Goal: Task Accomplishment & Management: Complete application form

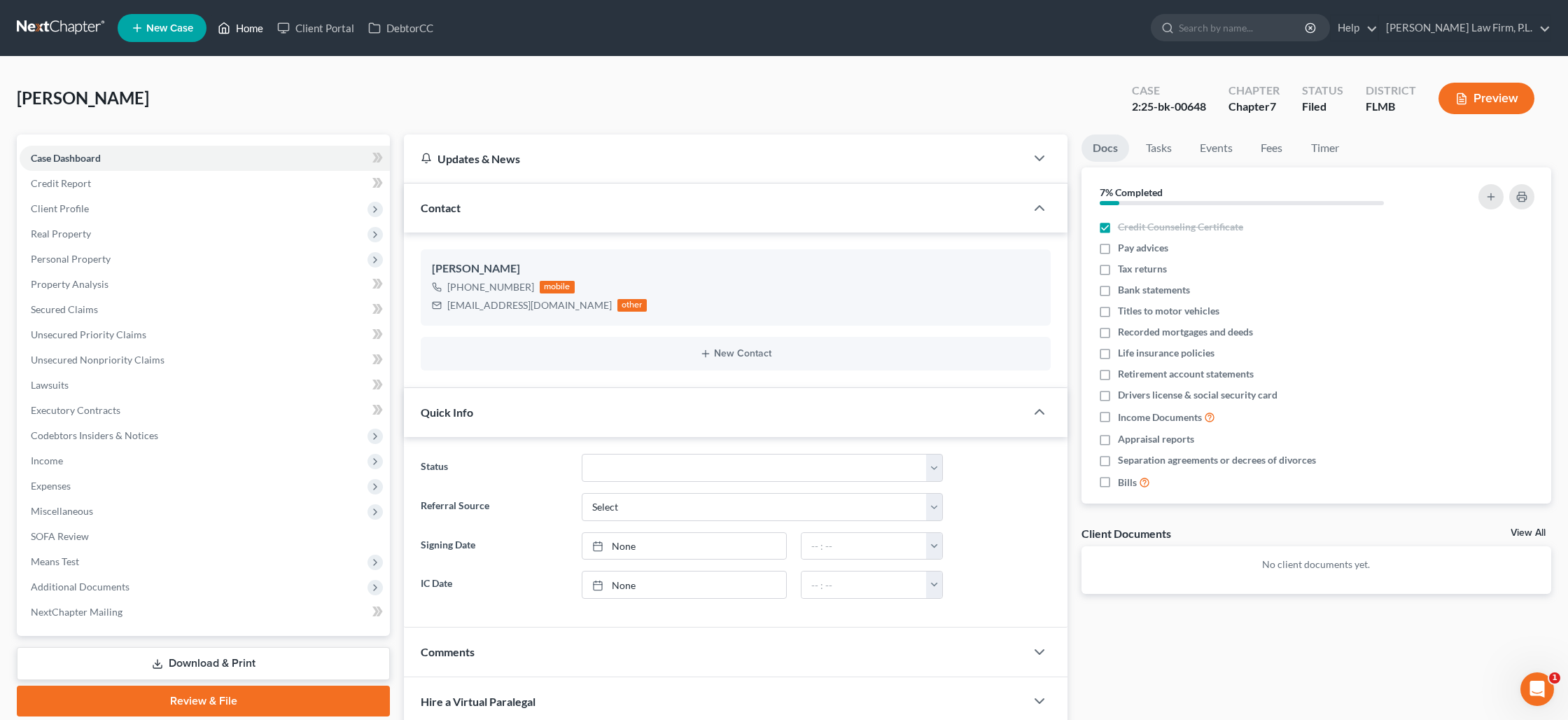
click at [250, 20] on link "Home" at bounding box center [240, 28] width 59 height 25
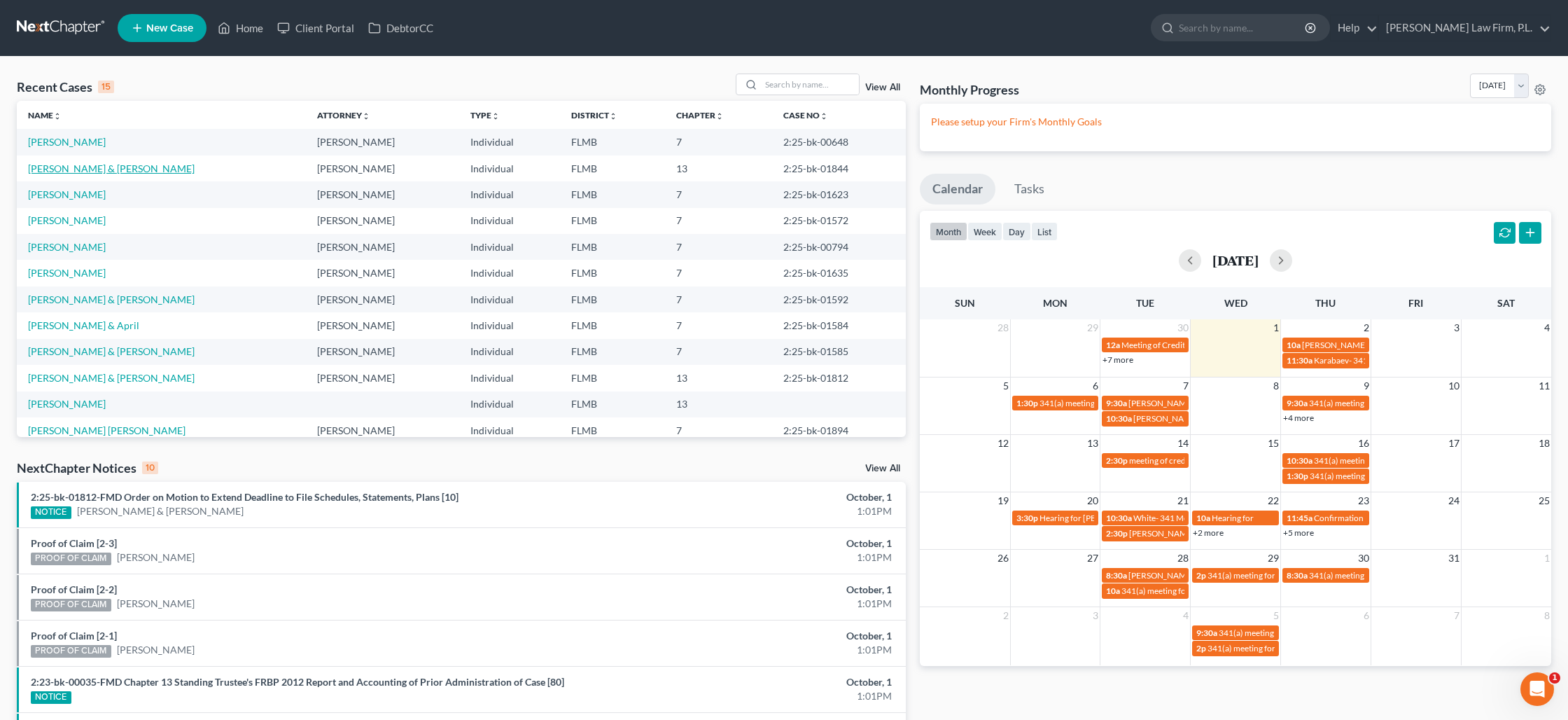
click at [107, 170] on link "[PERSON_NAME] & [PERSON_NAME]" at bounding box center [111, 168] width 167 height 12
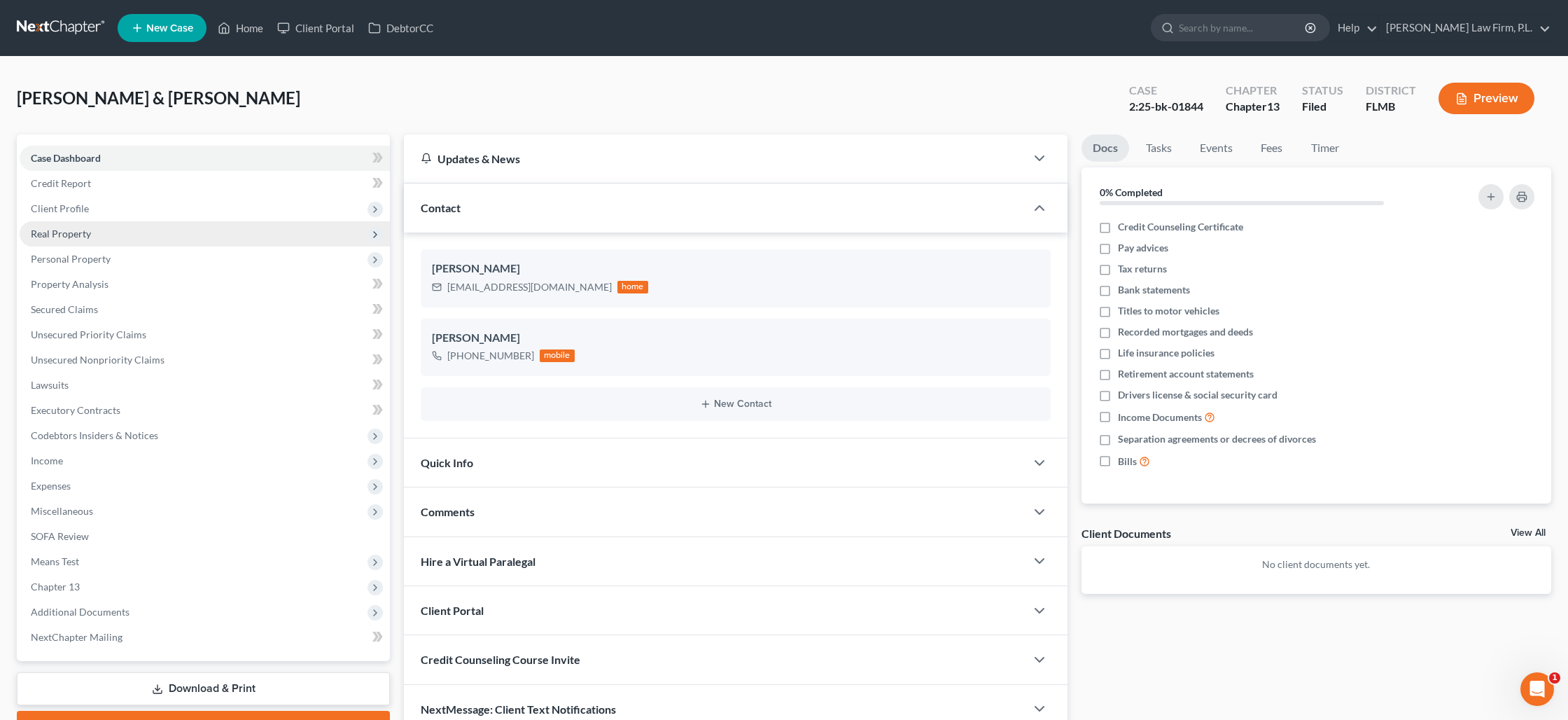
click at [71, 238] on span "Real Property" at bounding box center [60, 233] width 60 height 12
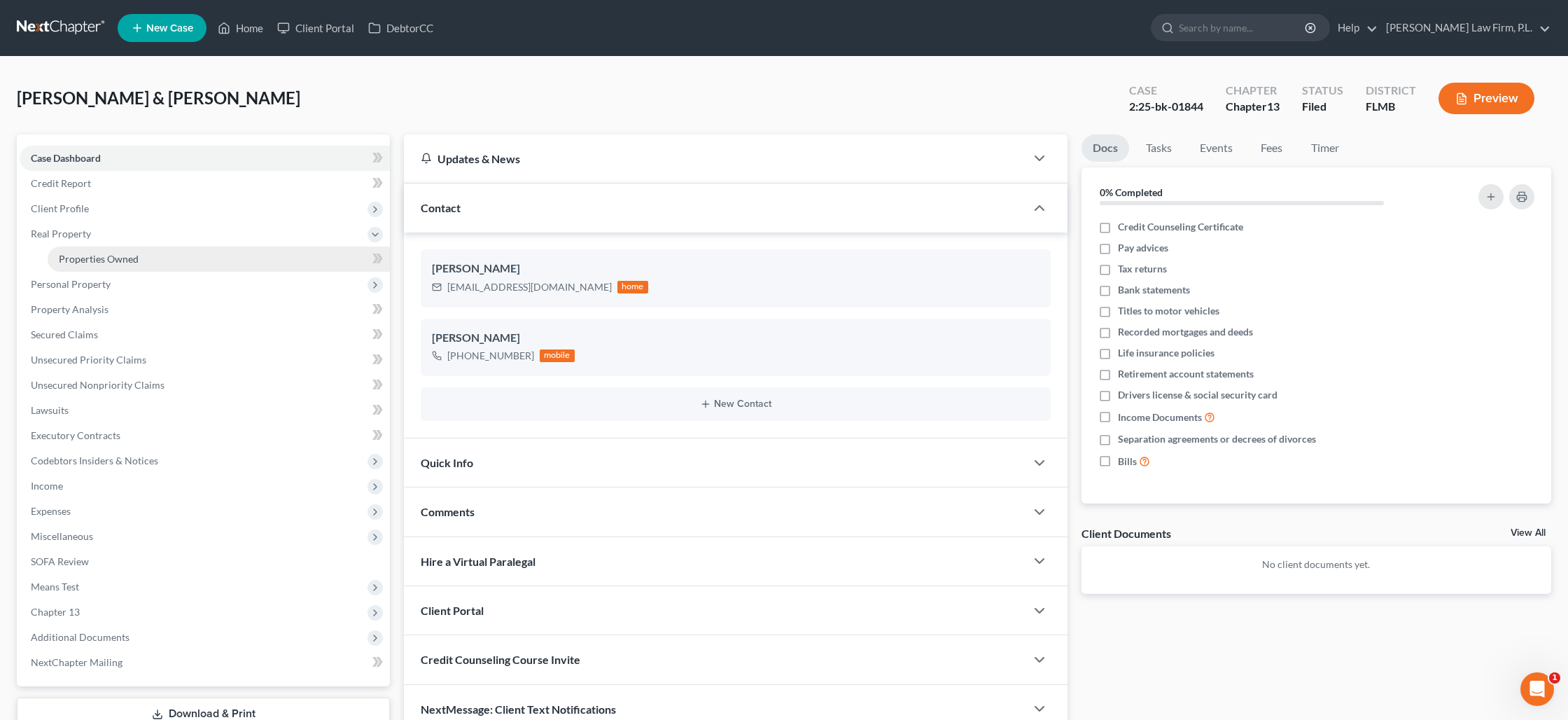
click at [75, 252] on span "Properties Owned" at bounding box center [98, 258] width 80 height 12
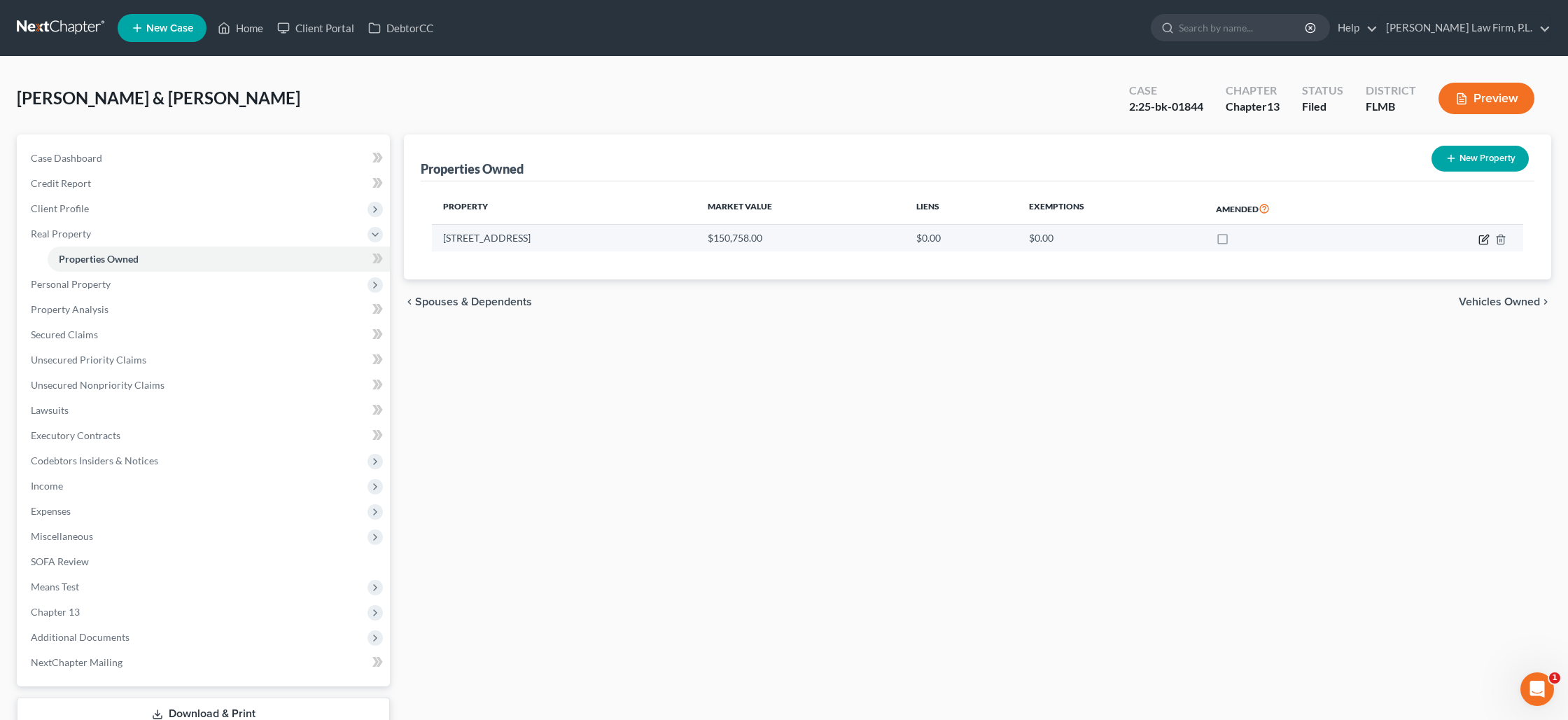
click at [1481, 242] on icon "button" at bounding box center [1484, 239] width 11 height 11
select select "9"
select select "2"
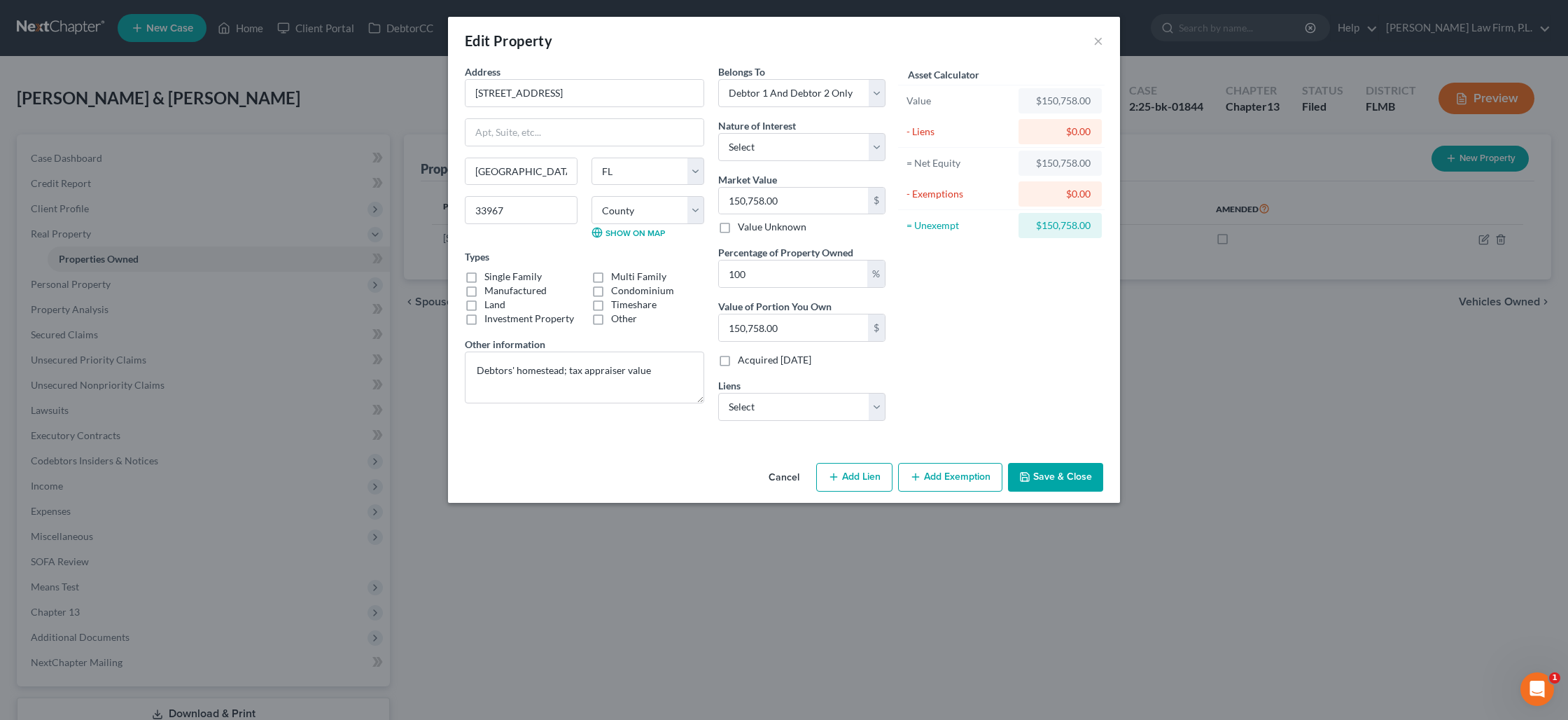
click at [931, 475] on button "Add Exemption" at bounding box center [950, 478] width 104 height 30
select select "2"
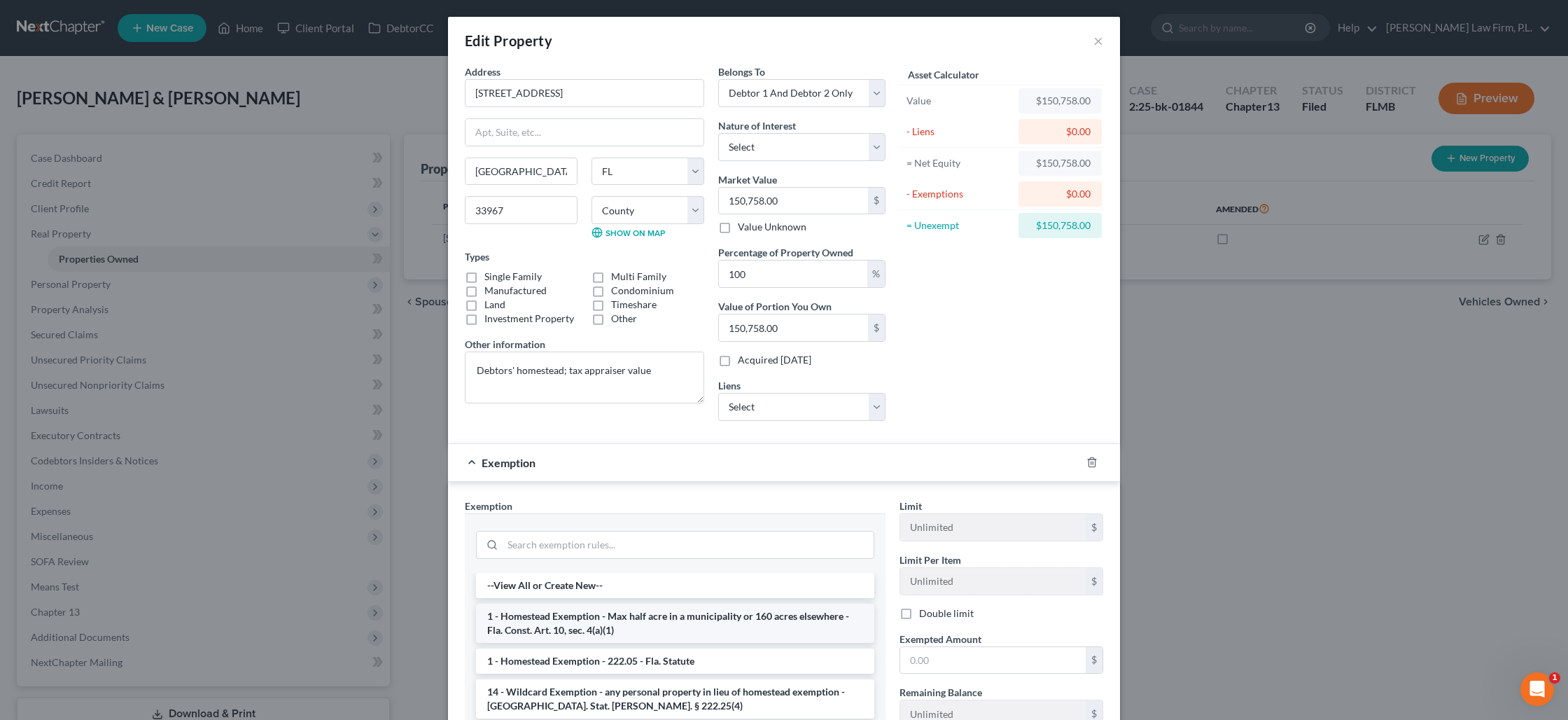
click at [725, 623] on li "1 - Homestead Exemption - Max half acre in a municipality or 160 acres elsewher…" at bounding box center [675, 623] width 398 height 39
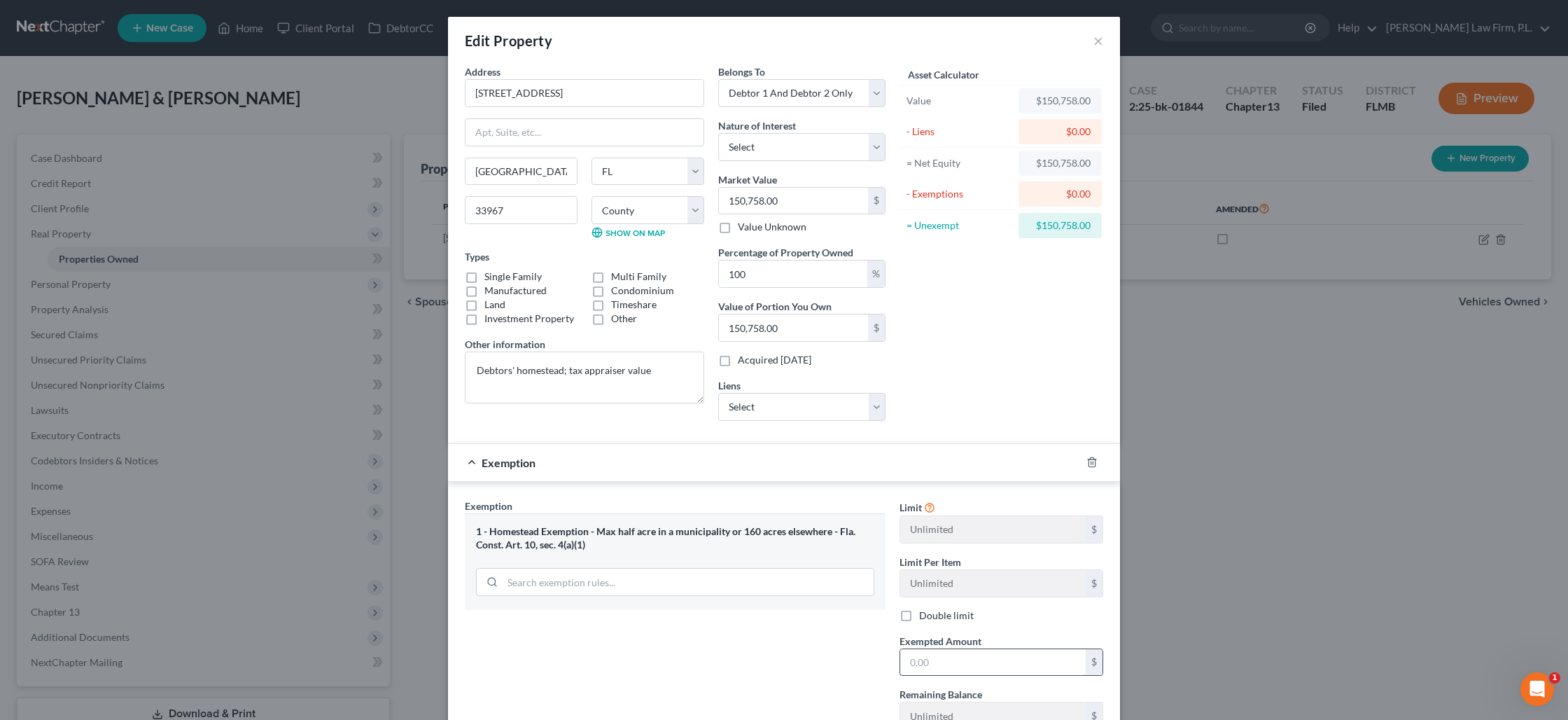
click at [948, 657] on input "text" at bounding box center [993, 662] width 186 height 27
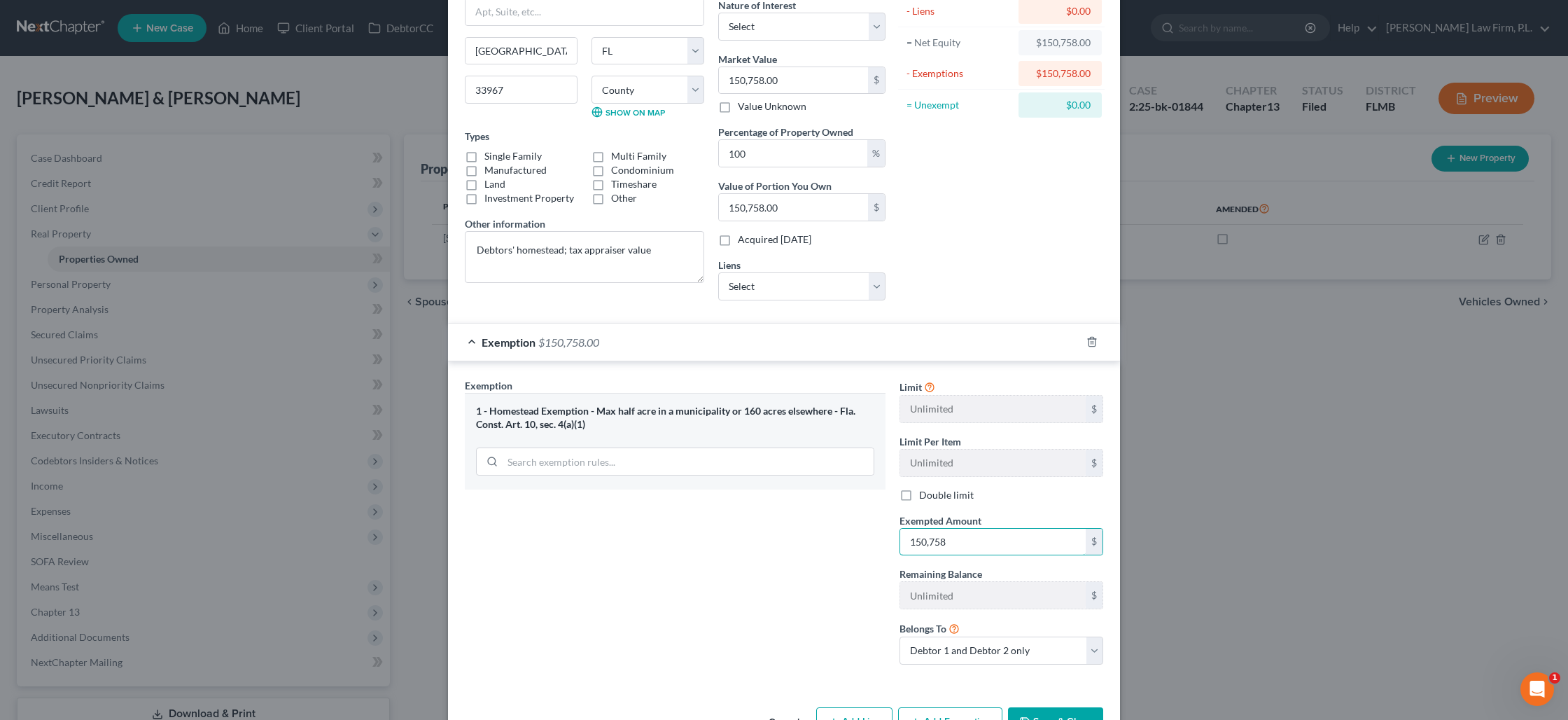
scroll to position [164, 0]
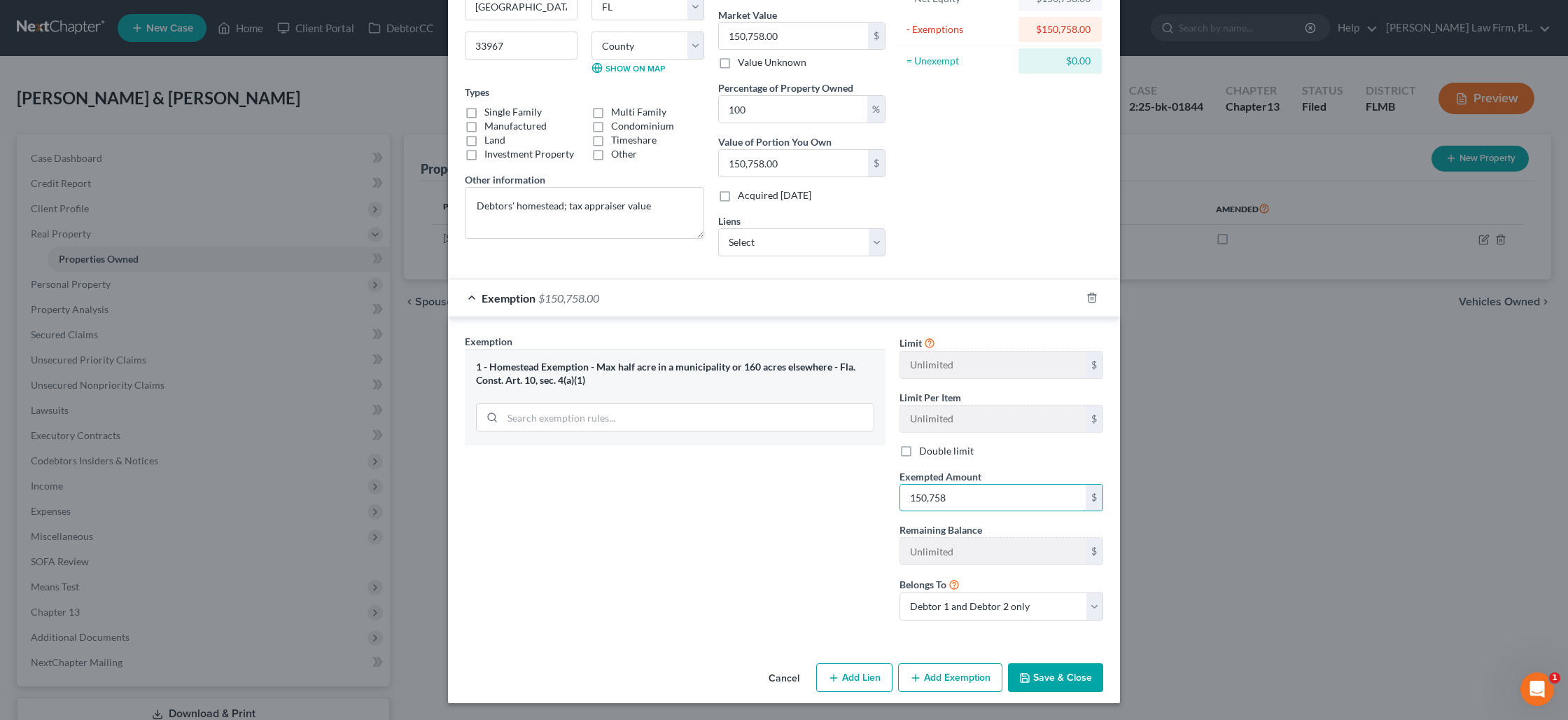
type input "150,758"
click at [1035, 674] on button "Save & Close" at bounding box center [1056, 678] width 96 height 30
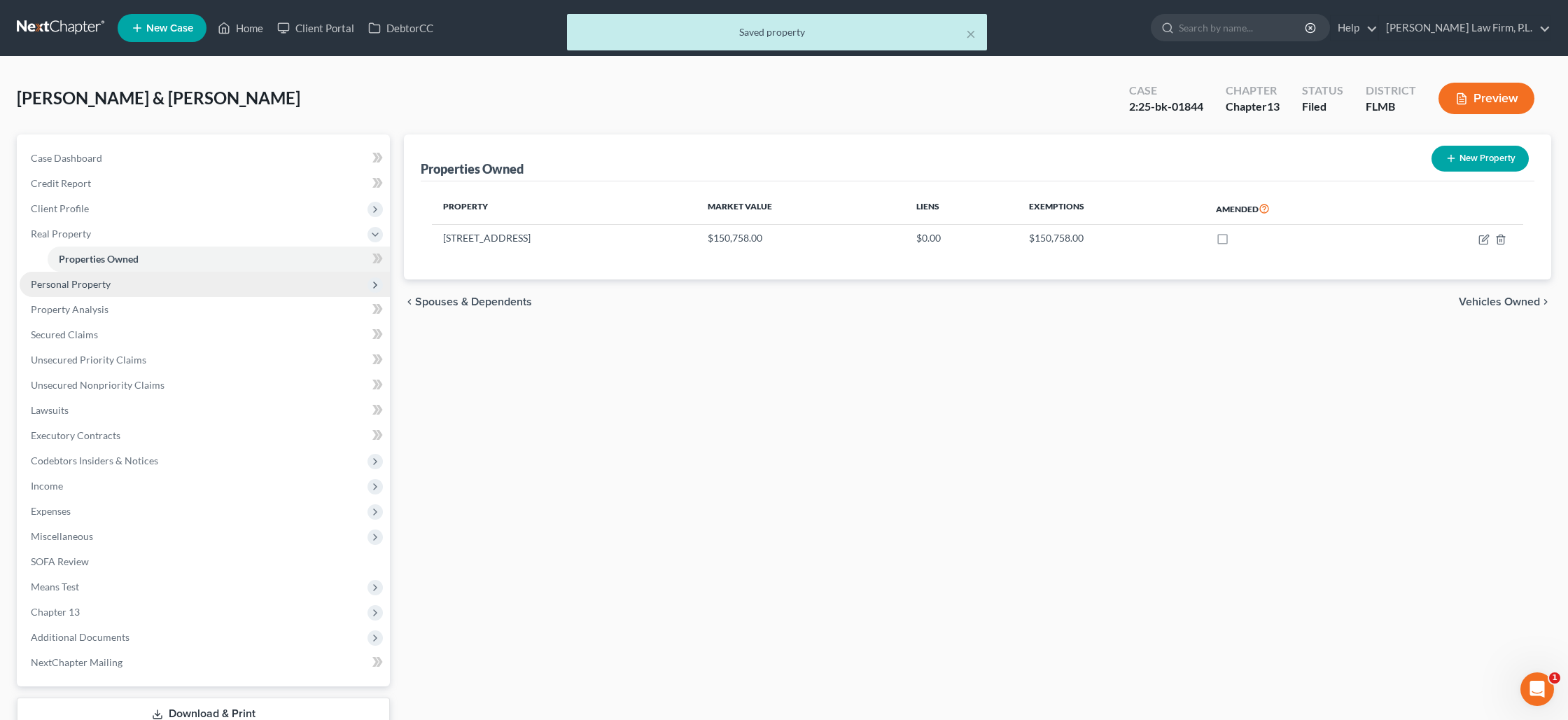
click at [84, 284] on span "Personal Property" at bounding box center [71, 284] width 80 height 12
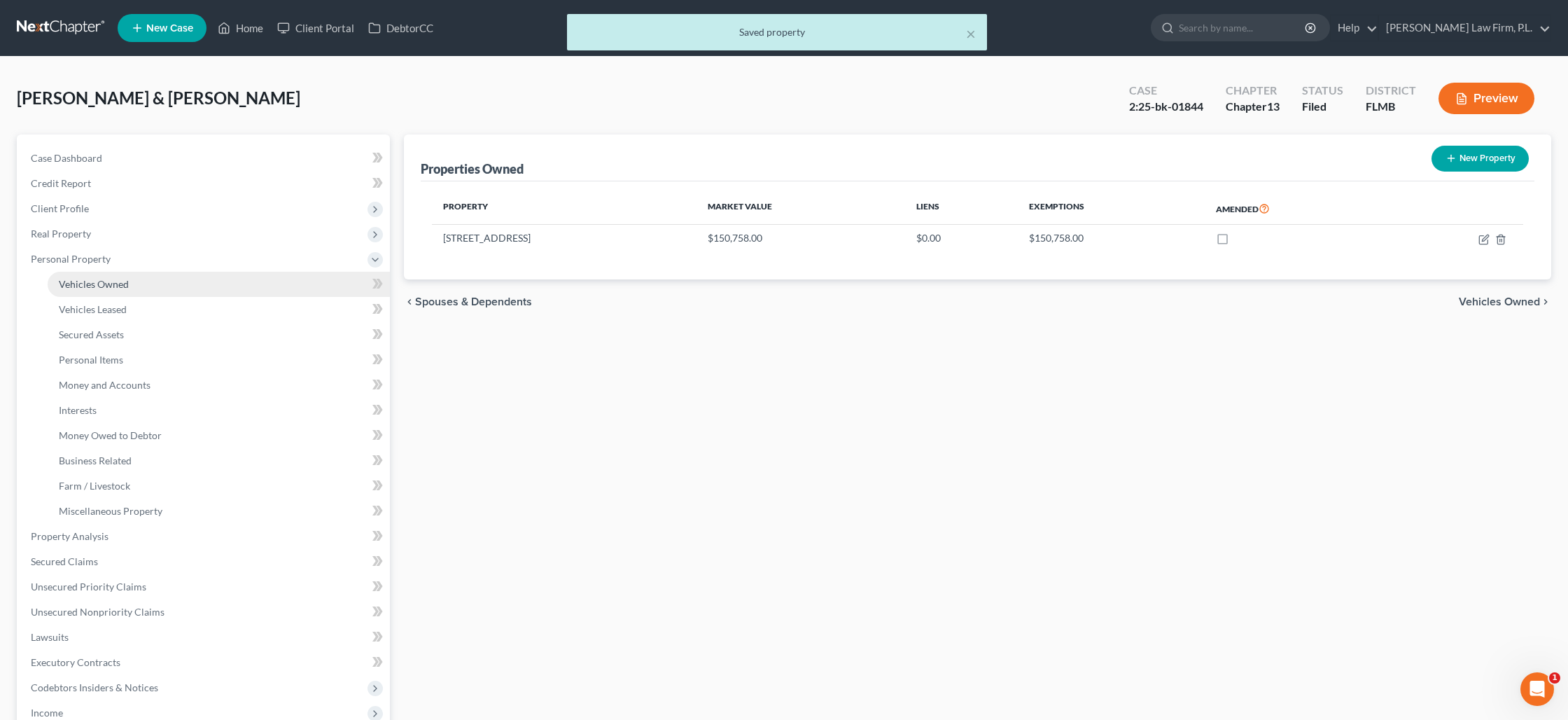
click at [92, 289] on span "Vehicles Owned" at bounding box center [93, 284] width 70 height 12
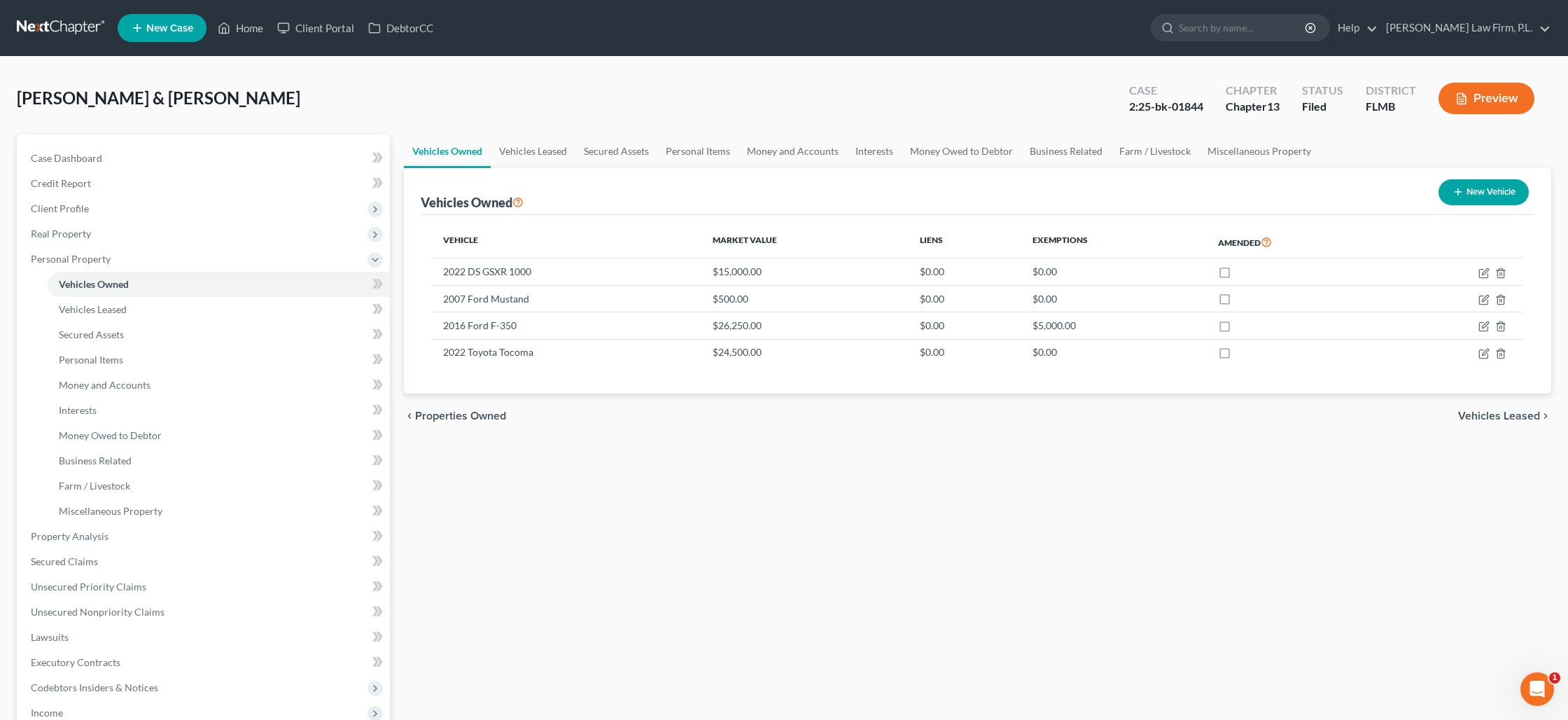
click at [1476, 201] on button "New Vehicle" at bounding box center [1484, 192] width 90 height 26
select select "0"
select select "2"
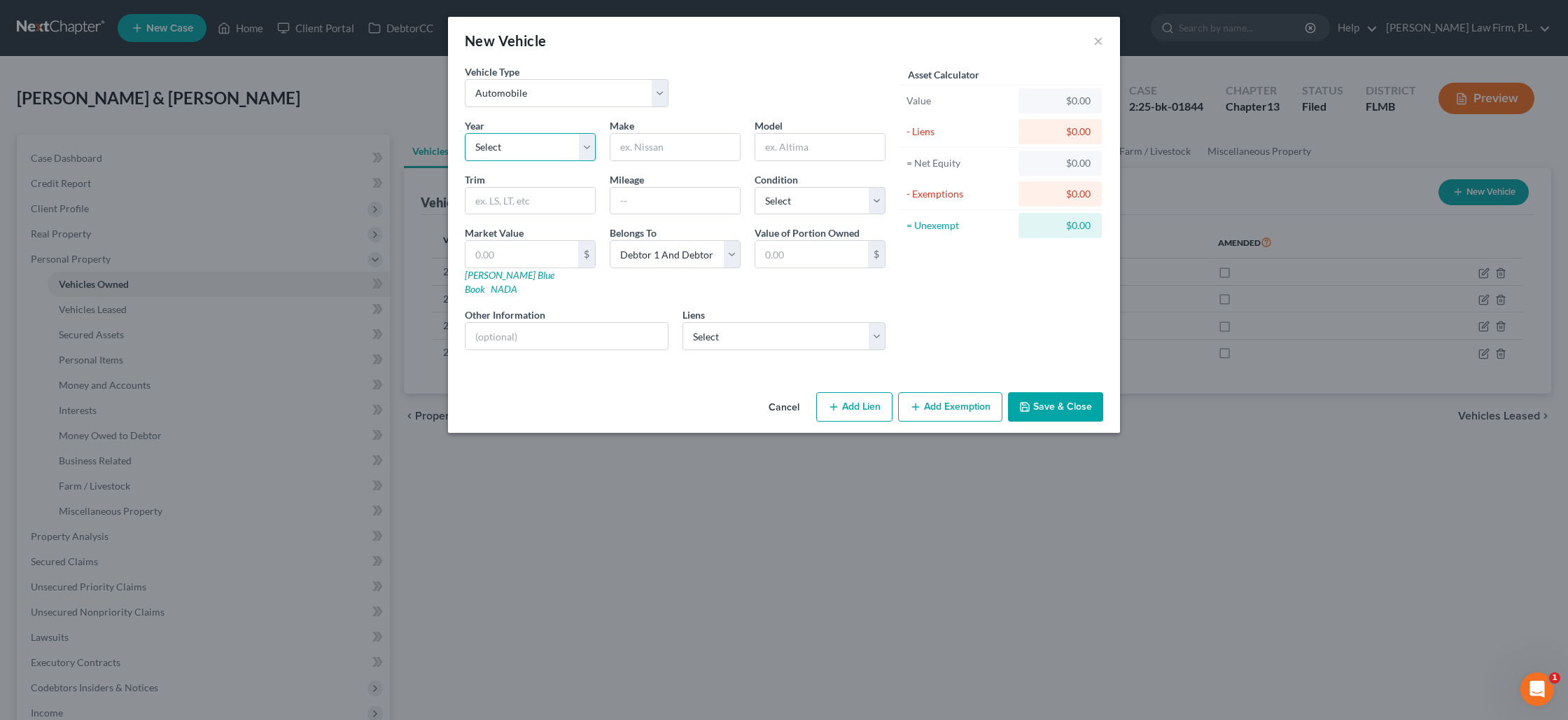
click at [498, 147] on select "Select 2026 2025 2024 2023 2022 2021 2020 2019 2018 2017 2016 2015 2014 2013 20…" at bounding box center [530, 147] width 131 height 28
select select "4"
click at [465, 133] on select "Select 2026 2025 2024 2023 2022 2021 2020 2019 2018 2017 2016 2015 2014 2013 20…" at bounding box center [530, 147] width 131 height 28
click at [631, 147] on input "text" at bounding box center [675, 147] width 130 height 27
type input "Honda"
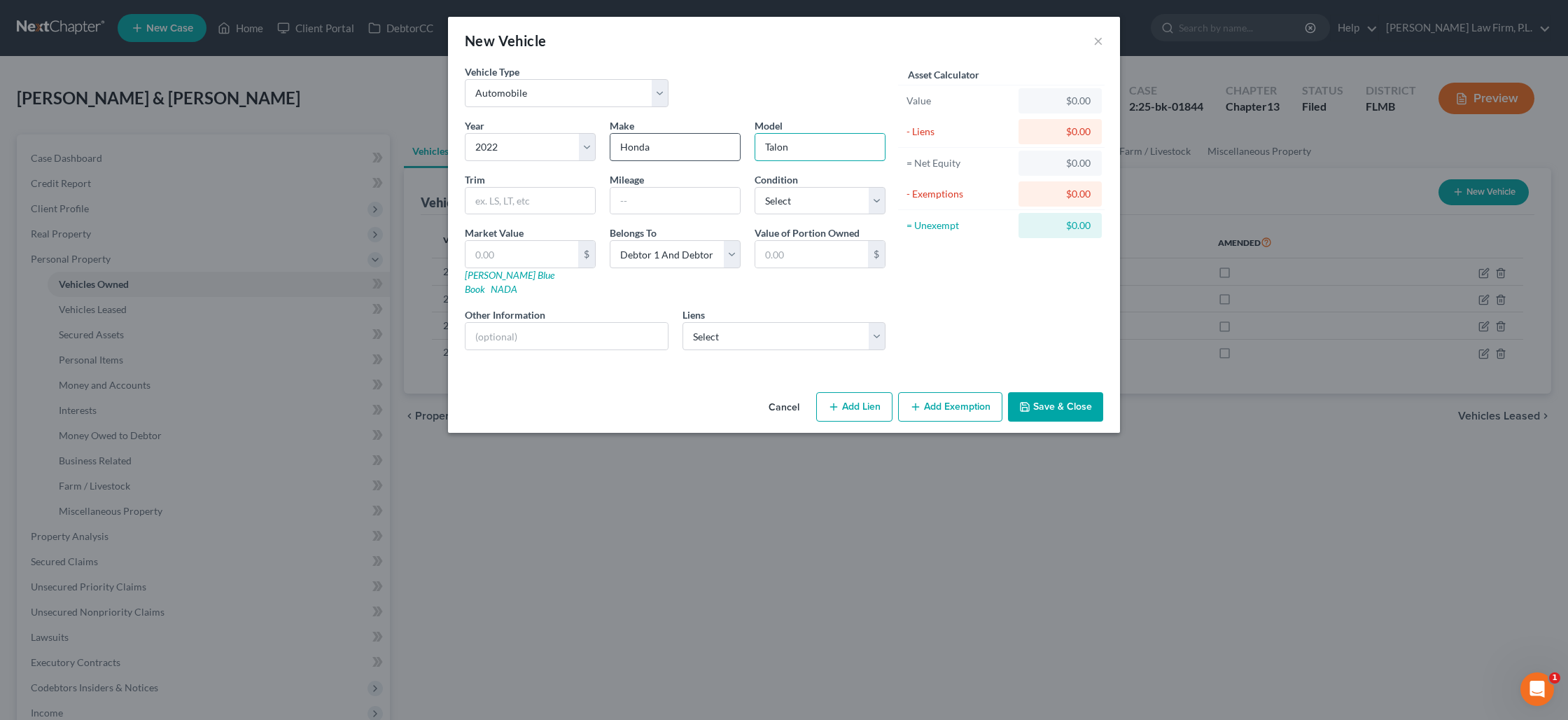
type input "Talon"
click at [675, 244] on select "Select Debtor 1 Only Debtor 2 Only Debtor 1 And Debtor 2 Only At Least One Of T…" at bounding box center [675, 254] width 131 height 28
select select "1"
click at [610, 240] on select "Select Debtor 1 Only Debtor 2 Only Debtor 1 And Debtor 2 Only At Least One Of T…" at bounding box center [675, 254] width 131 height 28
click at [1035, 392] on button "Save & Close" at bounding box center [1056, 407] width 96 height 30
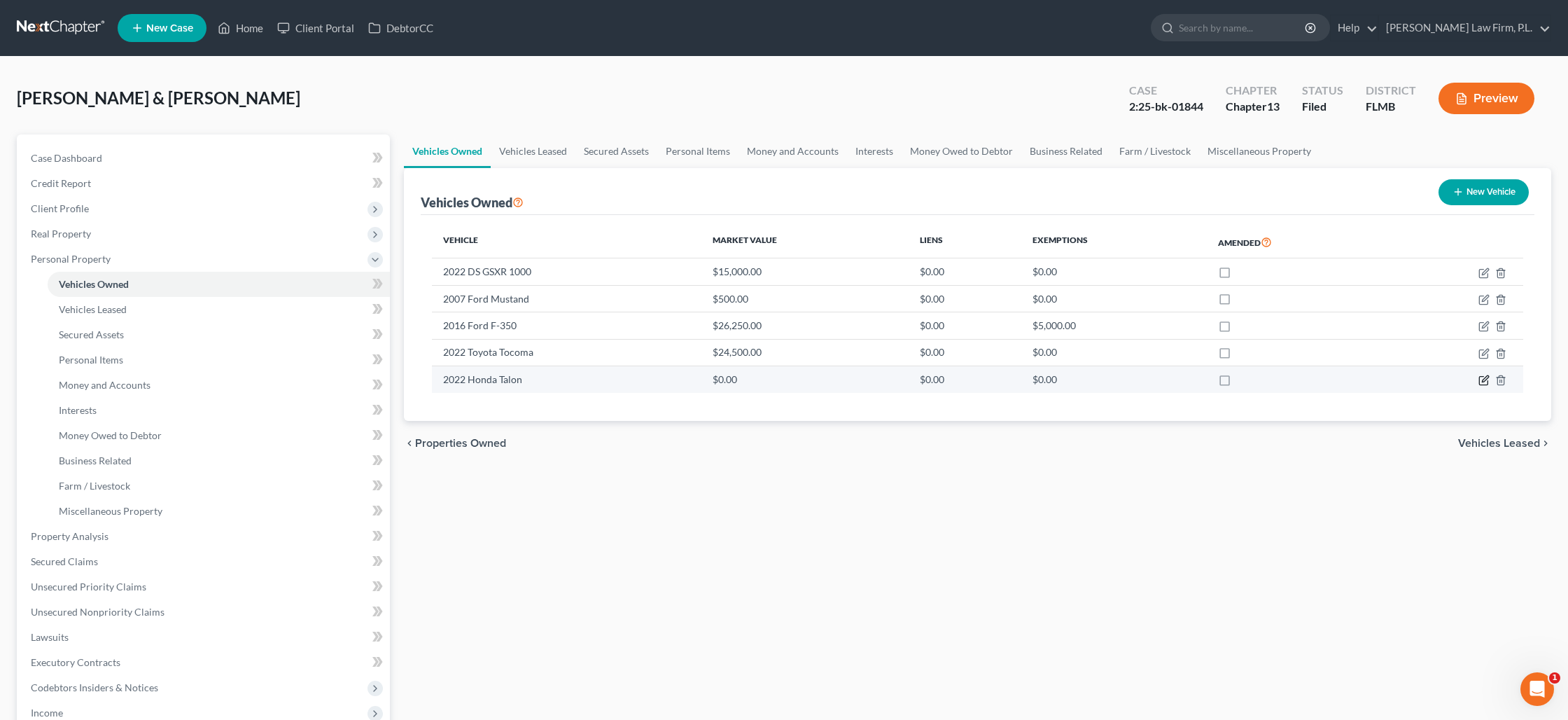
click at [1483, 381] on icon "button" at bounding box center [1484, 379] width 6 height 6
select select "0"
select select "4"
select select "1"
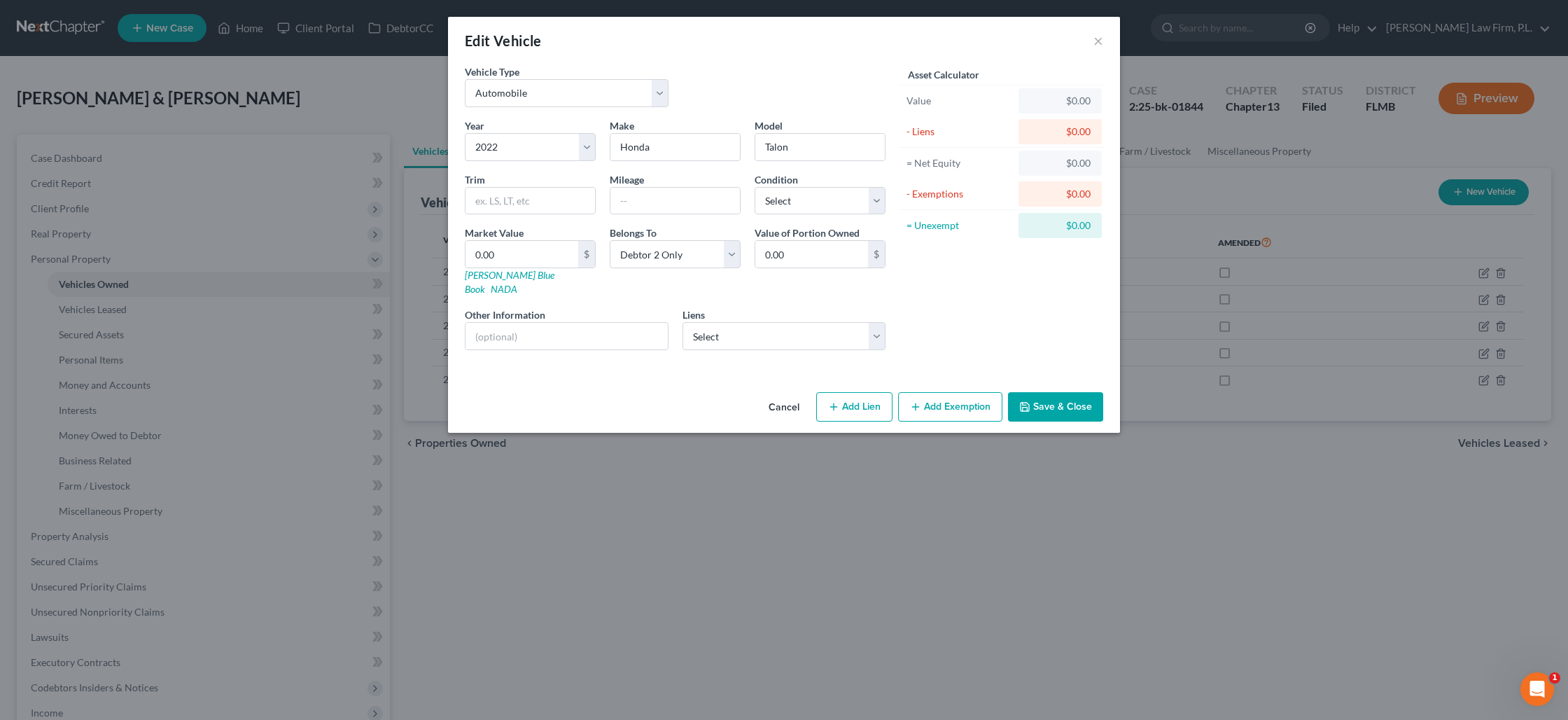
click at [1068, 401] on button "Save & Close" at bounding box center [1056, 407] width 96 height 30
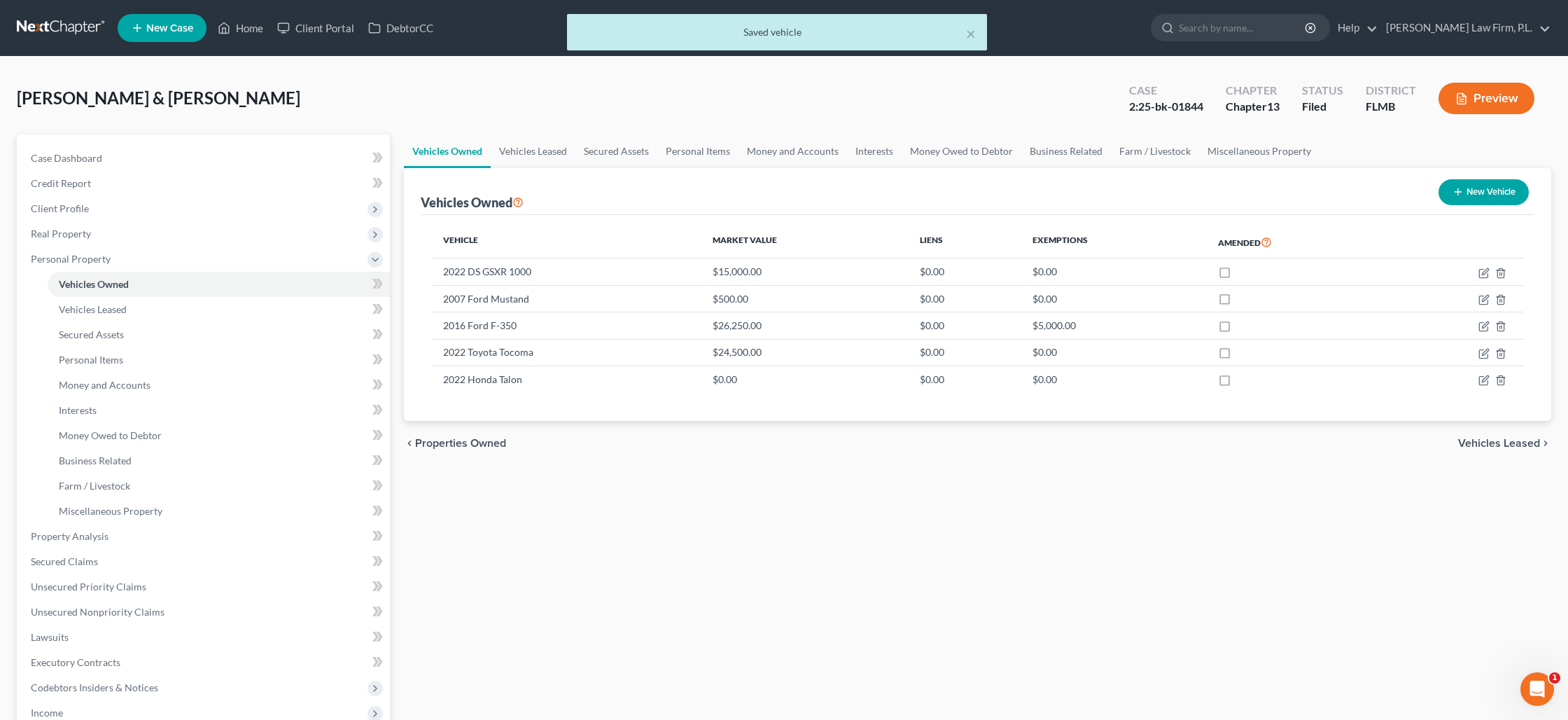
click at [1478, 193] on button "New Vehicle" at bounding box center [1484, 192] width 90 height 26
select select "0"
select select "2"
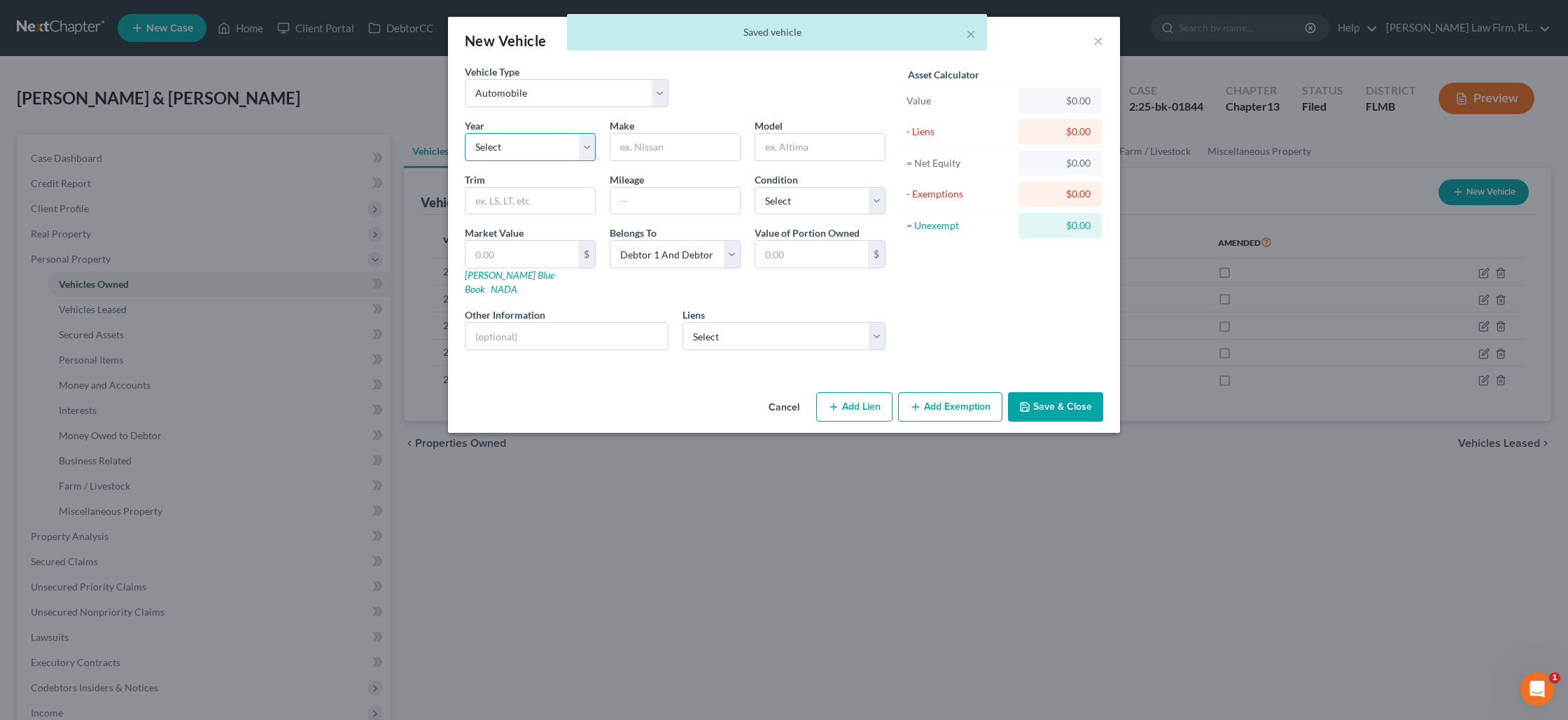
click at [564, 157] on select "Select 2026 2025 2024 2023 2022 2021 2020 2019 2018 2017 2016 2015 2014 2013 20…" at bounding box center [530, 147] width 131 height 28
select select "4"
click at [465, 133] on select "Select 2026 2025 2024 2023 2022 2021 2020 2019 2018 2017 2016 2015 2014 2013 20…" at bounding box center [530, 147] width 131 height 28
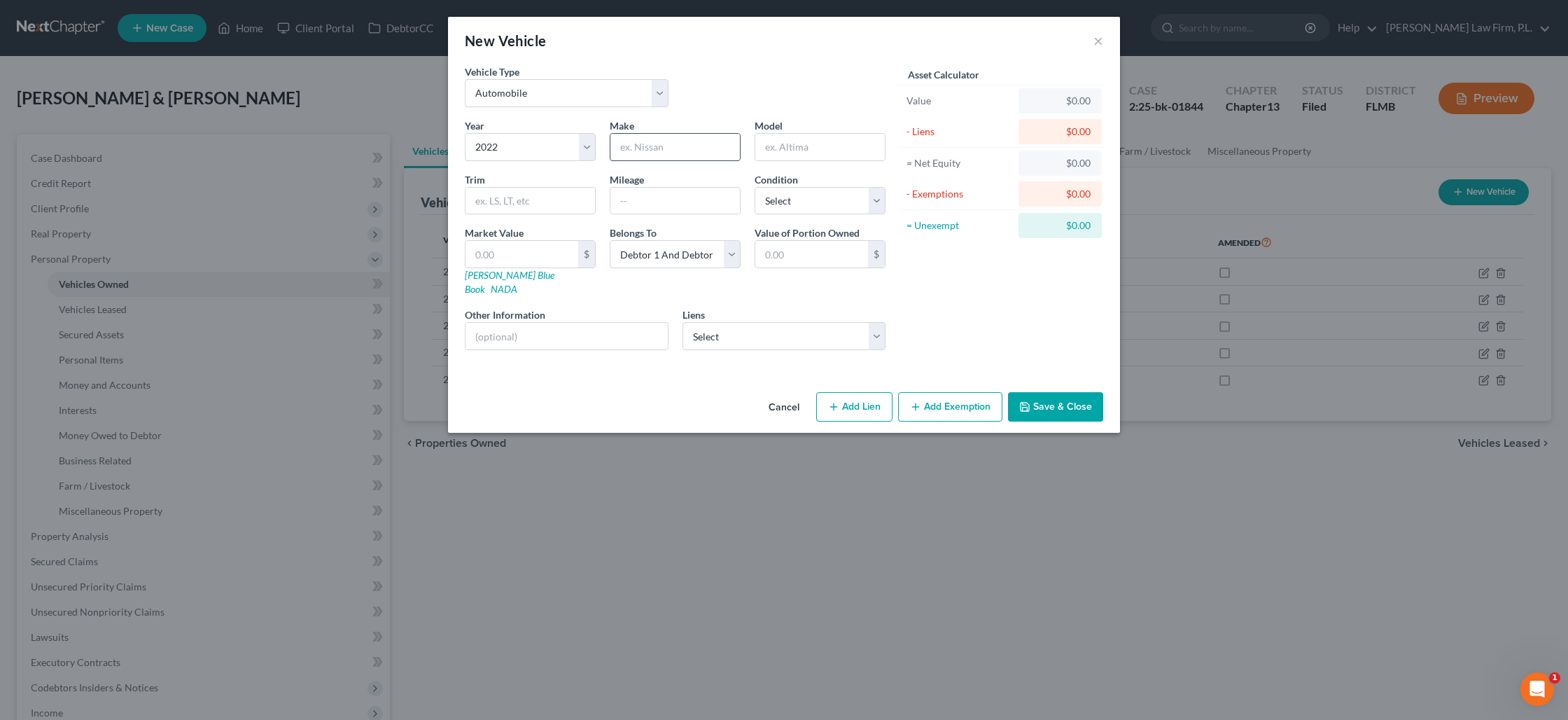
click at [636, 153] on input "text" at bounding box center [675, 147] width 130 height 27
type input "Honda"
type input "Talon"
click at [684, 247] on select "Select Debtor 1 Only Debtor 2 Only Debtor 1 And Debtor 2 Only At Least One Of T…" at bounding box center [675, 254] width 131 height 28
select select "1"
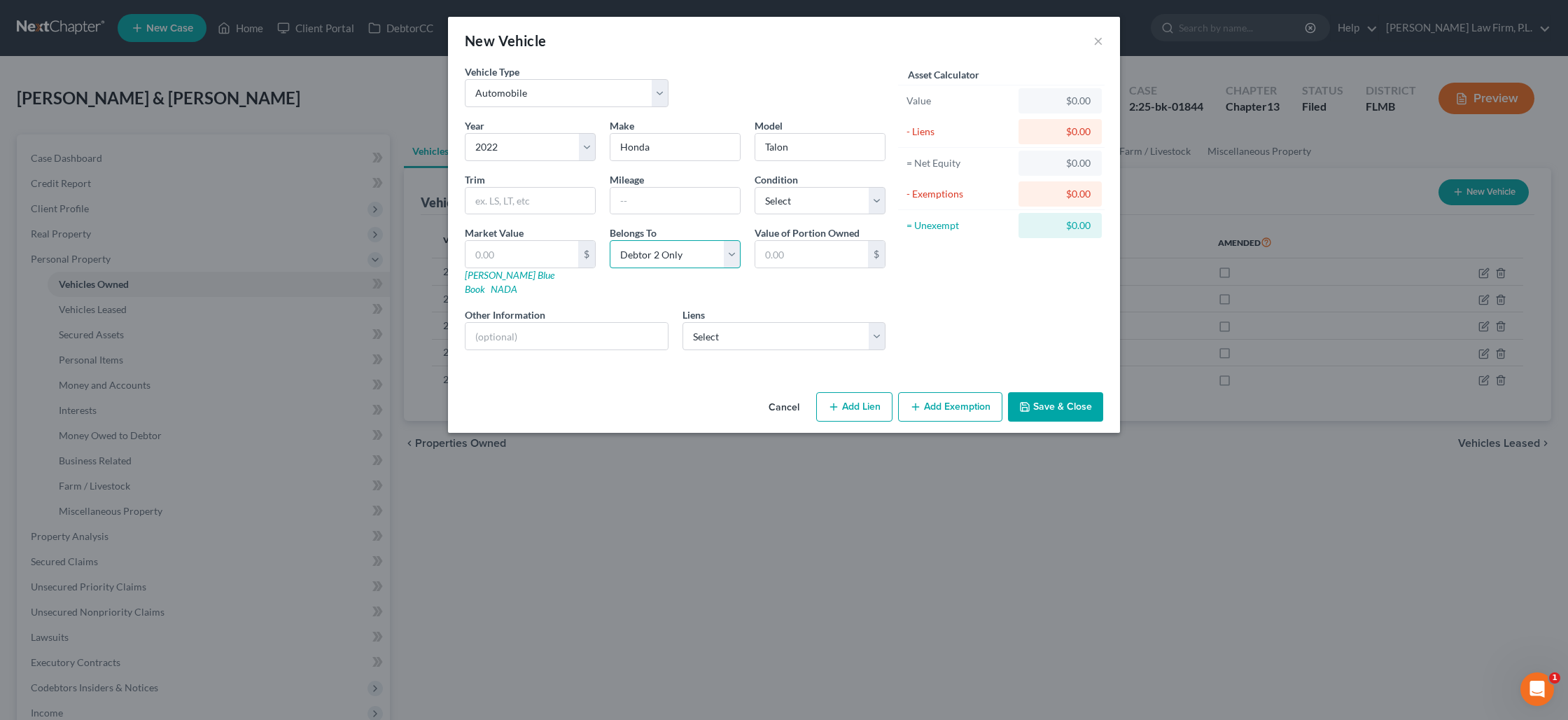
click at [610, 240] on select "Select Debtor 1 Only Debtor 2 Only Debtor 1 And Debtor 2 Only At Least One Of T…" at bounding box center [675, 254] width 131 height 28
click at [645, 96] on select "Select Automobile Truck Trailer Watercraft Aircraft Motor Home Atv Other Vehicle" at bounding box center [567, 93] width 204 height 28
select select "6"
click at [465, 79] on select "Select Automobile Truck Trailer Watercraft Aircraft Motor Home Atv Other Vehicle" at bounding box center [567, 93] width 204 height 28
click at [1064, 392] on button "Save & Close" at bounding box center [1056, 407] width 96 height 30
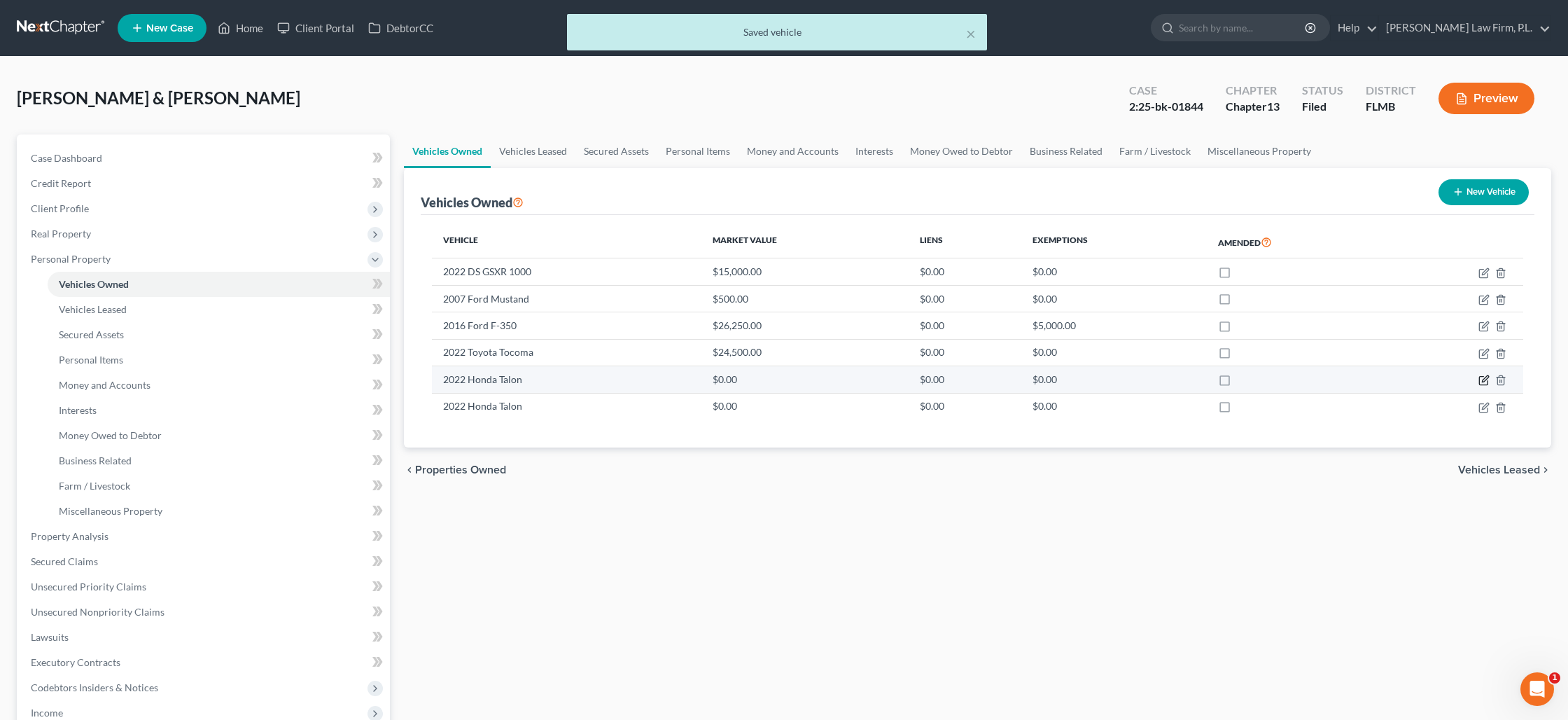
click at [1483, 380] on icon "button" at bounding box center [1484, 379] width 6 height 6
select select "0"
select select "4"
select select "1"
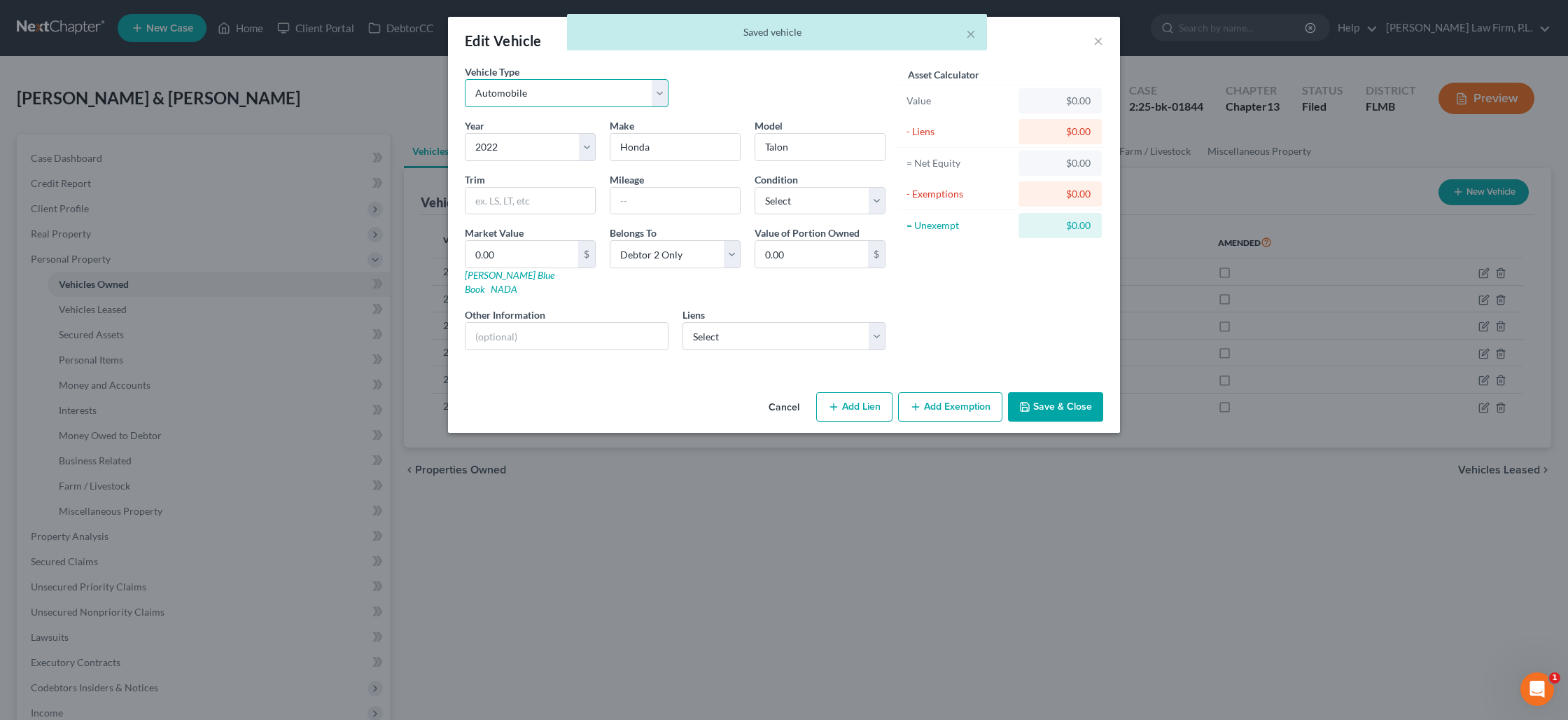
click at [571, 101] on select "Select Automobile Truck Trailer Watercraft Aircraft Motor Home Atv Other Vehicle" at bounding box center [567, 93] width 204 height 28
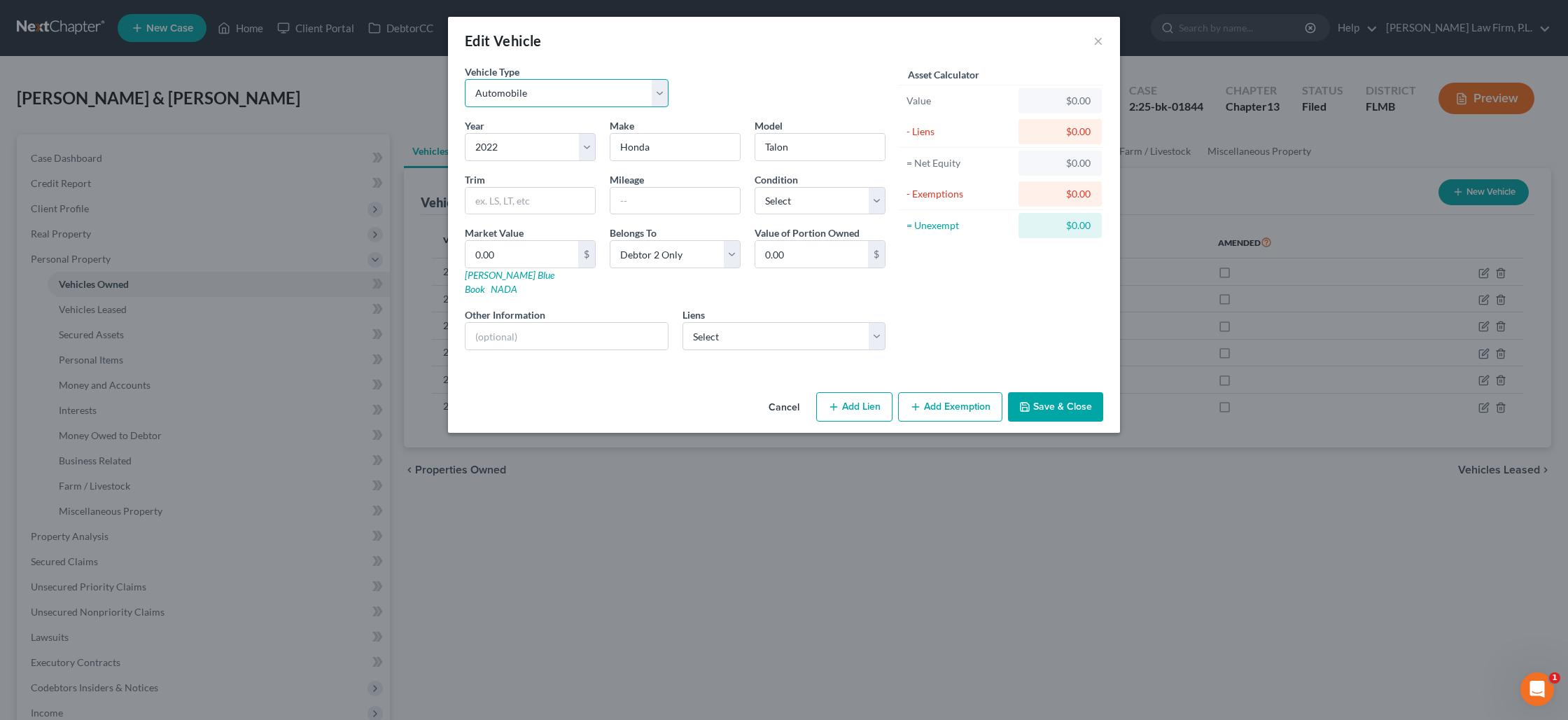
select select "6"
click at [465, 79] on select "Select Automobile Truck Trailer Watercraft Aircraft Motor Home Atv Other Vehicle" at bounding box center [567, 93] width 204 height 28
click at [1079, 396] on button "Save & Close" at bounding box center [1056, 407] width 96 height 30
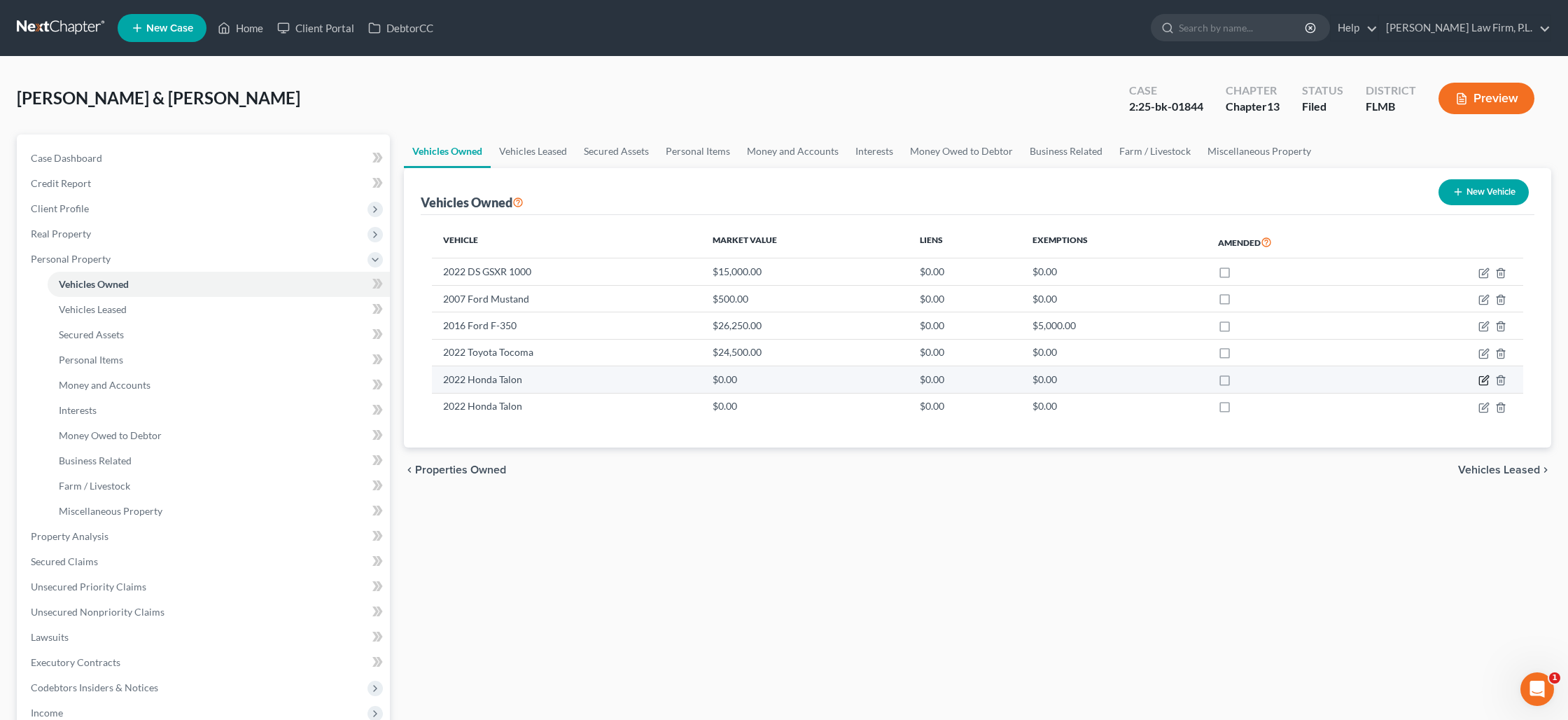
click at [1484, 379] on icon "button" at bounding box center [1484, 379] width 6 height 6
select select "6"
select select "4"
select select "1"
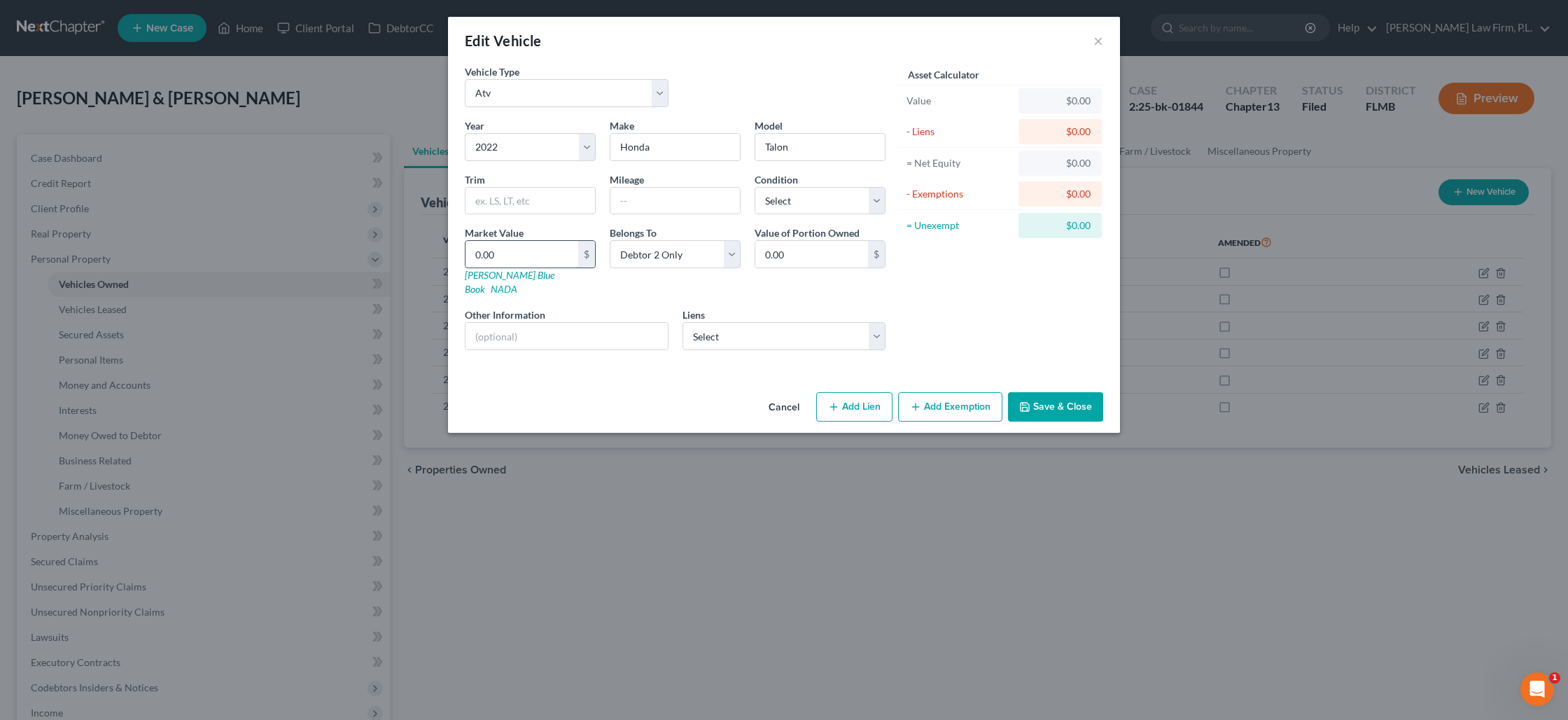
click at [565, 253] on input "0.00" at bounding box center [521, 254] width 112 height 27
type input "3"
type input "3.00"
type input "35"
type input "35.00"
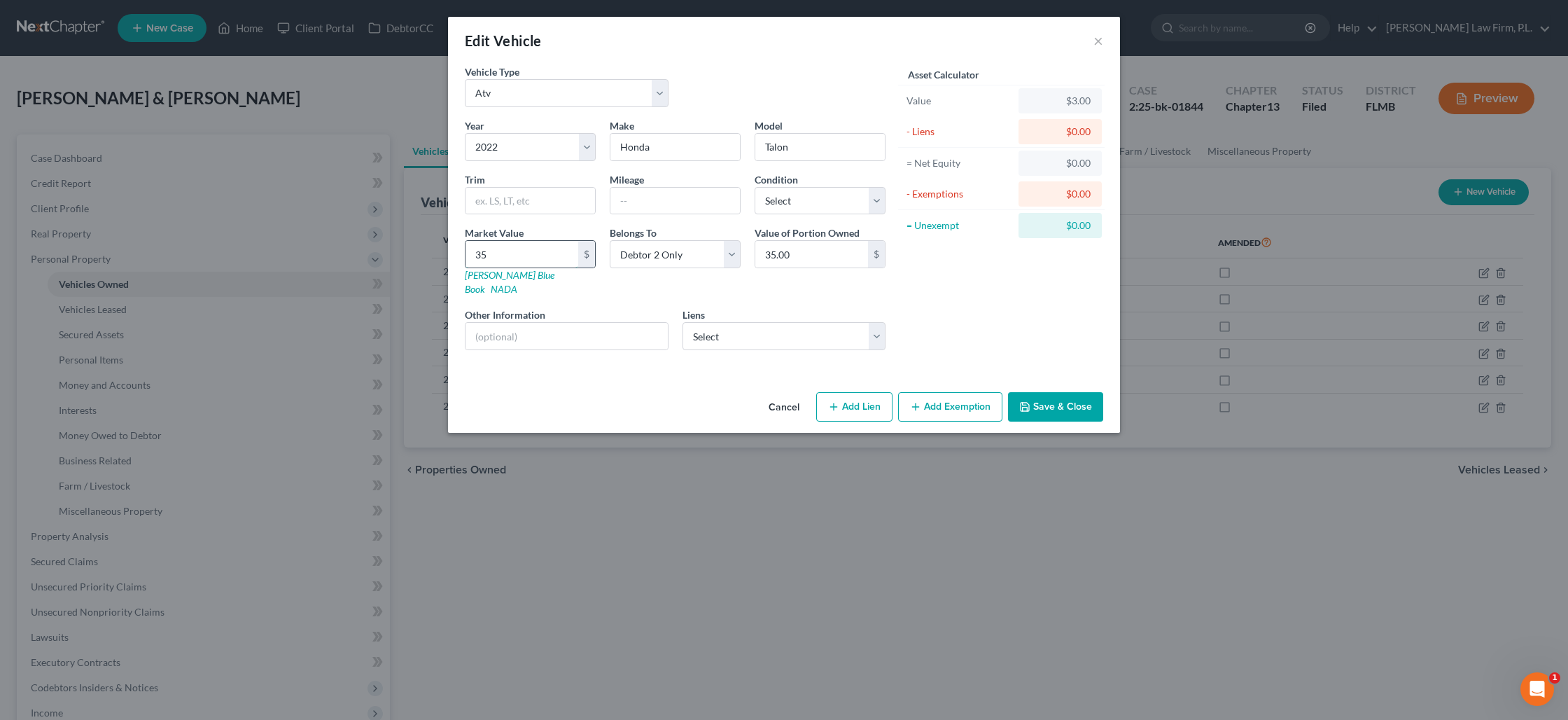
type input "350"
type input "350.00"
type input "3500"
type input "3,500.00"
type input "3,500"
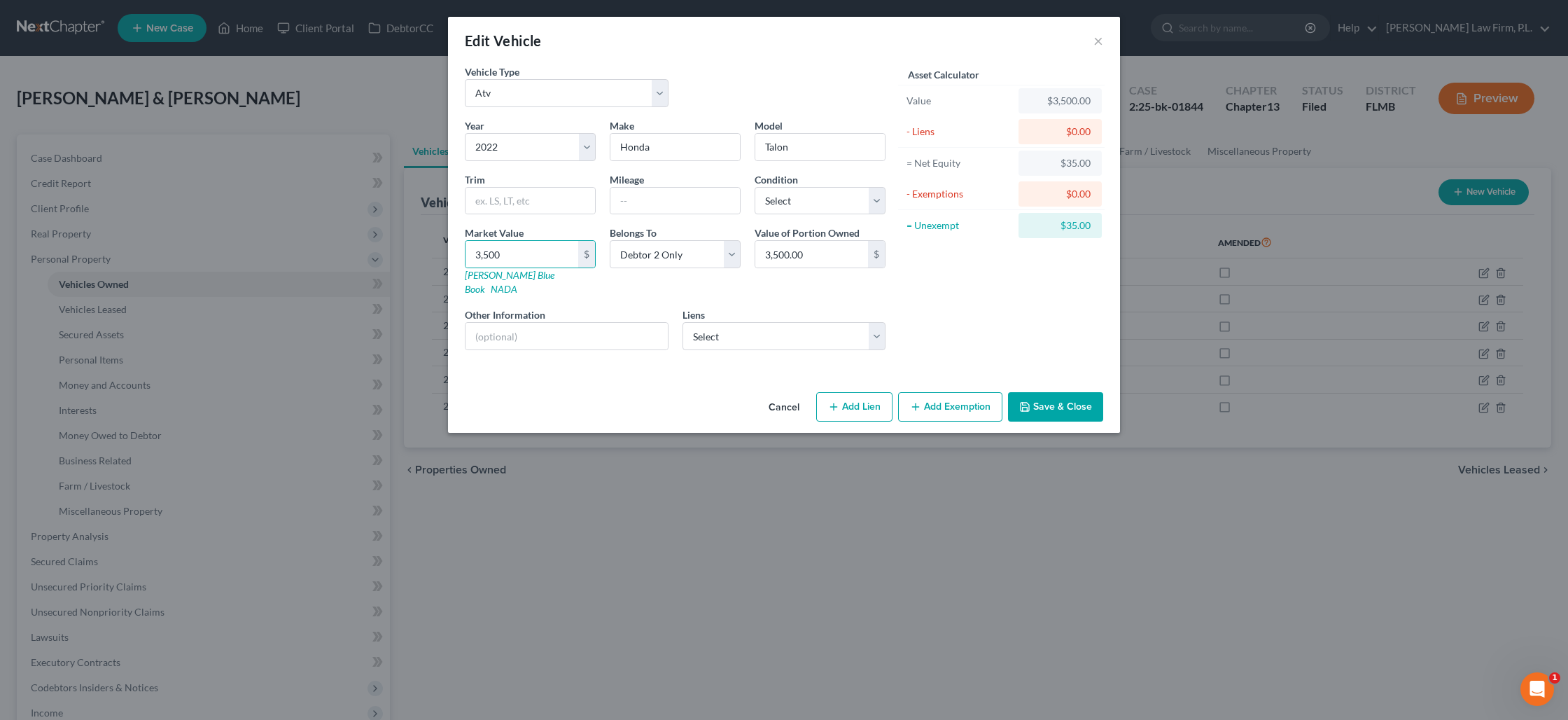
click at [1039, 392] on button "Save & Close" at bounding box center [1056, 407] width 96 height 30
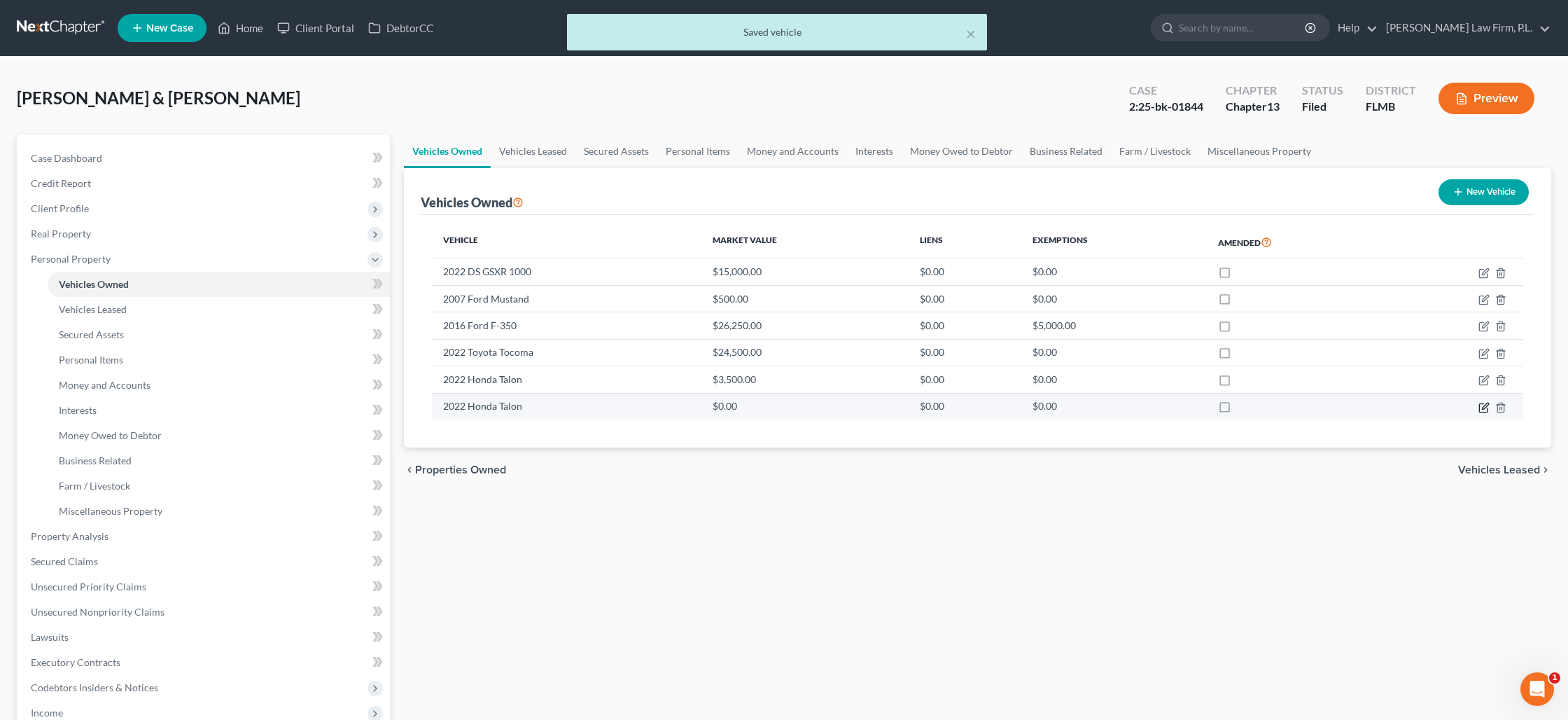
click at [1479, 409] on icon "button" at bounding box center [1483, 407] width 8 height 8
select select "6"
select select "4"
select select "1"
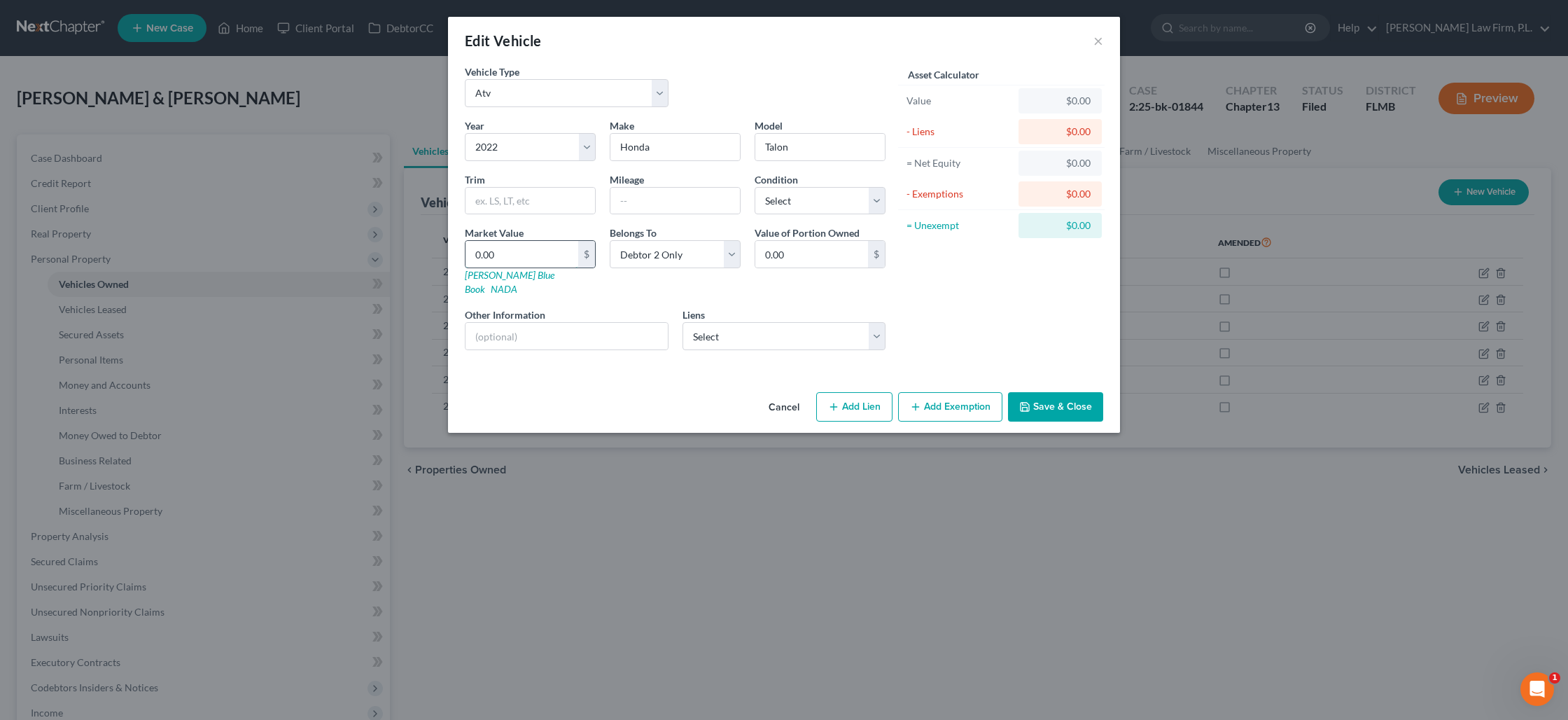
click at [523, 258] on input "0.00" at bounding box center [521, 254] width 112 height 27
type input "3"
type input "3.00"
type input "35"
type input "35.00"
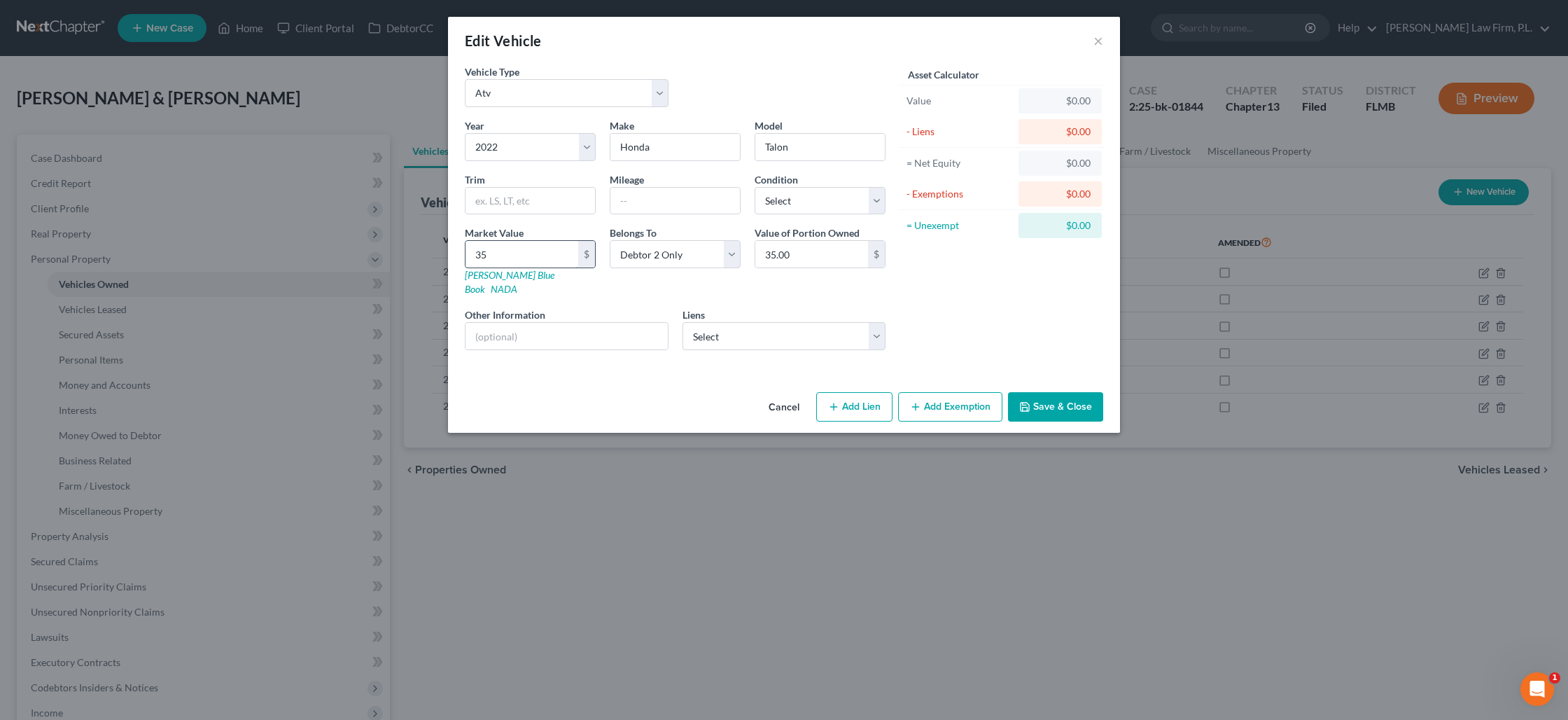
type input "350"
type input "350.00"
type input "3500"
type input "3,500.00"
type input "3,500"
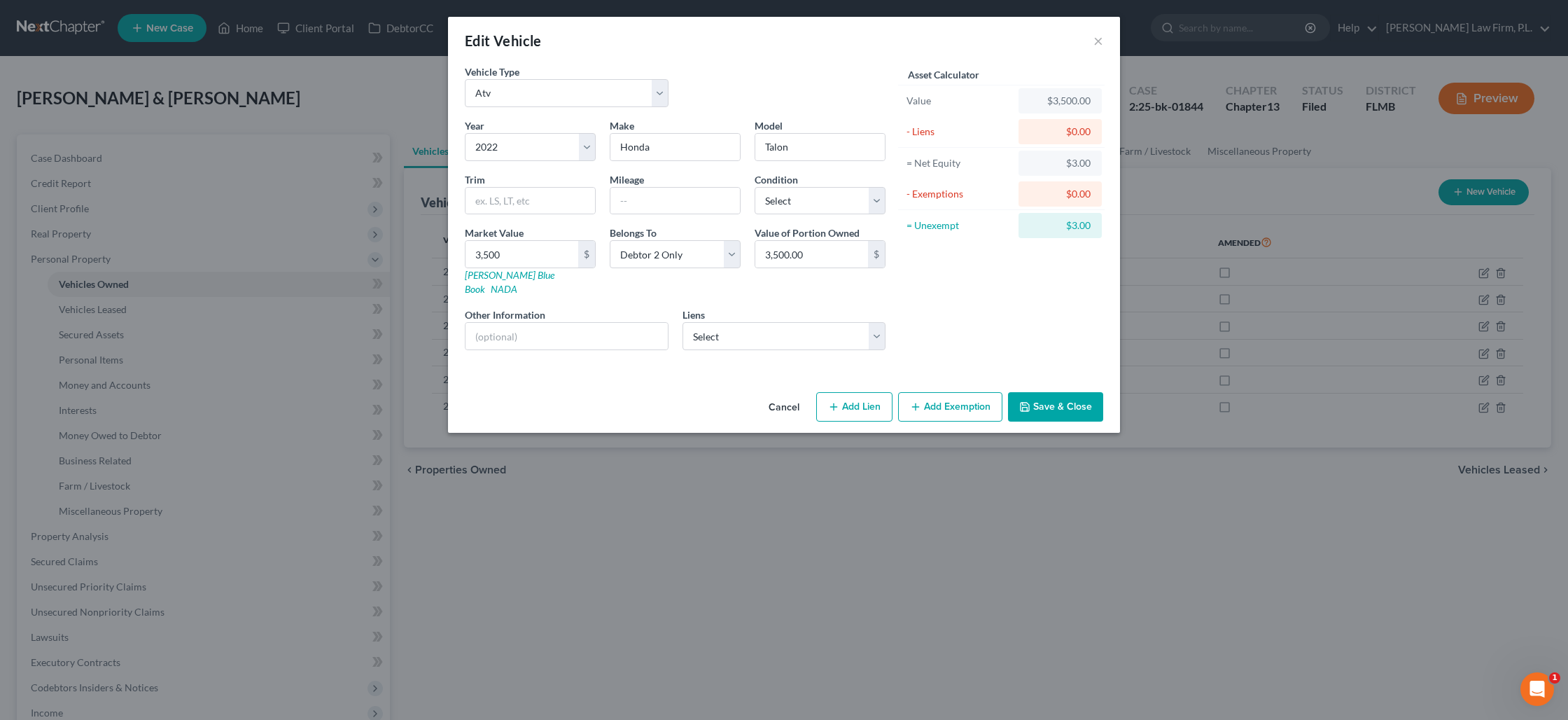
click at [1034, 395] on button "Save & Close" at bounding box center [1056, 407] width 96 height 30
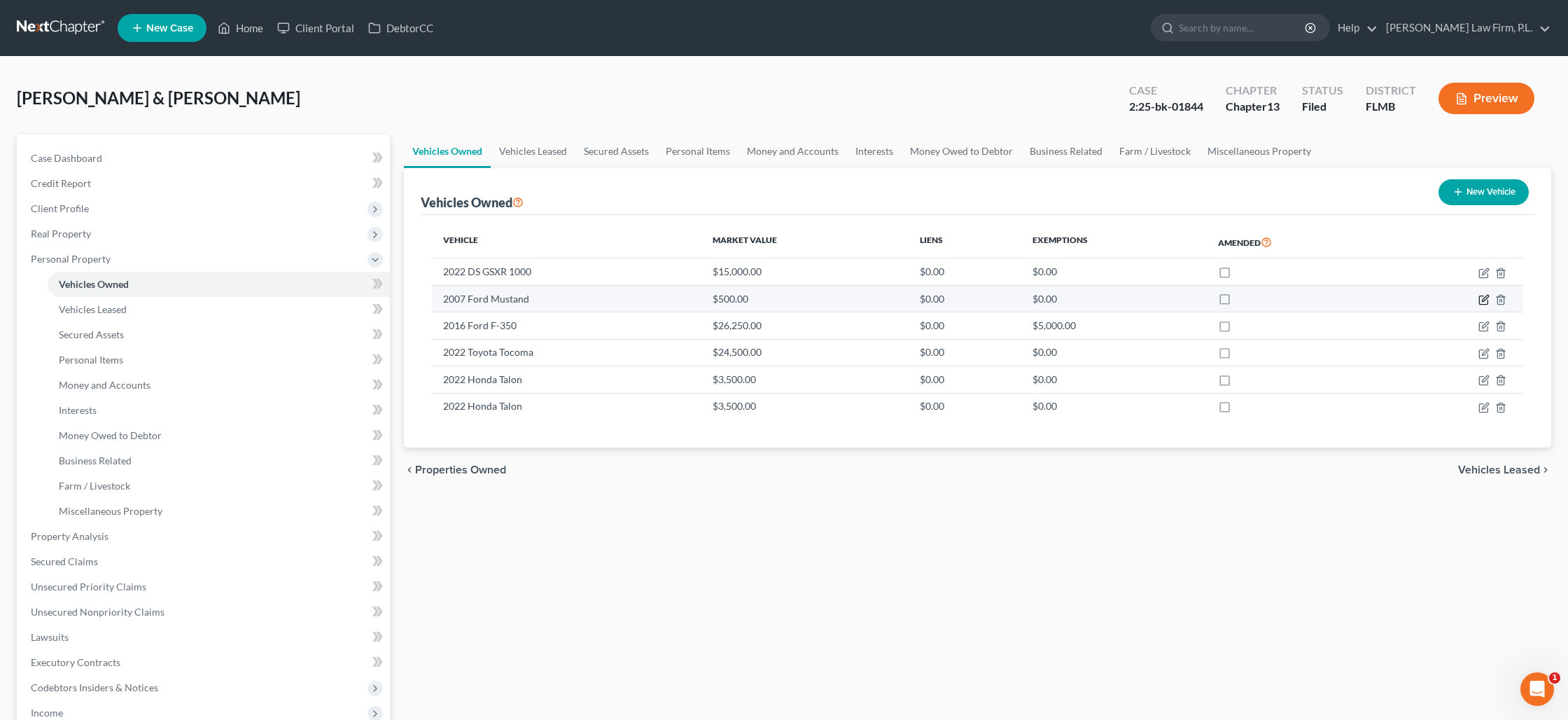
click at [1482, 301] on icon "button" at bounding box center [1484, 298] width 6 height 6
select select "0"
select select "19"
select select "4"
select select "1"
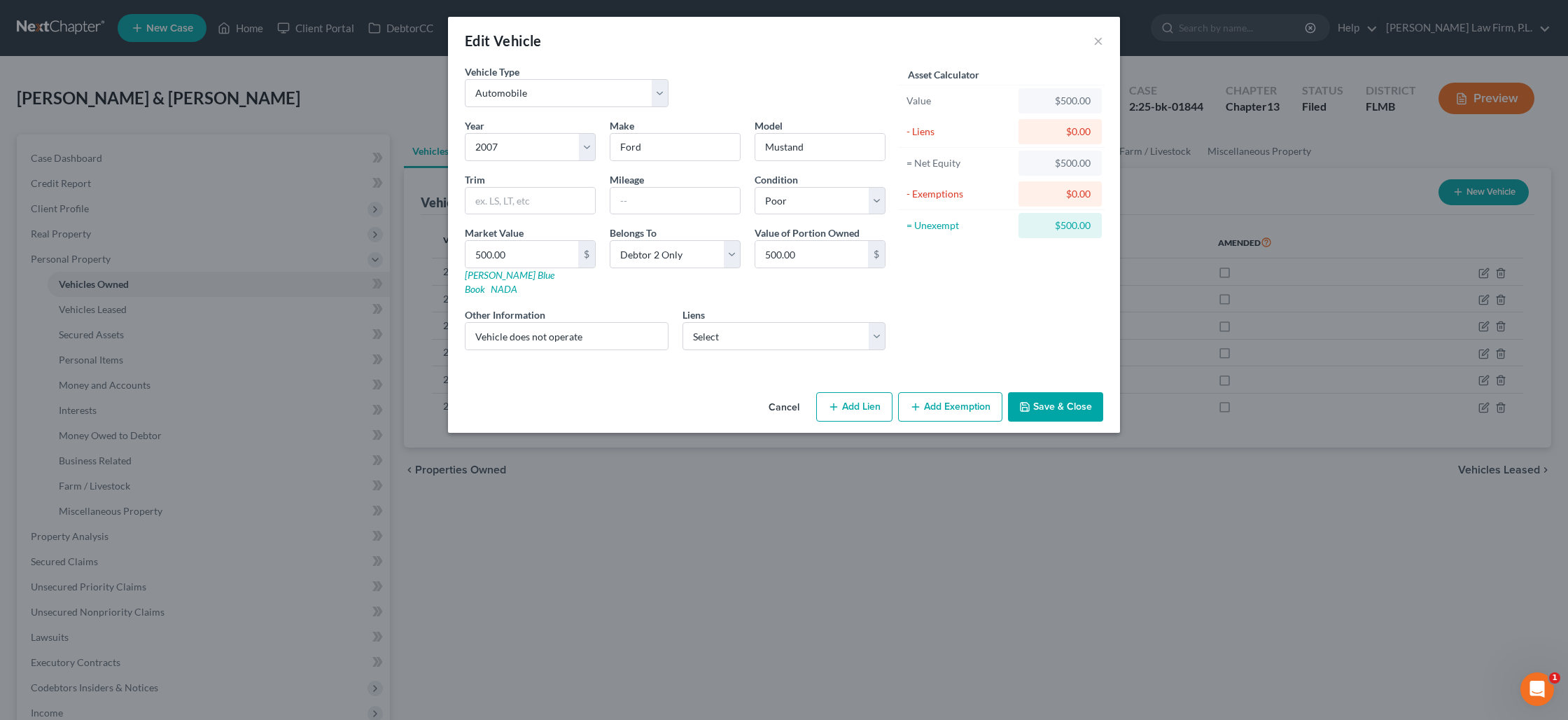
click at [957, 394] on button "Add Exemption" at bounding box center [950, 407] width 104 height 30
select select "2"
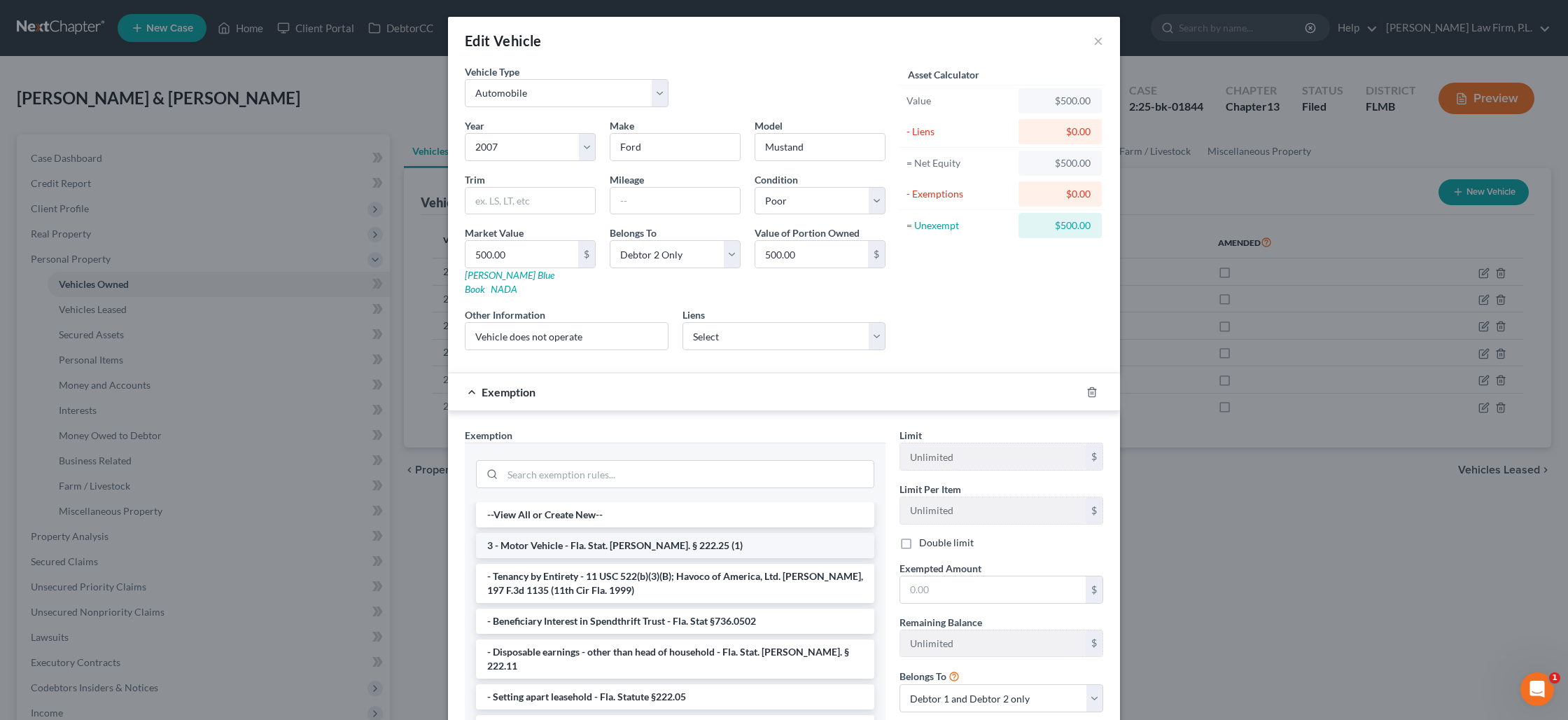
click at [653, 536] on li "3 - Motor Vehicle - Fla. Stat. [PERSON_NAME]. § 222.25 (1)" at bounding box center [675, 545] width 398 height 25
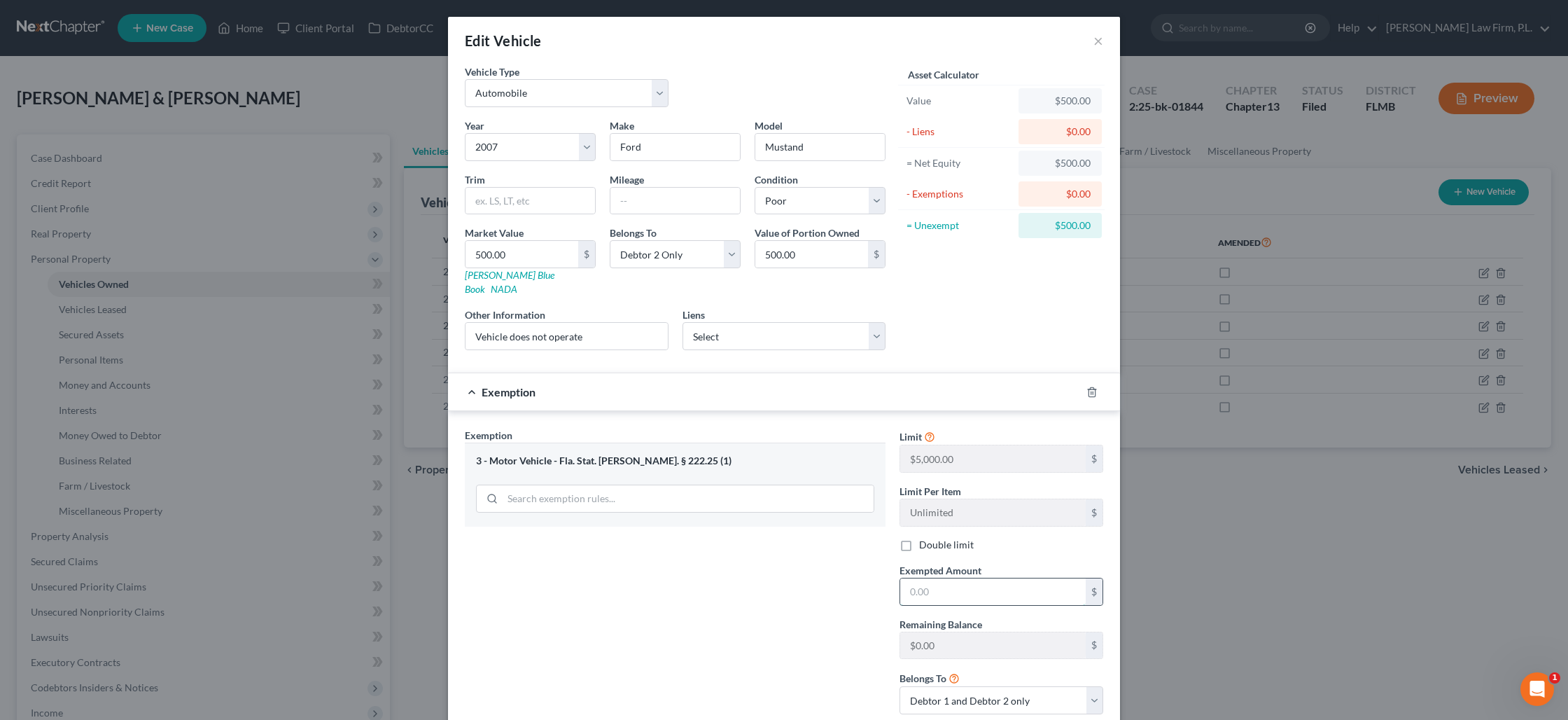
click at [968, 582] on input "text" at bounding box center [993, 591] width 186 height 27
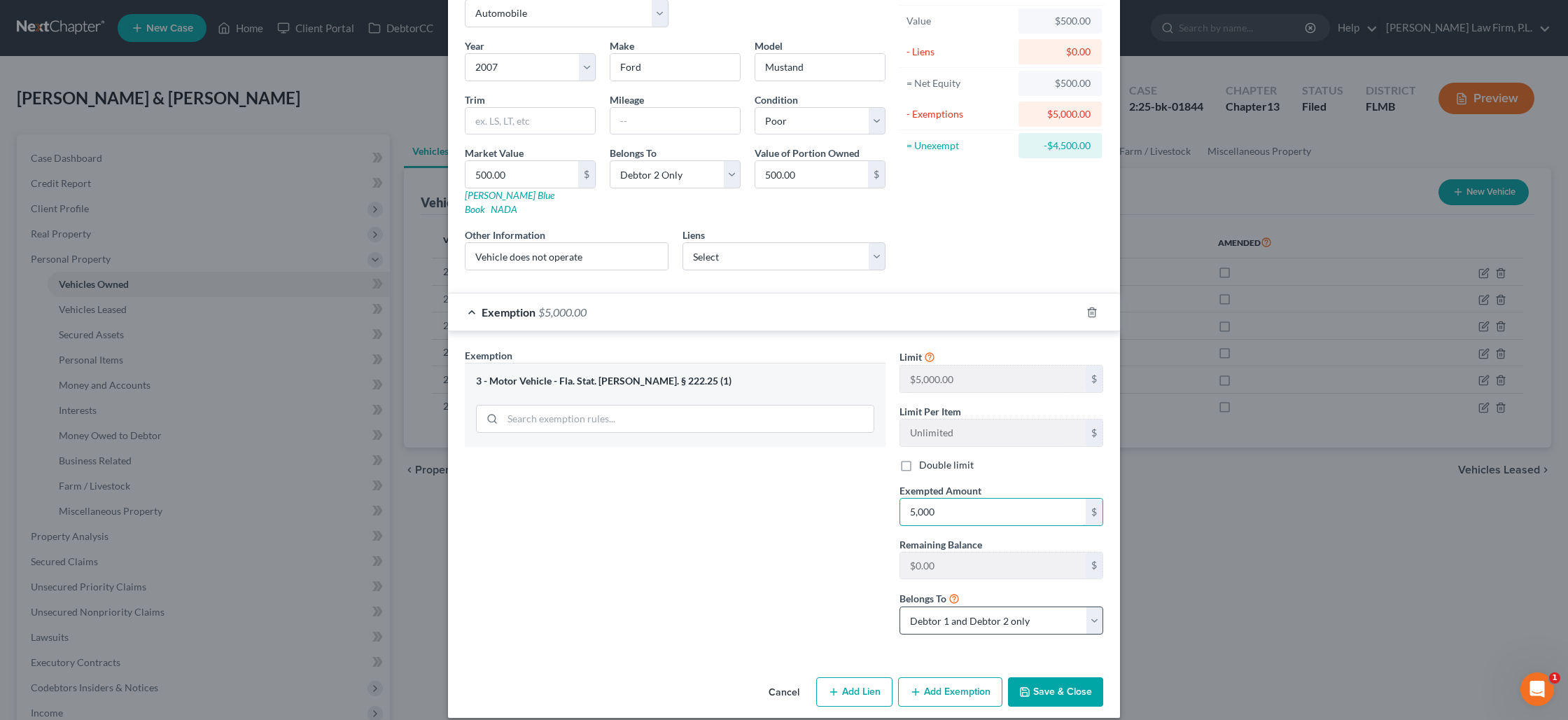
type input "5,000"
click at [940, 606] on select "Debtor 1 only Debtor 2 only Debtor 1 and Debtor 2 only" at bounding box center [1002, 620] width 204 height 28
select select "1"
click at [900, 606] on select "Debtor 1 only Debtor 2 only Debtor 1 and Debtor 2 only" at bounding box center [1002, 620] width 204 height 28
click at [1048, 677] on button "Save & Close" at bounding box center [1056, 692] width 96 height 30
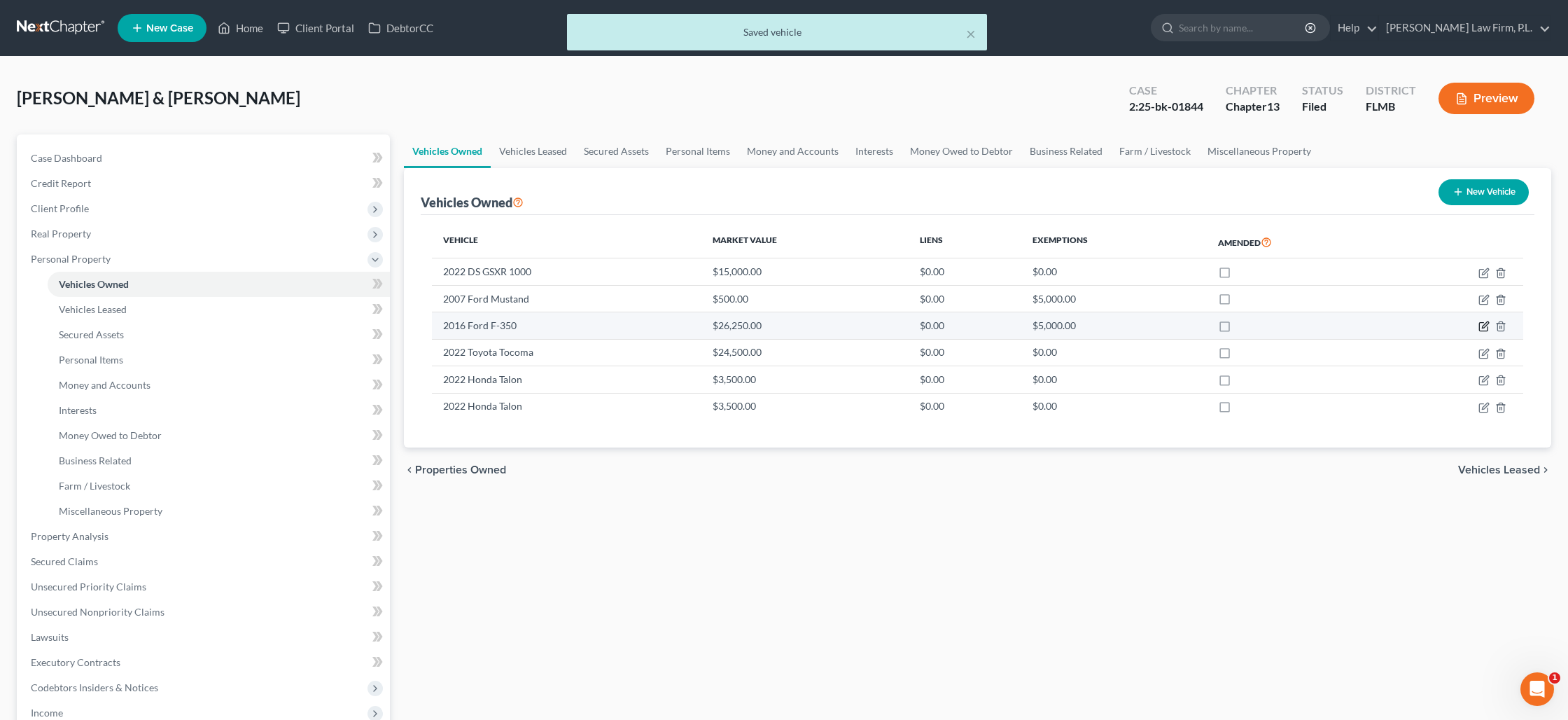
click at [1482, 329] on icon "button" at bounding box center [1484, 327] width 11 height 11
select select "0"
select select "10"
select select "1"
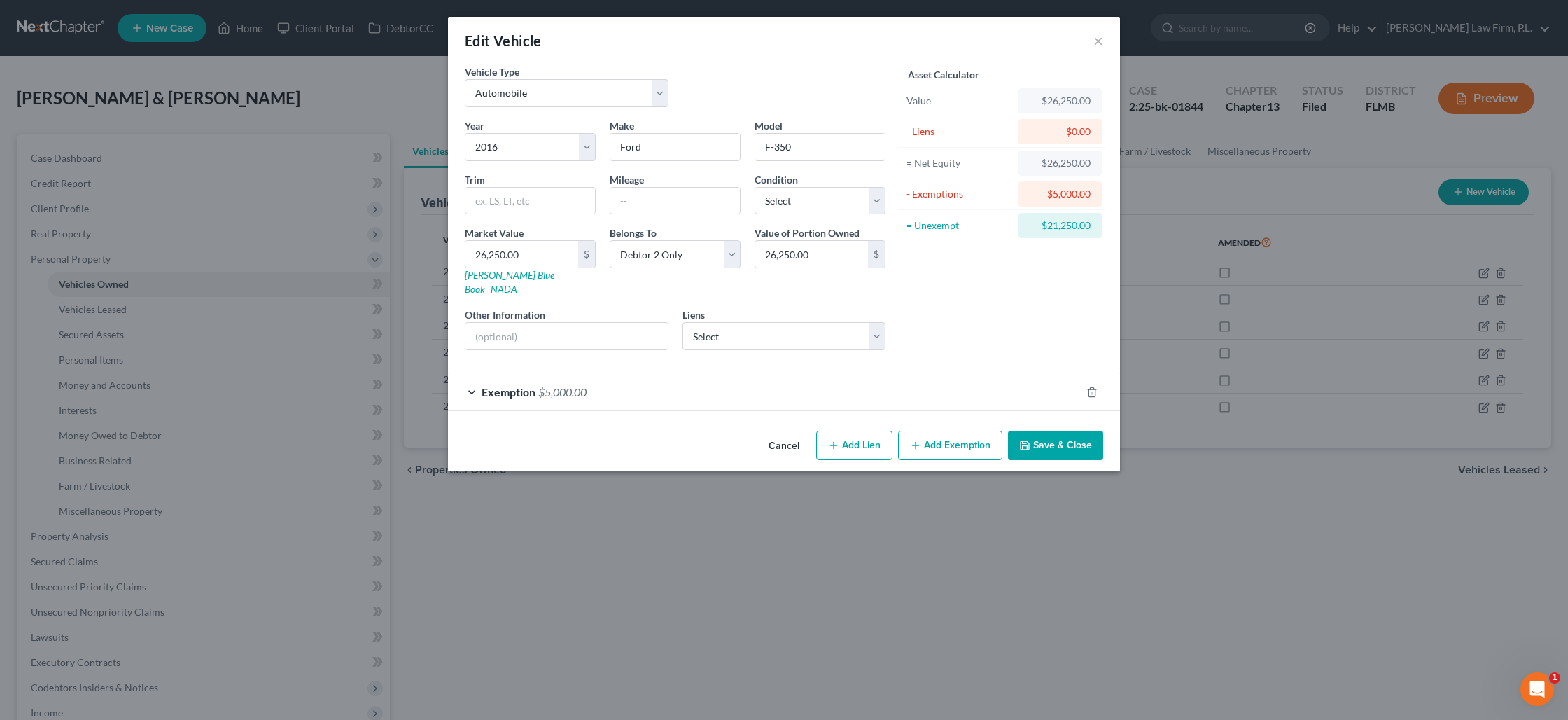
click at [834, 390] on div "Exemption $5,000.00" at bounding box center [765, 392] width 633 height 37
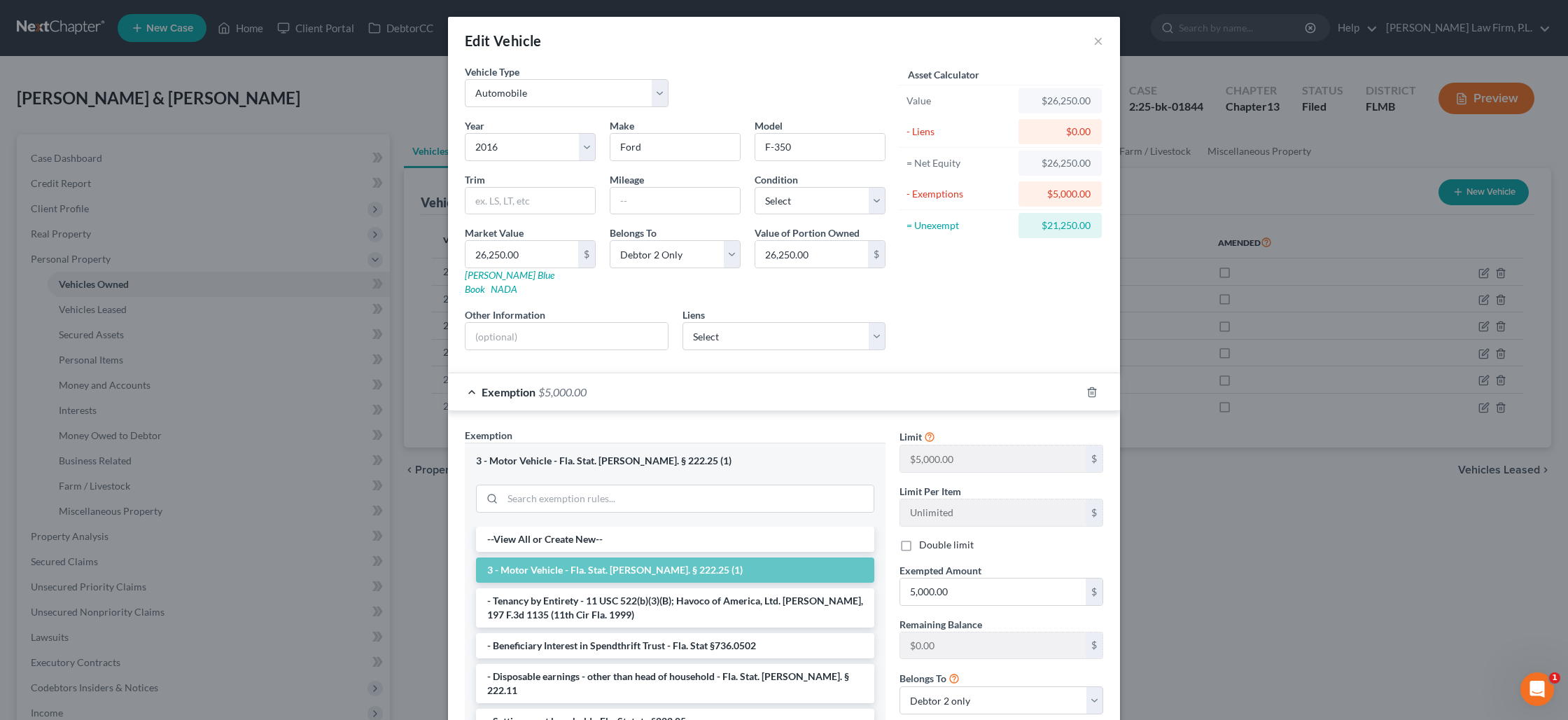
scroll to position [86, 0]
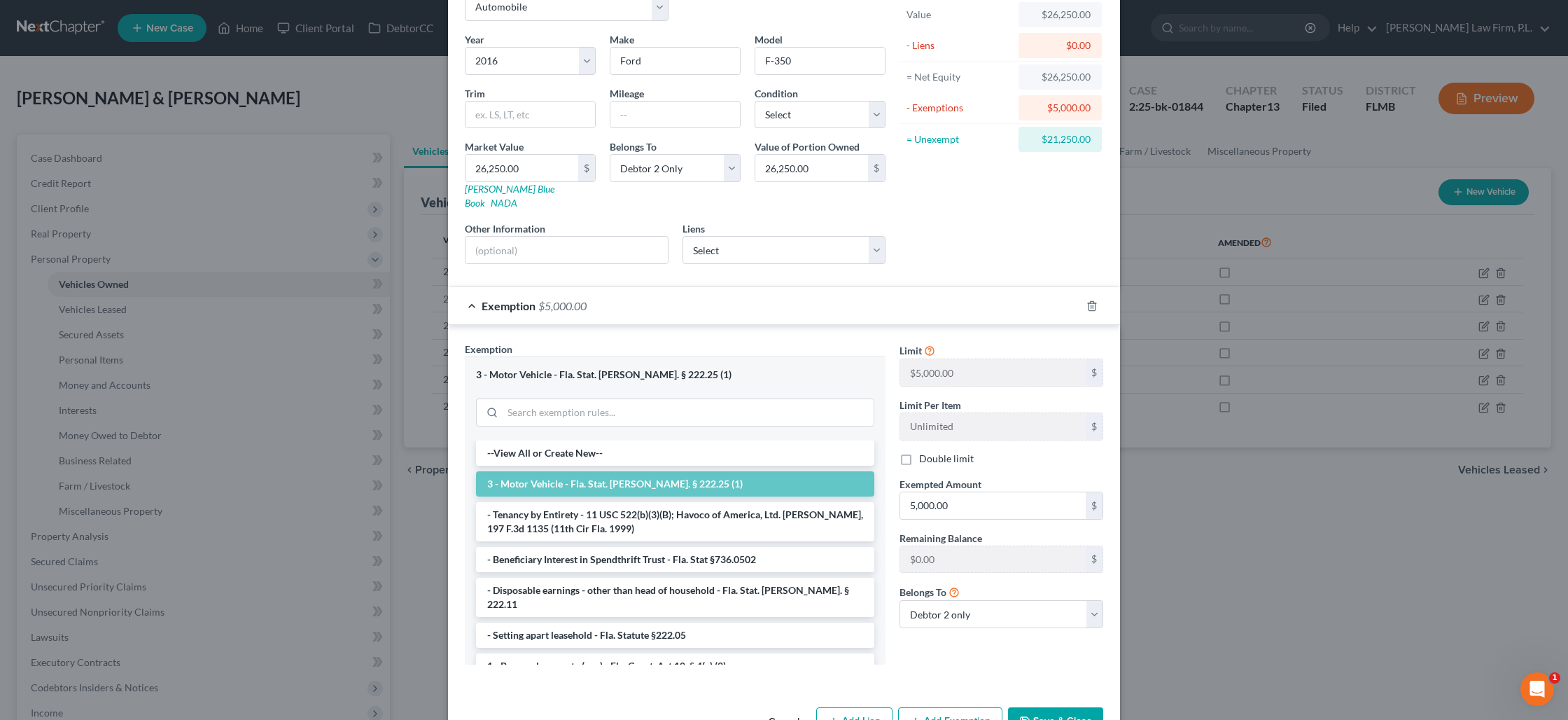
click at [1054, 707] on button "Save & Close" at bounding box center [1056, 722] width 96 height 30
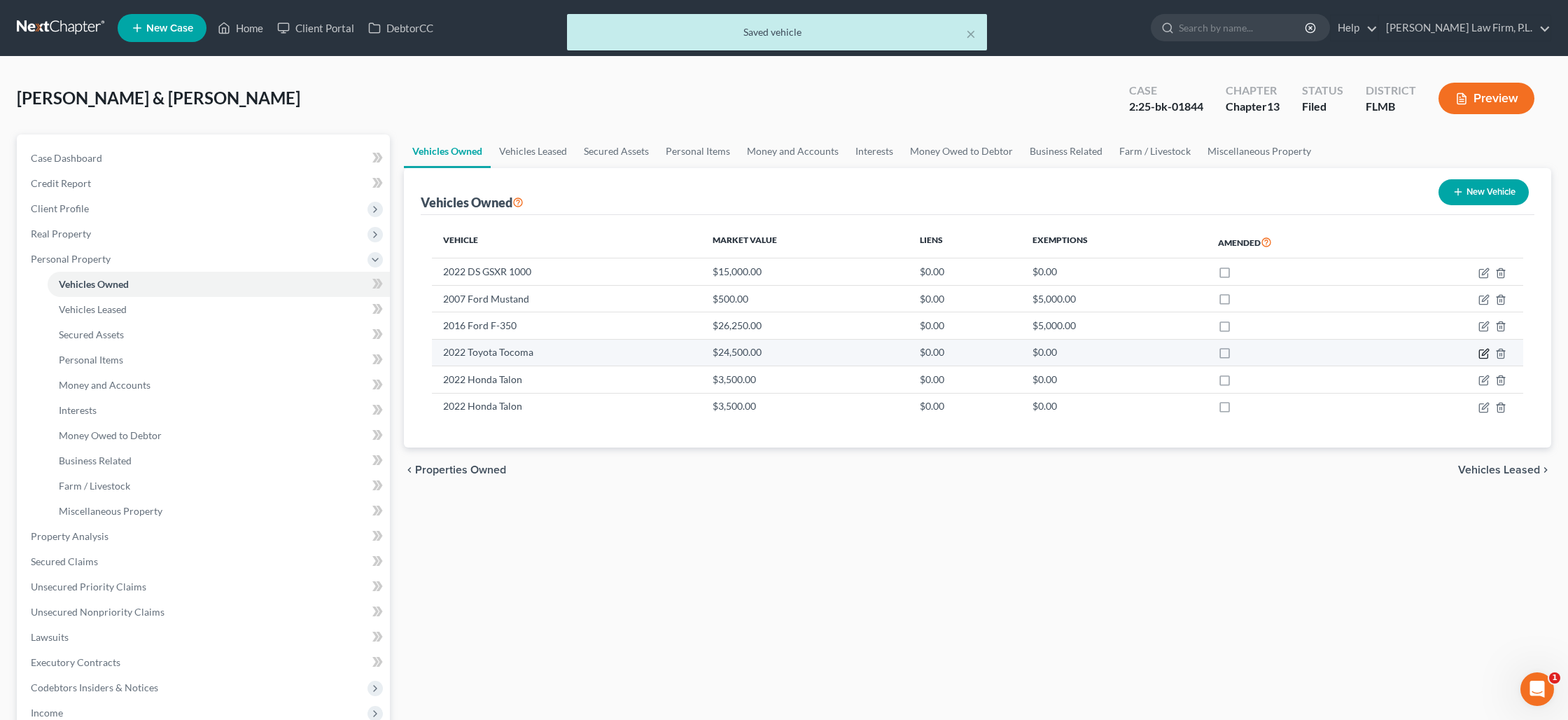
click at [1484, 355] on icon "button" at bounding box center [1484, 354] width 11 height 11
select select "0"
select select "4"
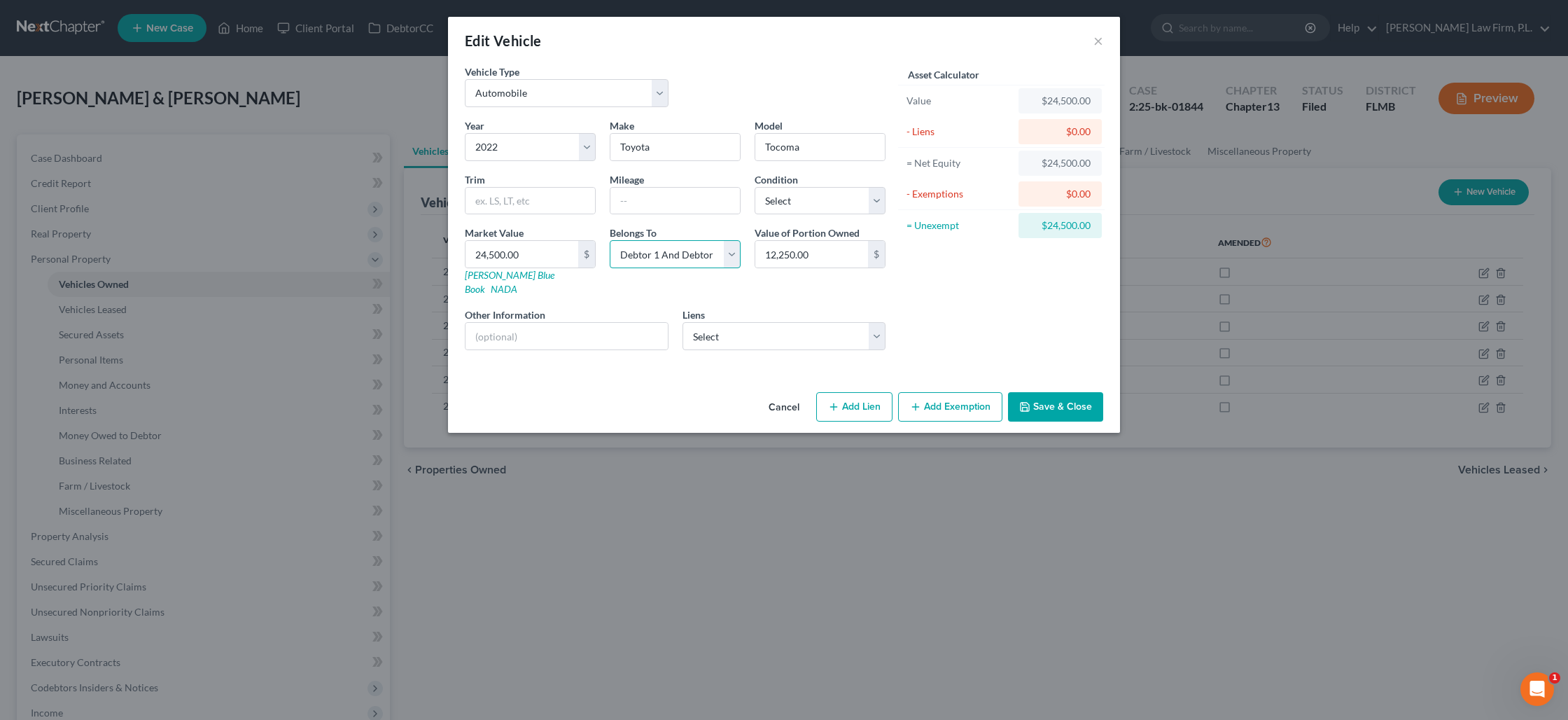
click at [667, 261] on select "Select Debtor 1 Only Debtor 2 Only Debtor 1 And Debtor 2 Only At Least One Of T…" at bounding box center [675, 254] width 131 height 28
select select "0"
click at [610, 240] on select "Select Debtor 1 Only Debtor 2 Only Debtor 1 And Debtor 2 Only At Least One Of T…" at bounding box center [675, 254] width 131 height 28
click at [970, 397] on button "Add Exemption" at bounding box center [950, 407] width 104 height 30
select select "2"
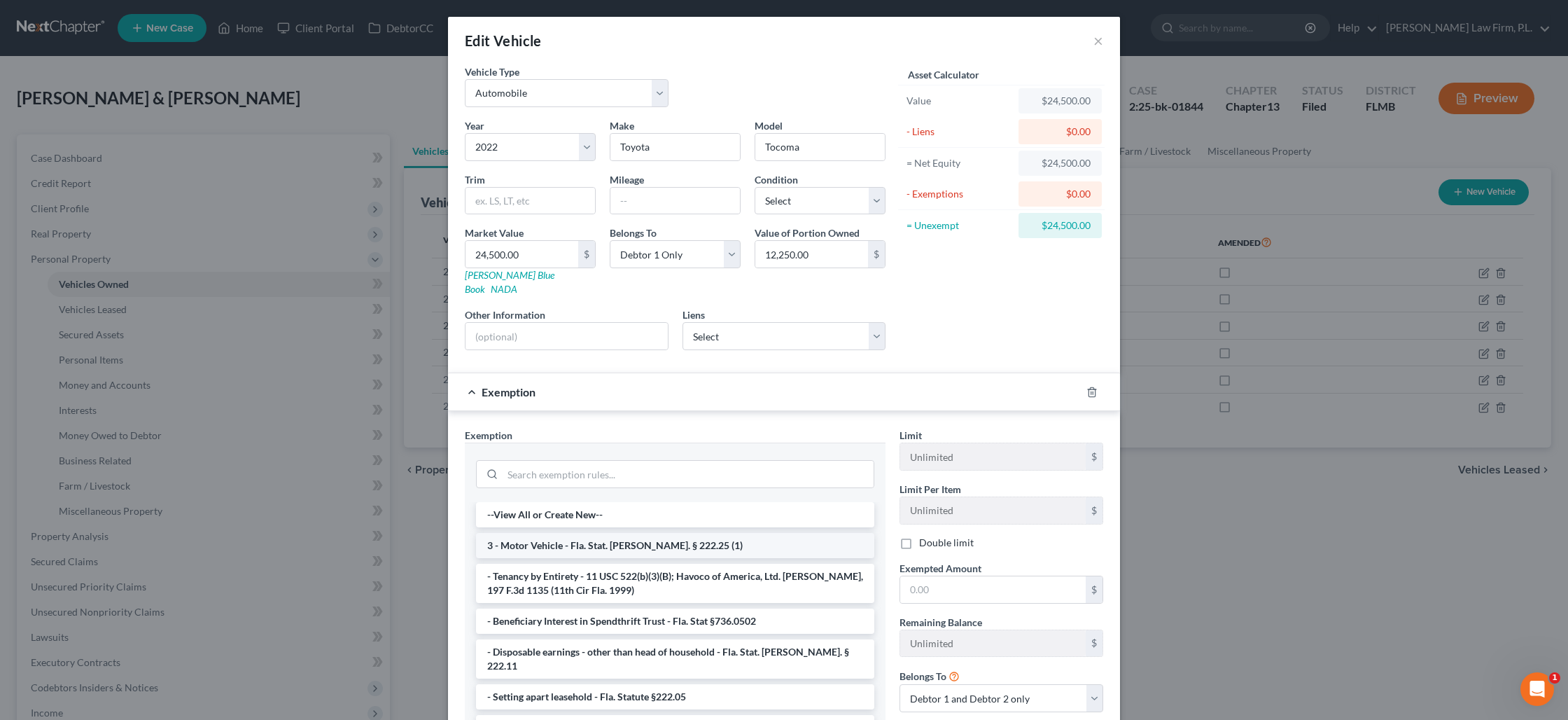
click at [648, 536] on li "3 - Motor Vehicle - Fla. Stat. [PERSON_NAME]. § 222.25 (1)" at bounding box center [675, 545] width 398 height 25
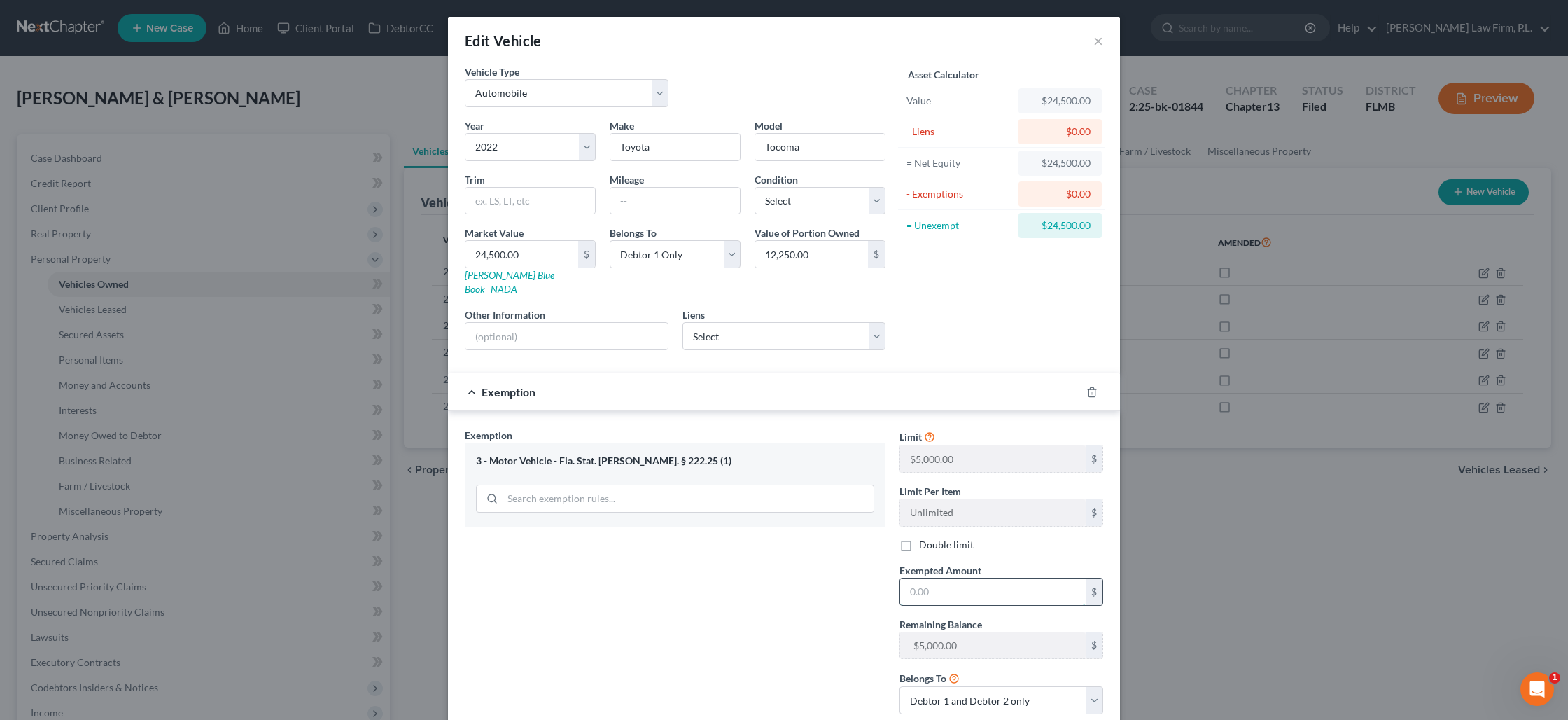
click at [958, 578] on input "text" at bounding box center [993, 591] width 186 height 27
type input "5,000"
click at [935, 686] on select "Debtor 1 only Debtor 2 only Debtor 1 and Debtor 2 only" at bounding box center [1002, 700] width 204 height 28
select select "0"
click at [900, 686] on select "Debtor 1 only Debtor 2 only Debtor 1 and Debtor 2 only" at bounding box center [1002, 700] width 204 height 28
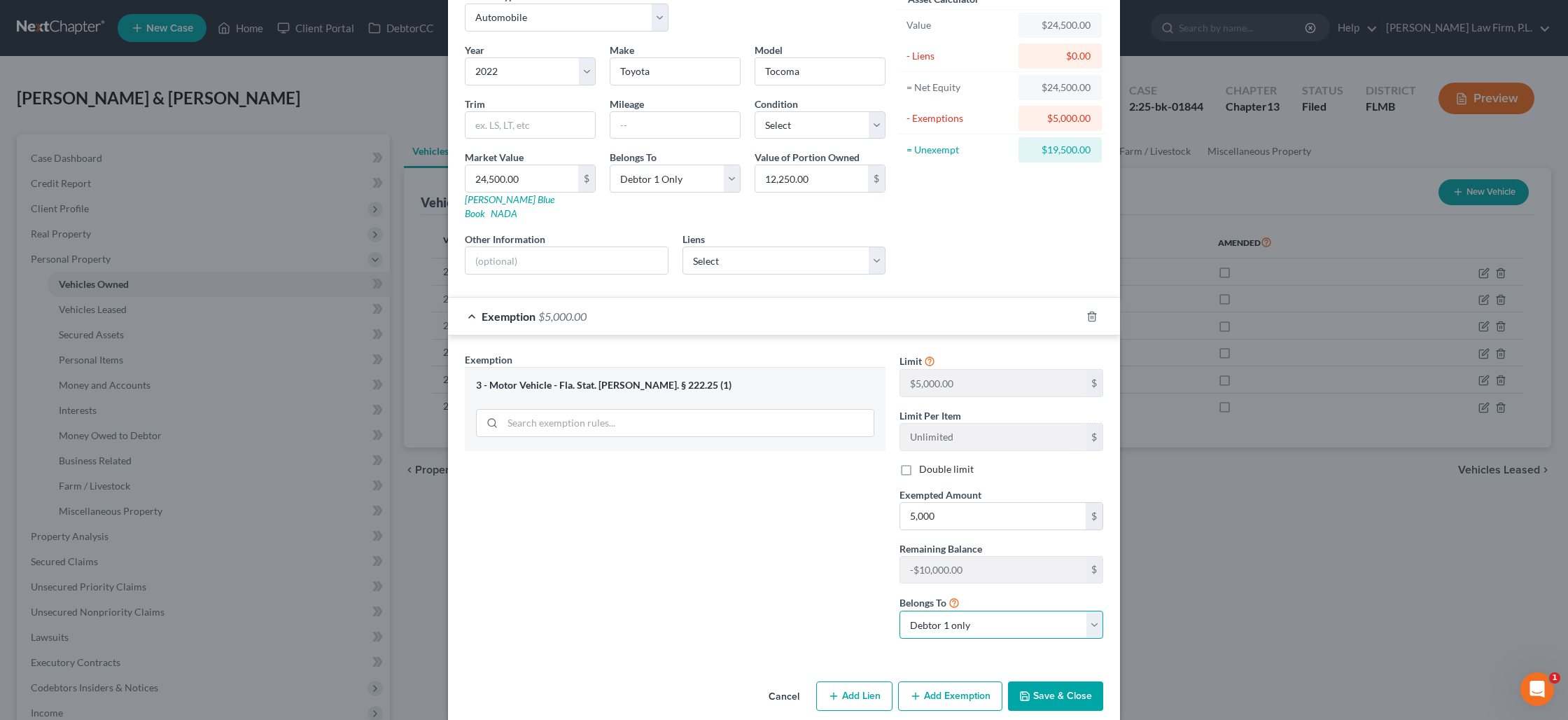
scroll to position [79, 0]
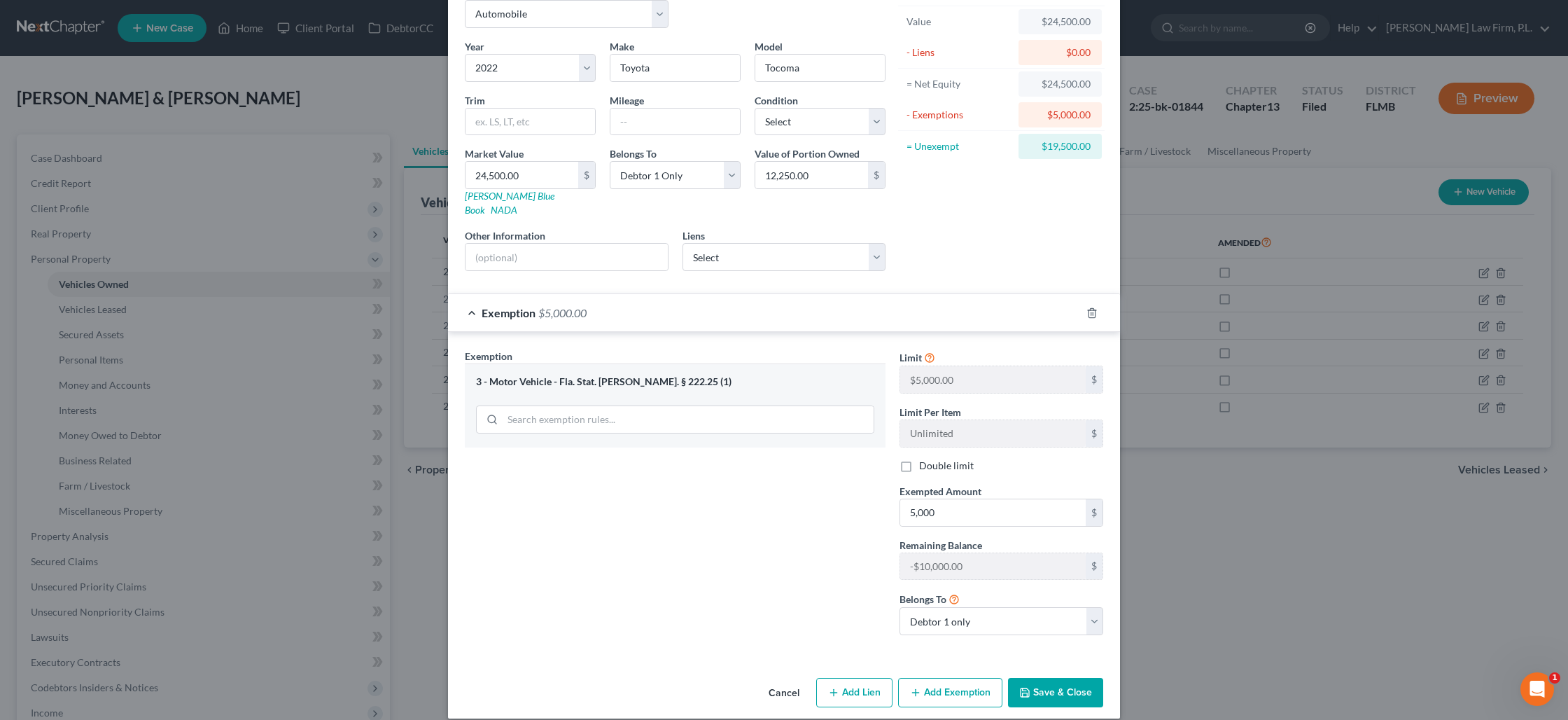
click at [1044, 680] on button "Save & Close" at bounding box center [1056, 692] width 96 height 30
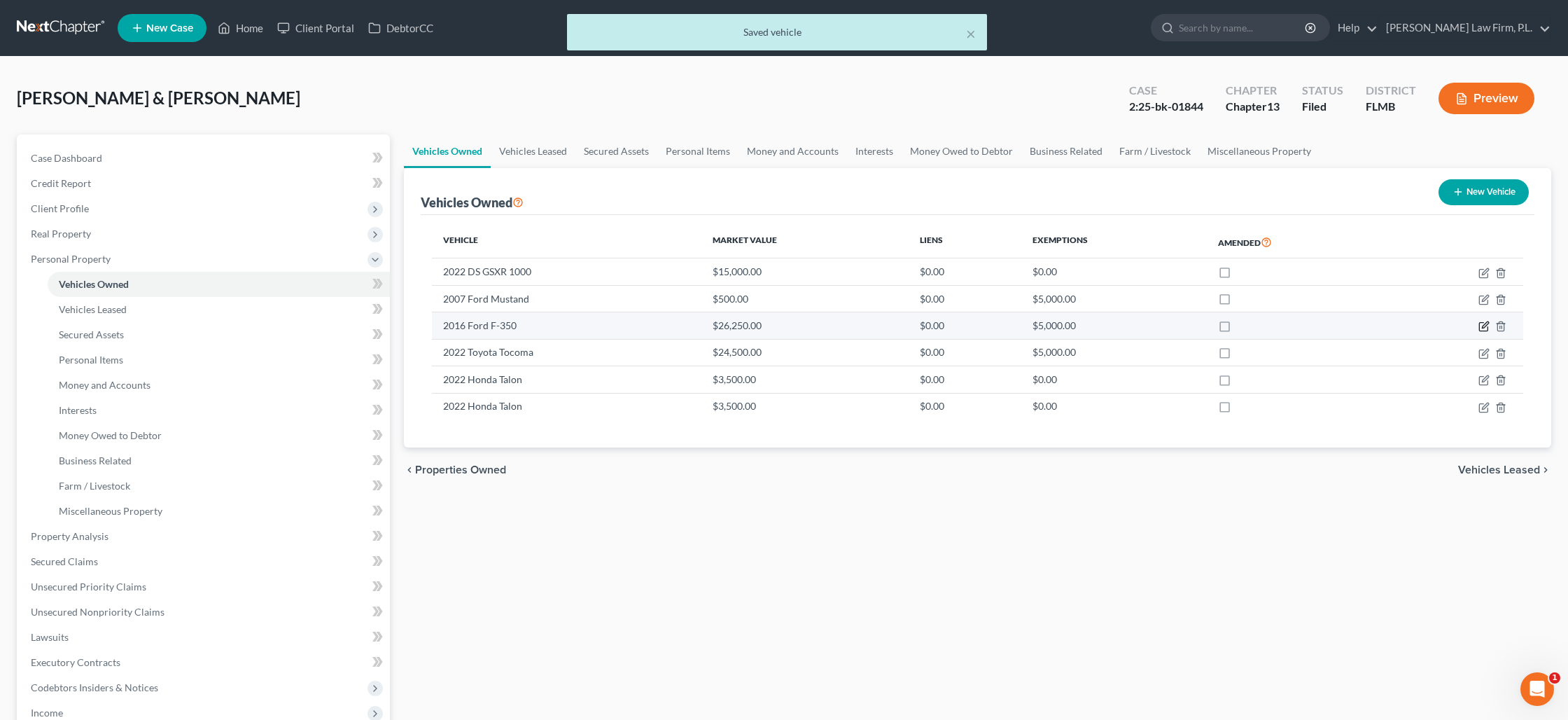
click at [1487, 328] on icon "button" at bounding box center [1484, 327] width 11 height 11
select select "0"
select select "10"
select select "1"
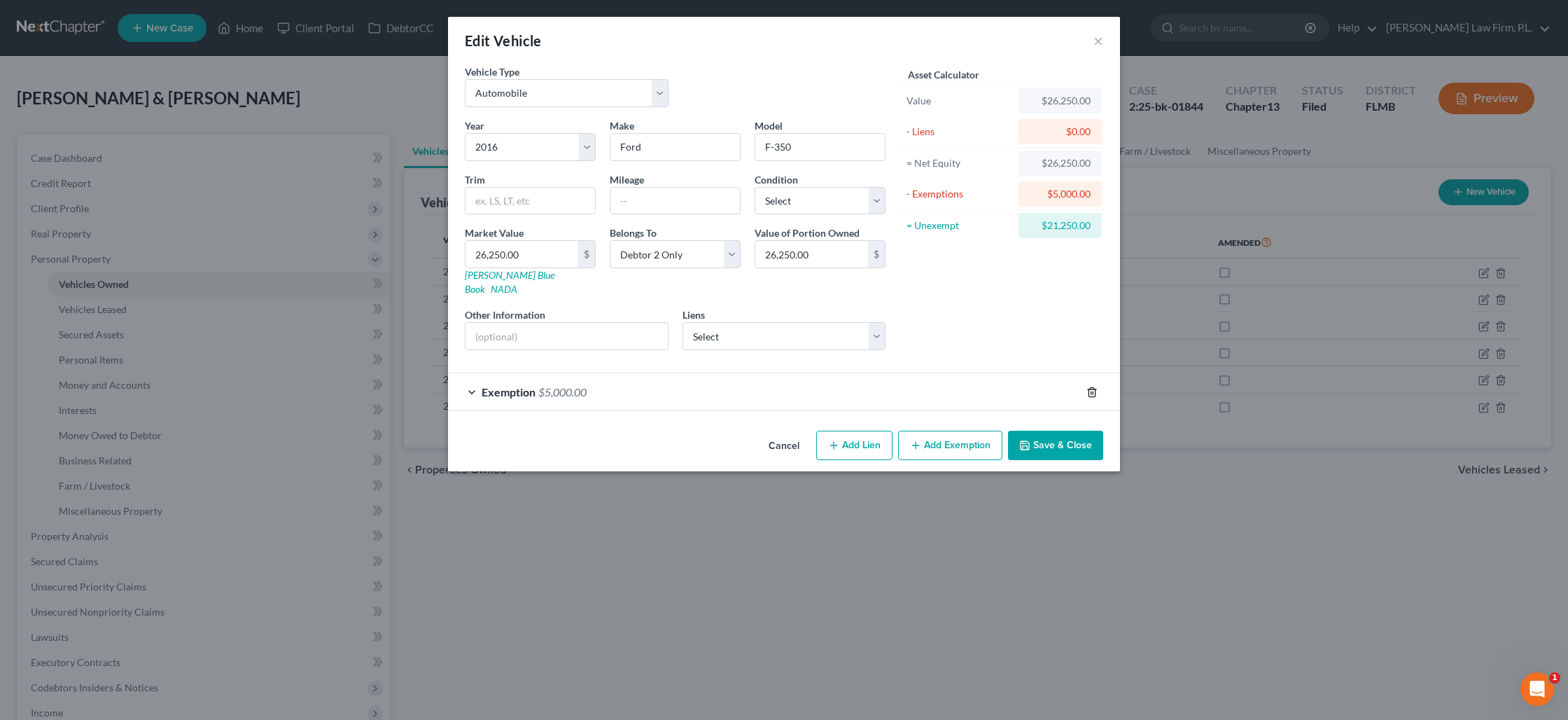
click at [1089, 386] on icon "button" at bounding box center [1092, 392] width 11 height 11
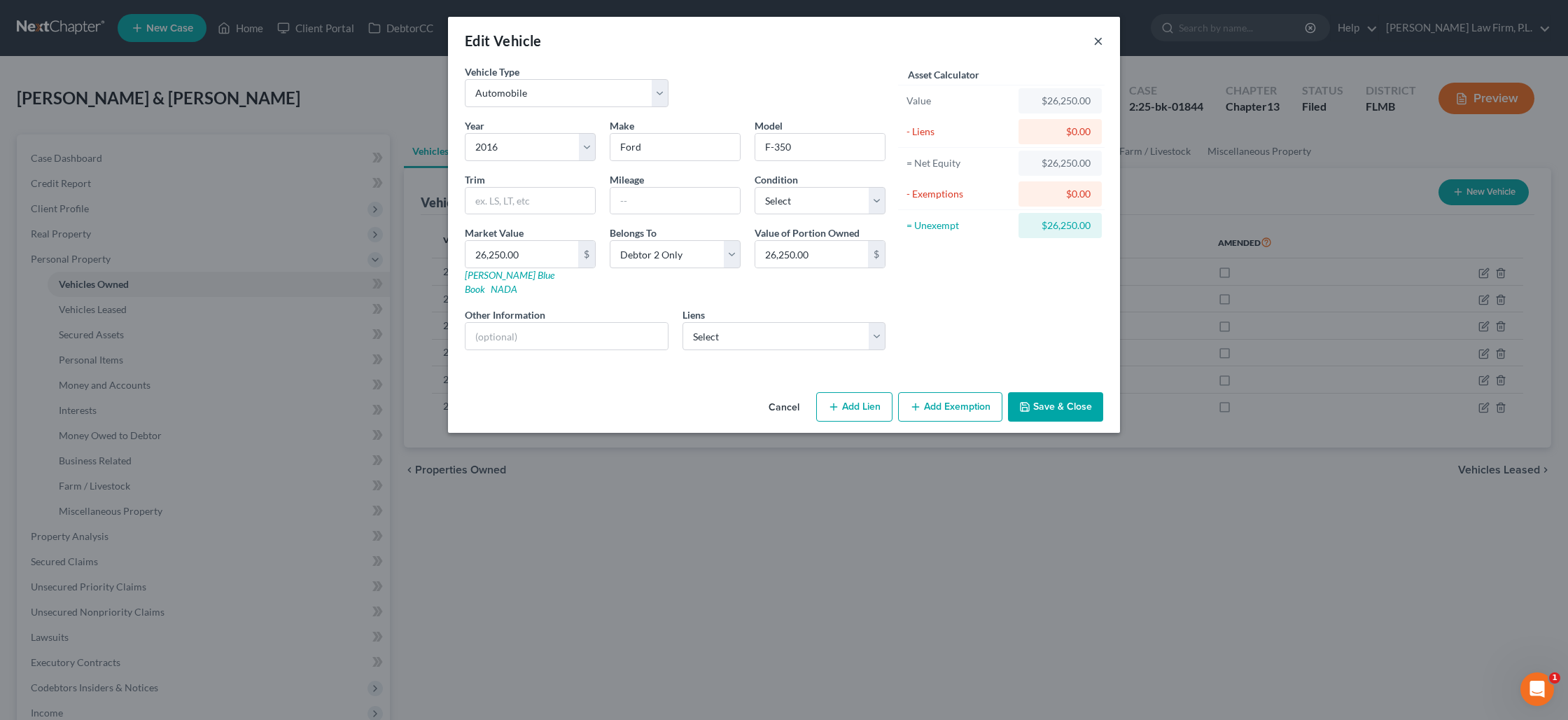
click at [1097, 44] on button "×" at bounding box center [1099, 41] width 10 height 17
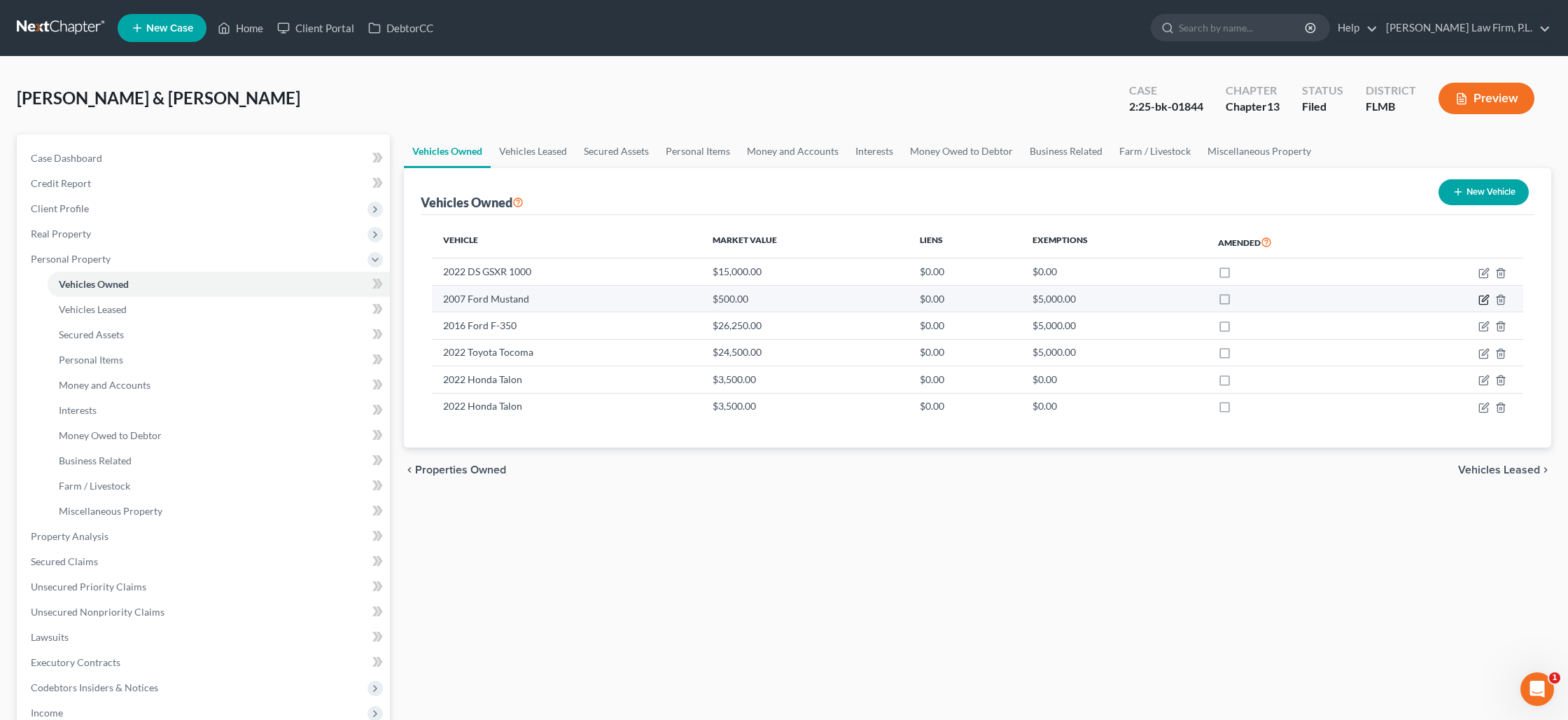
click at [1479, 300] on icon "button" at bounding box center [1484, 300] width 11 height 11
select select "0"
select select "19"
select select "4"
select select "1"
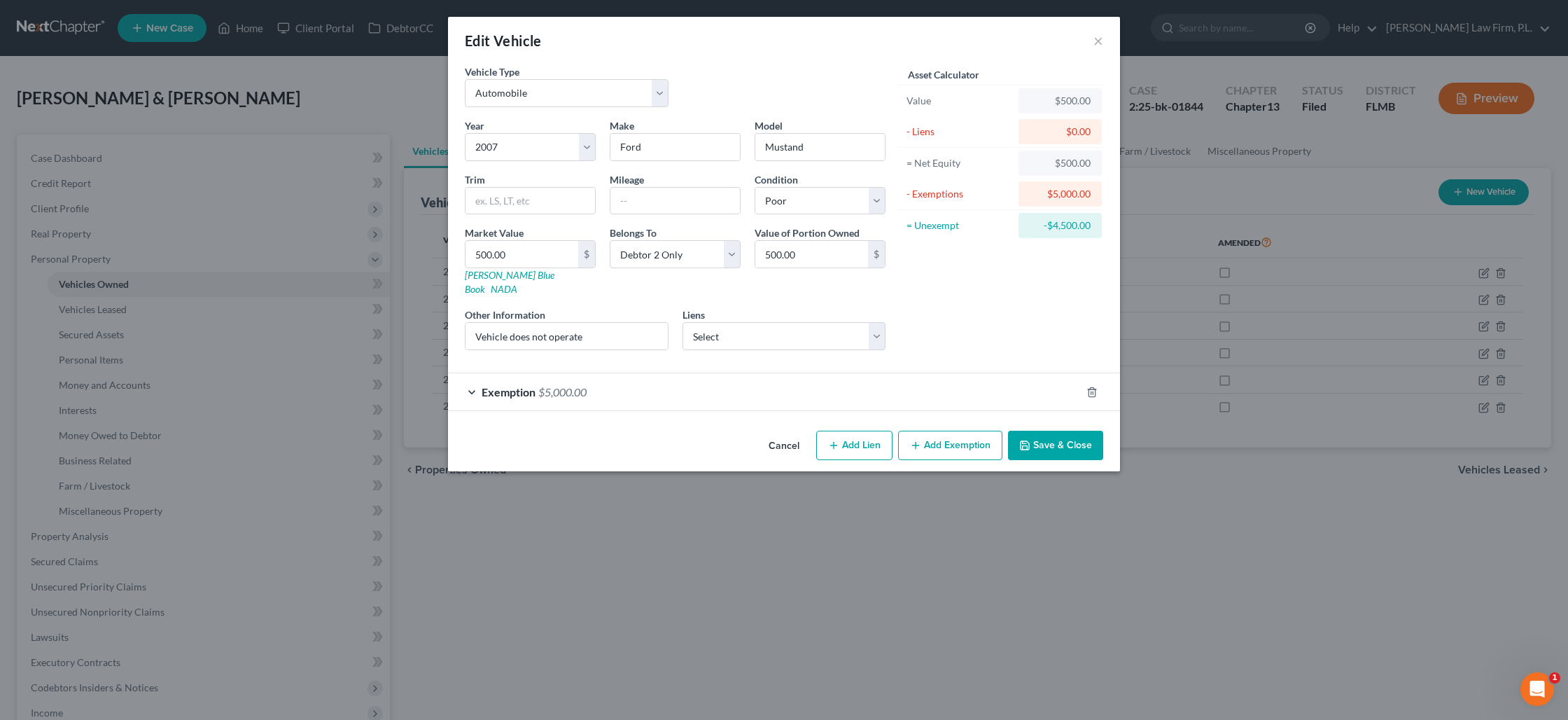
click at [979, 384] on div "Exemption $5,000.00" at bounding box center [765, 392] width 633 height 37
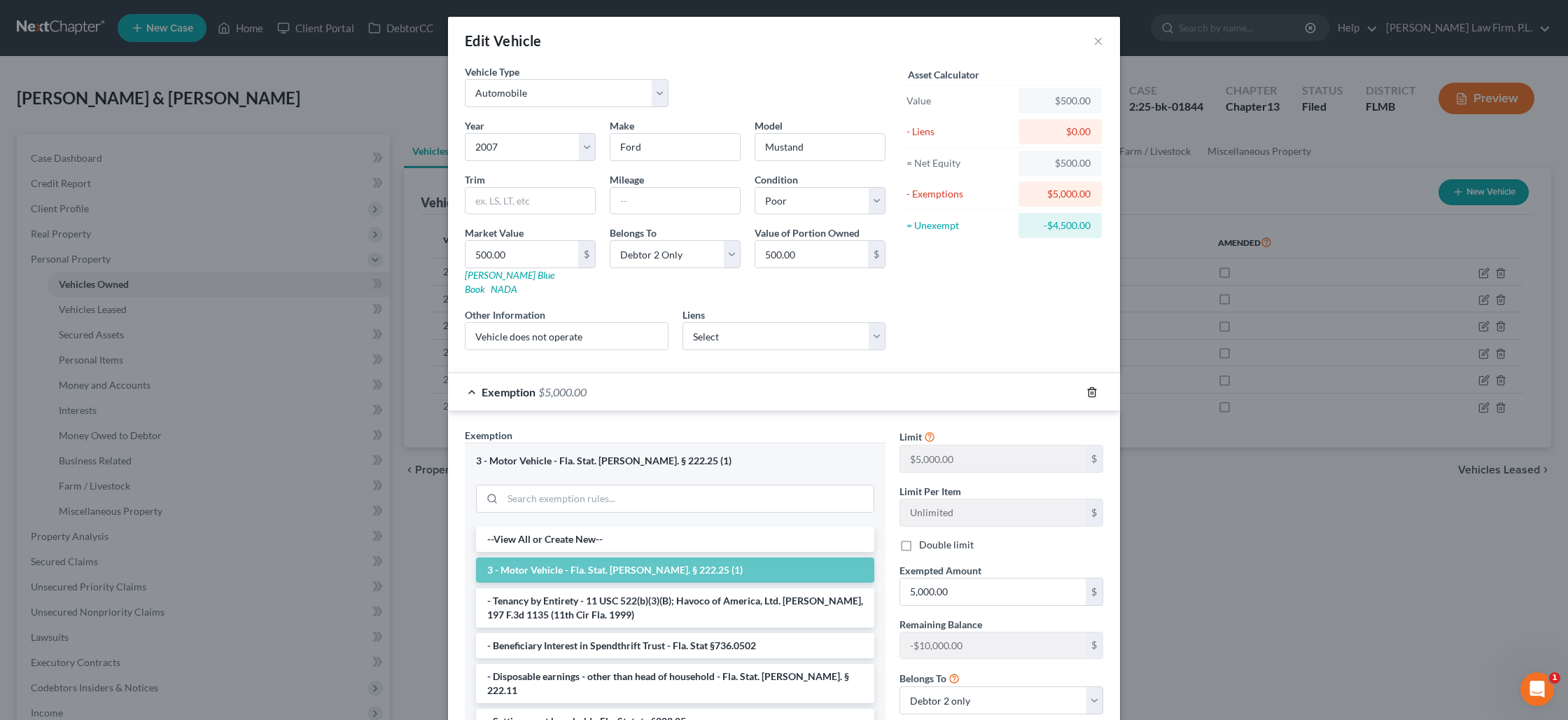
click at [1097, 386] on icon "button" at bounding box center [1092, 392] width 11 height 11
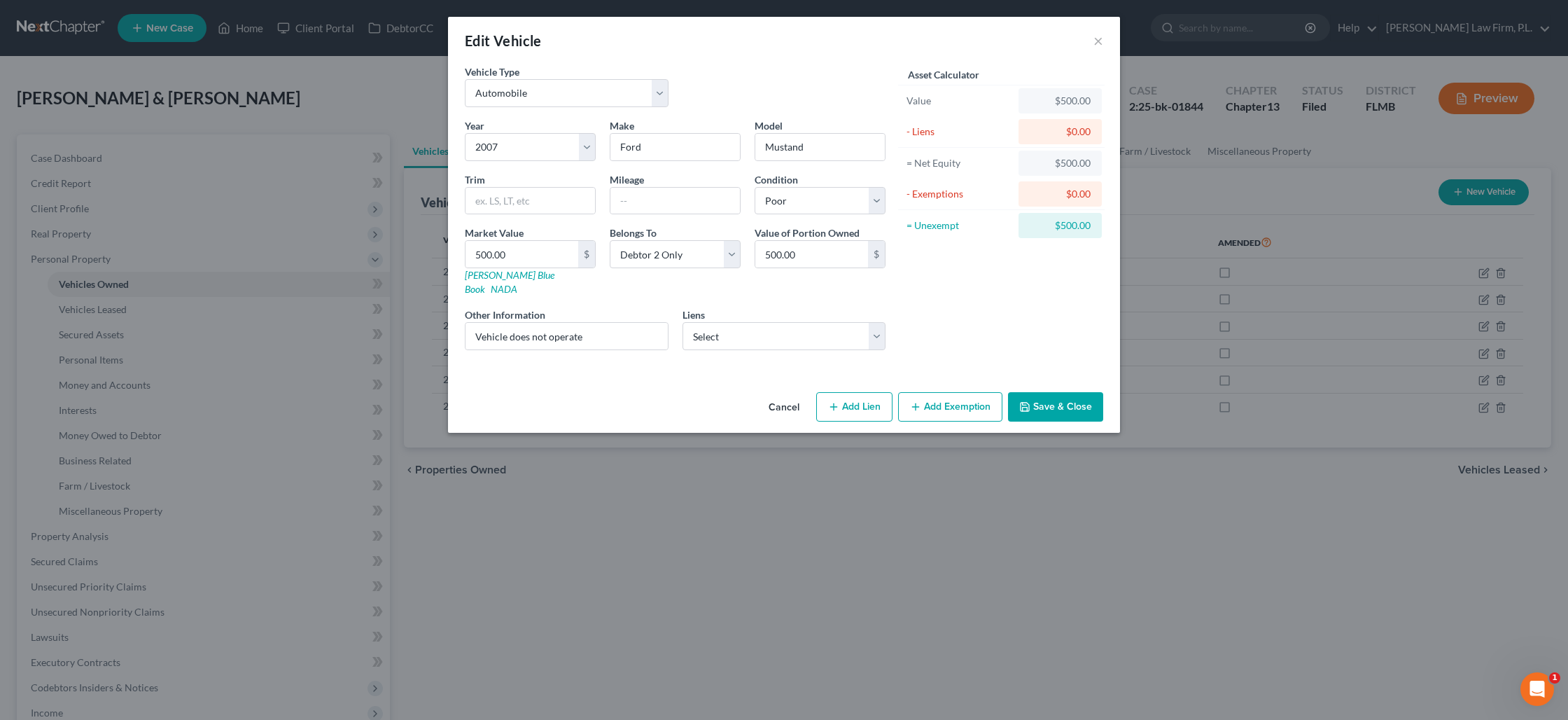
click at [1054, 400] on button "Save & Close" at bounding box center [1056, 407] width 96 height 30
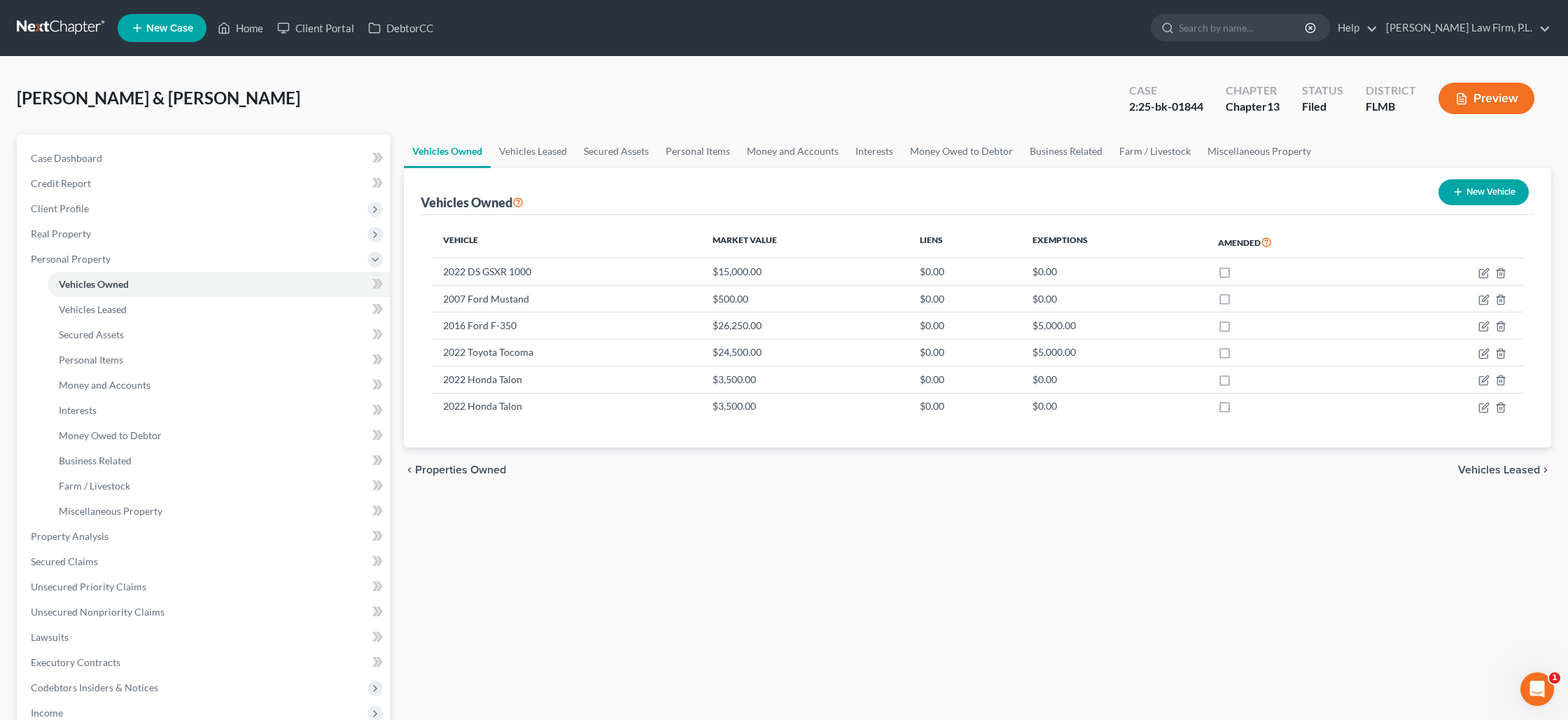
click at [1487, 196] on button "New Vehicle" at bounding box center [1484, 192] width 90 height 26
select select "0"
select select "2"
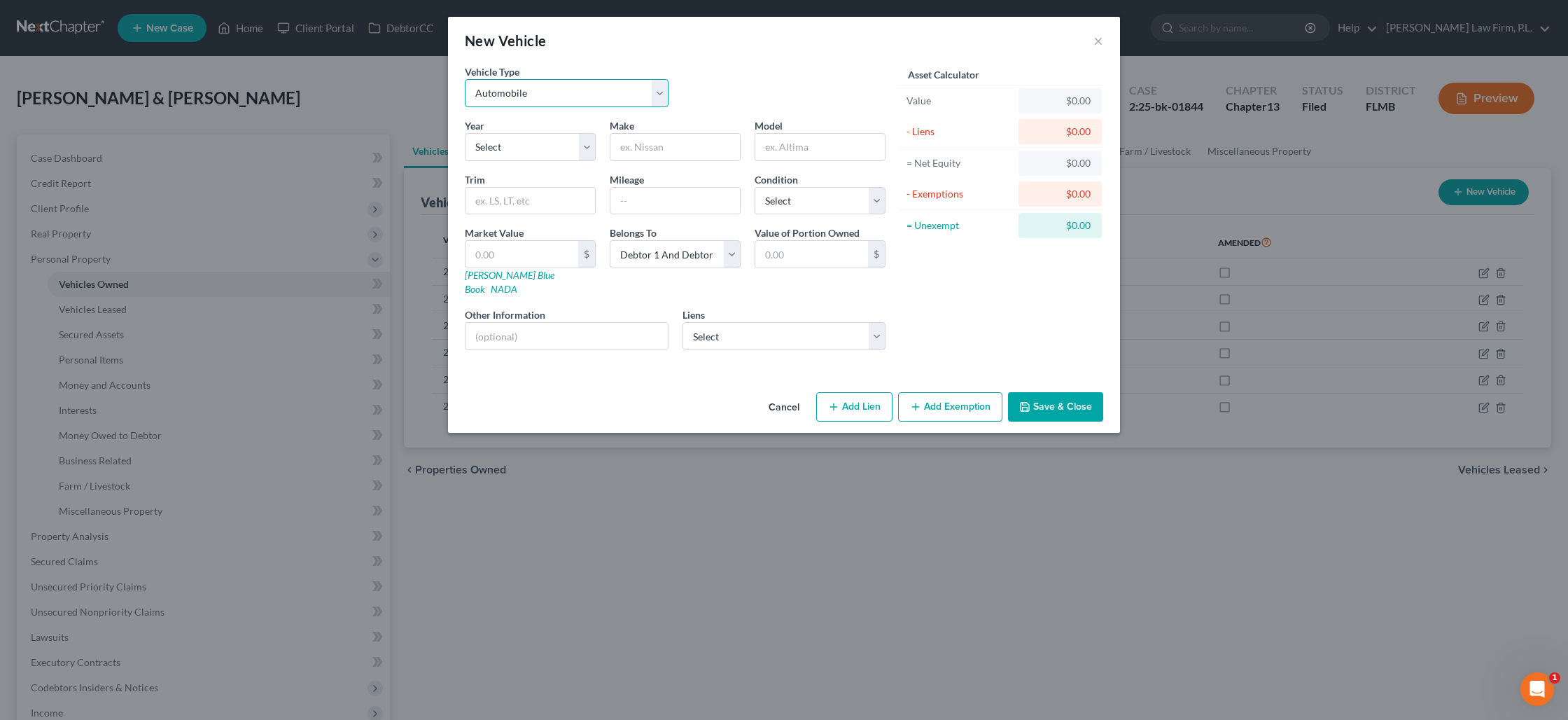
click at [654, 99] on select "Select Automobile Truck Trailer Watercraft Aircraft Motor Home Atv Other Vehicle" at bounding box center [567, 93] width 204 height 28
select select "6"
click at [465, 79] on select "Select Automobile Truck Trailer Watercraft Aircraft Motor Home Atv Other Vehicle" at bounding box center [567, 93] width 204 height 28
click at [535, 153] on select "Select 2026 2025 2024 2023 2022 2021 2020 2019 2018 2017 2016 2015 2014 2013 20…" at bounding box center [530, 147] width 131 height 28
select select "4"
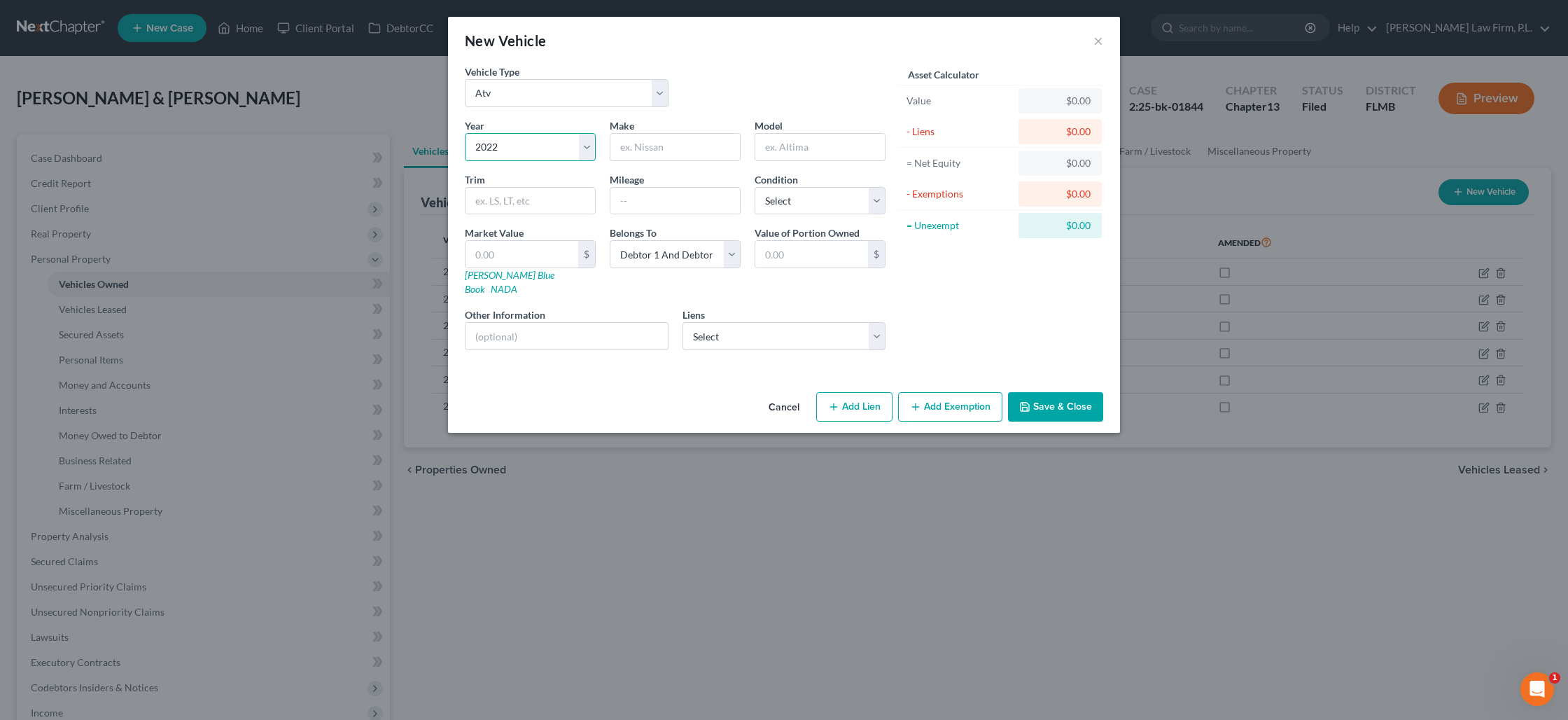
click at [465, 133] on select "Select 2026 2025 2024 2023 2022 2021 2020 2019 2018 2017 2016 2015 2014 2013 20…" at bounding box center [530, 147] width 131 height 28
click at [688, 149] on input "text" at bounding box center [675, 147] width 130 height 27
type input "Honda"
type input "Rancher"
click at [696, 261] on select "Select Debtor 1 Only Debtor 2 Only Debtor 1 And Debtor 2 Only At Least One Of T…" at bounding box center [675, 254] width 131 height 28
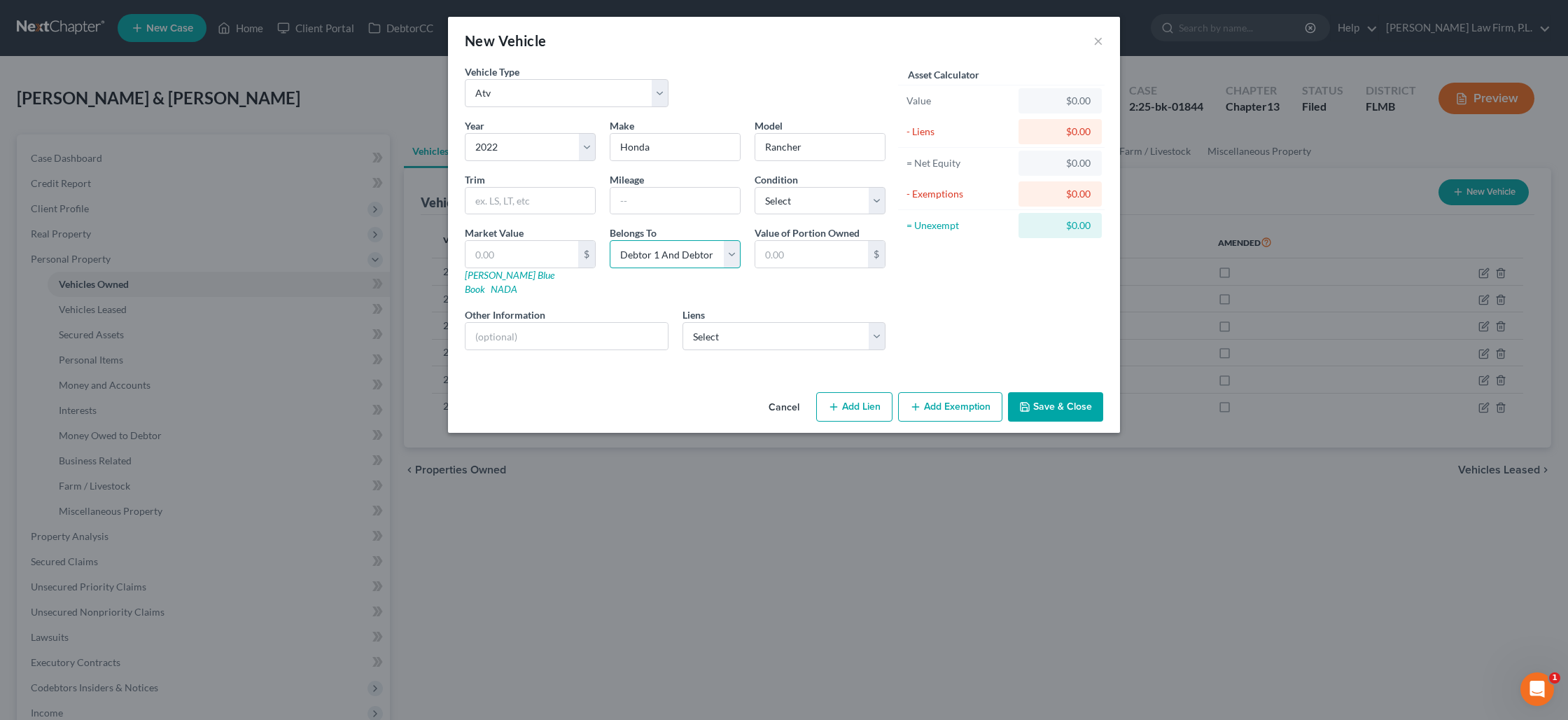
select select "1"
click at [610, 240] on select "Select Debtor 1 Only Debtor 2 Only Debtor 1 And Debtor 2 Only At Least One Of T…" at bounding box center [675, 254] width 131 height 28
click at [1032, 392] on button "Save & Close" at bounding box center [1056, 407] width 96 height 30
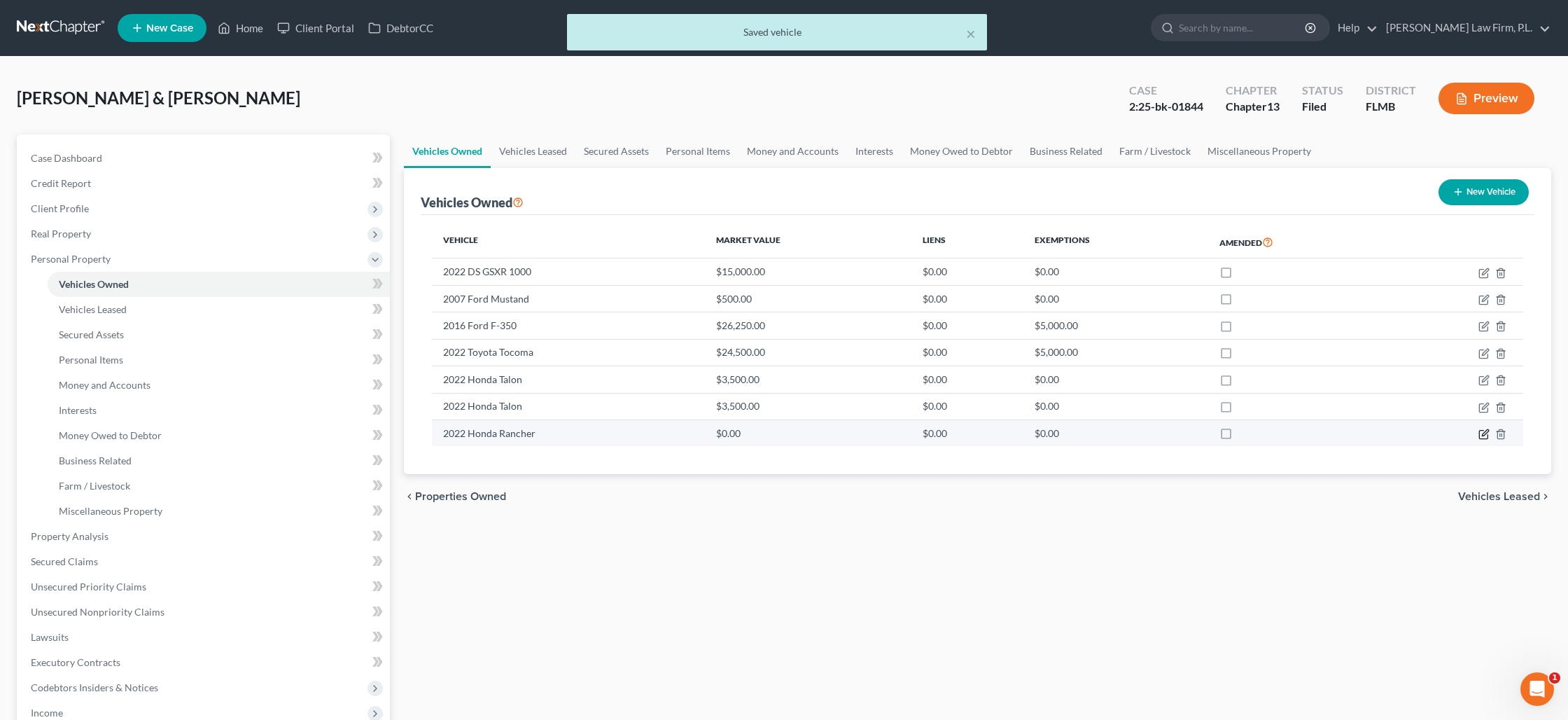
click at [1489, 435] on icon "button" at bounding box center [1484, 434] width 11 height 11
select select "6"
select select "4"
select select "1"
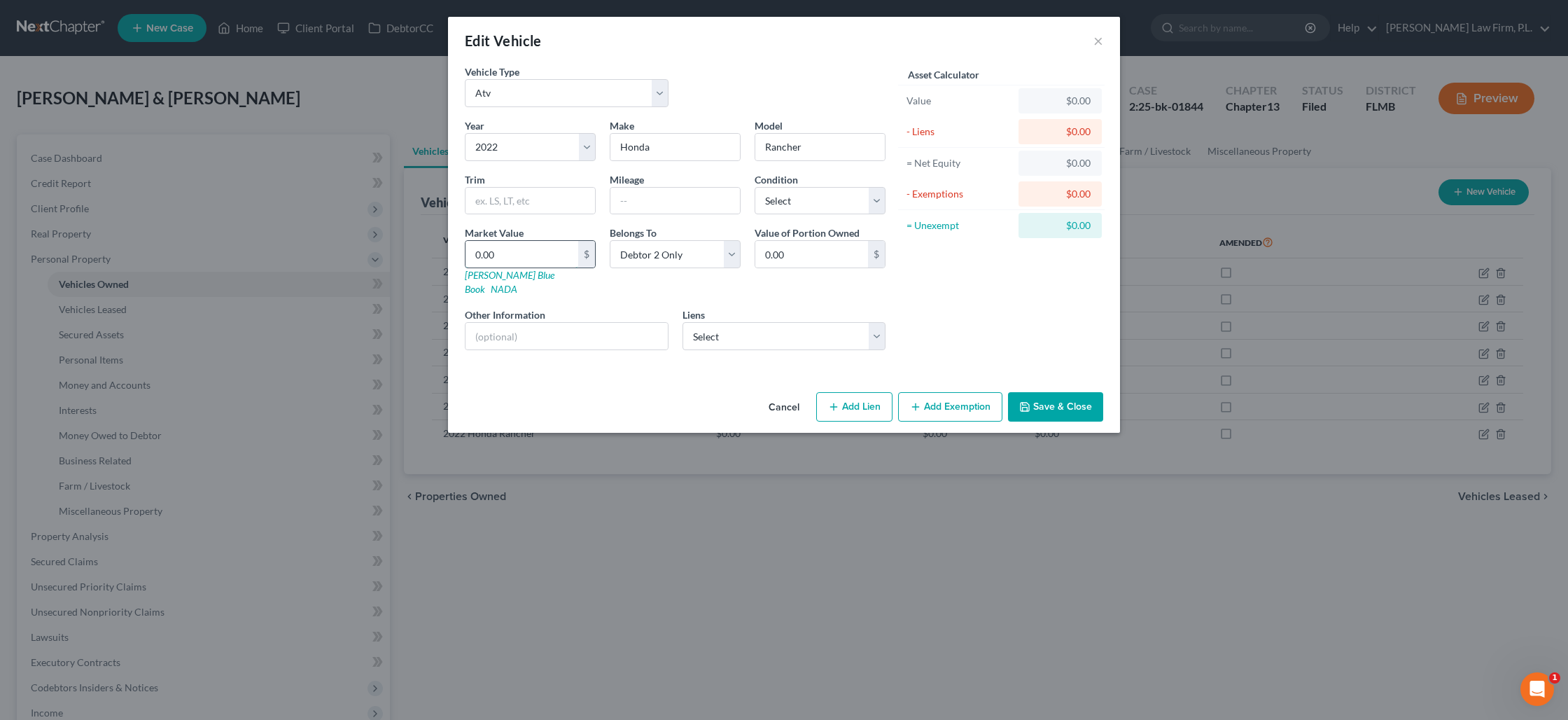
click at [521, 261] on input "0.00" at bounding box center [521, 254] width 112 height 27
type input "2"
type input "2.00"
type input "27"
type input "27.00"
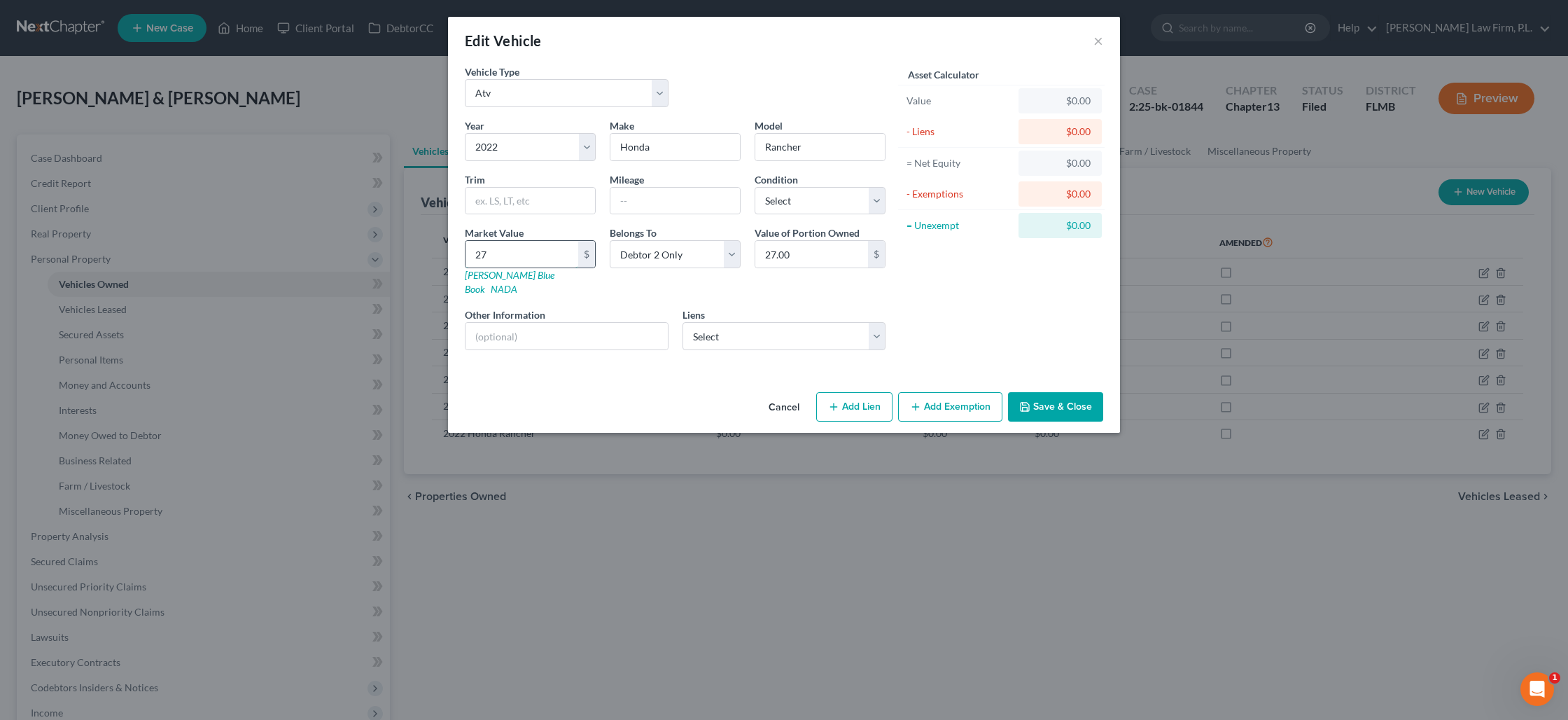
type input "275"
type input "275.00"
type input "2750"
type input "2,750.00"
type input "2,750"
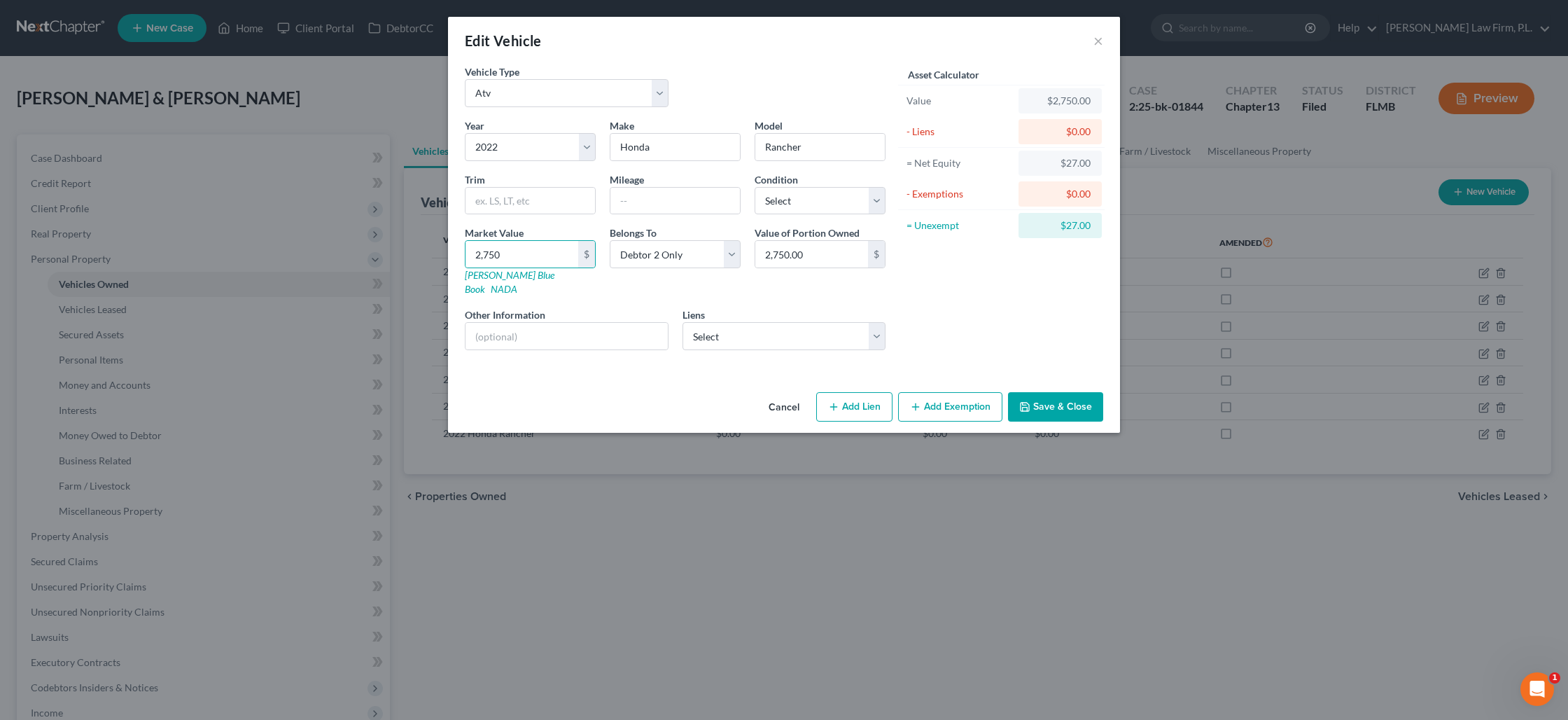
click at [1079, 393] on button "Save & Close" at bounding box center [1056, 407] width 96 height 30
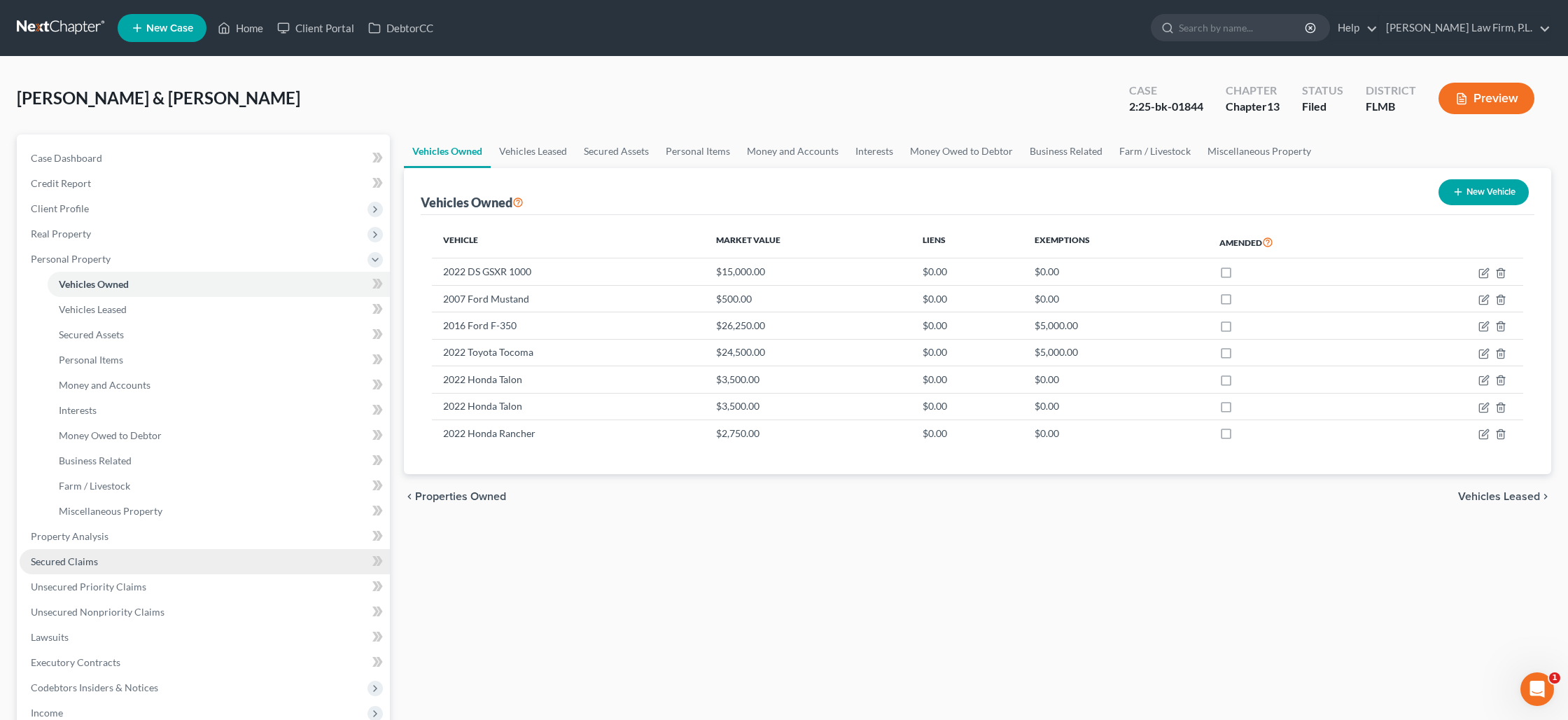
click at [140, 559] on link "Secured Claims" at bounding box center [204, 561] width 370 height 25
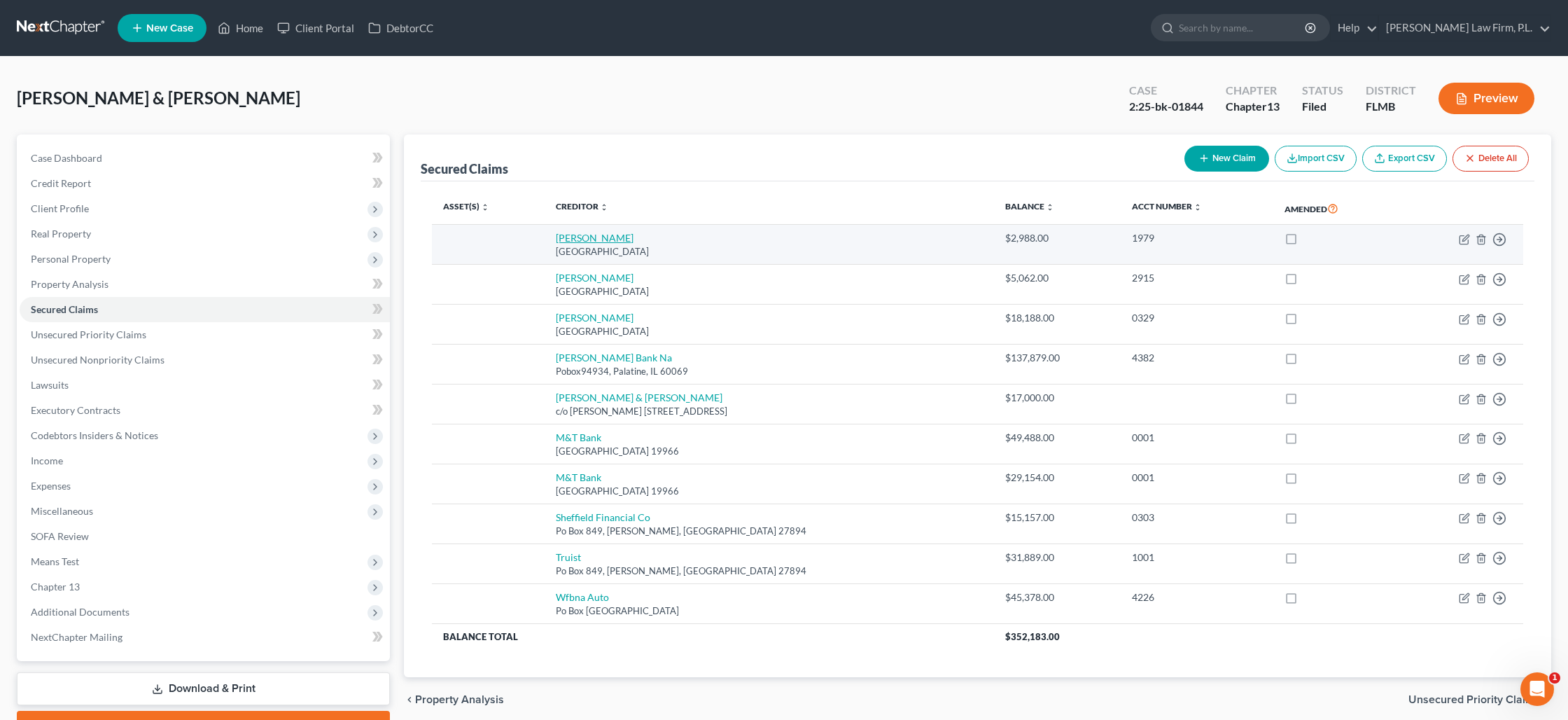
click at [586, 241] on link "[PERSON_NAME]" at bounding box center [595, 238] width 78 height 12
select select "45"
select select "1"
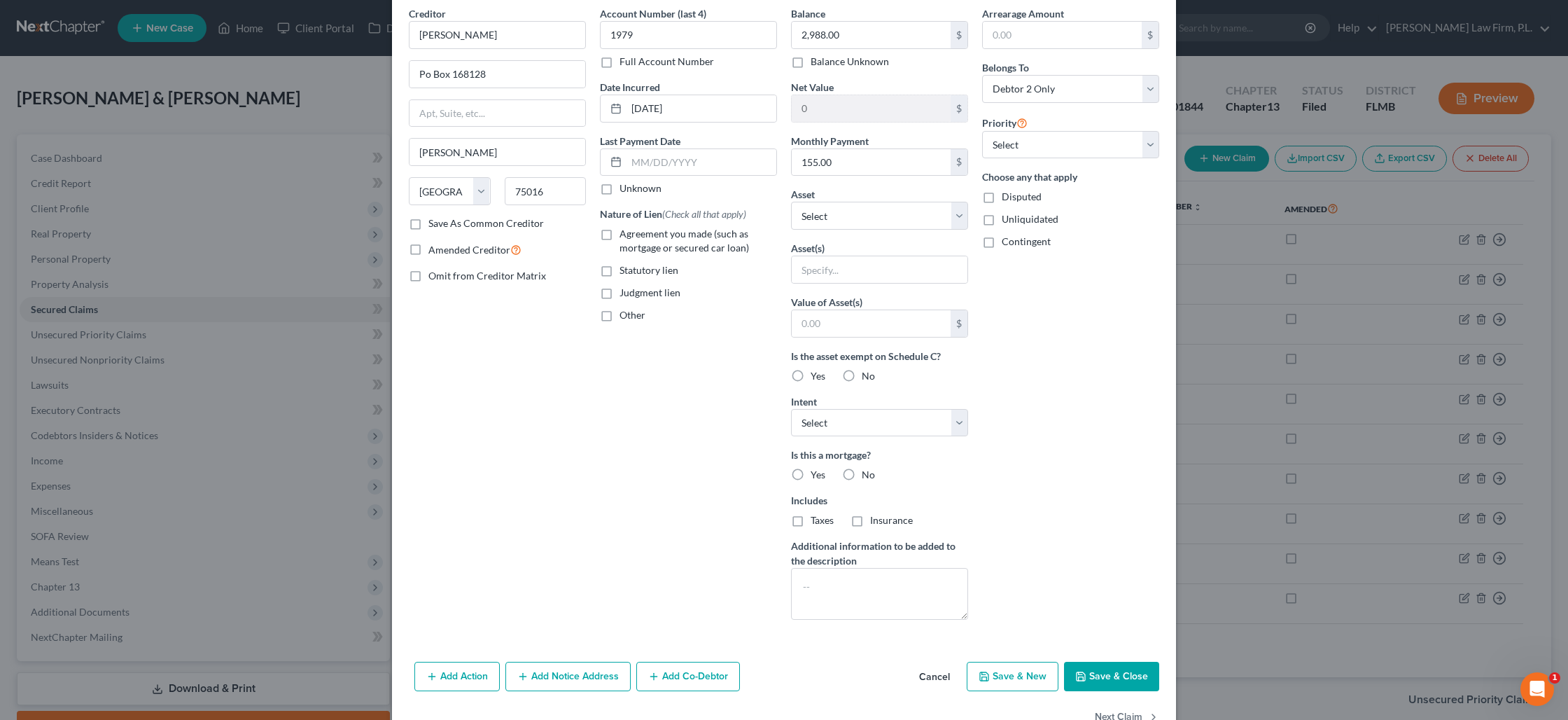
scroll to position [98, 0]
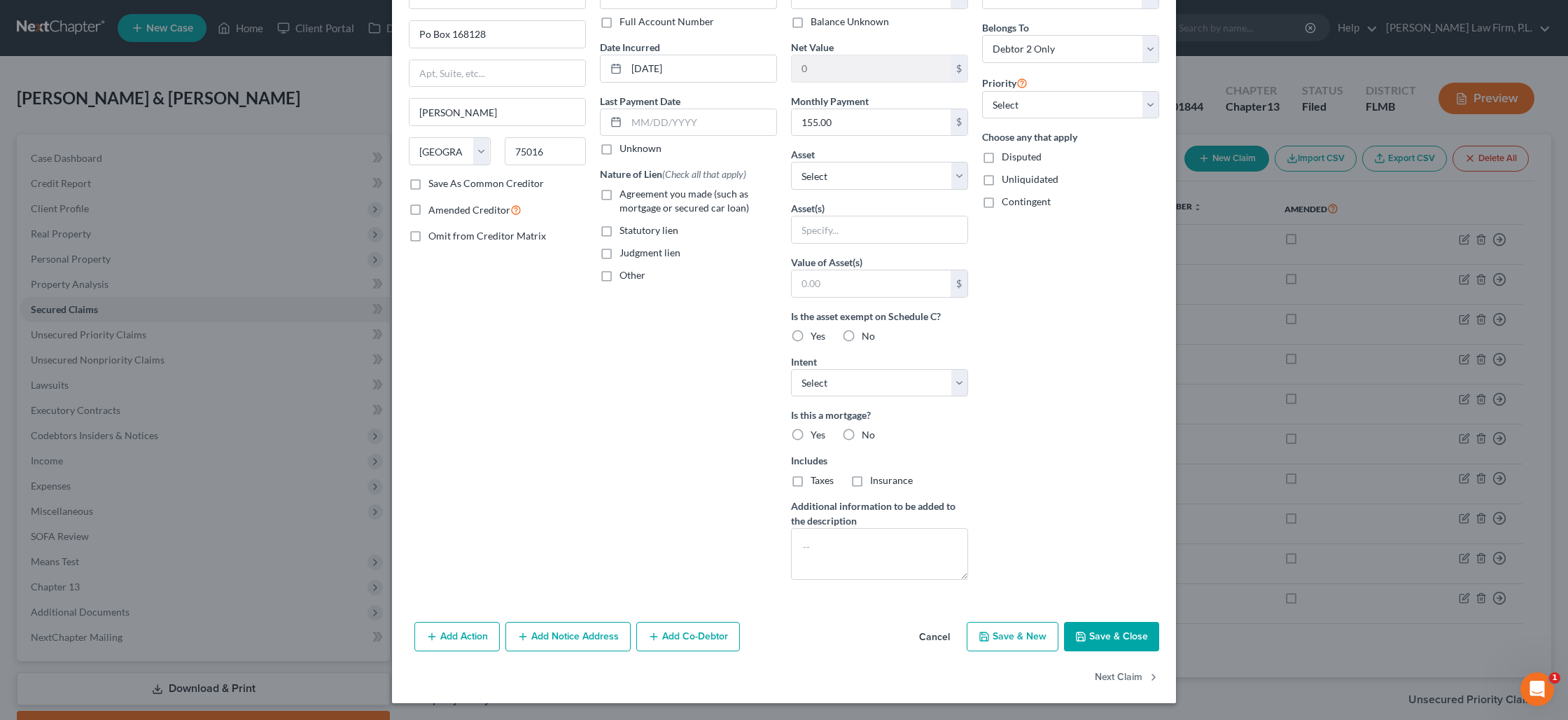
click at [1107, 639] on button "Save & Close" at bounding box center [1112, 636] width 96 height 30
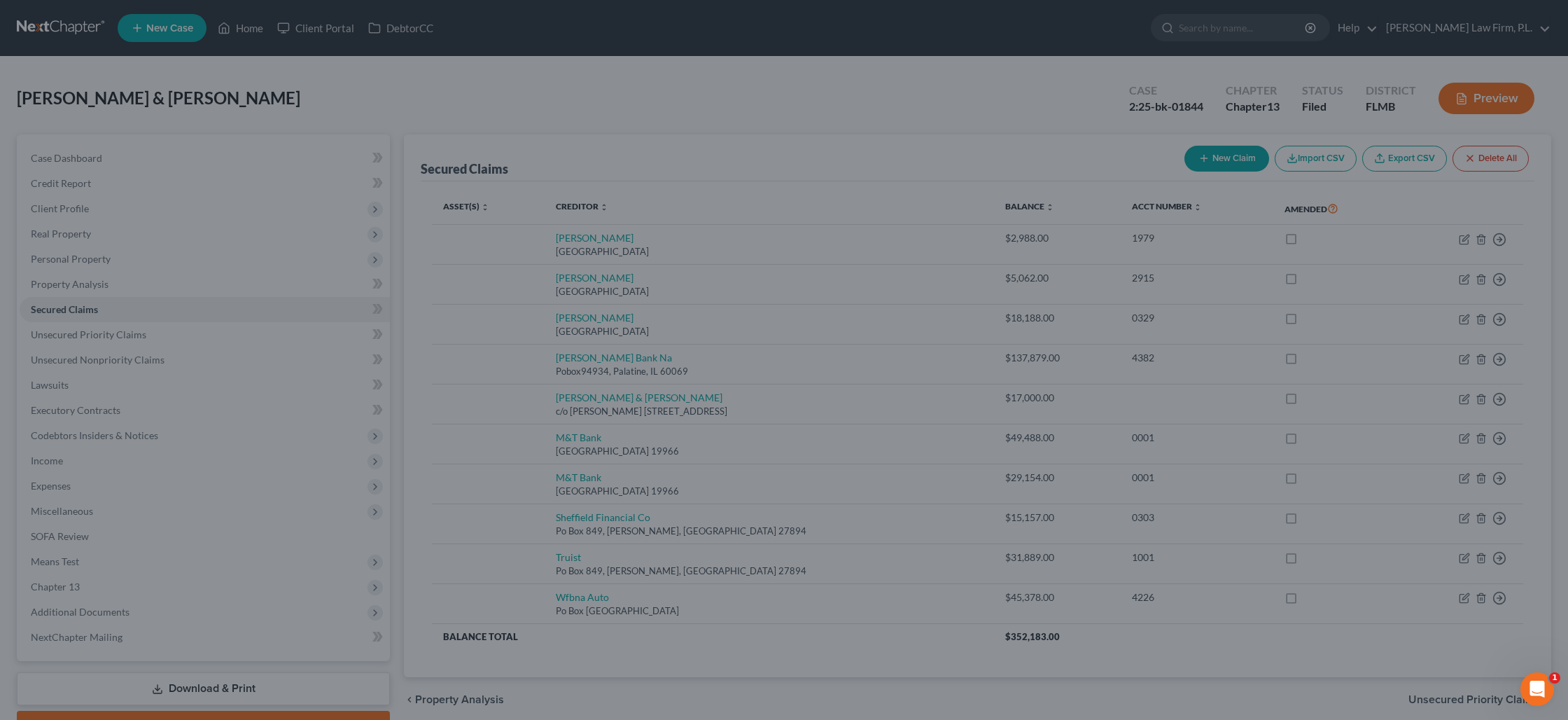
scroll to position [0, 0]
type input "0"
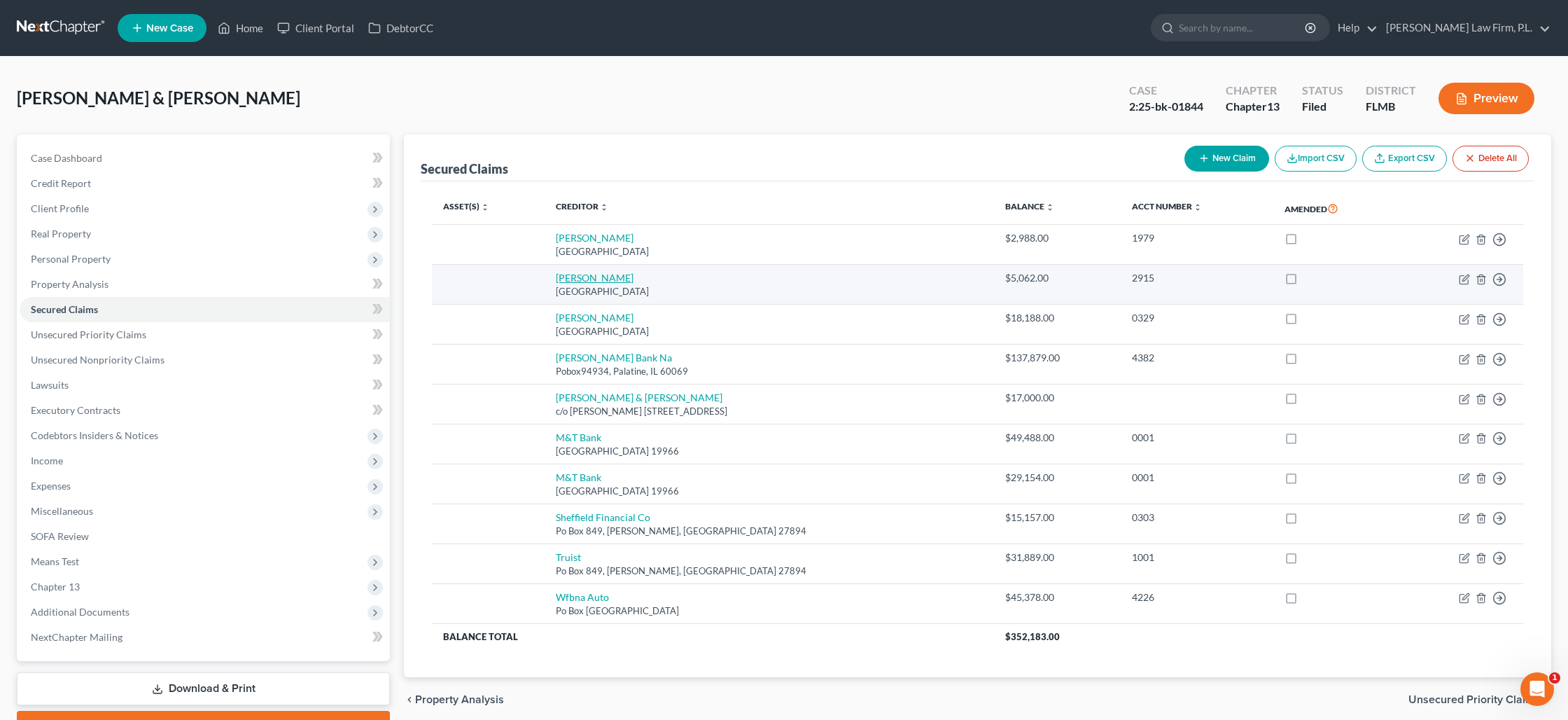
click at [592, 280] on link "[PERSON_NAME]" at bounding box center [595, 277] width 78 height 12
select select "45"
select select "1"
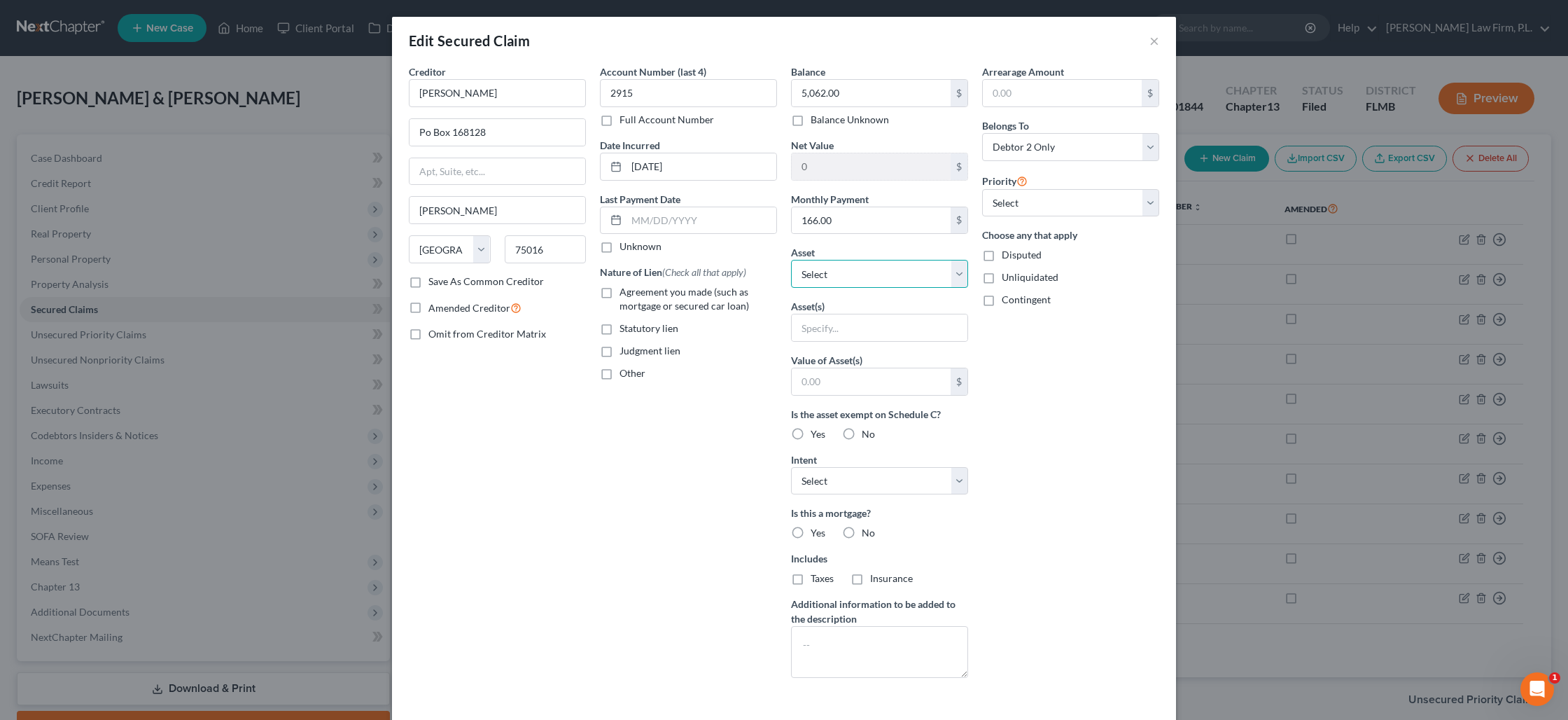
click at [834, 282] on select "Select Other Multiple Assets 2022 DS GSXR 1000 - $15000.0 2007 Ford Mustand - $…" at bounding box center [880, 274] width 177 height 28
select select "6"
click at [791, 260] on select "Select Other Multiple Assets 2022 DS GSXR 1000 - $15000.0 2007 Ford Mustand - $…" at bounding box center [880, 274] width 177 height 28
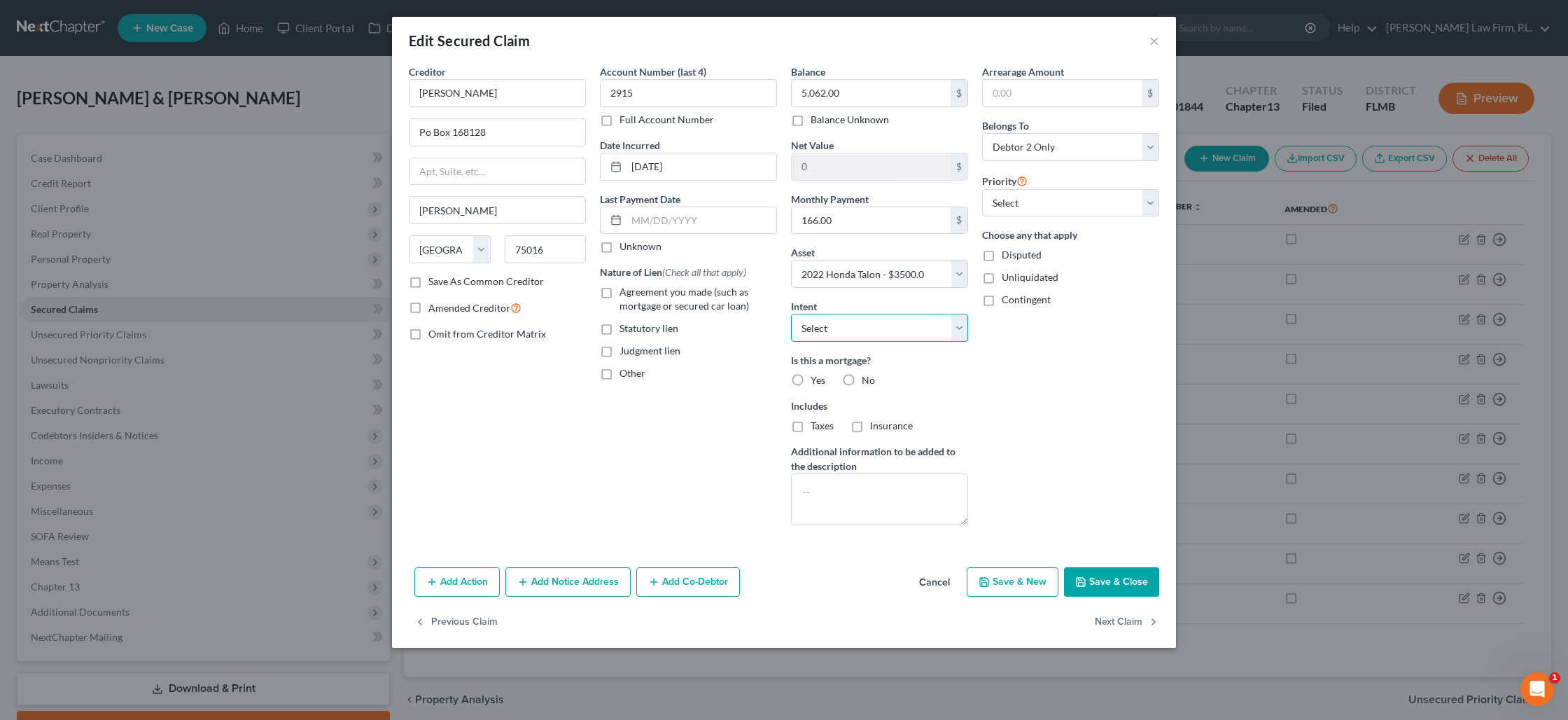
click at [835, 328] on select "Select Surrender Redeem Reaffirm Avoid Other" at bounding box center [880, 328] width 177 height 28
select select "4"
click at [791, 314] on select "Select Surrender Redeem Reaffirm Avoid Other" at bounding box center [880, 328] width 177 height 28
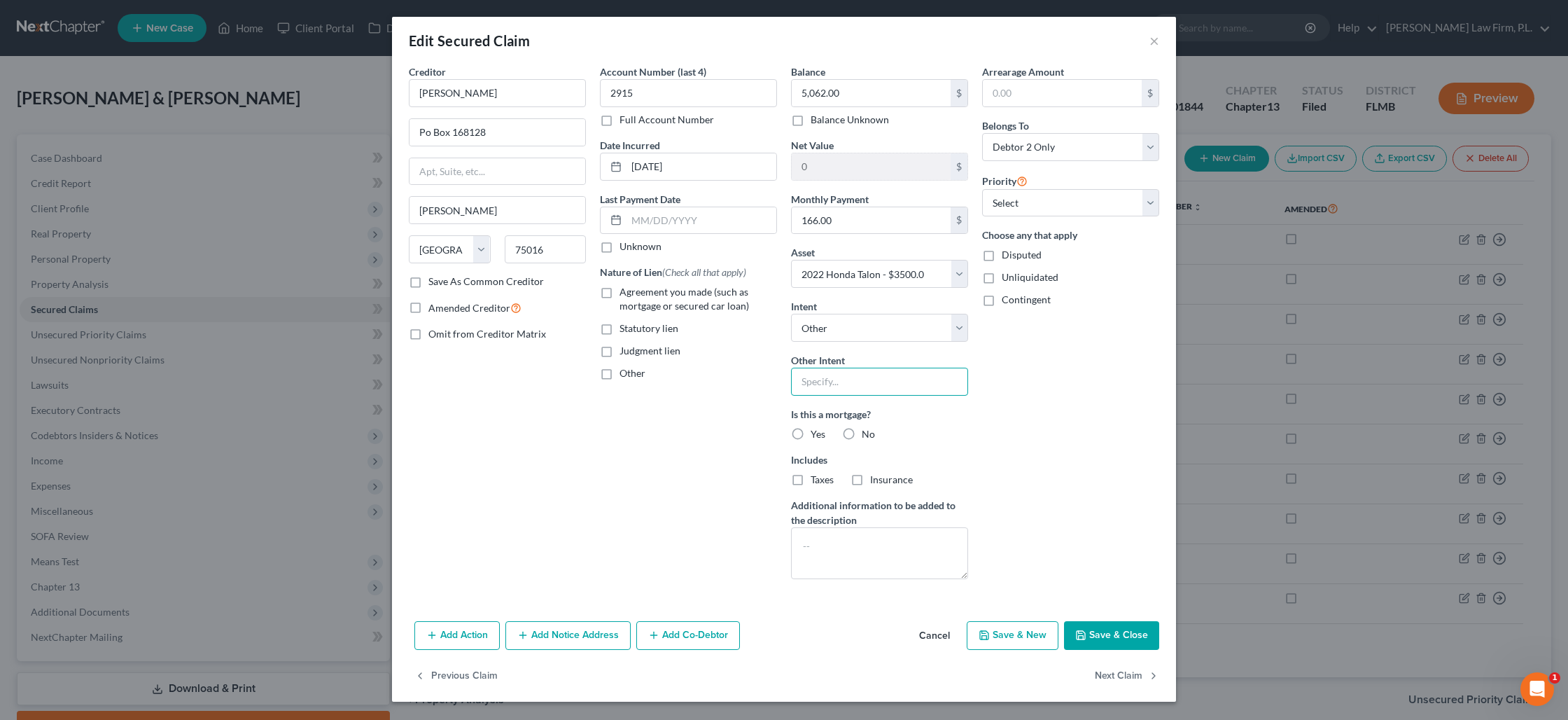
click at [829, 379] on input "text" at bounding box center [880, 381] width 177 height 28
type input "S"
type input "[PERSON_NAME]'s son will continue to make payments"
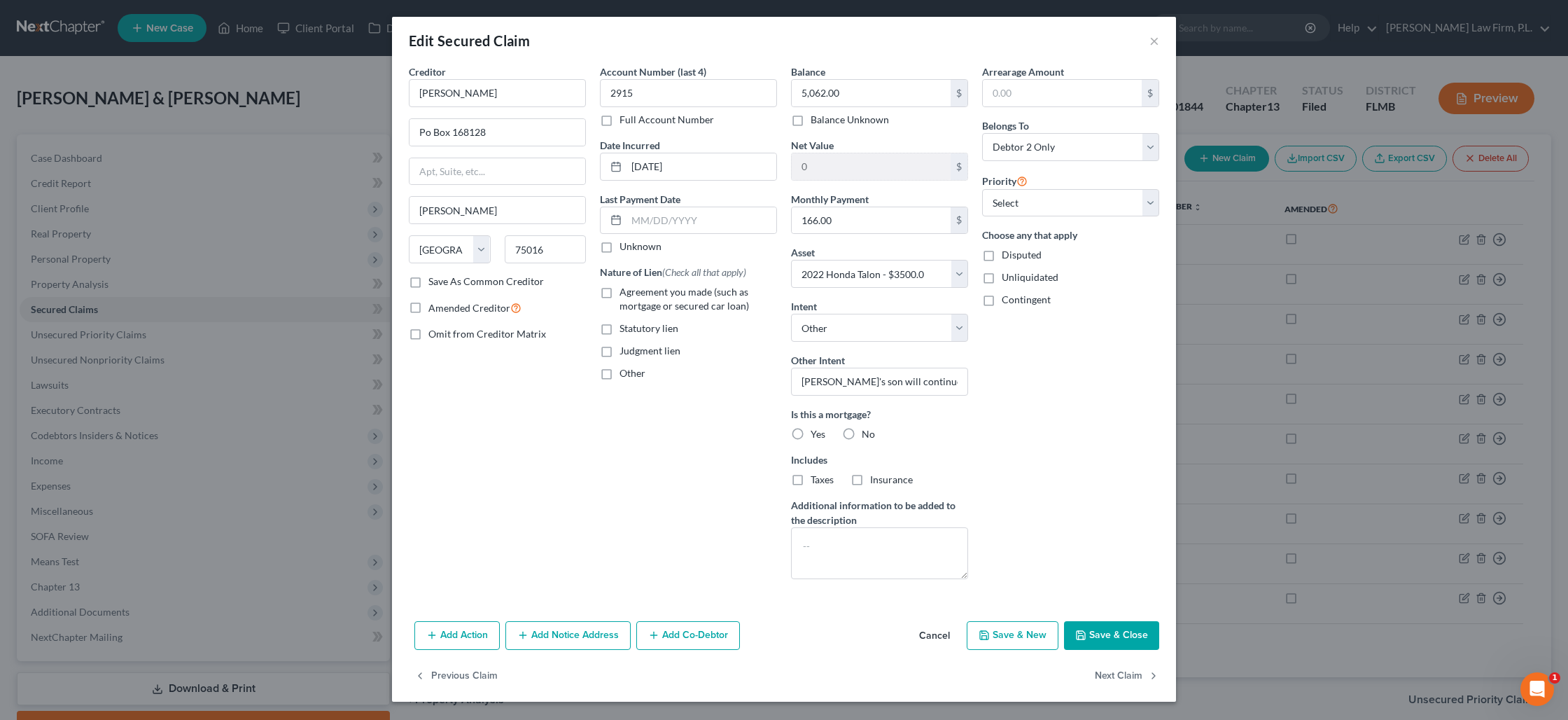
click at [862, 438] on label "No" at bounding box center [868, 433] width 13 height 14
click at [868, 436] on input "No" at bounding box center [872, 431] width 9 height 9
radio input "true"
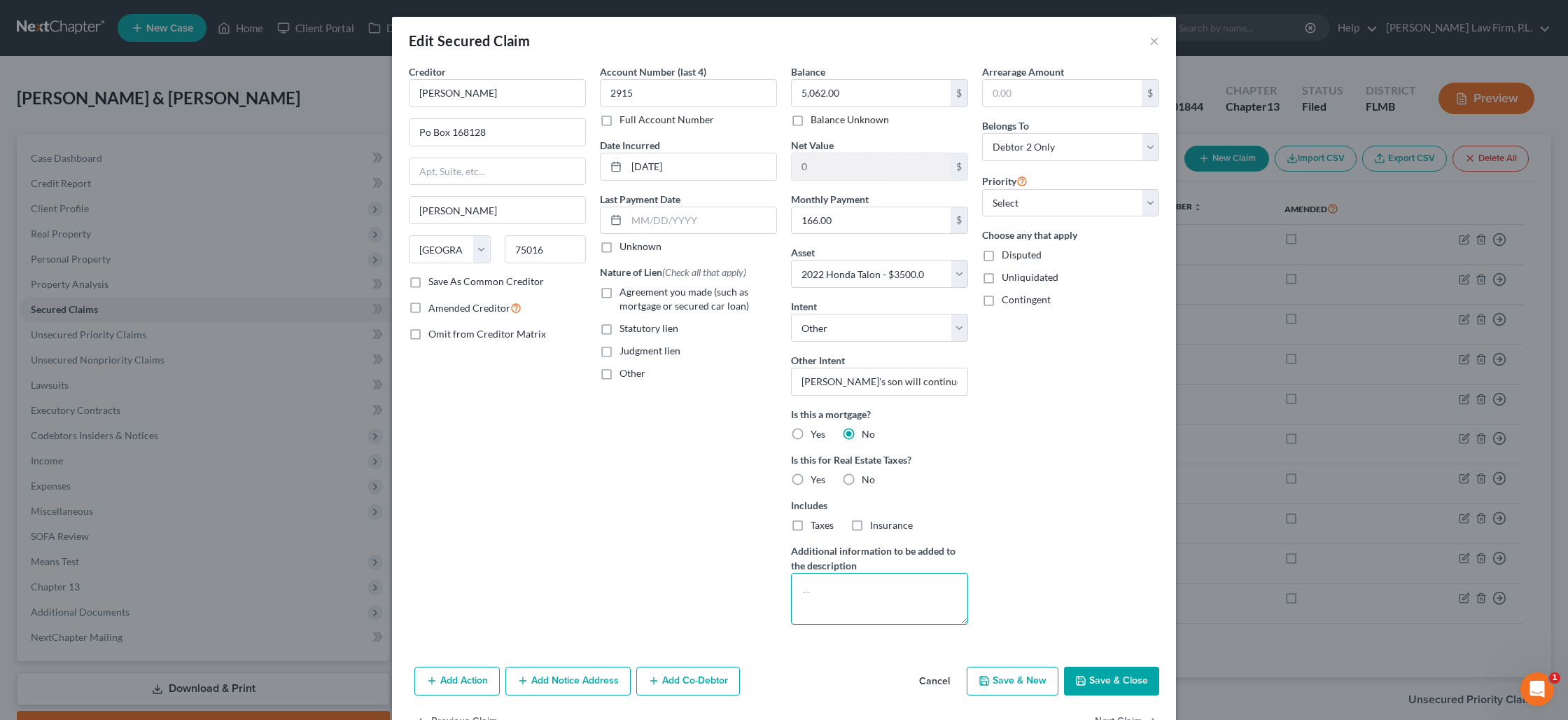
click at [844, 589] on textarea at bounding box center [880, 598] width 177 height 52
type textarea "[PERSON_NAME]'s son makes all payments"
click at [1051, 203] on select "Select 1st 2nd 3rd 4th 5th 6th 7th 8th 9th 10th 11th 12th 13th 14th 15th 16th 1…" at bounding box center [1071, 203] width 177 height 28
select select "0"
click at [983, 189] on select "Select 1st 2nd 3rd 4th 5th 6th 7th 8th 9th 10th 11th 12th 13th 14th 15th 16th 1…" at bounding box center [1071, 203] width 177 height 28
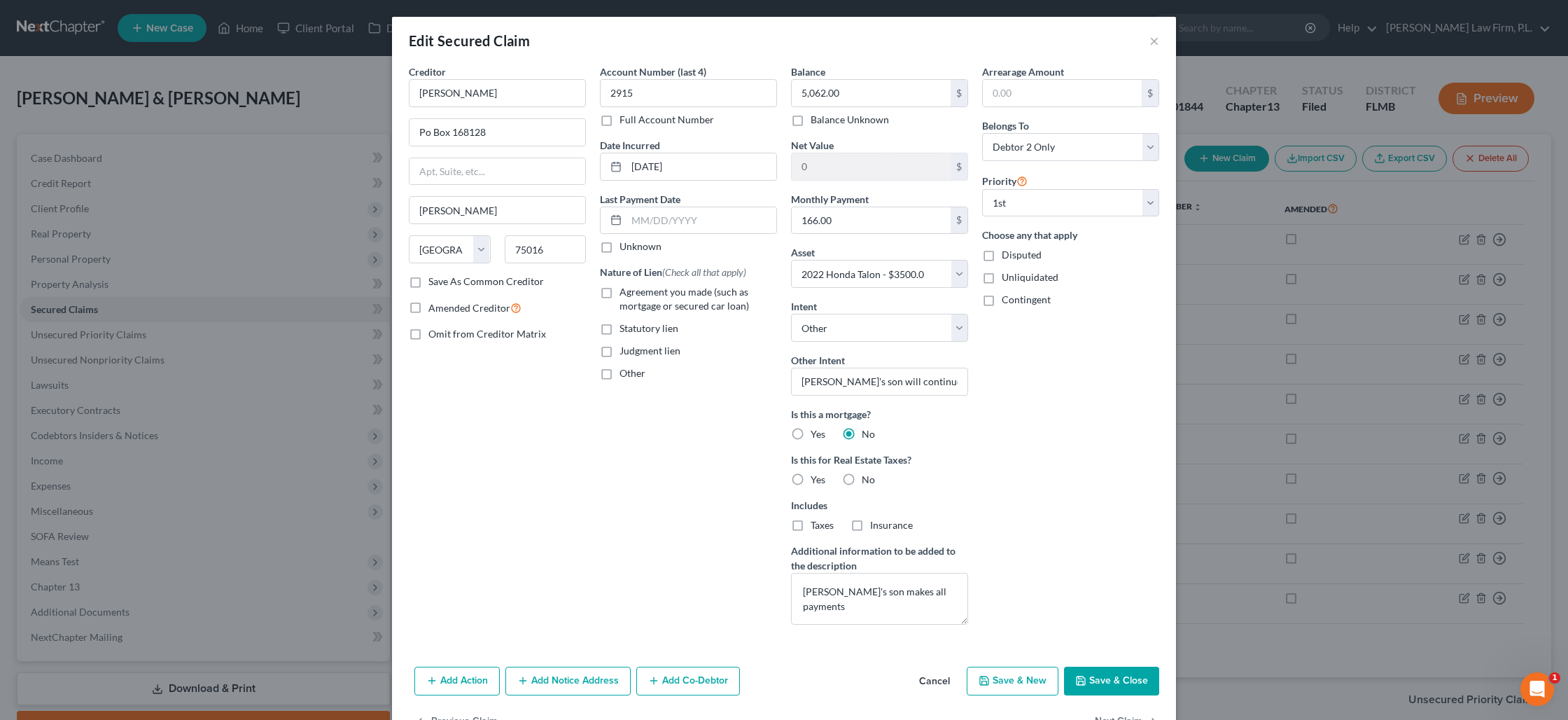
click at [1099, 673] on button "Save & Close" at bounding box center [1112, 681] width 96 height 30
select select
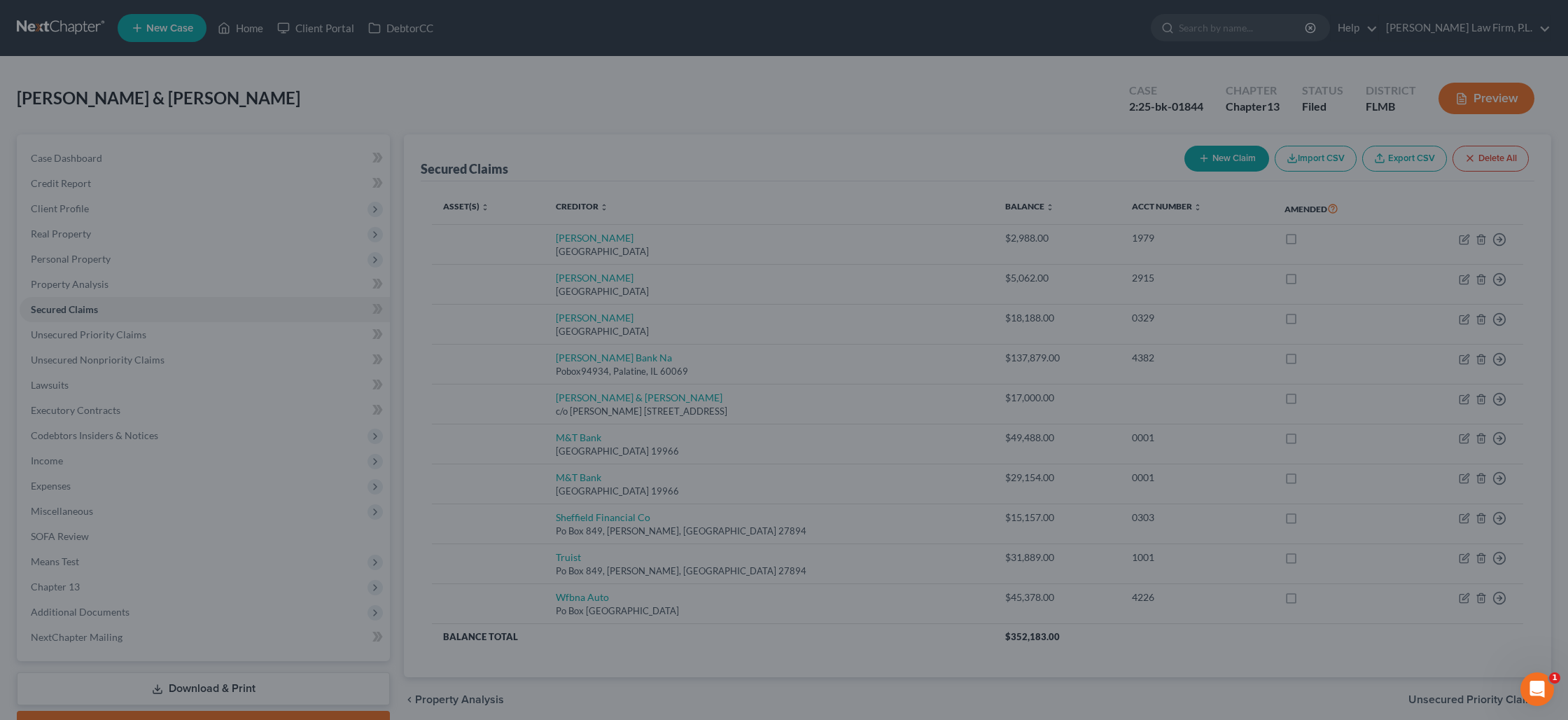
type input "-1,562.00"
select select "6"
type input "0"
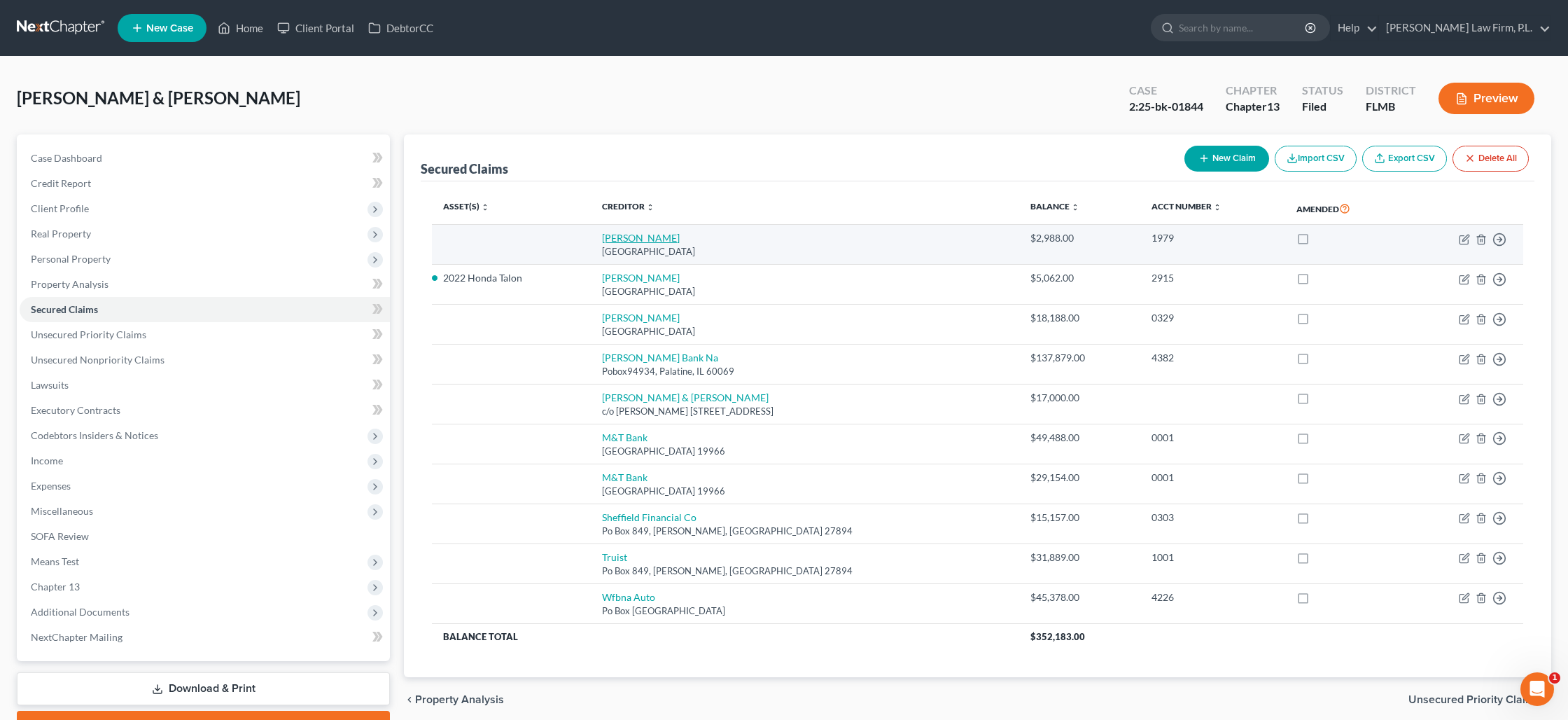
click at [634, 241] on link "[PERSON_NAME]" at bounding box center [641, 238] width 78 height 12
select select "45"
select select "0"
select select "1"
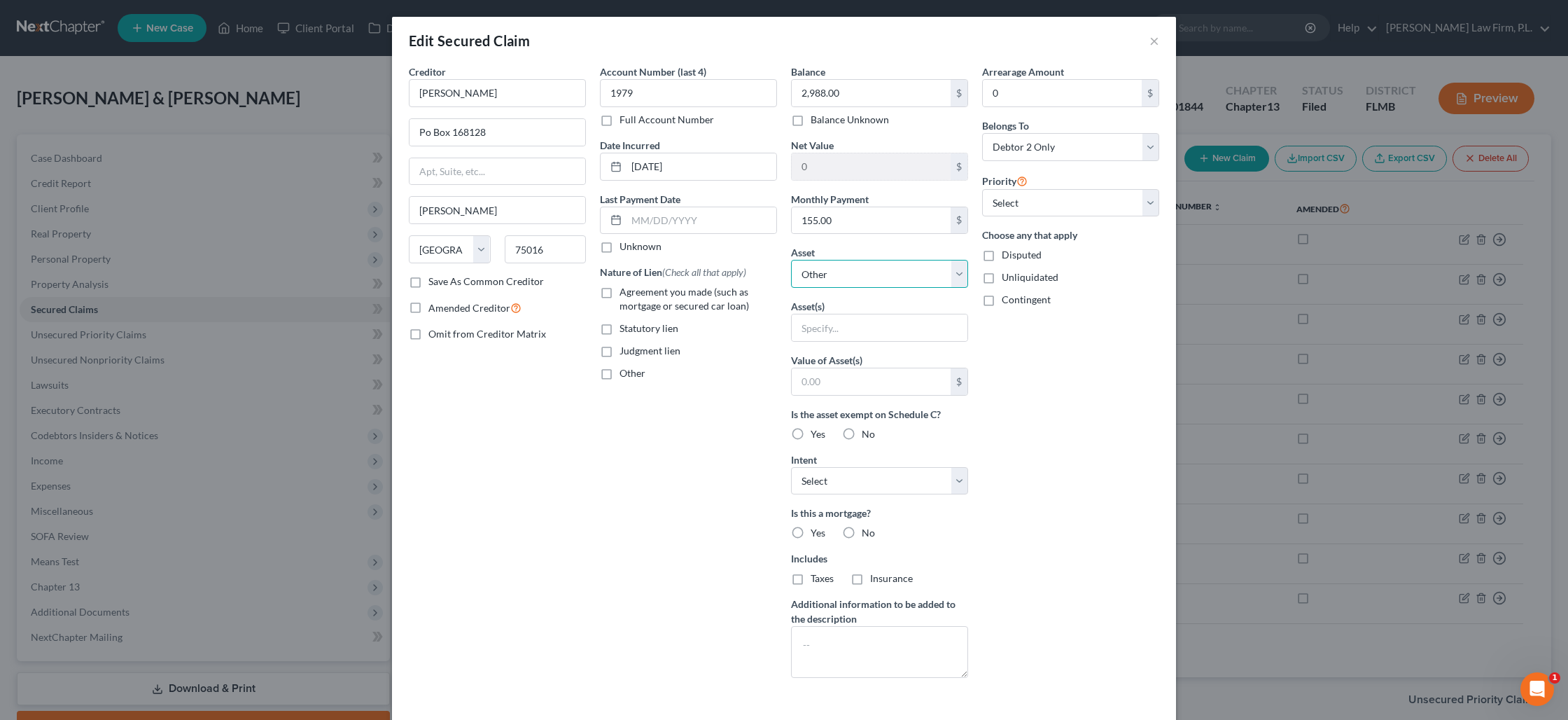
click at [819, 272] on select "Select Other Multiple Assets 2022 DS GSXR 1000 - $15000.0 2007 Ford Mustand - $…" at bounding box center [880, 274] width 177 height 28
select select "7"
click at [791, 260] on select "Select Other Multiple Assets 2022 DS GSXR 1000 - $15000.0 2007 Ford Mustand - $…" at bounding box center [880, 274] width 177 height 28
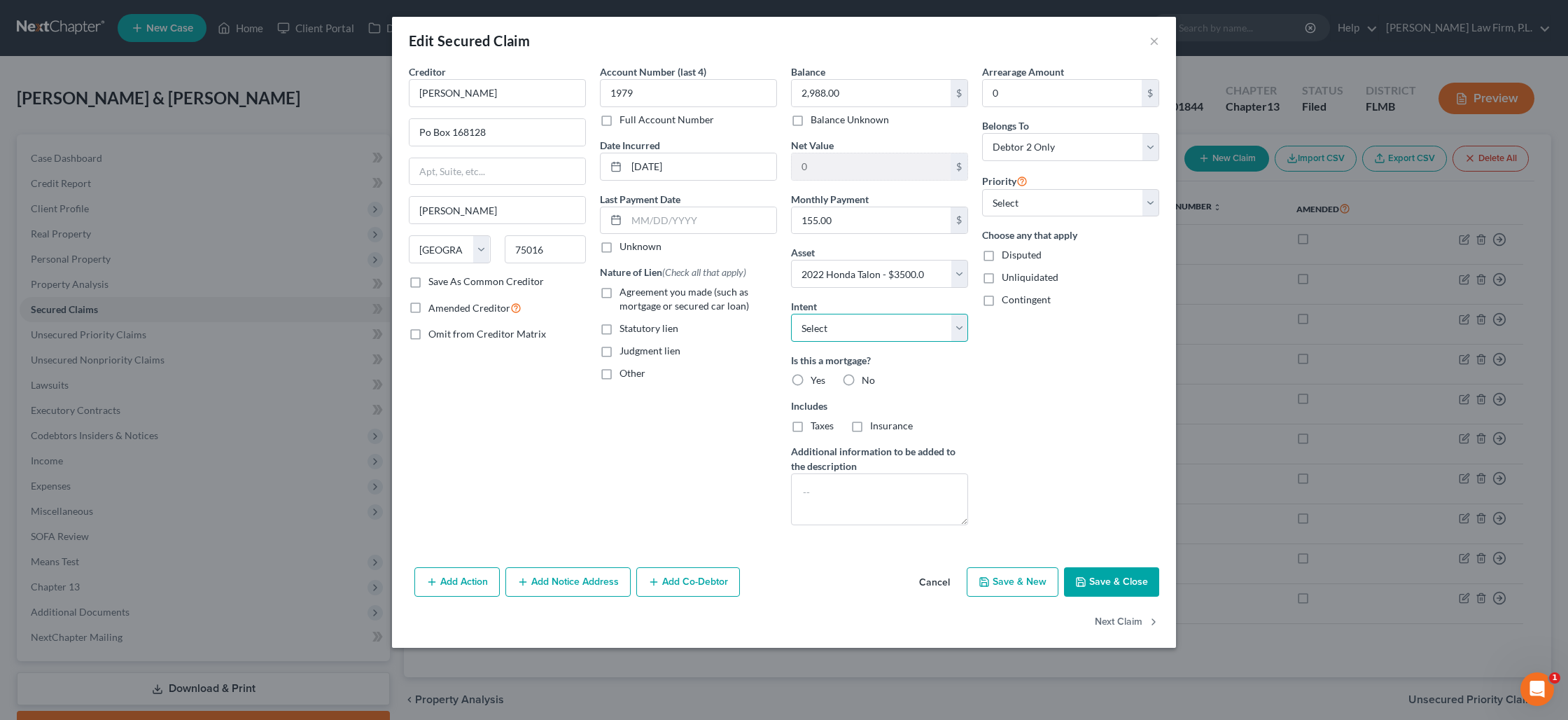
click at [842, 336] on select "Select Surrender Redeem Reaffirm Avoid Other" at bounding box center [880, 328] width 177 height 28
select select "4"
click at [791, 314] on select "Select Surrender Redeem Reaffirm Avoid Other" at bounding box center [880, 328] width 177 height 28
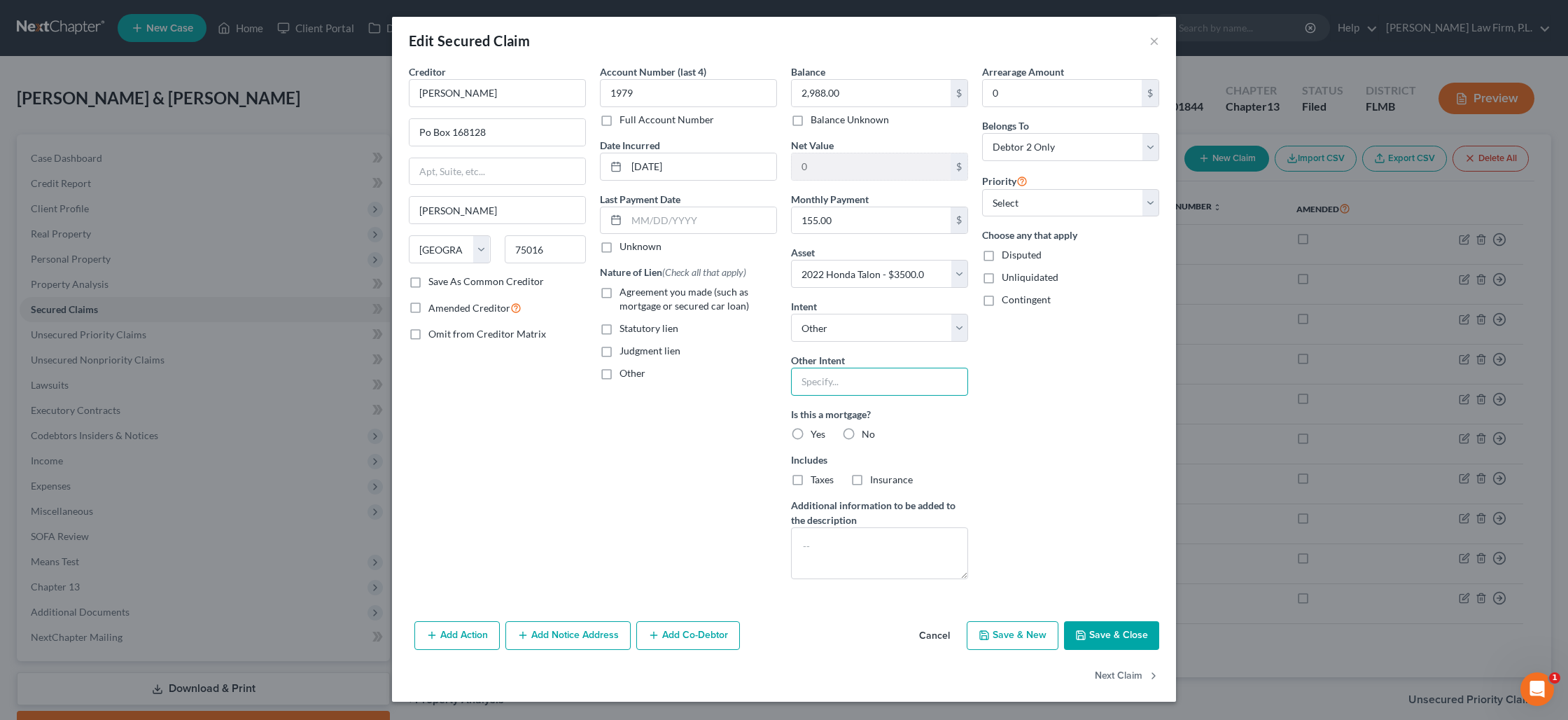
click at [838, 391] on input "text" at bounding box center [880, 381] width 177 height 28
type input "[PERSON_NAME]'s son's friend will continue to make payments"
click at [1048, 204] on select "Select 1st 2nd 3rd 4th 5th 6th 7th 8th 9th 10th 11th 12th 13th 14th 15th 16th 1…" at bounding box center [1071, 203] width 177 height 28
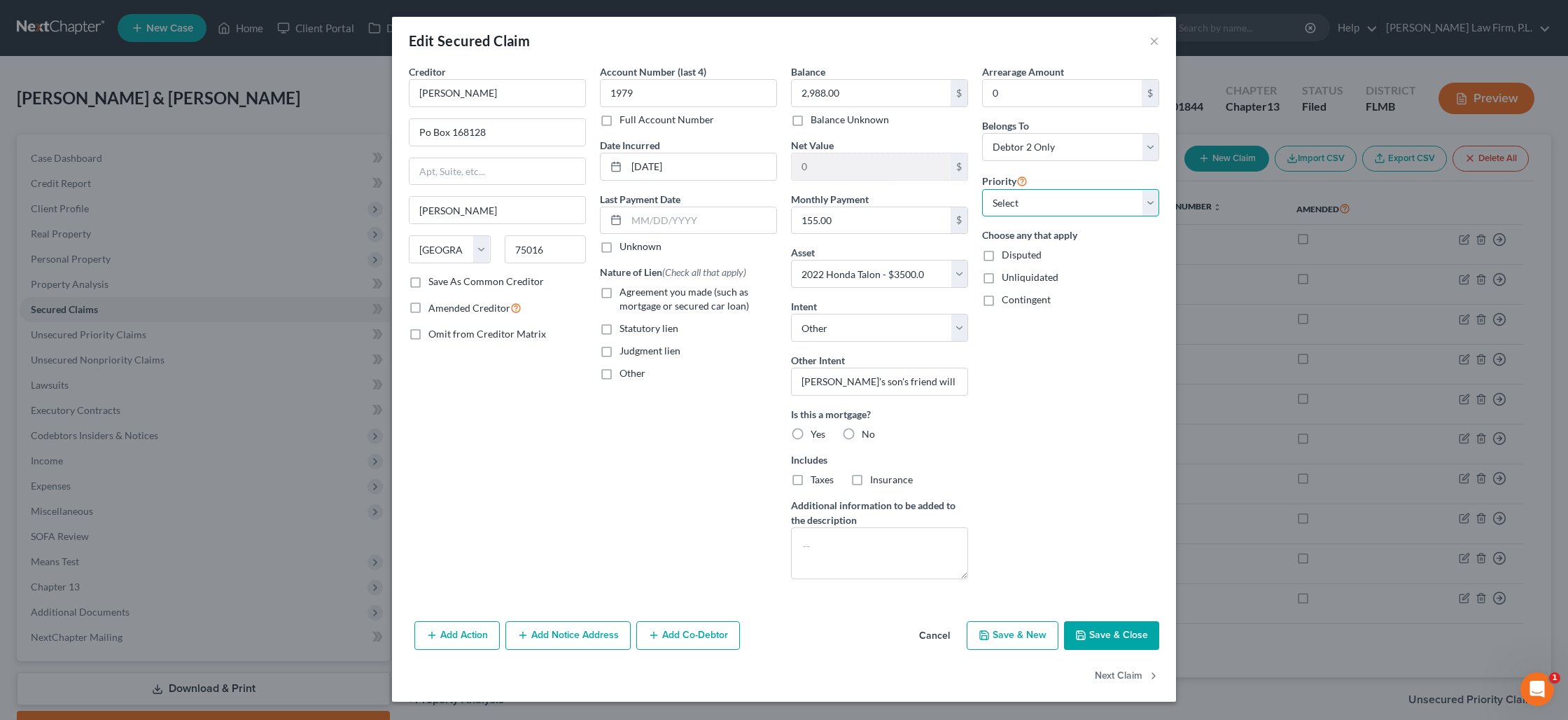
select select "0"
click at [983, 189] on select "Select 1st 2nd 3rd 4th 5th 6th 7th 8th 9th 10th 11th 12th 13th 14th 15th 16th 1…" at bounding box center [1071, 203] width 177 height 28
click at [870, 536] on textarea at bounding box center [880, 553] width 177 height 52
type textarea "[PERSON_NAME]'s son's friend will continue to make all payments"
click at [1103, 640] on button "Save & Close" at bounding box center [1112, 636] width 96 height 30
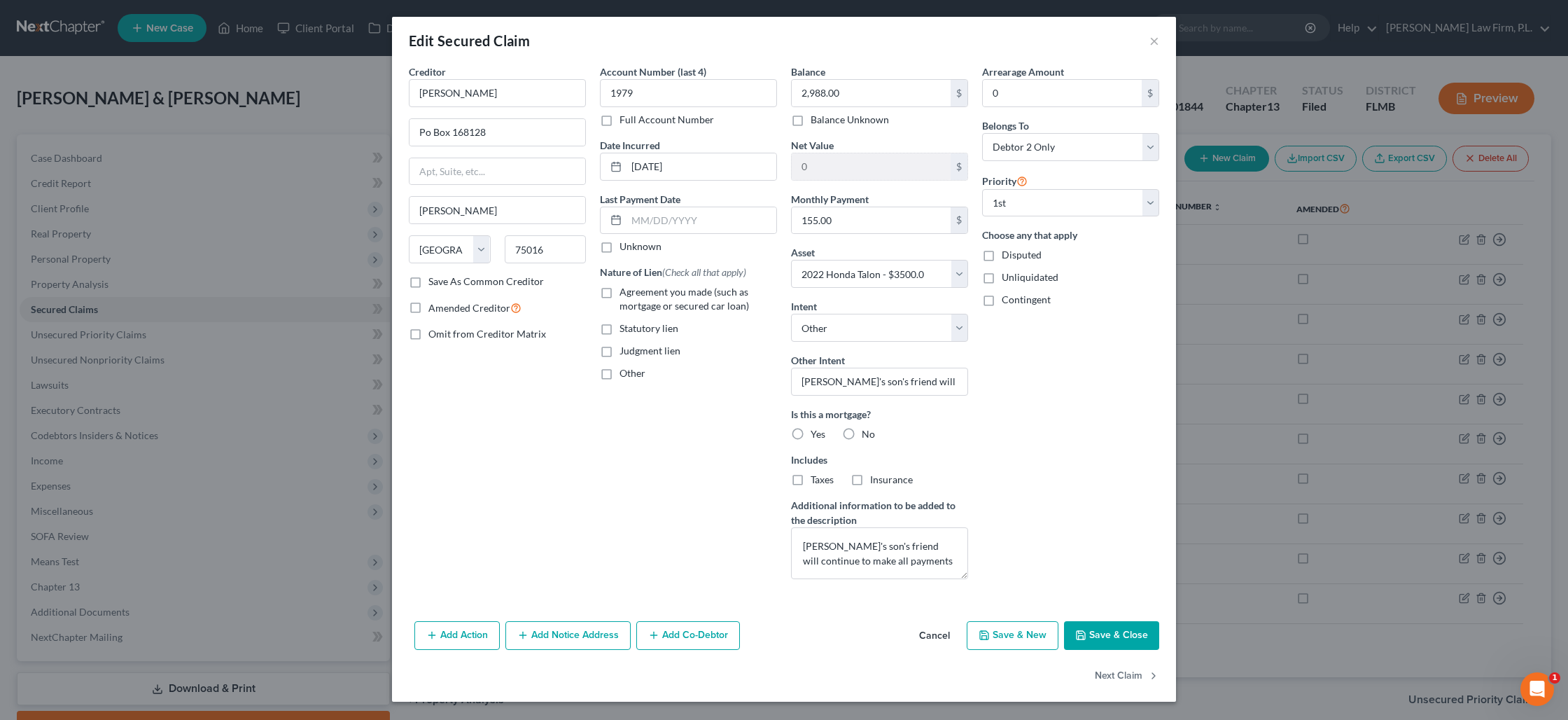
select select
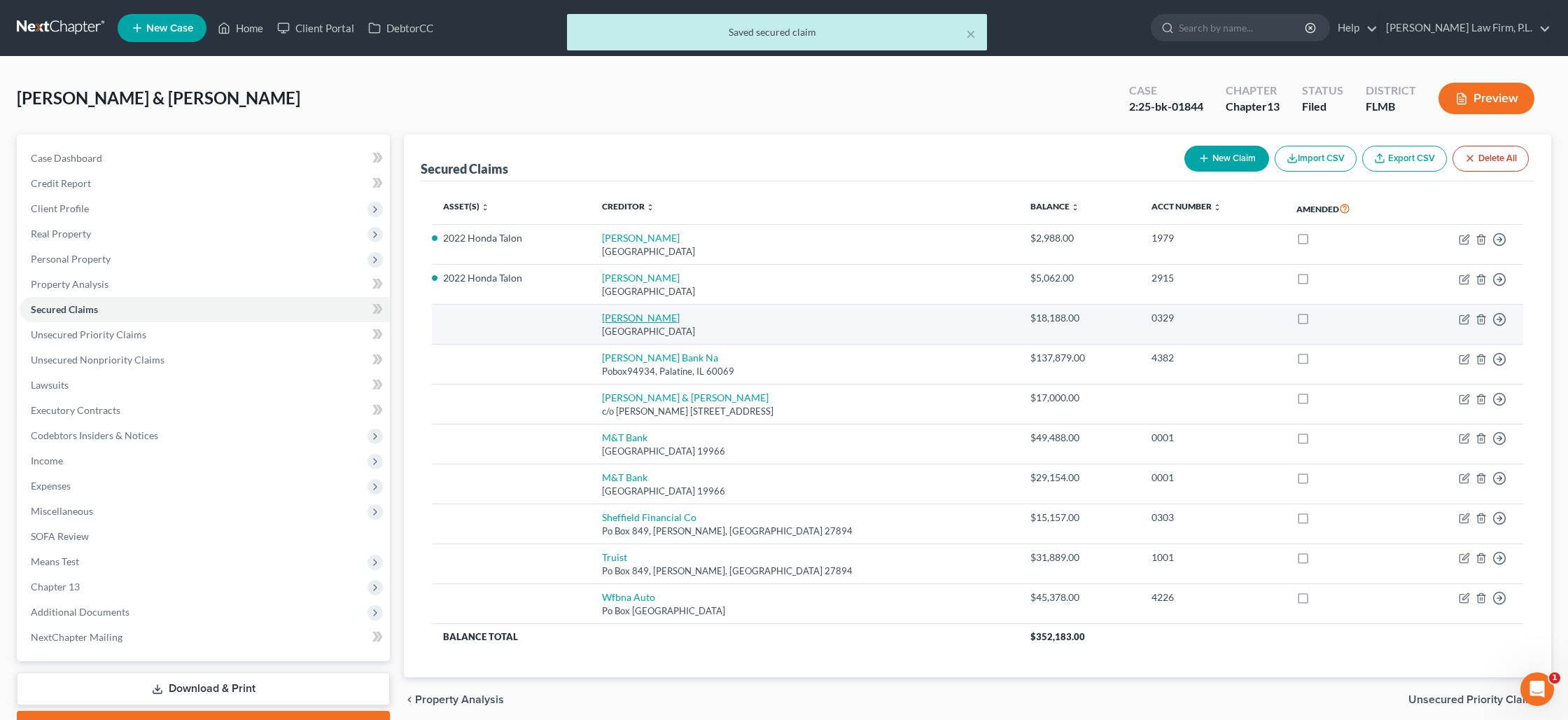
click at [626, 313] on link "[PERSON_NAME]" at bounding box center [641, 317] width 78 height 12
select select "45"
select select "1"
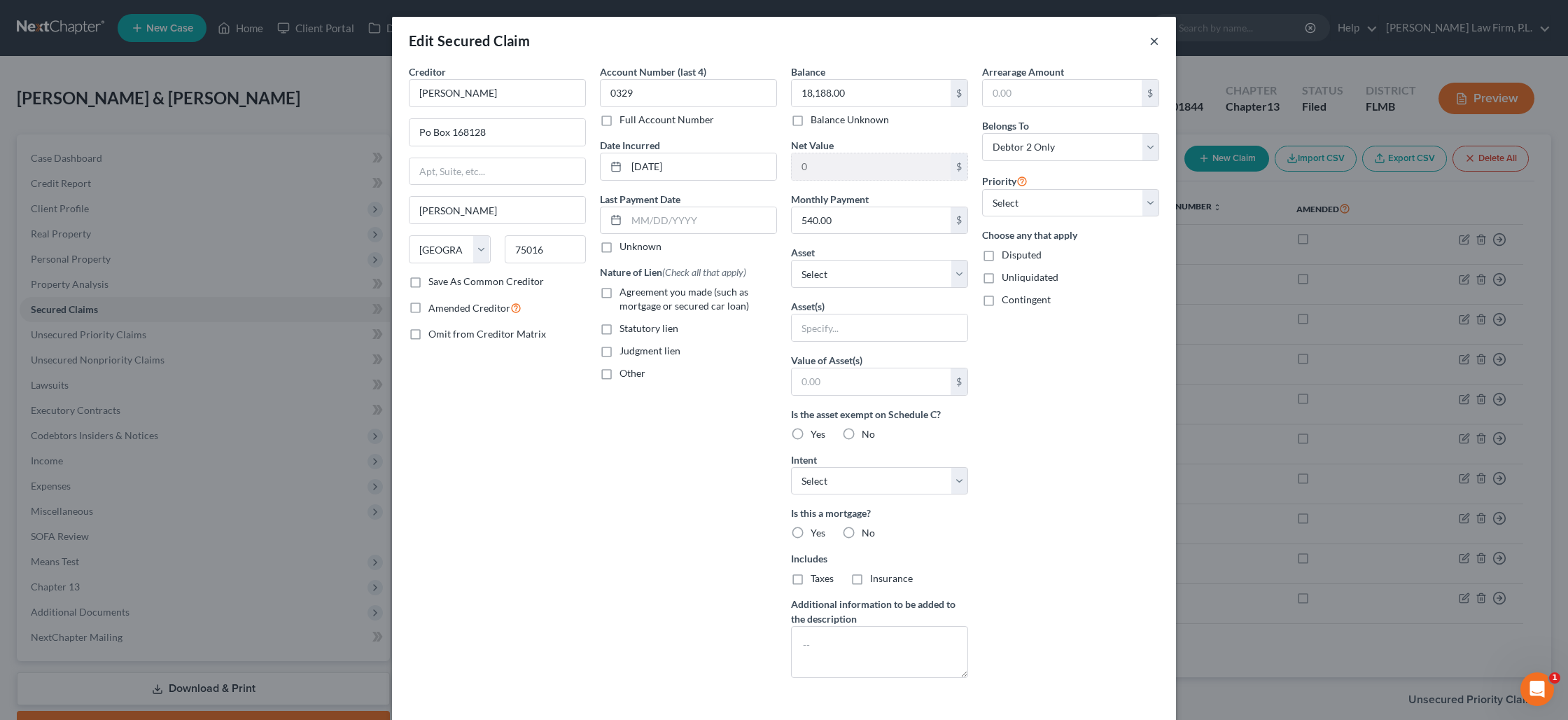
click at [1150, 41] on button "×" at bounding box center [1154, 41] width 10 height 17
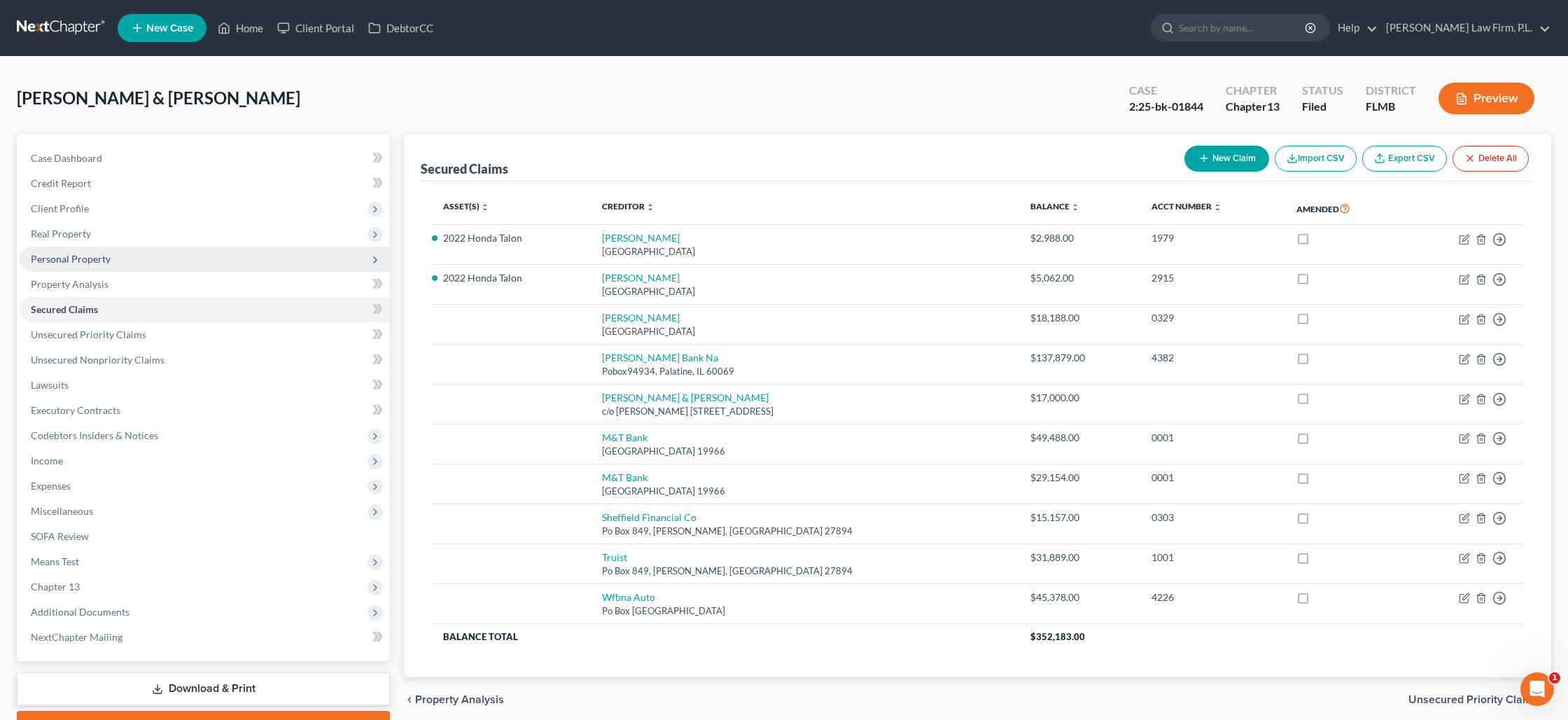
click at [94, 256] on span "Personal Property" at bounding box center [71, 258] width 80 height 12
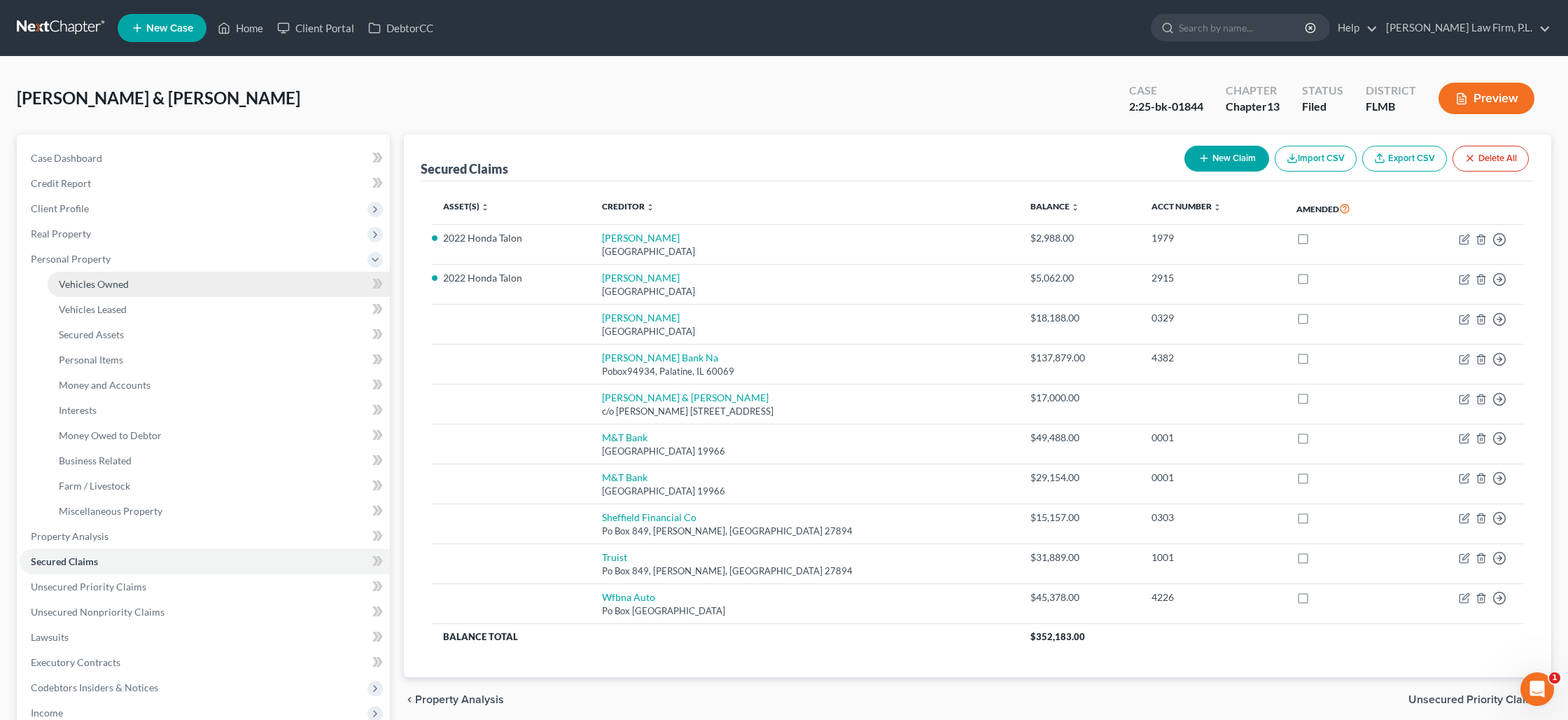
click at [100, 282] on span "Vehicles Owned" at bounding box center [93, 284] width 70 height 12
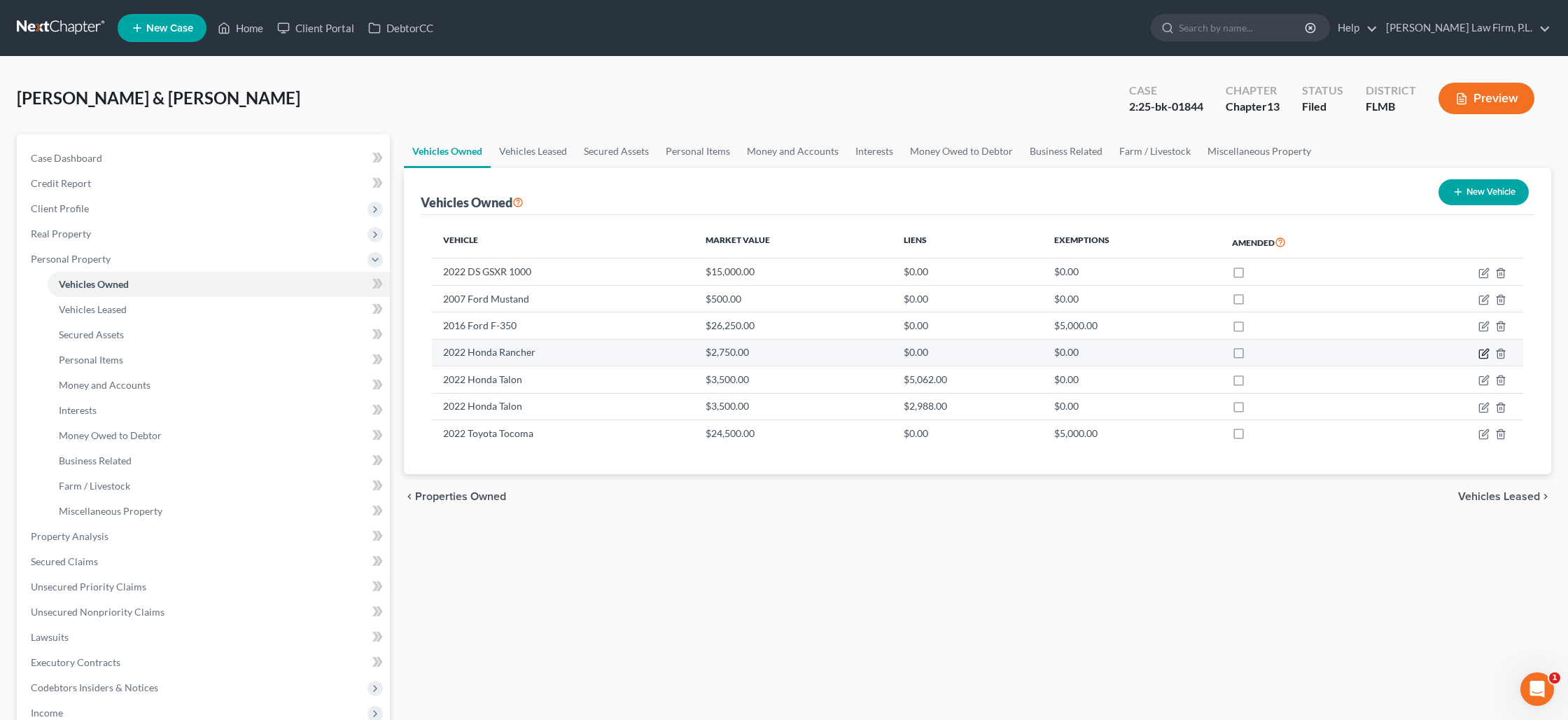
drag, startPoint x: 1483, startPoint y: 353, endPoint x: 1465, endPoint y: 354, distance: 18.0
click at [1482, 353] on icon "button" at bounding box center [1484, 354] width 11 height 11
select select "6"
select select "4"
select select "1"
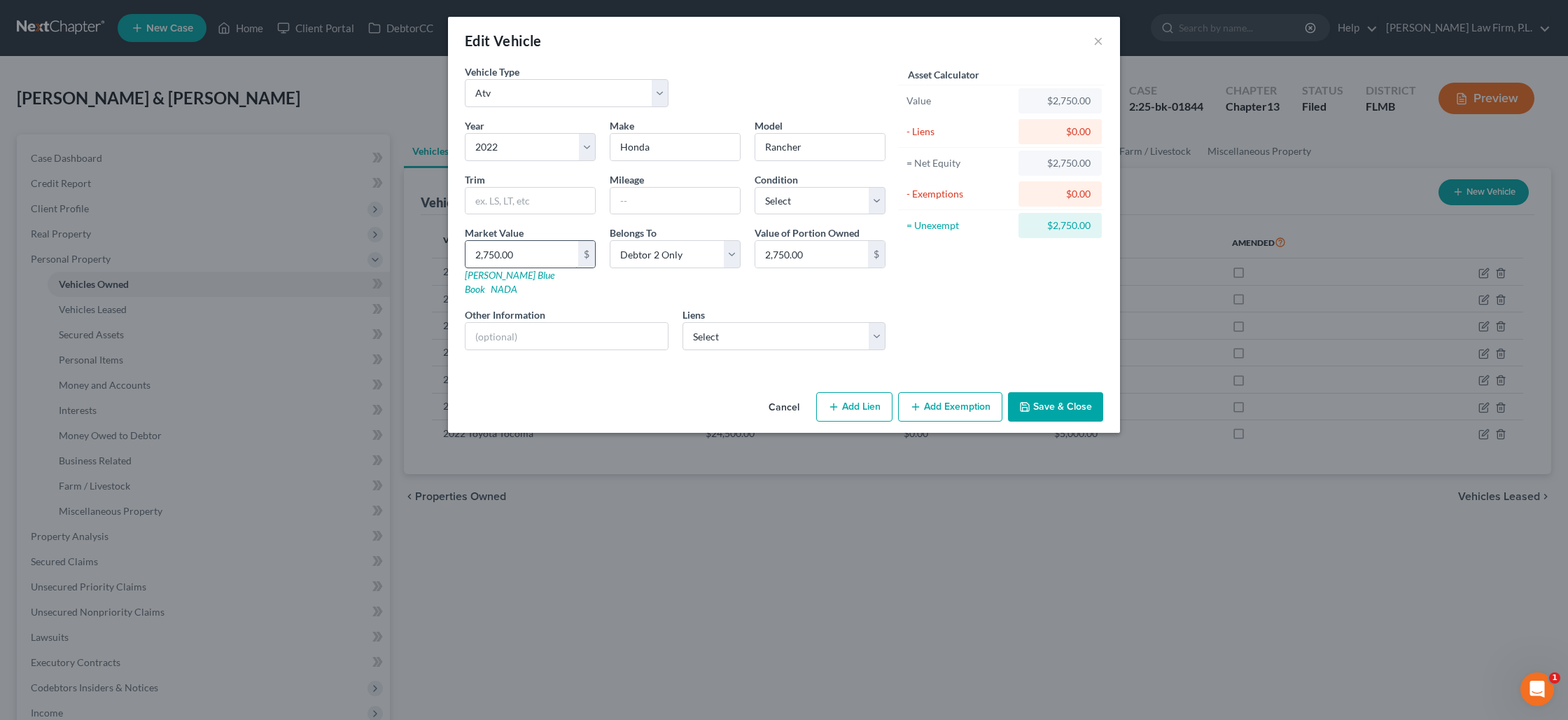
drag, startPoint x: 558, startPoint y: 256, endPoint x: 533, endPoint y: 263, distance: 26.0
click at [533, 263] on input "2,750.00" at bounding box center [521, 254] width 112 height 27
click at [532, 263] on input "2,750.00" at bounding box center [521, 254] width 112 height 27
click at [530, 255] on input "2,750.00" at bounding box center [521, 254] width 112 height 27
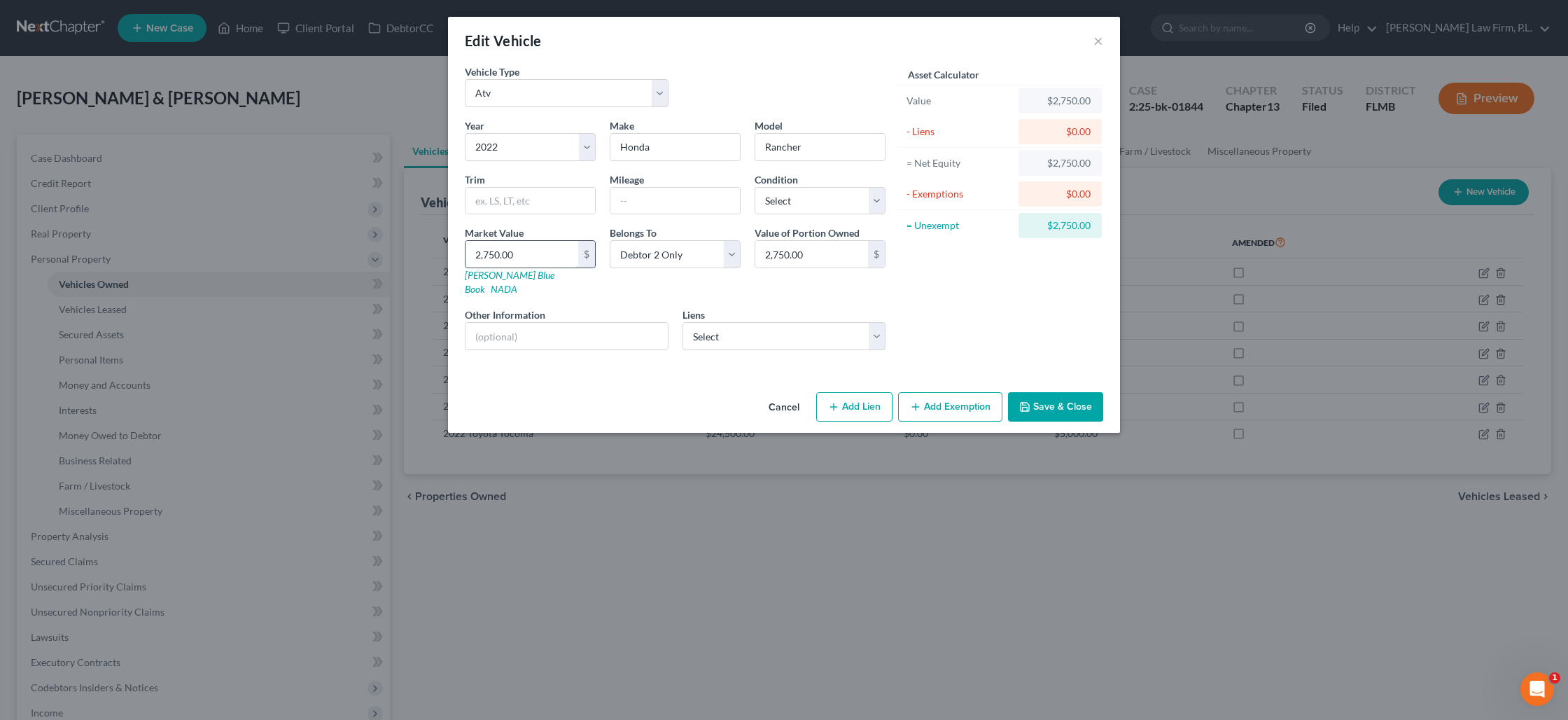
click at [530, 255] on input "2,750.00" at bounding box center [521, 254] width 112 height 27
type input "3"
type input "3.00"
type input "35"
type input "35.00"
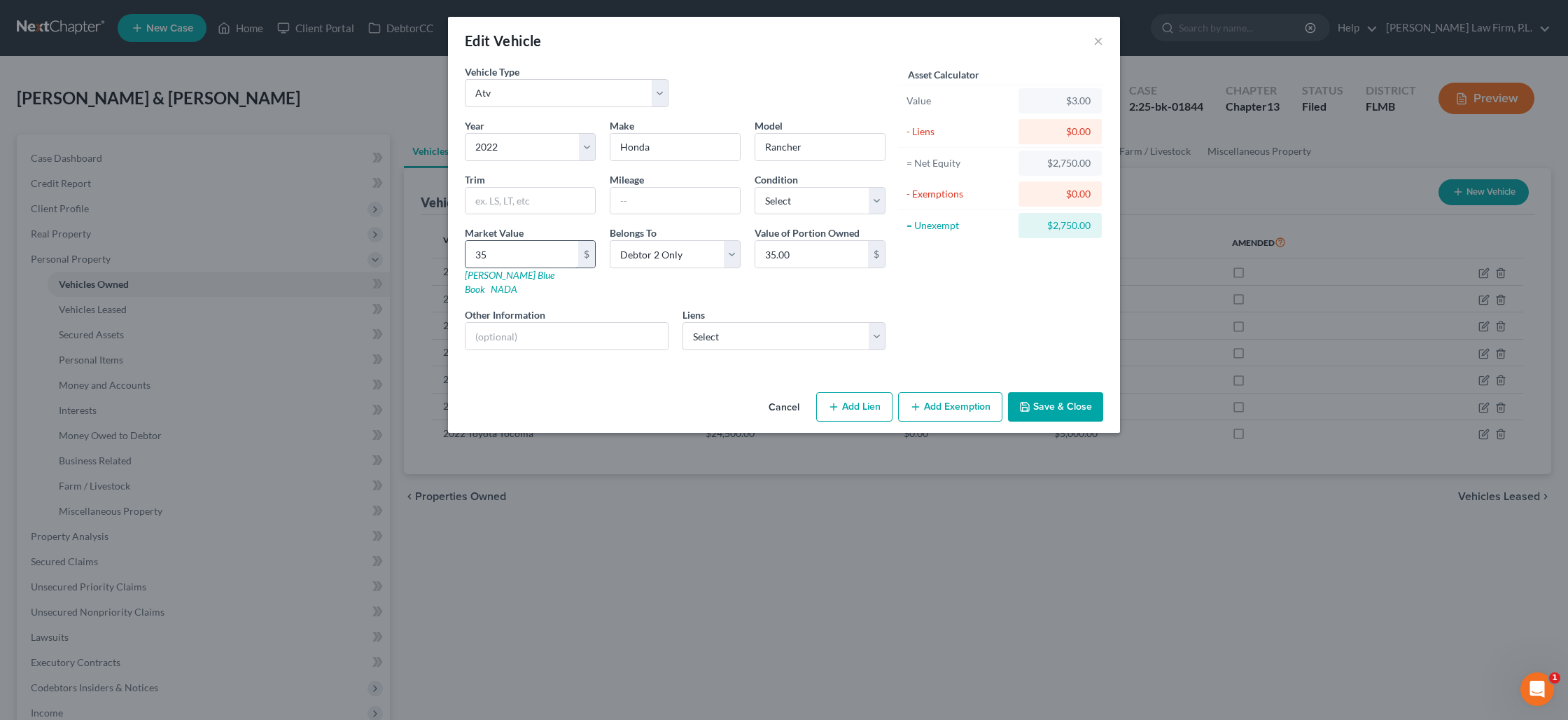
type input "350"
type input "350.00"
type input "3500"
type input "3,500.00"
type input "3,500"
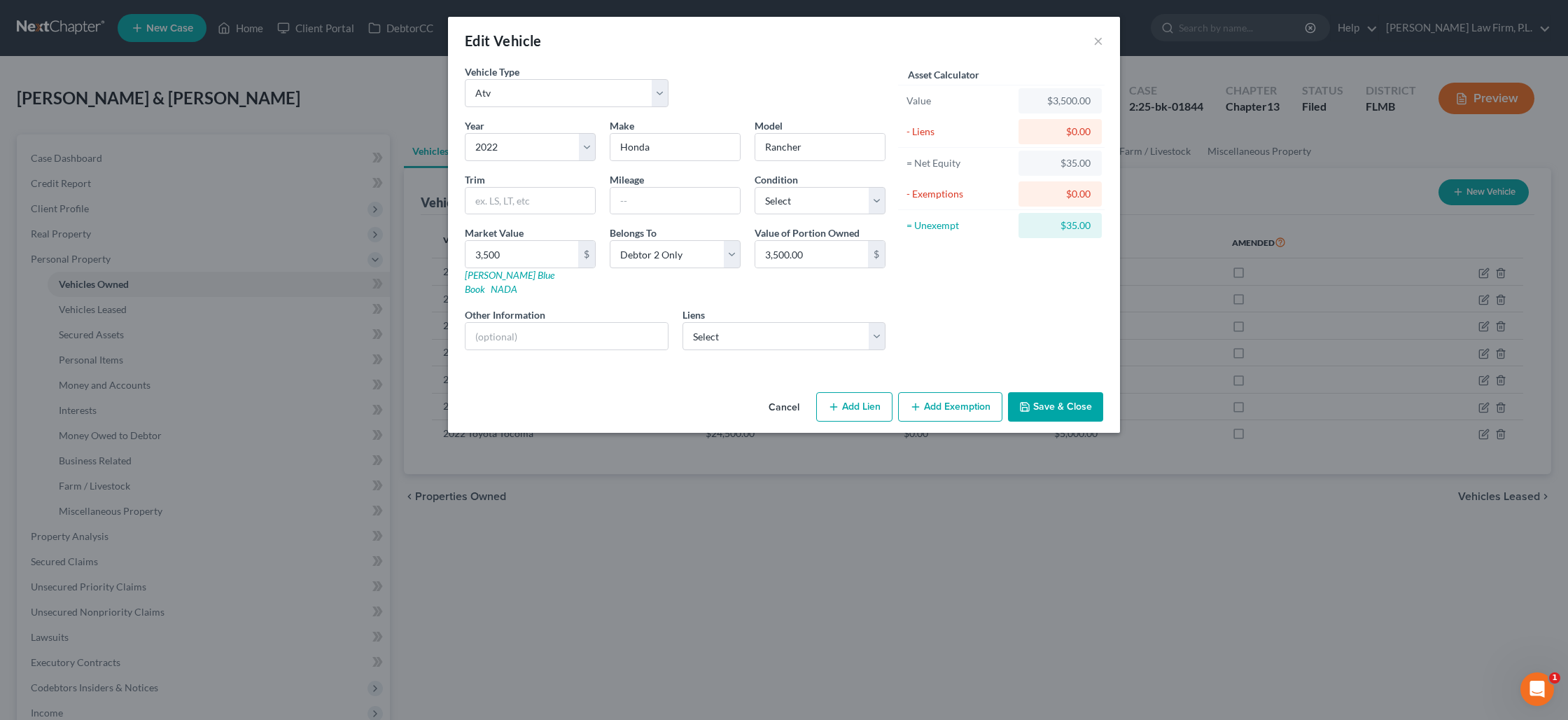
click at [1035, 392] on button "Save & Close" at bounding box center [1056, 407] width 96 height 30
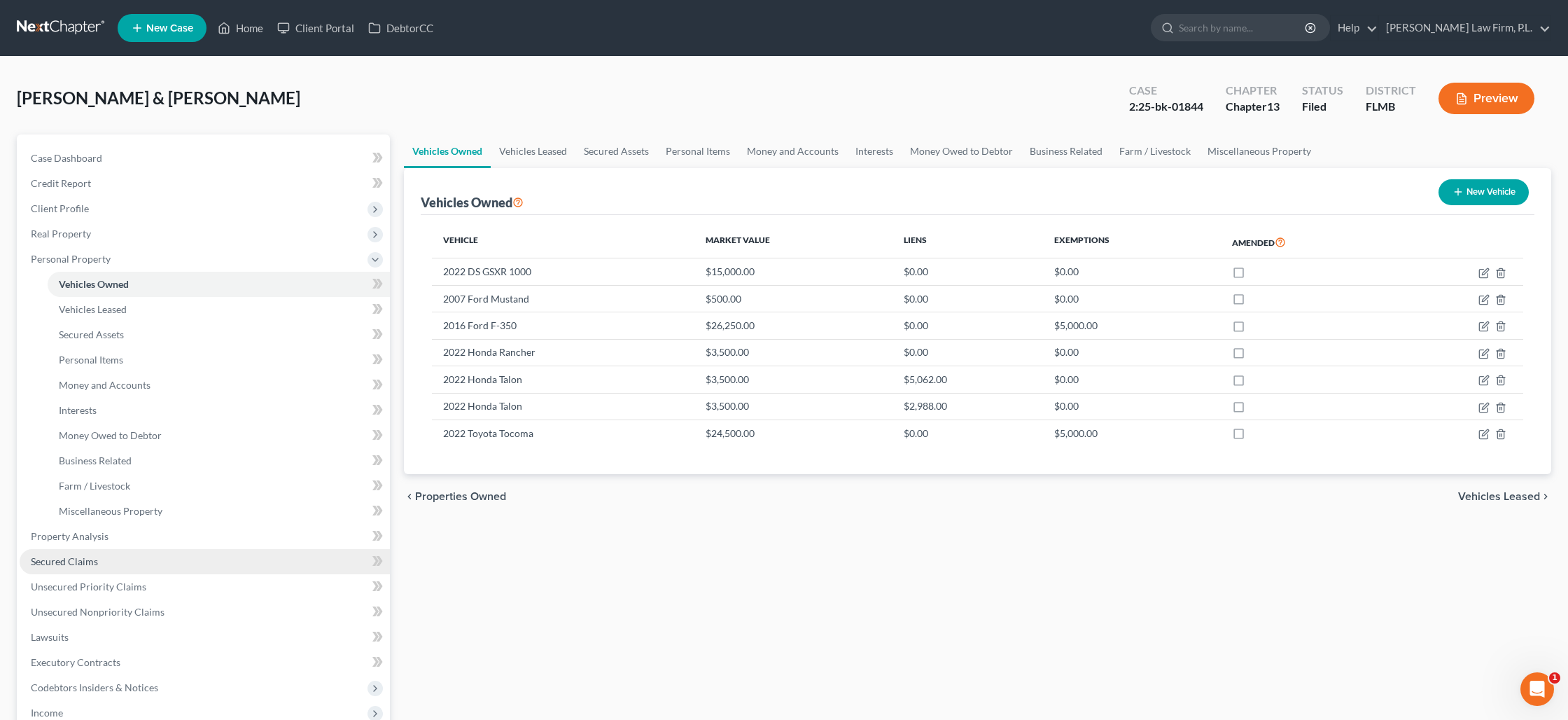
click at [125, 552] on link "Secured Claims" at bounding box center [204, 561] width 370 height 25
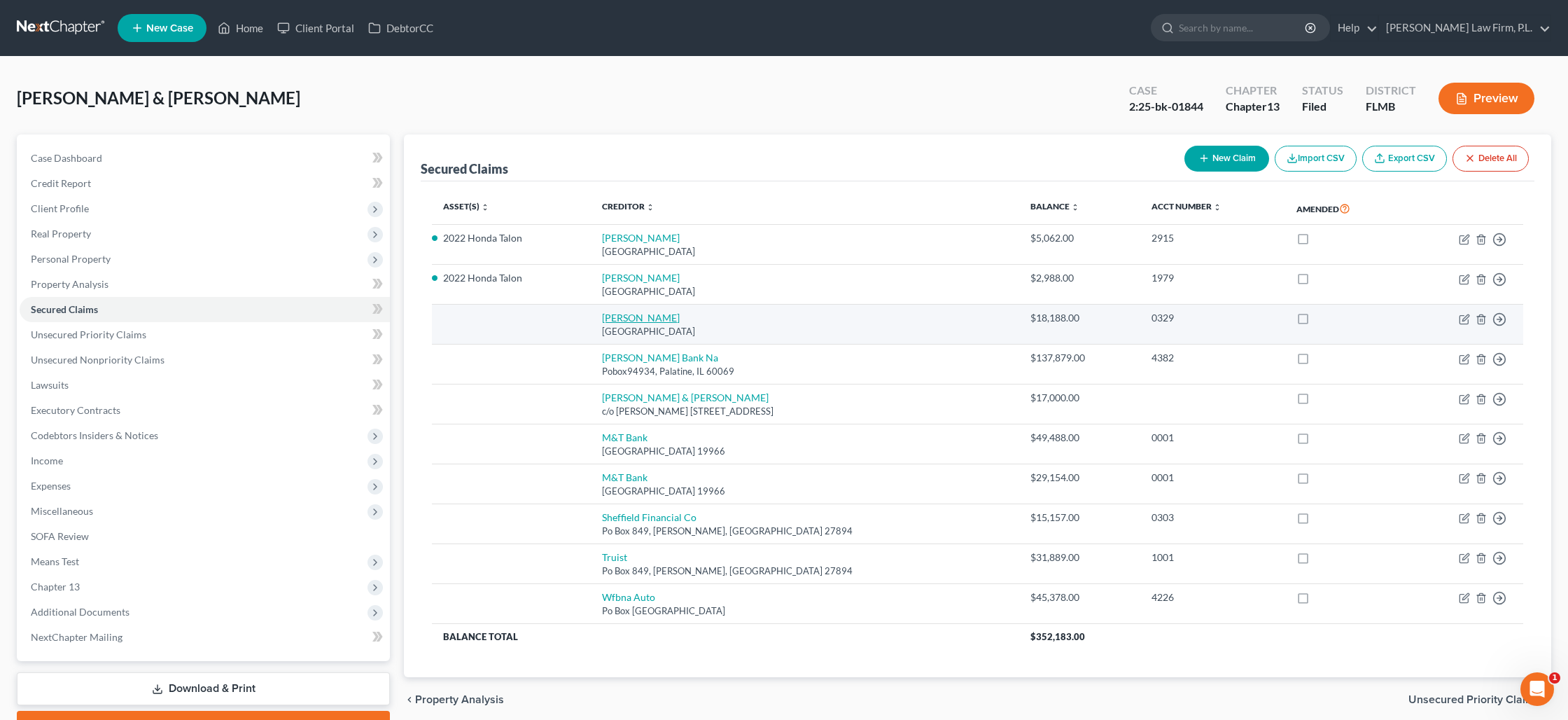
click at [613, 315] on link "[PERSON_NAME]" at bounding box center [641, 317] width 78 height 12
select select "45"
select select "1"
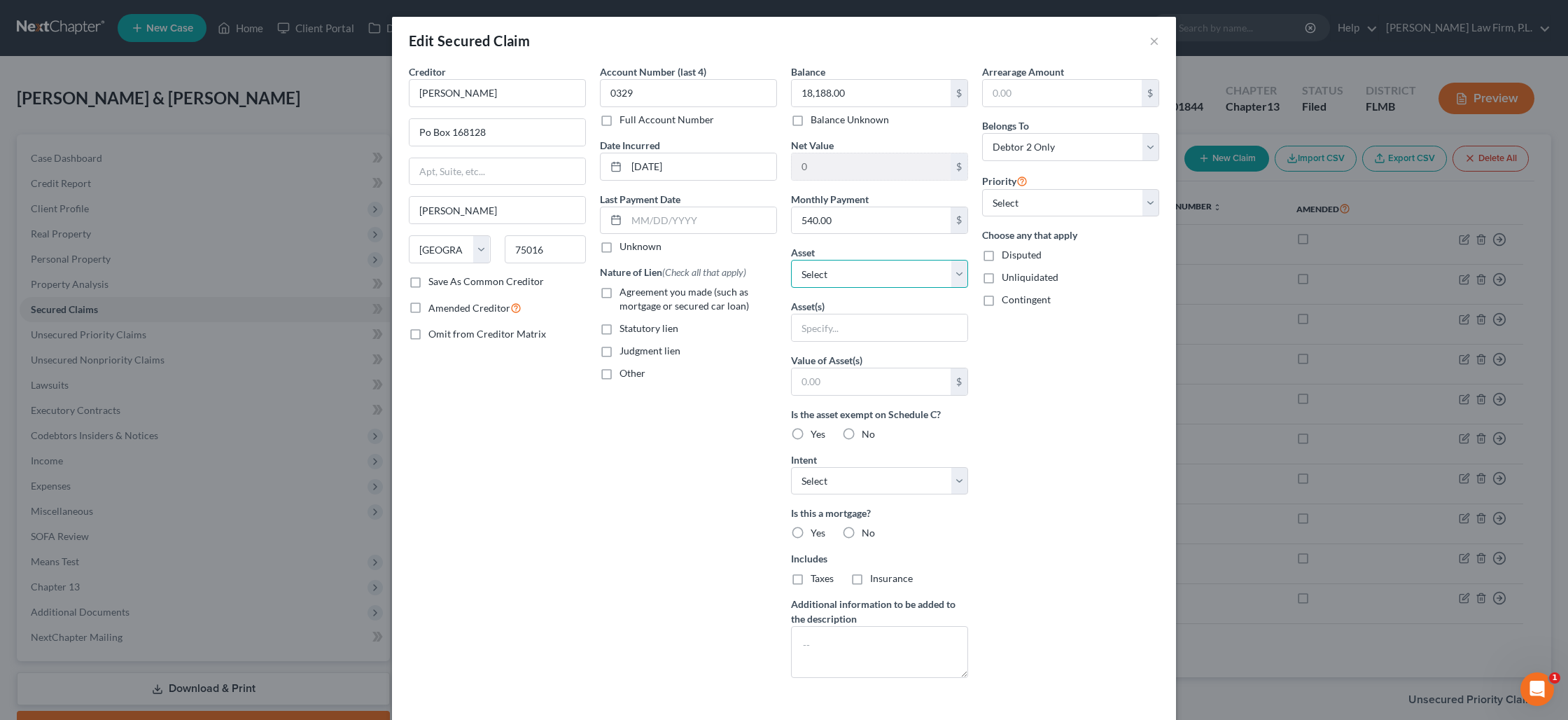
click at [830, 275] on select "Select Other Multiple Assets 2022 DS GSXR 1000 - $15000.0 2007 Ford Mustand - $…" at bounding box center [880, 274] width 177 height 28
select select "5"
click at [791, 260] on select "Select Other Multiple Assets 2022 DS GSXR 1000 - $15000.0 2007 Ford Mustand - $…" at bounding box center [880, 274] width 177 height 28
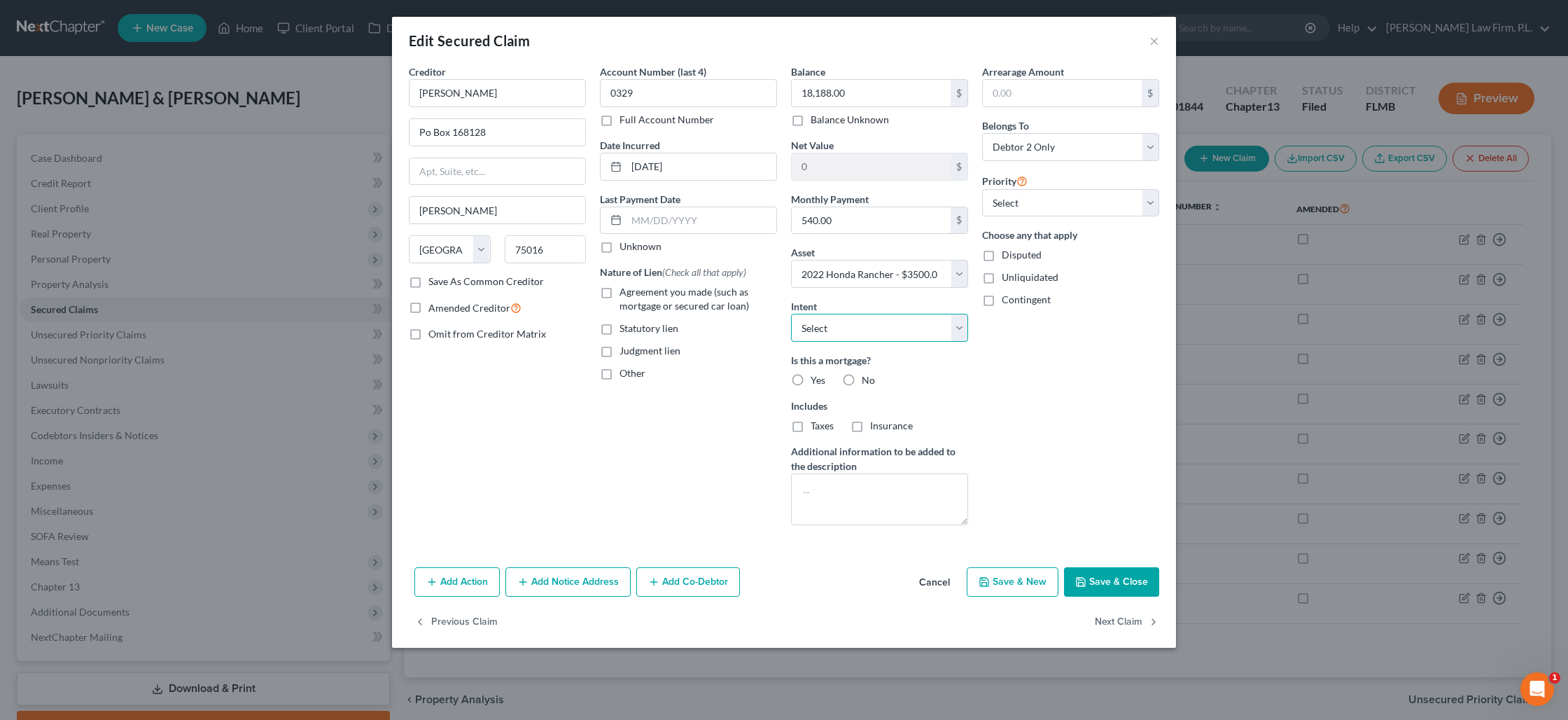
click at [841, 330] on select "Select Surrender Redeem Reaffirm Avoid Other" at bounding box center [880, 328] width 177 height 28
select select "2"
click at [791, 314] on select "Select Surrender Redeem Reaffirm Avoid Other" at bounding box center [880, 328] width 177 height 28
click at [1015, 209] on select "Select 1st 2nd 3rd 4th 5th 6th 7th 8th 9th 10th 11th 12th 13th 14th 15th 16th 1…" at bounding box center [1071, 203] width 177 height 28
select select "0"
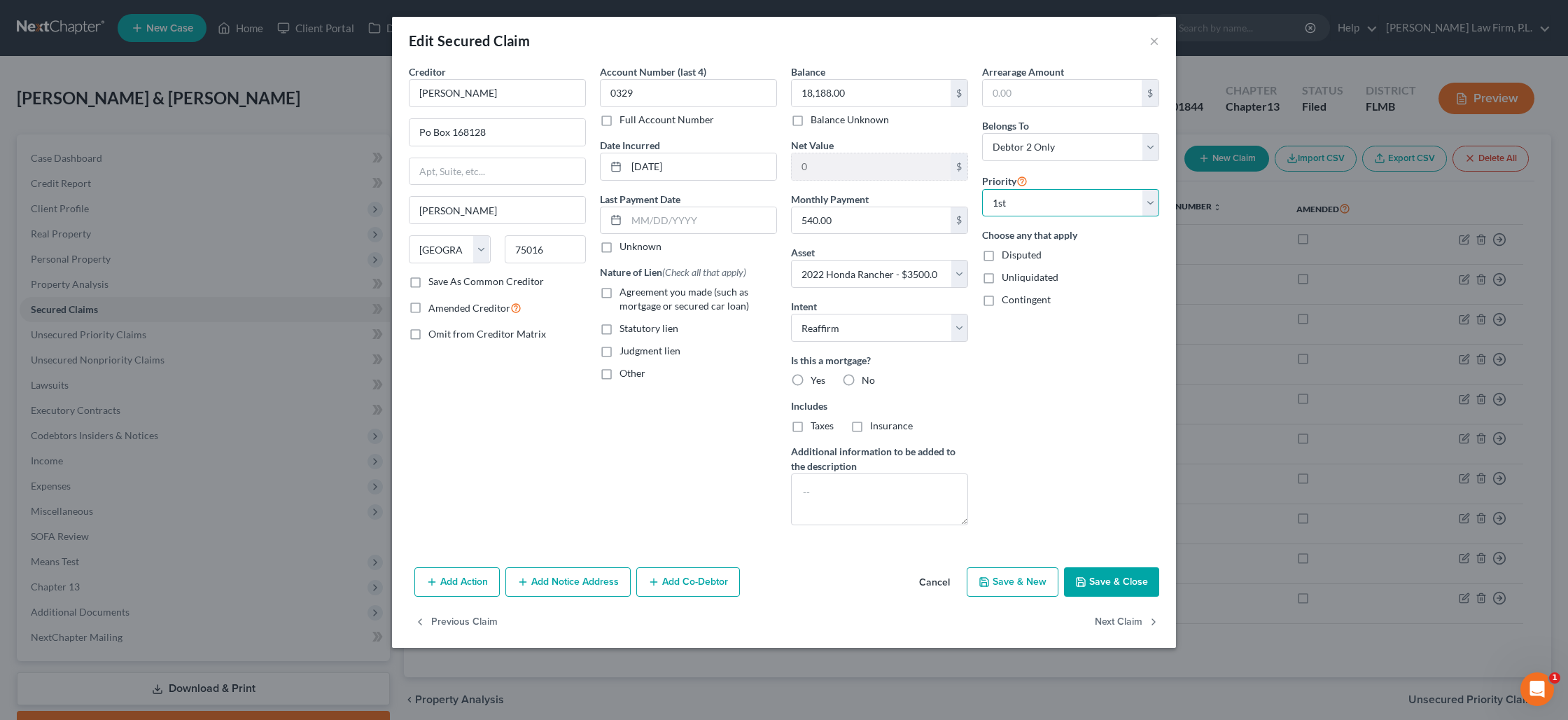
click at [983, 189] on select "Select 1st 2nd 3rd 4th 5th 6th 7th 8th 9th 10th 11th 12th 13th 14th 15th 16th 1…" at bounding box center [1071, 203] width 177 height 28
click at [657, 218] on input "text" at bounding box center [700, 220] width 149 height 27
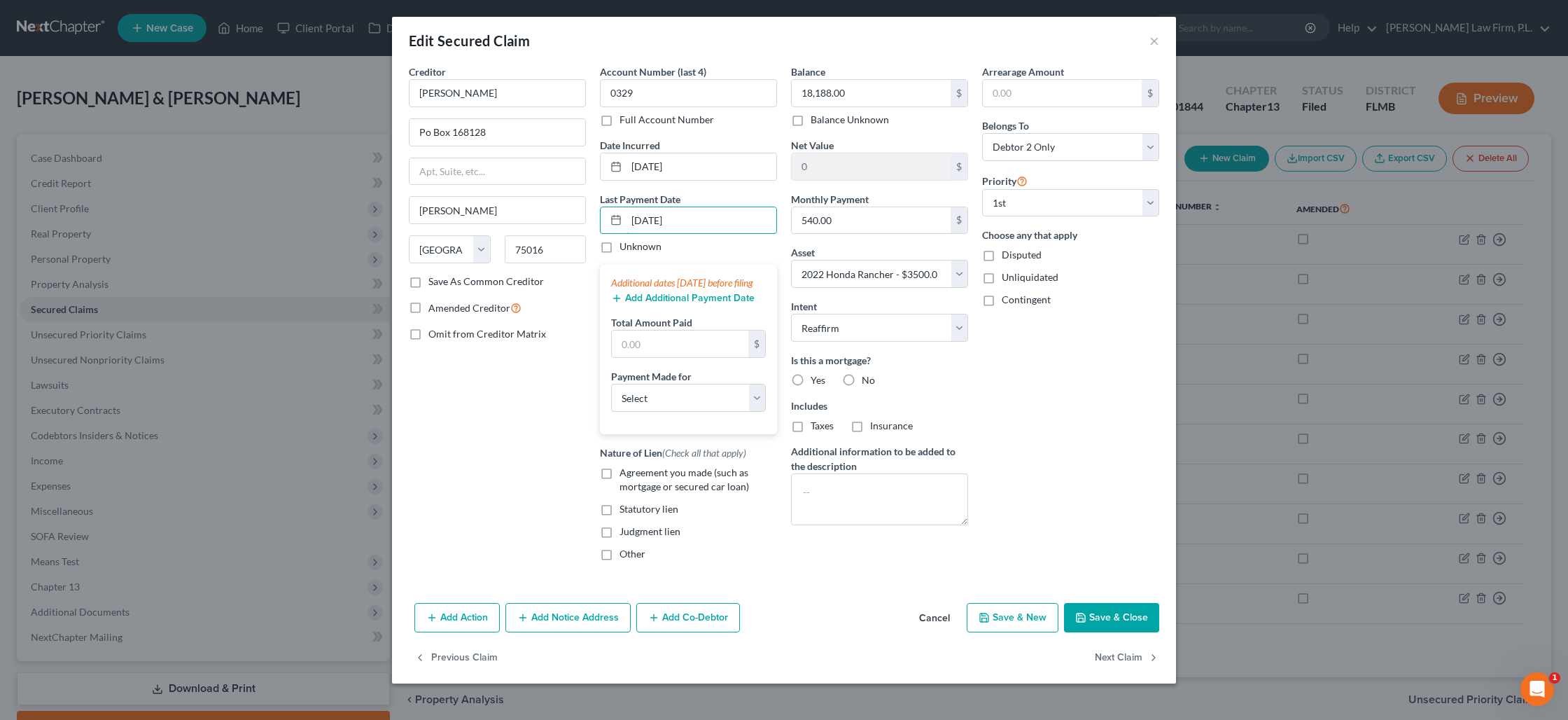
type input "[DATE]"
click at [662, 303] on button "Add Additional Payment Date" at bounding box center [683, 298] width 144 height 11
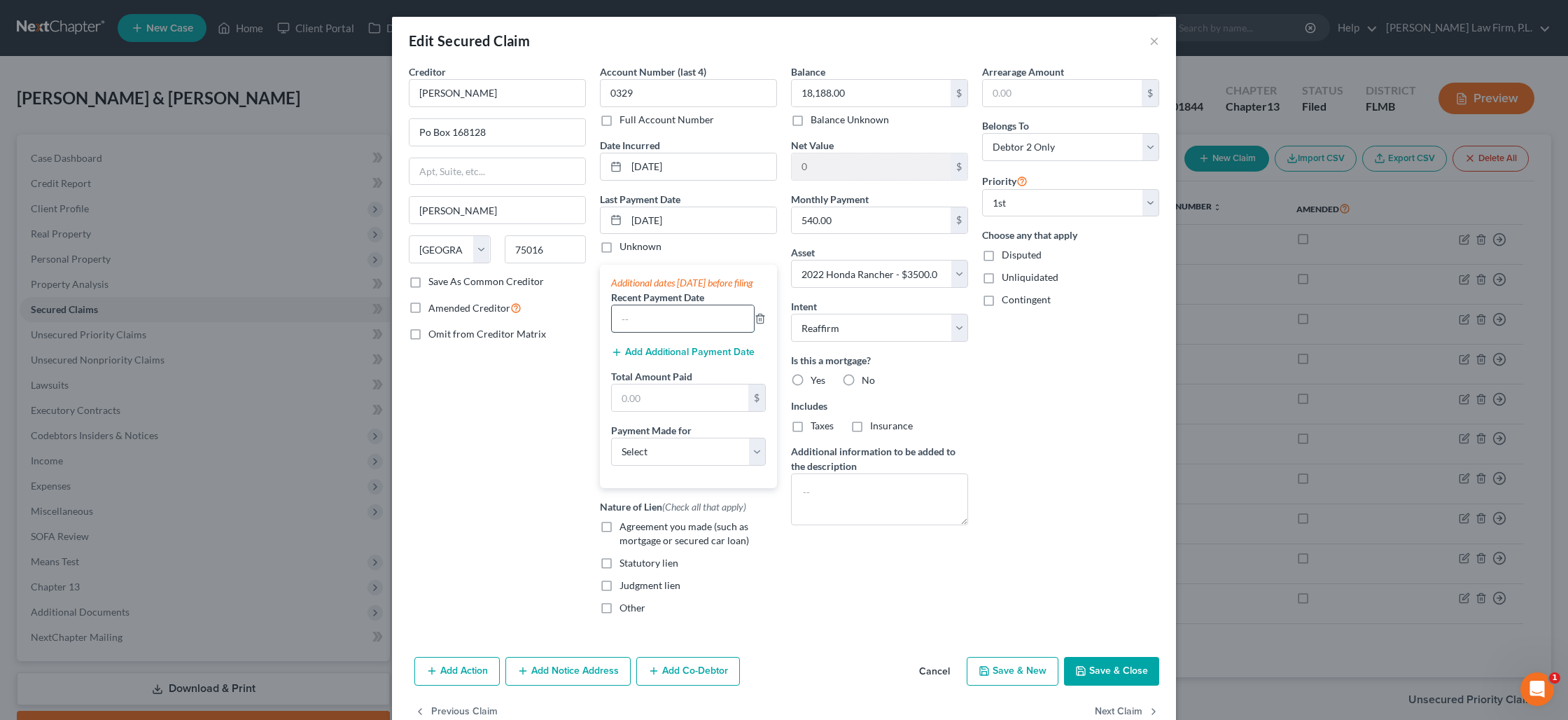
click at [659, 326] on input "text" at bounding box center [682, 318] width 142 height 27
type input "[DATE]"
click at [674, 358] on button "Add Additional Payment Date" at bounding box center [683, 352] width 144 height 11
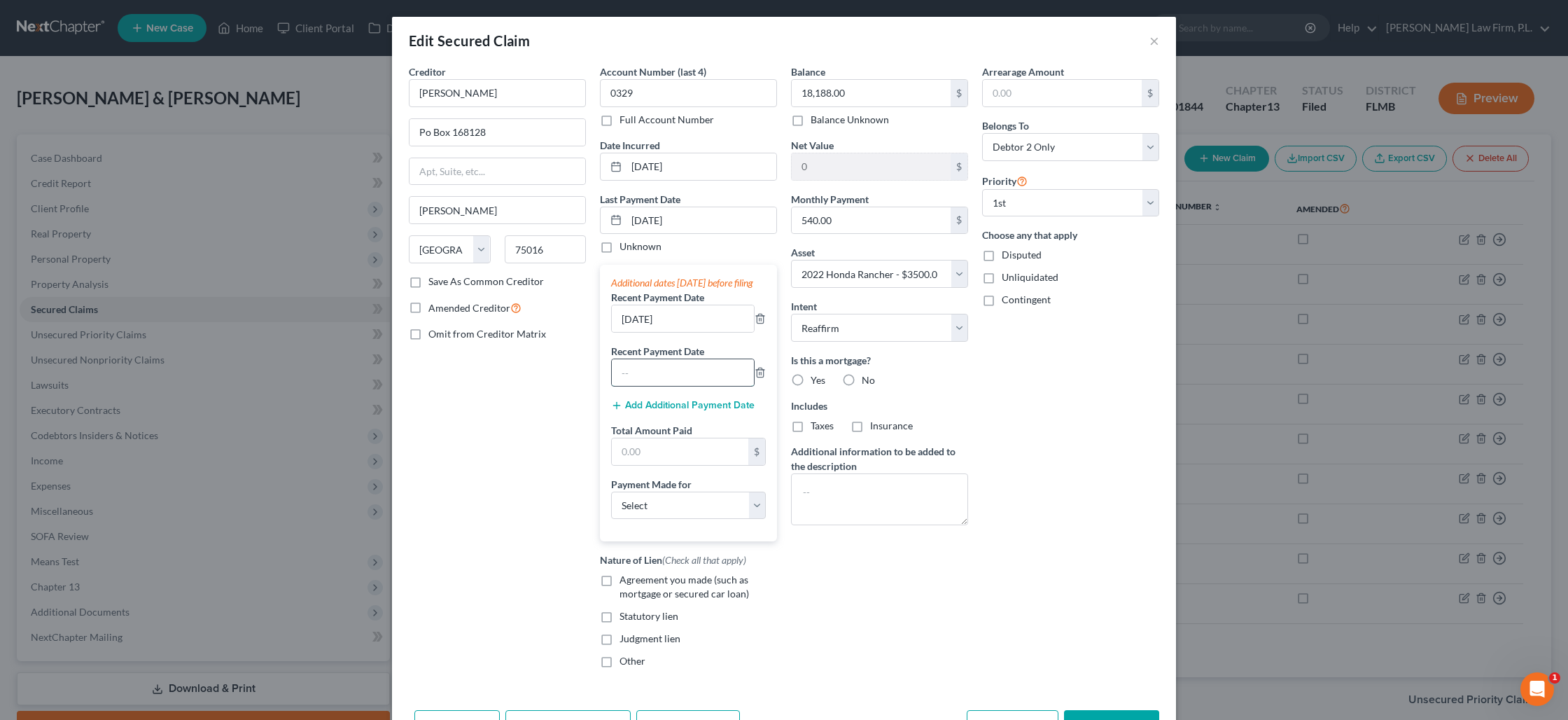
click at [672, 383] on input "text" at bounding box center [682, 372] width 142 height 27
type input "[DATE]"
click at [663, 452] on input "text" at bounding box center [679, 451] width 136 height 27
type input "1,620"
click at [692, 514] on select "Select Car Credit Card Loan Repayment Mortgage Other Suppliers Or Vendors" at bounding box center [688, 506] width 155 height 28
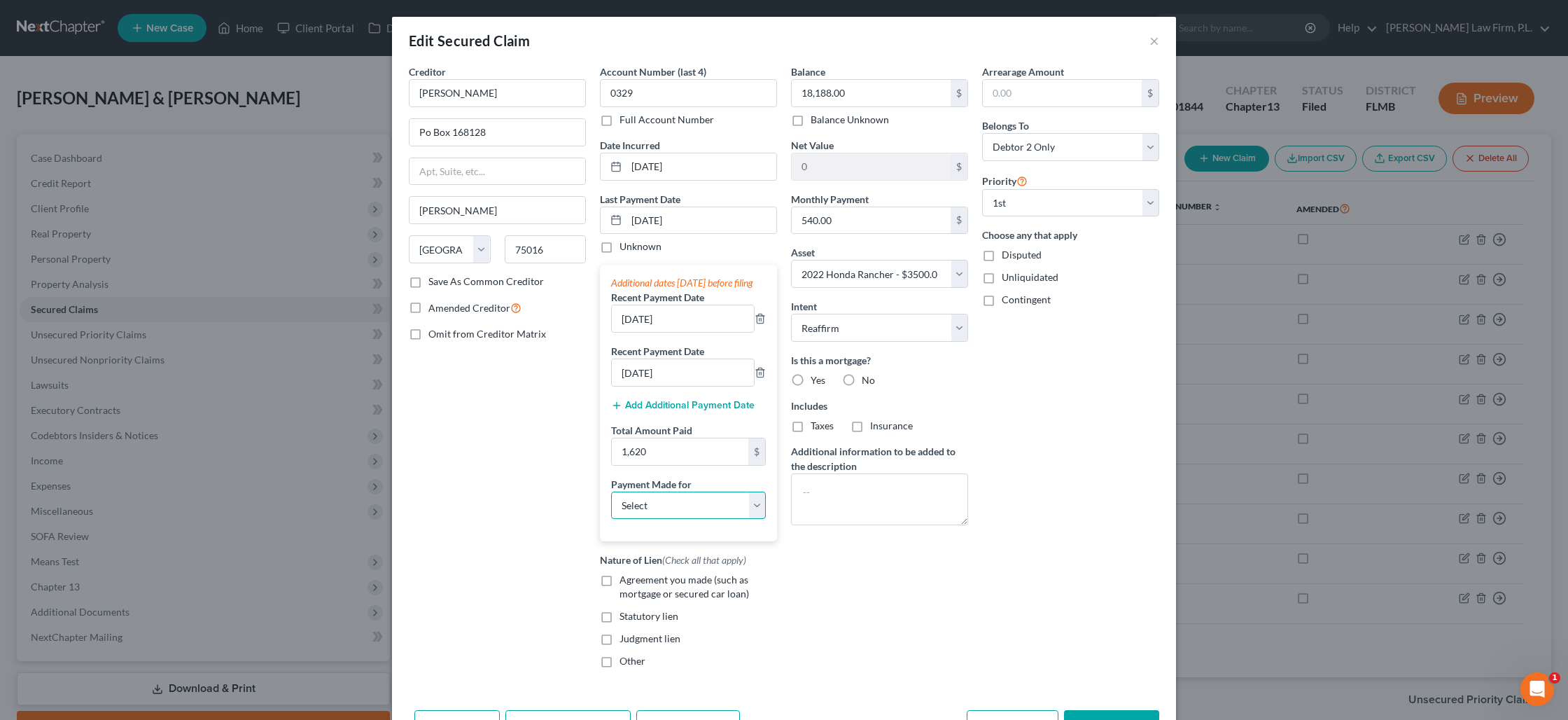
select select "4"
click at [611, 505] on select "Select Car Credit Card Loan Repayment Mortgage Other Suppliers Or Vendors" at bounding box center [688, 506] width 155 height 28
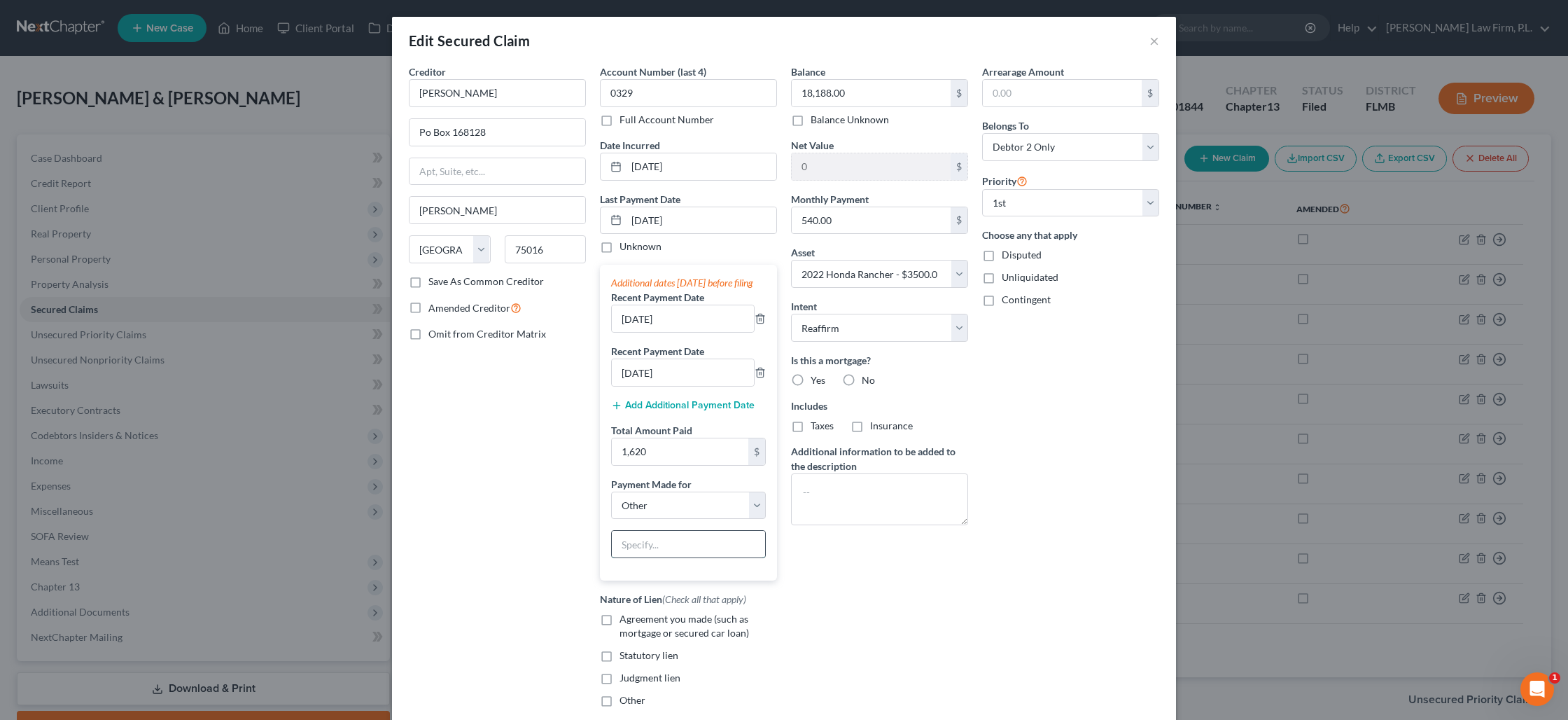
click at [648, 557] on input "text" at bounding box center [688, 544] width 153 height 27
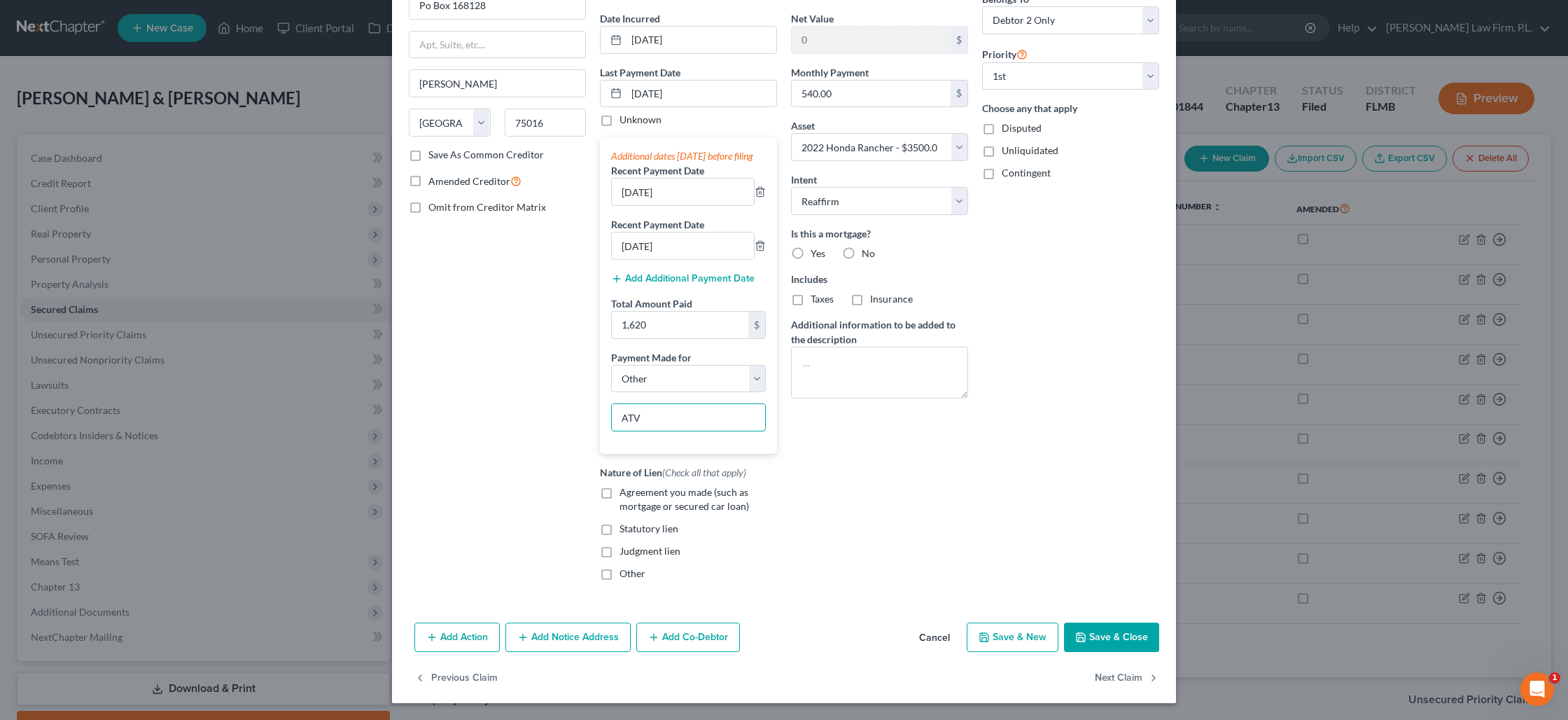
scroll to position [141, 0]
type input "ATV"
click at [1105, 644] on button "Save & Close" at bounding box center [1112, 637] width 96 height 30
select select
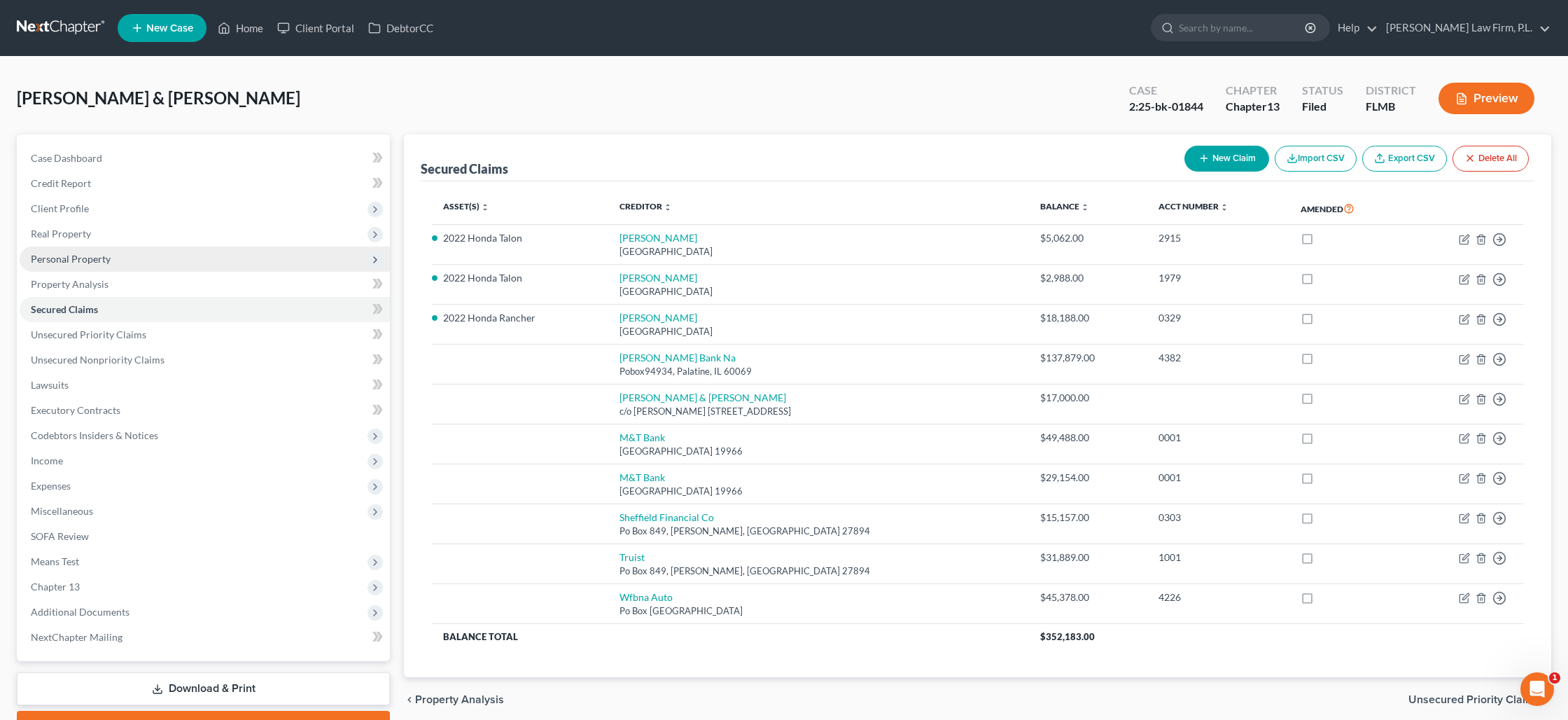
click at [184, 258] on span "Personal Property" at bounding box center [204, 259] width 370 height 25
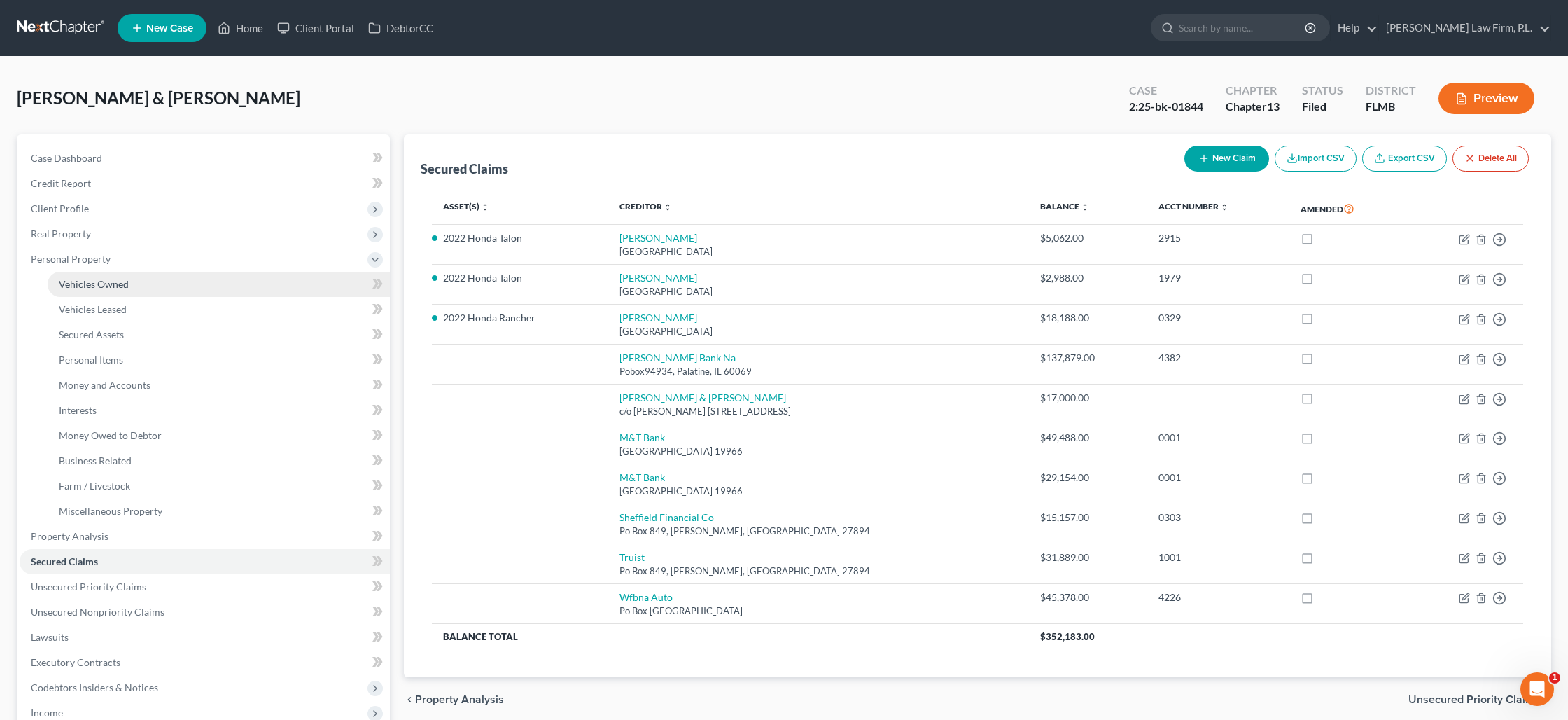
click at [173, 281] on link "Vehicles Owned" at bounding box center [218, 284] width 342 height 25
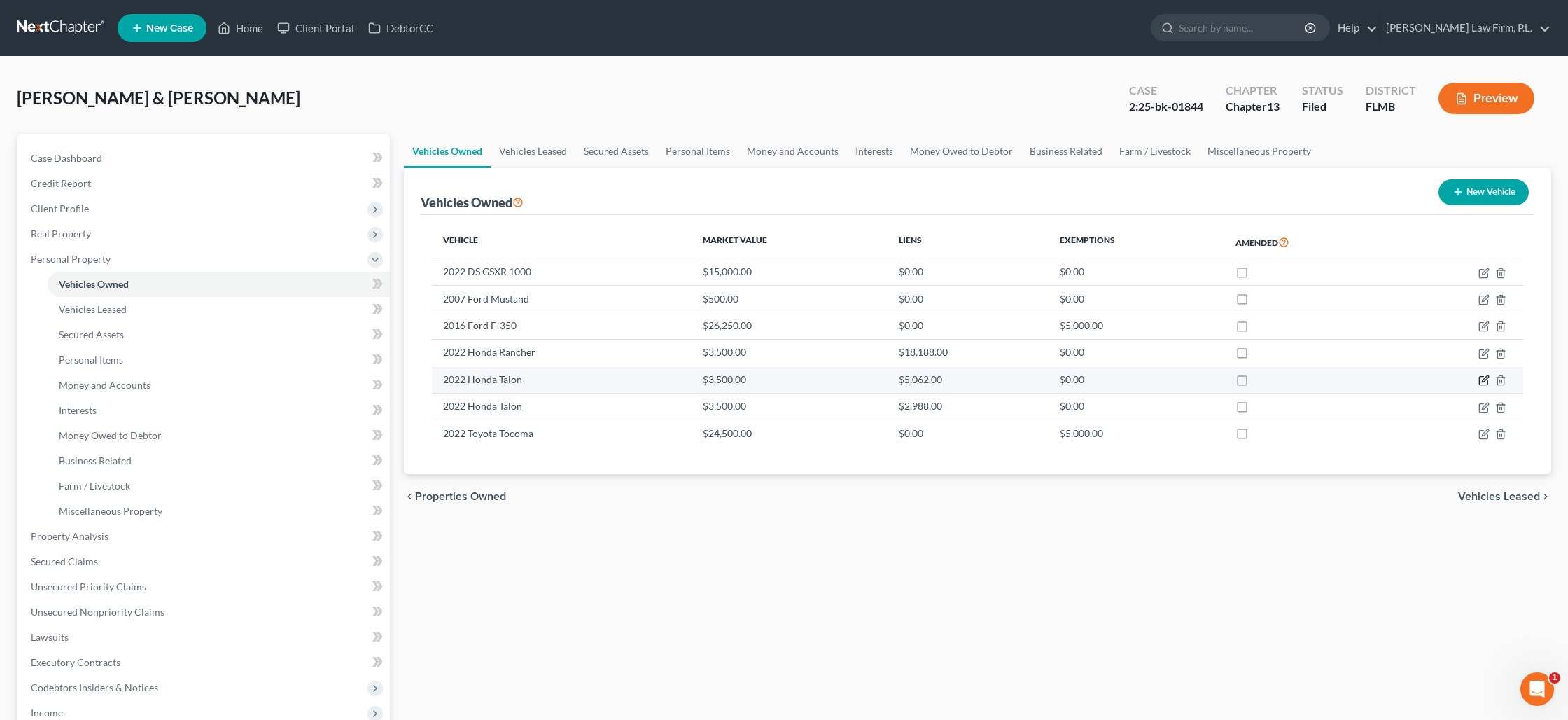
click at [1481, 383] on icon "button" at bounding box center [1484, 380] width 11 height 11
select select "6"
select select "4"
select select "1"
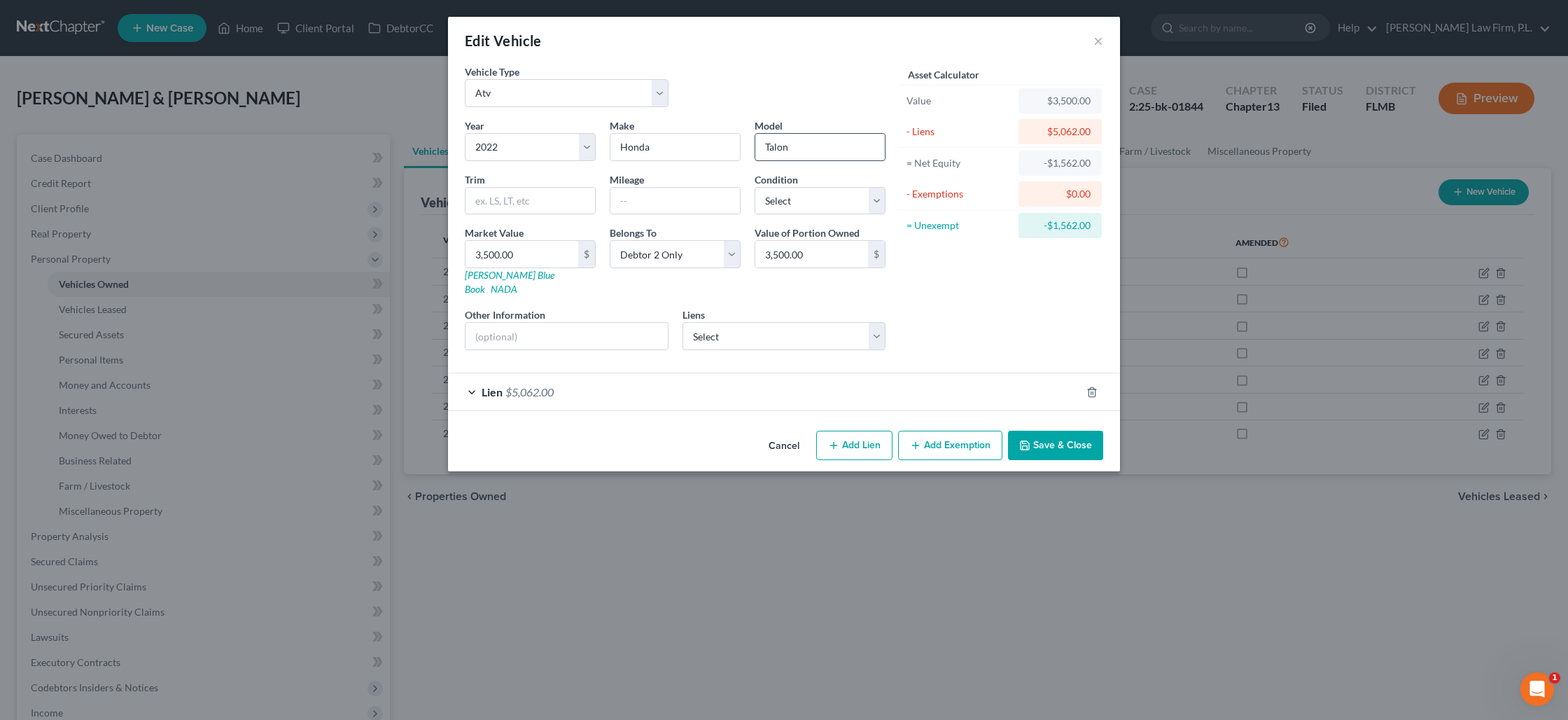
click at [793, 152] on input "Talon" at bounding box center [820, 147] width 130 height 27
type input "T"
type input "Rancher"
click at [1054, 431] on button "Save & Close" at bounding box center [1056, 445] width 96 height 30
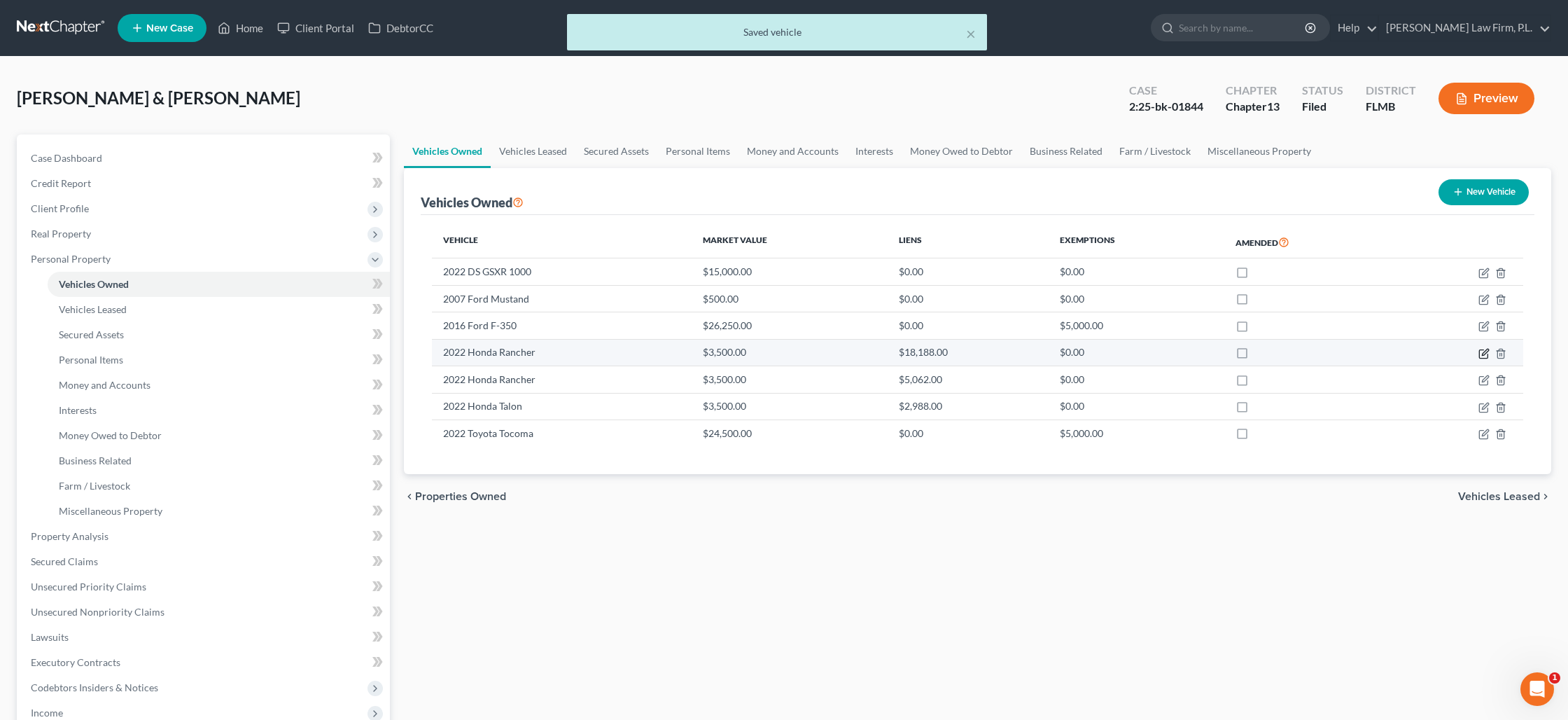
click at [1483, 354] on icon "button" at bounding box center [1484, 352] width 6 height 6
select select "6"
select select "4"
select select "1"
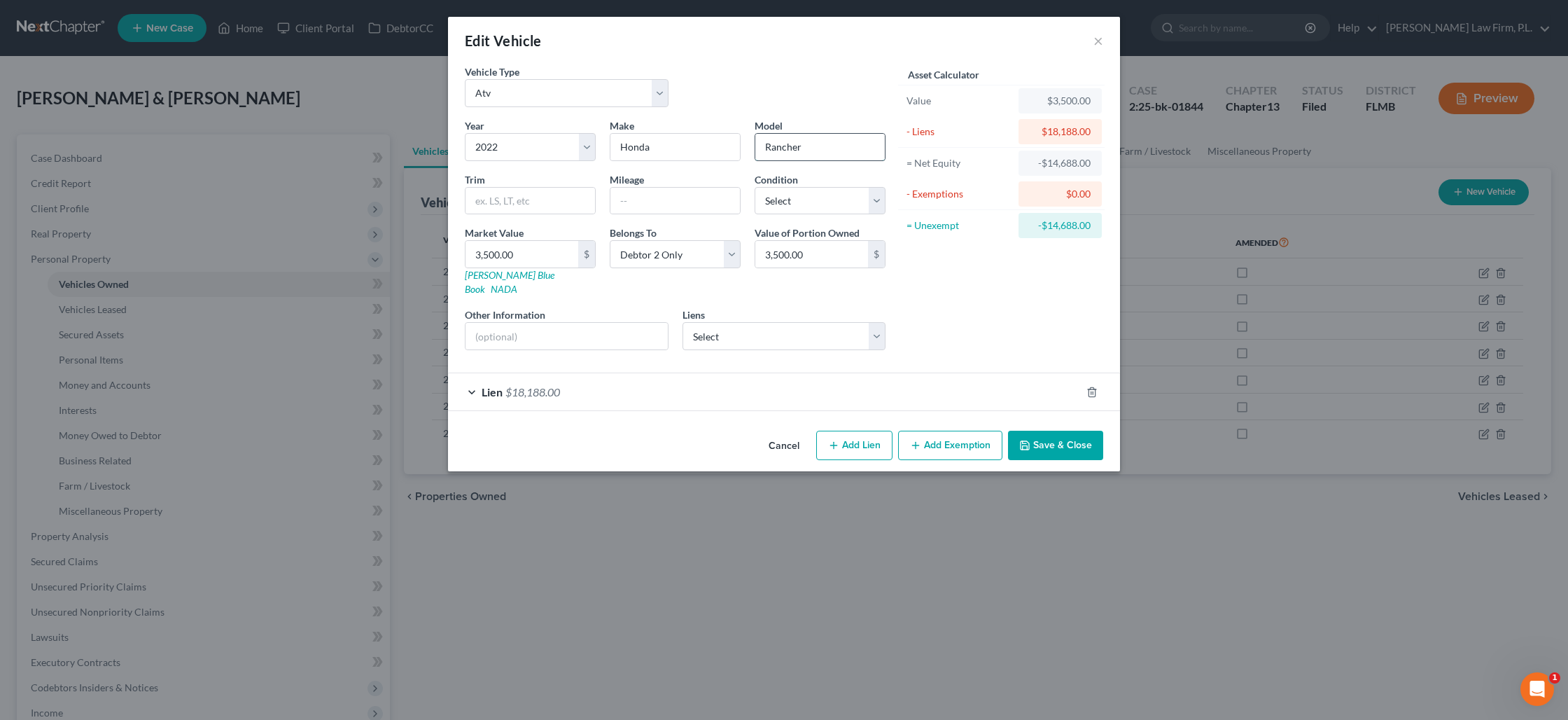
click at [804, 150] on input "Rancher" at bounding box center [820, 147] width 130 height 27
type input "Talon"
click at [1034, 431] on button "Save & Close" at bounding box center [1056, 445] width 96 height 30
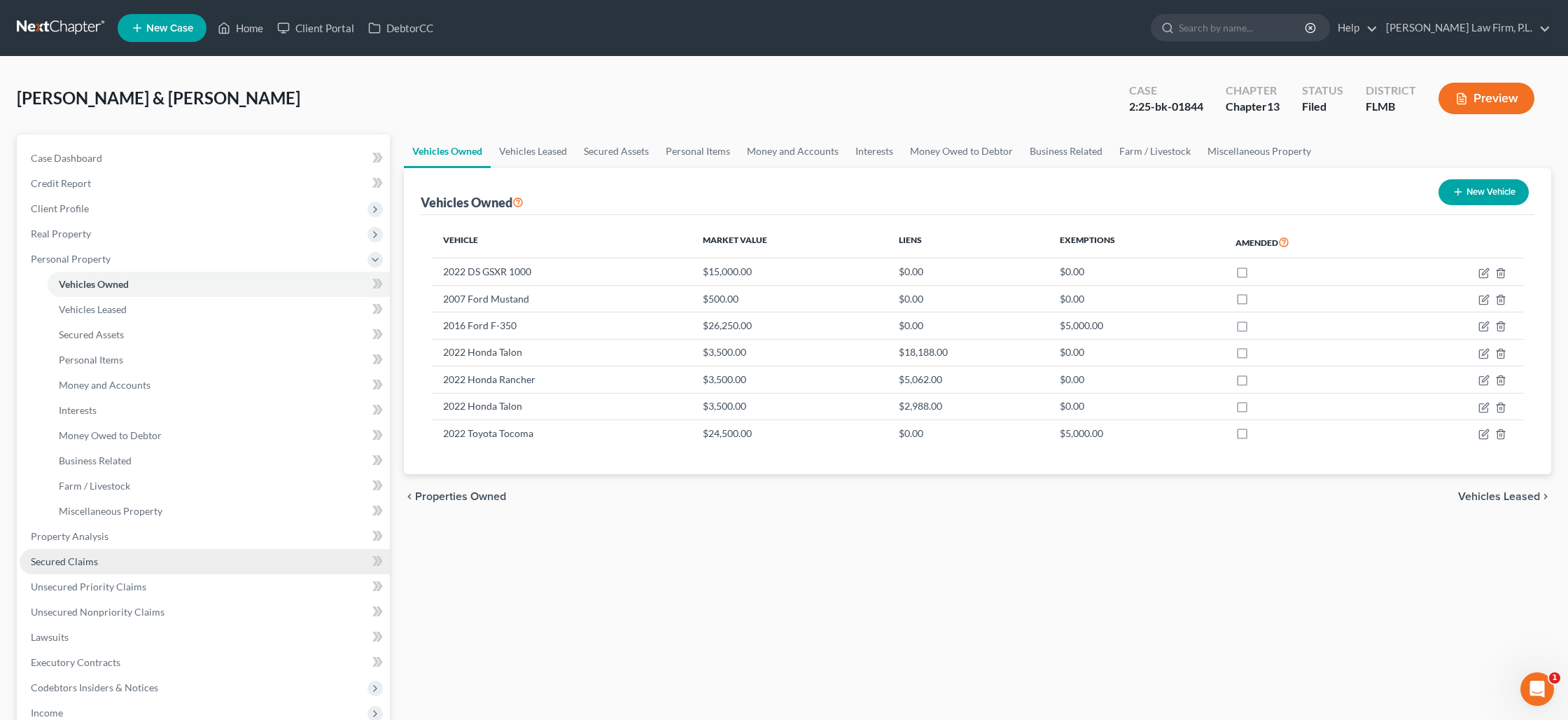
click at [138, 553] on link "Secured Claims" at bounding box center [204, 561] width 370 height 25
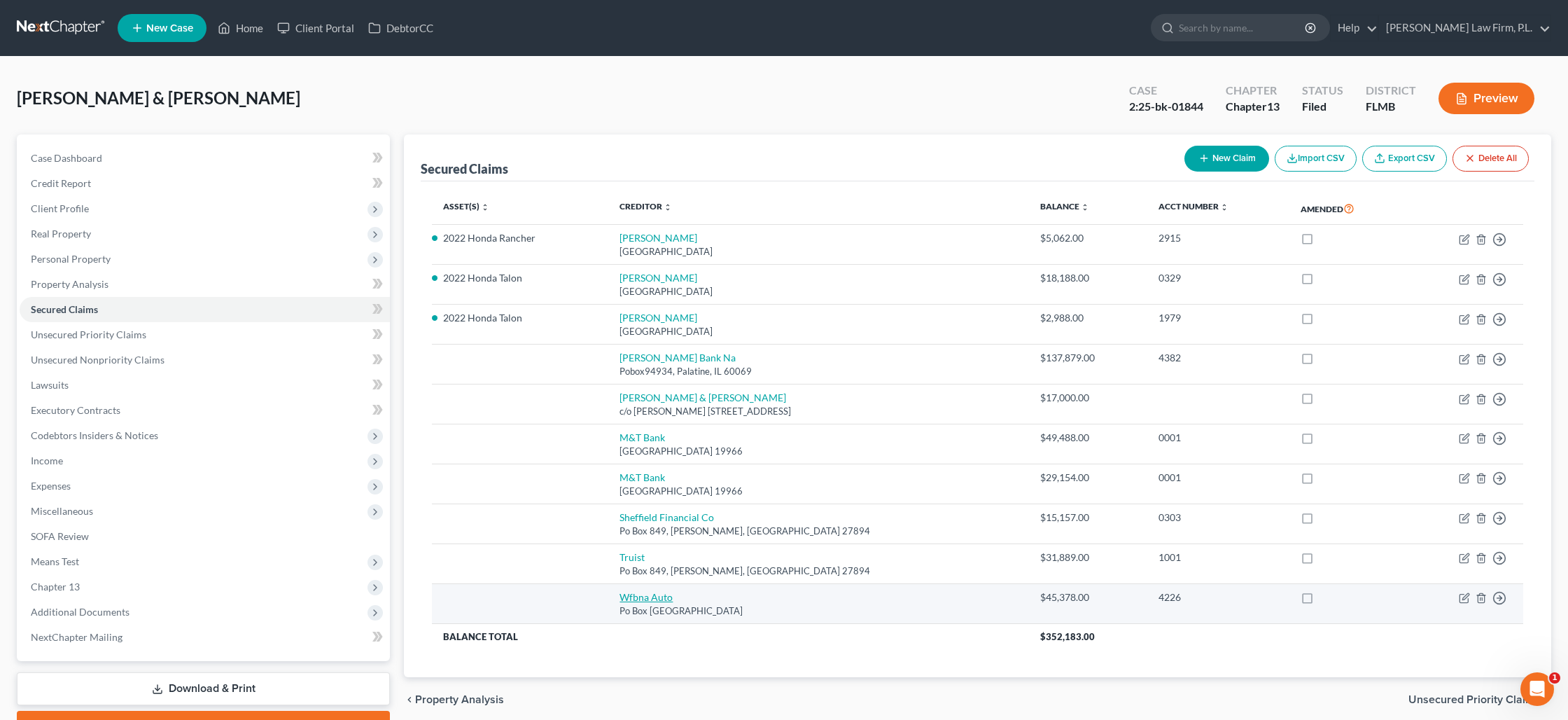
click at [644, 594] on link "Wfbna Auto" at bounding box center [646, 597] width 53 height 12
select select "28"
select select "0"
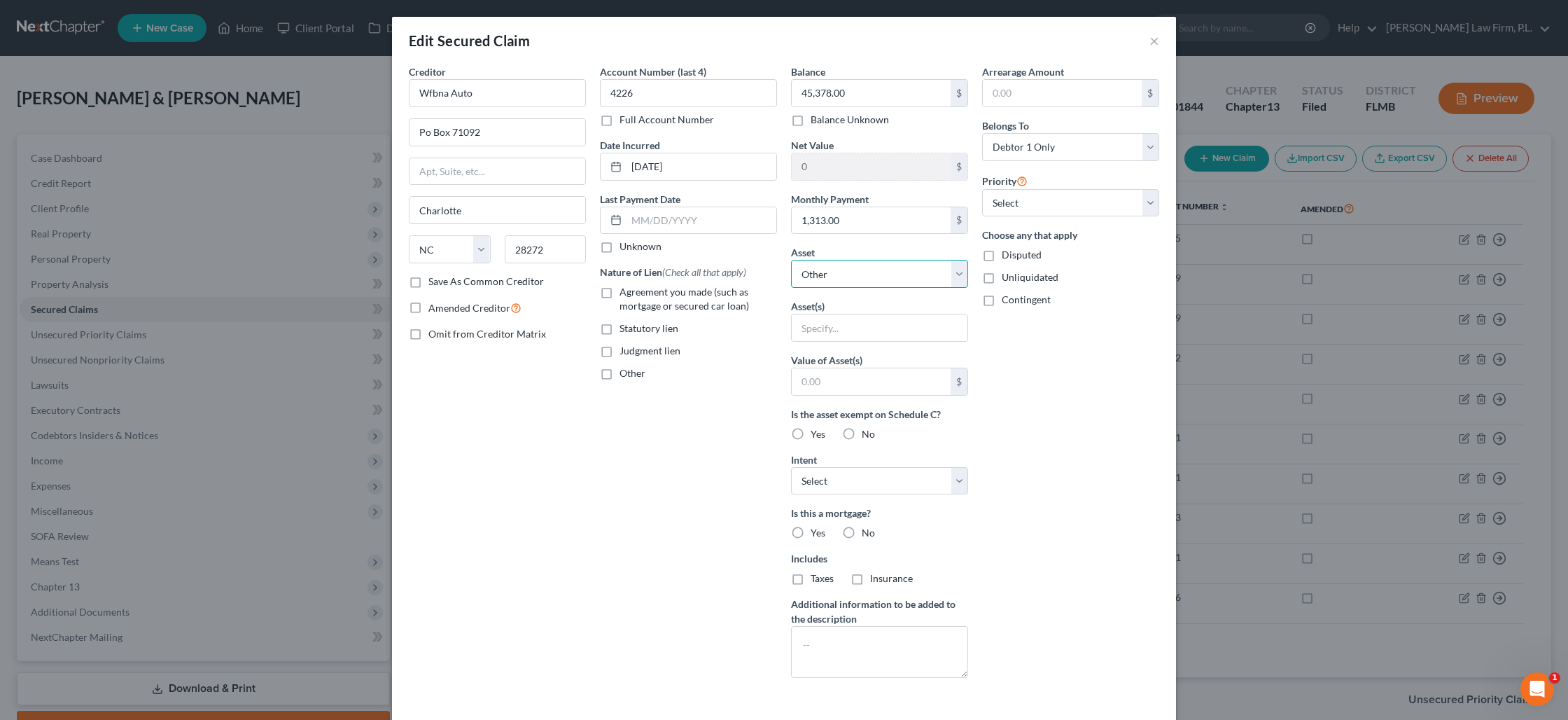
click at [839, 273] on select "Select Other Multiple Assets 2022 DS GSXR 1000 - $15000.0 2007 Ford Mustand - $…" at bounding box center [880, 274] width 177 height 28
select select "4"
click at [791, 260] on select "Select Other Multiple Assets 2022 DS GSXR 1000 - $15000.0 2007 Ford Mustand - $…" at bounding box center [880, 274] width 177 height 28
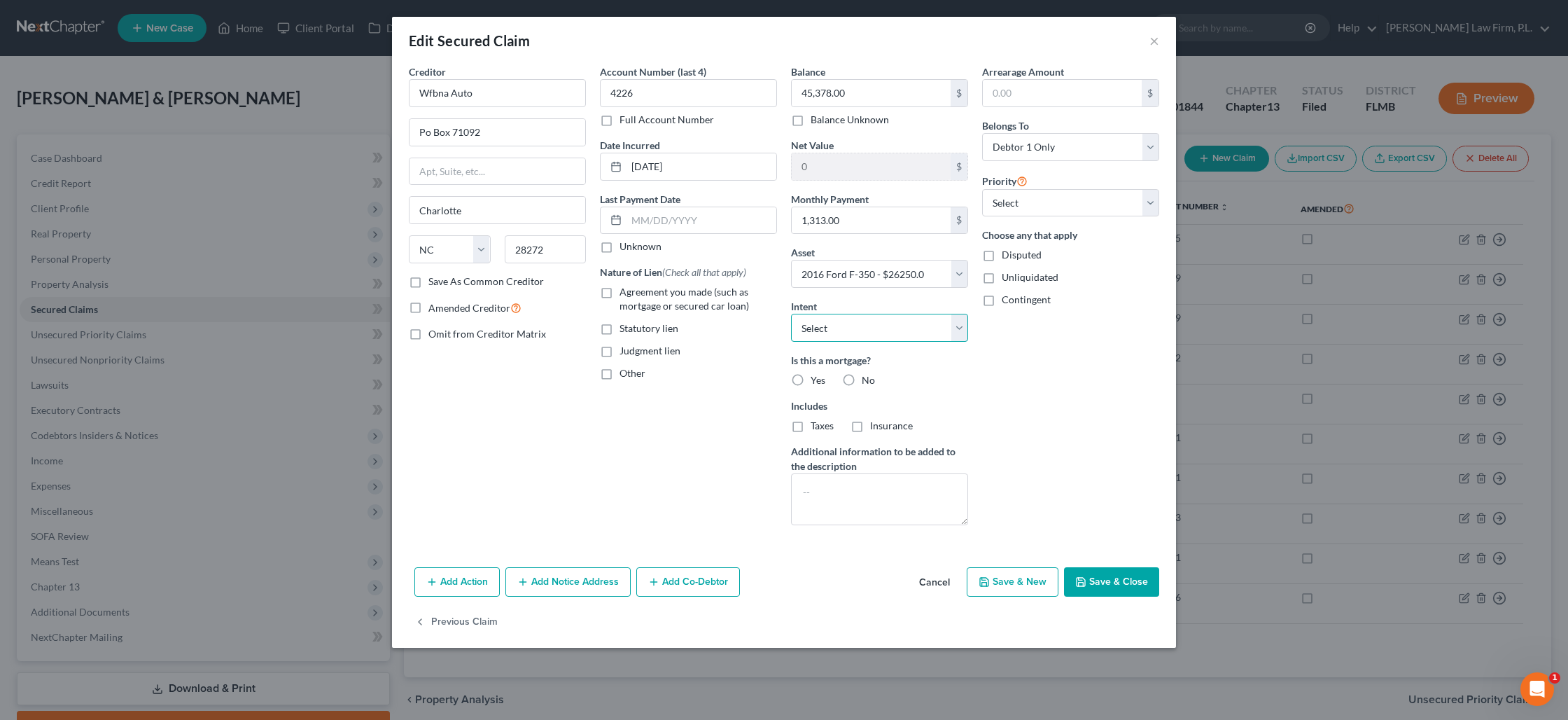
click at [840, 329] on select "Select Surrender Redeem Reaffirm Avoid Other" at bounding box center [880, 328] width 177 height 28
select select "2"
click at [791, 314] on select "Select Surrender Redeem Reaffirm Avoid Other" at bounding box center [880, 328] width 177 height 28
click at [862, 379] on label "No" at bounding box center [868, 379] width 13 height 14
click at [868, 379] on input "No" at bounding box center [872, 378] width 9 height 9
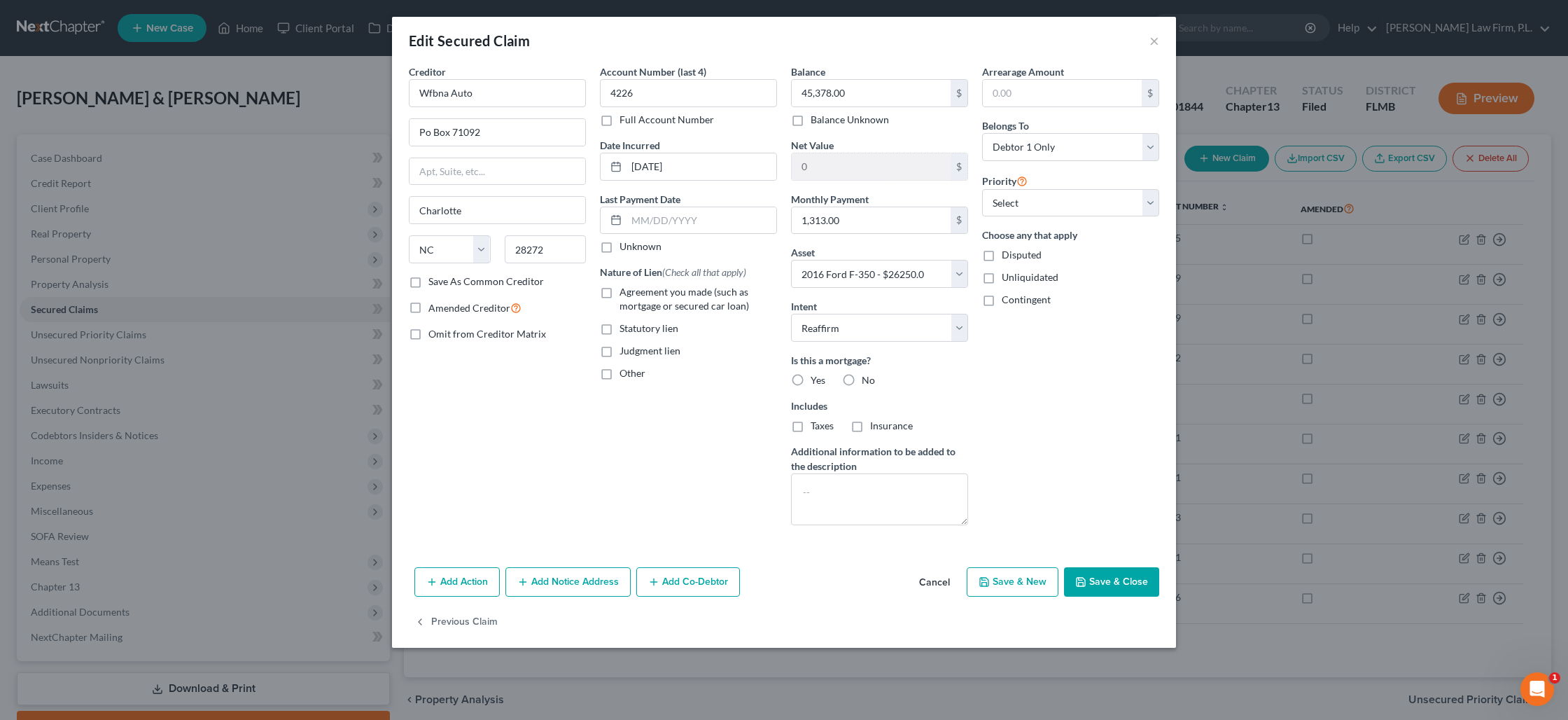
radio input "true"
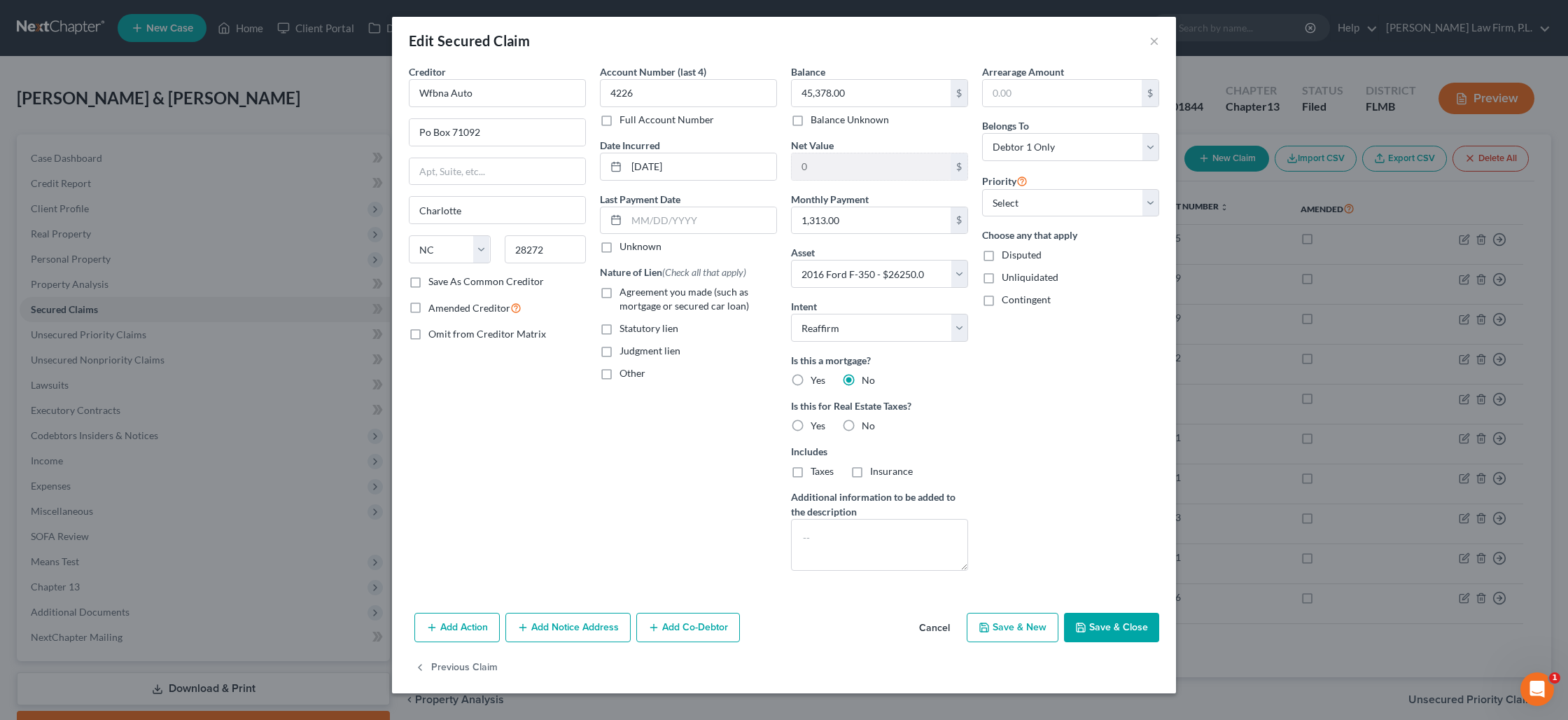
click at [862, 422] on label "No" at bounding box center [868, 425] width 13 height 14
click at [868, 422] on input "No" at bounding box center [872, 423] width 9 height 9
radio input "true"
click at [842, 528] on textarea at bounding box center [880, 545] width 177 height 52
type textarea "Debtor's work vehicle"
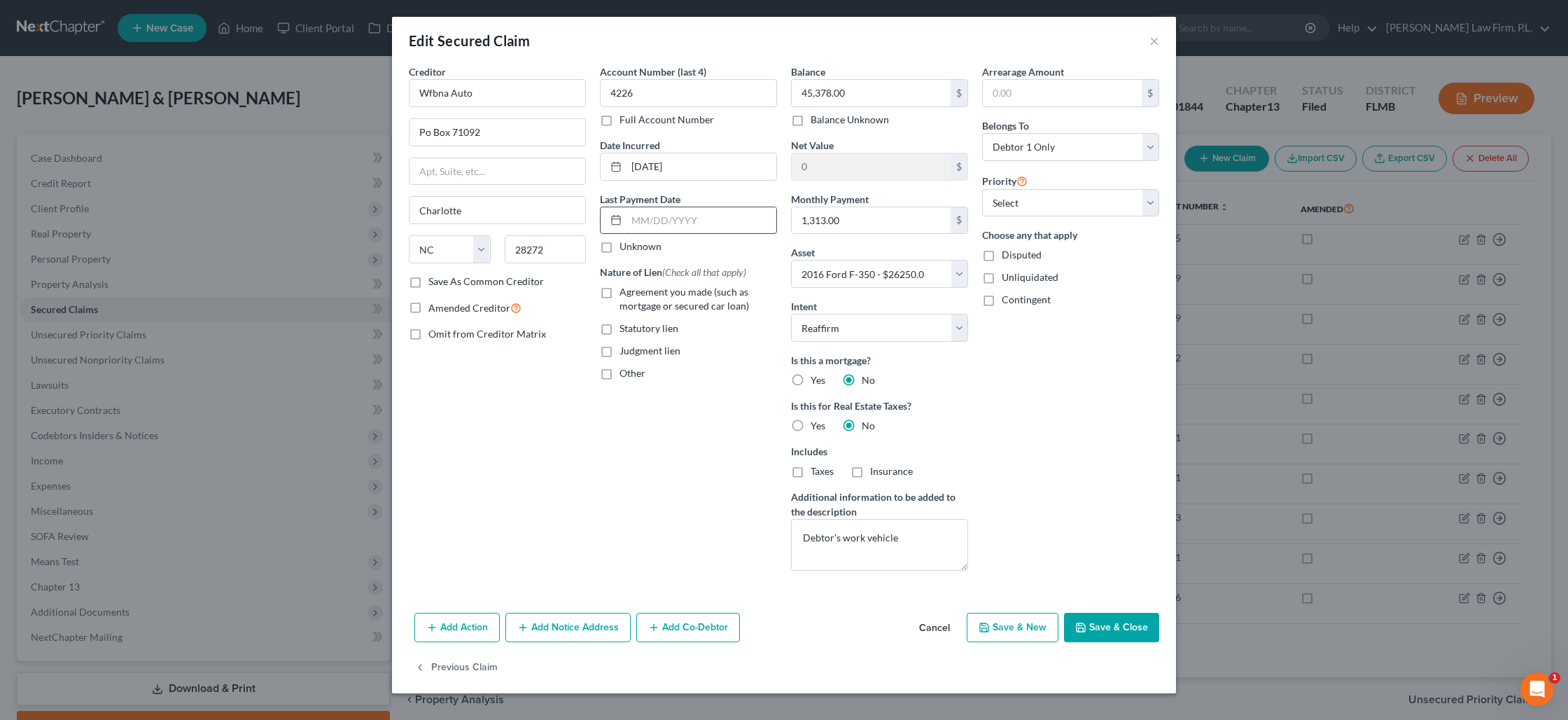
click at [678, 215] on input "text" at bounding box center [700, 220] width 149 height 27
type input "[DATE]"
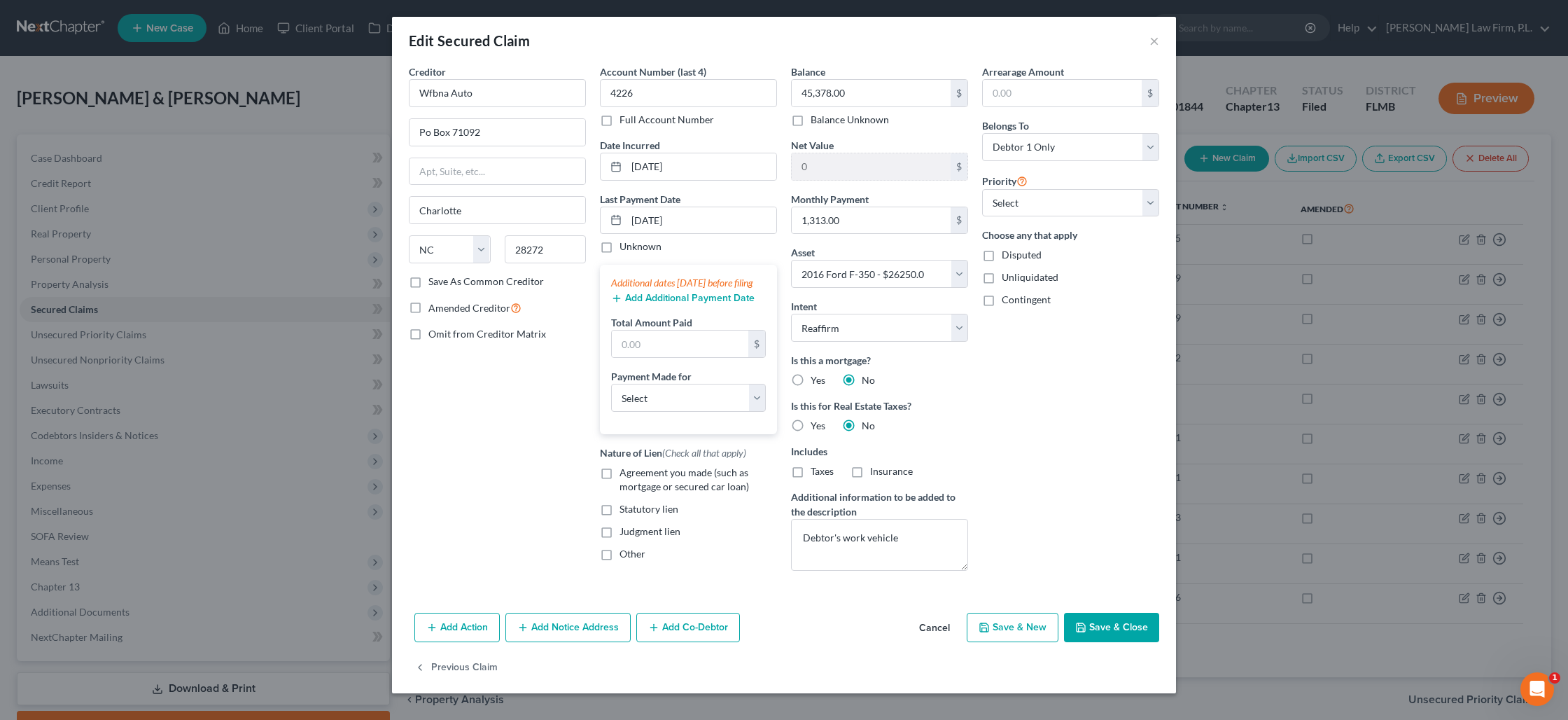
click at [666, 303] on button "Add Additional Payment Date" at bounding box center [683, 298] width 144 height 11
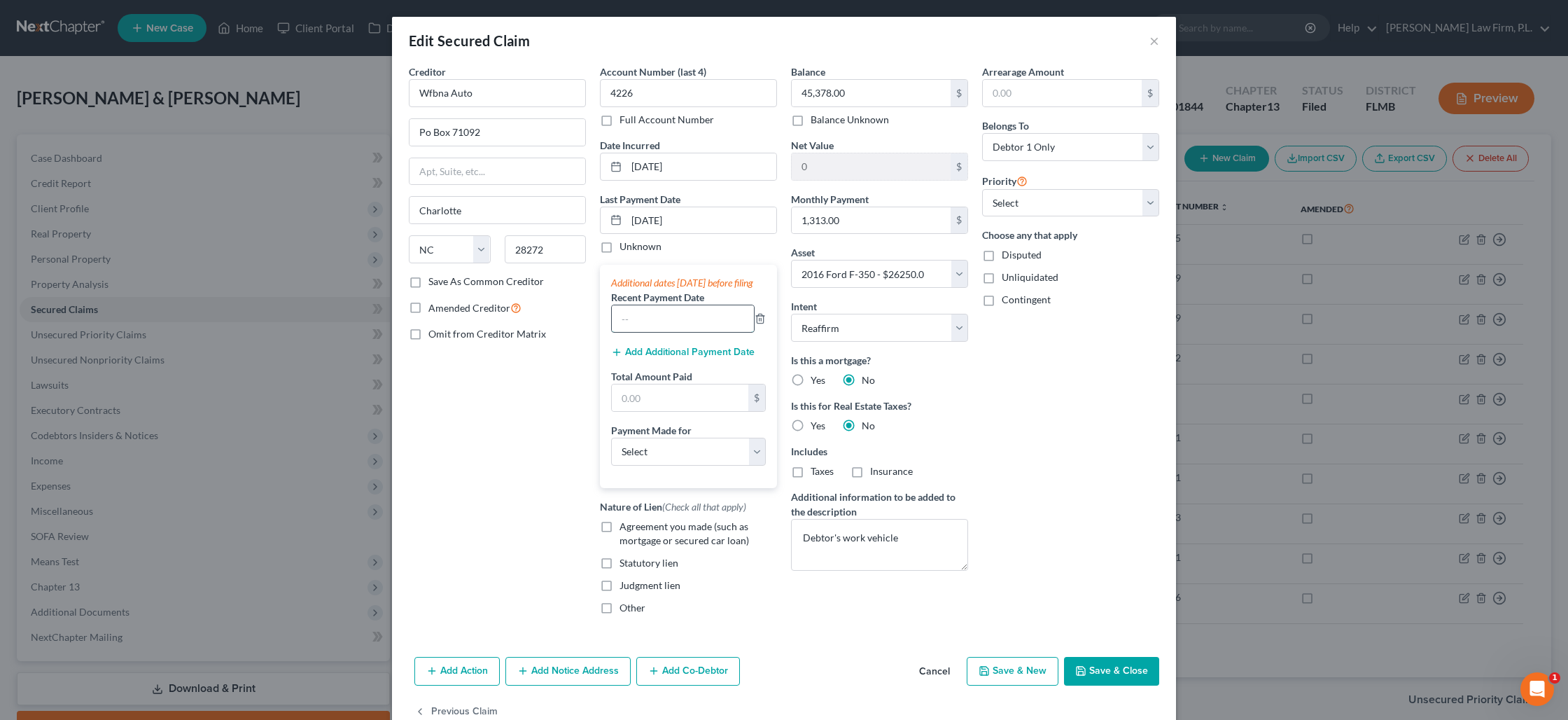
click at [663, 331] on input "text" at bounding box center [682, 318] width 142 height 27
type input "[DATE]"
click at [687, 358] on button "Add Additional Payment Date" at bounding box center [683, 352] width 144 height 11
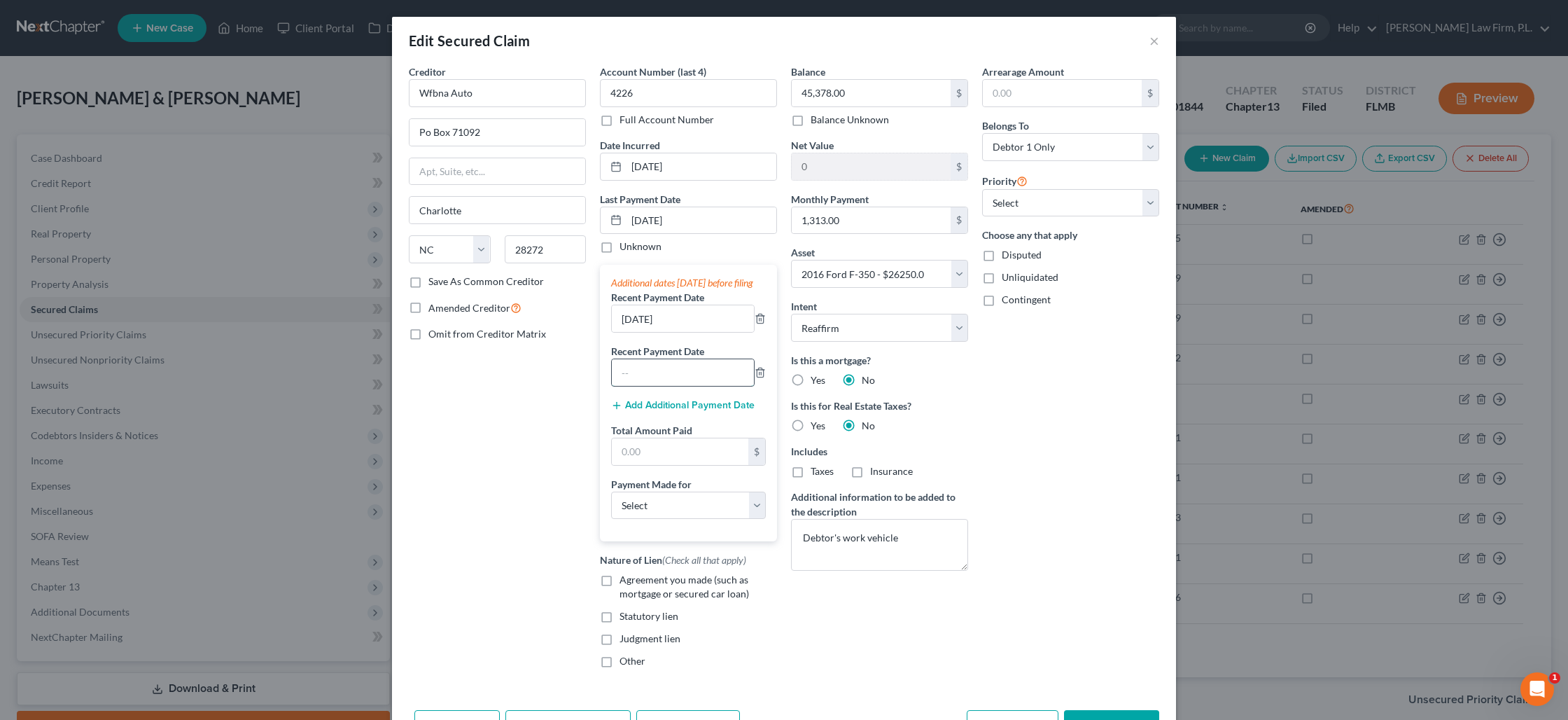
click at [678, 383] on input "text" at bounding box center [682, 372] width 142 height 27
type input "[DATE]"
click at [661, 459] on input "text" at bounding box center [679, 451] width 136 height 27
type input "3,939"
click at [697, 520] on select "Select Car Credit Card Loan Repayment Mortgage Other Suppliers Or Vendors" at bounding box center [688, 506] width 155 height 28
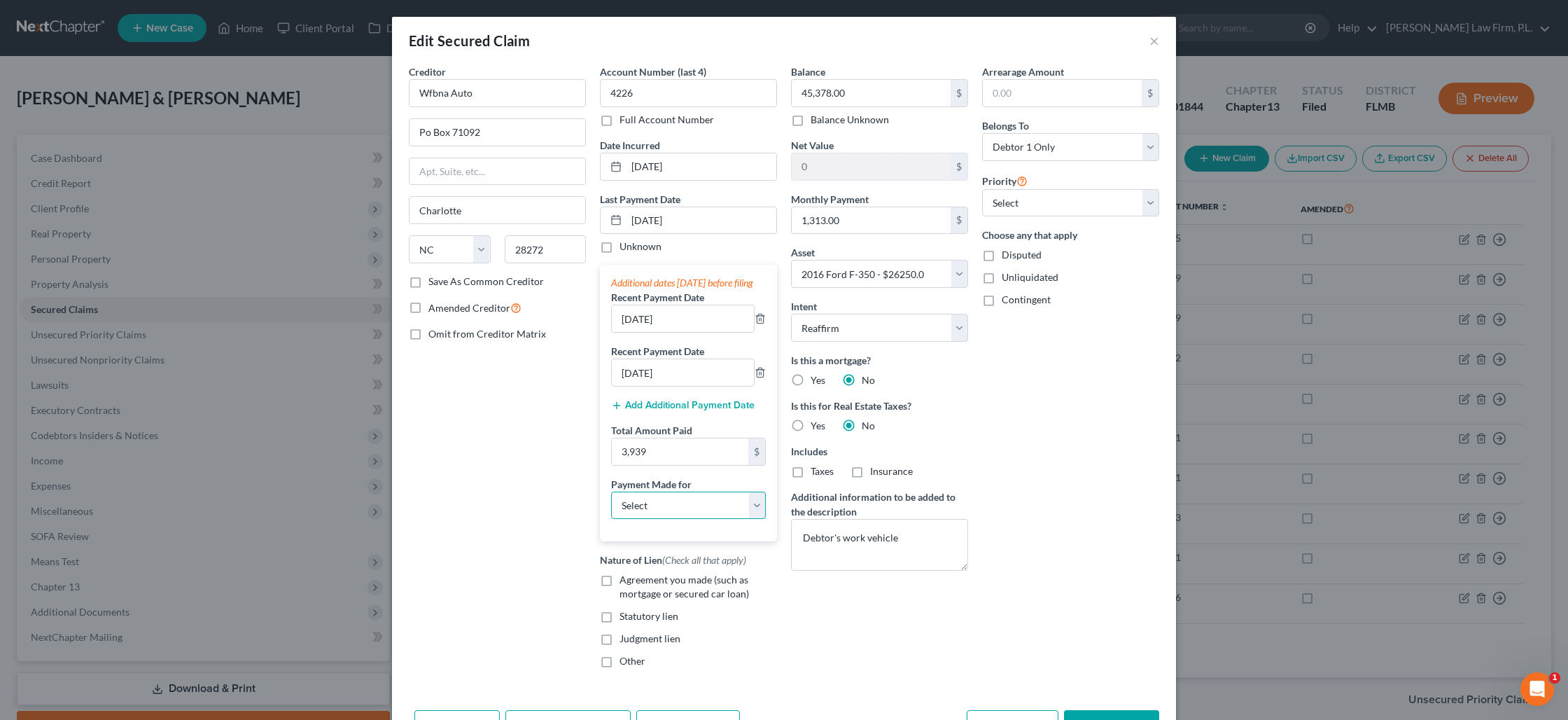
select select "0"
click at [611, 505] on select "Select Car Credit Card Loan Repayment Mortgage Other Suppliers Or Vendors" at bounding box center [688, 506] width 155 height 28
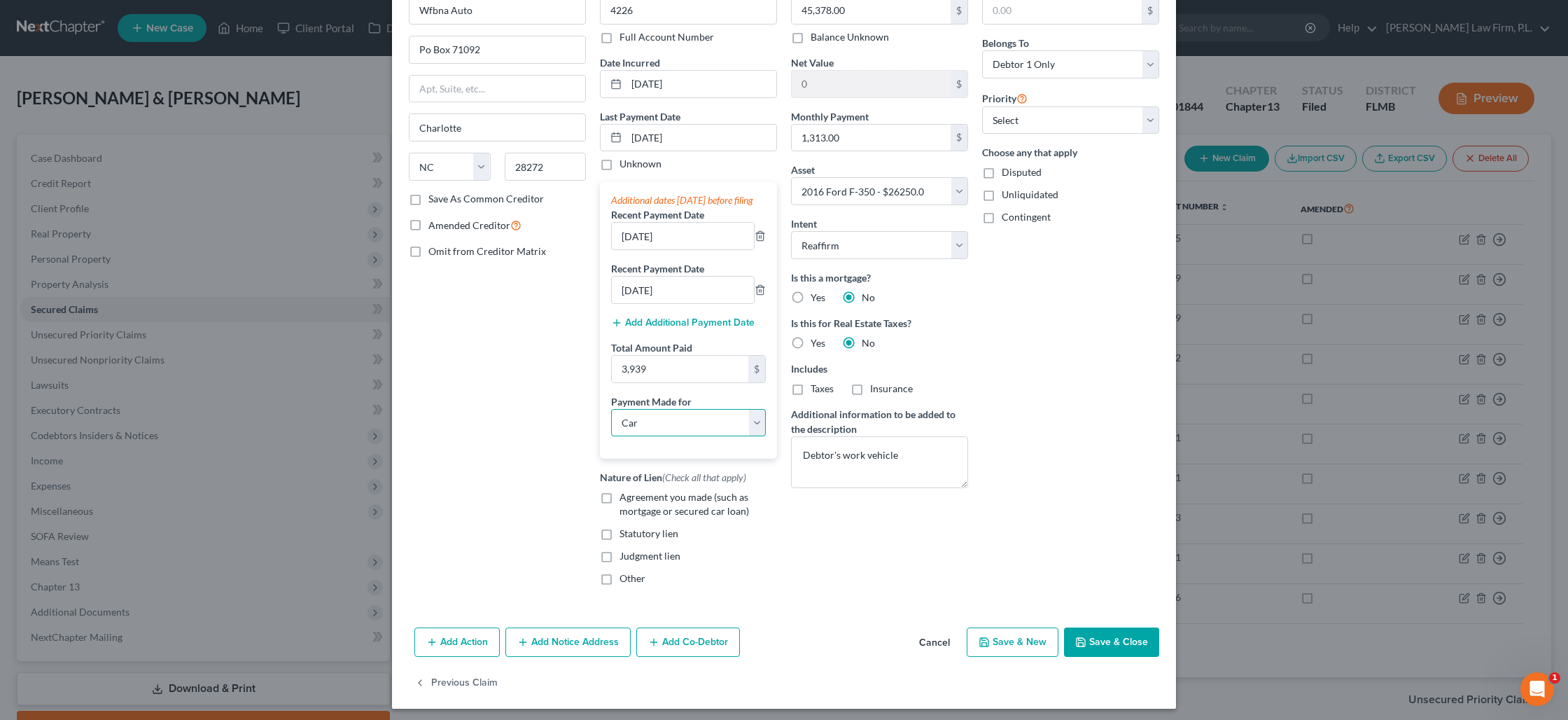
scroll to position [102, 0]
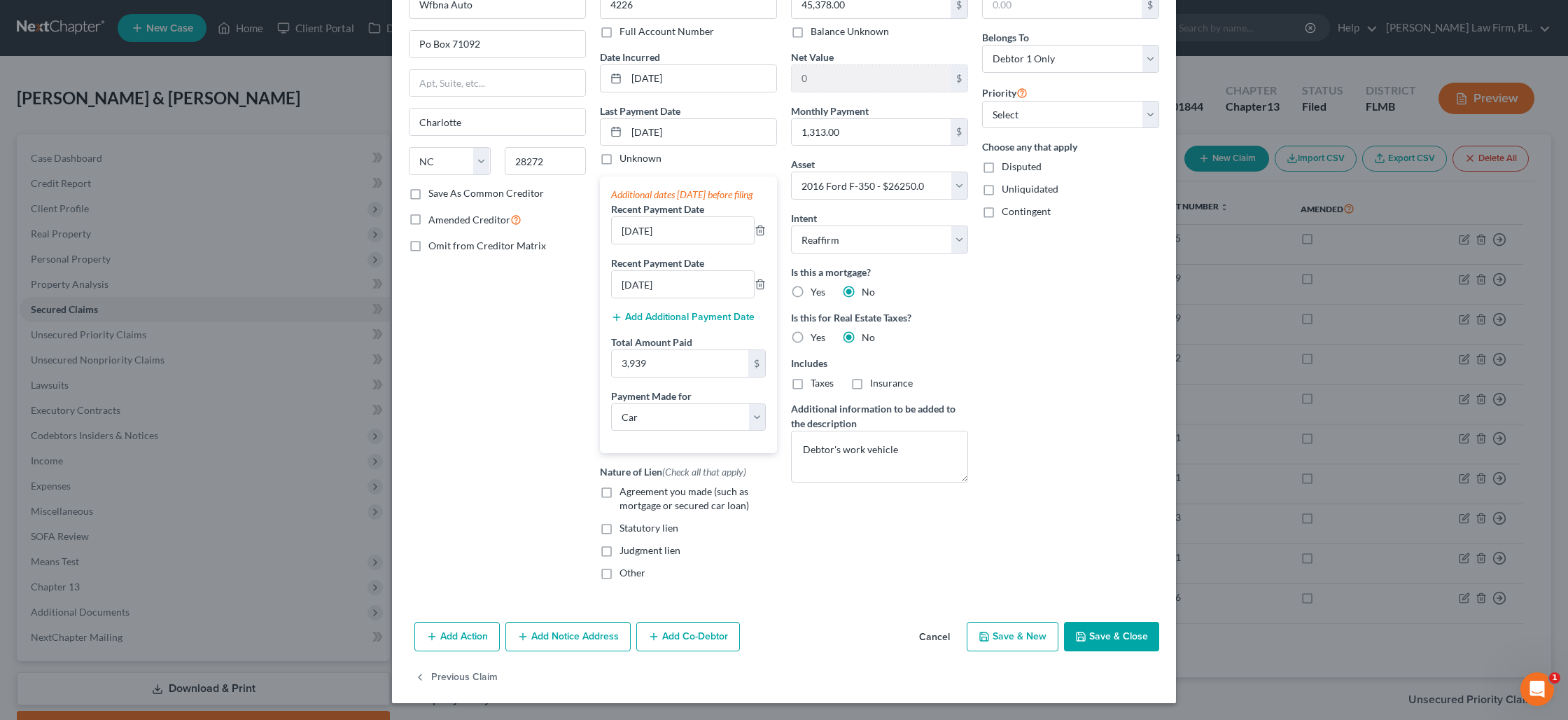
click at [1092, 637] on button "Save & Close" at bounding box center [1112, 636] width 96 height 30
select select
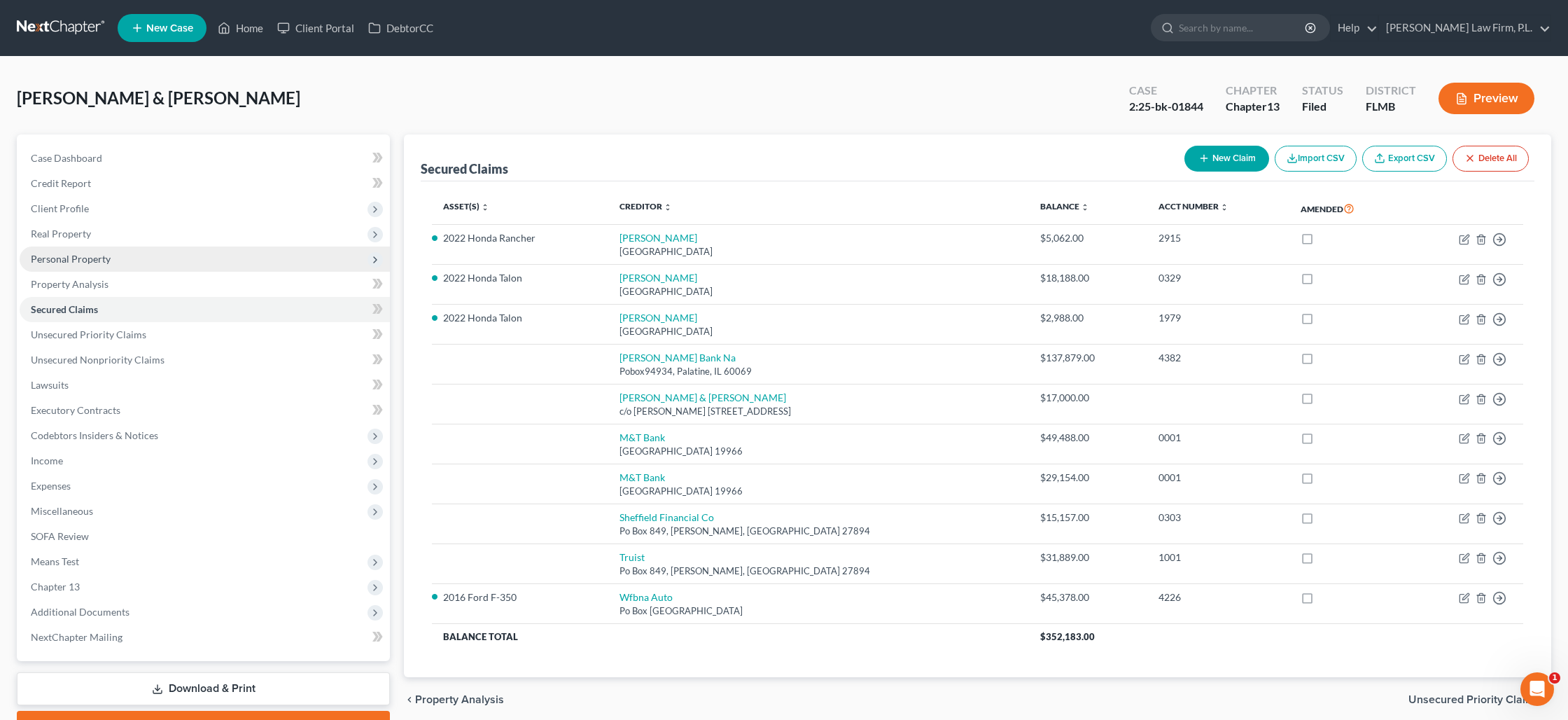
click at [117, 263] on span "Personal Property" at bounding box center [204, 259] width 370 height 25
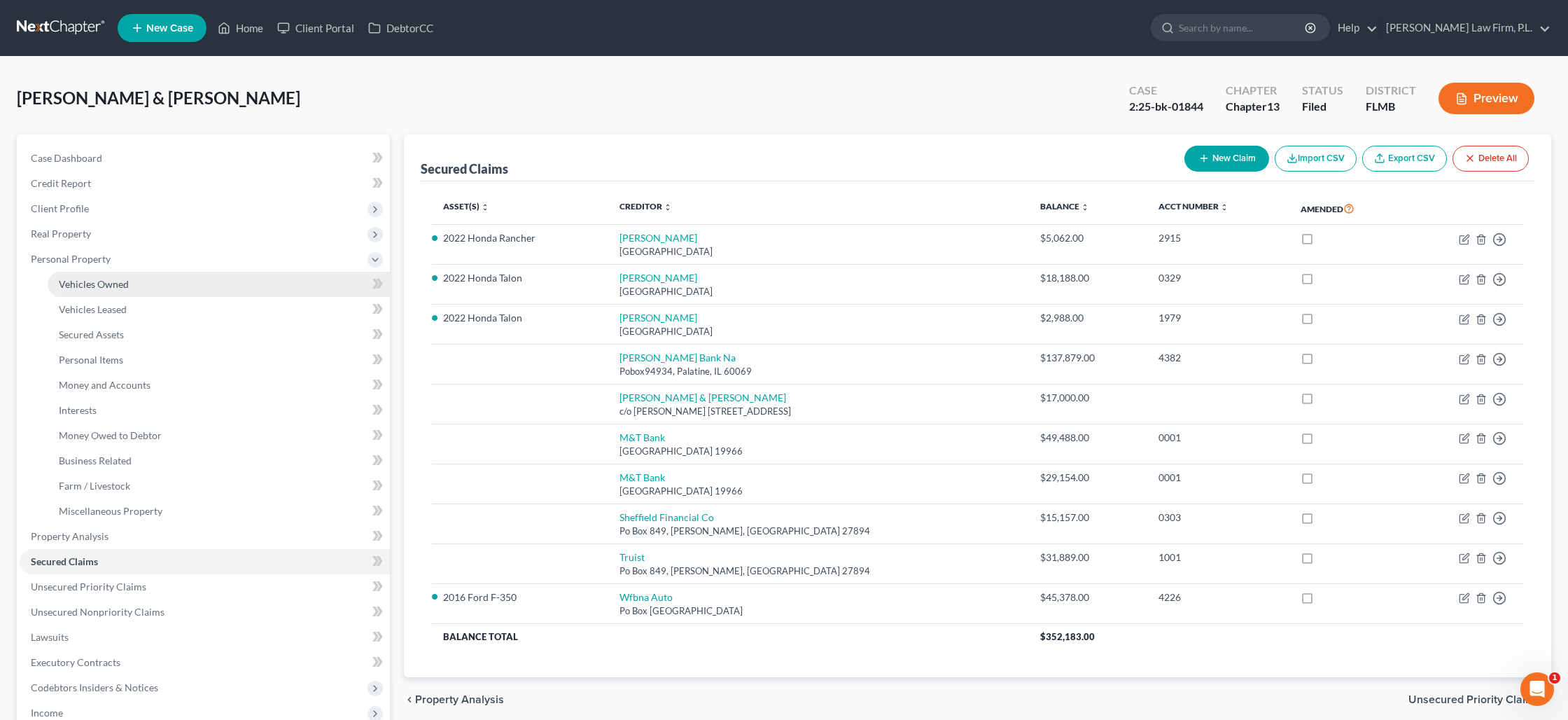
click at [118, 279] on span "Vehicles Owned" at bounding box center [93, 284] width 70 height 12
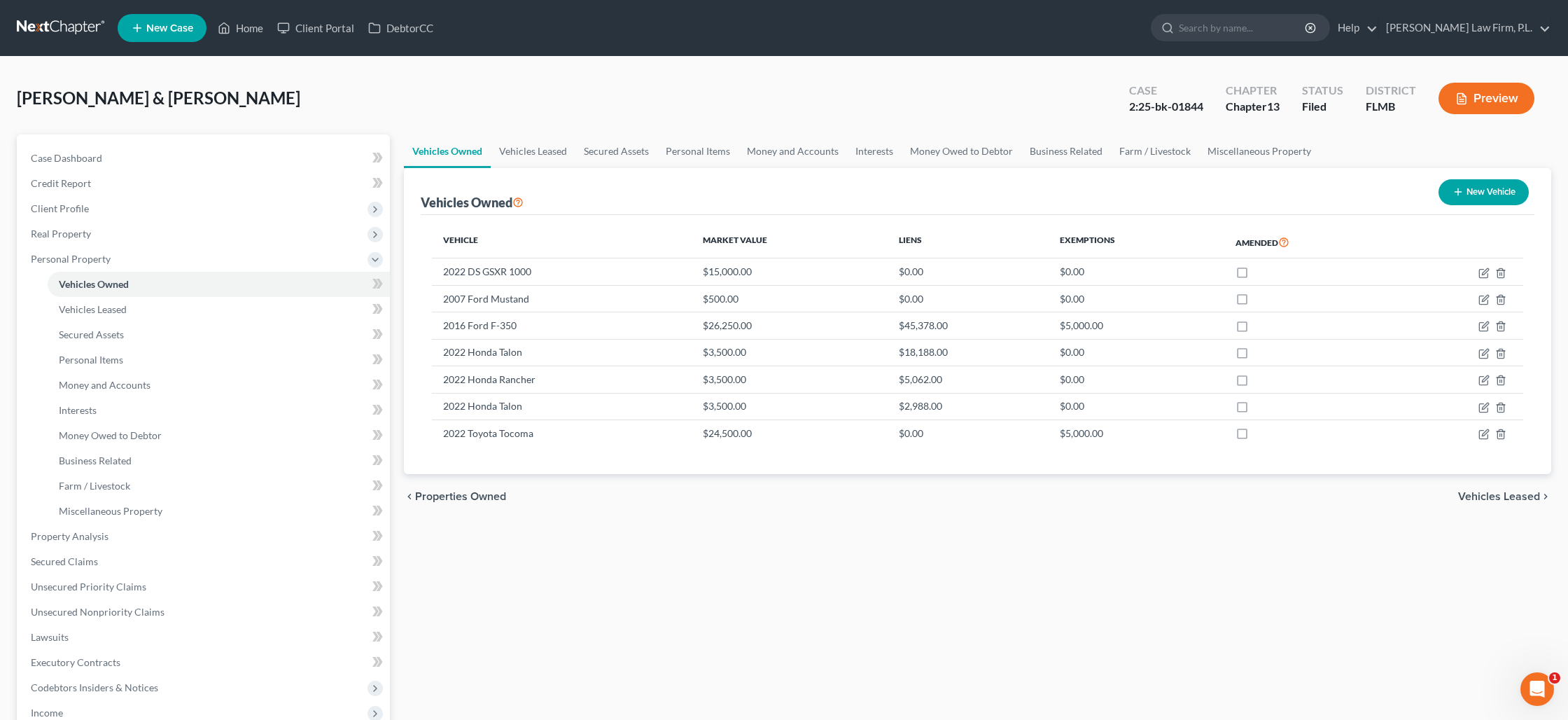
click at [1498, 187] on button "New Vehicle" at bounding box center [1484, 192] width 90 height 26
select select "0"
select select "2"
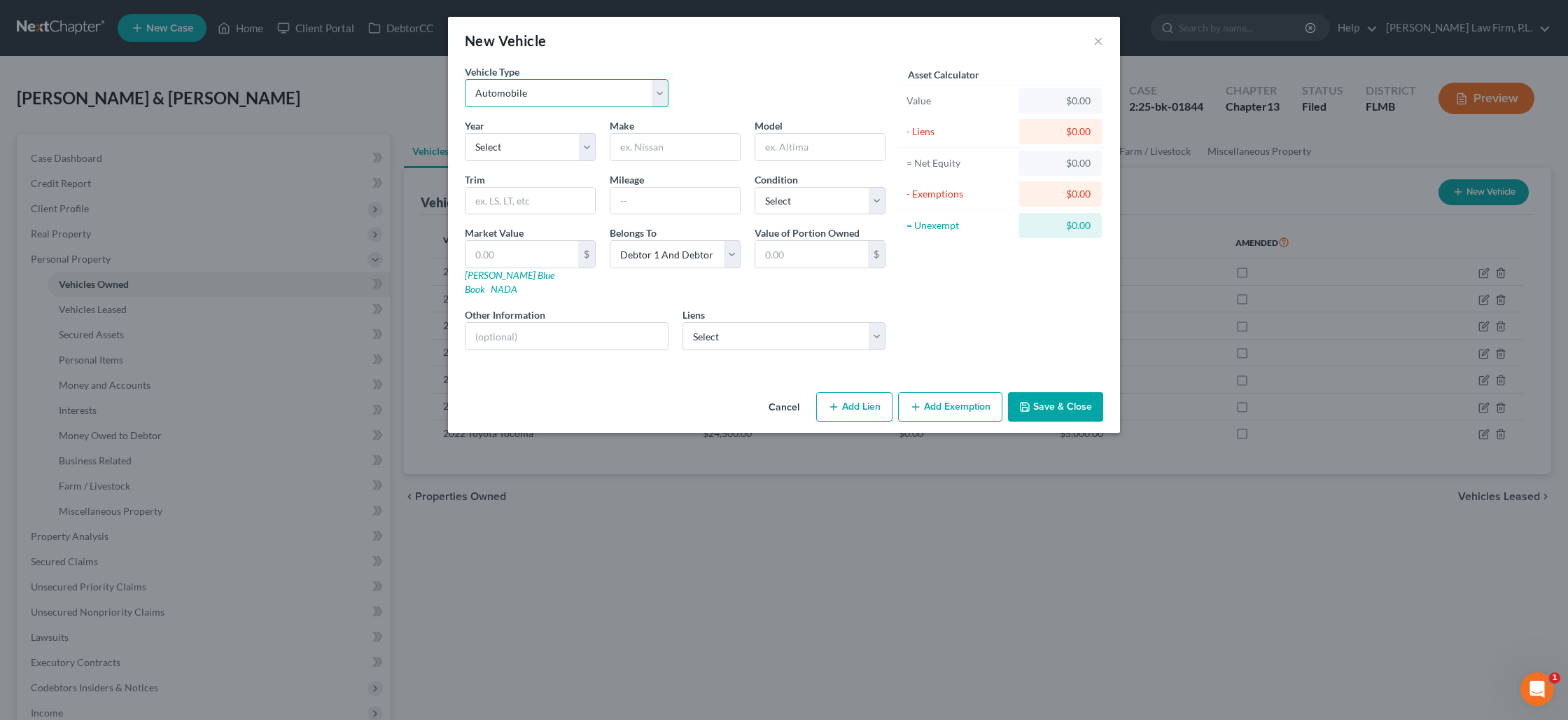
click at [617, 100] on select "Select Automobile Truck Trailer Watercraft Aircraft Motor Home Atv Other Vehicle" at bounding box center [567, 93] width 204 height 28
select select "2"
click at [465, 79] on select "Select Automobile Truck Trailer Watercraft Aircraft Motor Home Atv Other Vehicle" at bounding box center [567, 93] width 204 height 28
click at [571, 143] on select "Select 2026 2025 2024 2023 2022 2021 2020 2019 2018 2017 2016 2015 2014 2013 20…" at bounding box center [530, 147] width 131 height 28
click at [675, 147] on input "text" at bounding box center [675, 147] width 130 height 27
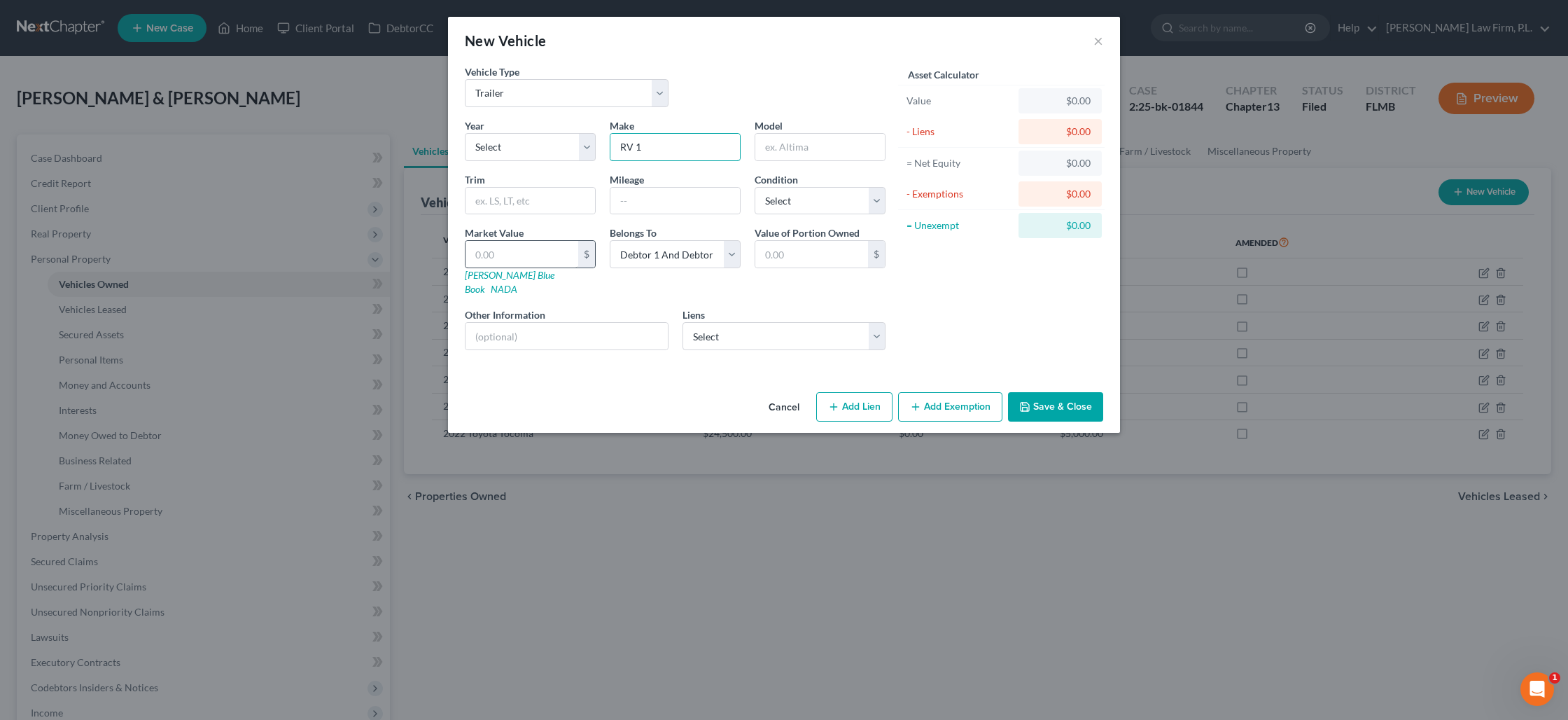
type input "RV 1"
click at [549, 263] on input "text" at bounding box center [521, 254] width 112 height 27
type input "1"
type input "1.00"
type input "15"
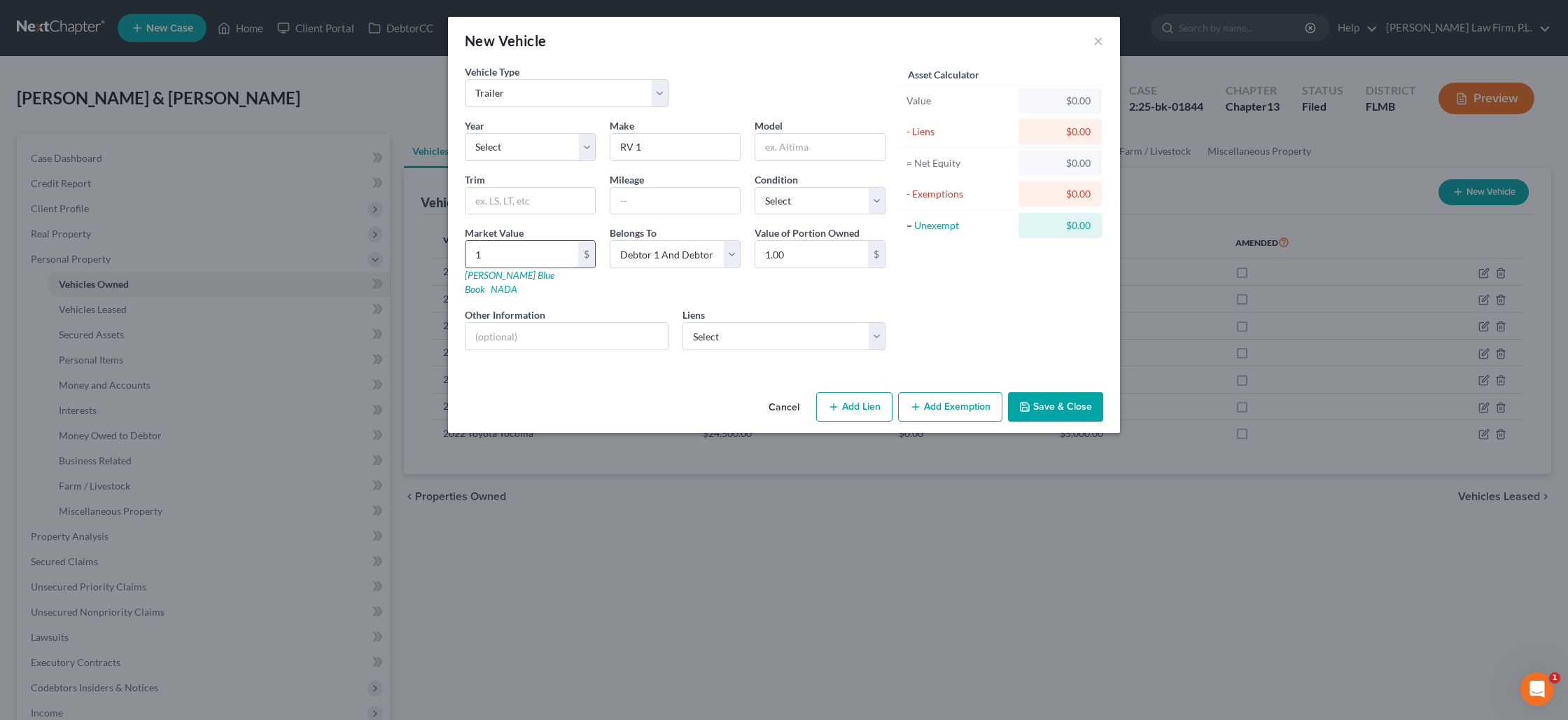
type input "15.00"
type input "150"
type input "150.00"
type input "1500"
type input "1,500.00"
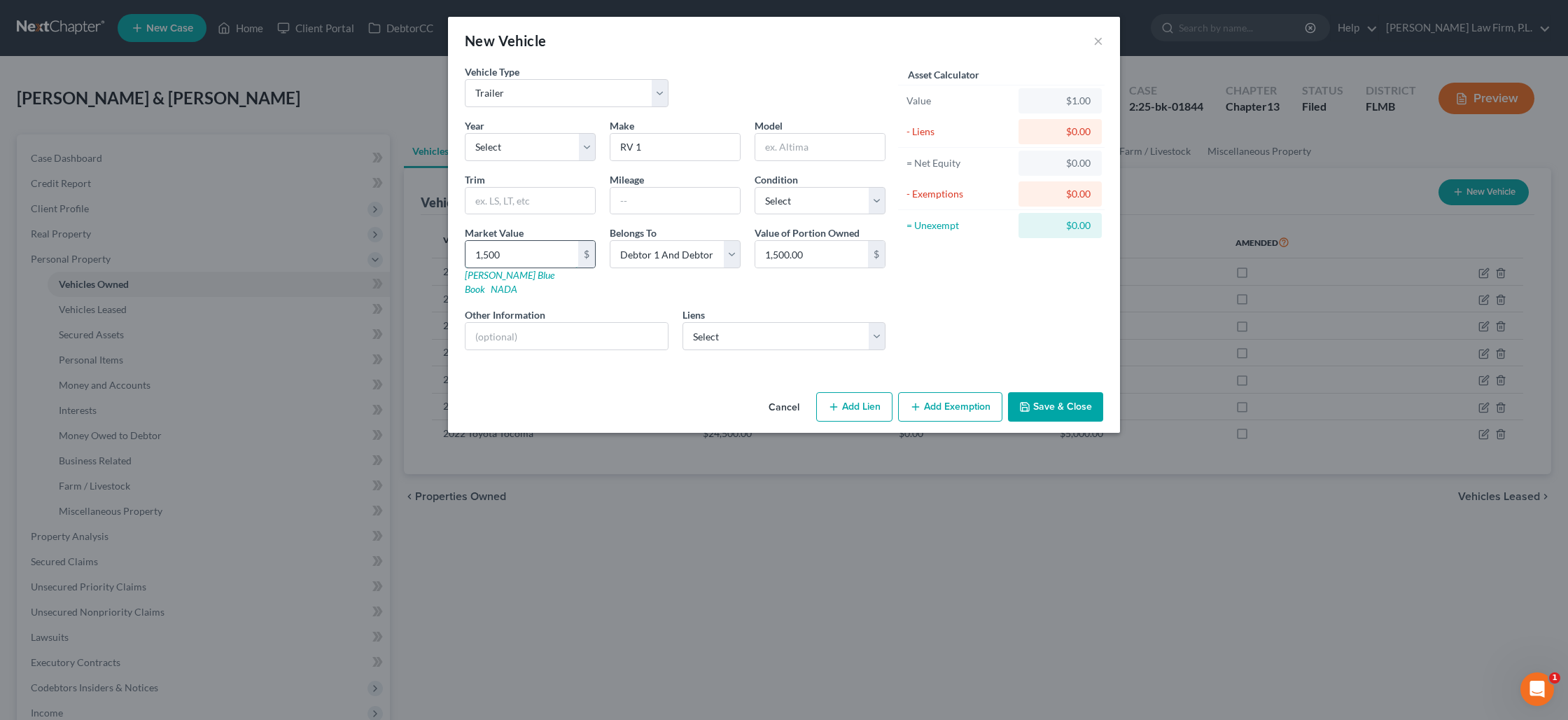
type input "1,5000"
type input "15,000.00"
type input "15,000"
click at [1048, 392] on button "Save & Close" at bounding box center [1056, 407] width 96 height 30
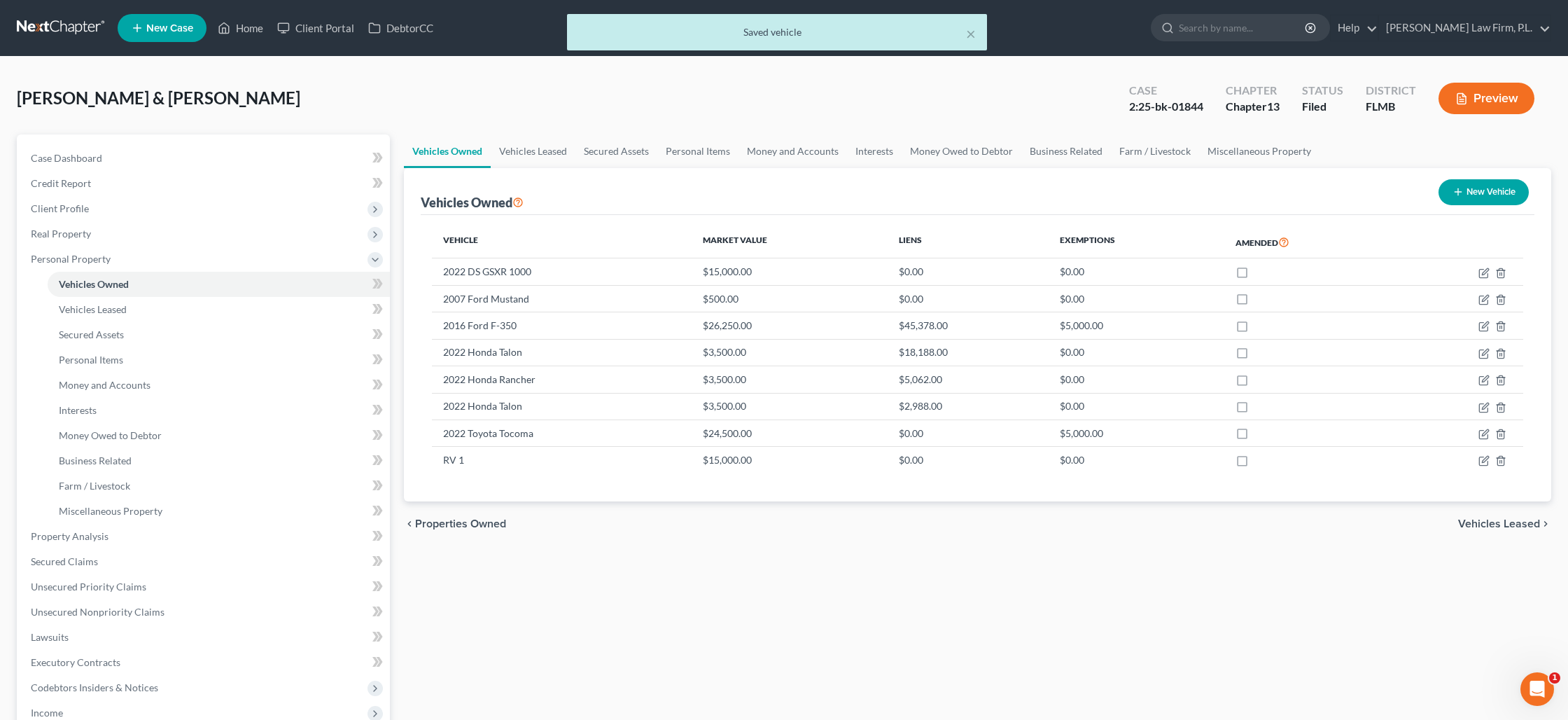
click at [1476, 190] on button "New Vehicle" at bounding box center [1484, 192] width 90 height 26
select select "0"
select select "2"
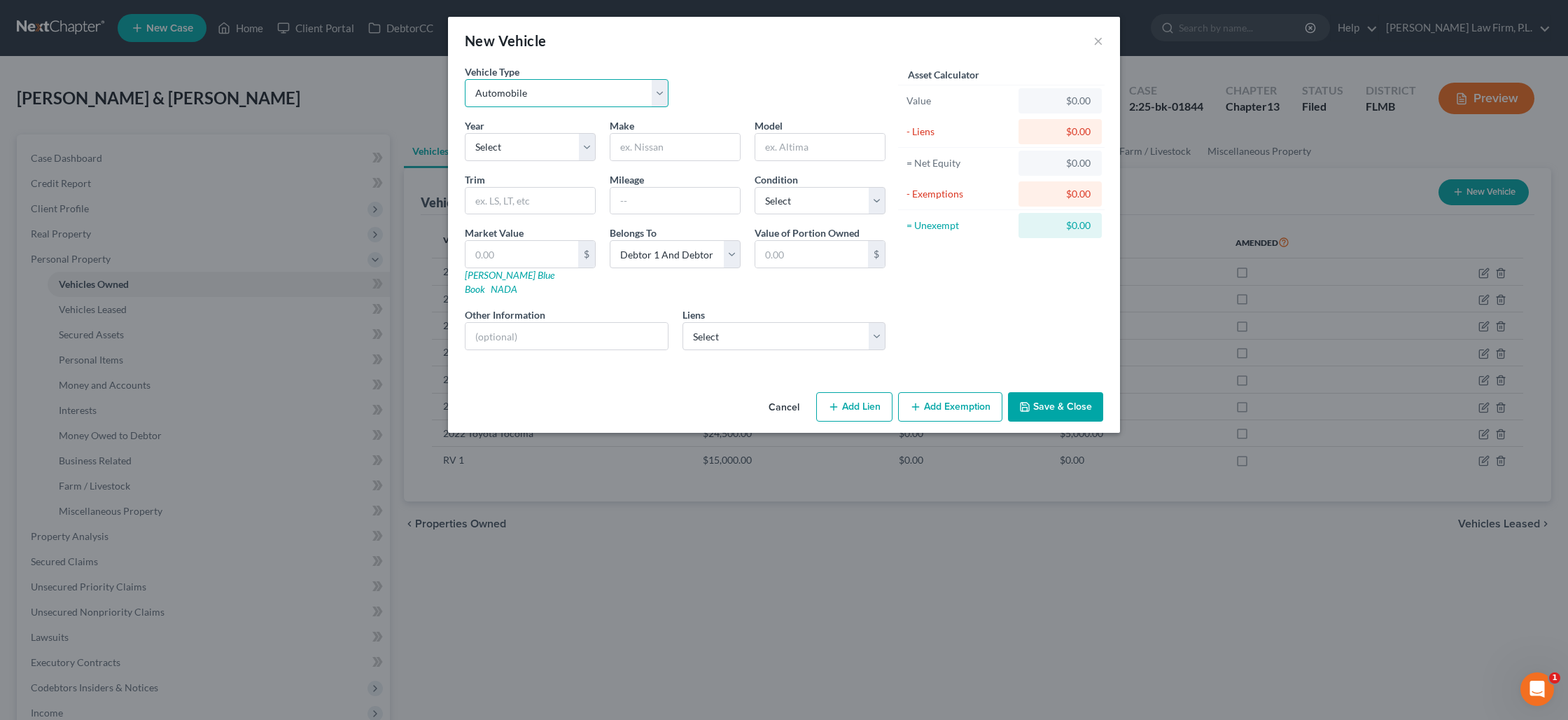
click at [581, 100] on select "Select Automobile Truck Trailer Watercraft Aircraft Motor Home Atv Other Vehicle" at bounding box center [567, 93] width 204 height 28
select select "2"
click at [465, 79] on select "Select Automobile Truck Trailer Watercraft Aircraft Motor Home Atv Other Vehicle" at bounding box center [567, 93] width 204 height 28
click at [635, 152] on input "text" at bounding box center [675, 147] width 130 height 27
type input "RV 2"
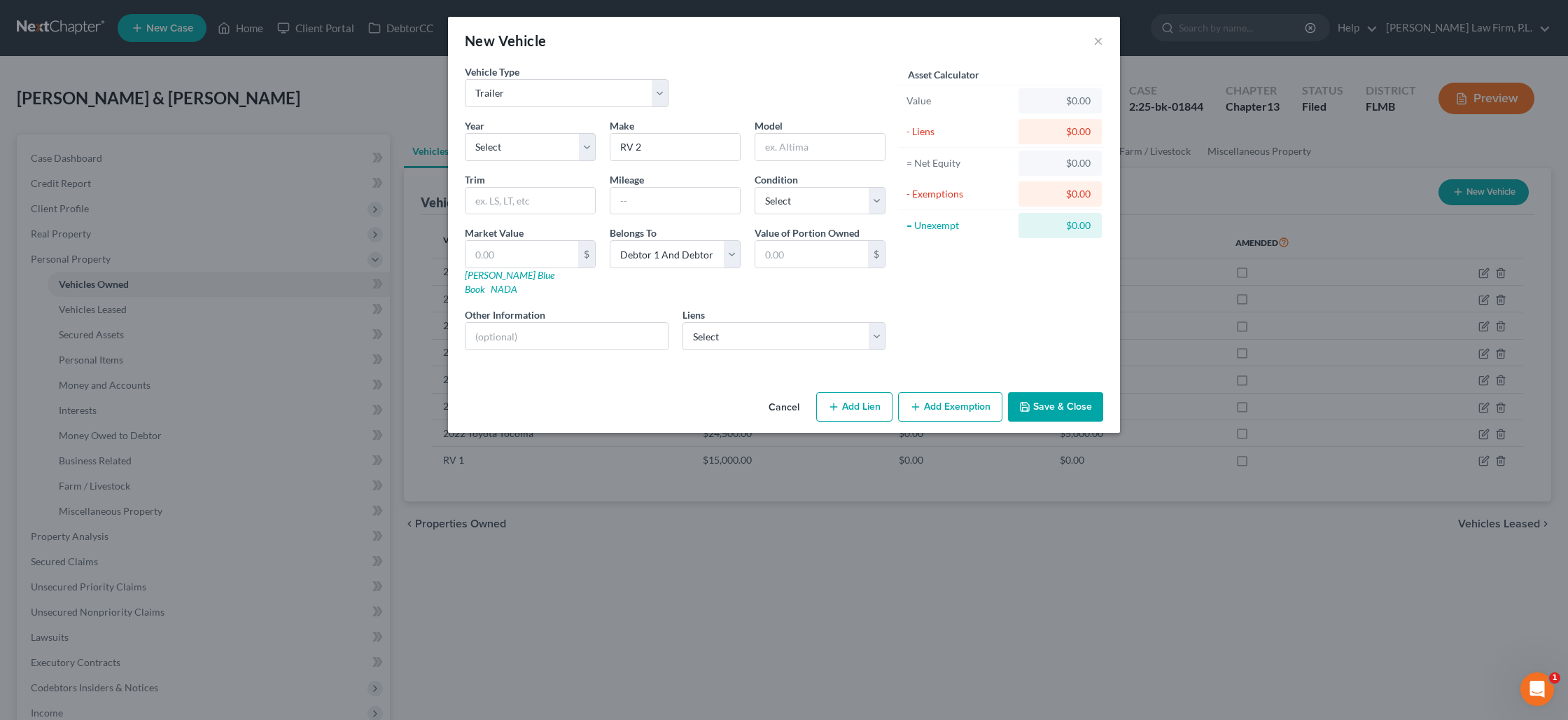
click at [1047, 392] on button "Save & Close" at bounding box center [1056, 407] width 96 height 30
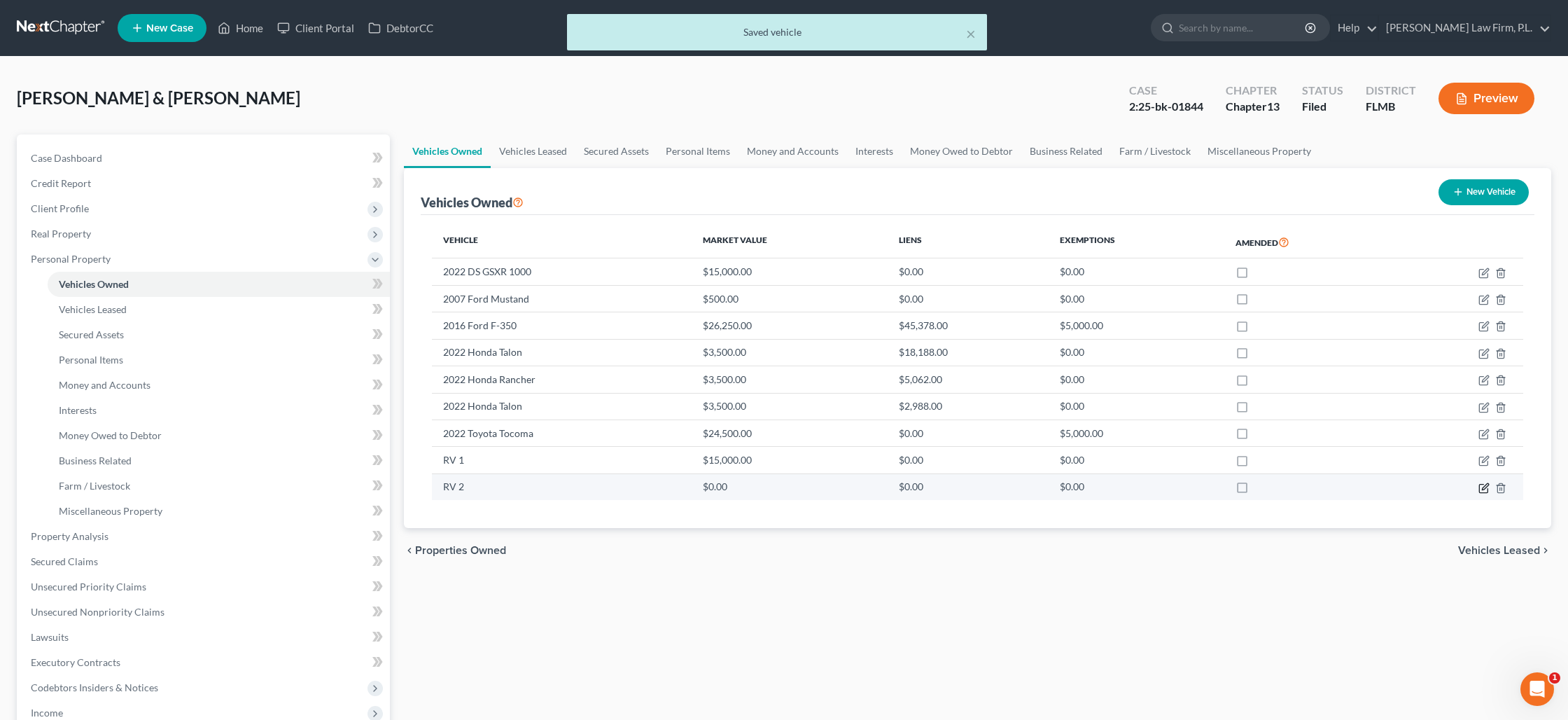
click at [1485, 489] on icon "button" at bounding box center [1484, 488] width 11 height 11
select select "2"
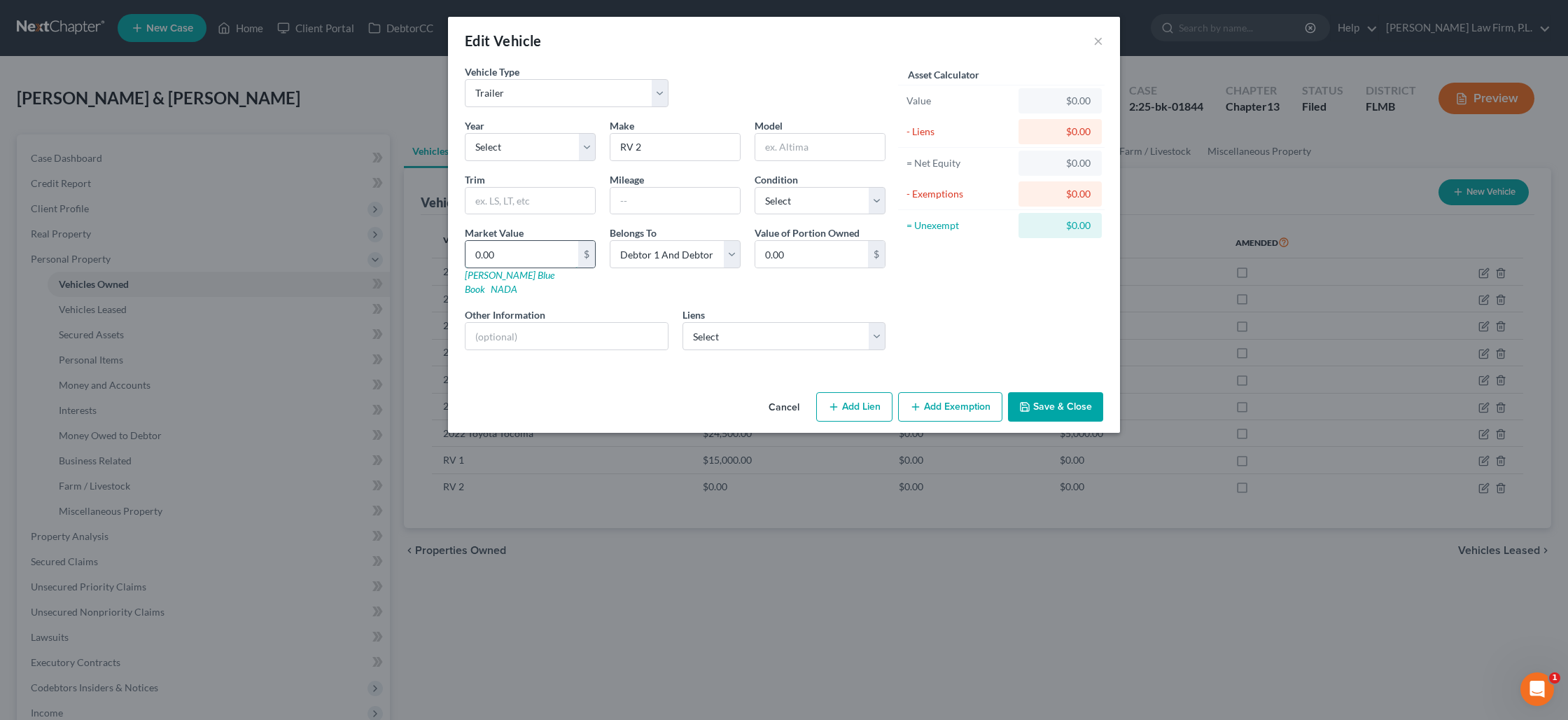
click at [558, 253] on input "0.00" at bounding box center [521, 254] width 112 height 27
type input "1"
type input "1.00"
type input "15"
type input "15.00"
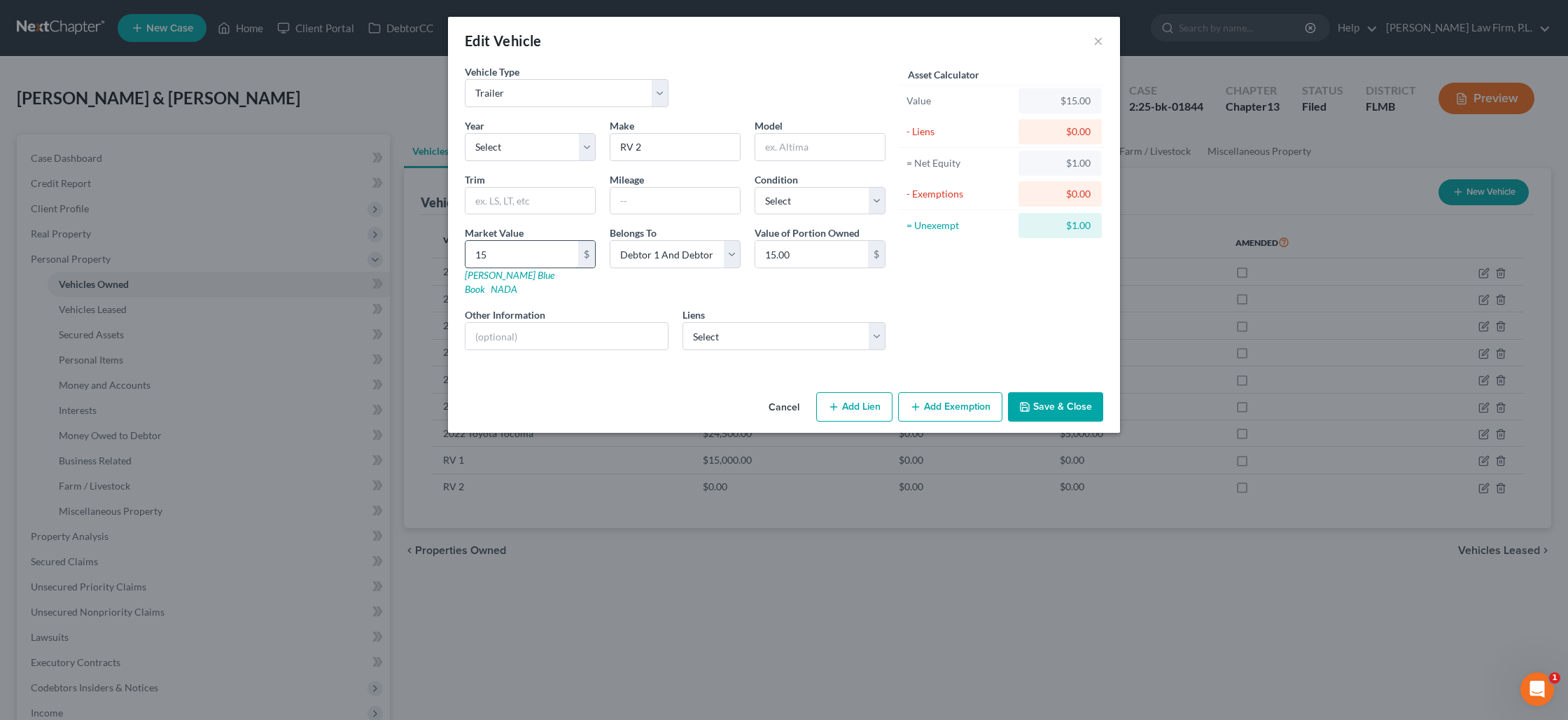
type input "150"
type input "150.00"
type input "1500"
type input "1,500.00"
type input "1,5000"
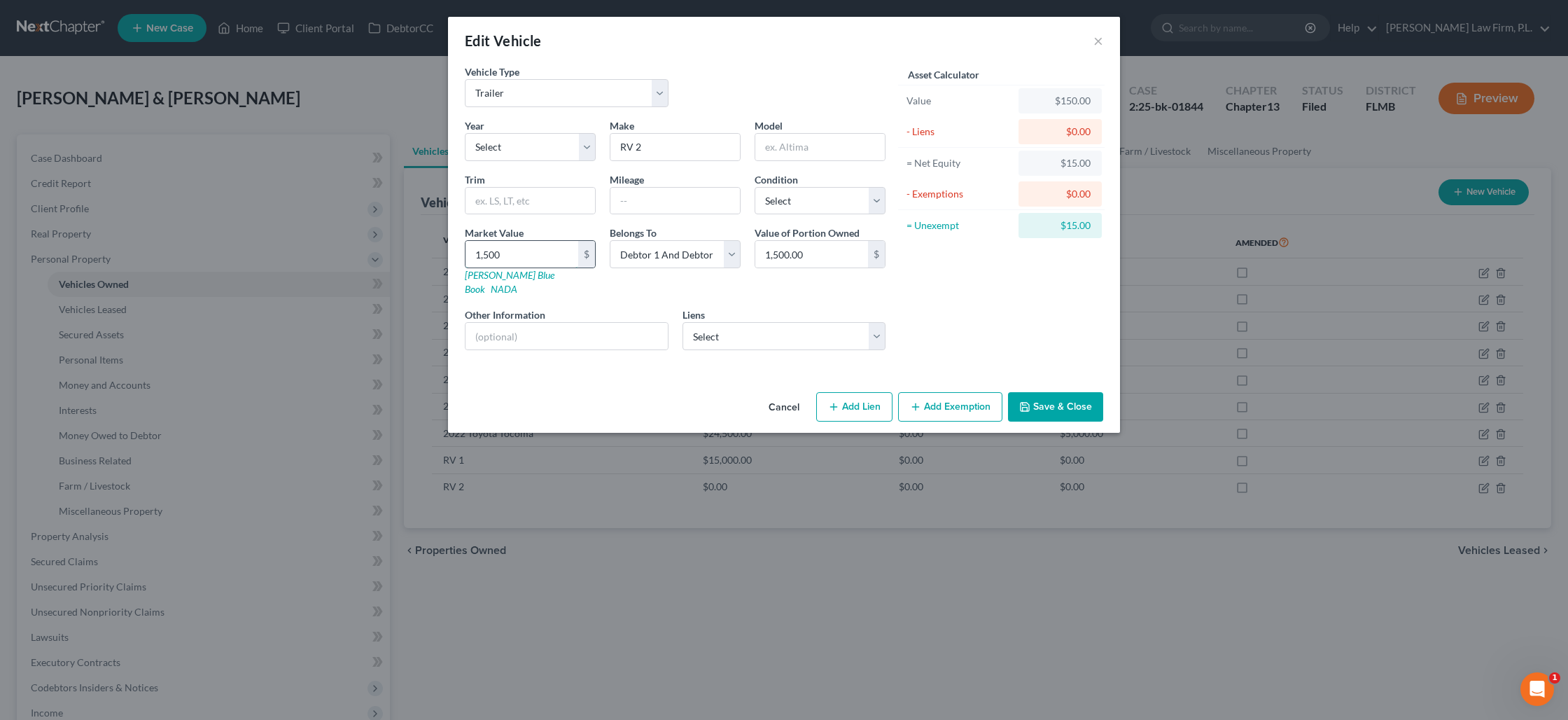
type input "15,000.00"
type input "15,0000"
type input "150,000.00"
type input "150,00"
type input "15,000.00"
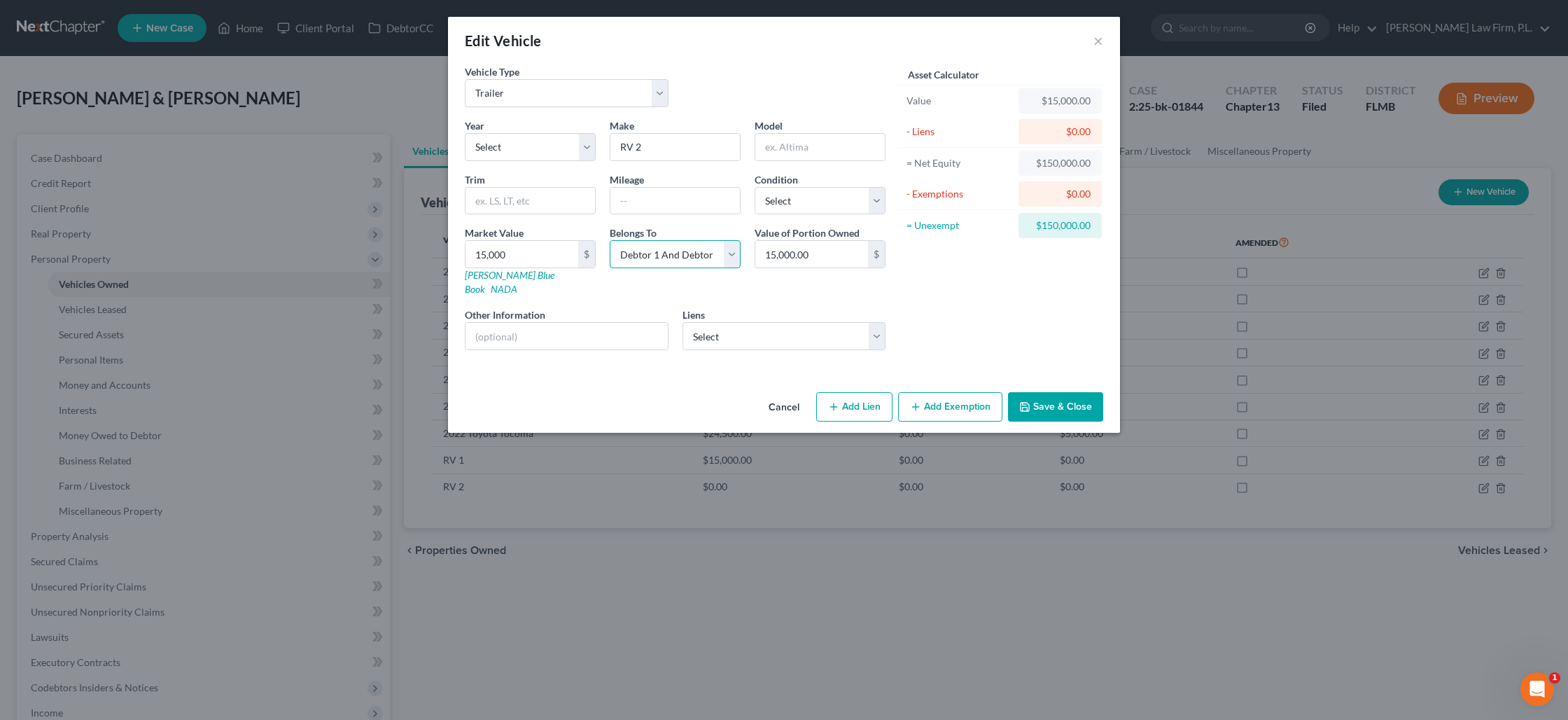
click at [719, 256] on select "Select Debtor 1 Only Debtor 2 Only Debtor 1 And Debtor 2 Only At Least One Of T…" at bounding box center [675, 254] width 131 height 28
click at [610, 240] on select "Select Debtor 1 Only Debtor 2 Only Debtor 1 And Debtor 2 Only At Least One Of T…" at bounding box center [675, 254] width 131 height 28
click at [1039, 394] on button "Save & Close" at bounding box center [1056, 407] width 96 height 30
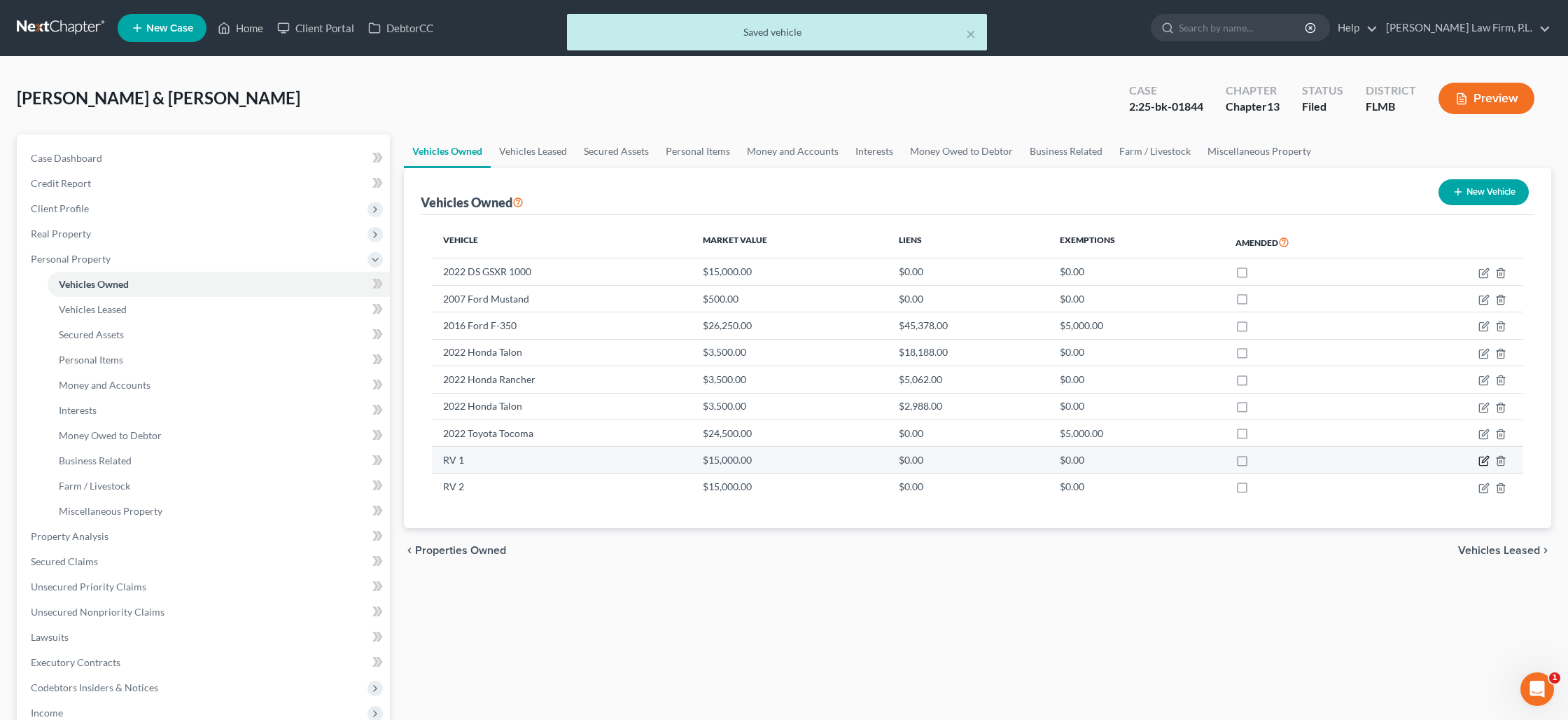
click at [1481, 460] on icon "button" at bounding box center [1484, 460] width 11 height 11
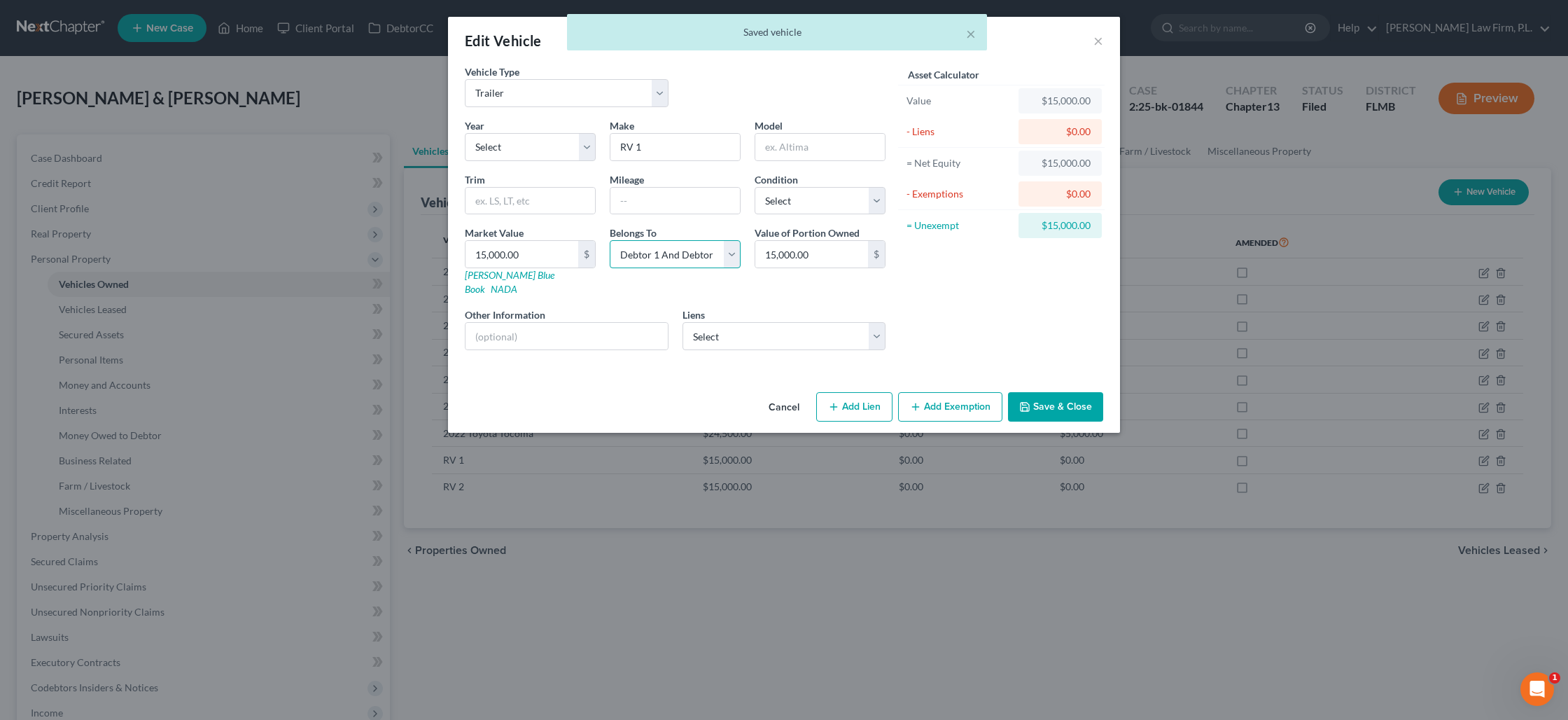
click at [699, 250] on select "Select Debtor 1 Only Debtor 2 Only Debtor 1 And Debtor 2 Only At Least One Of T…" at bounding box center [675, 254] width 131 height 28
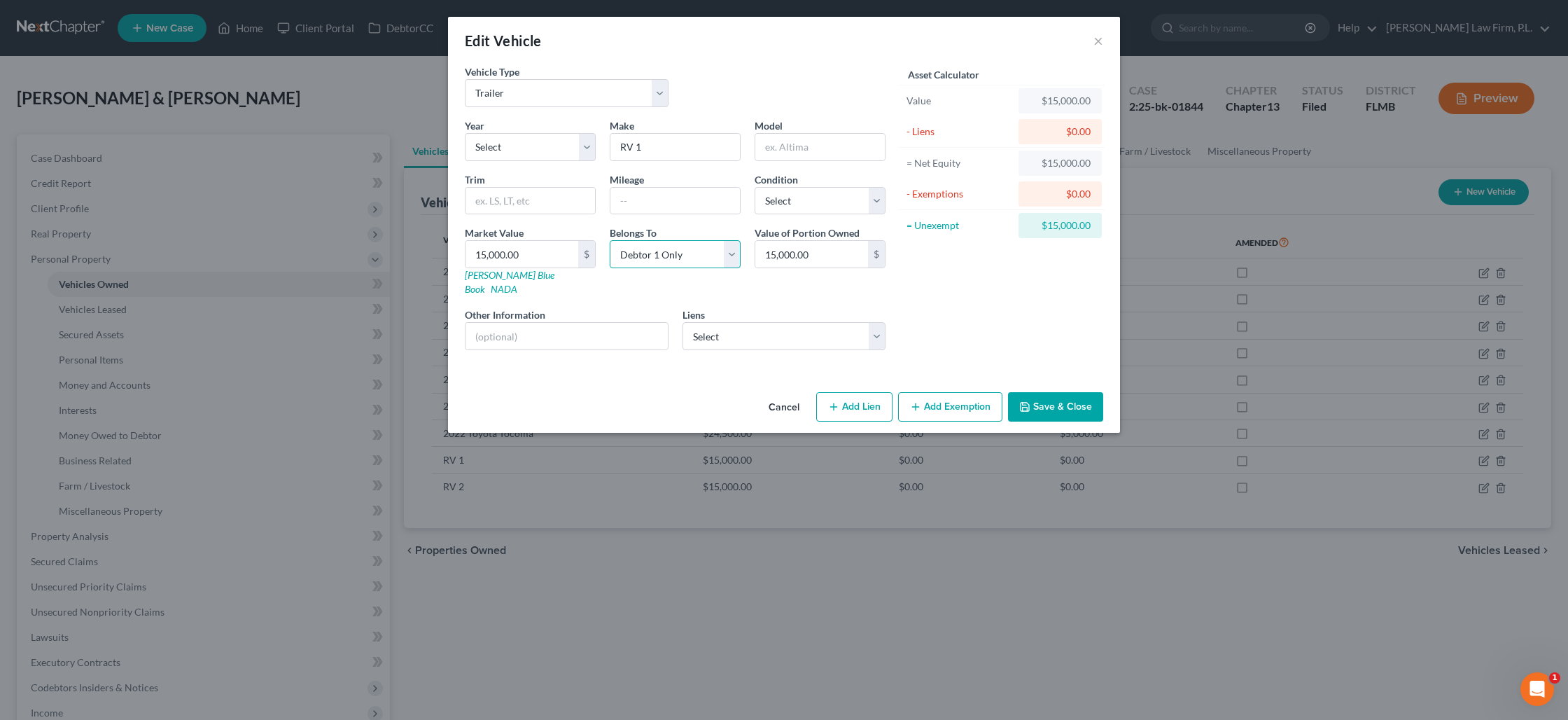
click at [610, 240] on select "Select Debtor 1 Only Debtor 2 Only Debtor 1 And Debtor 2 Only At Least One Of T…" at bounding box center [675, 254] width 131 height 28
click at [1060, 392] on button "Save & Close" at bounding box center [1056, 407] width 96 height 30
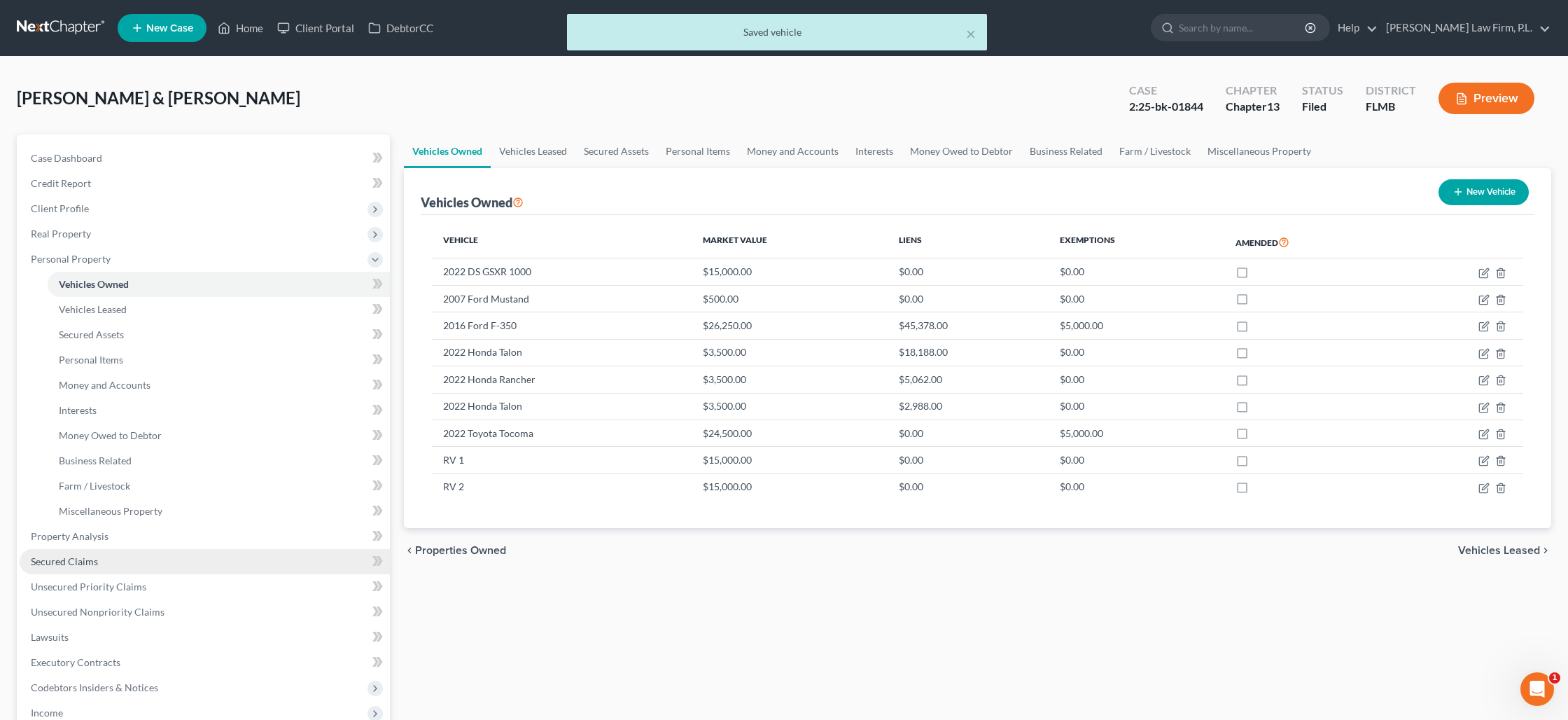
click at [158, 558] on link "Secured Claims" at bounding box center [204, 561] width 370 height 25
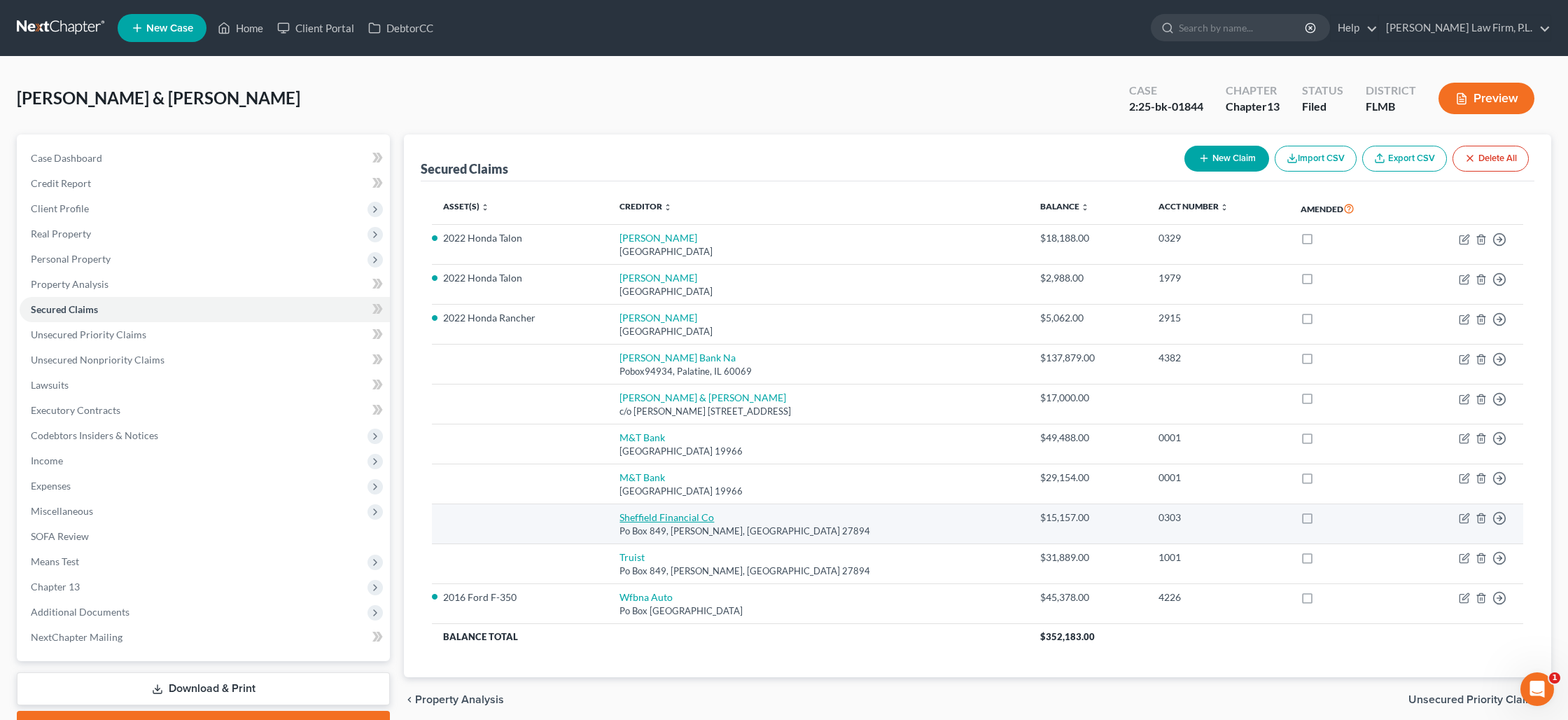
click at [660, 520] on link "Sheffield Financial Co" at bounding box center [667, 517] width 95 height 12
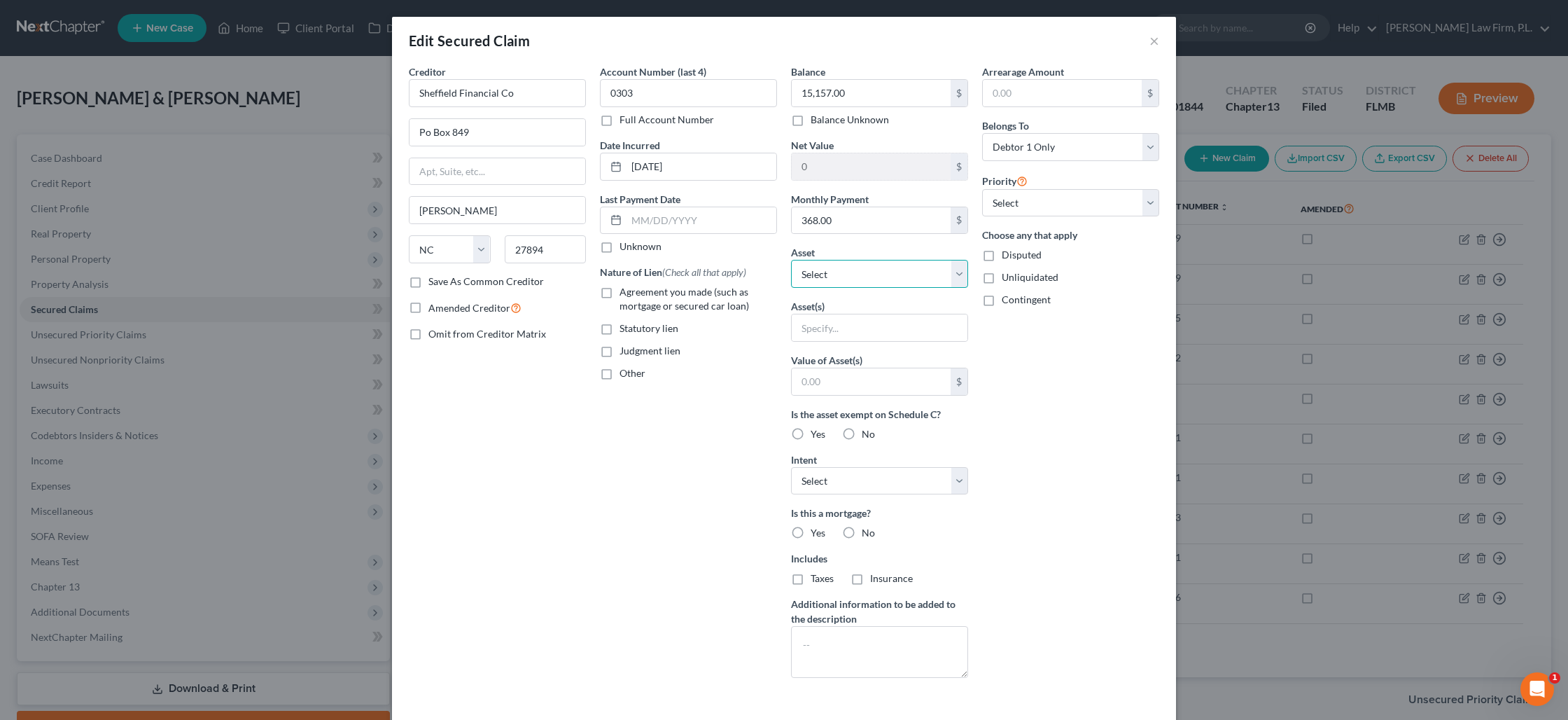
click at [825, 277] on select "Select Other Multiple Assets 2022 DS GSXR 1000 - $15000.0 2007 Ford Mustand - $…" at bounding box center [880, 274] width 177 height 28
click at [791, 260] on select "Select Other Multiple Assets 2022 DS GSXR 1000 - $15000.0 2007 Ford Mustand - $…" at bounding box center [880, 274] width 177 height 28
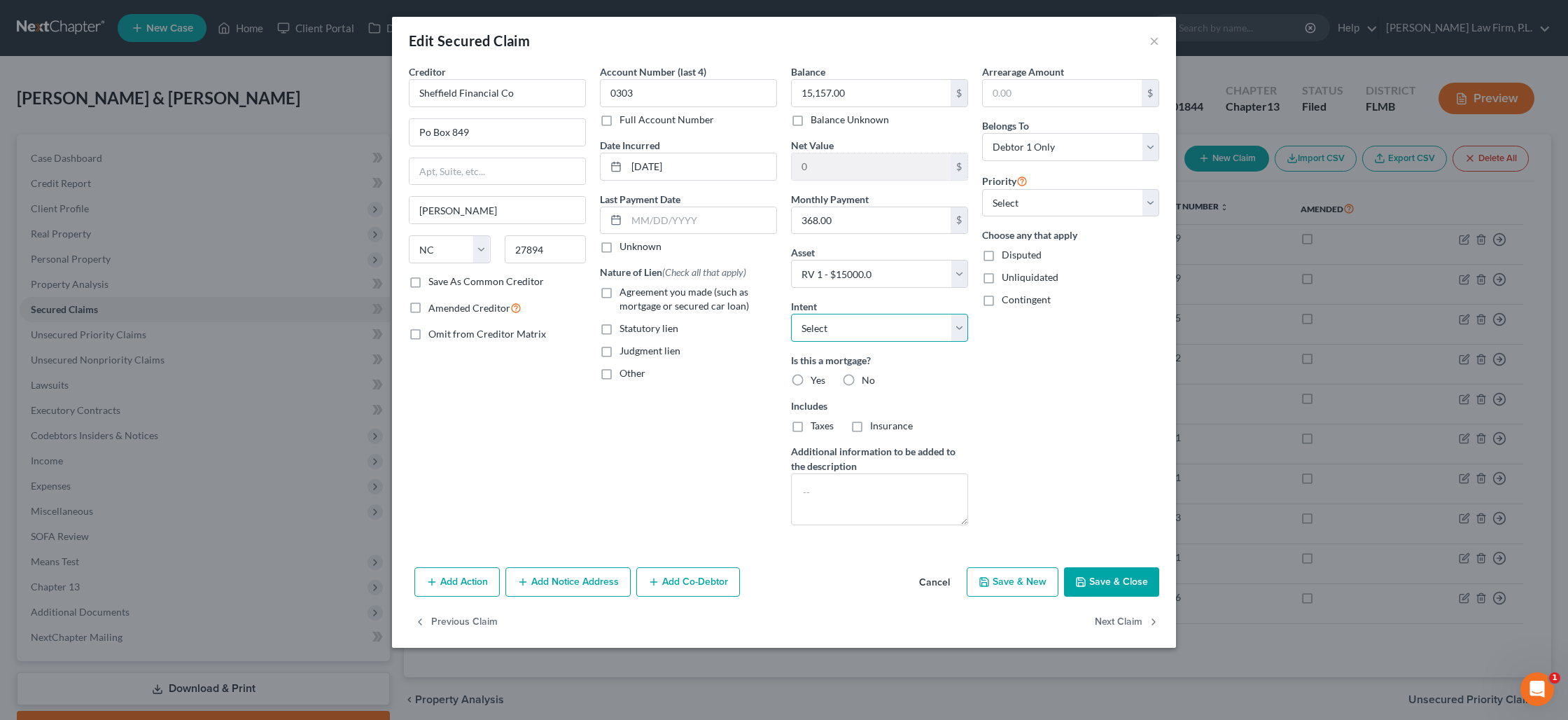
click at [826, 333] on select "Select Surrender Redeem Reaffirm Avoid Other" at bounding box center [880, 328] width 177 height 28
click at [791, 314] on select "Select Surrender Redeem Reaffirm Avoid Other" at bounding box center [880, 328] width 177 height 28
click at [862, 379] on label "No" at bounding box center [868, 379] width 13 height 14
click at [868, 379] on input "No" at bounding box center [872, 378] width 9 height 9
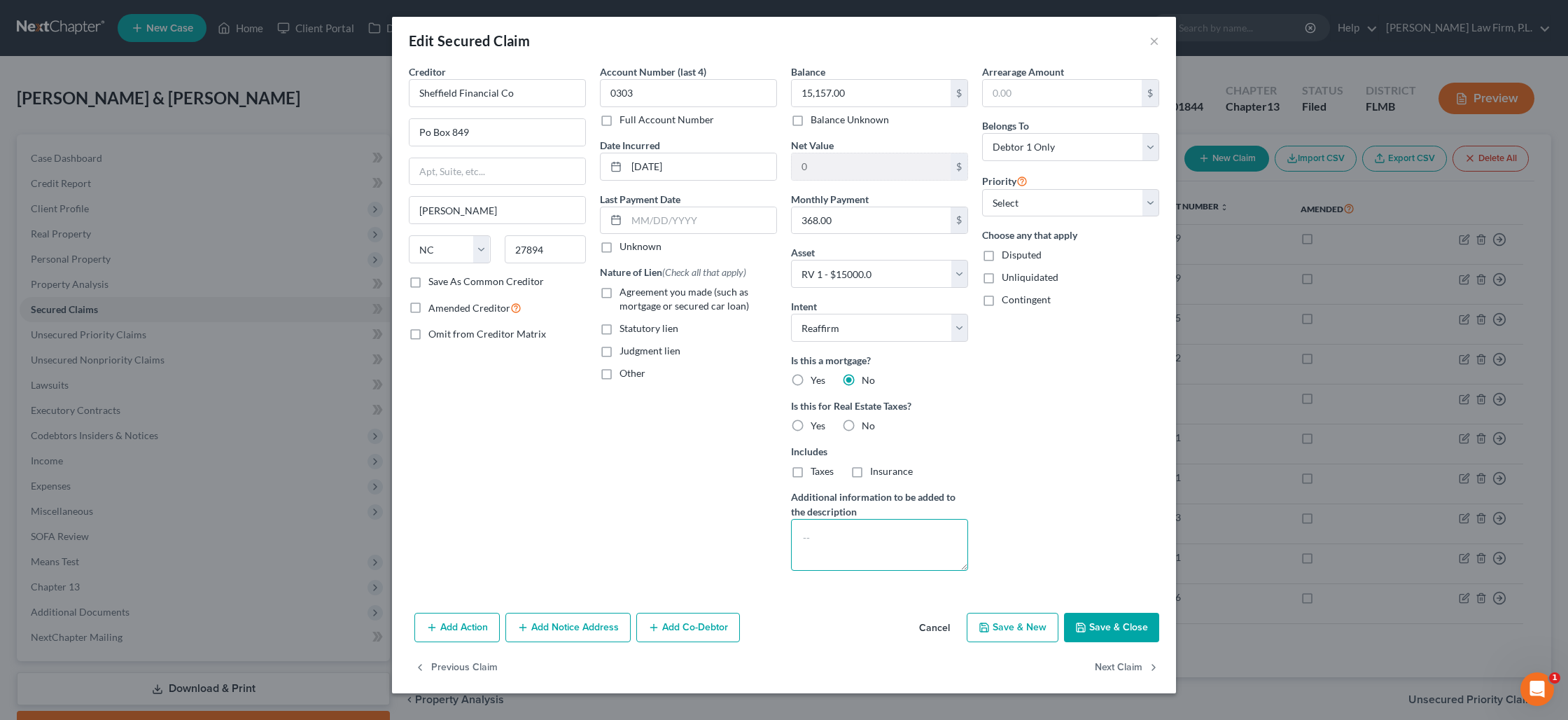
click at [827, 526] on textarea at bounding box center [880, 545] width 177 height 52
click at [1005, 199] on select "Select 1st 2nd 3rd 4th 5th 6th 7th 8th 9th 10th 11th 12th 13th 14th 15th 16th 1…" at bounding box center [1071, 203] width 177 height 28
click at [983, 189] on select "Select 1st 2nd 3rd 4th 5th 6th 7th 8th 9th 10th 11th 12th 13th 14th 15th 16th 1…" at bounding box center [1071, 203] width 177 height 28
click at [646, 221] on input "text" at bounding box center [700, 220] width 149 height 27
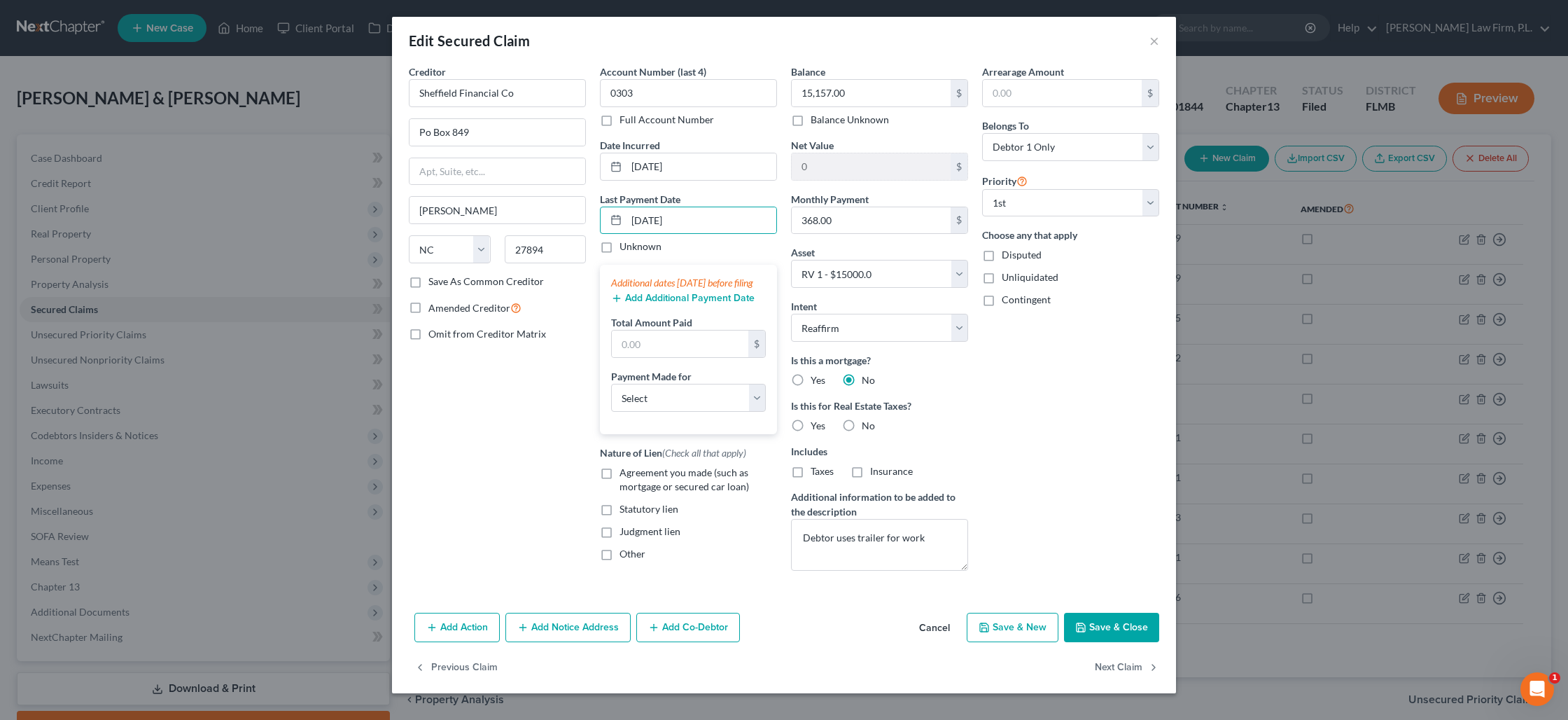
click at [657, 303] on button "Add Additional Payment Date" at bounding box center [683, 298] width 144 height 11
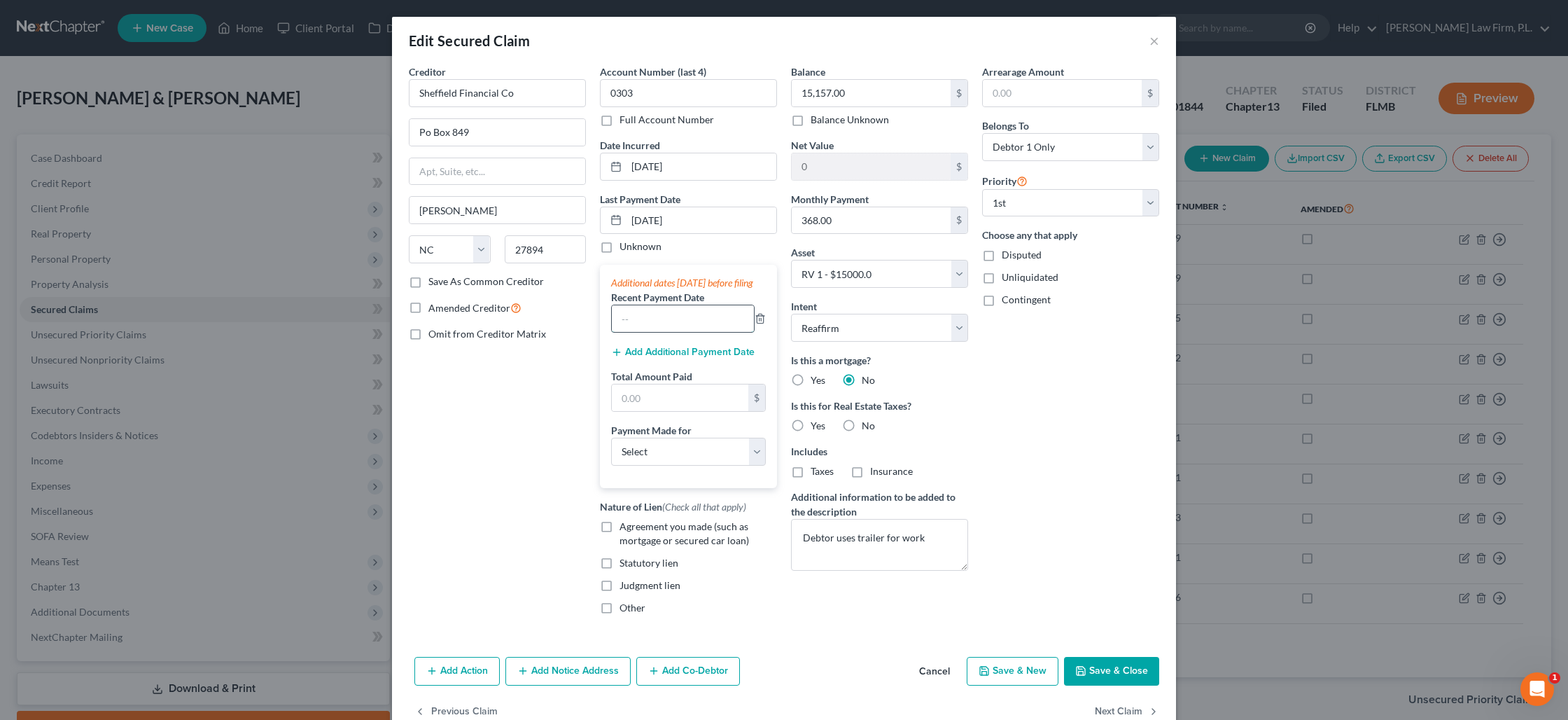
click at [655, 329] on input "text" at bounding box center [682, 318] width 142 height 27
click at [635, 358] on button "Add Additional Payment Date" at bounding box center [683, 352] width 144 height 11
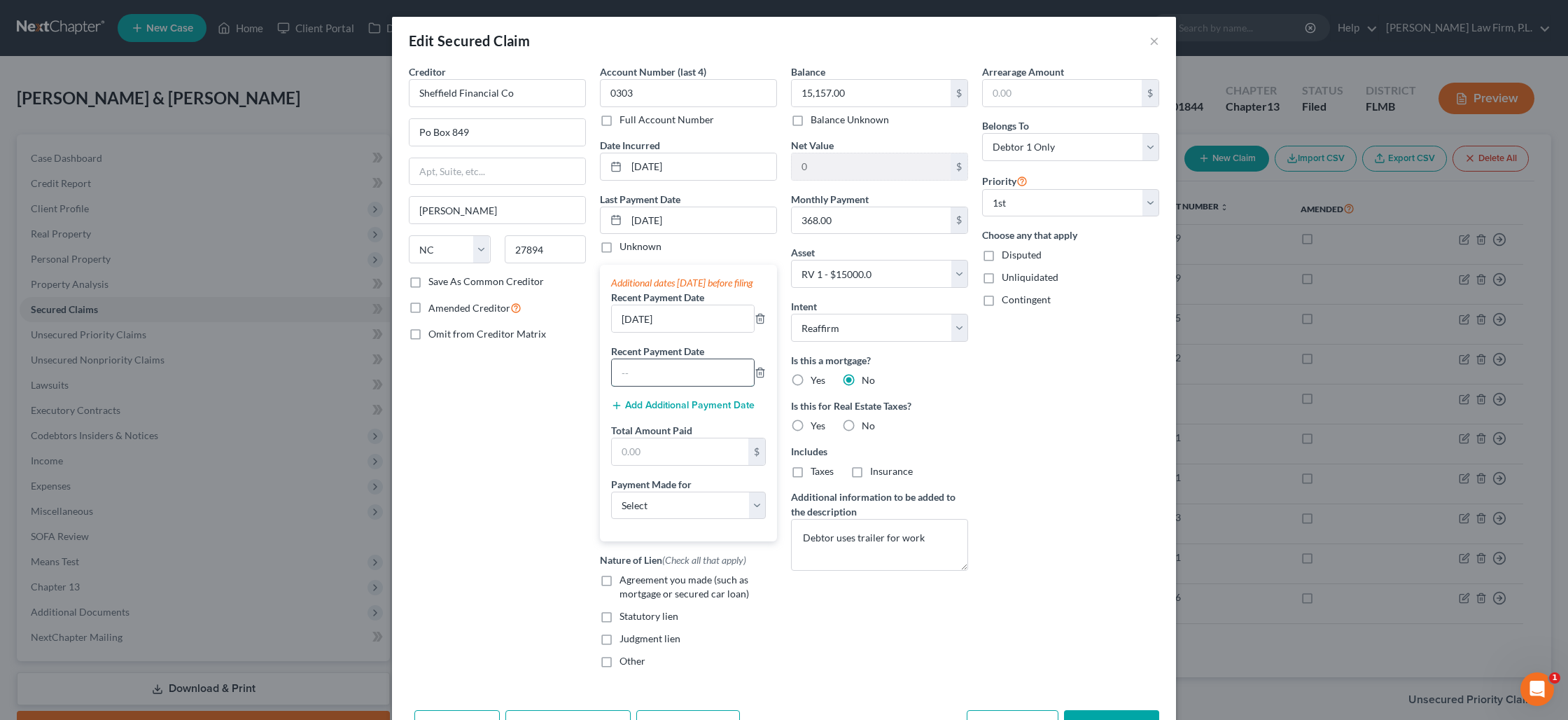
click at [638, 383] on input "text" at bounding box center [682, 372] width 142 height 27
click at [642, 463] on input "text" at bounding box center [679, 451] width 136 height 27
click at [740, 516] on select "Select Car Credit Card Loan Repayment Mortgage Other Suppliers Or Vendors" at bounding box center [688, 506] width 155 height 28
click at [611, 505] on select "Select Car Credit Card Loan Repayment Mortgage Other Suppliers Or Vendors" at bounding box center [688, 506] width 155 height 28
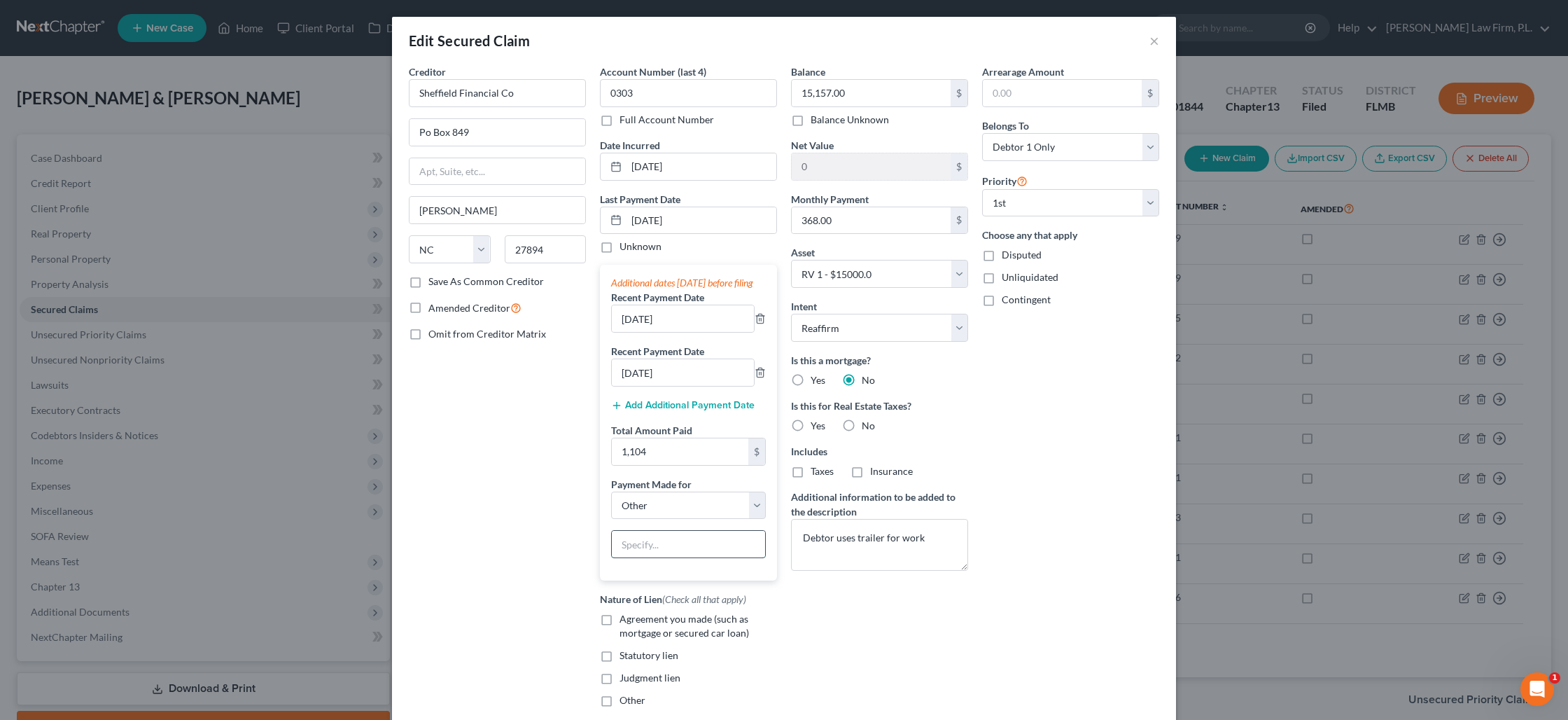
click at [665, 558] on input "text" at bounding box center [688, 544] width 153 height 27
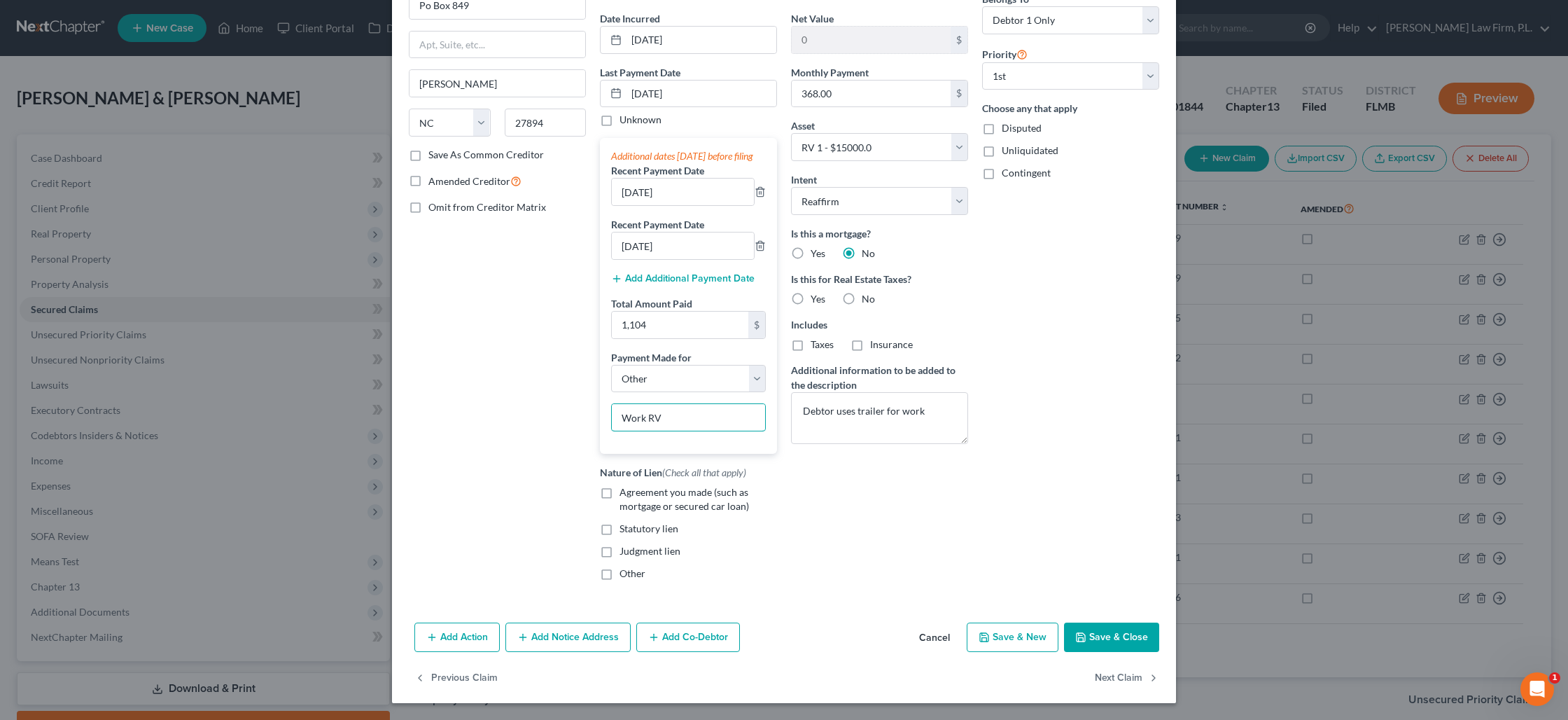
scroll to position [141, 0]
click at [1115, 640] on button "Save & Close" at bounding box center [1112, 637] width 96 height 30
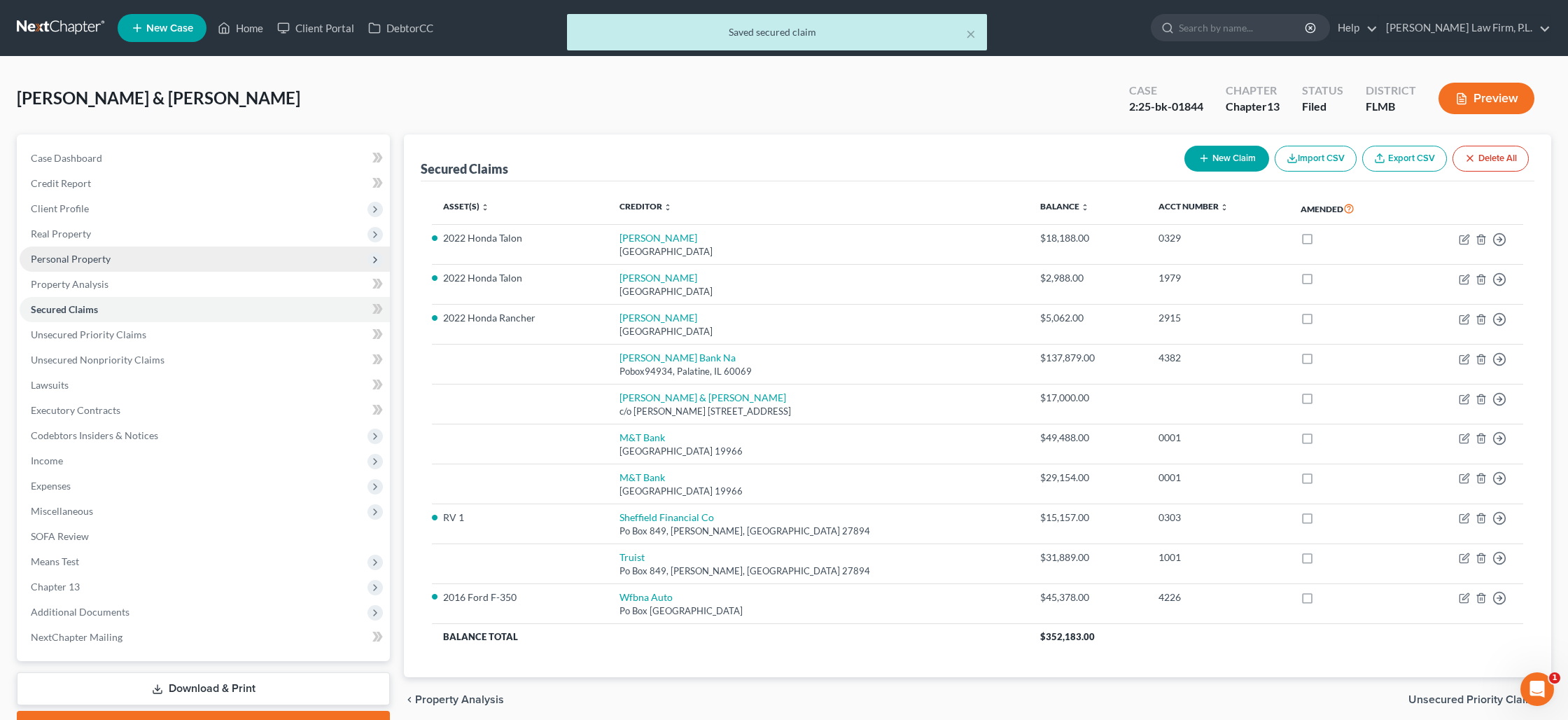
click at [84, 261] on span "Personal Property" at bounding box center [71, 258] width 80 height 12
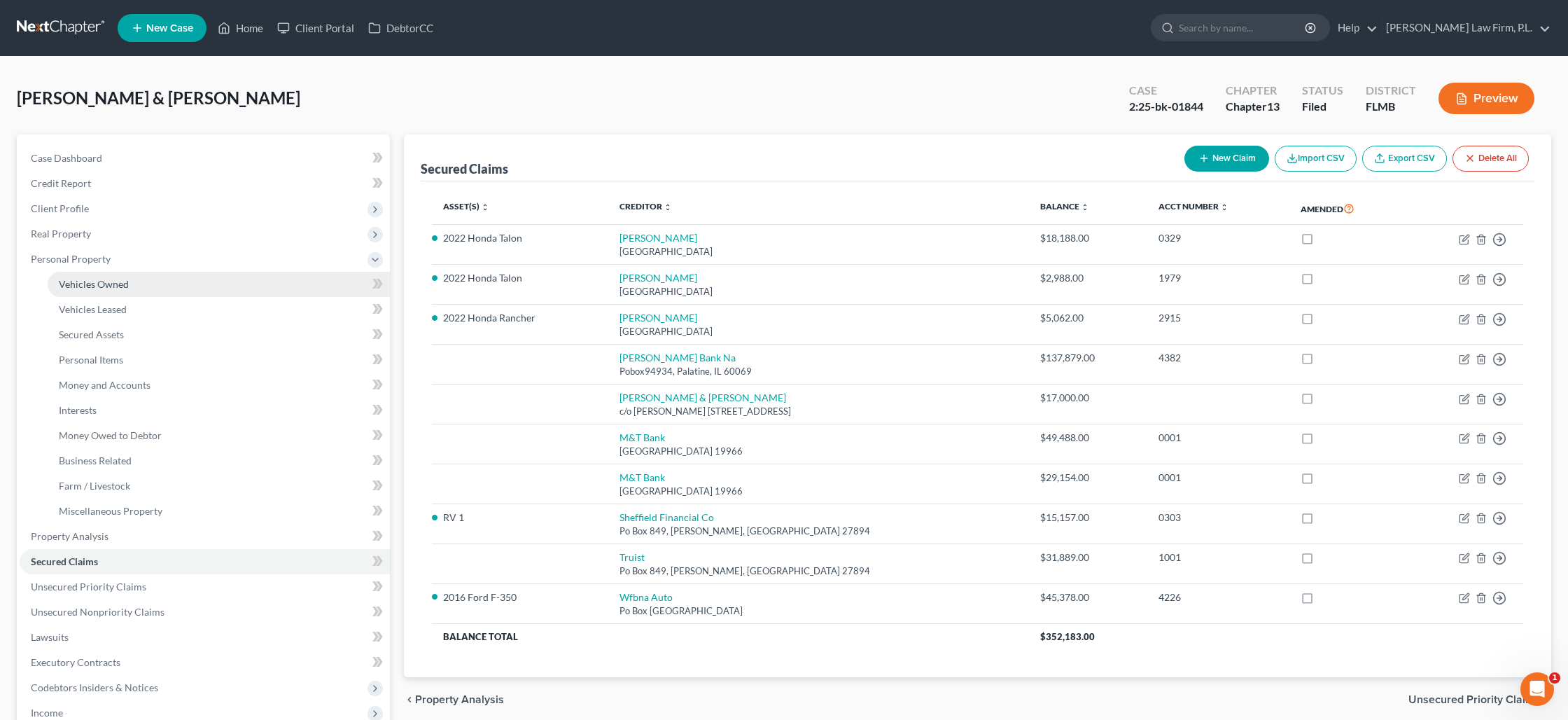
click at [93, 282] on span "Vehicles Owned" at bounding box center [93, 284] width 70 height 12
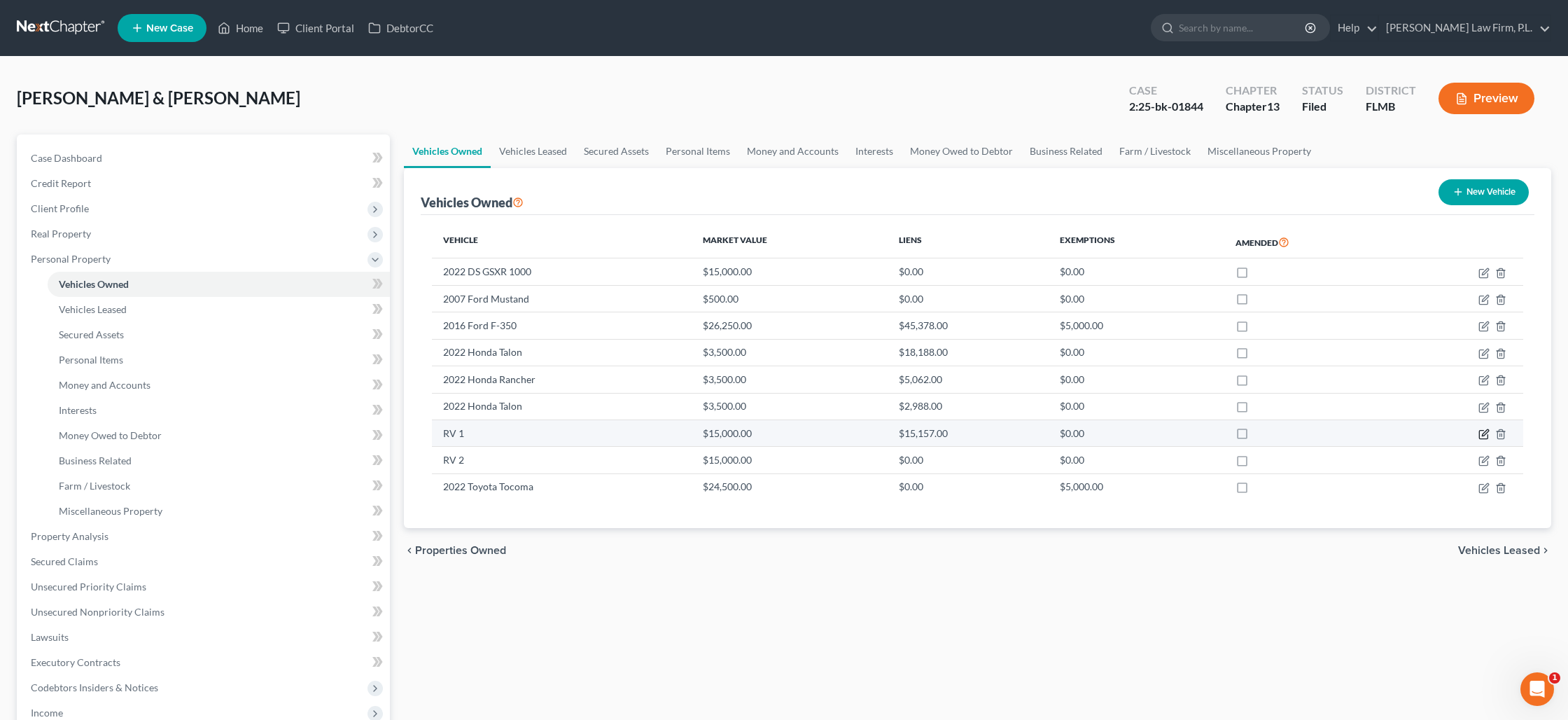
click at [1487, 432] on icon "button" at bounding box center [1484, 434] width 11 height 11
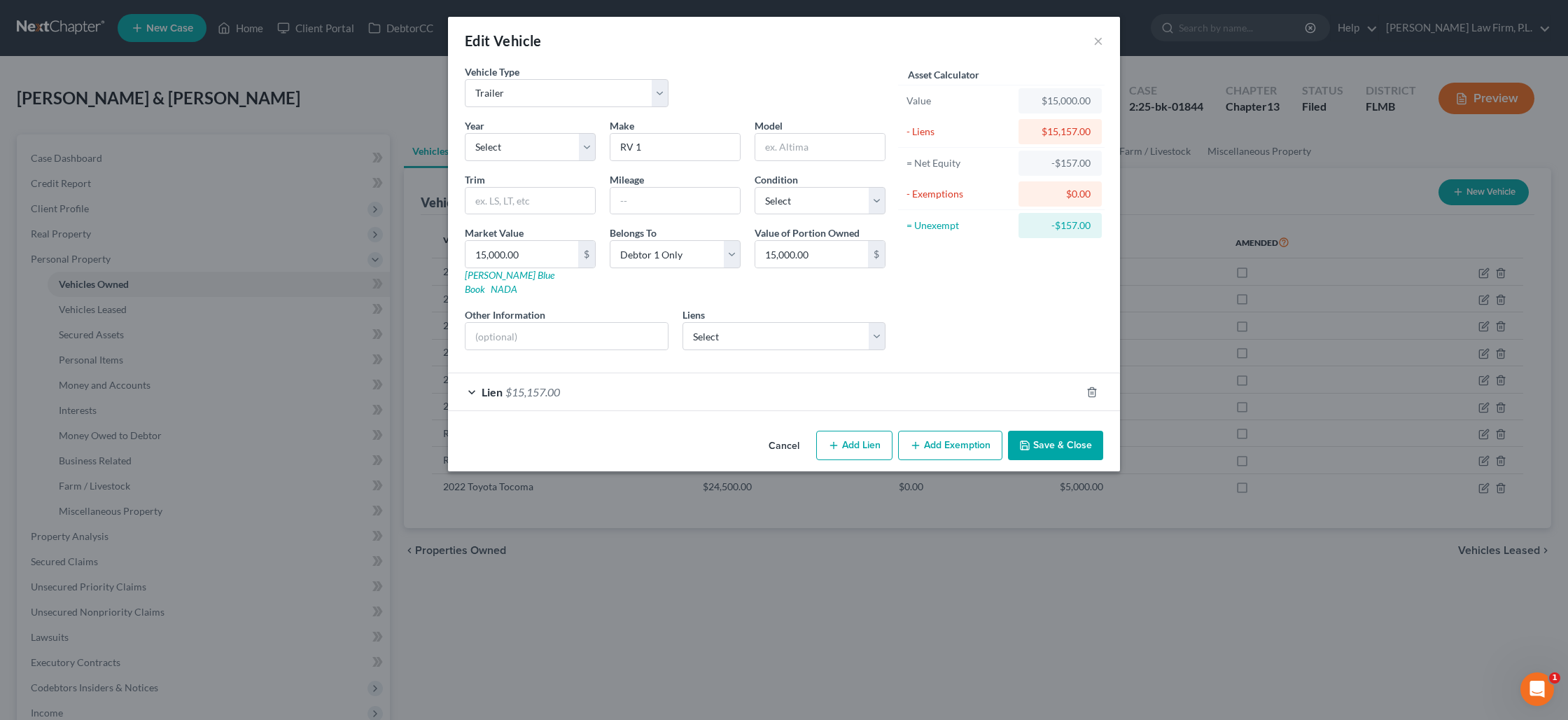
click at [1043, 434] on button "Save & Close" at bounding box center [1056, 445] width 96 height 30
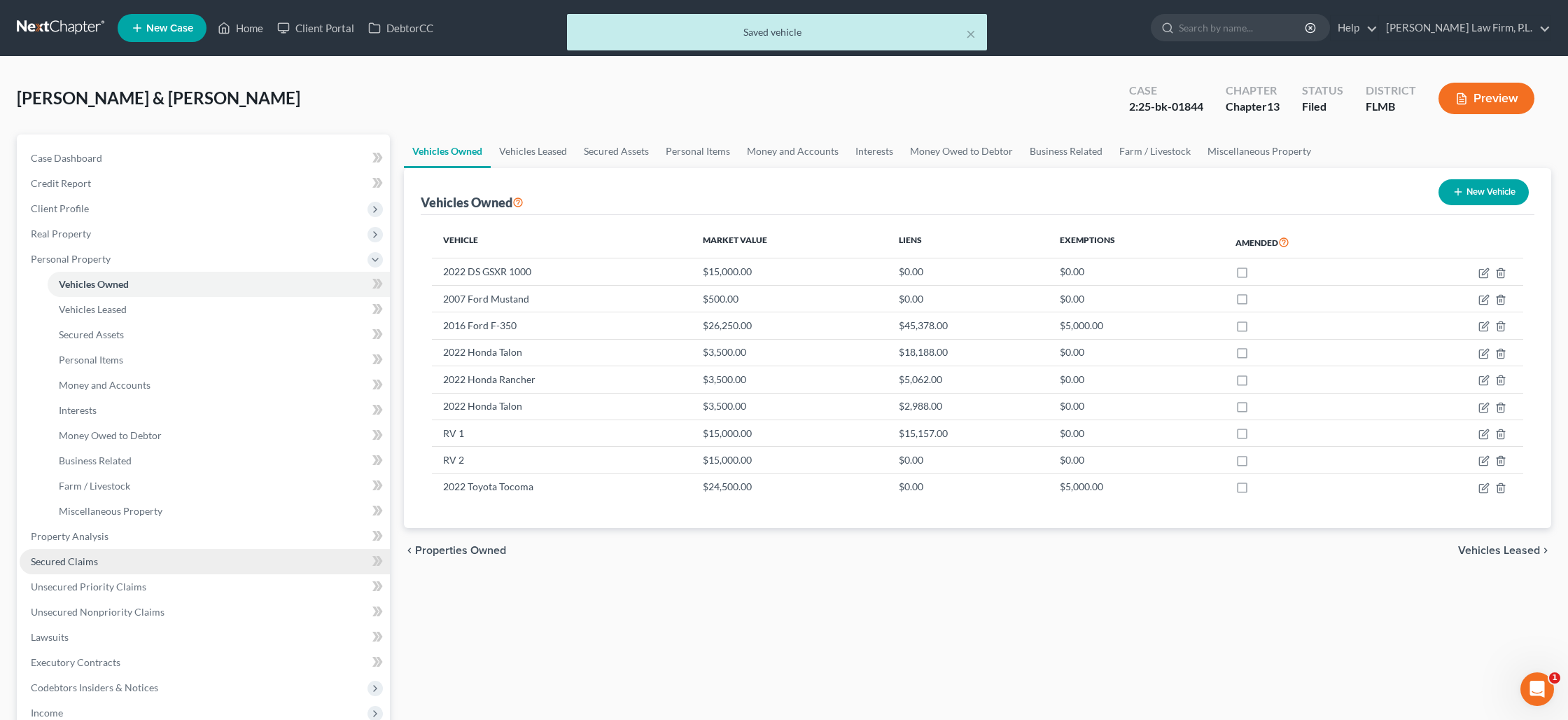
click at [96, 555] on span "Secured Claims" at bounding box center [64, 560] width 67 height 12
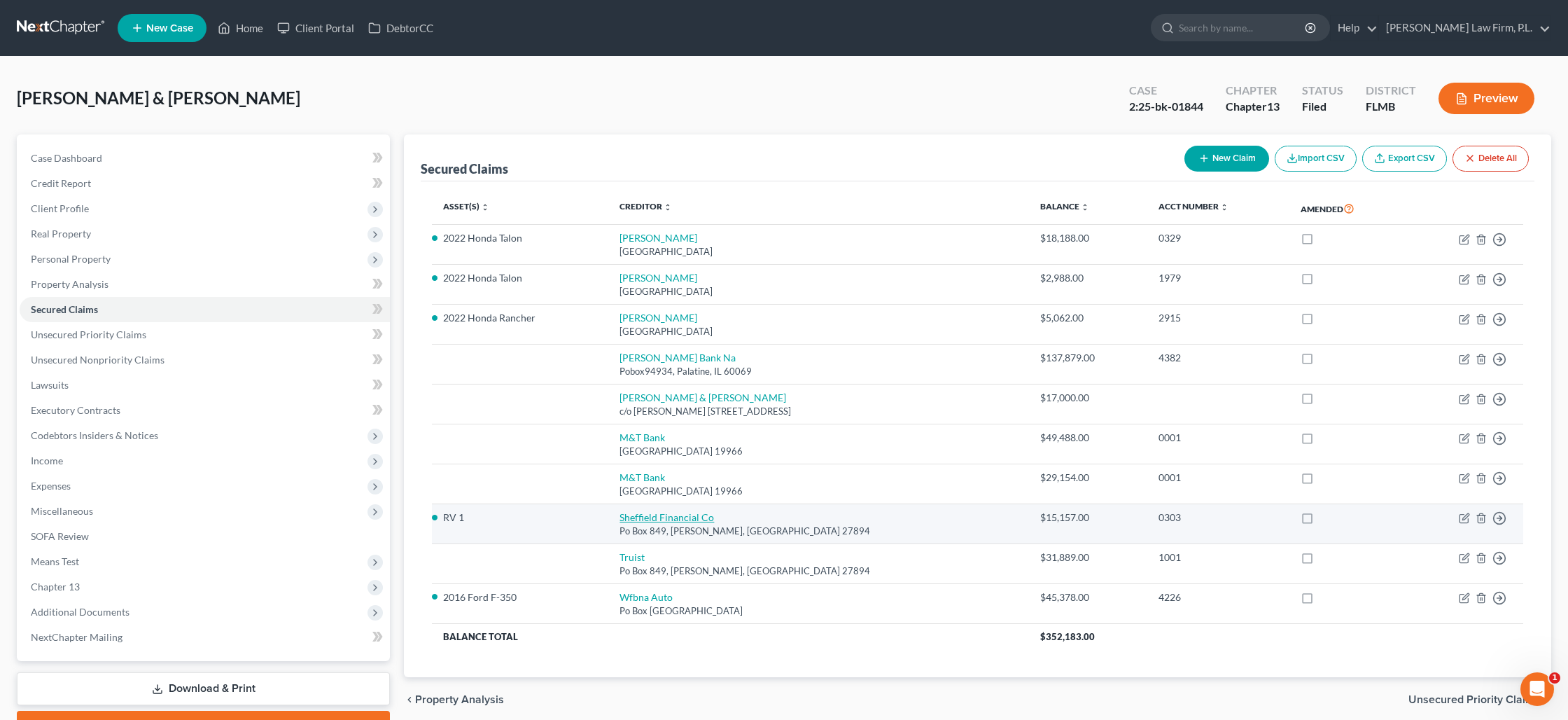
click at [643, 521] on link "Sheffield Financial Co" at bounding box center [667, 517] width 95 height 12
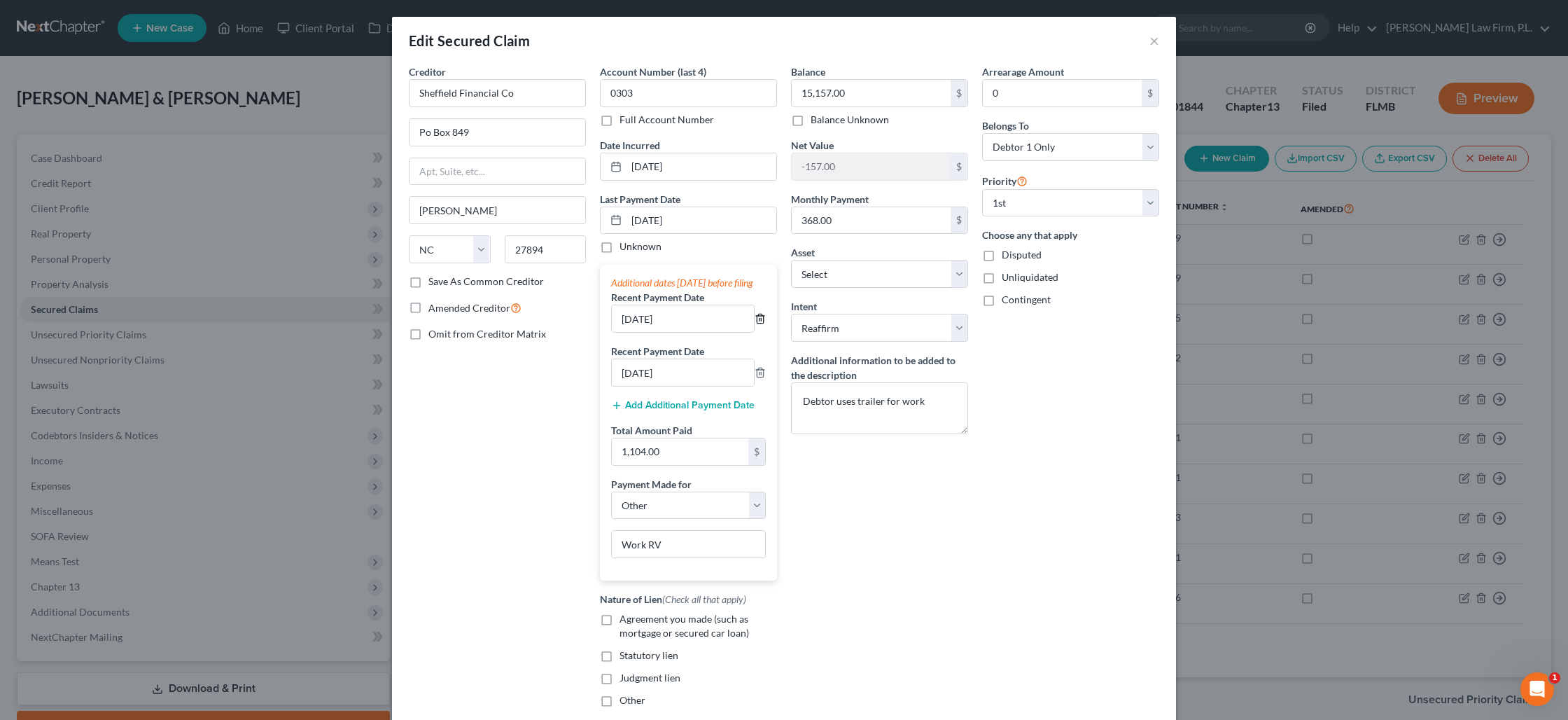
click at [765, 324] on icon "button" at bounding box center [760, 318] width 11 height 11
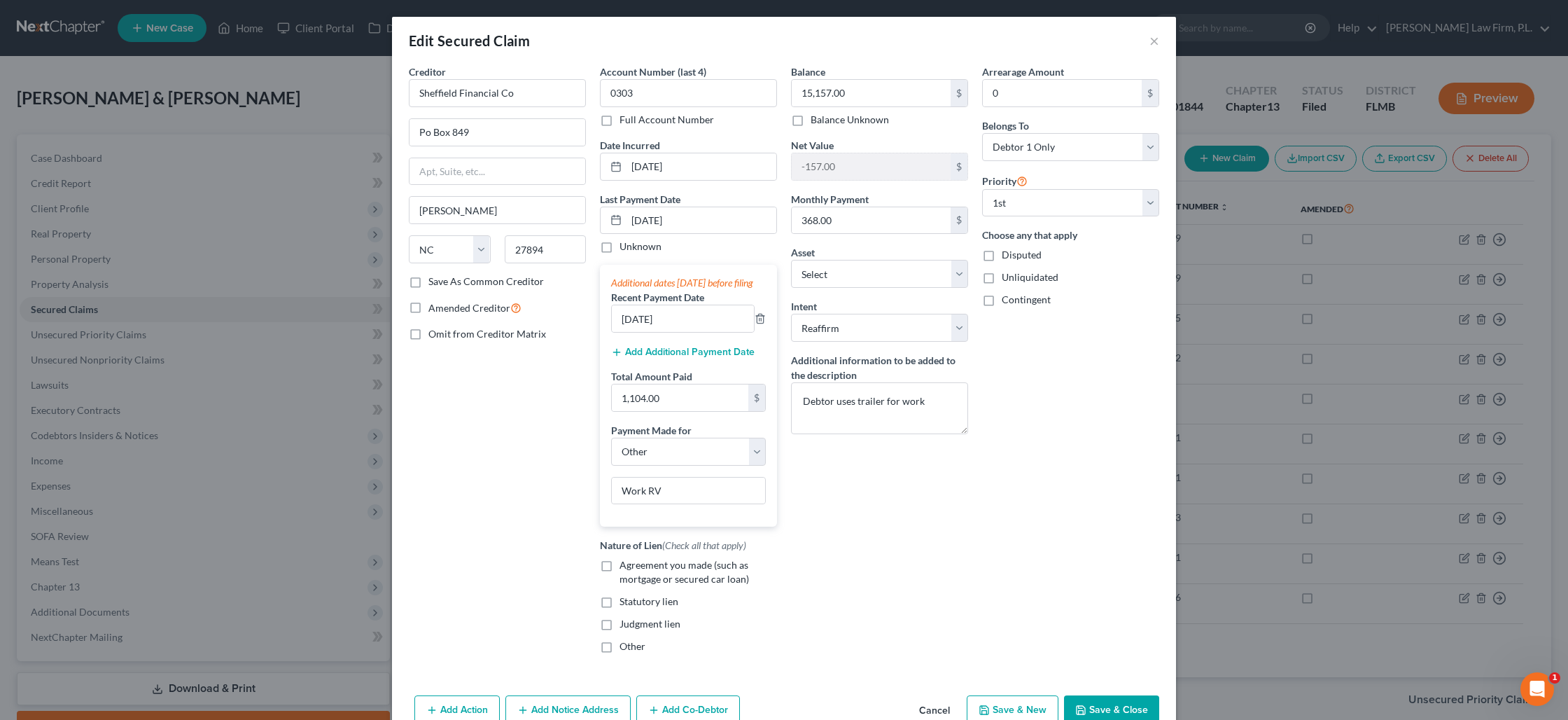
click at [764, 332] on div "[DATE]" at bounding box center [688, 318] width 155 height 28
click at [712, 219] on input "[DATE]" at bounding box center [700, 220] width 149 height 27
drag, startPoint x: 706, startPoint y: 226, endPoint x: 633, endPoint y: 222, distance: 73.1
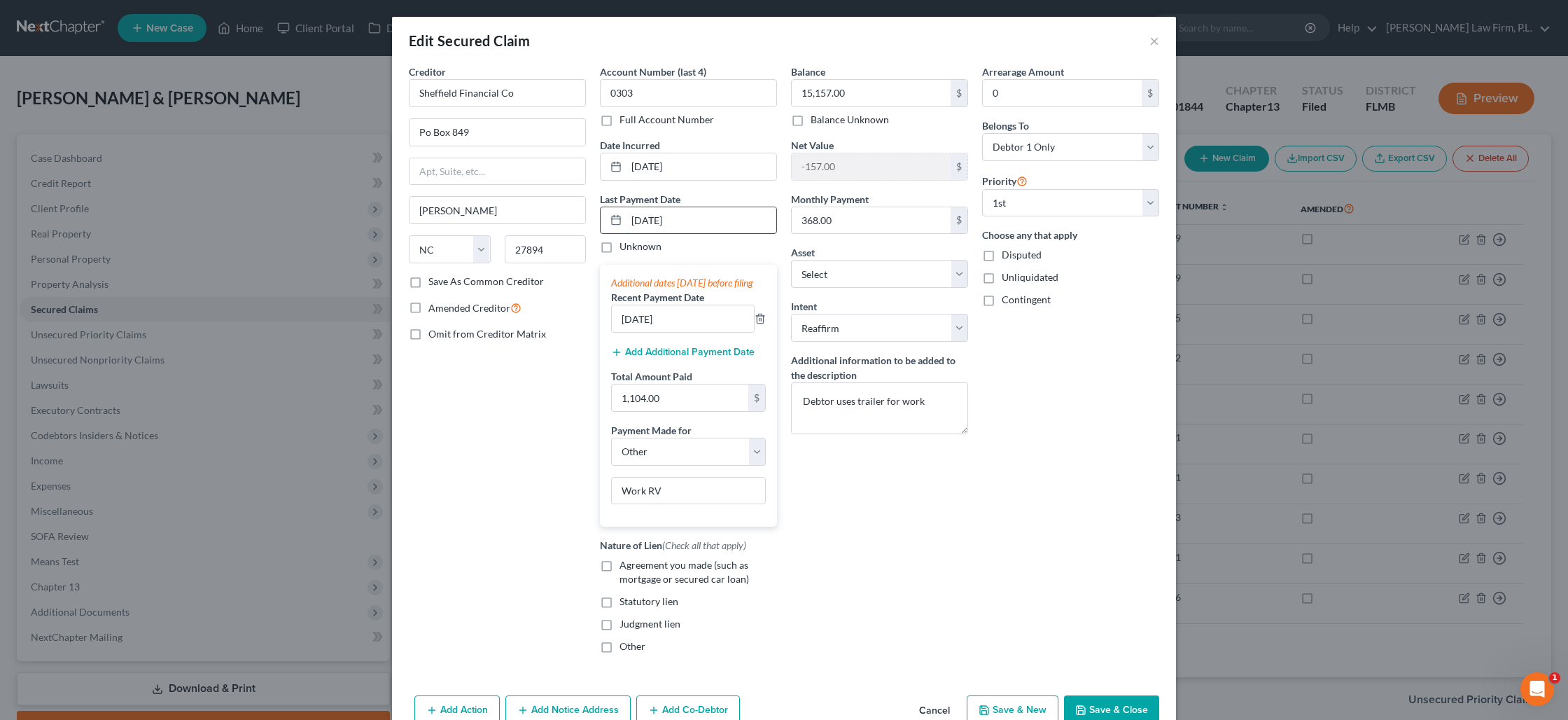
click at [634, 222] on input "[DATE]" at bounding box center [700, 220] width 149 height 27
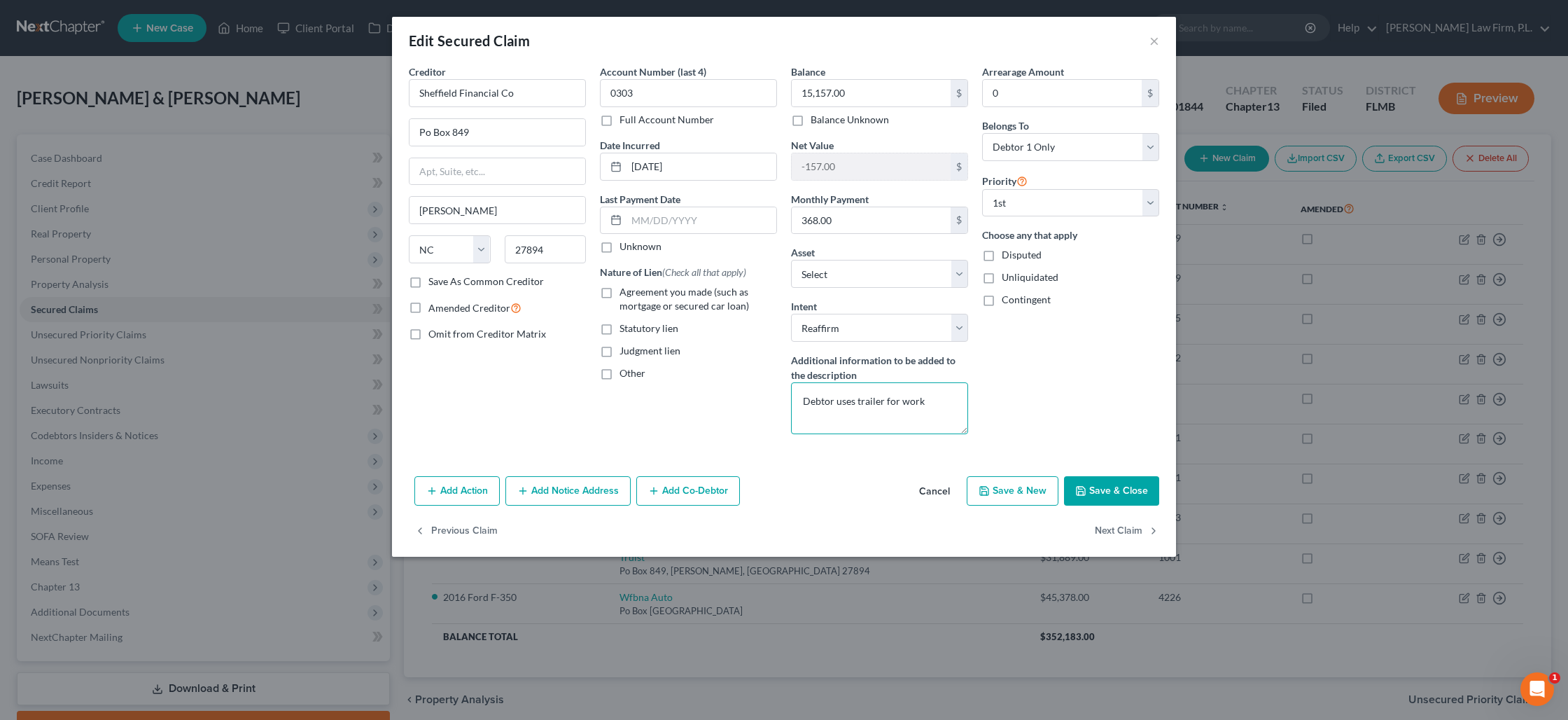
drag, startPoint x: 928, startPoint y: 407, endPoint x: 774, endPoint y: 392, distance: 154.7
click at [778, 398] on div "Creditor * Sheffield Financial Co Po Box 849 [PERSON_NAME] State [US_STATE] AK …" at bounding box center [784, 254] width 765 height 380
click at [963, 332] on select "Select Surrender Redeem Reaffirm Avoid Other" at bounding box center [880, 328] width 177 height 28
click at [791, 314] on select "Select Surrender Redeem Reaffirm Avoid Other" at bounding box center [880, 328] width 177 height 28
click at [1156, 45] on button "×" at bounding box center [1154, 41] width 10 height 17
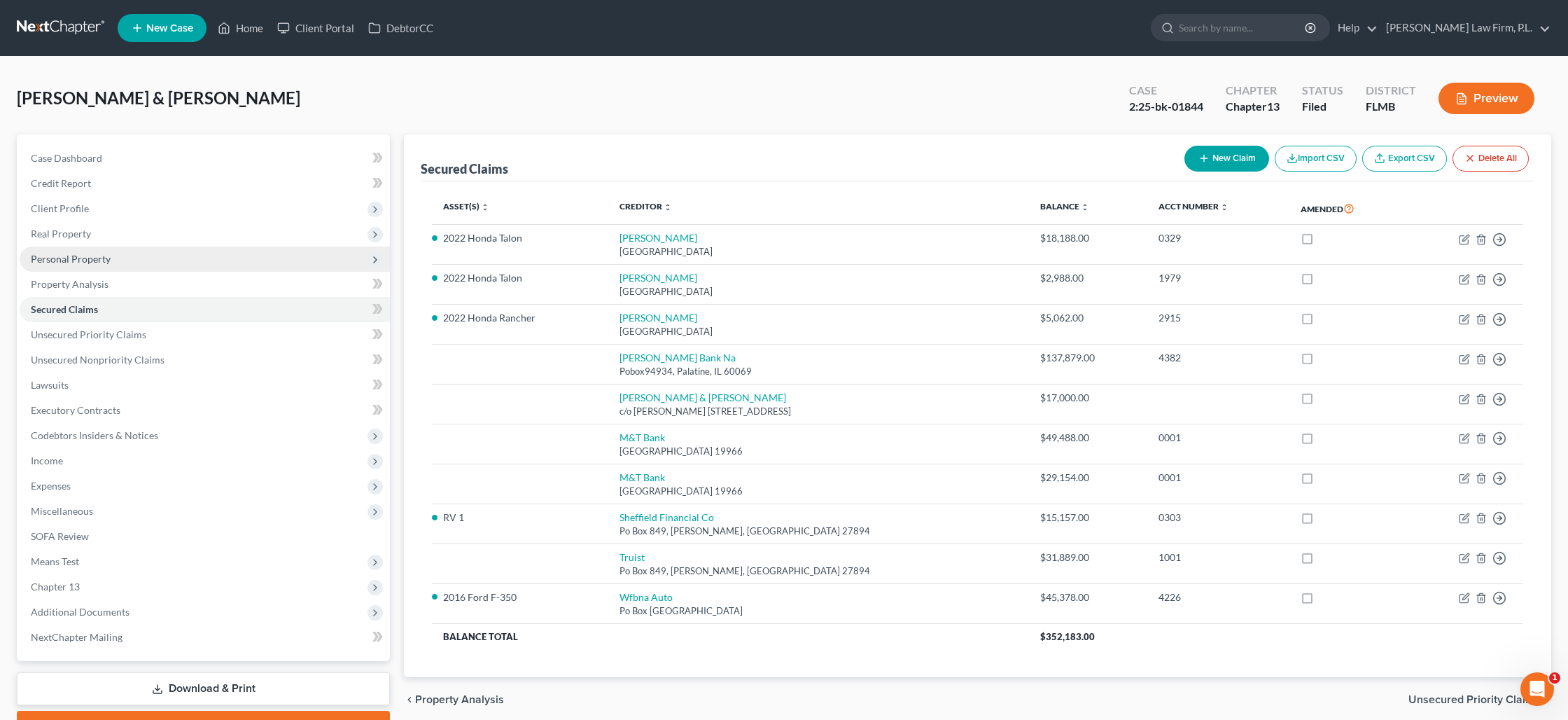
click at [112, 263] on span "Personal Property" at bounding box center [204, 259] width 370 height 25
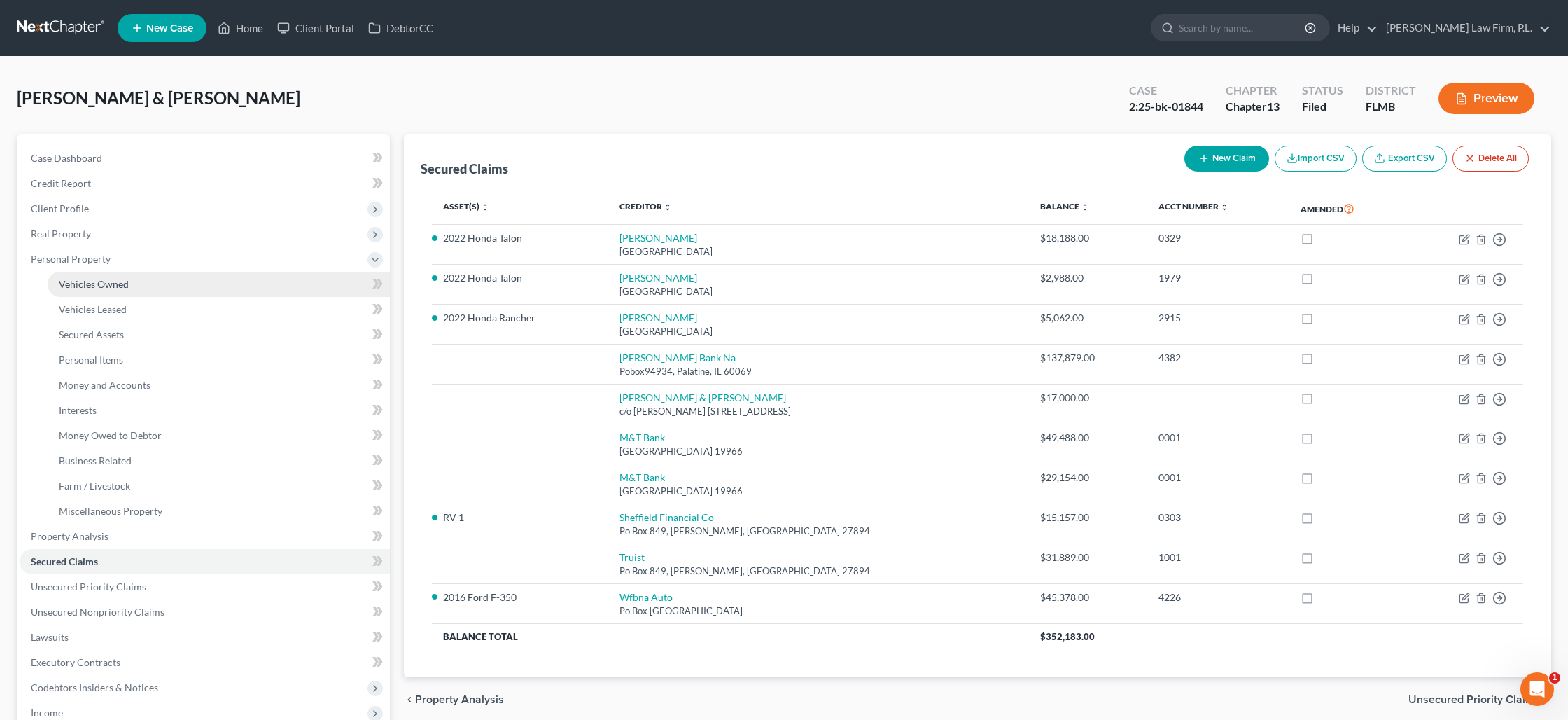
click at [113, 281] on span "Vehicles Owned" at bounding box center [93, 284] width 70 height 12
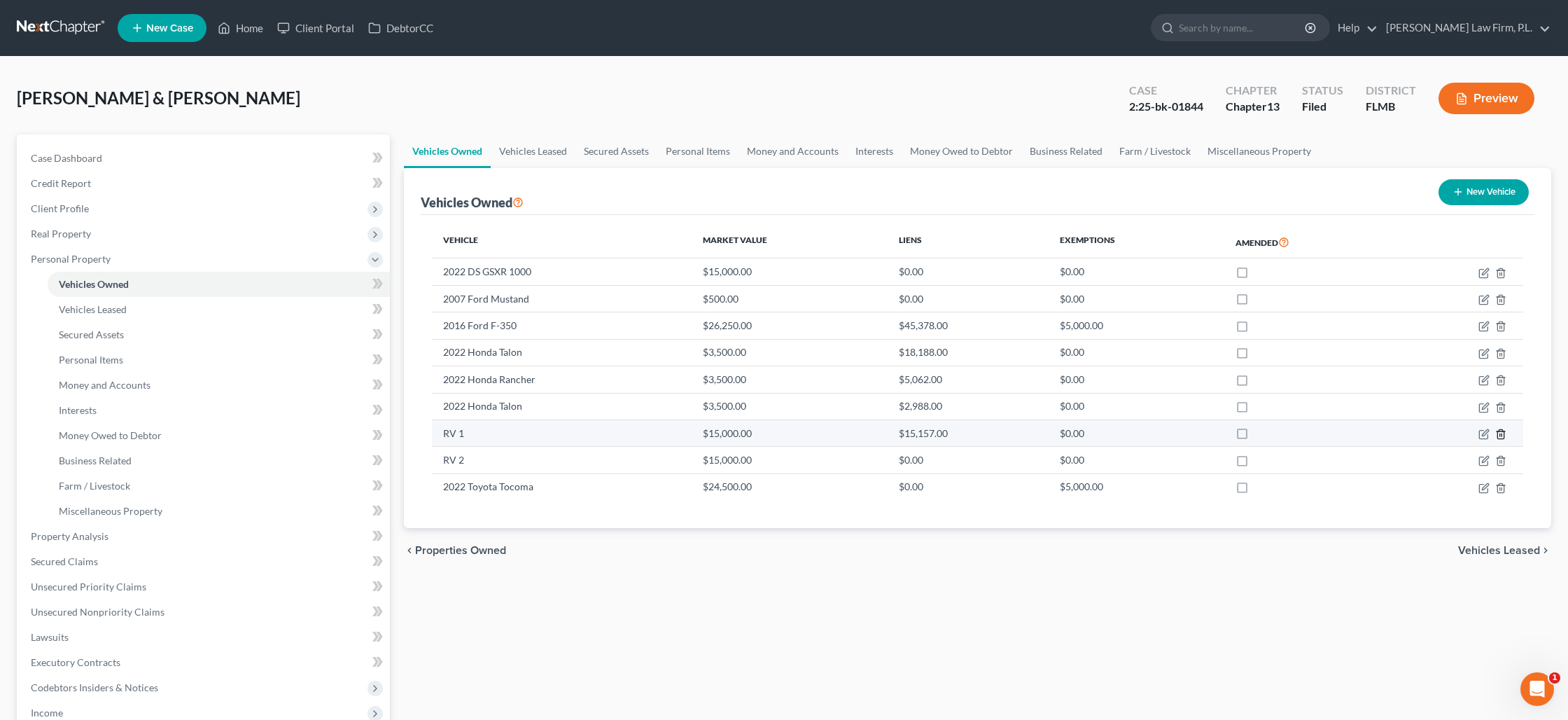
click at [1501, 431] on icon "button" at bounding box center [1501, 434] width 11 height 11
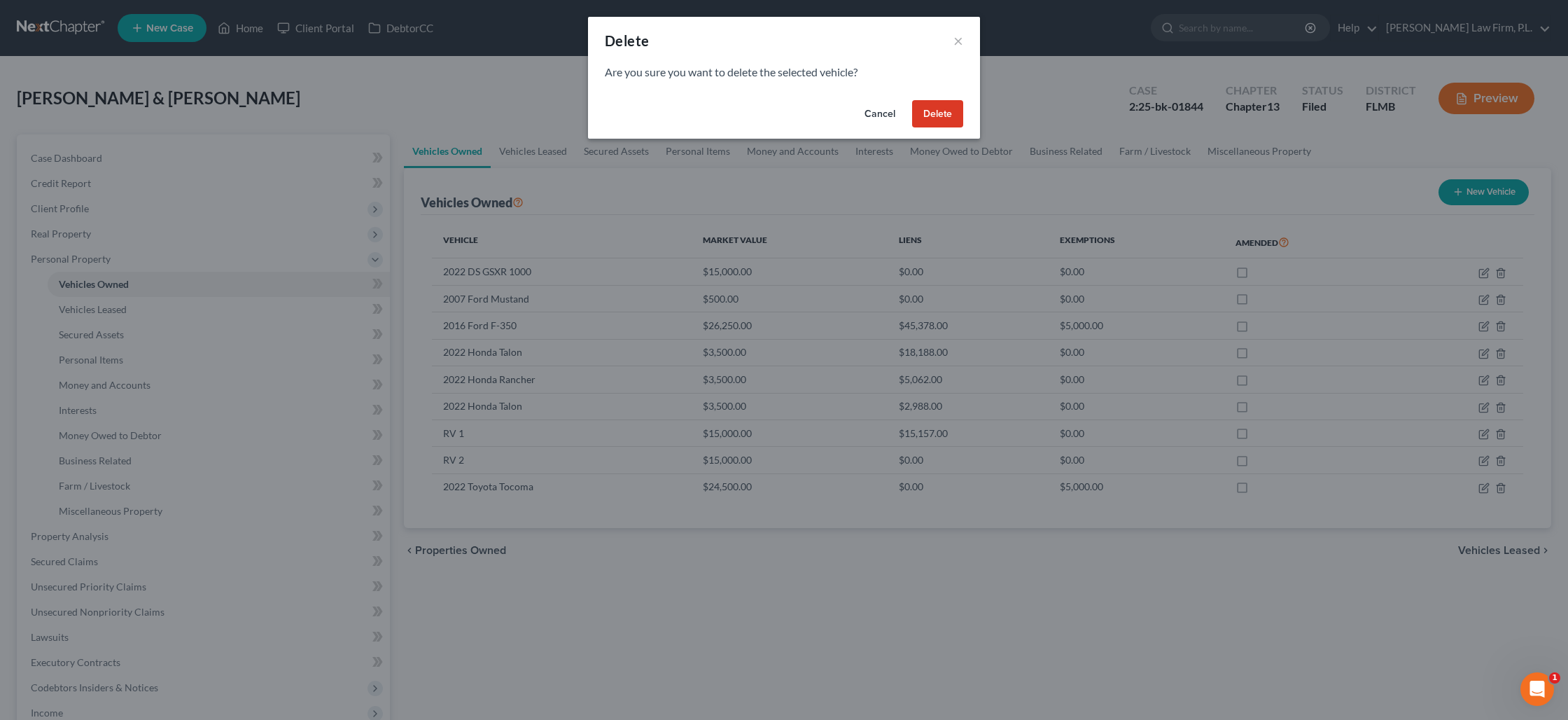
click at [949, 119] on button "Delete" at bounding box center [937, 114] width 51 height 28
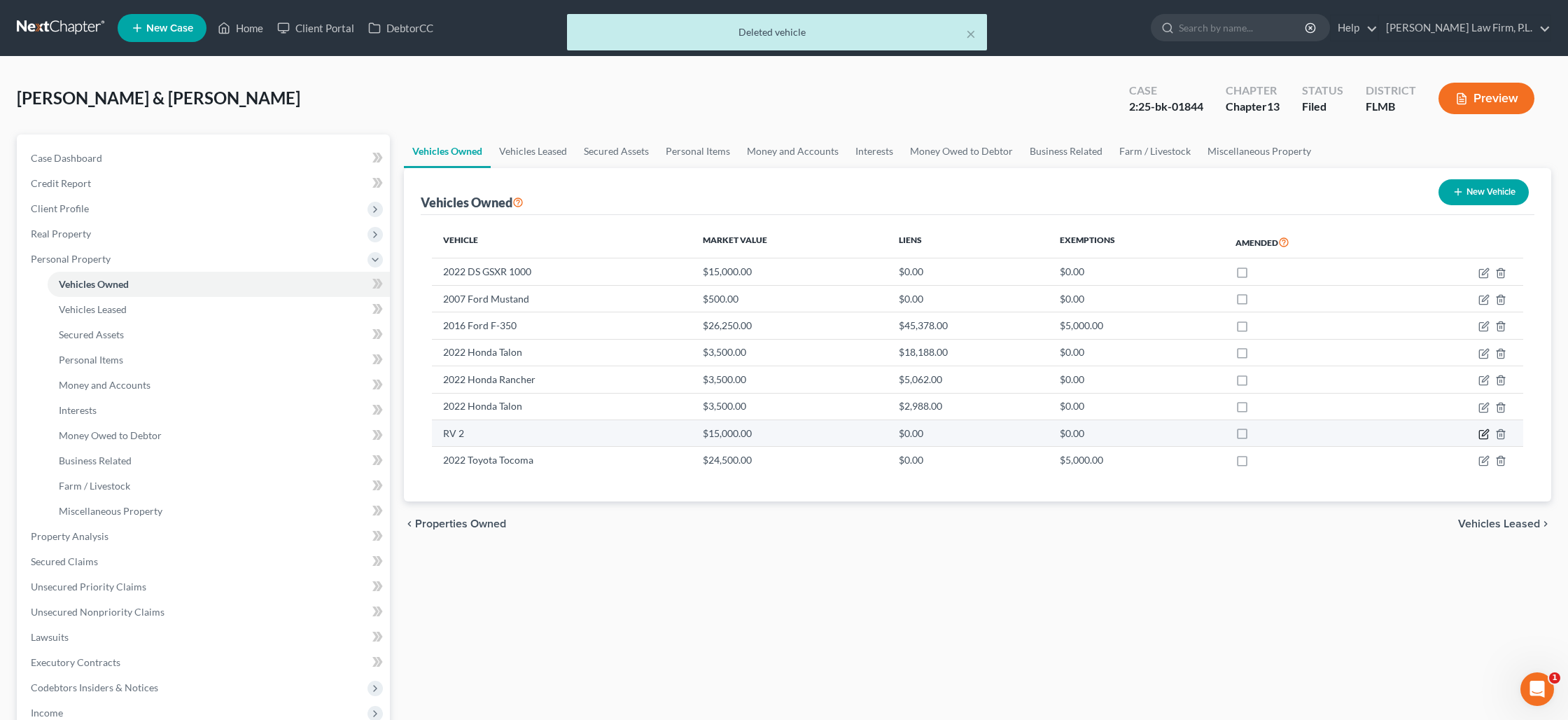
click at [1481, 431] on icon "button" at bounding box center [1484, 434] width 11 height 11
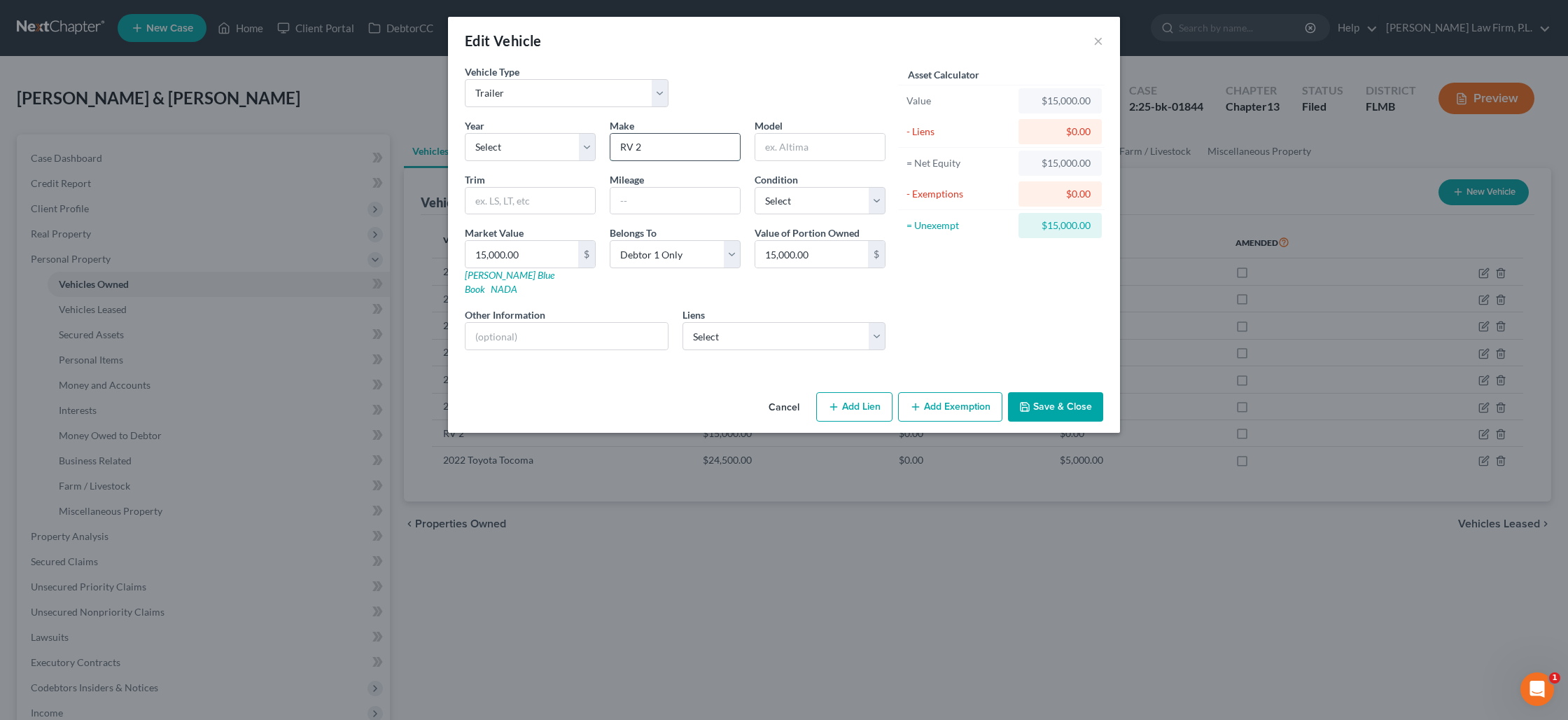
click at [660, 150] on input "RV 2" at bounding box center [675, 147] width 130 height 27
click at [1050, 392] on button "Save & Close" at bounding box center [1056, 407] width 96 height 30
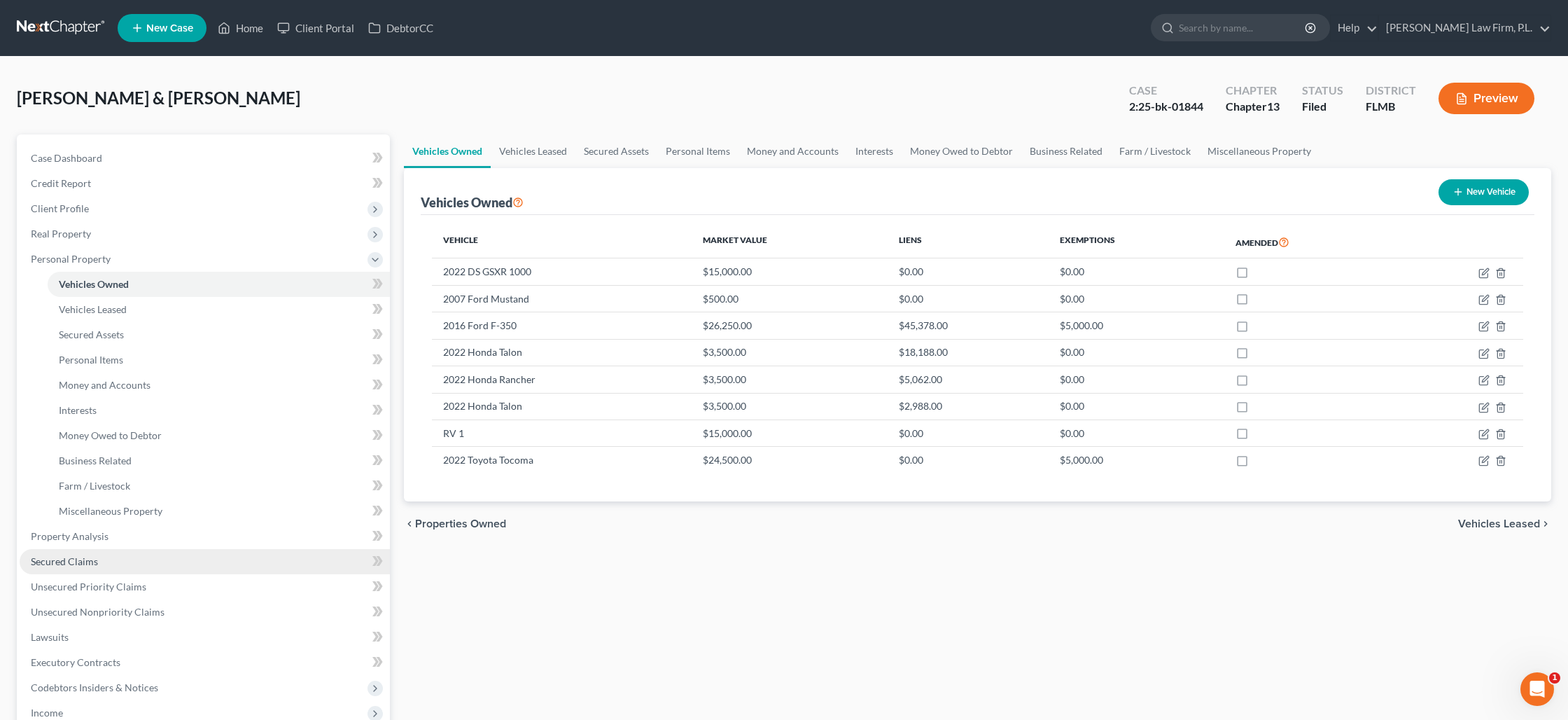
click at [96, 560] on span "Secured Claims" at bounding box center [64, 560] width 67 height 12
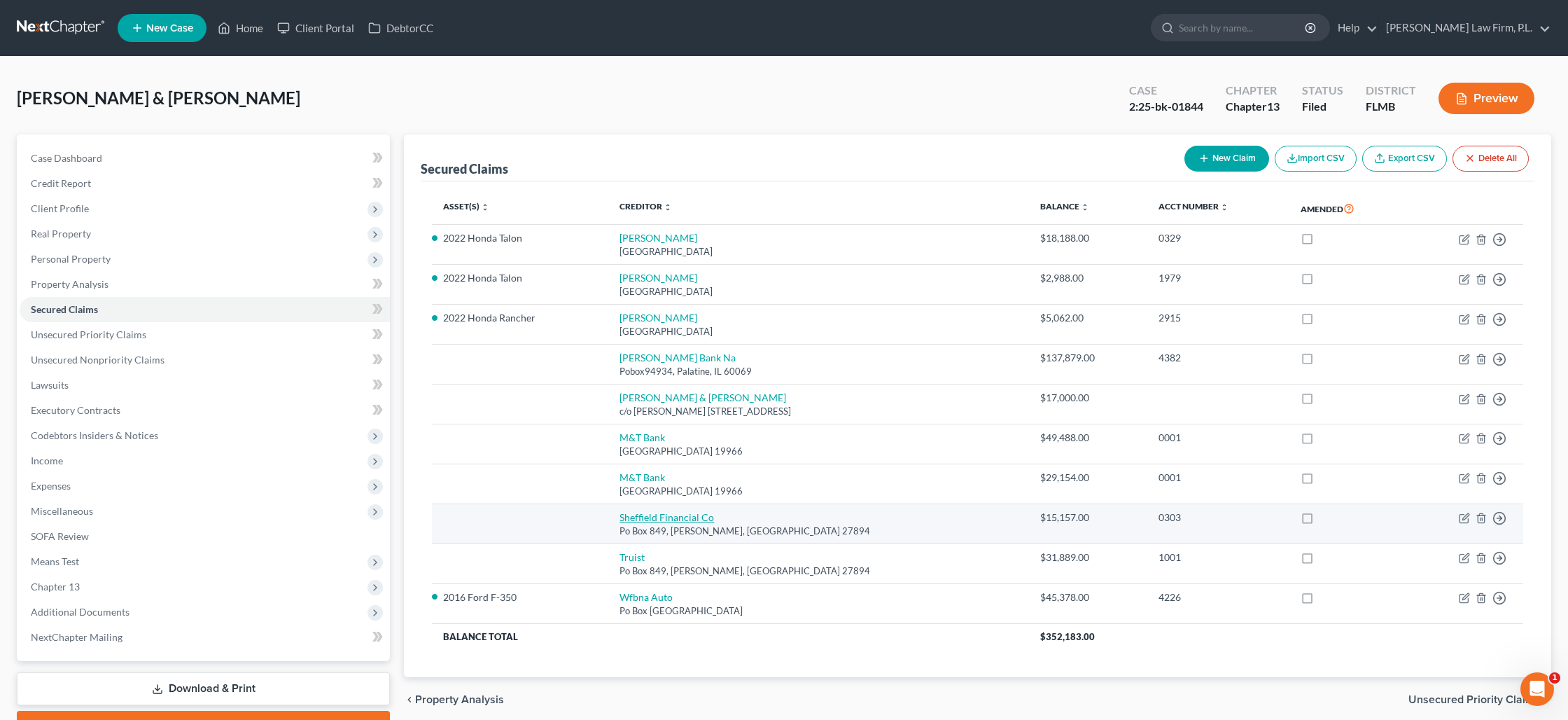
click at [637, 513] on link "Sheffield Financial Co" at bounding box center [667, 517] width 95 height 12
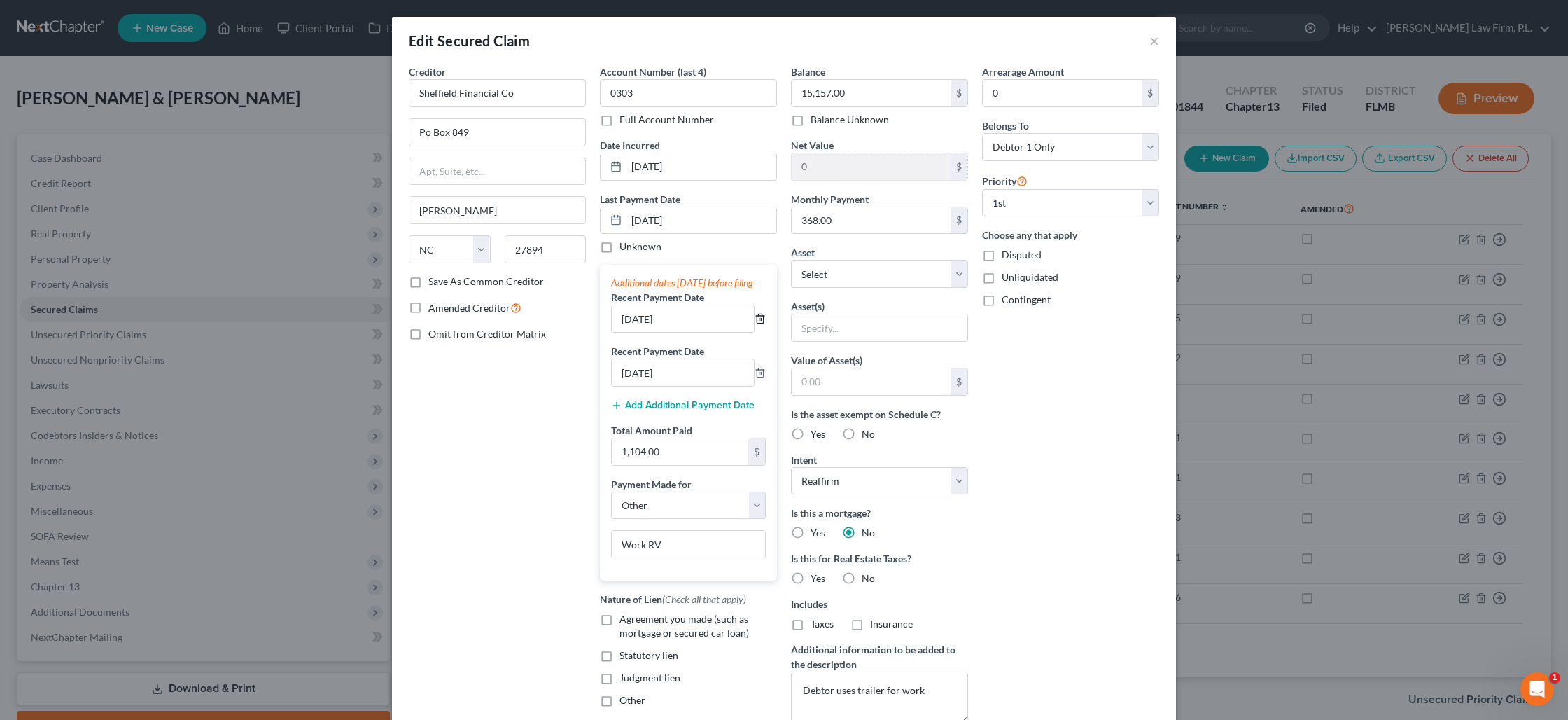
click at [758, 324] on icon "button" at bounding box center [760, 318] width 11 height 11
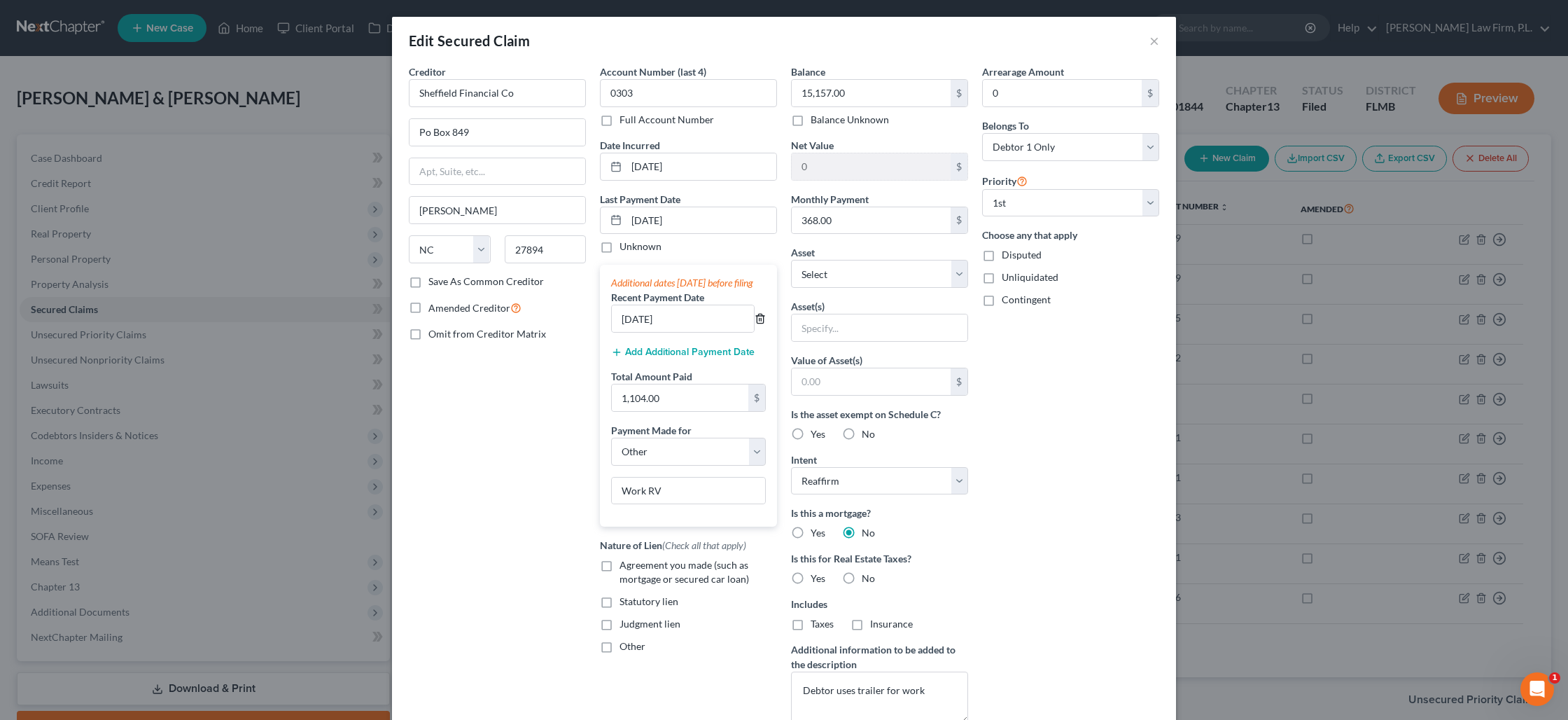
click at [758, 324] on icon "button" at bounding box center [760, 318] width 11 height 11
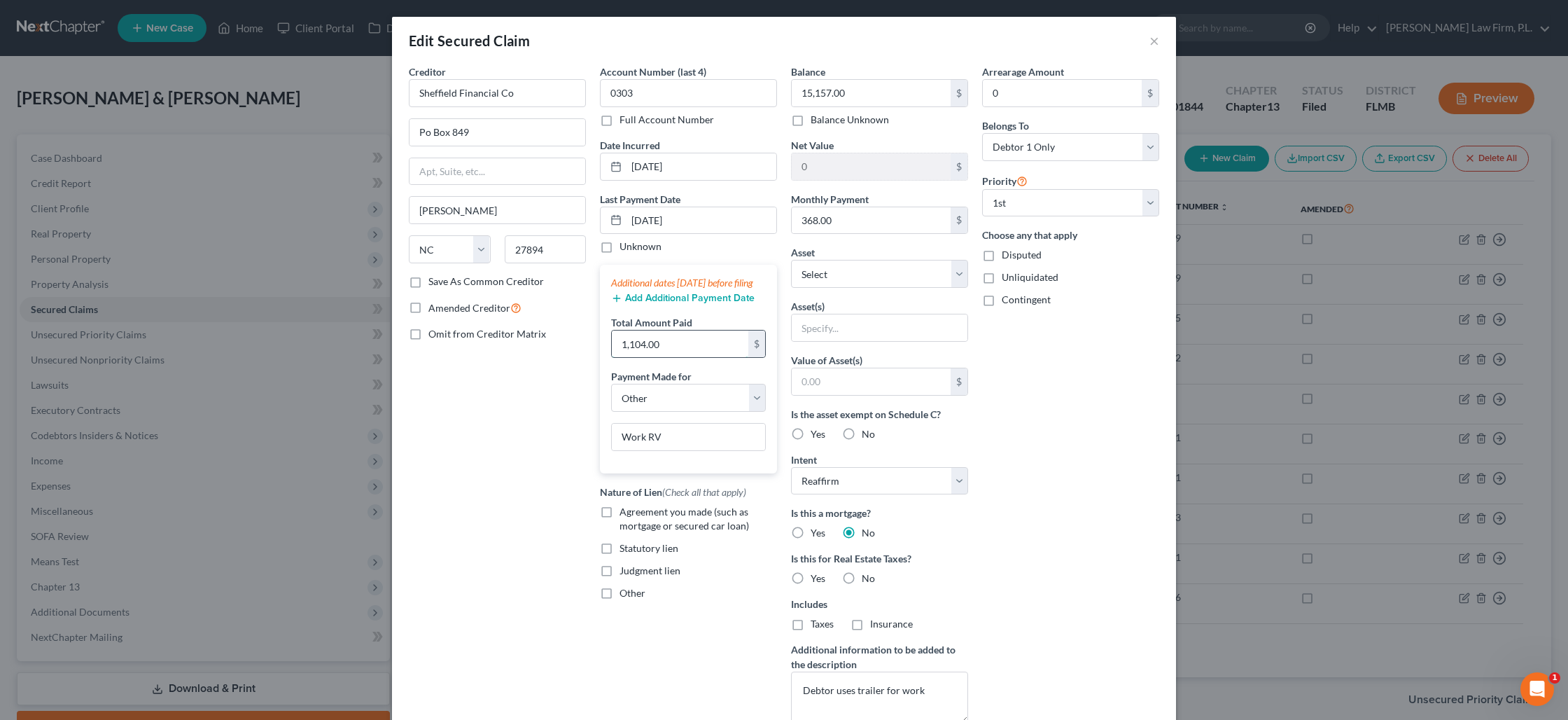
click at [709, 357] on input "1,104.00" at bounding box center [679, 343] width 136 height 27
click at [660, 217] on input "[DATE]" at bounding box center [700, 220] width 149 height 27
click at [660, 218] on input "[DATE]" at bounding box center [700, 220] width 149 height 27
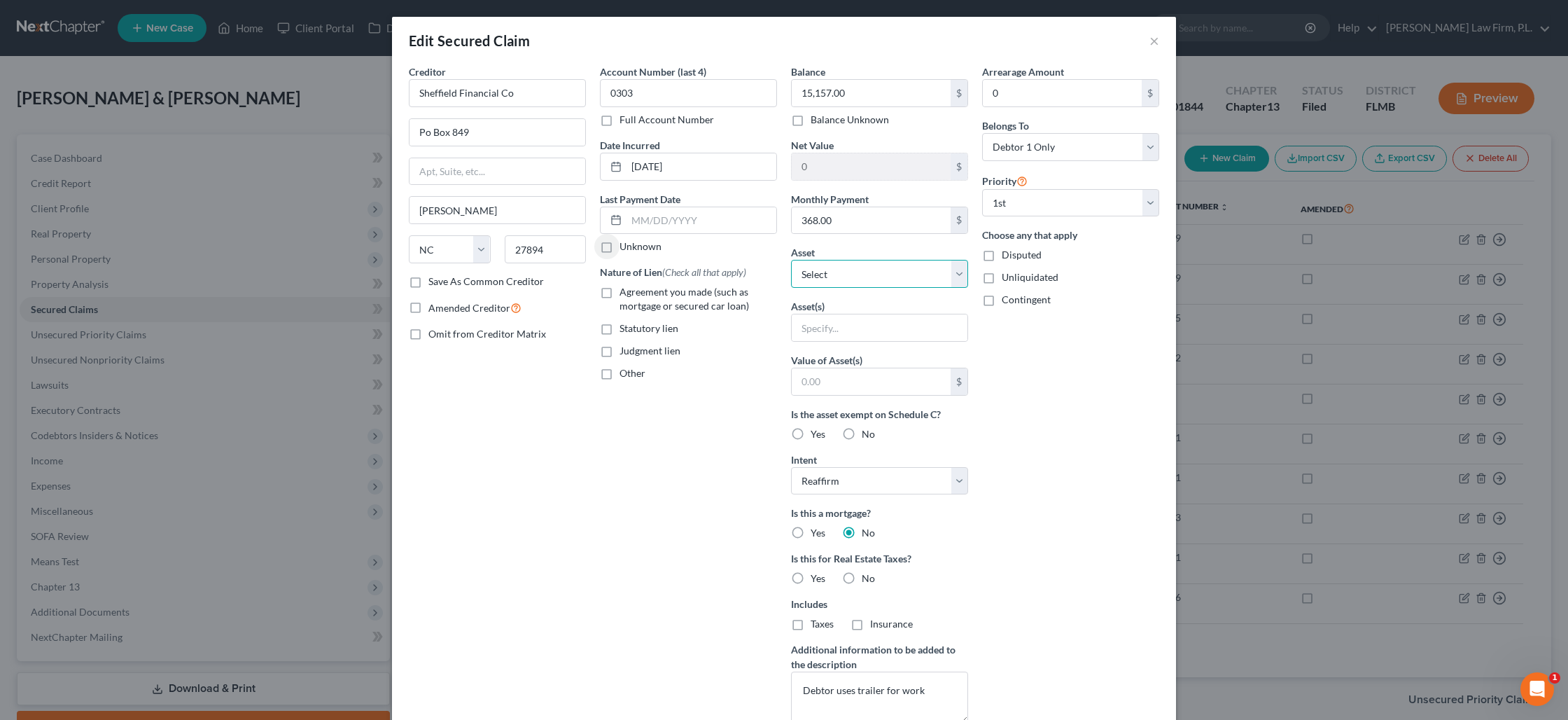
click at [826, 270] on select "Select Other Multiple Assets 2022 DS GSXR 1000 - $15000.0 2007 Ford Mustand - $…" at bounding box center [880, 274] width 177 height 28
click at [791, 260] on select "Select Other Multiple Assets 2022 DS GSXR 1000 - $15000.0 2007 Ford Mustand - $…" at bounding box center [880, 274] width 177 height 28
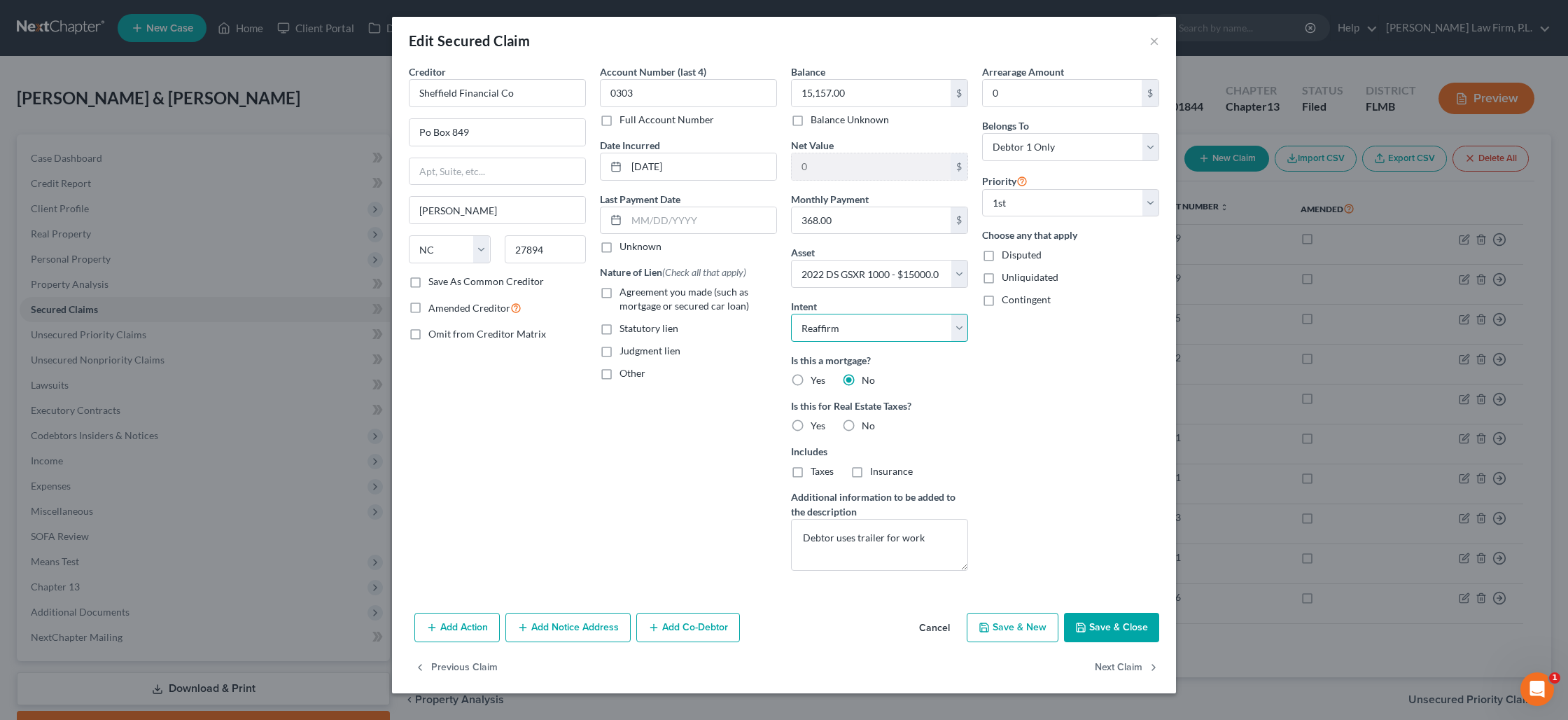
click at [851, 329] on select "Select Surrender Redeem Reaffirm Avoid Other" at bounding box center [880, 328] width 177 height 28
click at [791, 314] on select "Select Surrender Redeem Reaffirm Avoid Other" at bounding box center [880, 328] width 177 height 28
click at [862, 422] on label "No" at bounding box center [868, 425] width 13 height 14
click at [868, 422] on input "No" at bounding box center [872, 423] width 9 height 9
drag, startPoint x: 933, startPoint y: 540, endPoint x: 790, endPoint y: 536, distance: 143.1
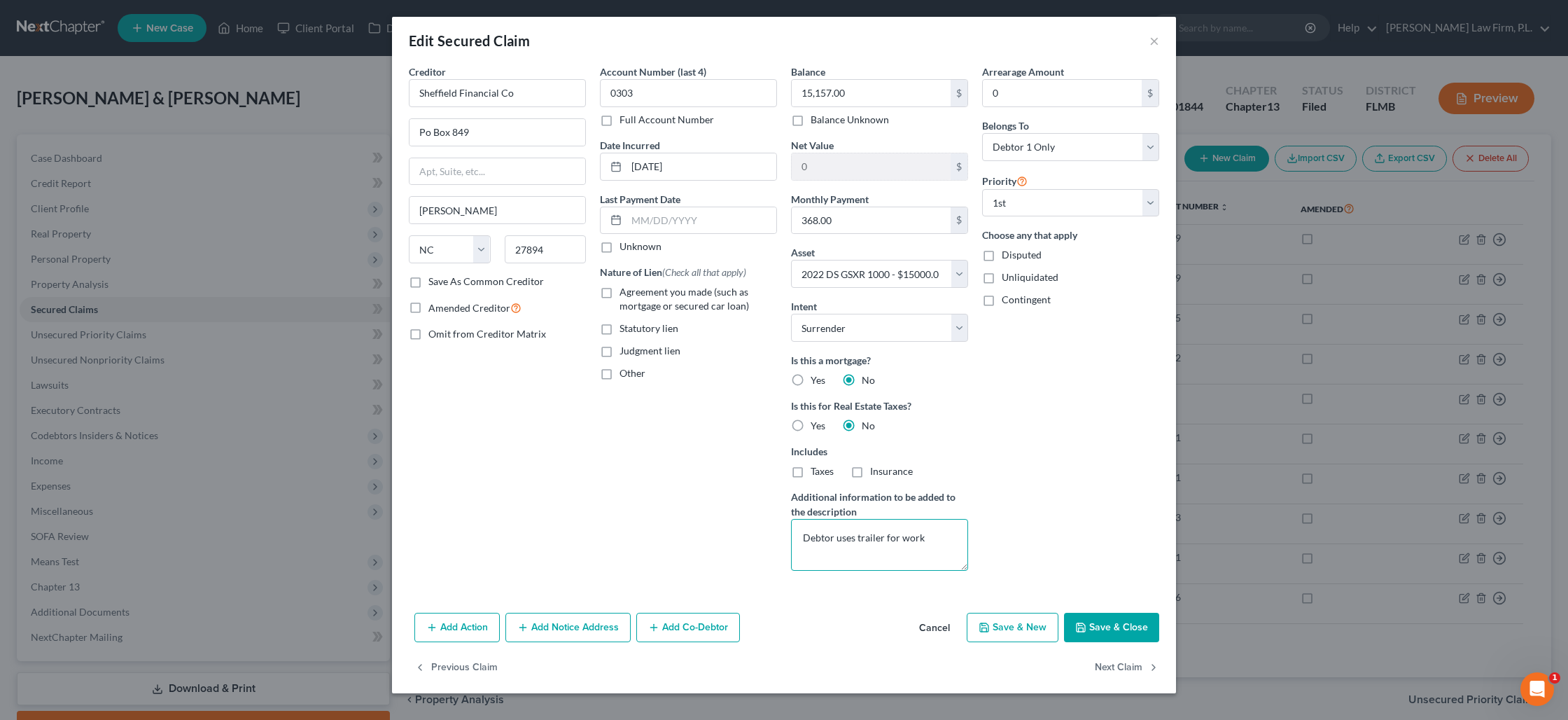
click at [790, 536] on div "Balance 15,157.00 $ Balance Unknown Balance Undetermined 15,157.00 $ Balance Un…" at bounding box center [880, 323] width 191 height 518
click at [1116, 631] on button "Save & Close" at bounding box center [1112, 627] width 96 height 30
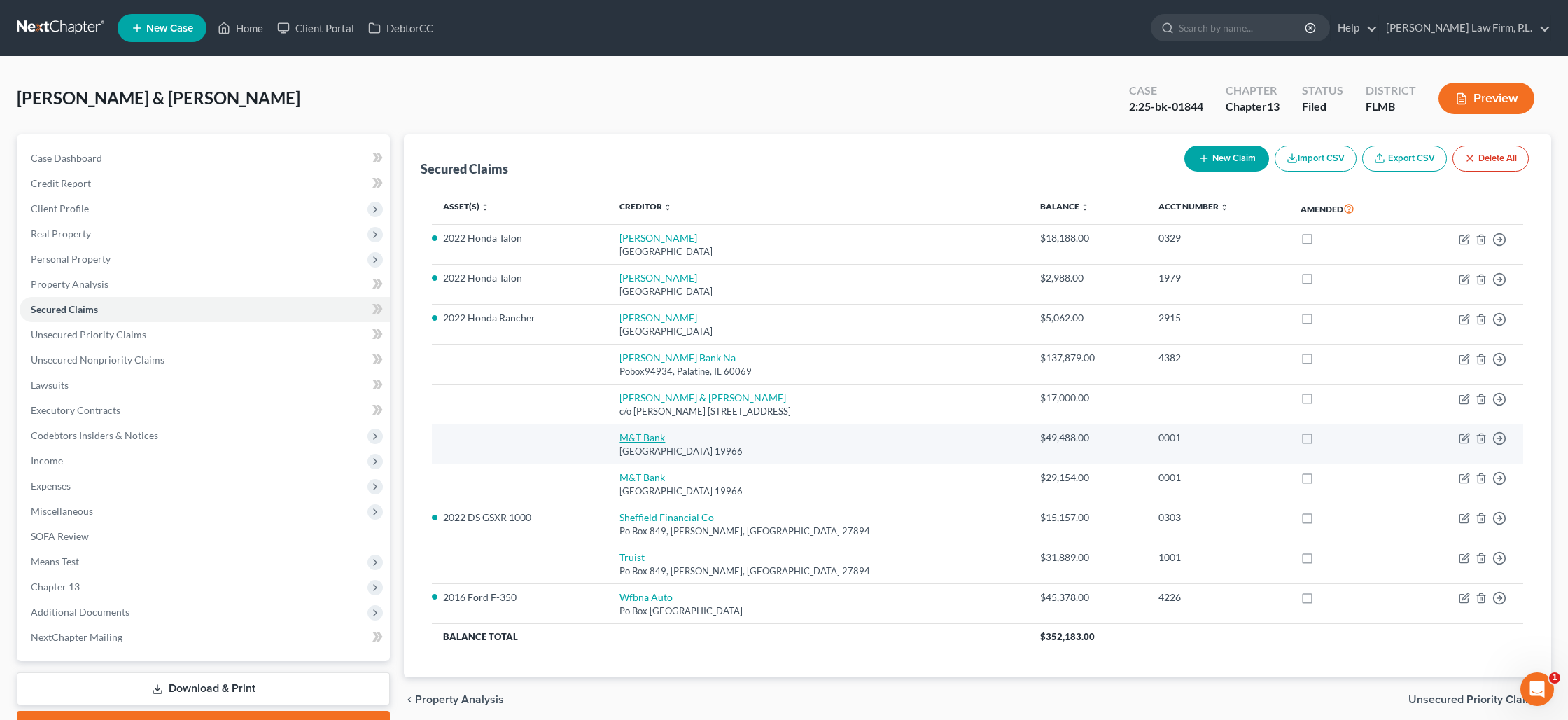
click at [633, 441] on link "M&T Bank" at bounding box center [642, 437] width 45 height 12
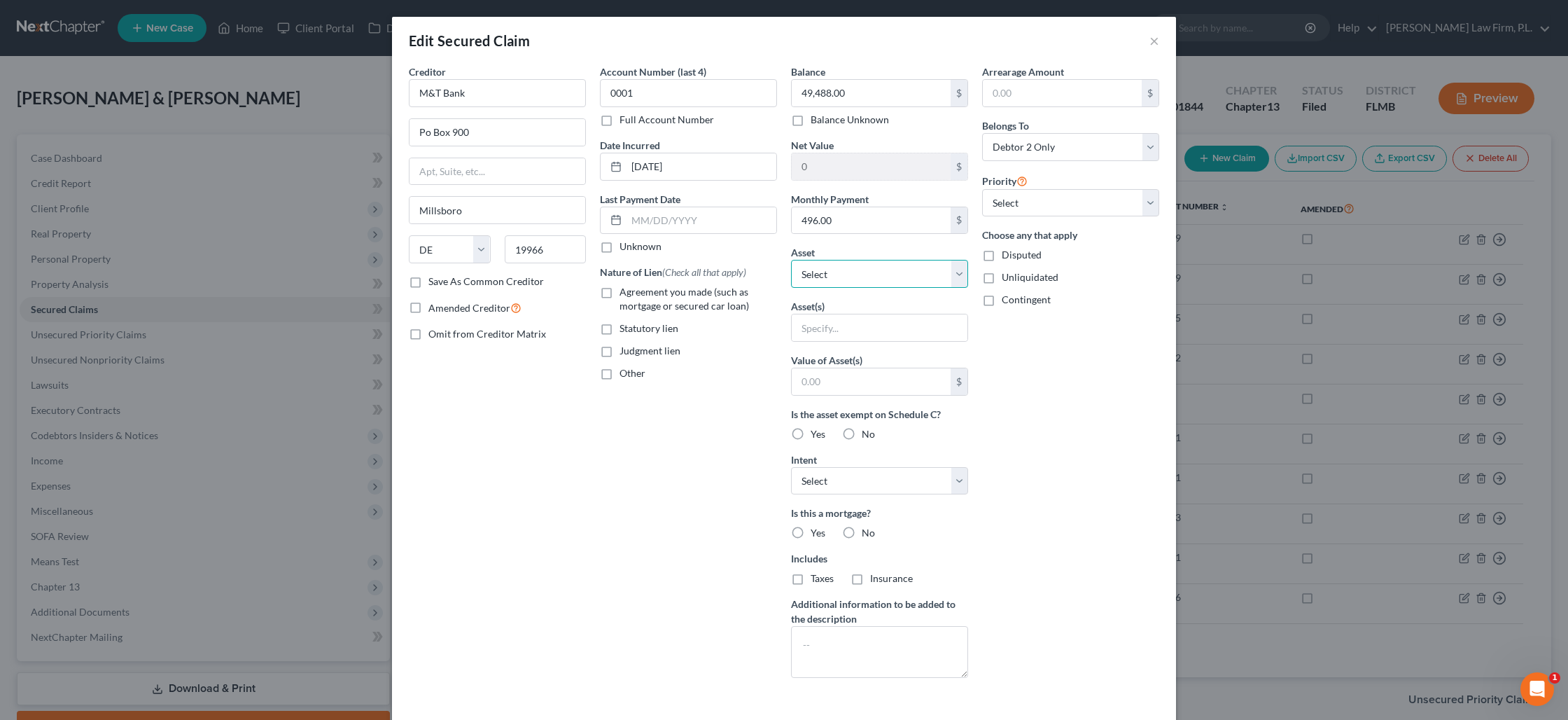
click at [854, 273] on select "Select Other Multiple Assets 2022 DS GSXR 1000 - $15000.0 2007 Ford Mustand - $…" at bounding box center [880, 274] width 177 height 28
click at [791, 260] on select "Select Other Multiple Assets 2022 DS GSXR 1000 - $15000.0 2007 Ford Mustand - $…" at bounding box center [880, 274] width 177 height 28
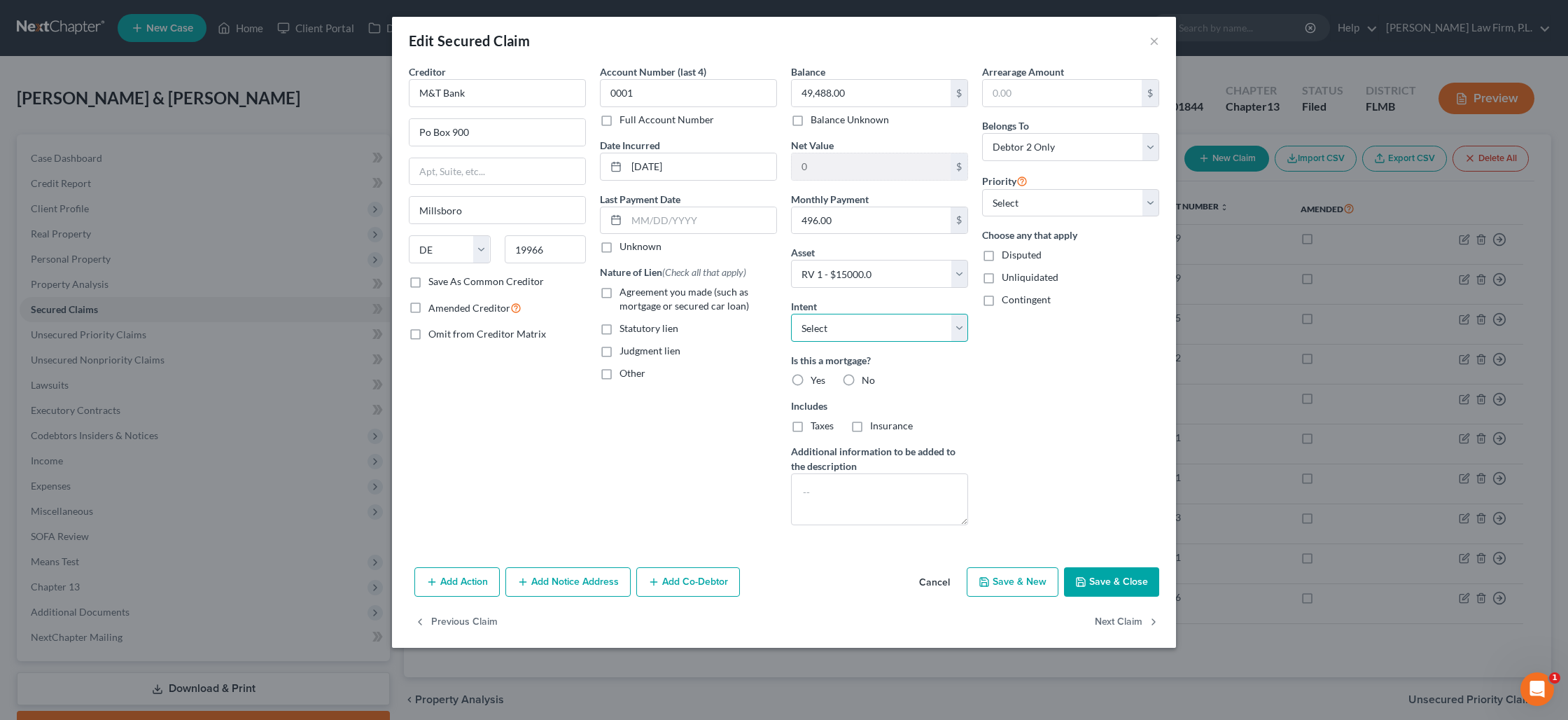
click at [836, 327] on select "Select Surrender Redeem Reaffirm Avoid Other" at bounding box center [880, 328] width 177 height 28
click at [791, 314] on select "Select Surrender Redeem Reaffirm Avoid Other" at bounding box center [880, 328] width 177 height 28
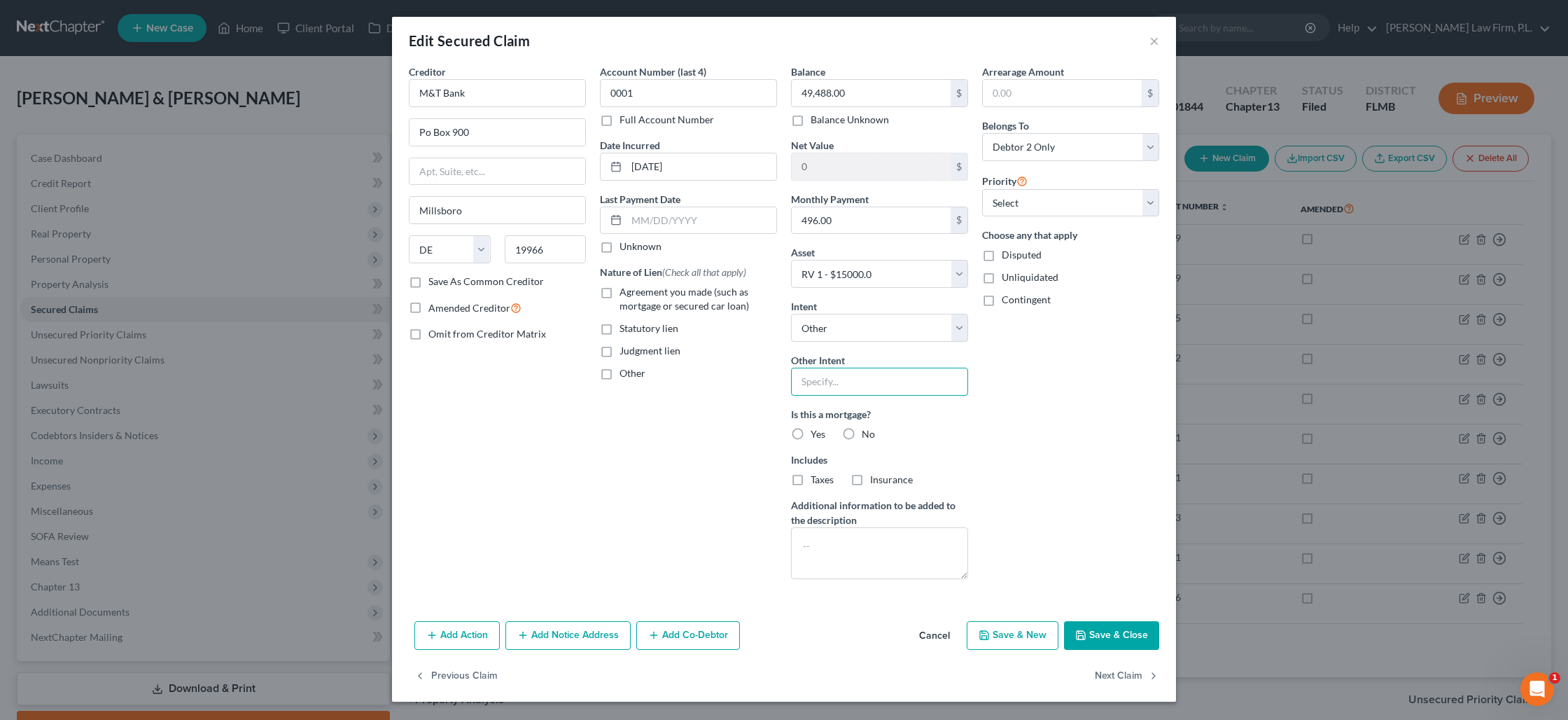
click at [831, 378] on input "text" at bounding box center [880, 381] width 177 height 28
click at [862, 434] on label "No" at bounding box center [868, 433] width 13 height 14
click at [868, 434] on input "No" at bounding box center [872, 431] width 9 height 9
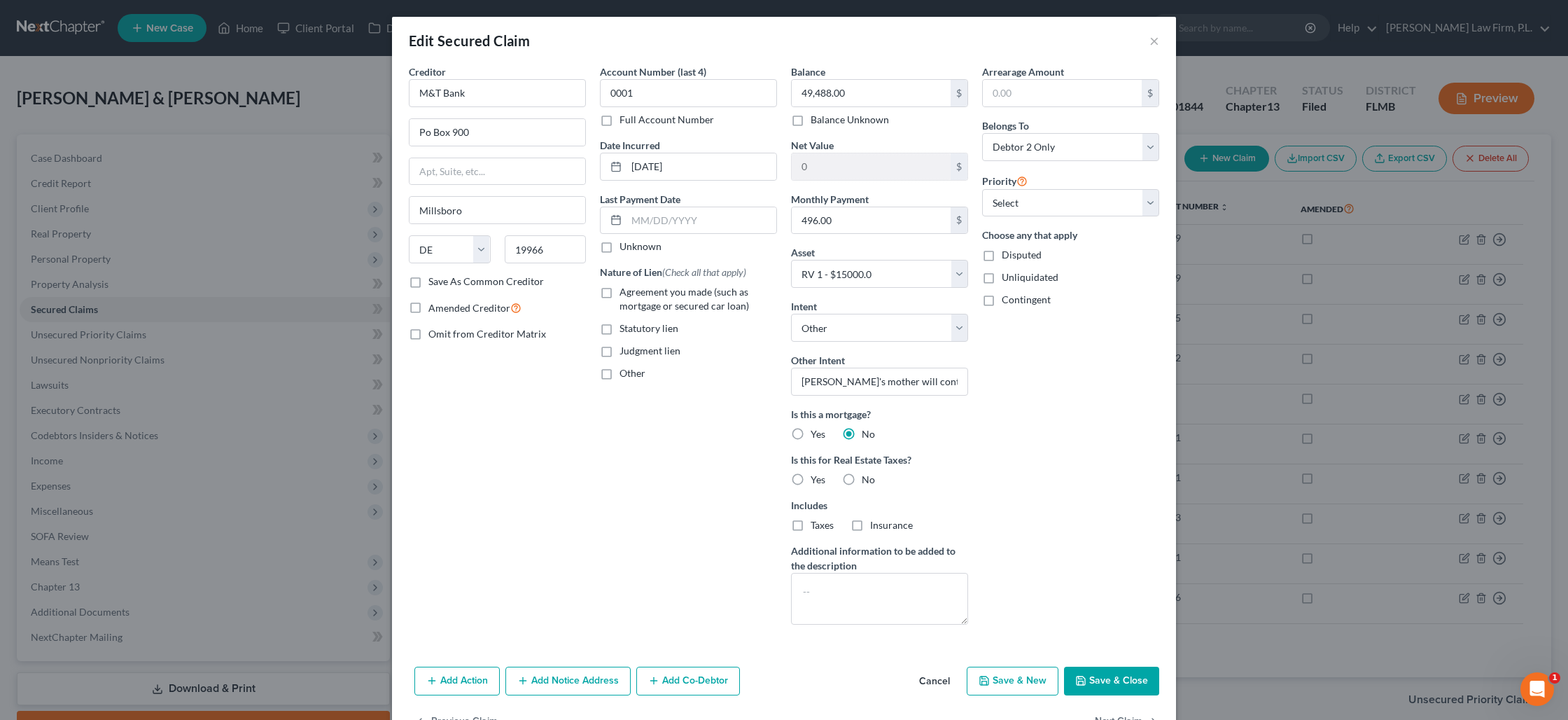
click at [862, 481] on label "No" at bounding box center [868, 479] width 13 height 14
click at [868, 481] on input "No" at bounding box center [872, 477] width 9 height 9
click at [1031, 210] on select "Select 1st 2nd 3rd 4th 5th 6th 7th 8th 9th 10th 11th 12th 13th 14th 15th 16th 1…" at bounding box center [1071, 203] width 177 height 28
click at [983, 189] on select "Select 1st 2nd 3rd 4th 5th 6th 7th 8th 9th 10th 11th 12th 13th 14th 15th 16th 1…" at bounding box center [1071, 203] width 177 height 28
click at [1116, 676] on button "Save & Close" at bounding box center [1112, 681] width 96 height 30
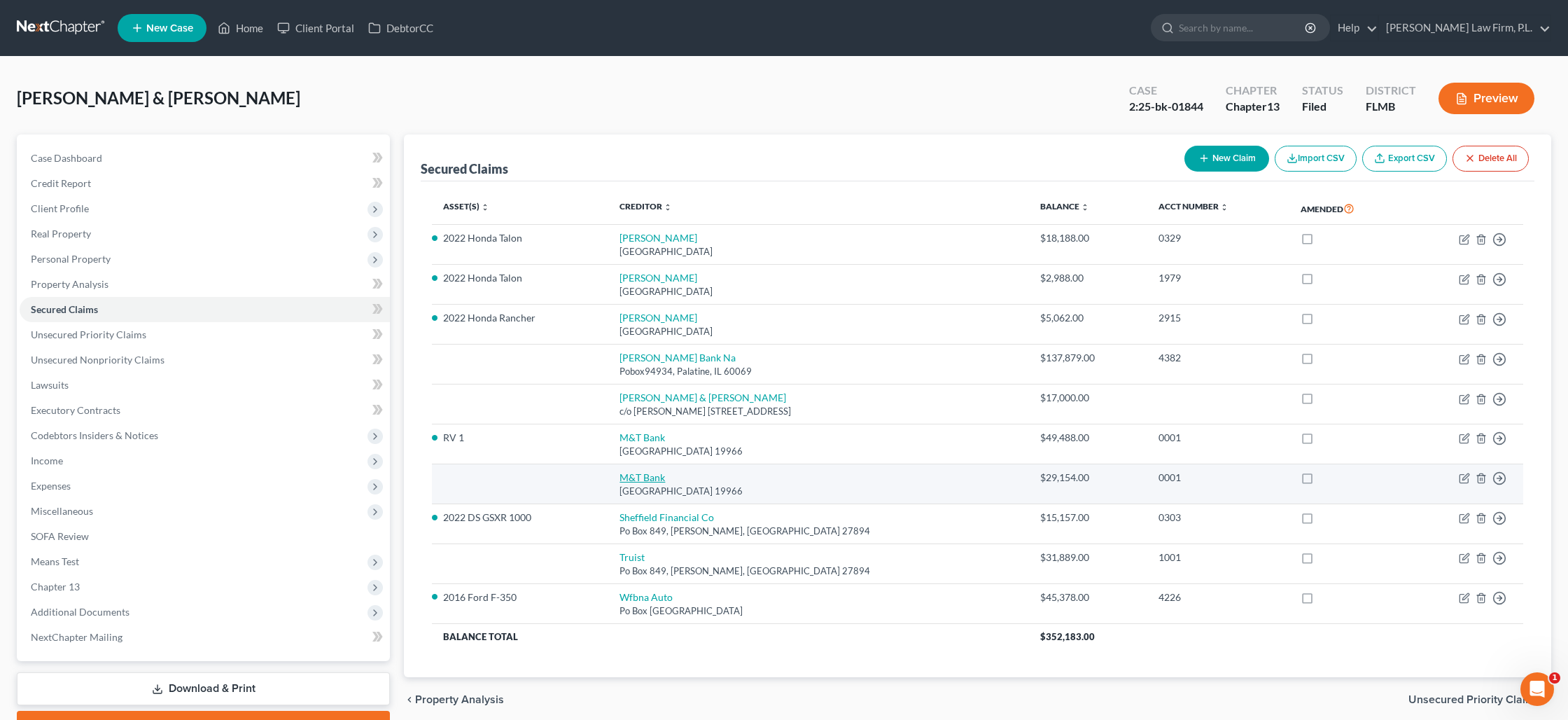
click at [637, 475] on link "M&T Bank" at bounding box center [642, 477] width 45 height 12
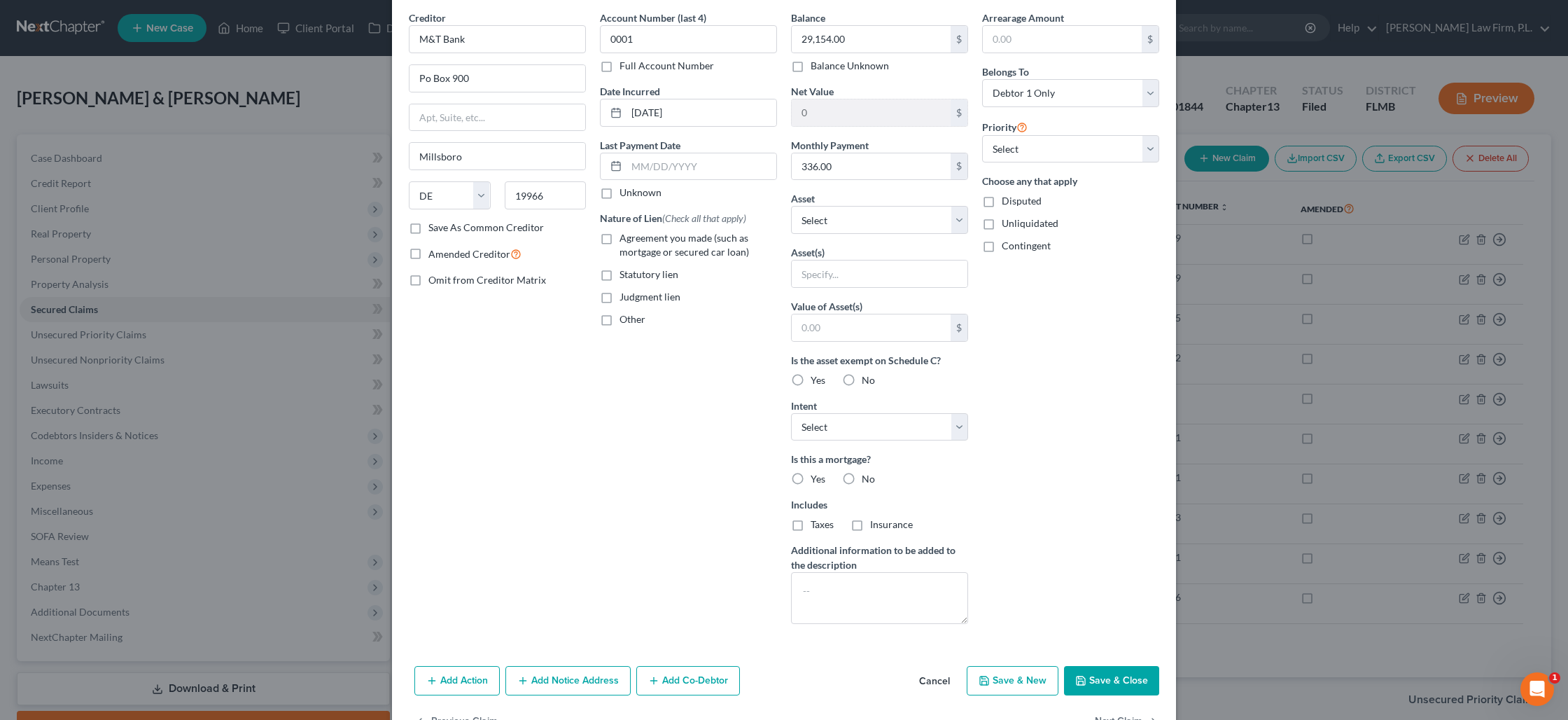
scroll to position [98, 0]
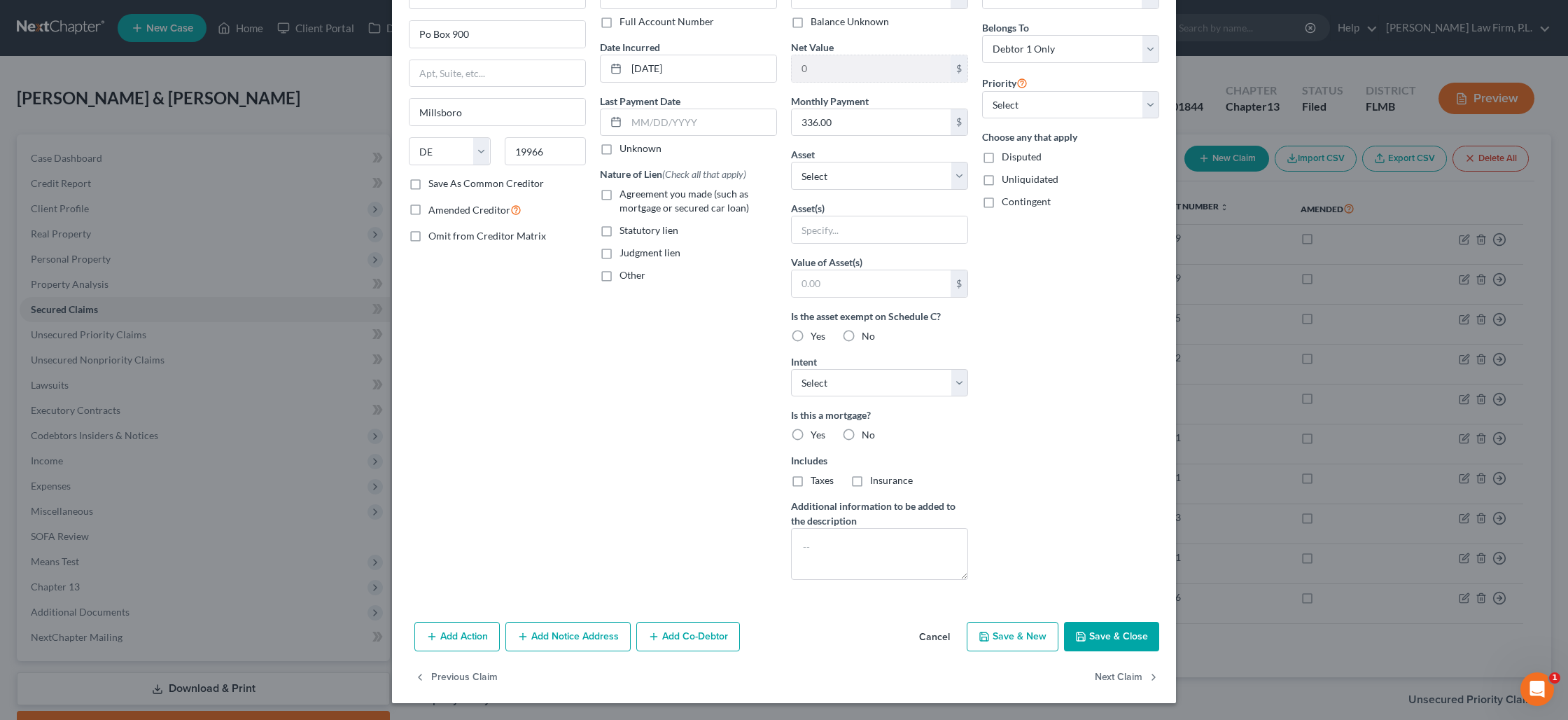
click at [1113, 635] on button "Save & Close" at bounding box center [1112, 636] width 96 height 30
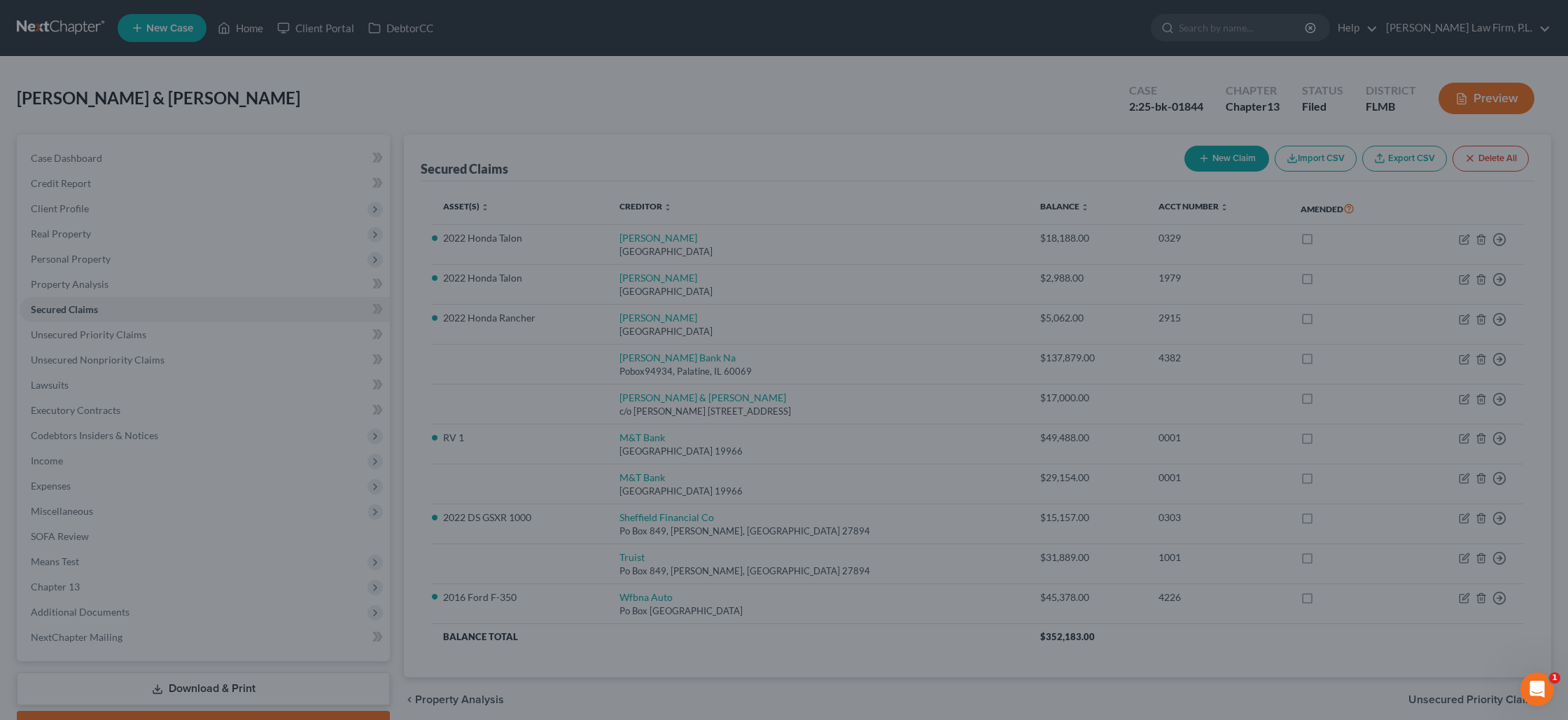
scroll to position [0, 0]
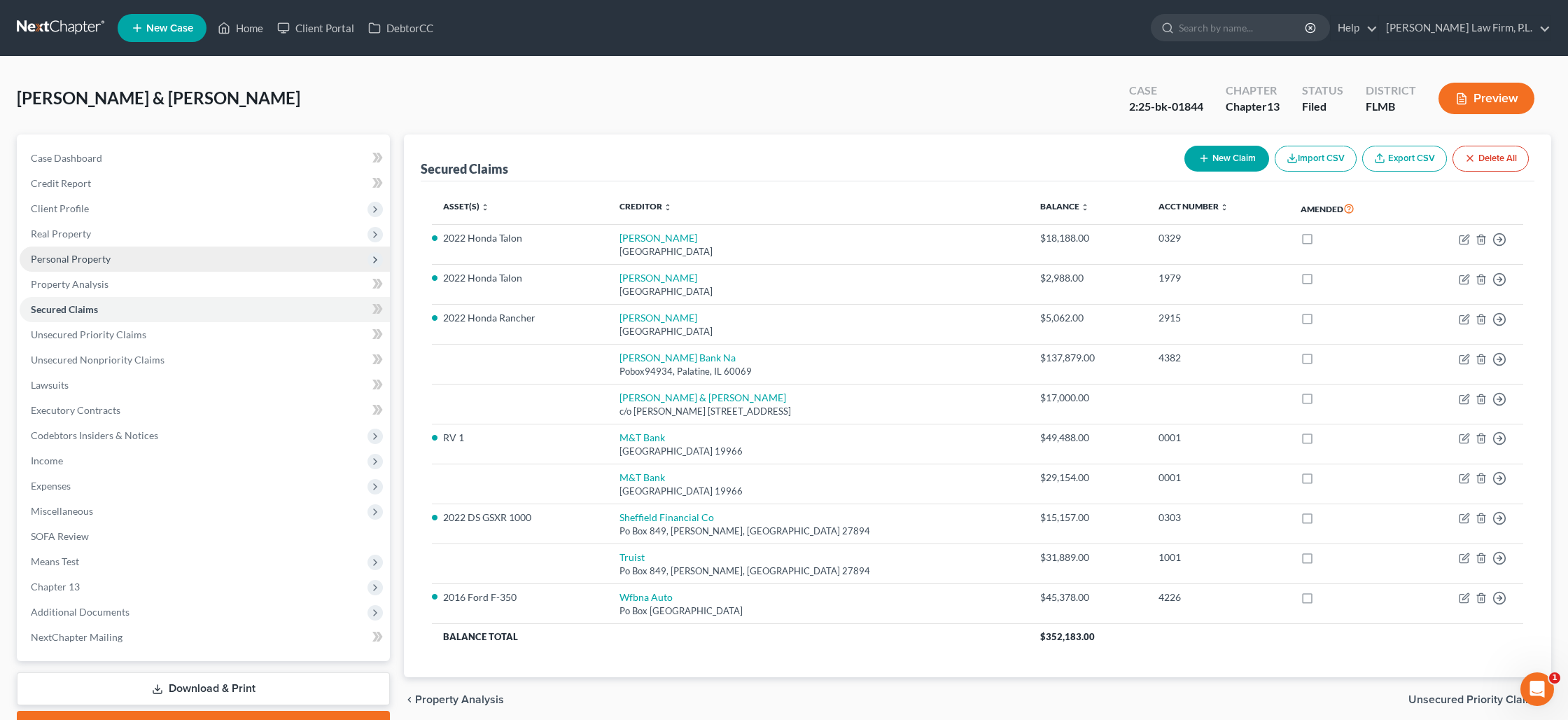
click at [108, 263] on span "Personal Property" at bounding box center [71, 258] width 80 height 12
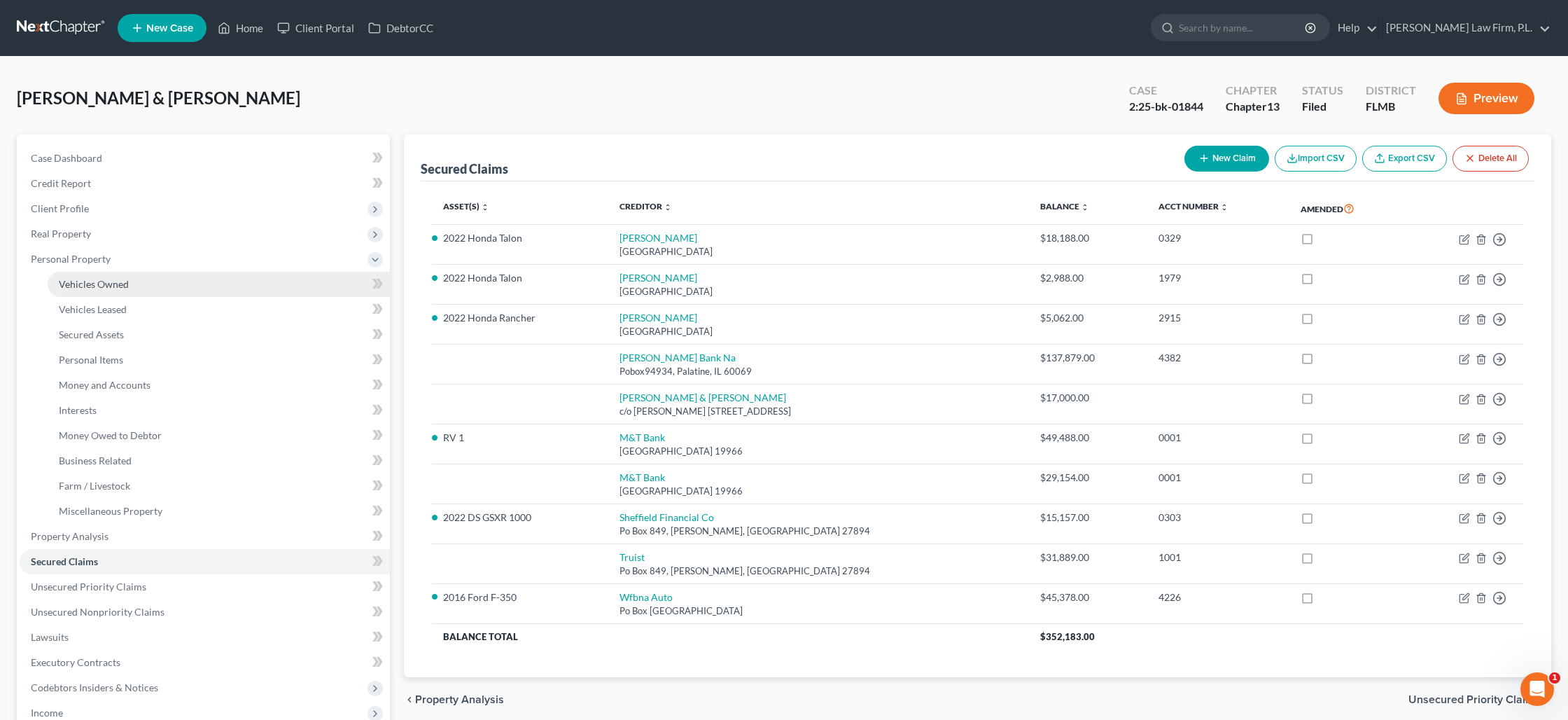
click at [107, 281] on span "Vehicles Owned" at bounding box center [93, 284] width 70 height 12
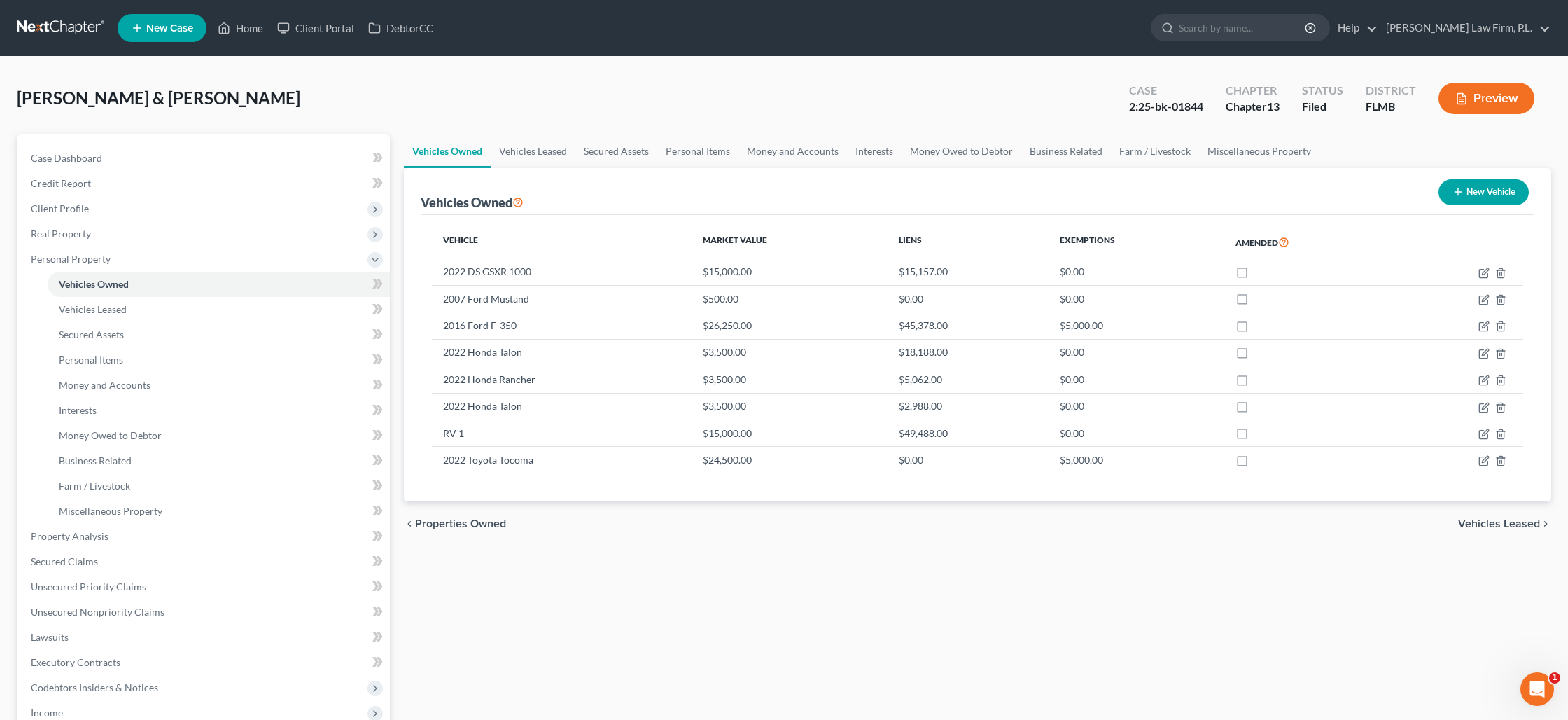
click at [1464, 196] on button "New Vehicle" at bounding box center [1484, 192] width 90 height 26
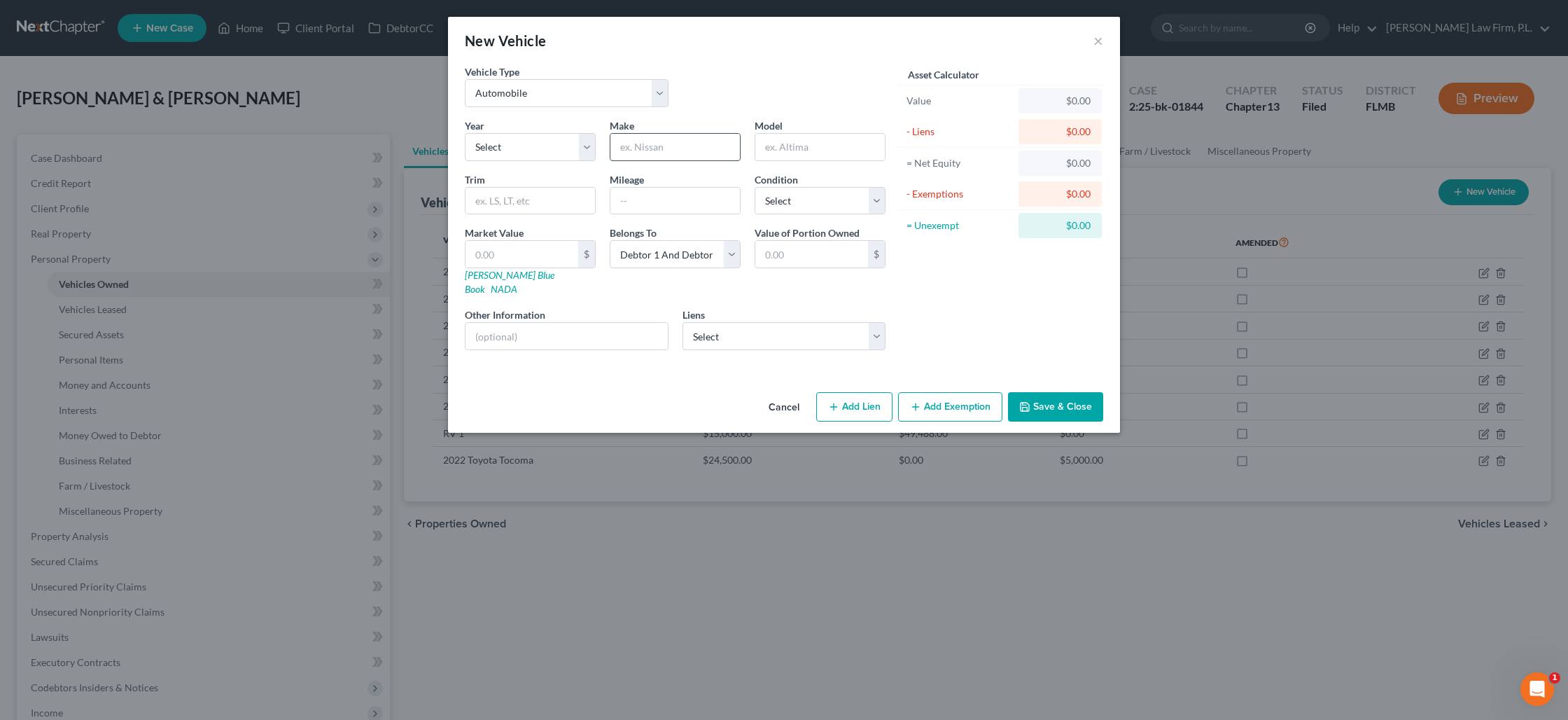
click at [634, 149] on input "text" at bounding box center [675, 147] width 130 height 27
click at [663, 96] on select "Select Automobile Truck Trailer Watercraft Aircraft Motor Home Atv Other Vehicle" at bounding box center [567, 93] width 204 height 28
click at [465, 79] on select "Select Automobile Truck Trailer Watercraft Aircraft Motor Home Atv Other Vehicle" at bounding box center [567, 93] width 204 height 28
click at [551, 257] on input "text" at bounding box center [521, 254] width 112 height 27
click at [1038, 392] on button "Save & Close" at bounding box center [1056, 407] width 96 height 30
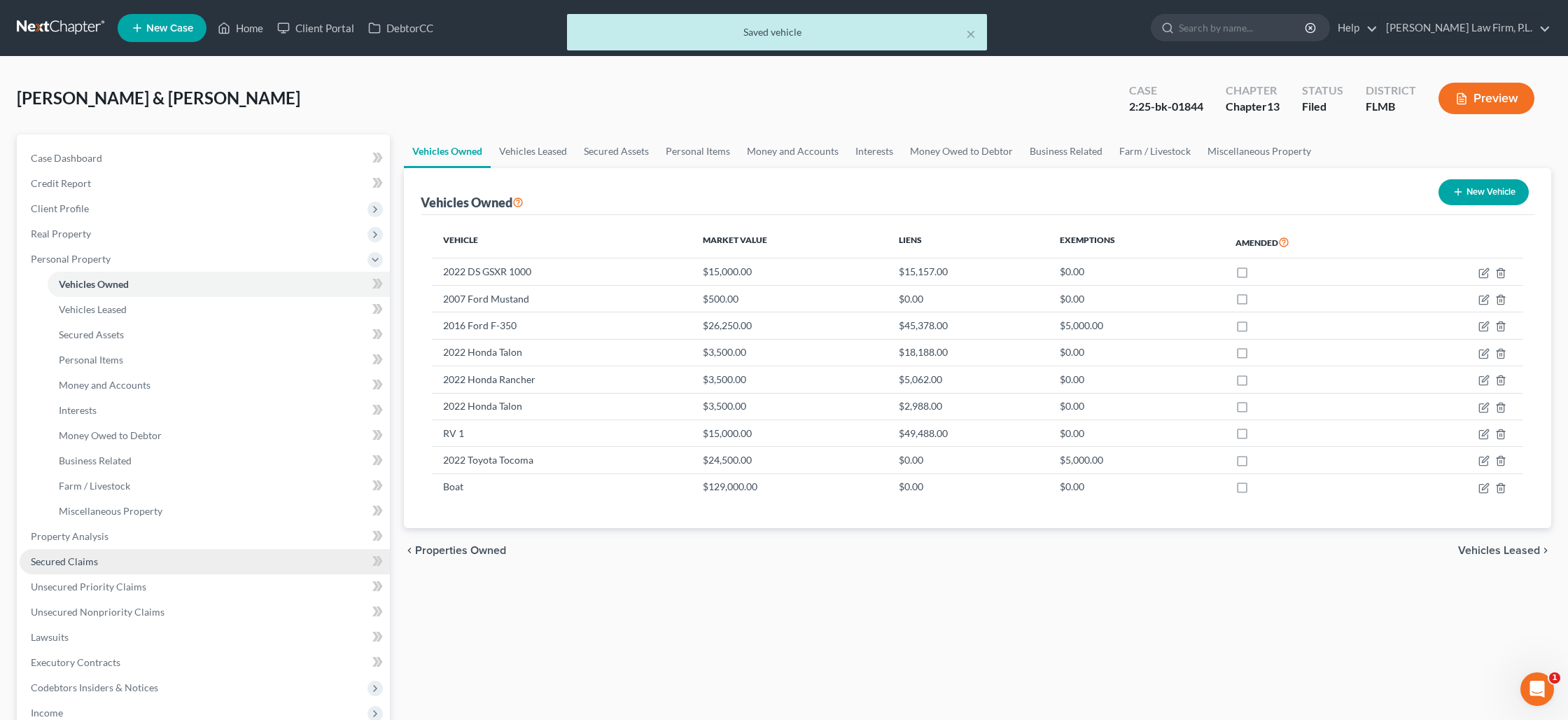
click at [105, 564] on link "Secured Claims" at bounding box center [204, 561] width 370 height 25
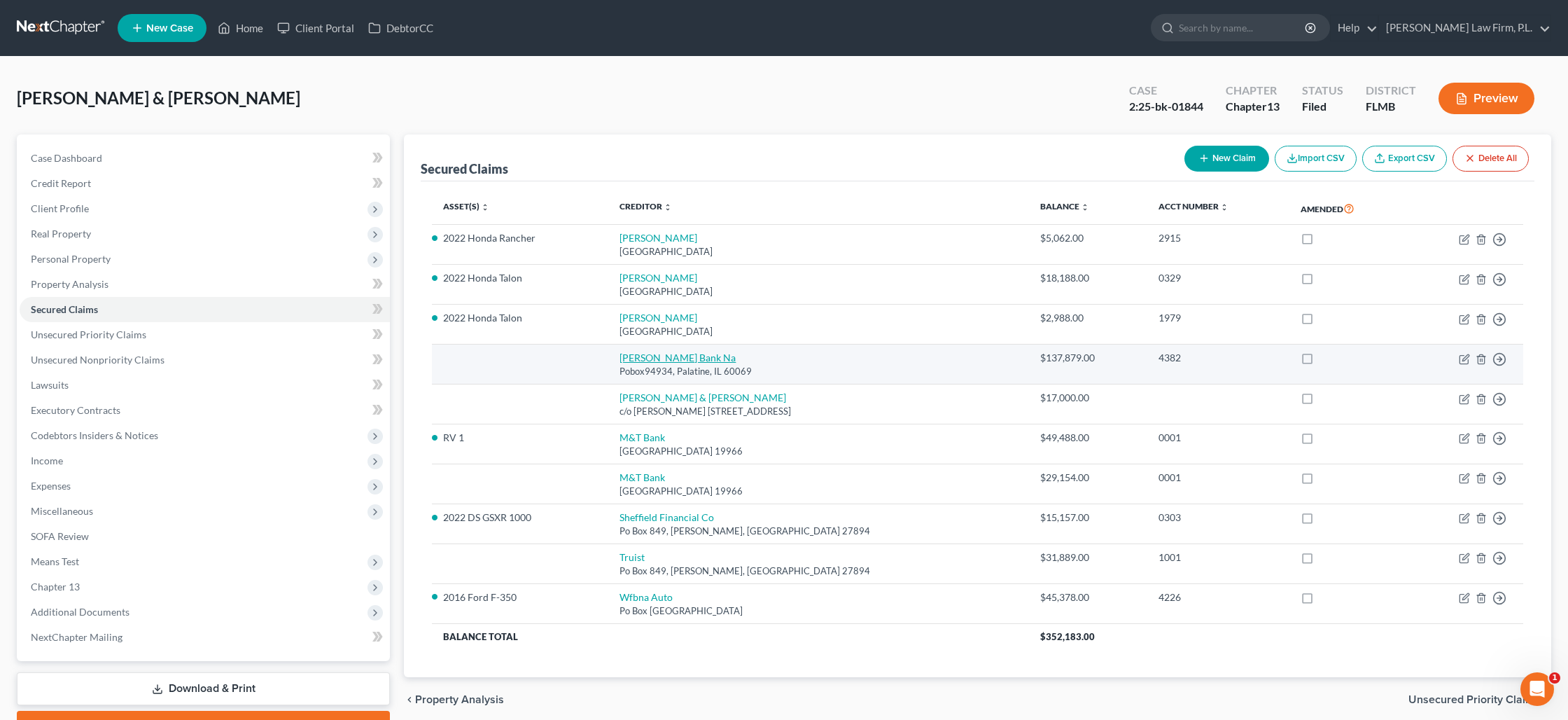
click at [634, 361] on link "[PERSON_NAME] Bank Na" at bounding box center [677, 357] width 116 height 12
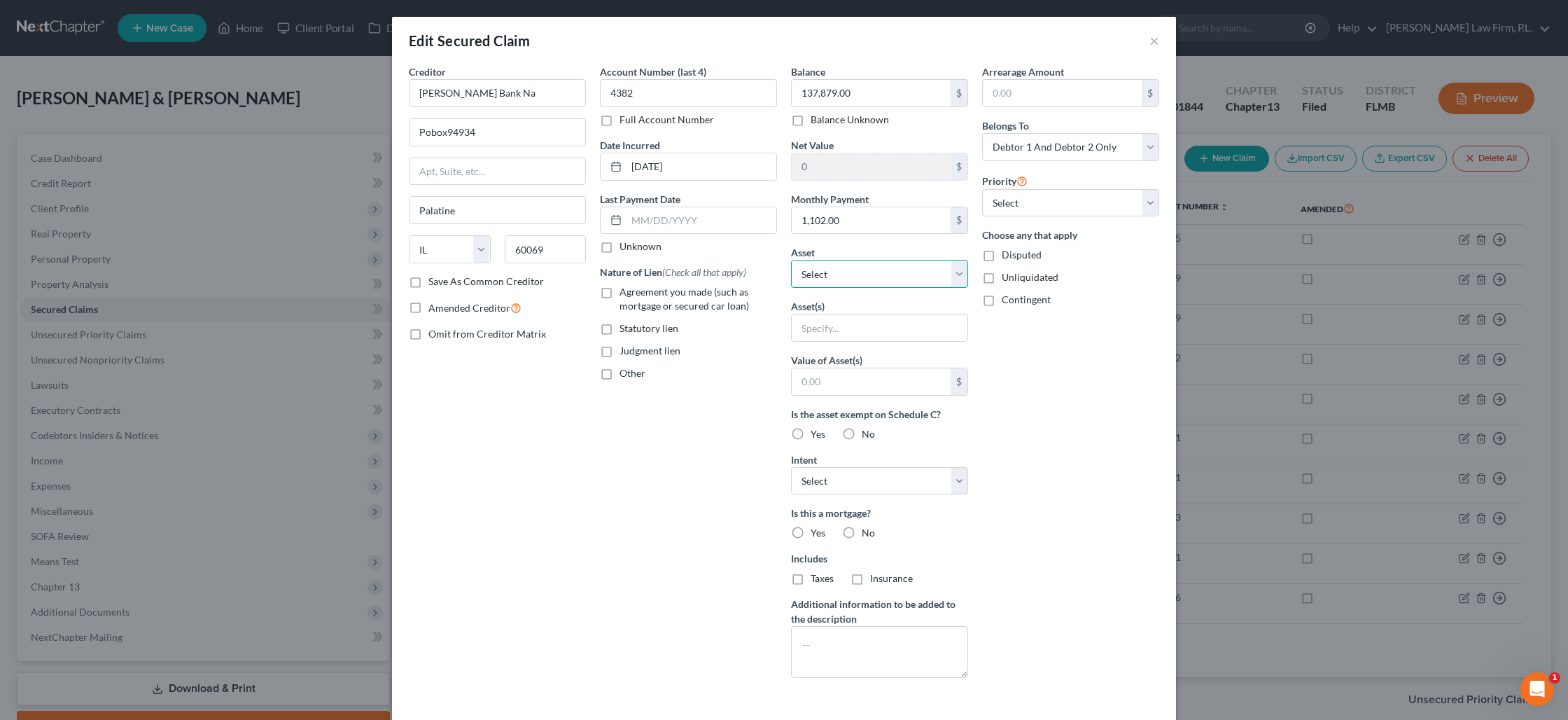
click at [901, 274] on select "Select Other Multiple Assets 2022 DS GSXR 1000 - $15000.0 2007 Ford Mustand - $…" at bounding box center [880, 274] width 177 height 28
click at [791, 260] on select "Select Other Multiple Assets 2022 DS GSXR 1000 - $15000.0 2007 Ford Mustand - $…" at bounding box center [880, 274] width 177 height 28
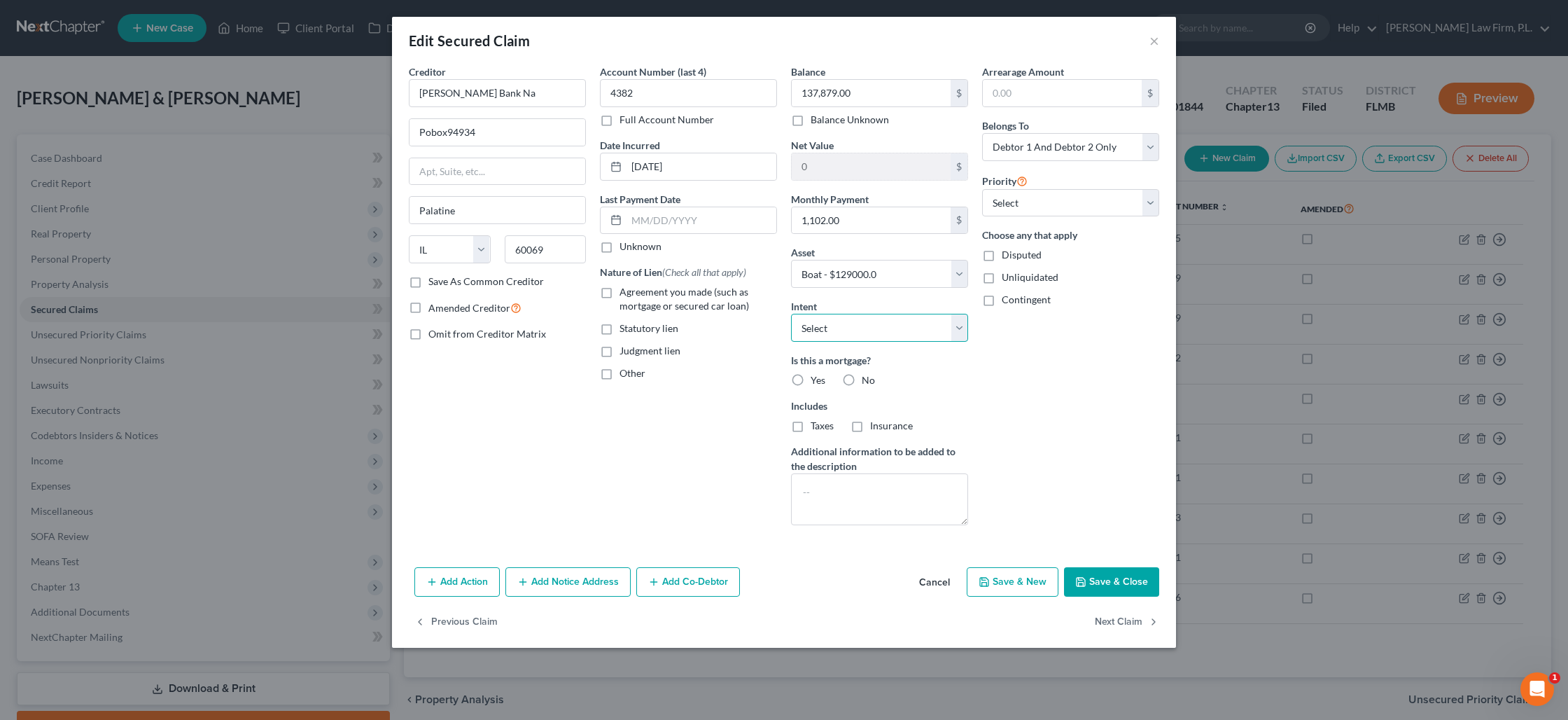
click at [842, 326] on select "Select Surrender Redeem Reaffirm Avoid Other" at bounding box center [880, 328] width 177 height 28
click at [791, 314] on select "Select Surrender Redeem Reaffirm Avoid Other" at bounding box center [880, 328] width 177 height 28
click at [862, 380] on label "No" at bounding box center [868, 379] width 13 height 14
click at [868, 380] on input "No" at bounding box center [872, 378] width 9 height 9
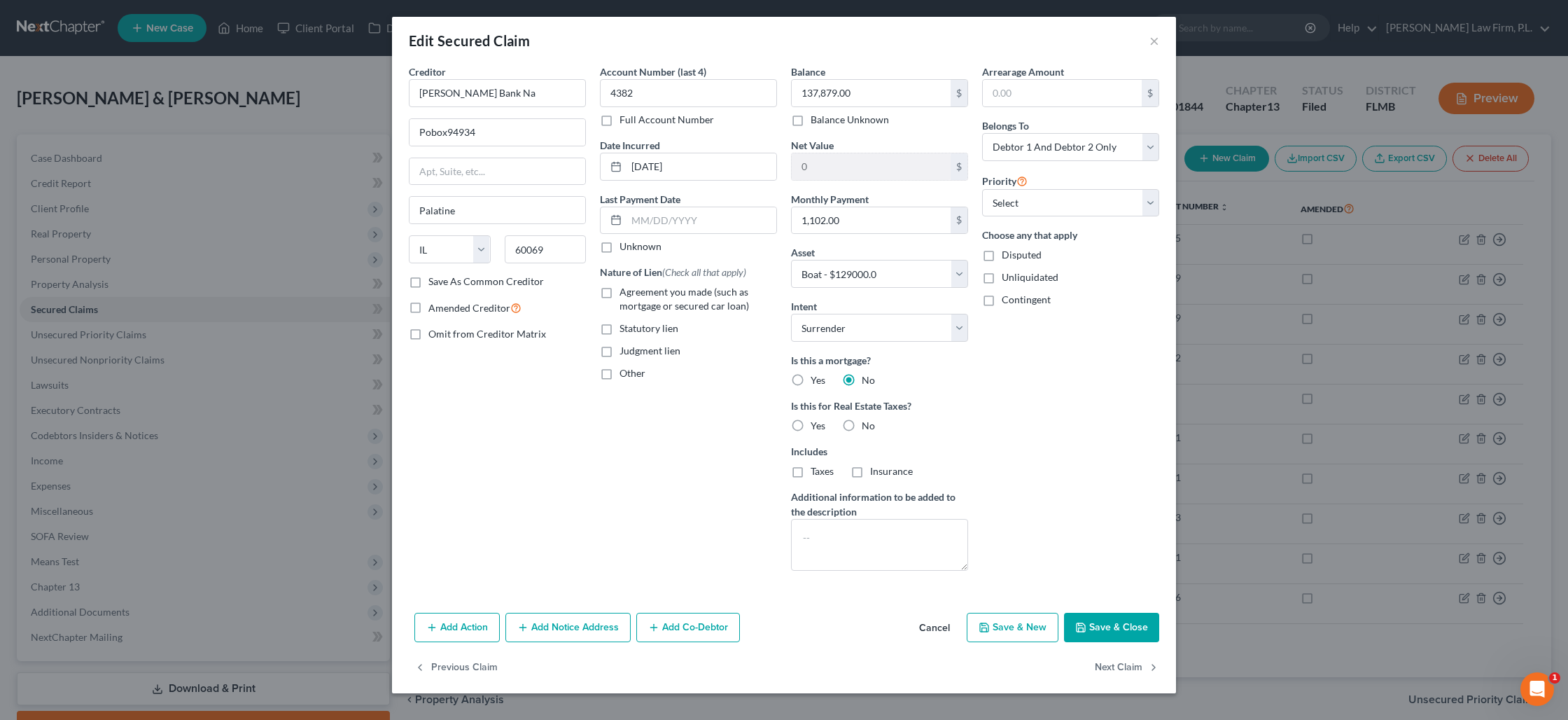
click at [862, 426] on label "No" at bounding box center [868, 425] width 13 height 14
click at [868, 426] on input "No" at bounding box center [872, 423] width 9 height 9
click at [838, 533] on textarea at bounding box center [880, 545] width 177 height 52
click at [1128, 634] on button "Save & Close" at bounding box center [1112, 627] width 96 height 30
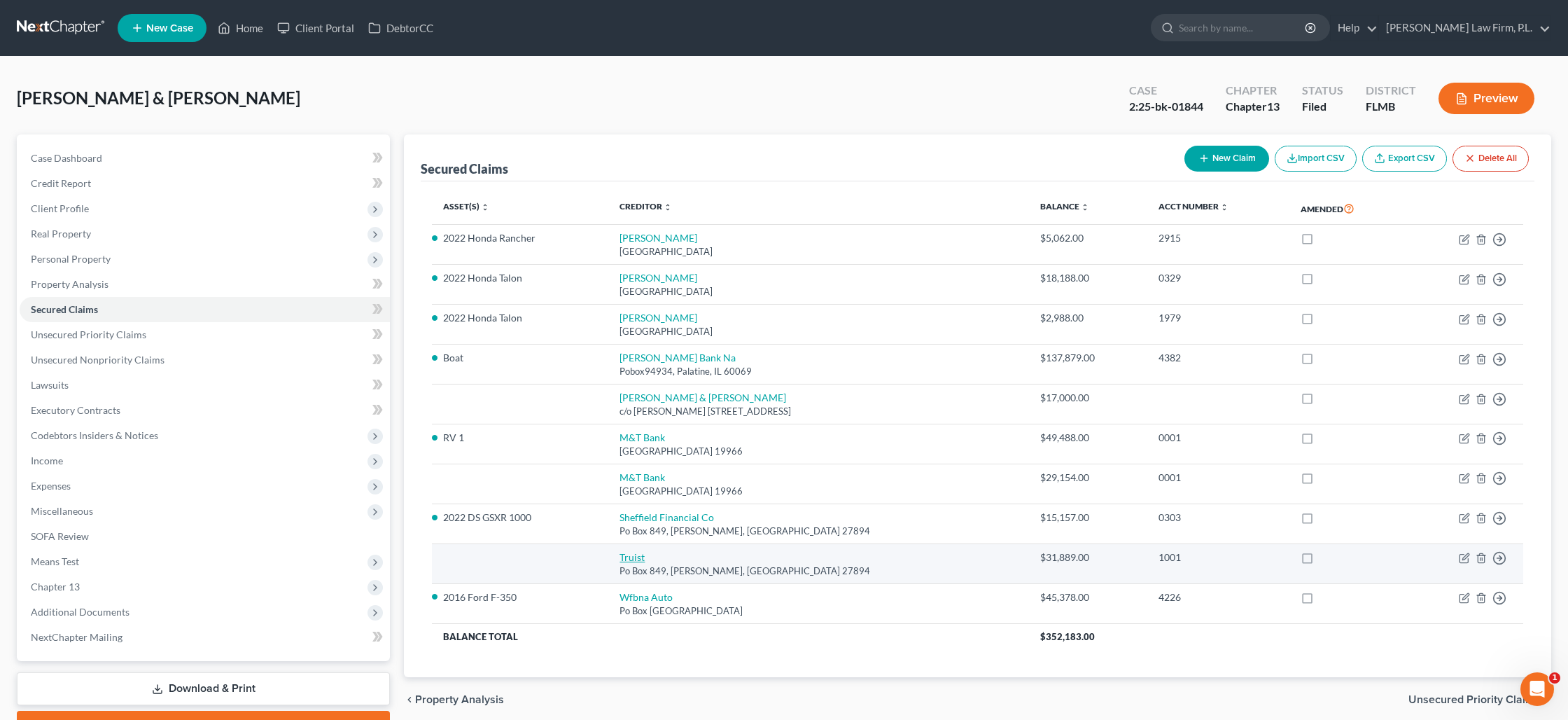
click at [623, 553] on link "Truist" at bounding box center [632, 557] width 25 height 12
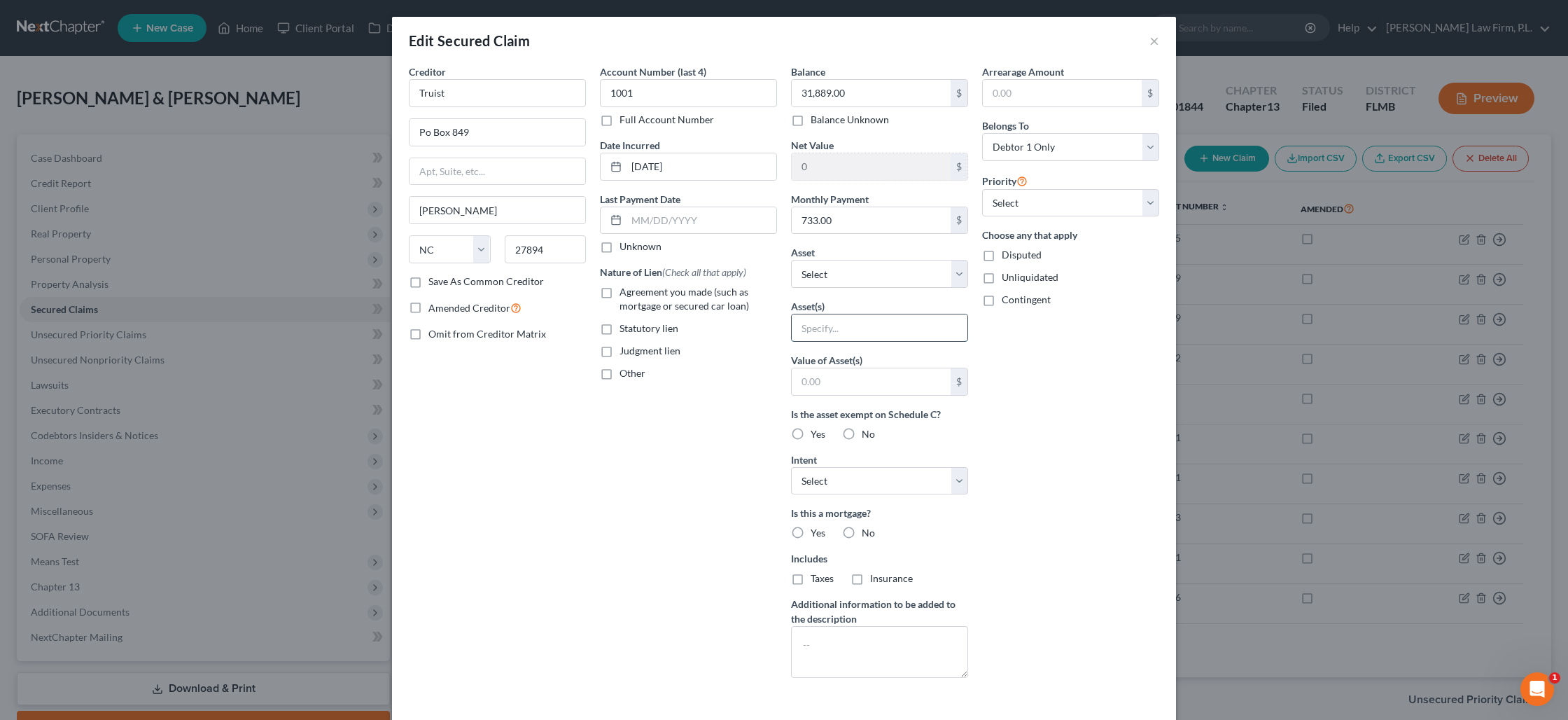
click at [822, 333] on input "text" at bounding box center [879, 328] width 175 height 27
click at [874, 280] on select "Select Other Multiple Assets 2022 DS GSXR 1000 - $15000.0 2007 Ford Mustand - $…" at bounding box center [880, 274] width 177 height 28
click at [791, 260] on select "Select Other Multiple Assets 2022 DS GSXR 1000 - $15000.0 2007 Ford Mustand - $…" at bounding box center [880, 274] width 177 height 28
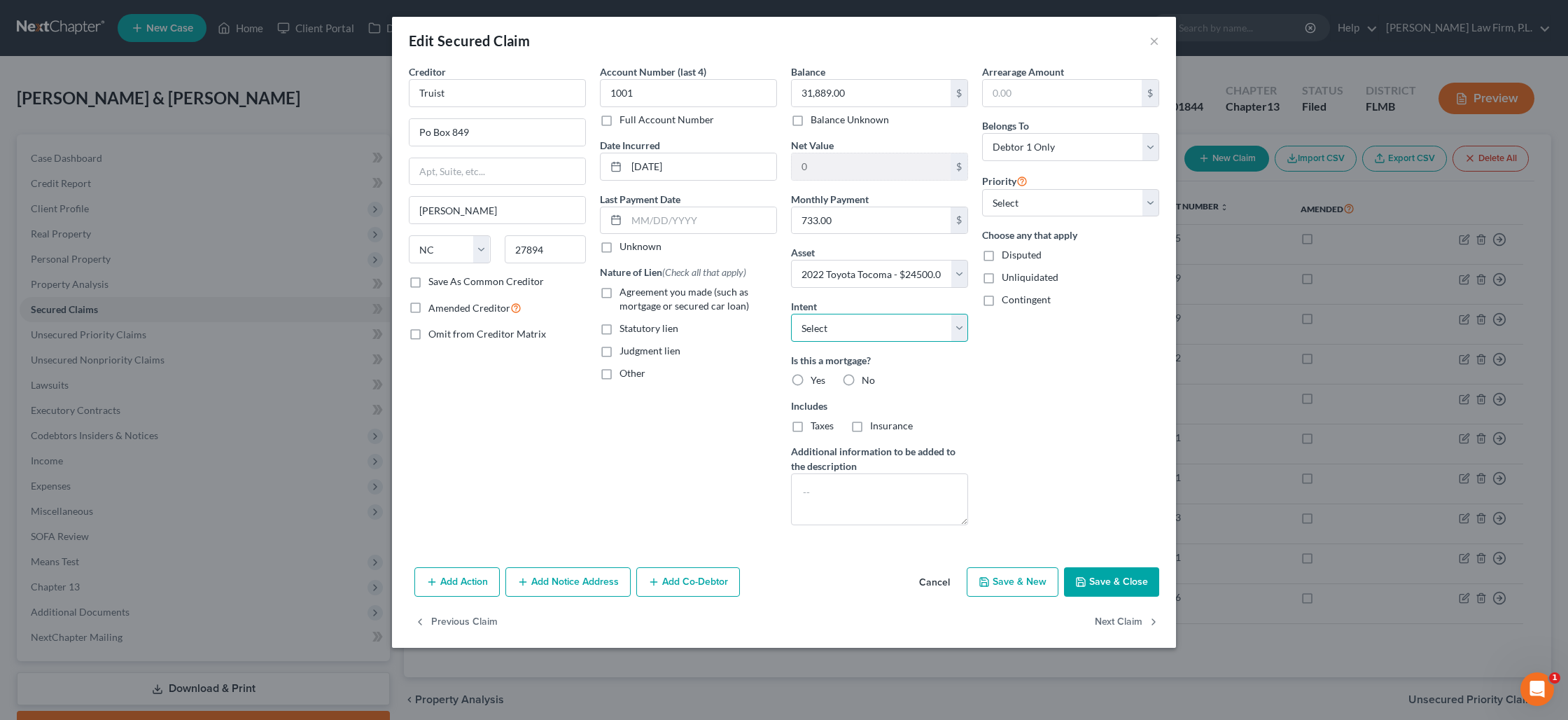
click at [829, 328] on select "Select Surrender Redeem Reaffirm Avoid Other" at bounding box center [880, 328] width 177 height 28
click at [791, 314] on select "Select Surrender Redeem Reaffirm Avoid Other" at bounding box center [880, 328] width 177 height 28
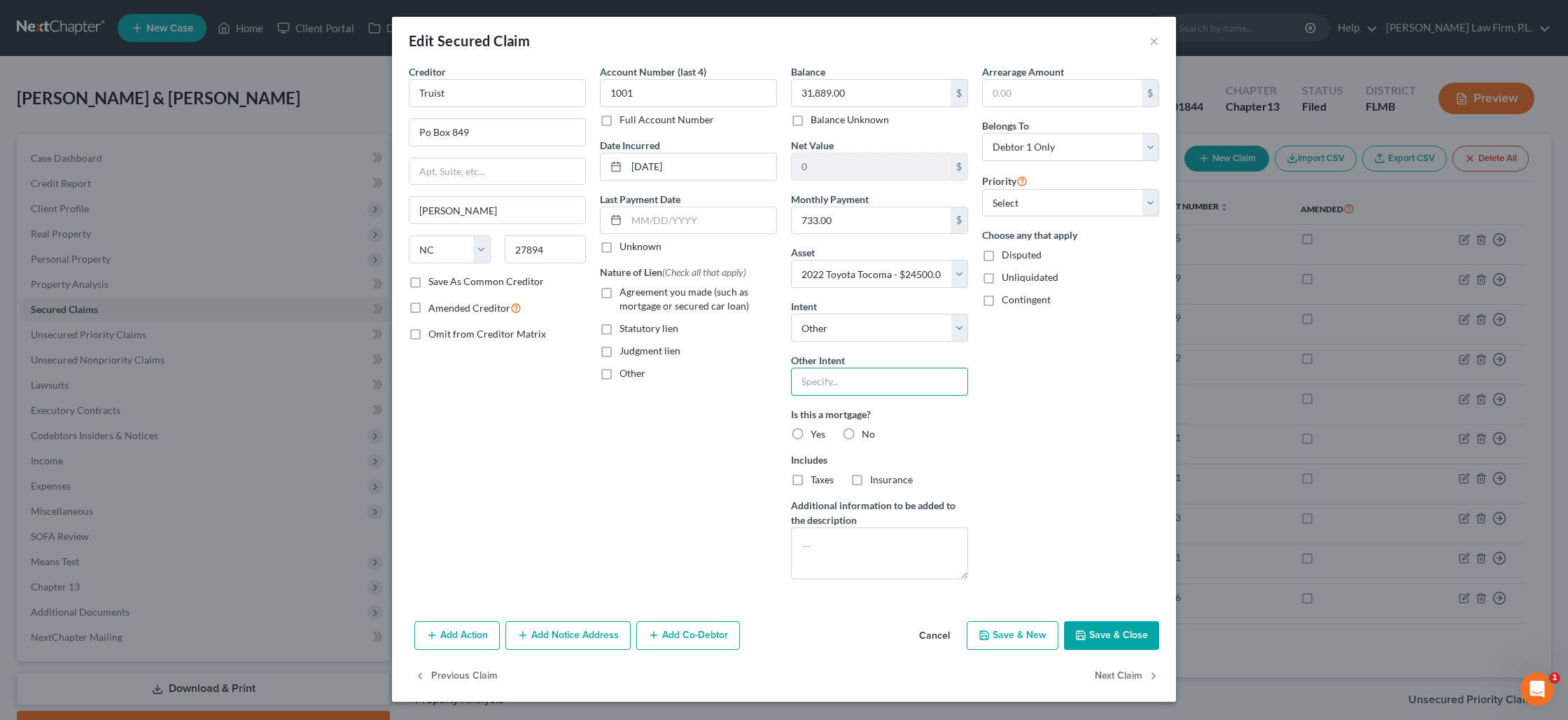
click at [822, 376] on input "text" at bounding box center [880, 381] width 177 height 28
click at [862, 432] on label "No" at bounding box center [868, 433] width 13 height 14
click at [868, 432] on input "No" at bounding box center [872, 431] width 9 height 9
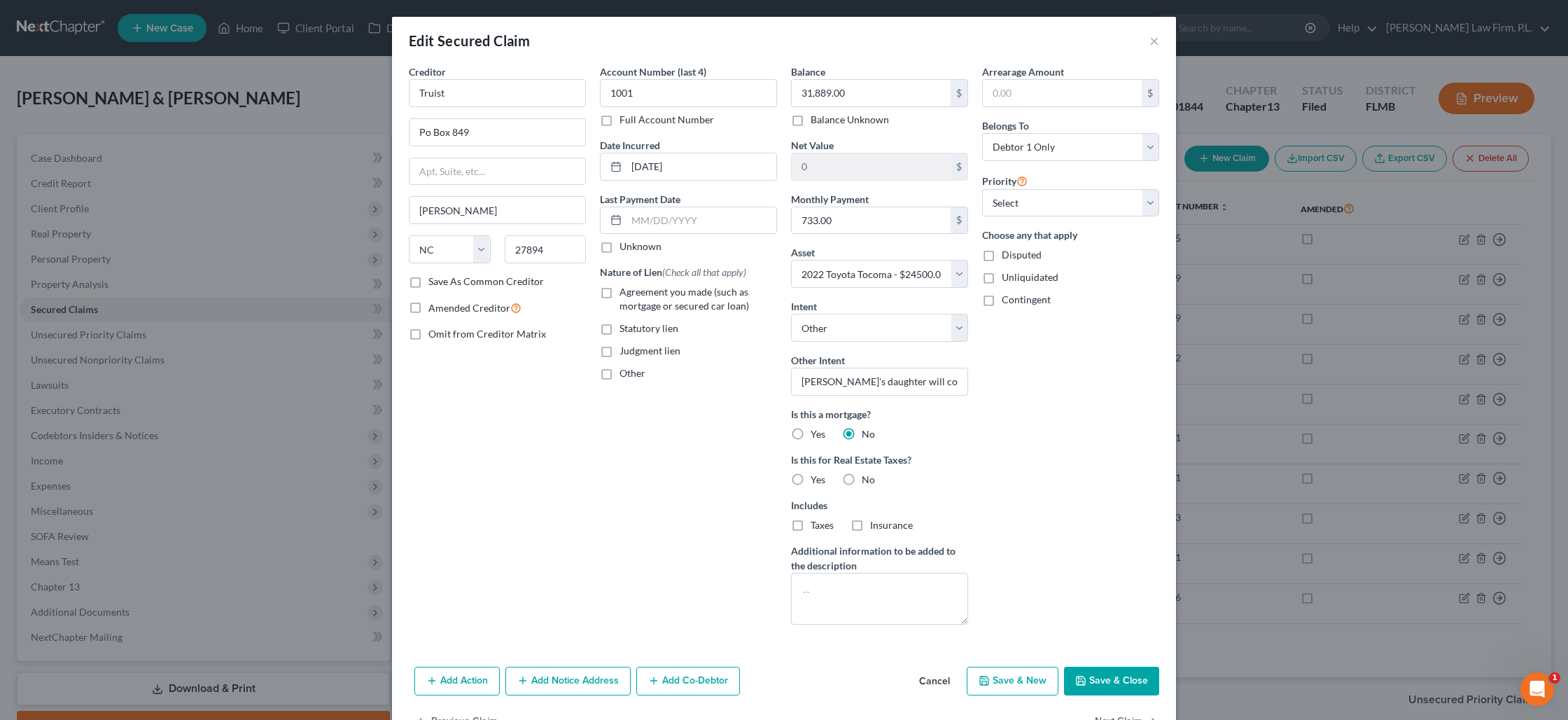
click at [862, 475] on label "No" at bounding box center [868, 479] width 13 height 14
click at [868, 475] on input "No" at bounding box center [872, 477] width 9 height 9
click at [844, 586] on textarea at bounding box center [880, 598] width 177 height 52
click at [1060, 207] on select "Select 1st 2nd 3rd 4th 5th 6th 7th 8th 9th 10th 11th 12th 13th 14th 15th 16th 1…" at bounding box center [1071, 203] width 177 height 28
click at [983, 189] on select "Select 1st 2nd 3rd 4th 5th 6th 7th 8th 9th 10th 11th 12th 13th 14th 15th 16th 1…" at bounding box center [1071, 203] width 177 height 28
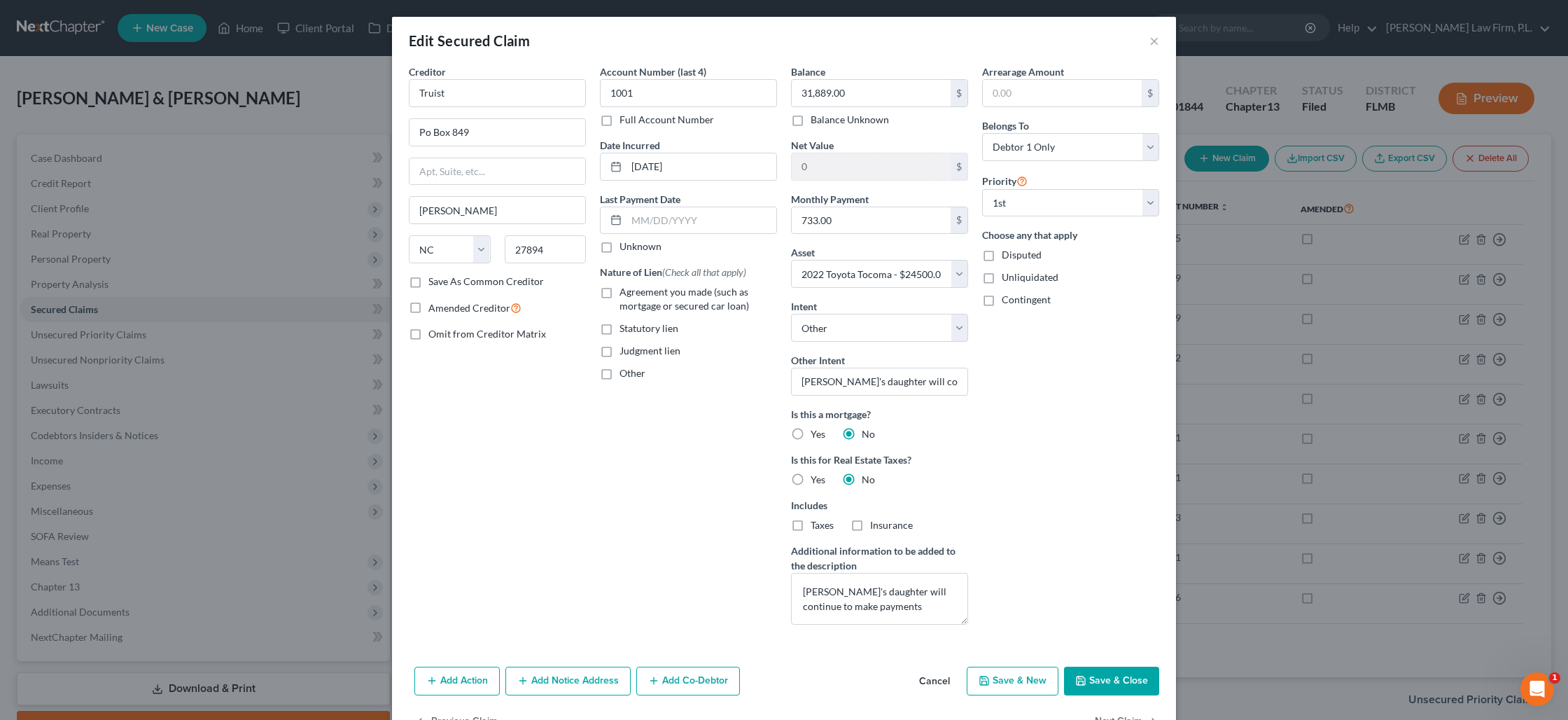
click at [1110, 684] on button "Save & Close" at bounding box center [1112, 681] width 96 height 30
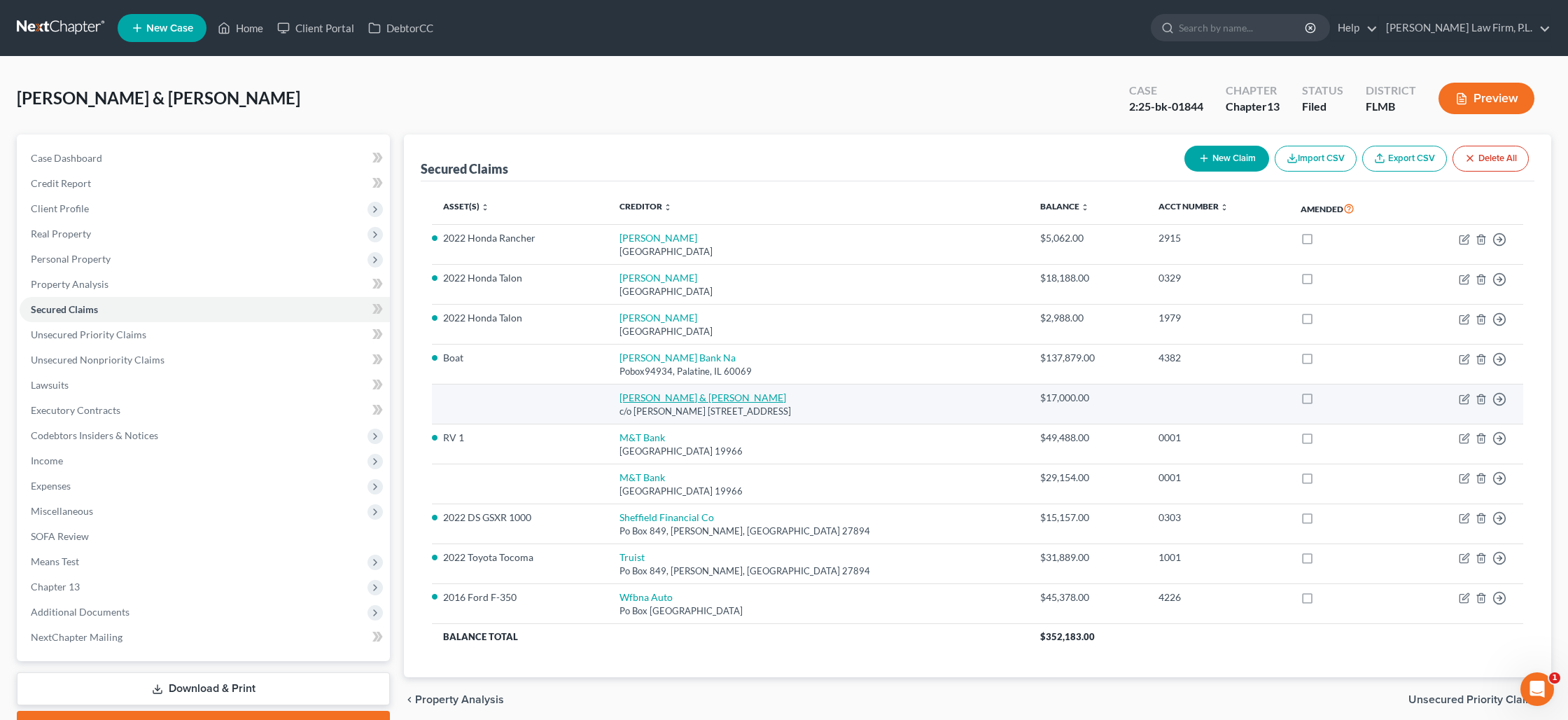
click at [684, 395] on link "[PERSON_NAME] & [PERSON_NAME]" at bounding box center [703, 397] width 167 height 12
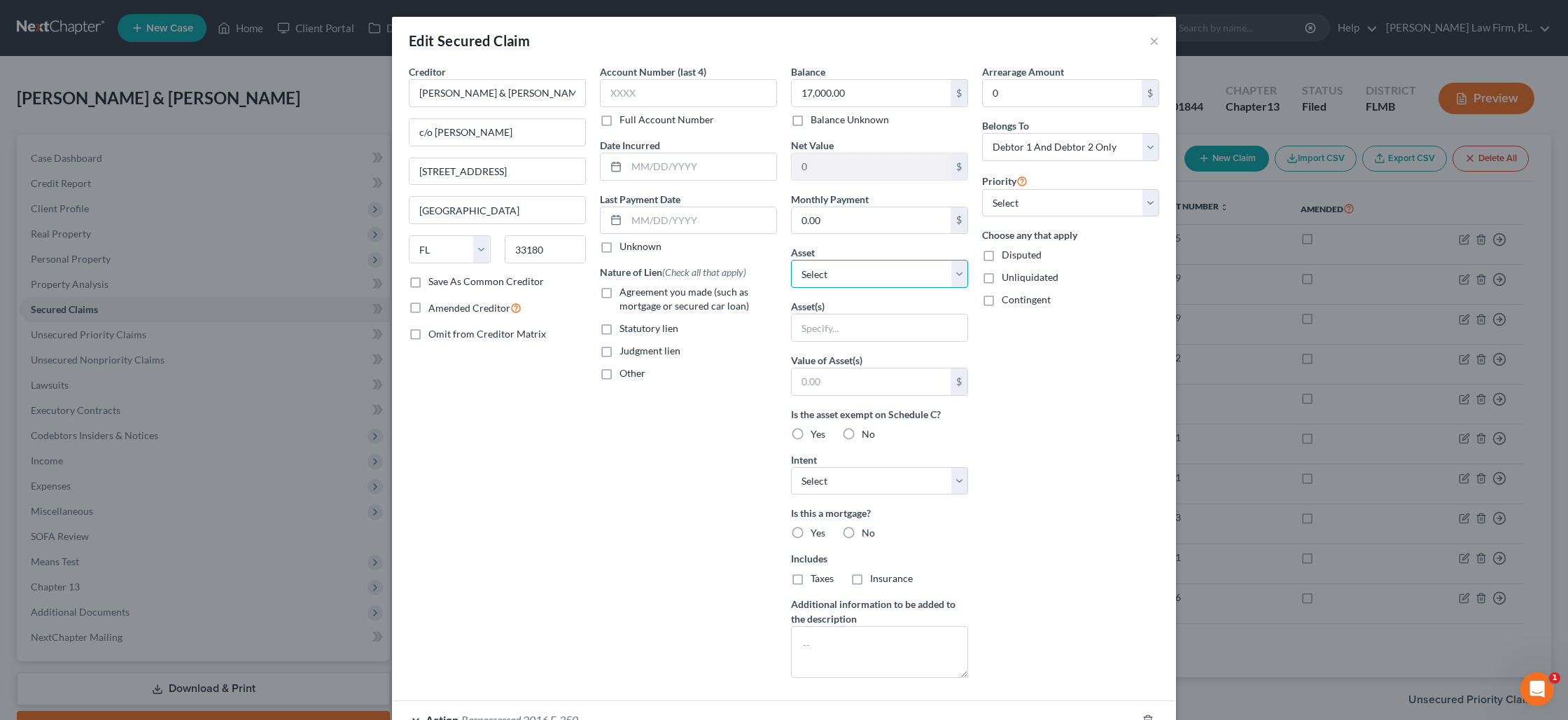
click at [885, 271] on select "Select Other Multiple Assets 2022 DS GSXR 1000 - $15000.0 2007 Ford Mustand - $…" at bounding box center [880, 274] width 177 height 28
click at [791, 260] on select "Select Other Multiple Assets 2022 DS GSXR 1000 - $15000.0 2007 Ford Mustand - $…" at bounding box center [880, 274] width 177 height 28
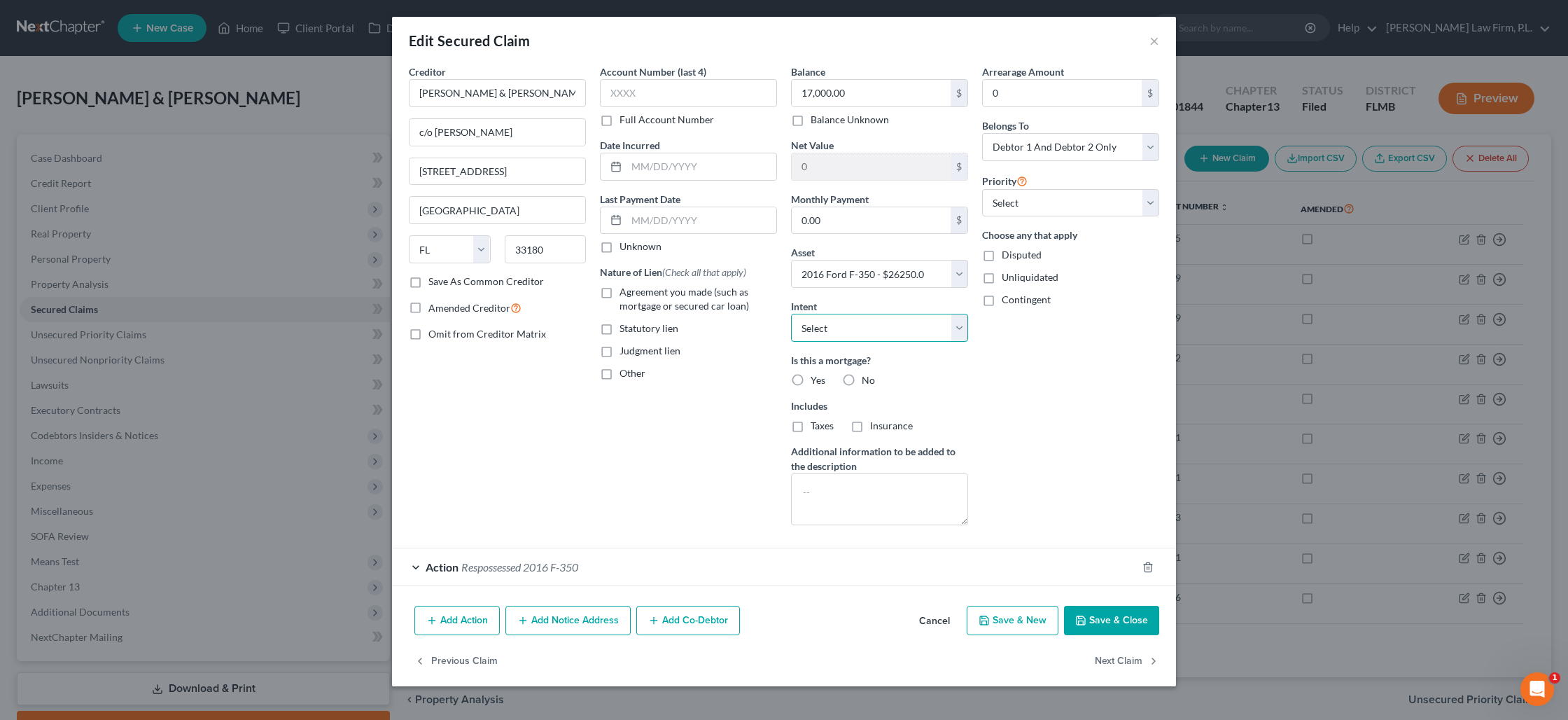
click at [871, 329] on select "Select Surrender Redeem Reaffirm Avoid Other" at bounding box center [880, 328] width 177 height 28
click at [791, 314] on select "Select Surrender Redeem Reaffirm Avoid Other" at bounding box center [880, 328] width 177 height 28
click at [862, 374] on label "No" at bounding box center [868, 379] width 13 height 14
click at [868, 374] on input "No" at bounding box center [872, 378] width 9 height 9
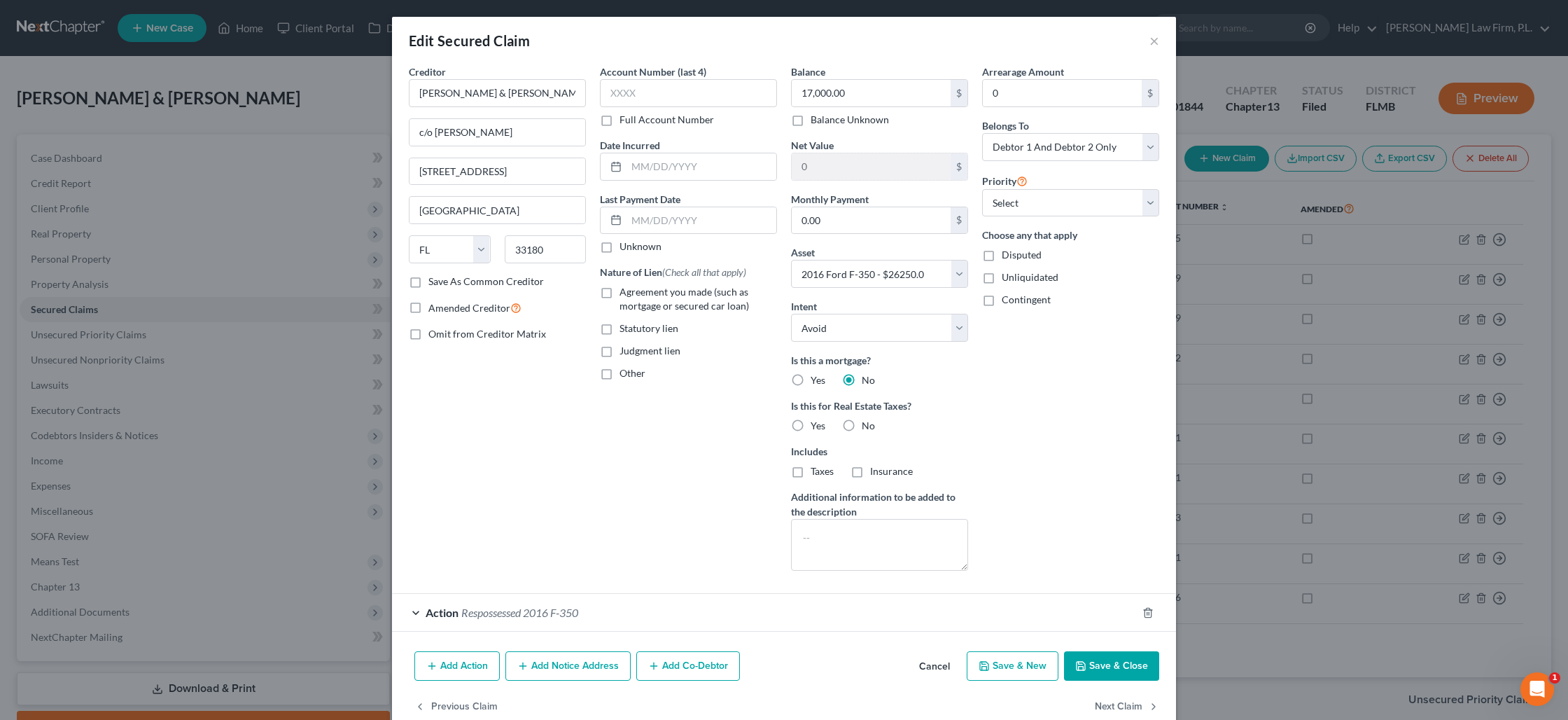
click at [862, 425] on label "No" at bounding box center [868, 425] width 13 height 14
click at [868, 425] on input "No" at bounding box center [872, 423] width 9 height 9
click at [1033, 204] on select "Select 1st 2nd 3rd 4th 5th 6th 7th 8th 9th 10th 11th 12th 13th 14th 15th 16th 1…" at bounding box center [1071, 203] width 177 height 28
click at [983, 189] on select "Select 1st 2nd 3rd 4th 5th 6th 7th 8th 9th 10th 11th 12th 13th 14th 15th 16th 1…" at bounding box center [1071, 203] width 177 height 28
click at [1136, 152] on select "Select Debtor 1 Only Debtor 2 Only Debtor 1 And Debtor 2 Only At Least One Of T…" at bounding box center [1071, 147] width 177 height 28
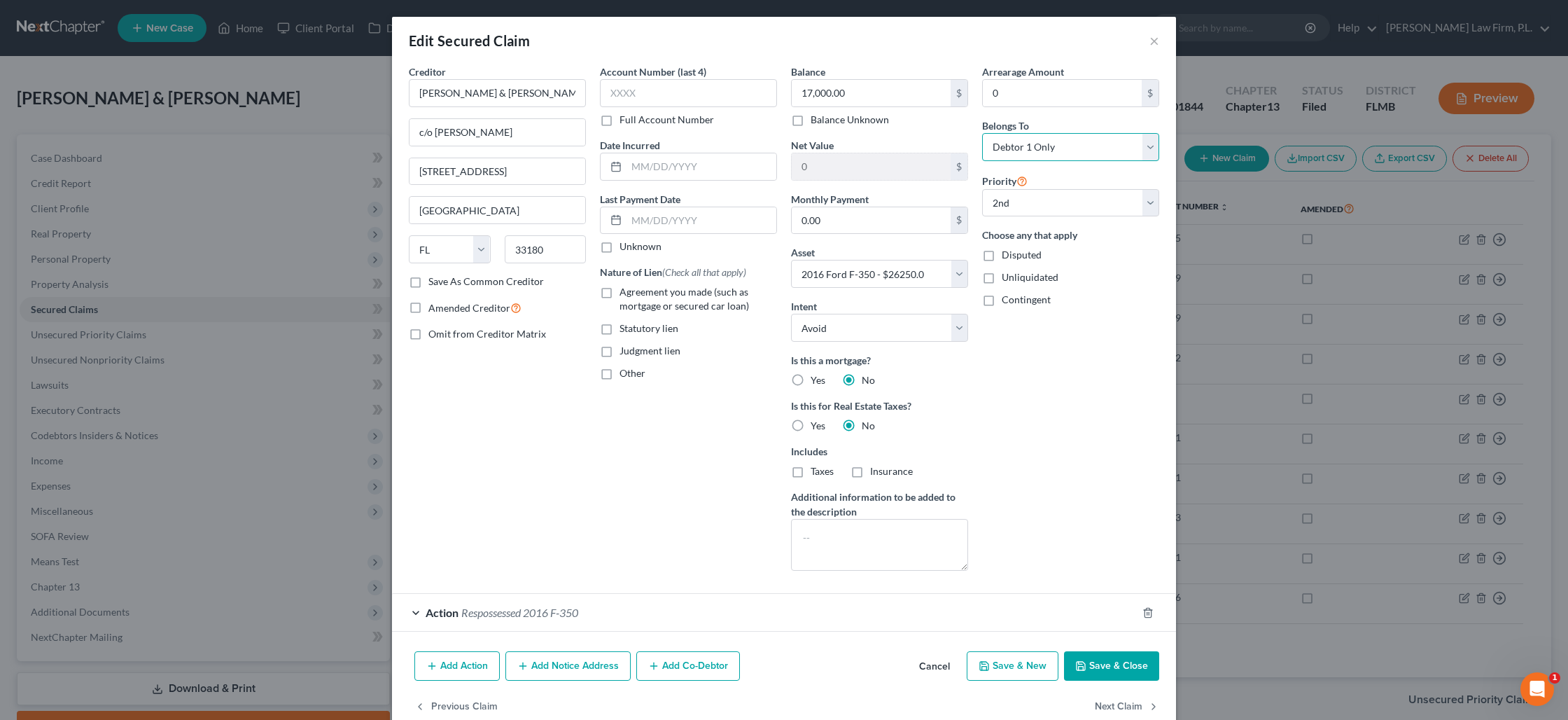
click at [983, 133] on select "Select Debtor 1 Only Debtor 2 Only Debtor 1 And Debtor 2 Only At Least One Of T…" at bounding box center [1071, 147] width 177 height 28
click at [1084, 663] on icon "button" at bounding box center [1081, 666] width 11 height 11
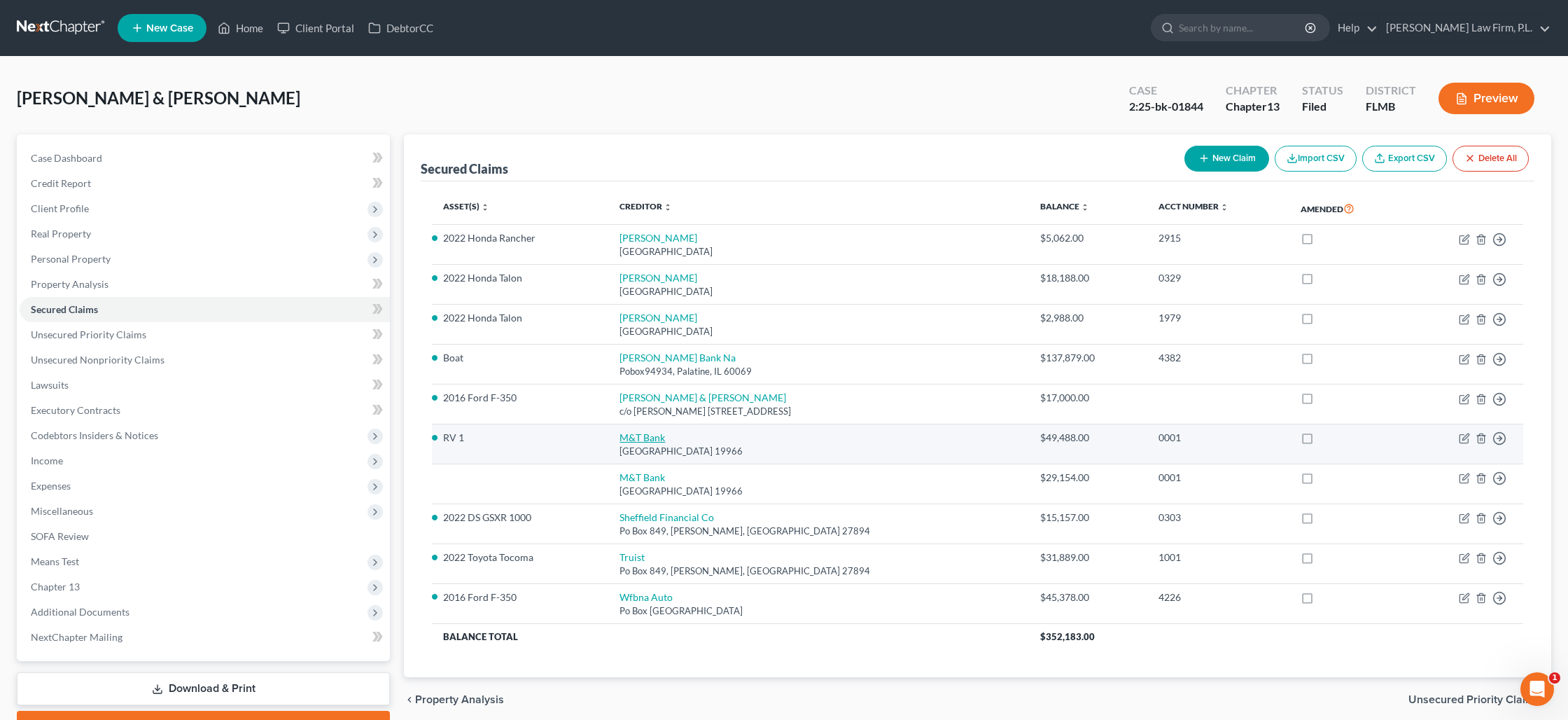
click at [620, 437] on link "M&T Bank" at bounding box center [642, 437] width 45 height 12
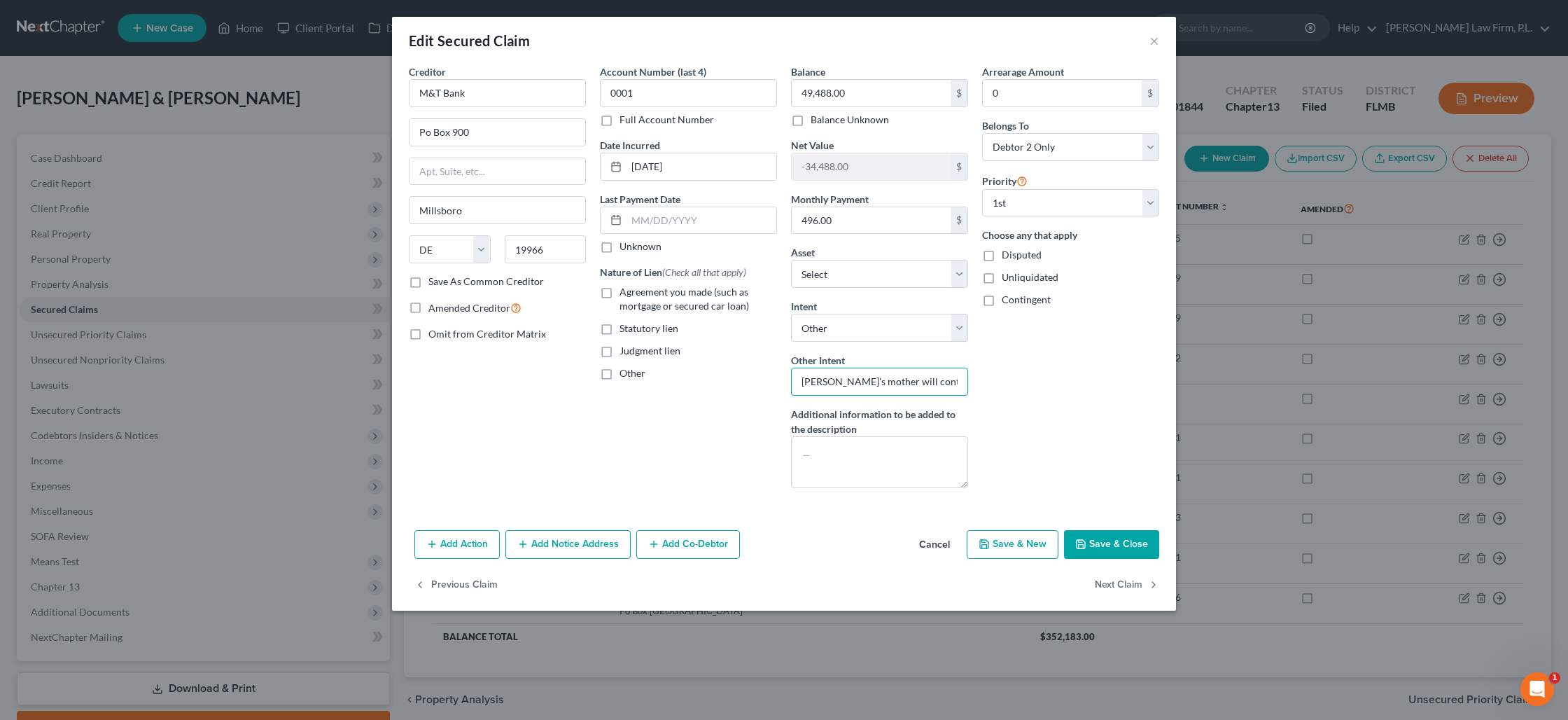
click at [842, 382] on input "[PERSON_NAME]'s mother will continue to make payments" at bounding box center [880, 381] width 177 height 28
click at [851, 382] on input "[PERSON_NAME]'s mother will continue to make payments" at bounding box center [880, 381] width 177 height 28
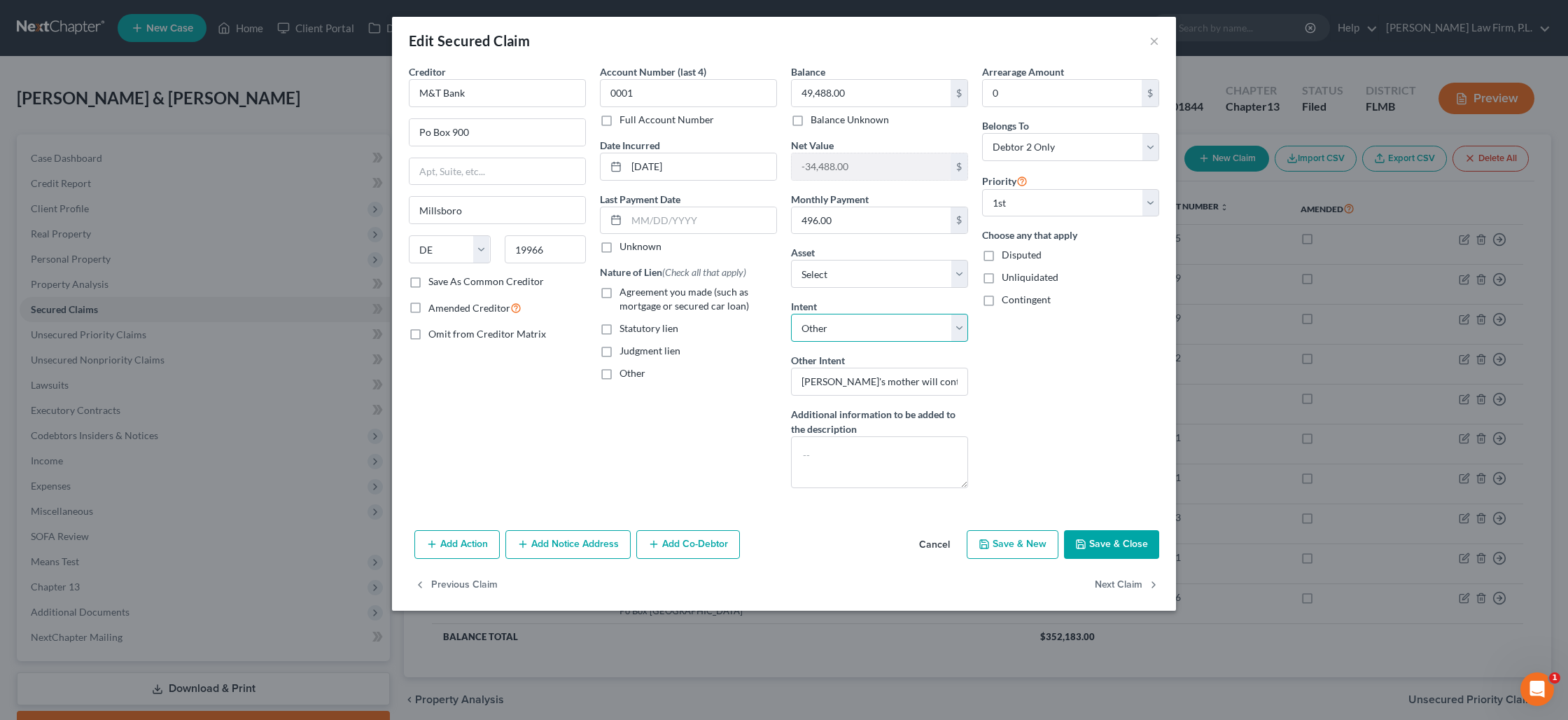
click at [954, 332] on select "Select Surrender Redeem Reaffirm Avoid Other" at bounding box center [880, 328] width 177 height 28
click at [791, 314] on select "Select Surrender Redeem Reaffirm Avoid Other" at bounding box center [880, 328] width 177 height 28
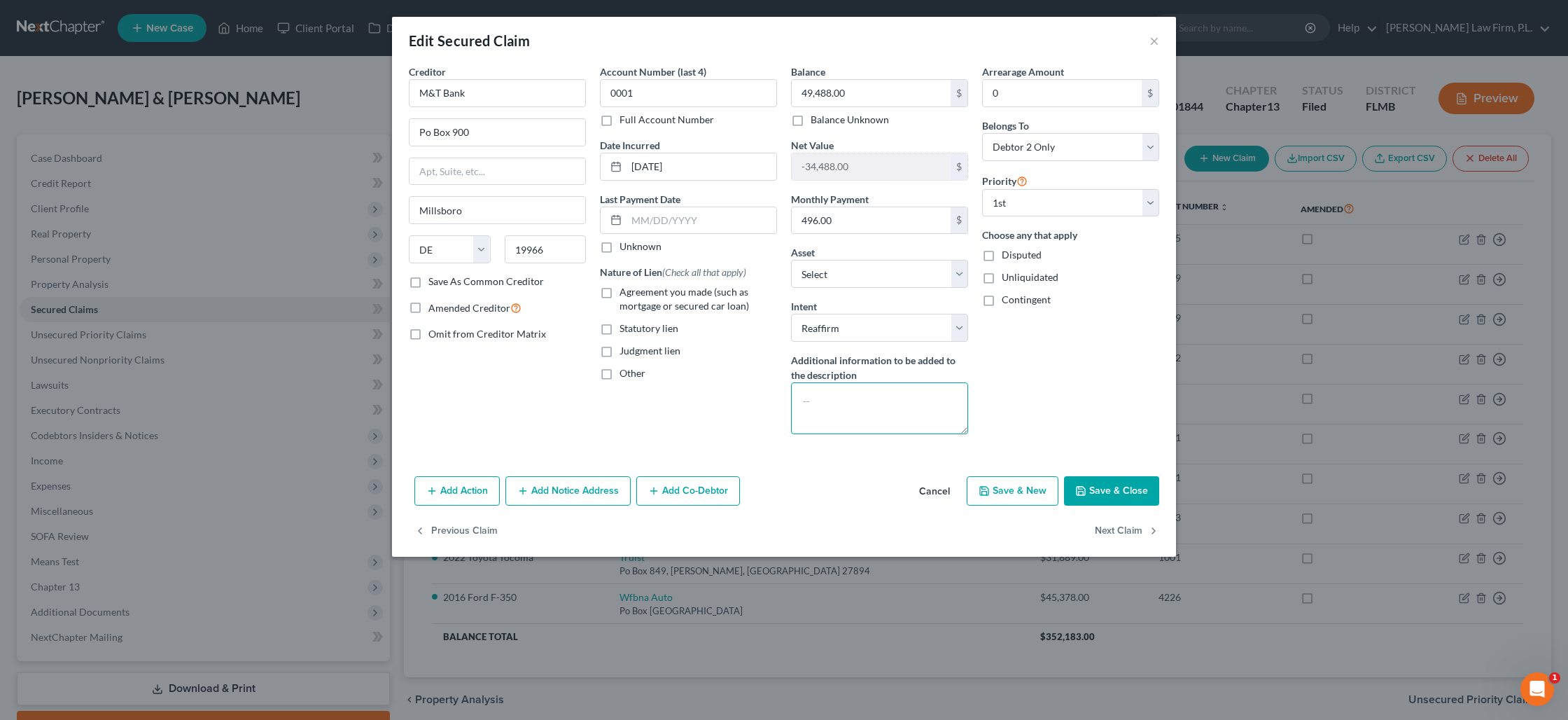
click at [844, 404] on textarea at bounding box center [880, 408] width 177 height 52
click at [1127, 485] on button "Save & Close" at bounding box center [1112, 491] width 96 height 30
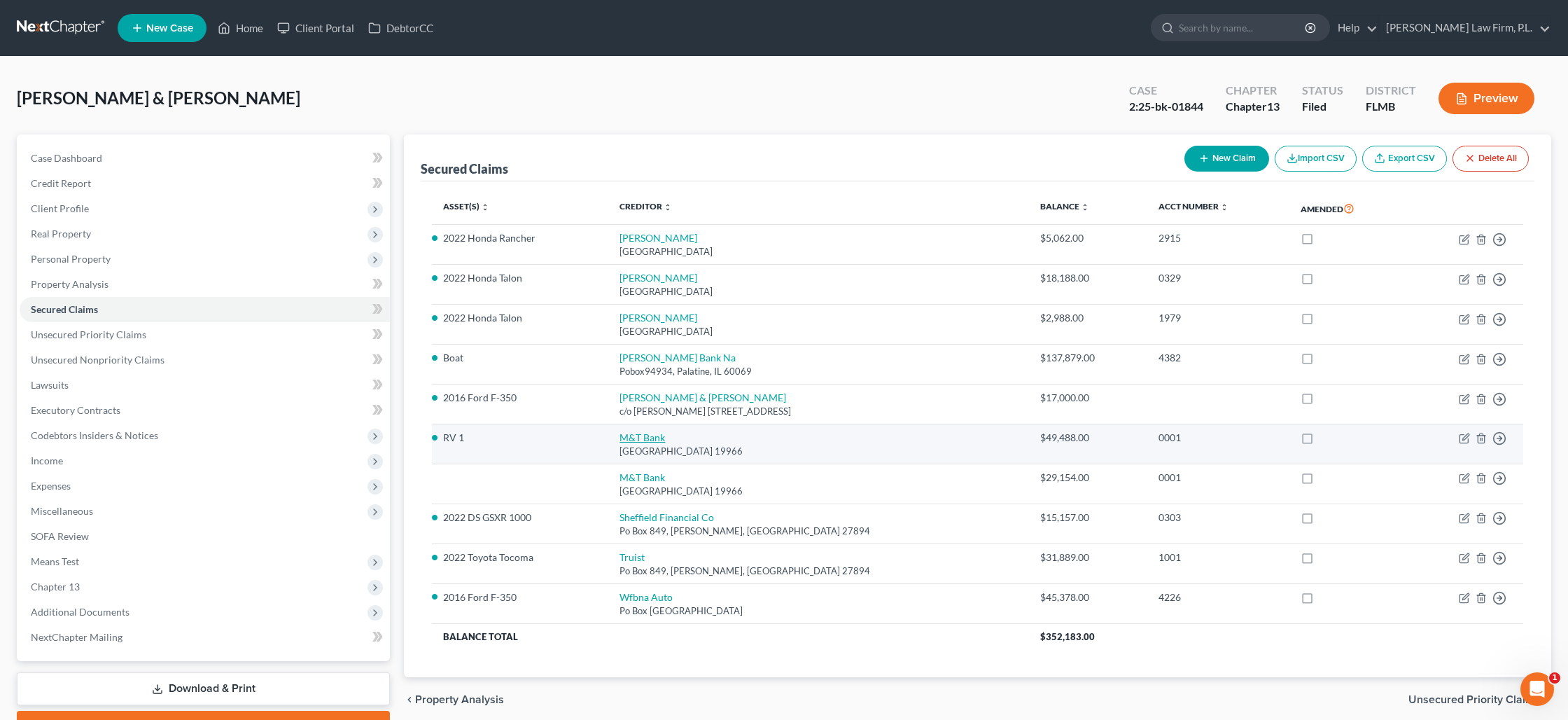
click at [632, 440] on link "M&T Bank" at bounding box center [642, 437] width 45 height 12
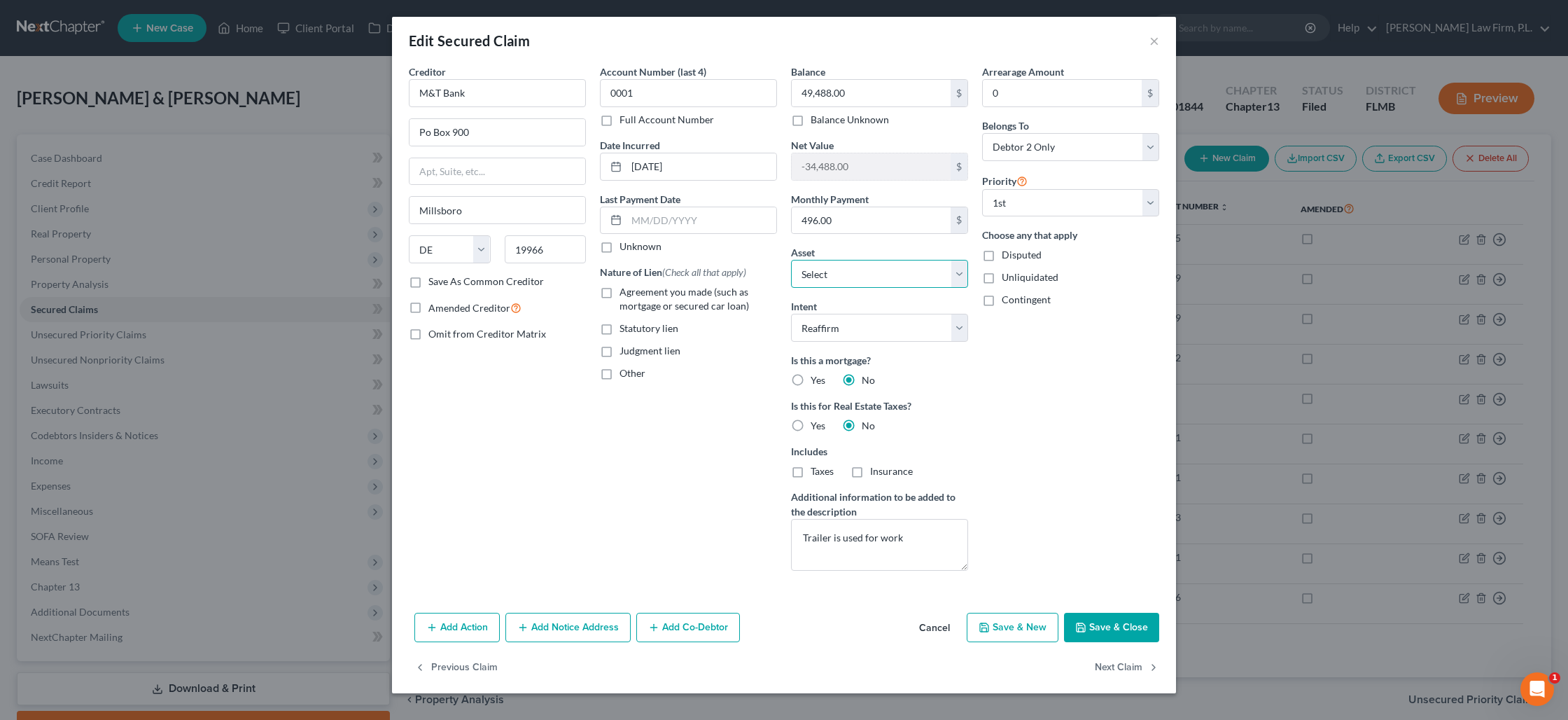
click at [834, 278] on select "Select Other Multiple Assets 2022 DS GSXR 1000 - $15000.0 2007 Ford Mustand - $…" at bounding box center [880, 274] width 177 height 28
click at [791, 260] on select "Select Other Multiple Assets 2022 DS GSXR 1000 - $15000.0 2007 Ford Mustand - $…" at bounding box center [880, 274] width 177 height 28
click at [653, 224] on input "text" at bounding box center [700, 220] width 149 height 27
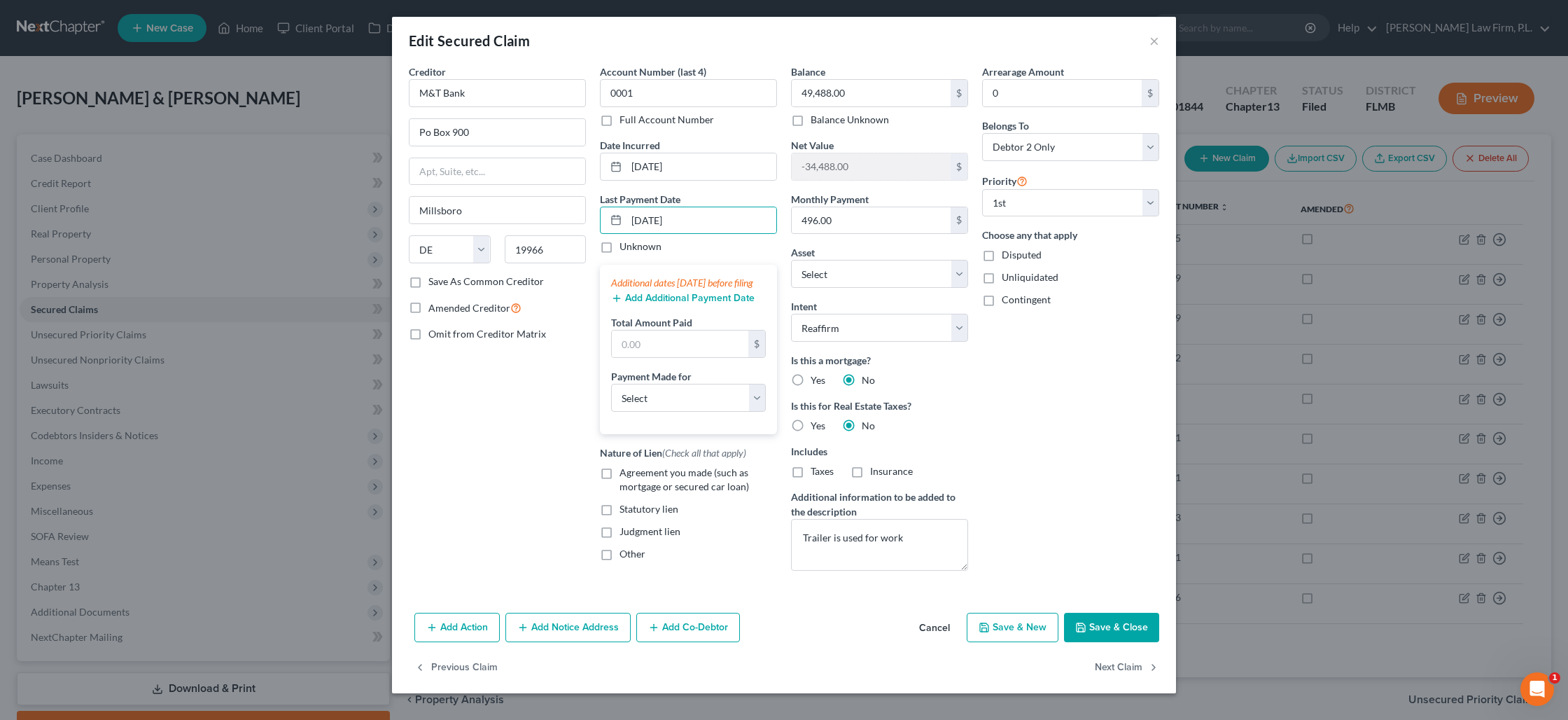
click at [663, 303] on button "Add Additional Payment Date" at bounding box center [683, 298] width 144 height 11
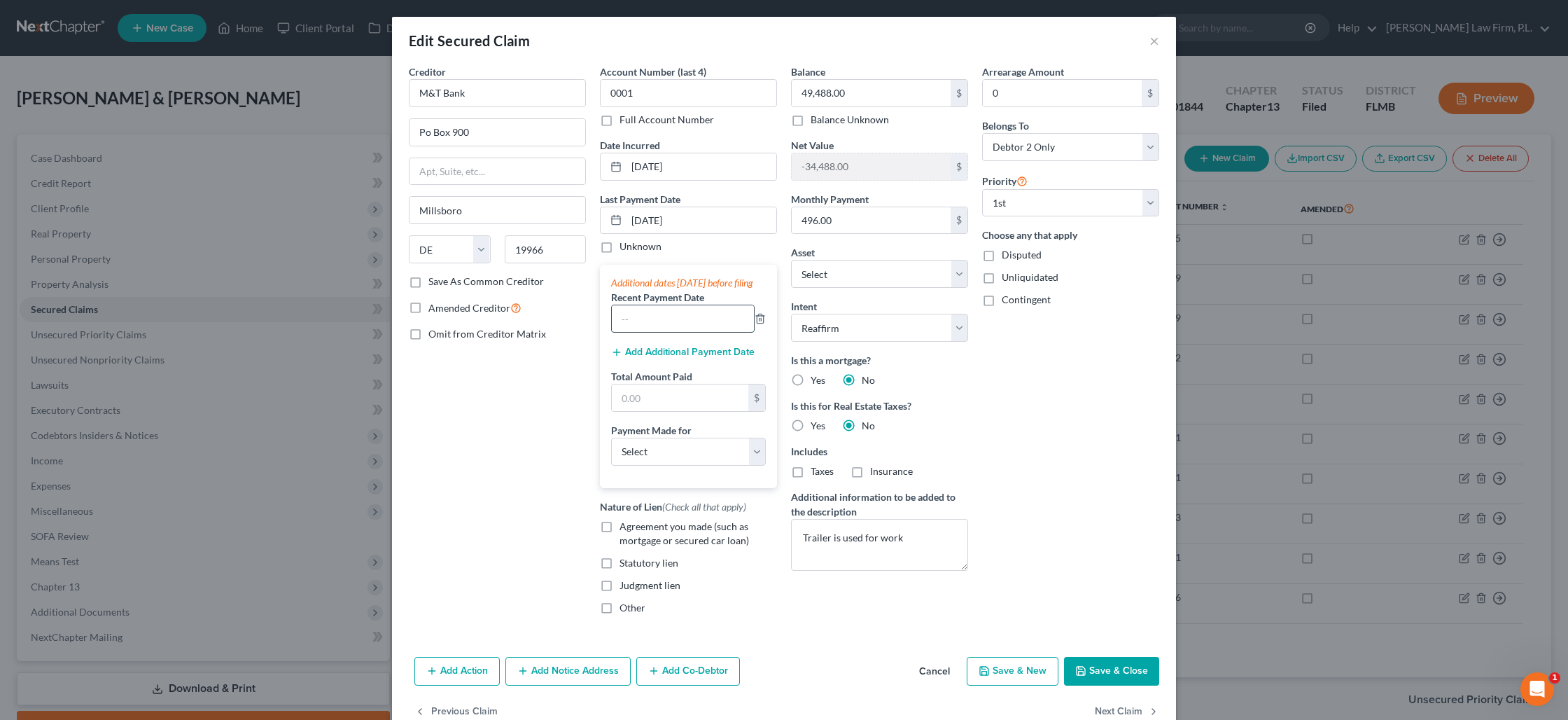
click at [672, 332] on input "text" at bounding box center [682, 318] width 142 height 27
click at [671, 358] on button "Add Additional Payment Date" at bounding box center [683, 352] width 144 height 11
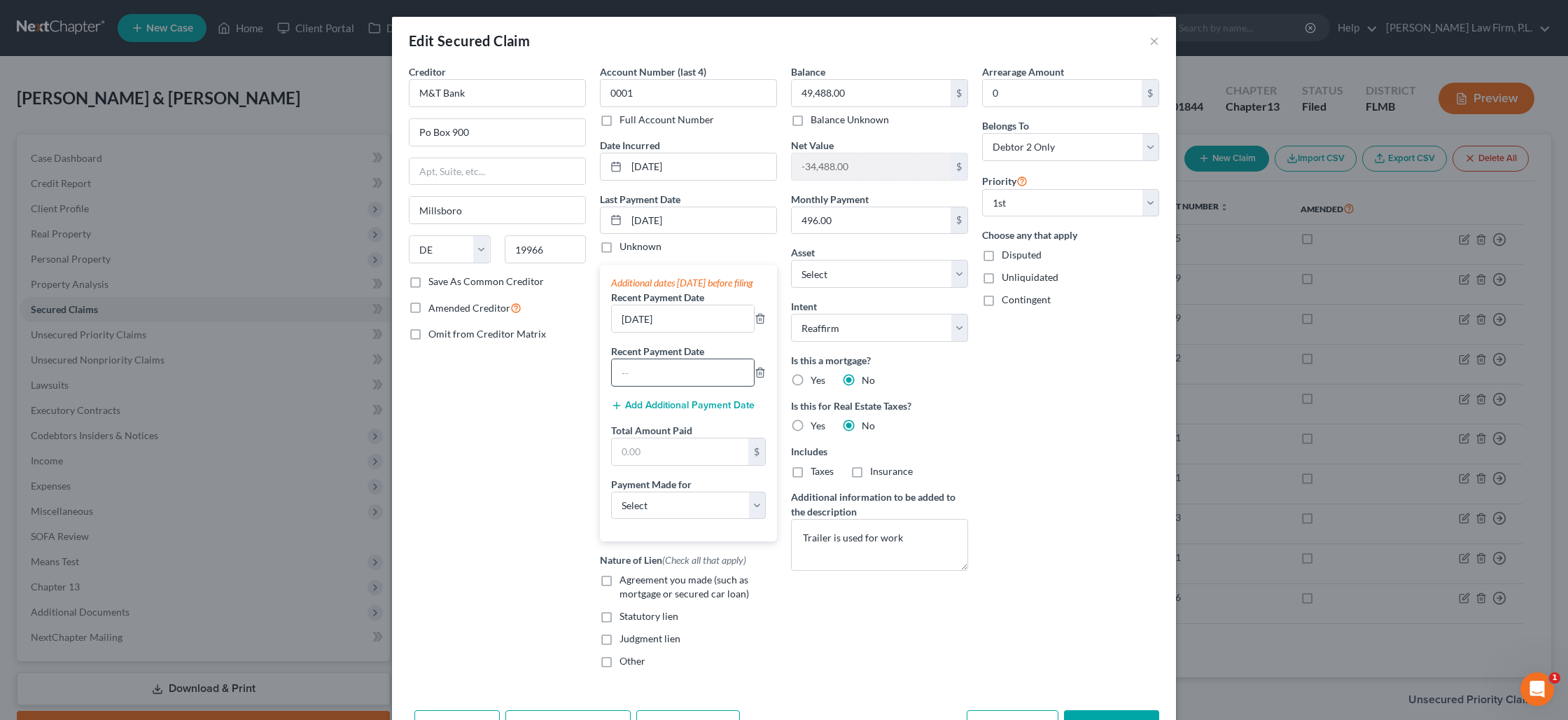
click at [669, 383] on input "text" at bounding box center [682, 372] width 142 height 27
click at [674, 458] on input "text" at bounding box center [679, 451] width 136 height 27
click at [675, 465] on input "text" at bounding box center [679, 451] width 136 height 27
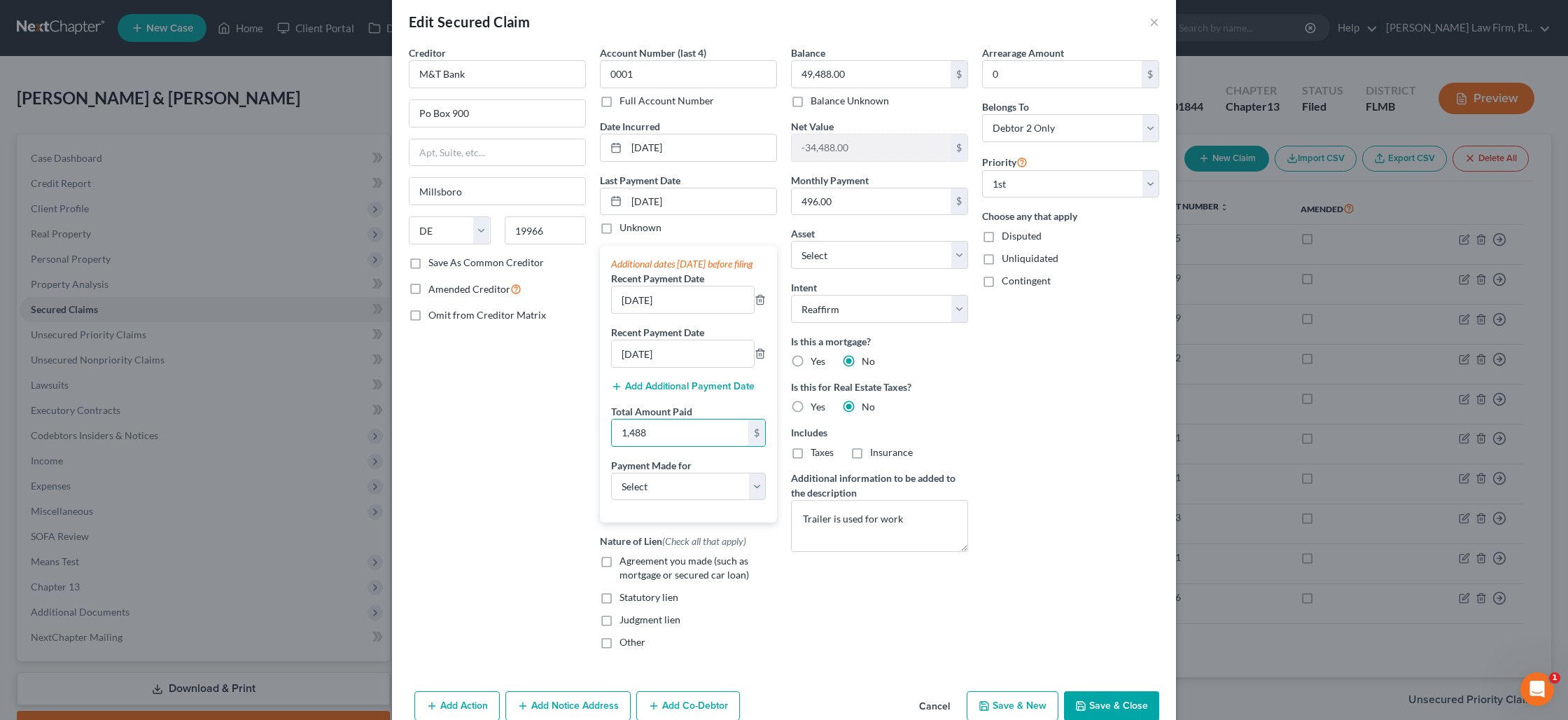
scroll to position [22, 0]
click at [1104, 706] on button "Save & Close" at bounding box center [1112, 702] width 96 height 30
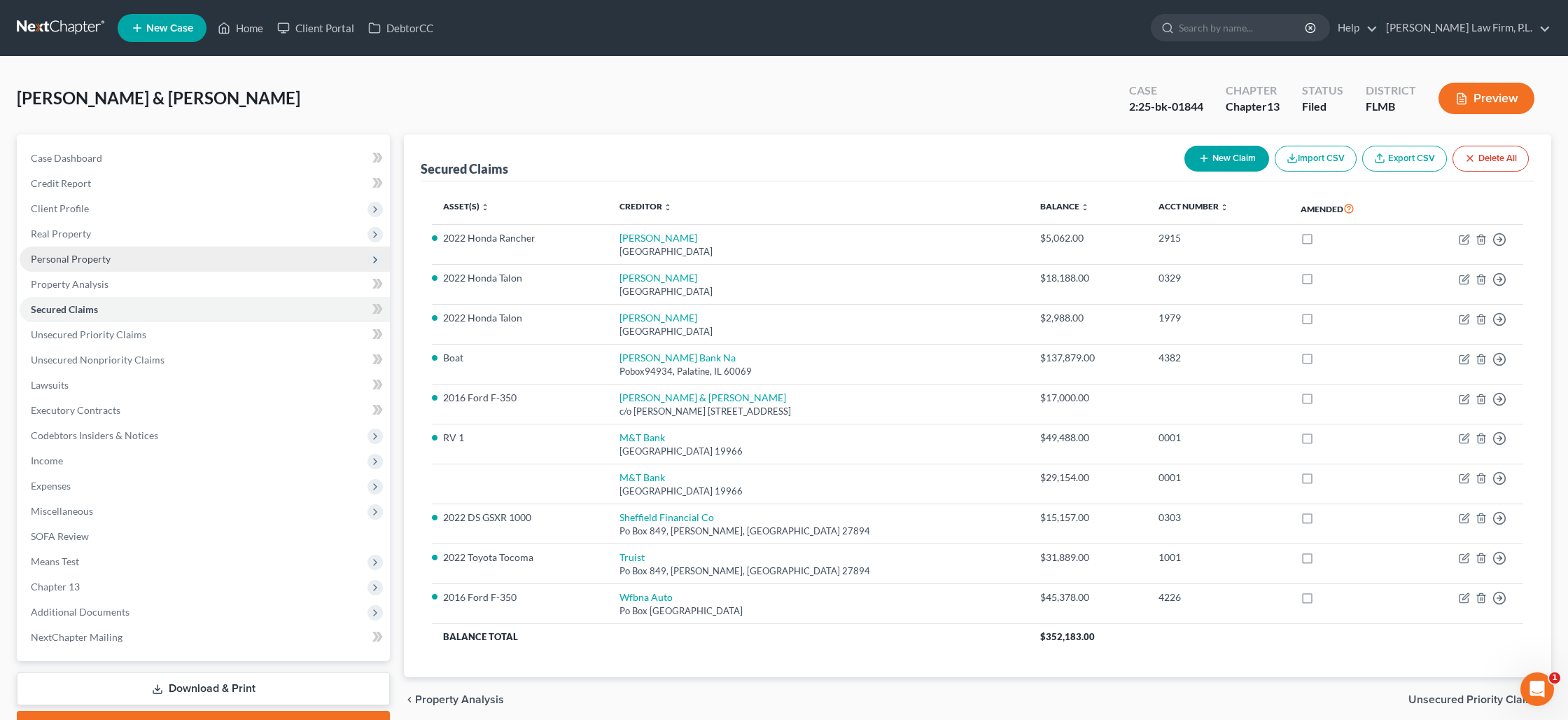
click at [63, 252] on span "Personal Property" at bounding box center [71, 258] width 80 height 12
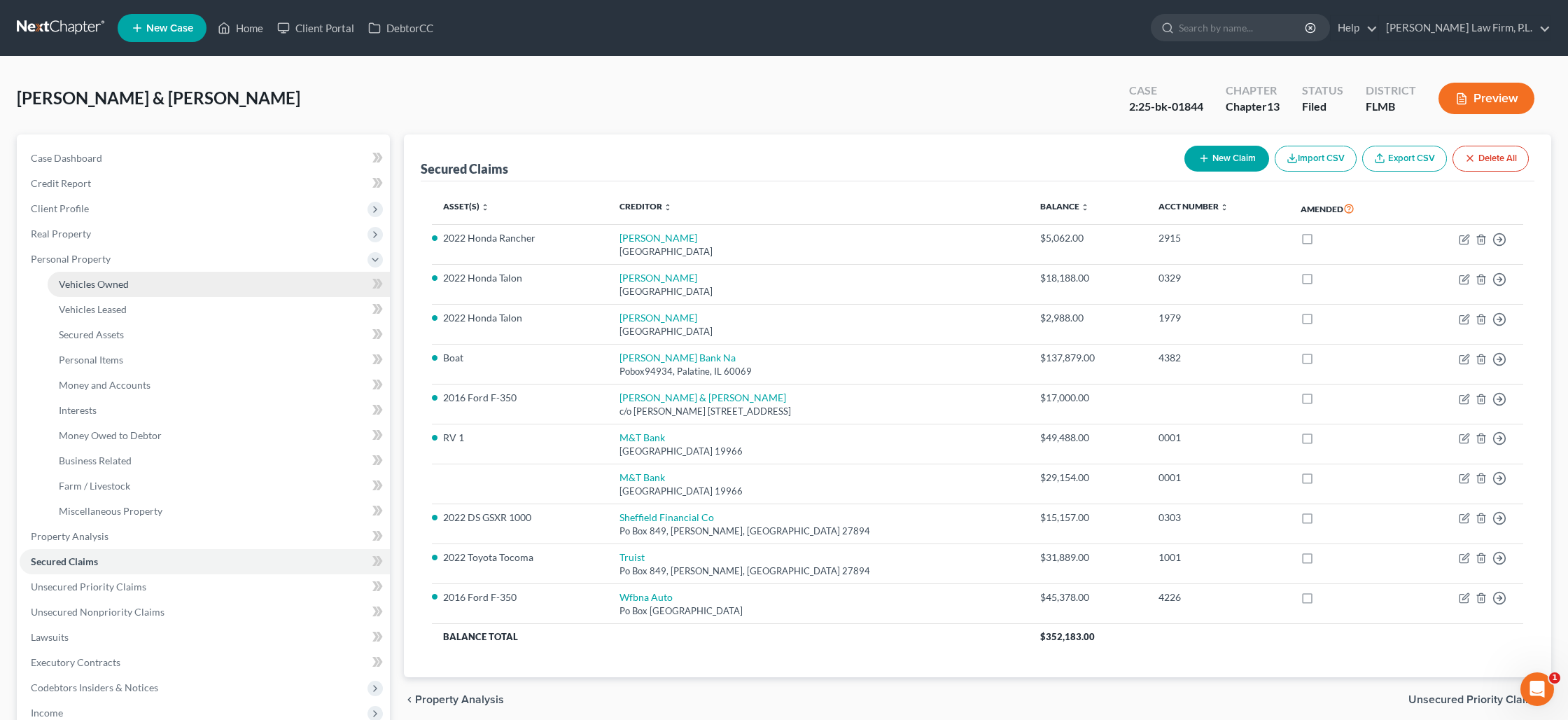
click at [96, 285] on span "Vehicles Owned" at bounding box center [93, 284] width 70 height 12
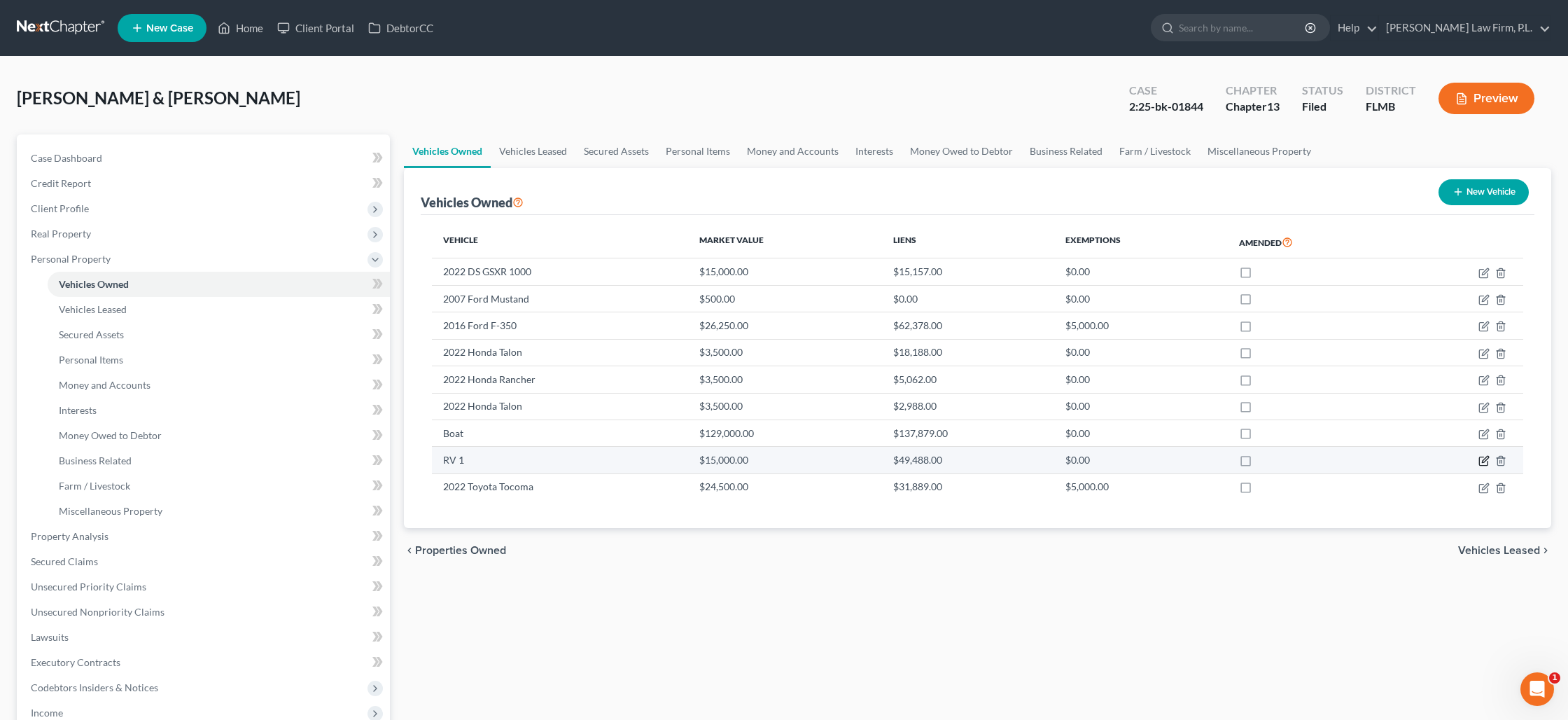
click at [1480, 463] on icon "button" at bounding box center [1484, 460] width 11 height 11
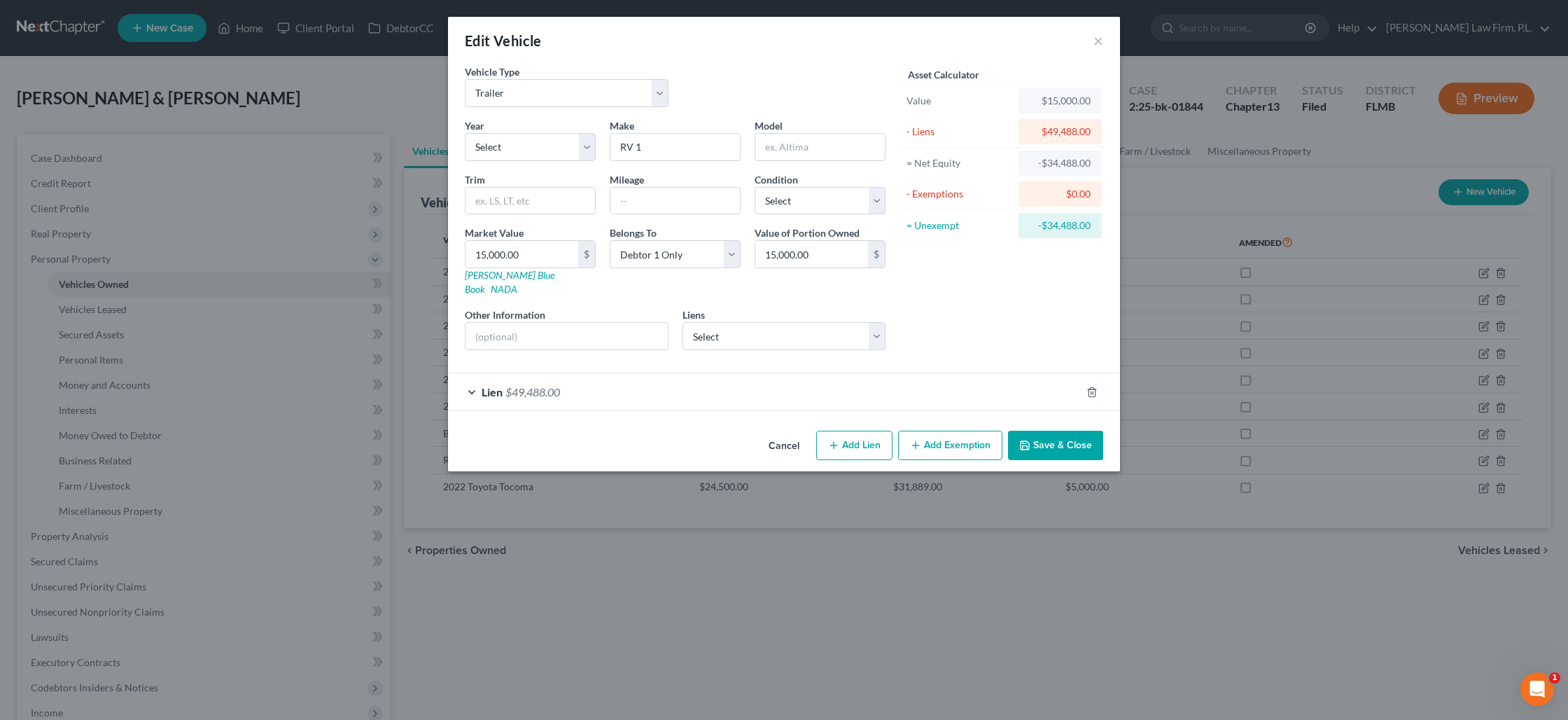
click at [1065, 432] on button "Save & Close" at bounding box center [1056, 445] width 96 height 30
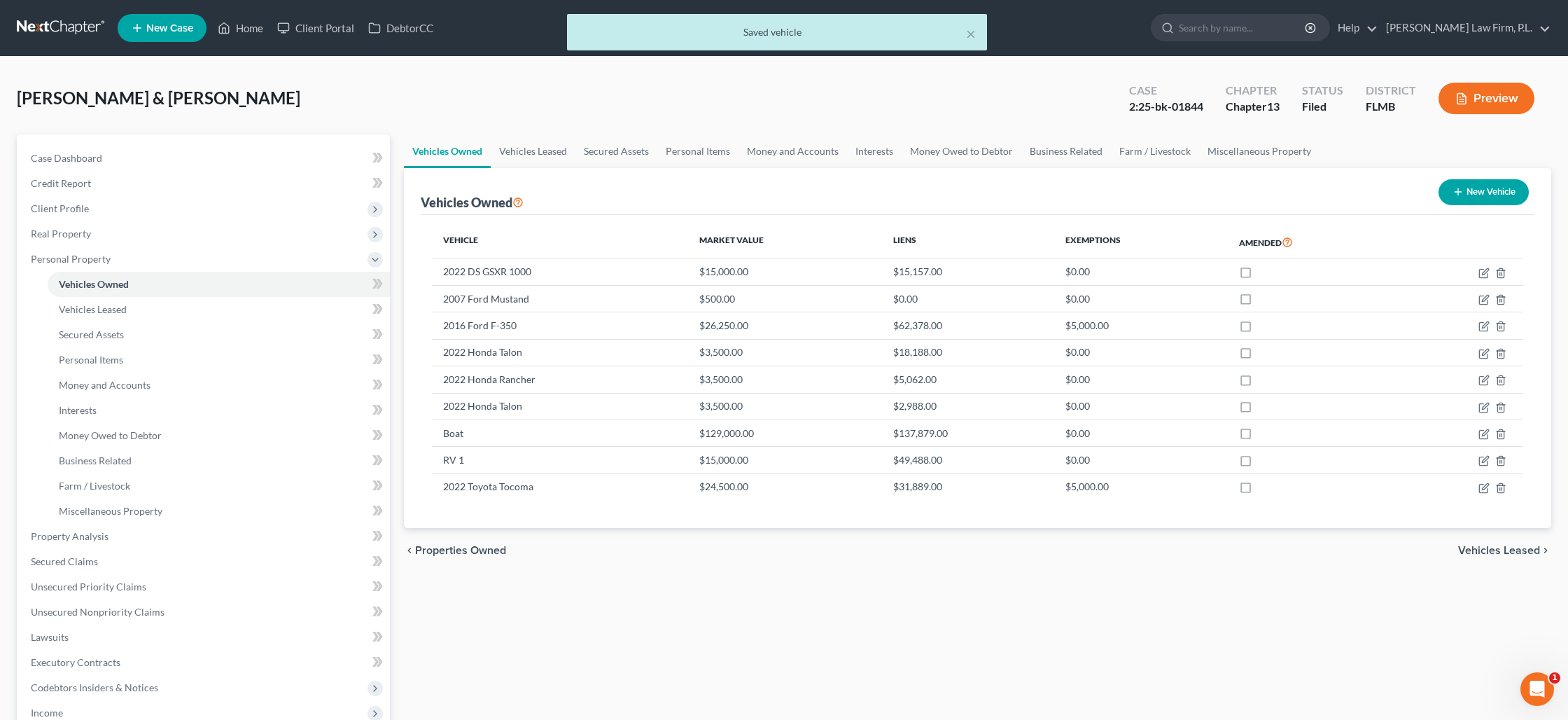
click at [1470, 199] on button "New Vehicle" at bounding box center [1484, 192] width 90 height 26
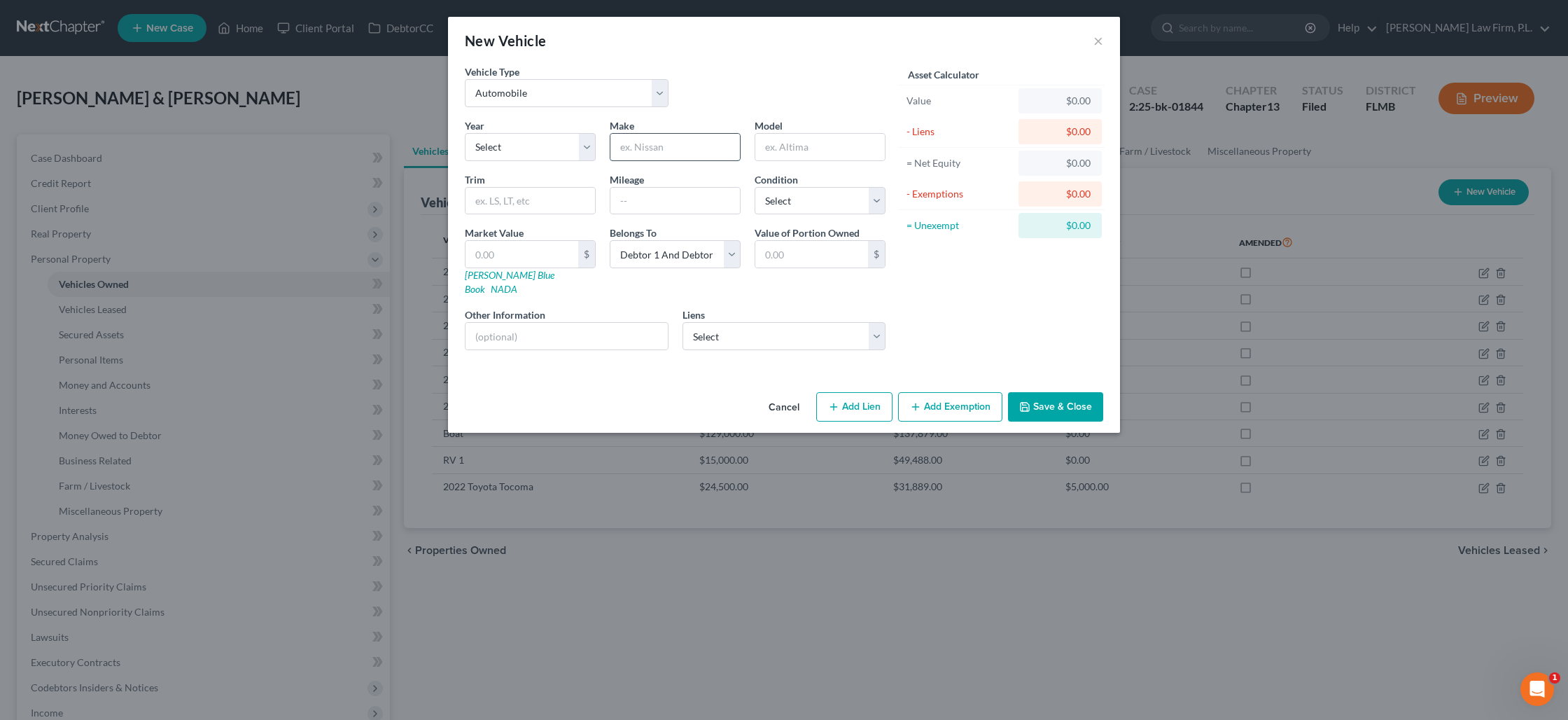
click at [634, 153] on input "text" at bounding box center [675, 147] width 130 height 27
click at [668, 251] on select "Select Debtor 1 Only Debtor 2 Only Debtor 1 And Debtor 2 Only At Least One Of T…" at bounding box center [675, 254] width 131 height 28
click at [610, 240] on select "Select Debtor 1 Only Debtor 2 Only Debtor 1 And Debtor 2 Only At Least One Of T…" at bounding box center [675, 254] width 131 height 28
click at [710, 254] on select "Select Debtor 1 Only Debtor 2 Only Debtor 1 And Debtor 2 Only At Least One Of T…" at bounding box center [675, 254] width 131 height 28
click at [610, 240] on select "Select Debtor 1 Only Debtor 2 Only Debtor 1 And Debtor 2 Only At Least One Of T…" at bounding box center [675, 254] width 131 height 28
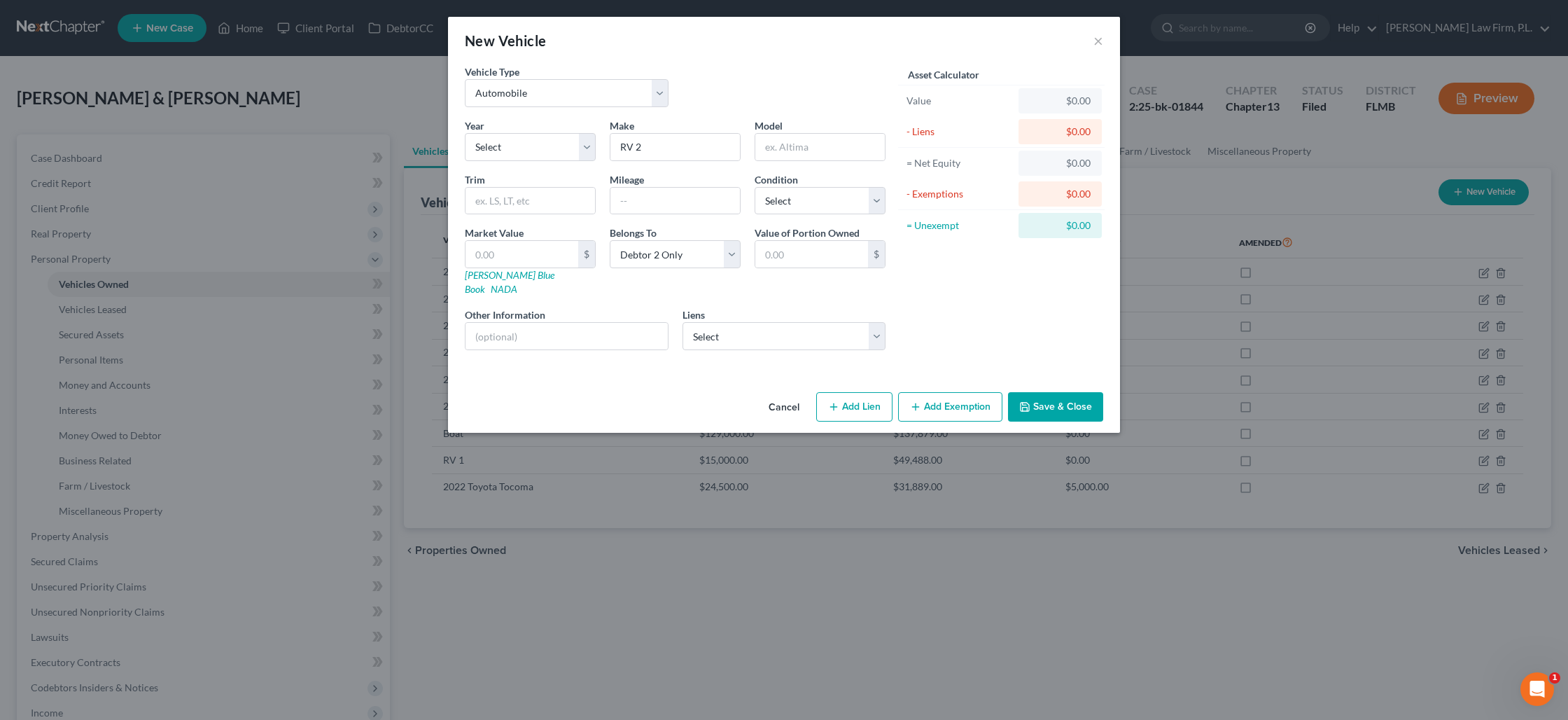
click at [1048, 392] on button "Save & Close" at bounding box center [1056, 407] width 96 height 30
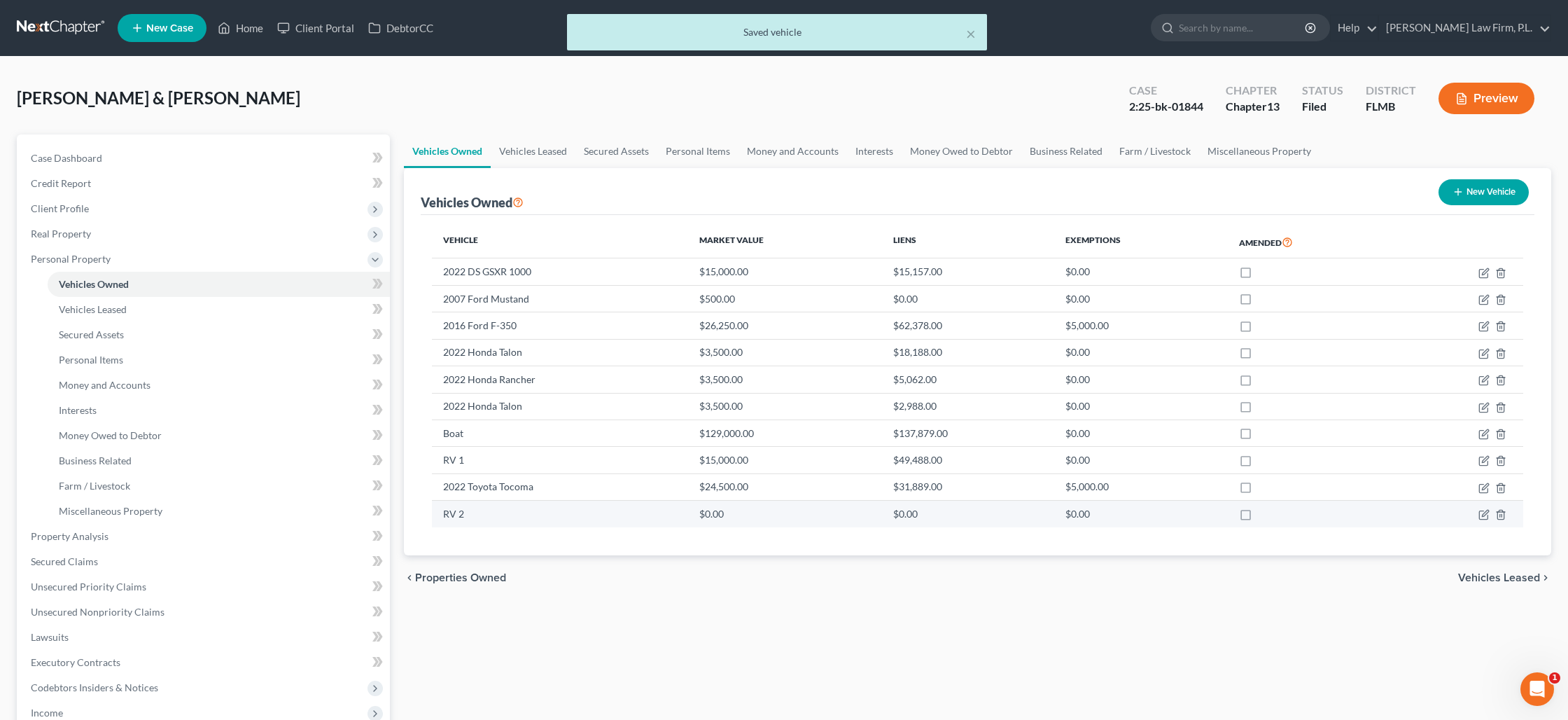
click at [1473, 516] on td at bounding box center [1460, 513] width 125 height 27
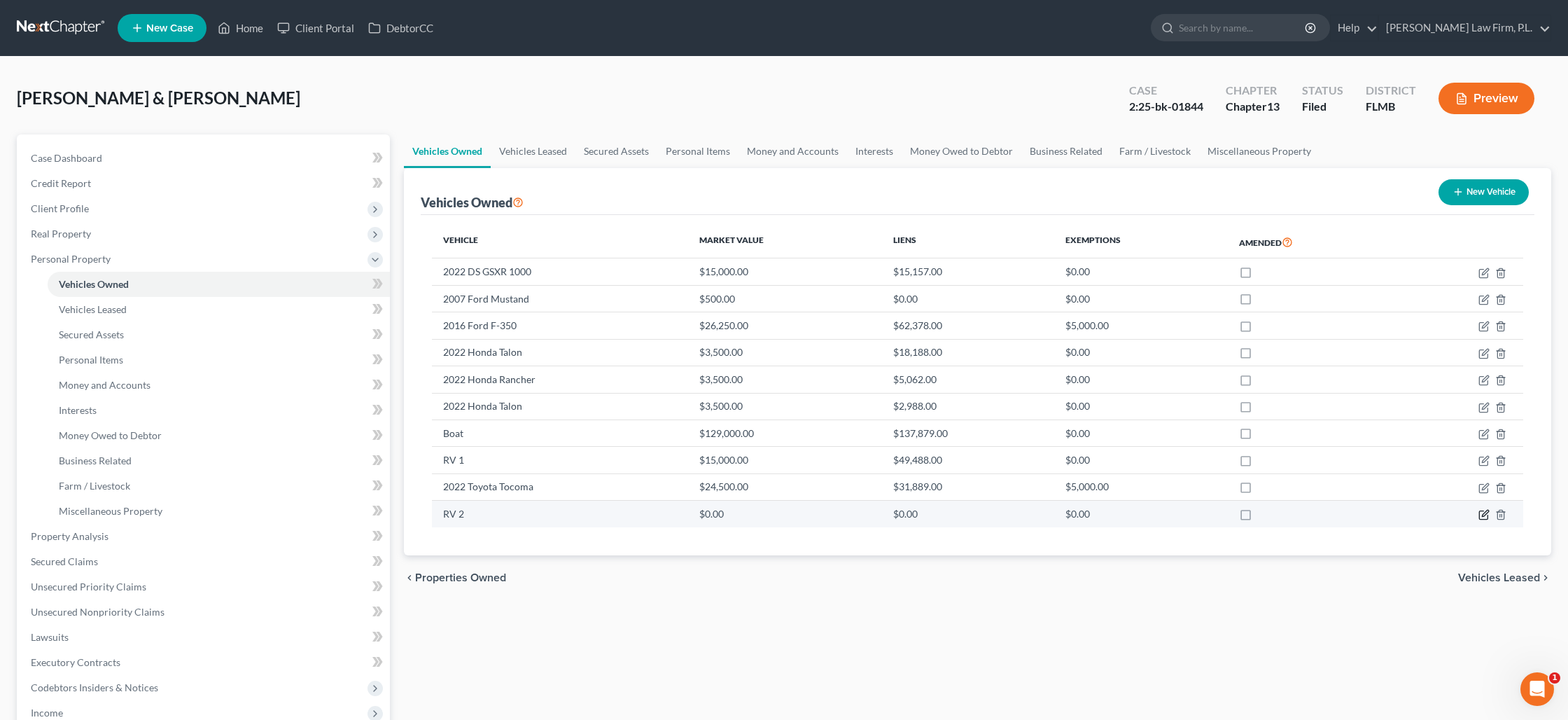
click at [1482, 515] on icon "button" at bounding box center [1484, 513] width 6 height 6
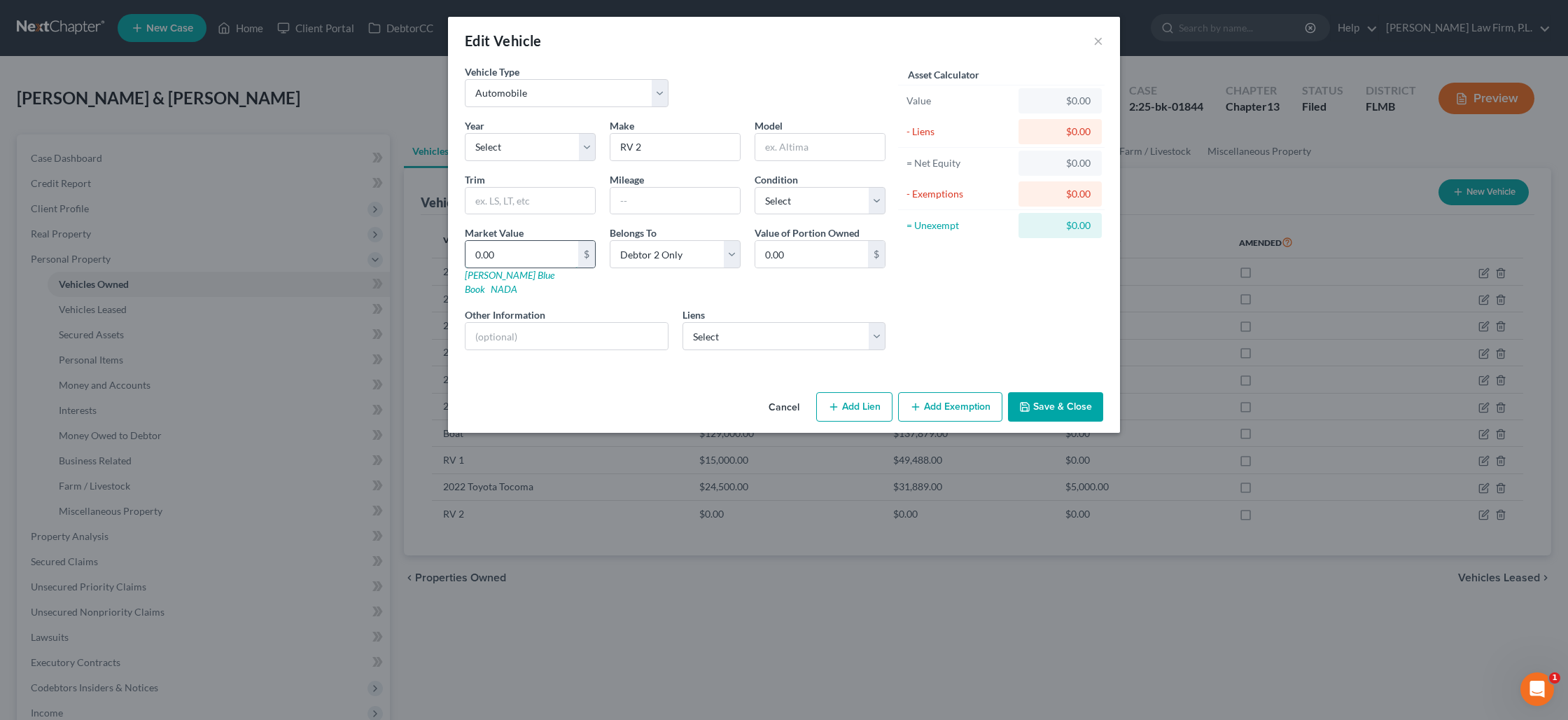
click at [539, 257] on input "0.00" at bounding box center [521, 254] width 112 height 27
click at [1057, 392] on button "Save & Close" at bounding box center [1056, 407] width 96 height 30
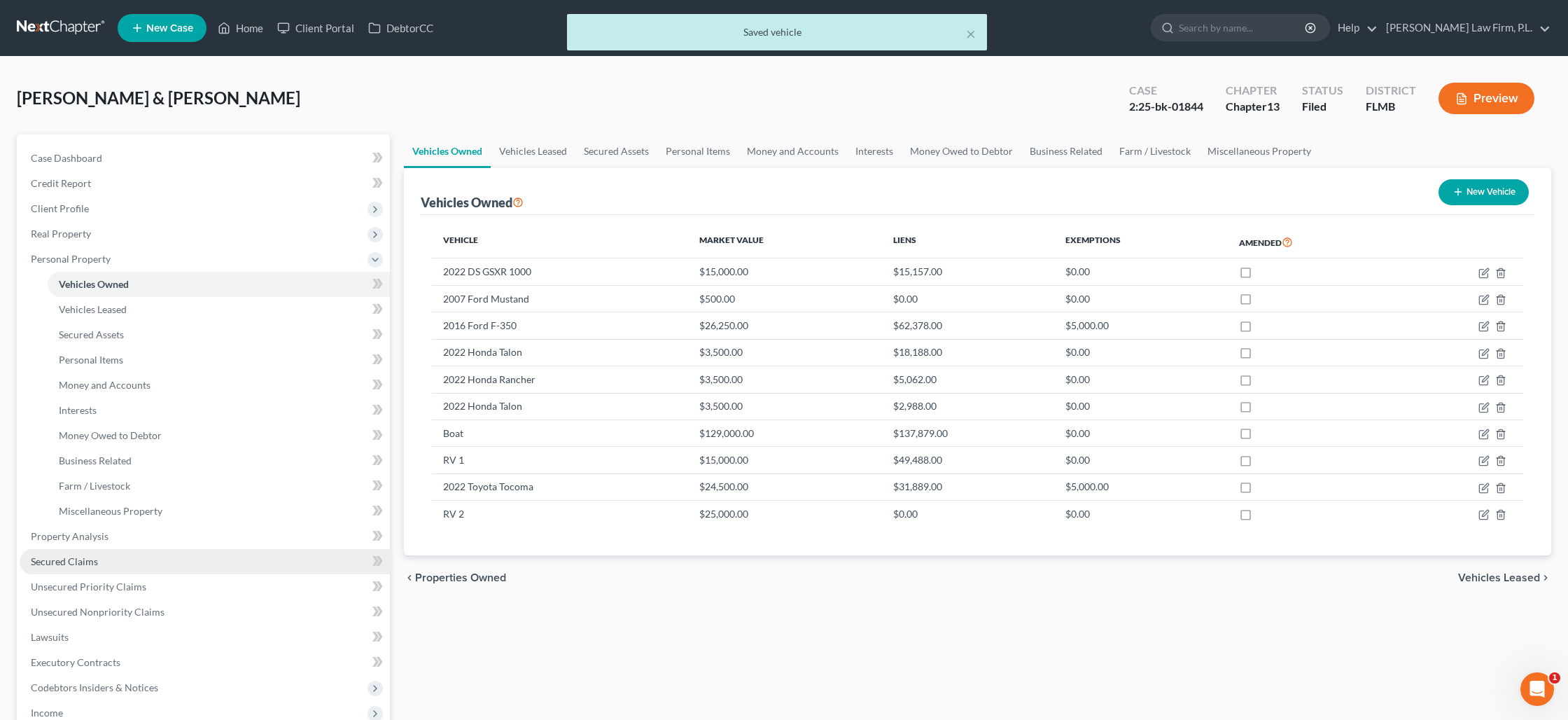
click at [91, 560] on span "Secured Claims" at bounding box center [64, 560] width 67 height 12
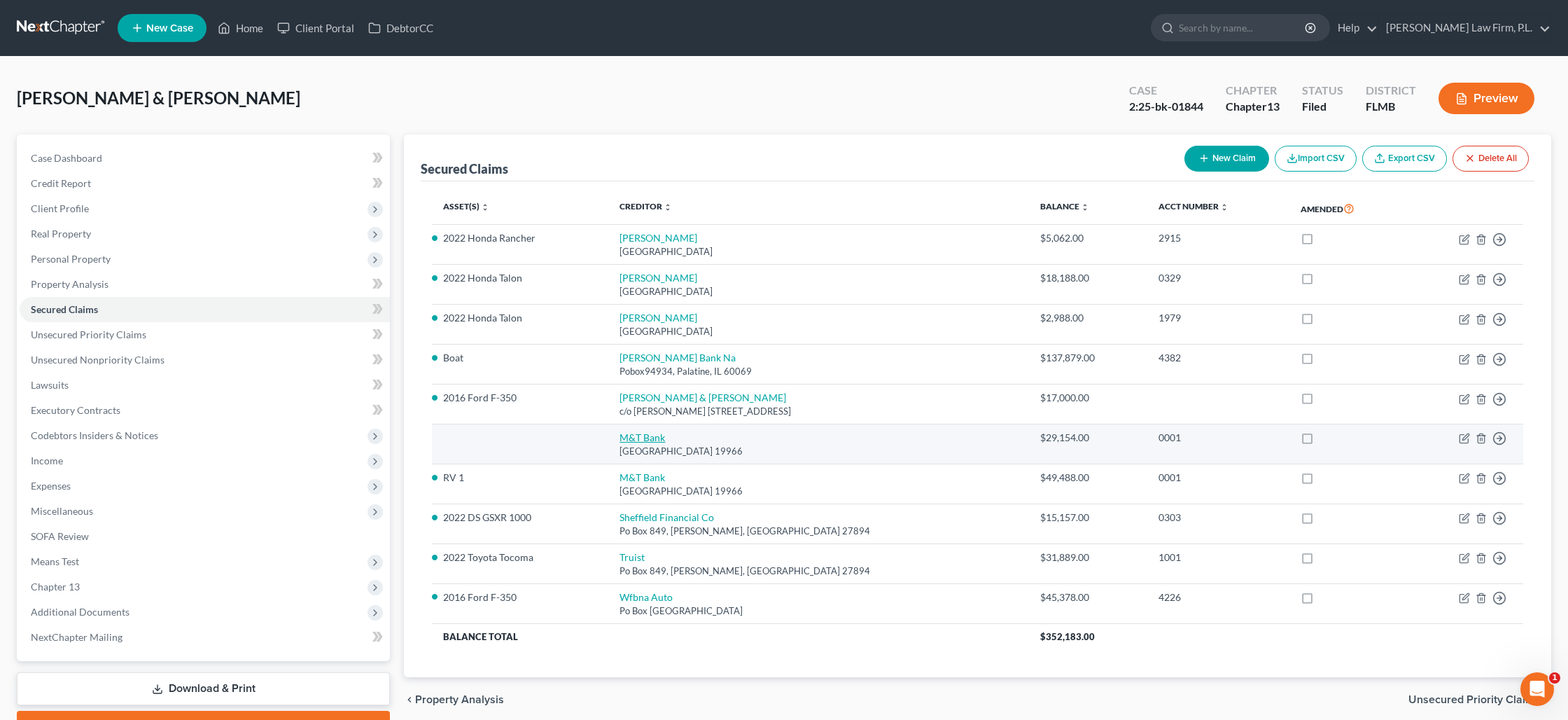
click at [620, 434] on link "M&T Bank" at bounding box center [642, 437] width 45 height 12
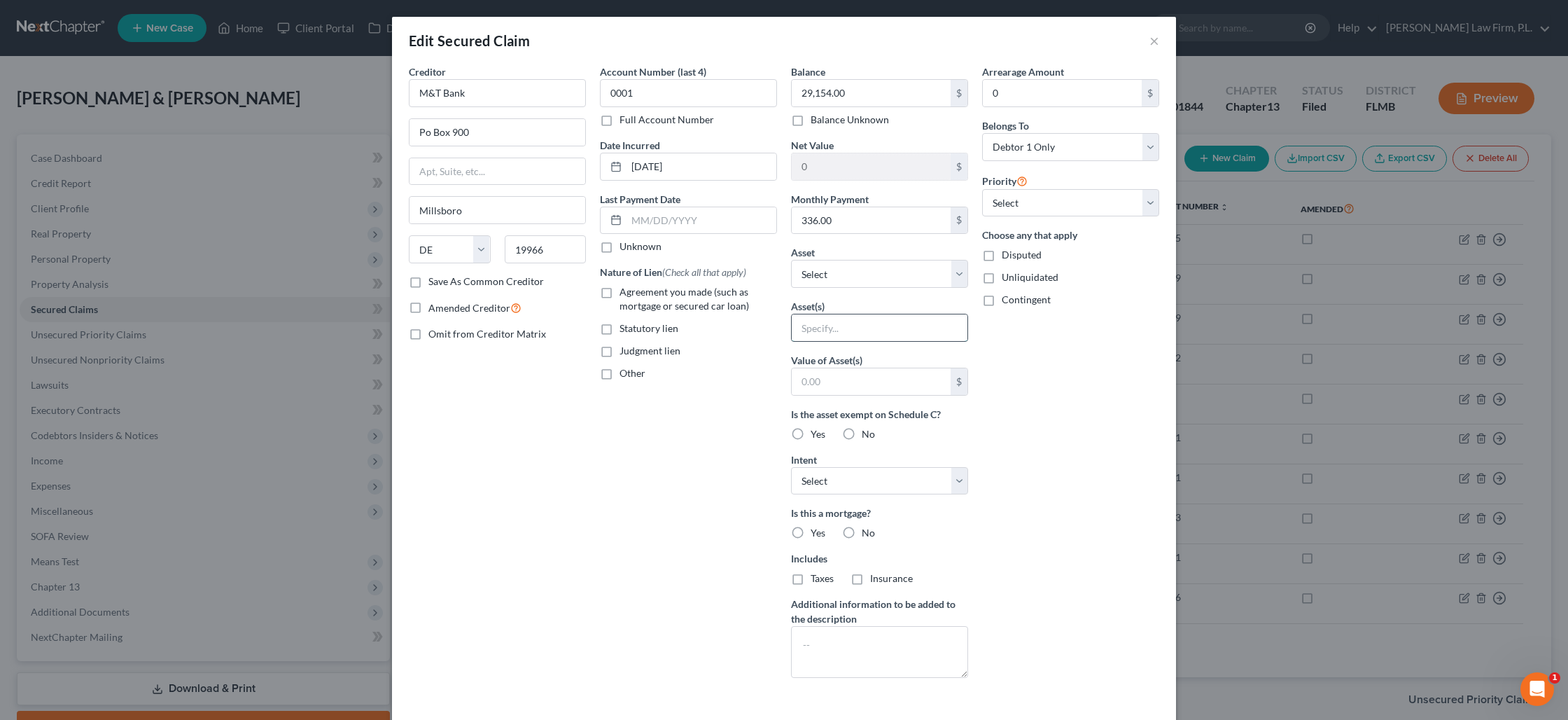
click at [829, 320] on input "text" at bounding box center [879, 328] width 175 height 27
click at [829, 276] on select "Select Other Multiple Assets 2022 DS GSXR 1000 - $15000.0 2007 Ford Mustand - $…" at bounding box center [880, 274] width 177 height 28
click at [791, 260] on select "Select Other Multiple Assets 2022 DS GSXR 1000 - $15000.0 2007 Ford Mustand - $…" at bounding box center [880, 274] width 177 height 28
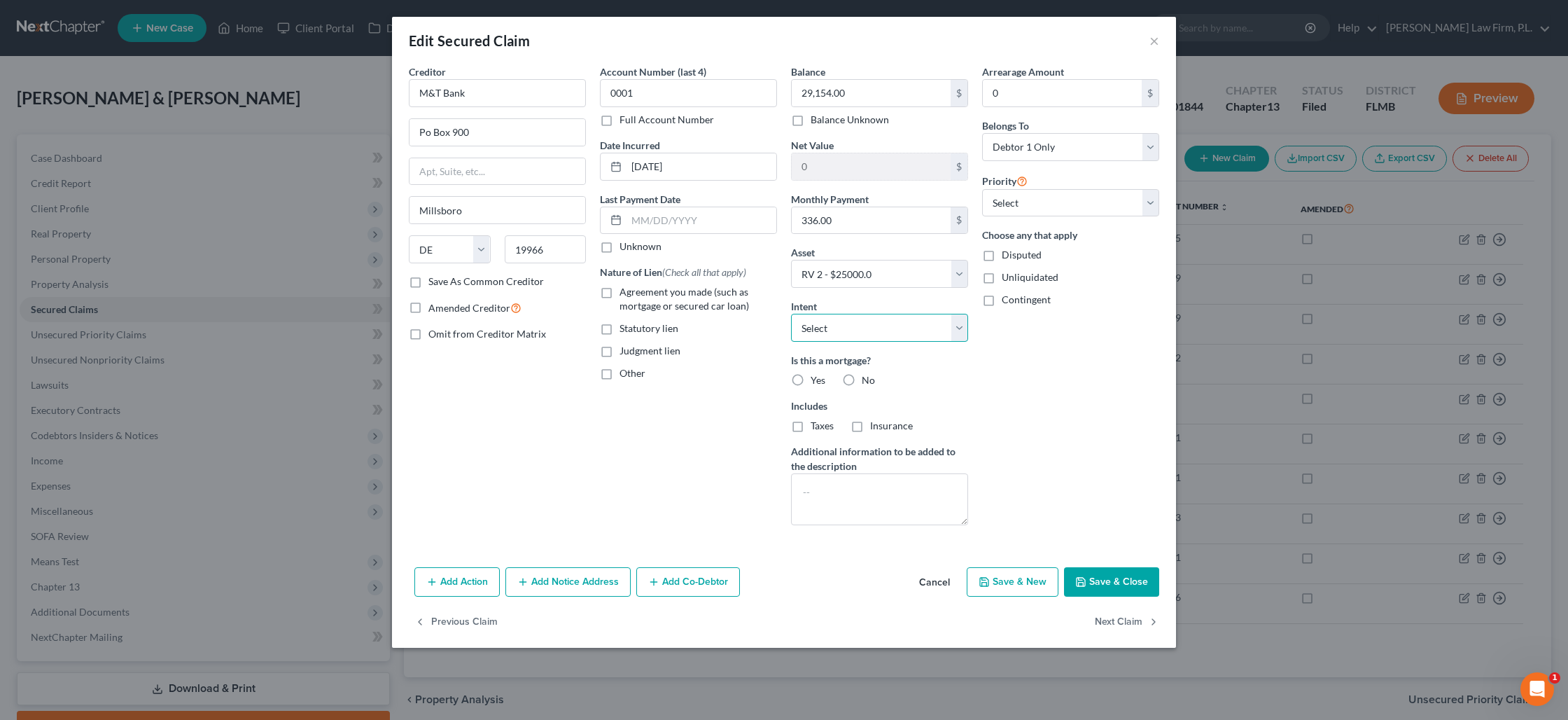
click at [834, 332] on select "Select Surrender Redeem Reaffirm Avoid Other" at bounding box center [880, 328] width 177 height 28
click at [791, 314] on select "Select Surrender Redeem Reaffirm Avoid Other" at bounding box center [880, 328] width 177 height 28
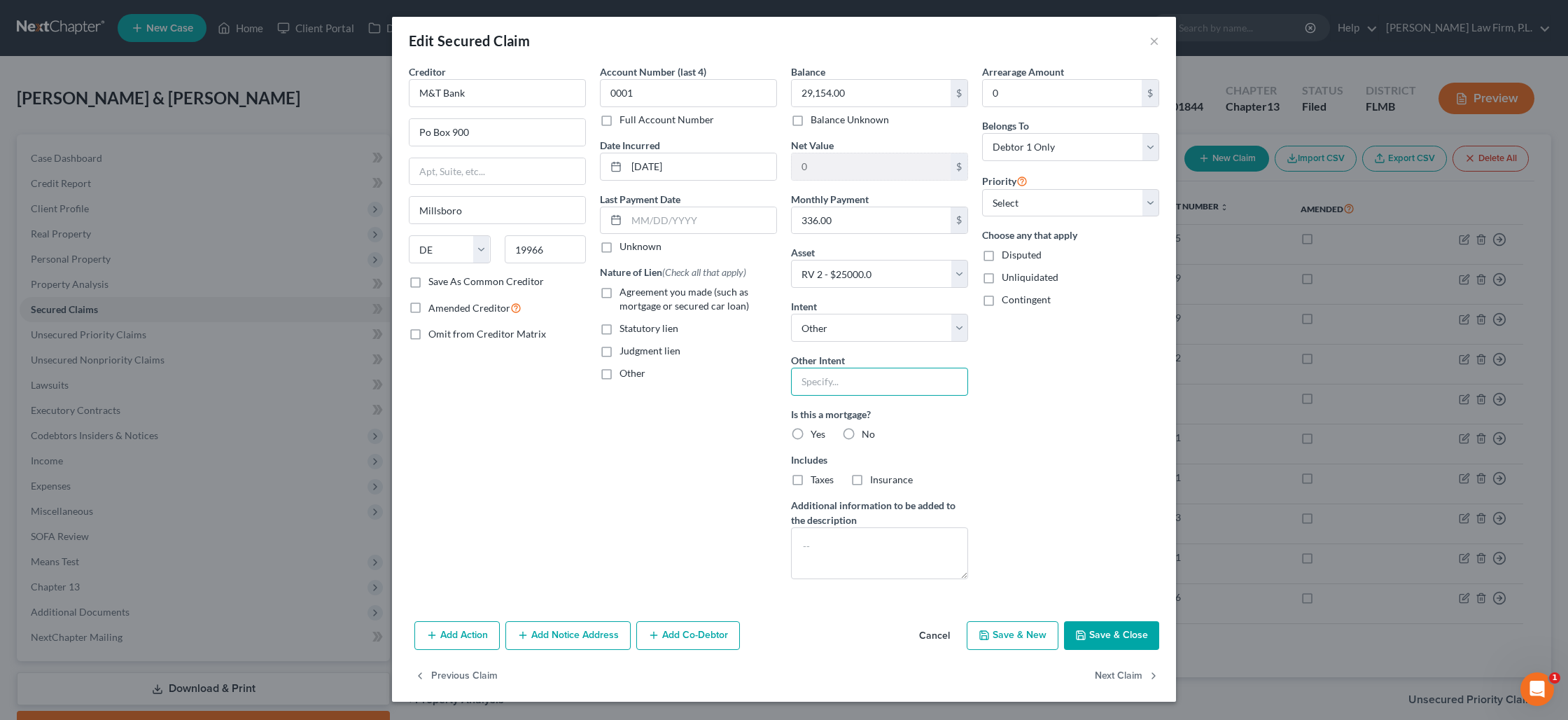
click at [820, 378] on input "text" at bounding box center [880, 381] width 177 height 28
click at [851, 532] on textarea at bounding box center [880, 553] width 177 height 52
click at [1042, 201] on select "Select 1st 2nd 3rd 4th 5th 6th 7th 8th 9th 10th 11th 12th 13th 14th 15th 16th 1…" at bounding box center [1071, 203] width 177 height 28
click at [983, 189] on select "Select 1st 2nd 3rd 4th 5th 6th 7th 8th 9th 10th 11th 12th 13th 14th 15th 16th 1…" at bounding box center [1071, 203] width 177 height 28
click at [1038, 206] on select "Select 1st 2nd 3rd 4th 5th 6th 7th 8th 9th 10th 11th 12th 13th 14th 15th 16th 1…" at bounding box center [1071, 203] width 177 height 28
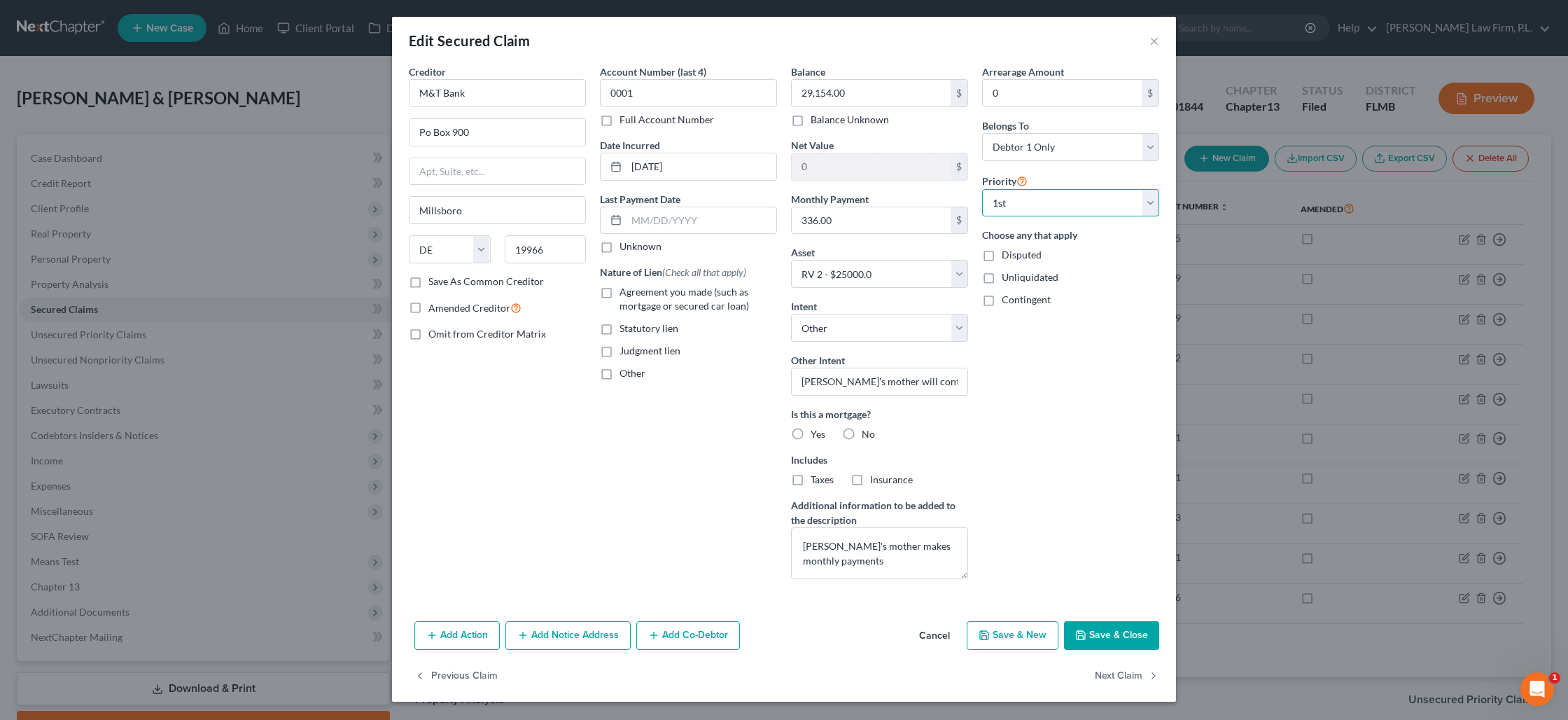
click at [983, 189] on select "Select 1st 2nd 3rd 4th 5th 6th 7th 8th 9th 10th 11th 12th 13th 14th 15th 16th 1…" at bounding box center [1071, 203] width 177 height 28
click at [1094, 626] on button "Save & Close" at bounding box center [1112, 636] width 96 height 30
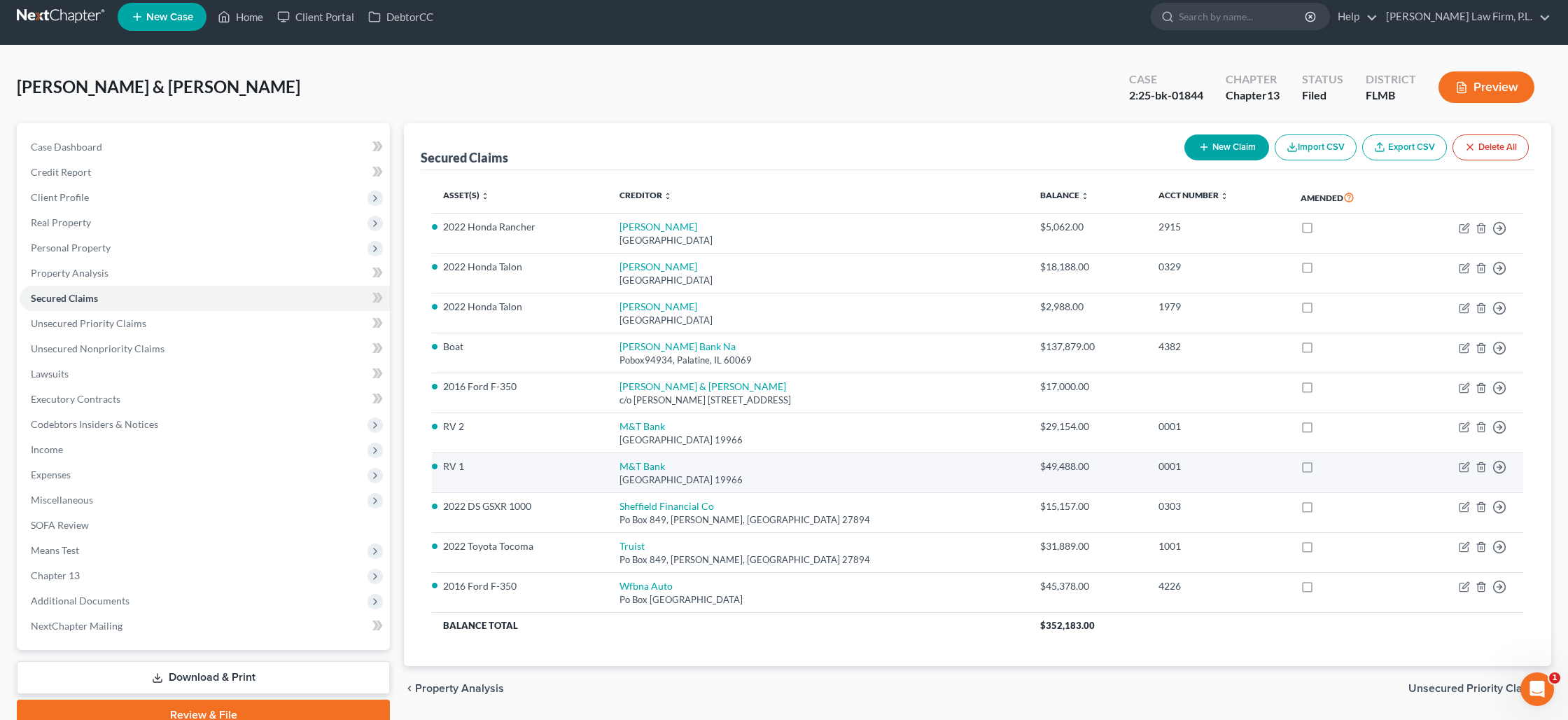
scroll to position [13, 0]
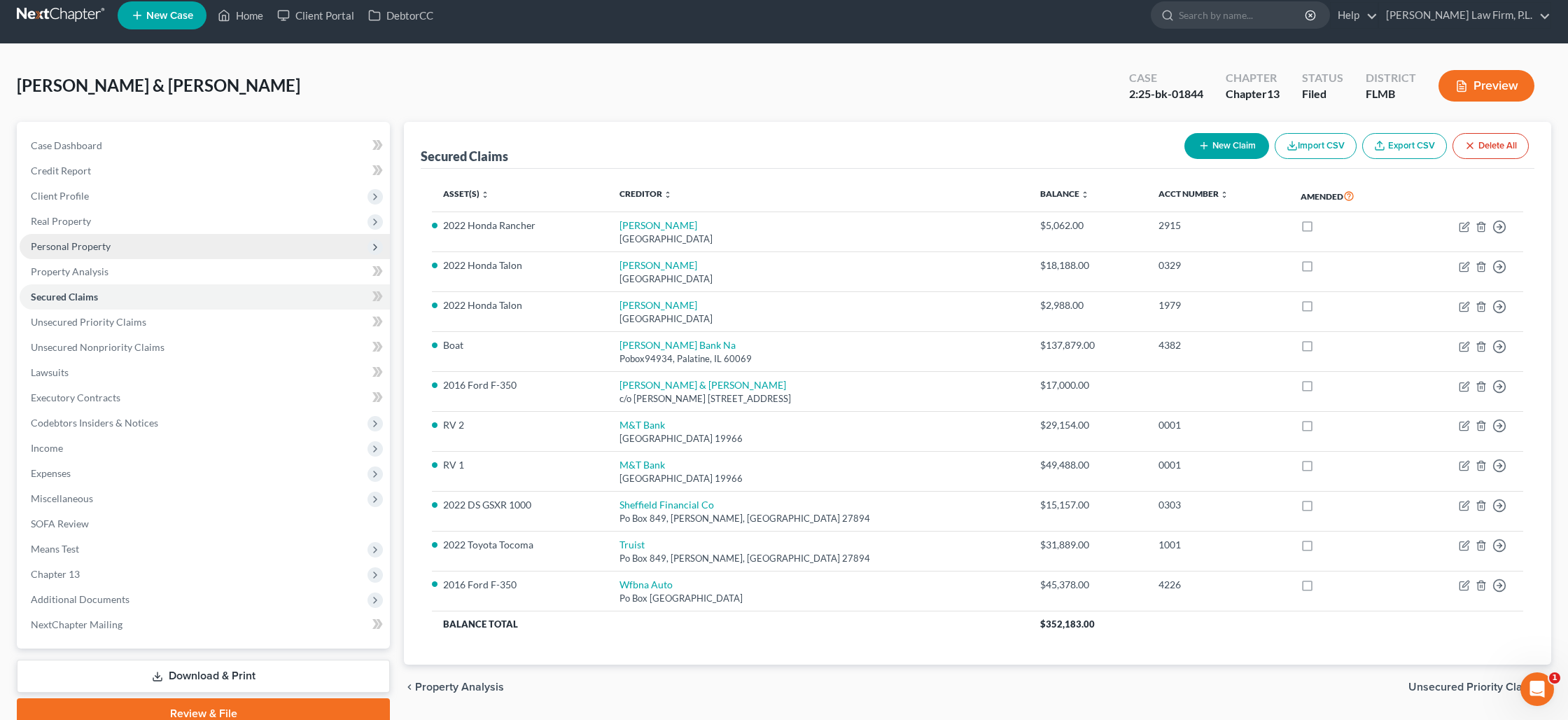
click at [109, 243] on span "Personal Property" at bounding box center [204, 246] width 370 height 25
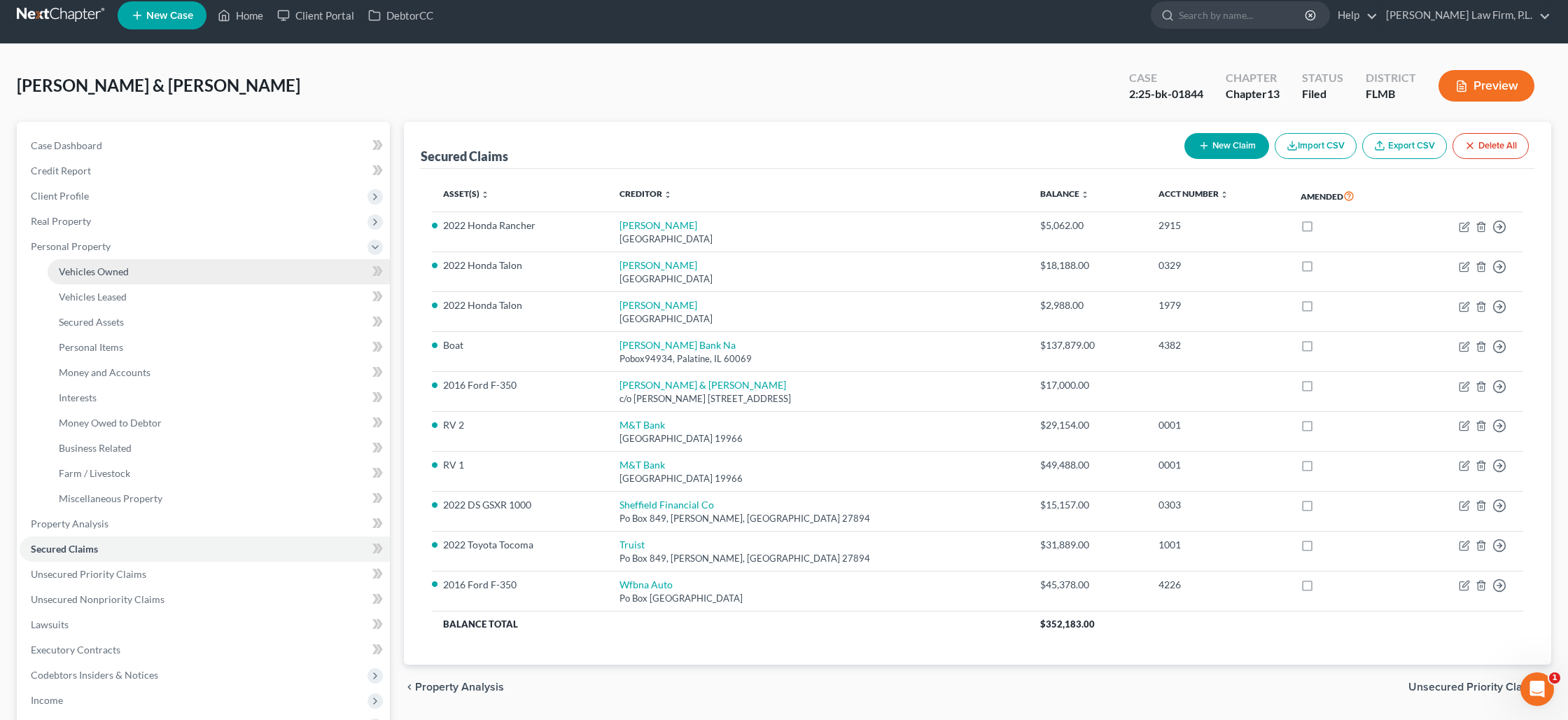
click at [109, 266] on span "Vehicles Owned" at bounding box center [93, 271] width 70 height 12
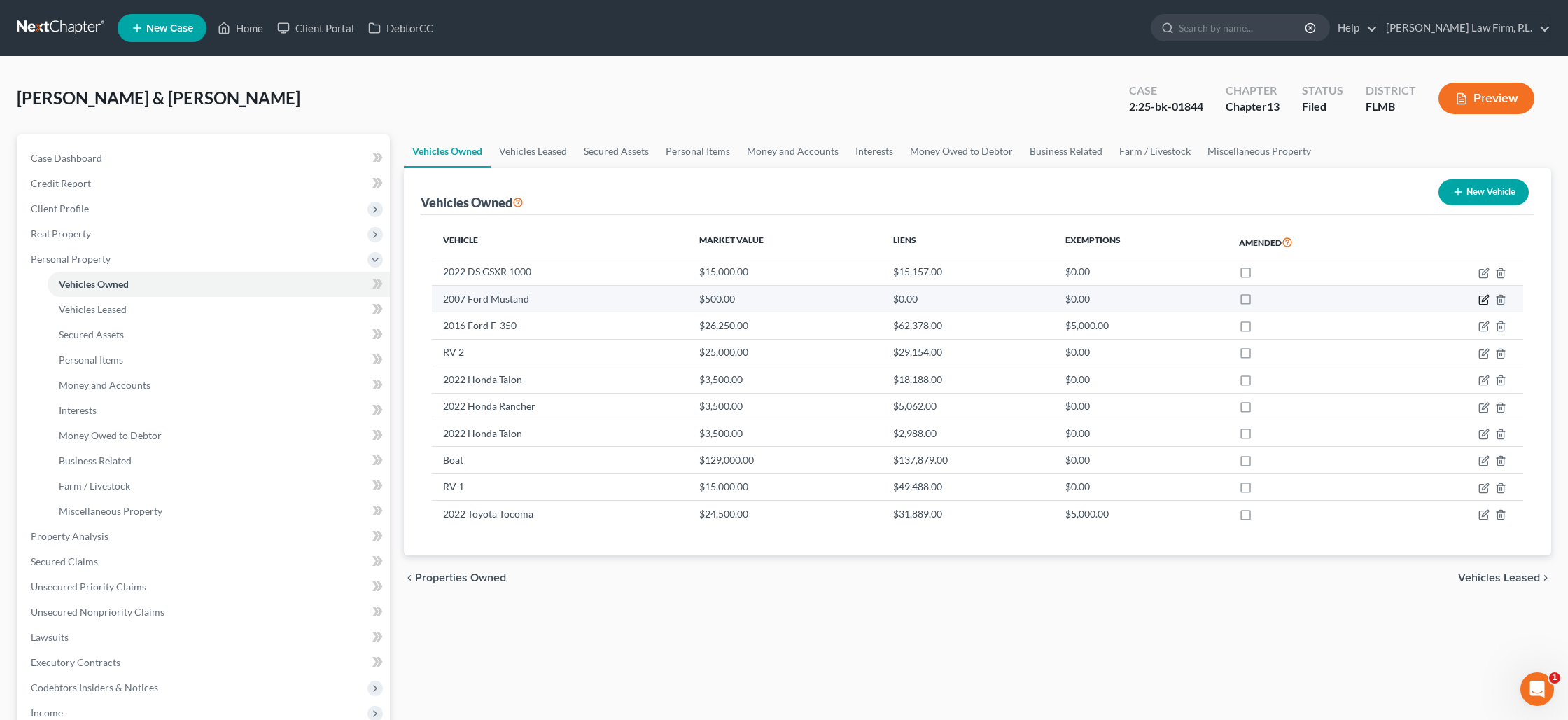
click at [1483, 298] on icon "button" at bounding box center [1484, 300] width 11 height 11
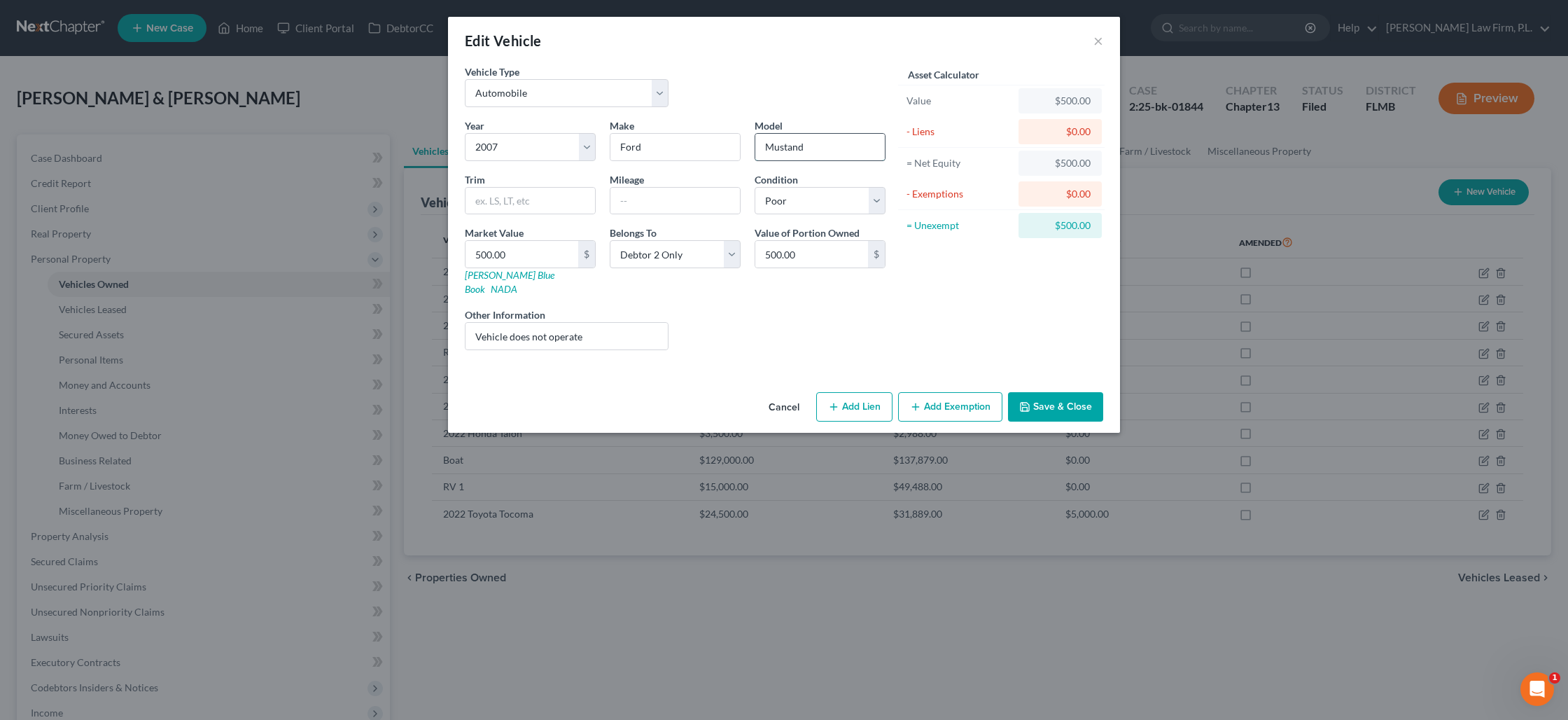
click at [826, 148] on input "Mustand" at bounding box center [820, 147] width 130 height 27
click at [911, 325] on div "Asset Calculator Value $500.00 - Liens $0.00 = Net Equity $500.00 - Exemptions …" at bounding box center [1001, 212] width 218 height 297
click at [1047, 392] on button "Save & Close" at bounding box center [1056, 407] width 96 height 30
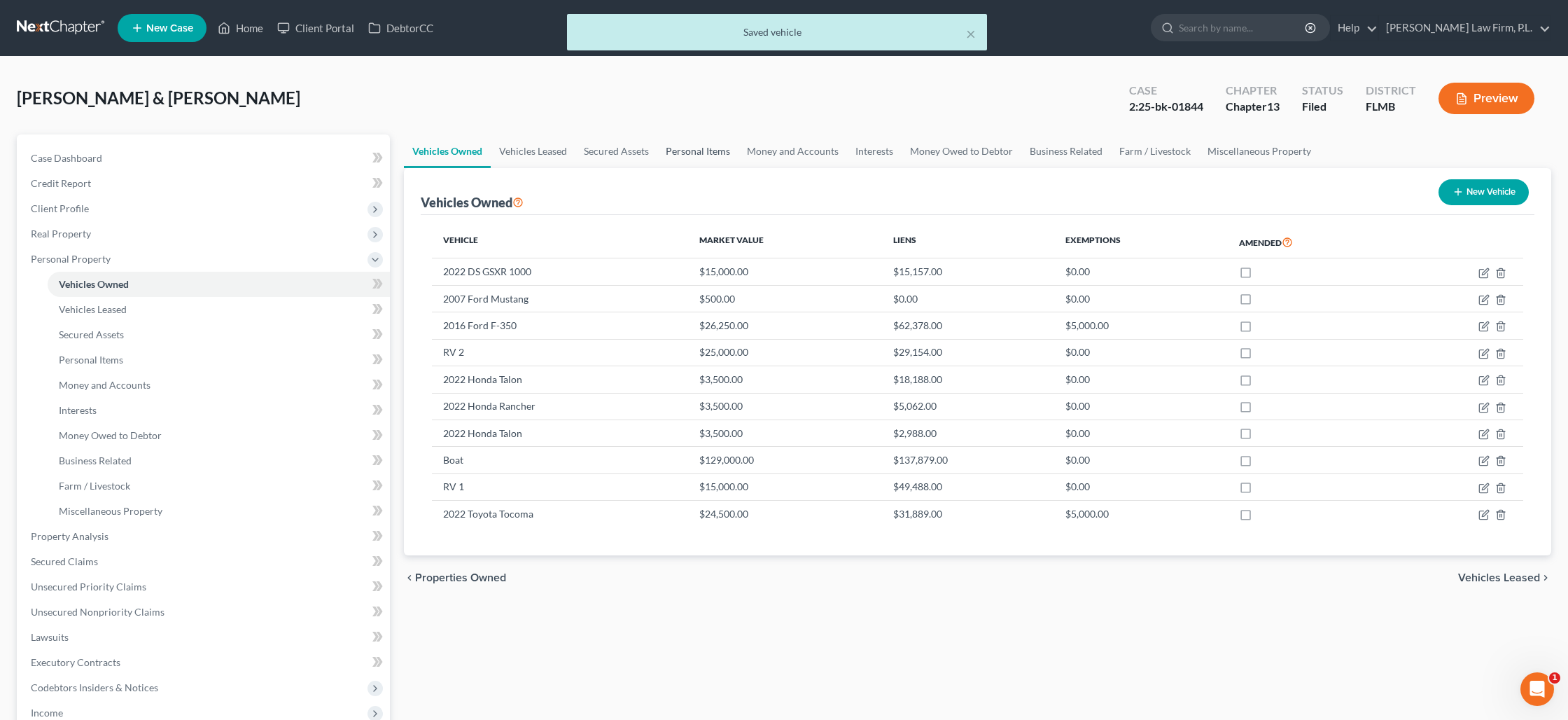
click at [701, 154] on link "Personal Items" at bounding box center [698, 151] width 82 height 33
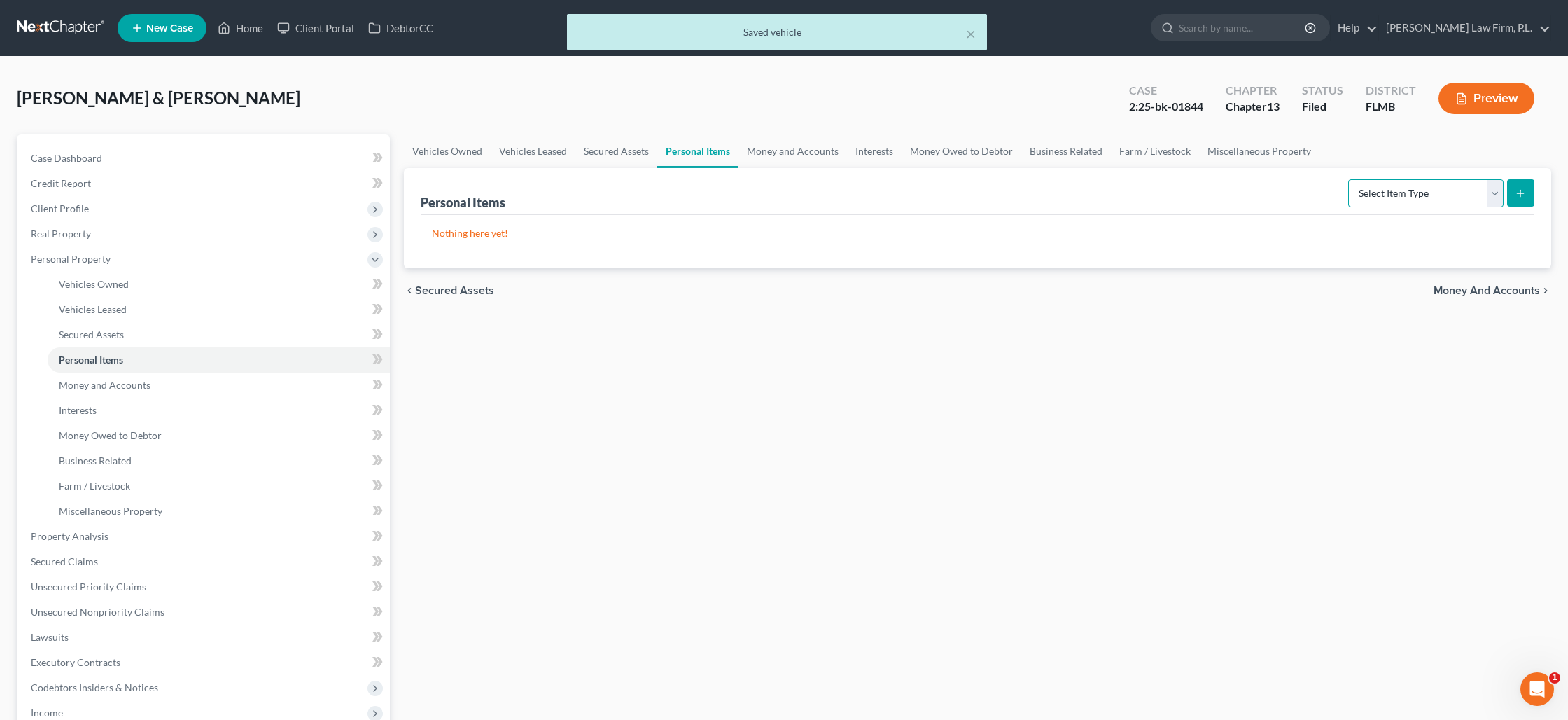
click at [1442, 197] on select "Select Item Type Clothing Collectibles Of Value Electronics Firearms Household …" at bounding box center [1426, 193] width 156 height 28
click at [1350, 179] on select "Select Item Type Clothing Collectibles Of Value Electronics Firearms Household …" at bounding box center [1426, 193] width 156 height 28
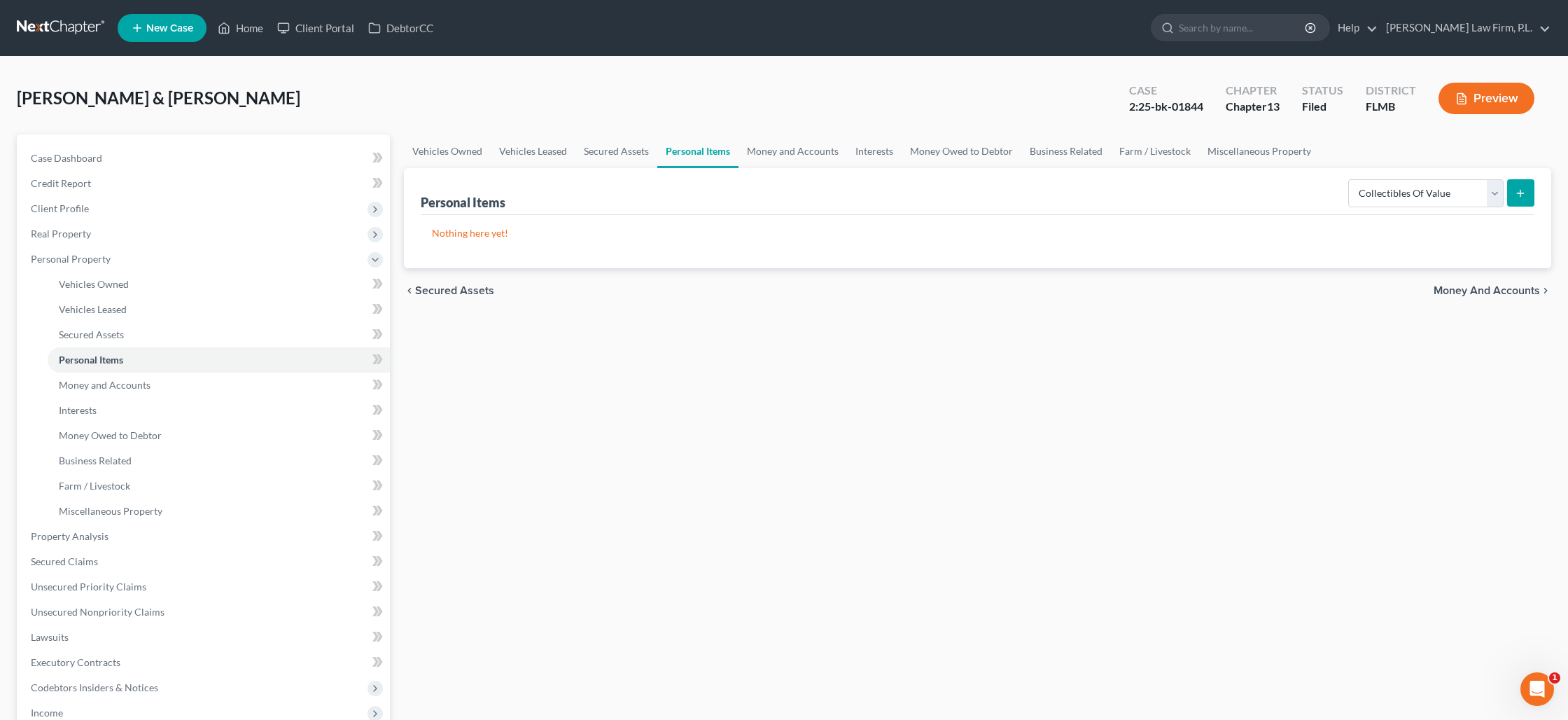
click at [1515, 196] on icon "submit" at bounding box center [1521, 193] width 11 height 11
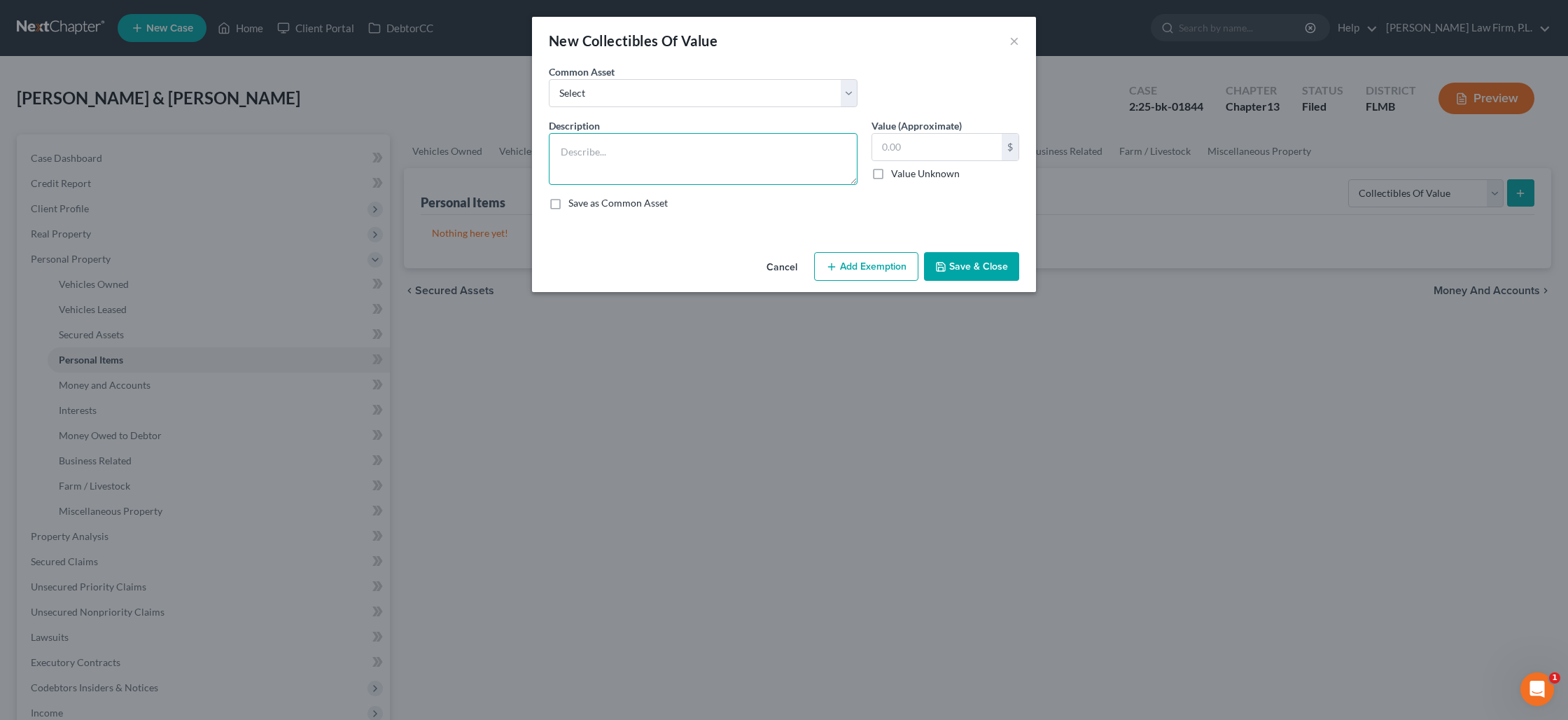
drag, startPoint x: 739, startPoint y: 158, endPoint x: 748, endPoint y: 156, distance: 9.2
click at [740, 158] on textarea at bounding box center [703, 159] width 309 height 52
click at [971, 261] on button "Save & Close" at bounding box center [971, 267] width 96 height 30
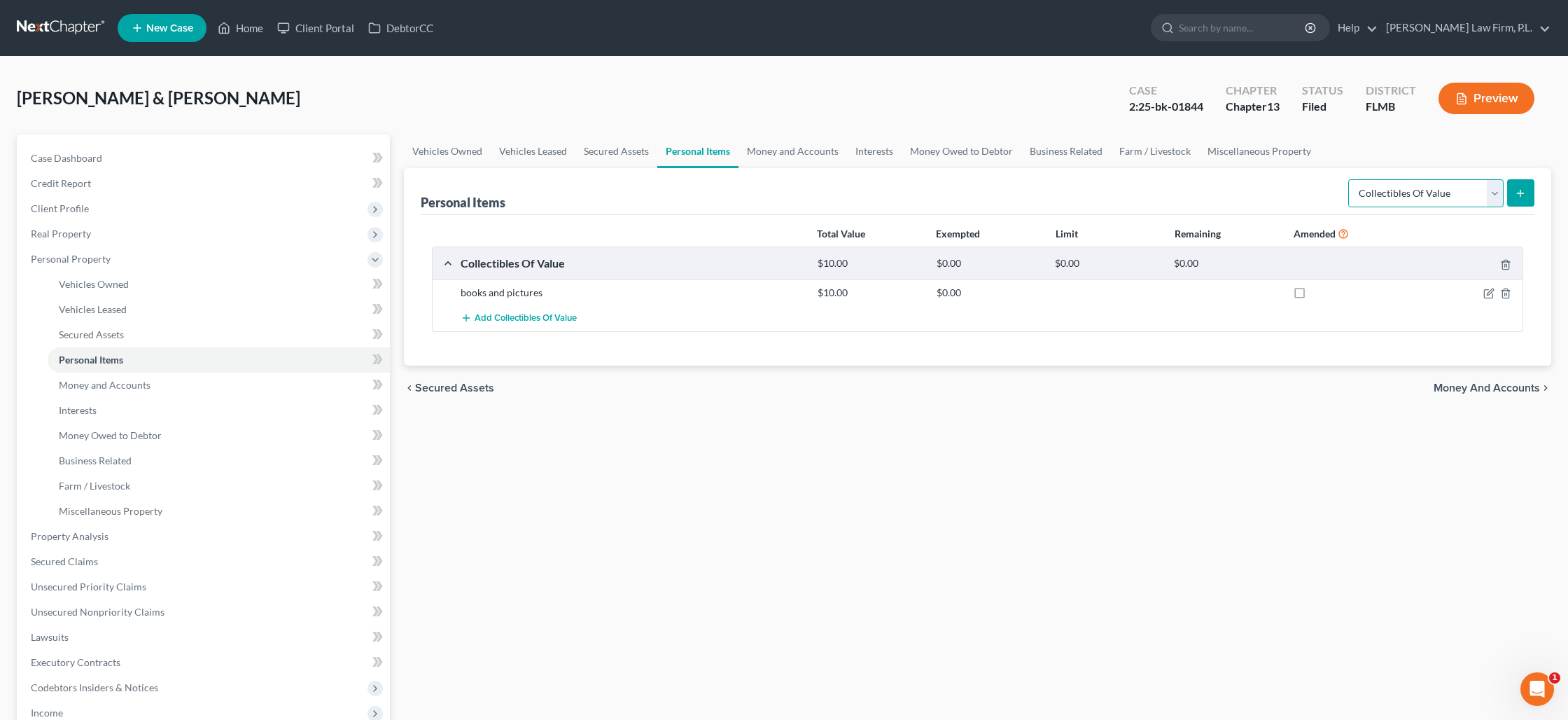
click at [1499, 198] on select "Select Item Type Clothing Collectibles Of Value Electronics Firearms Household …" at bounding box center [1426, 193] width 156 height 28
click at [1350, 179] on select "Select Item Type Clothing Collectibles Of Value Electronics Firearms Household …" at bounding box center [1426, 193] width 156 height 28
click at [1519, 199] on button "submit" at bounding box center [1520, 192] width 27 height 27
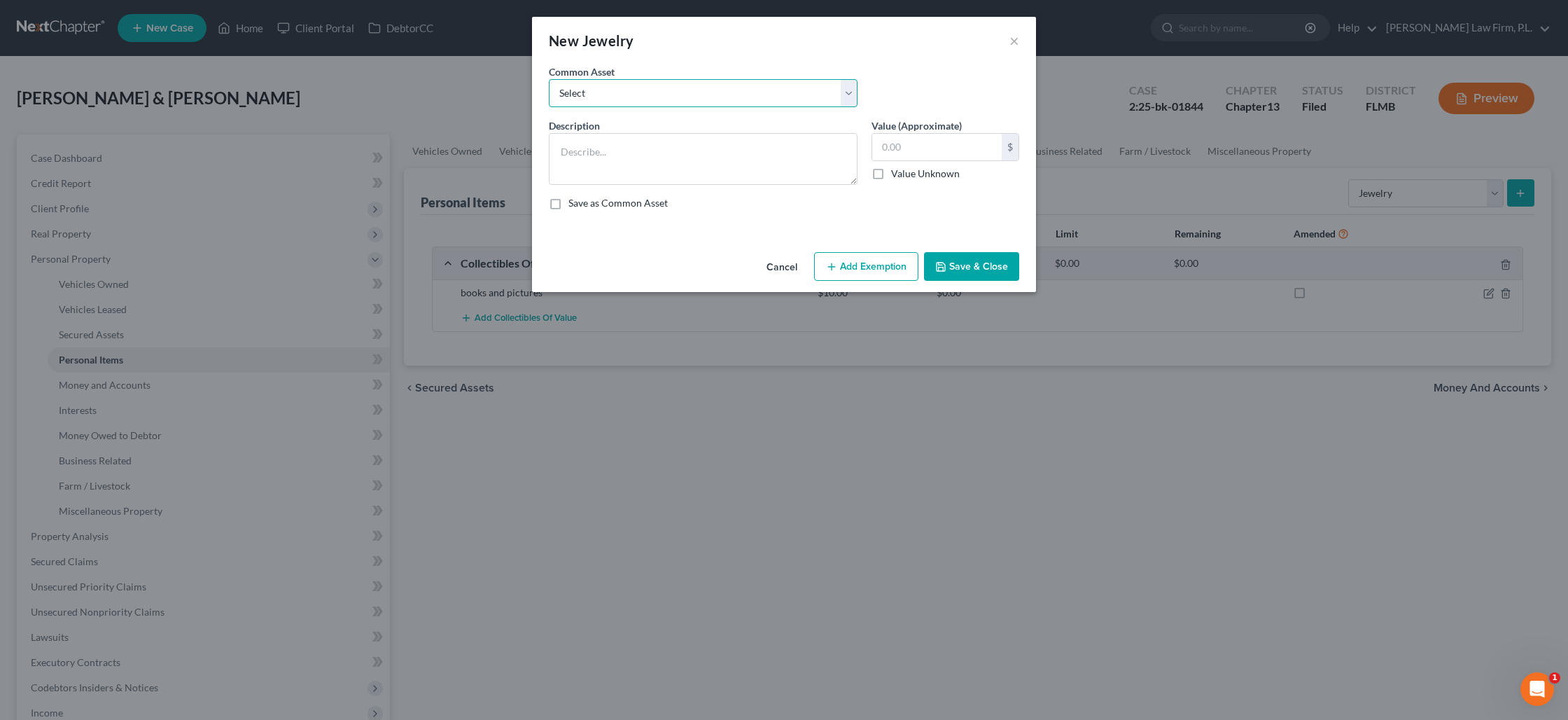
click at [685, 98] on select "Select Misc. Costume Jewelry Misc. Costume Jewelry jewelry" at bounding box center [703, 93] width 309 height 28
click at [549, 79] on select "Select Misc. Costume Jewelry Misc. Costume Jewelry jewelry" at bounding box center [703, 93] width 309 height 28
click at [646, 149] on textarea "jewelry" at bounding box center [703, 159] width 309 height 52
click at [932, 146] on input "100.00" at bounding box center [937, 147] width 130 height 27
click at [968, 259] on button "Save & Close" at bounding box center [971, 267] width 96 height 30
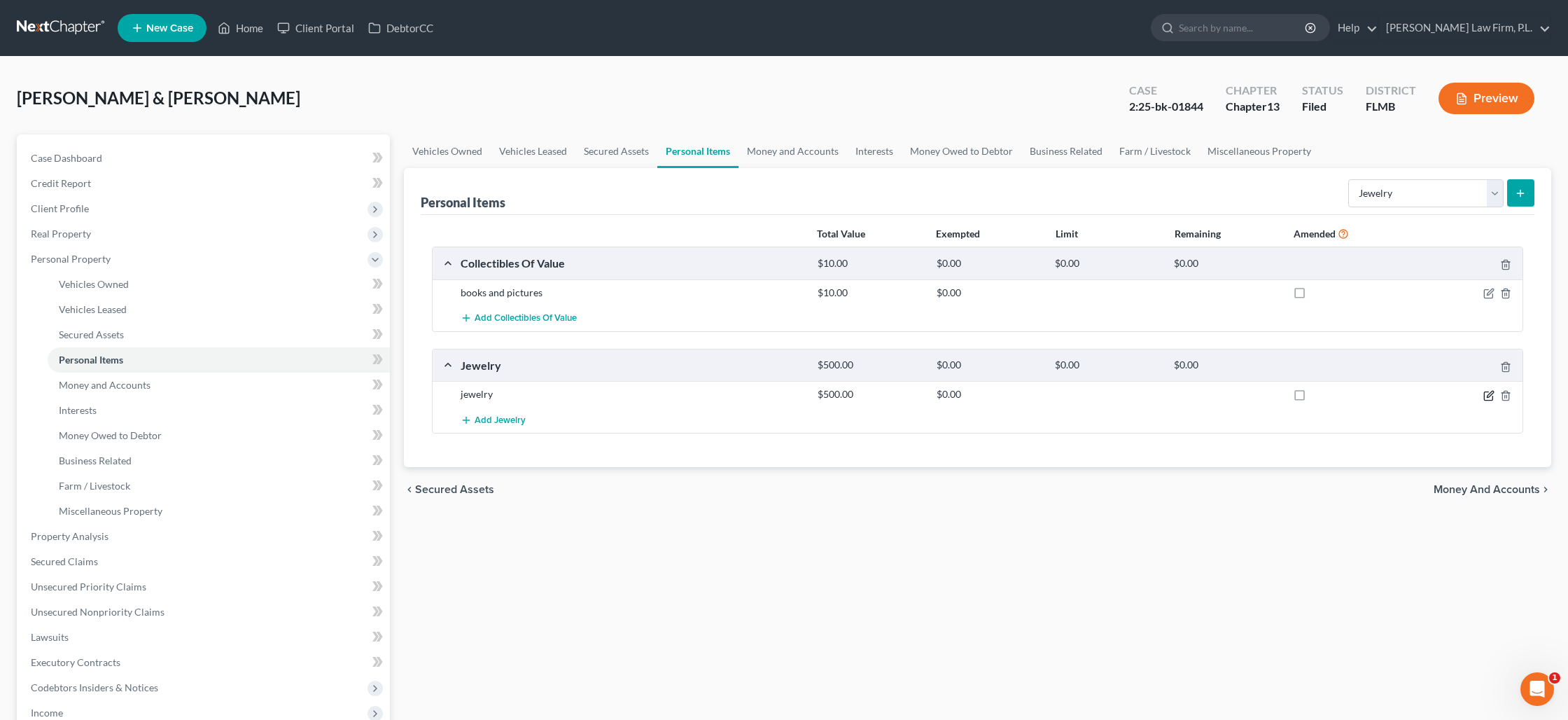
click at [1485, 395] on icon "button" at bounding box center [1489, 395] width 11 height 11
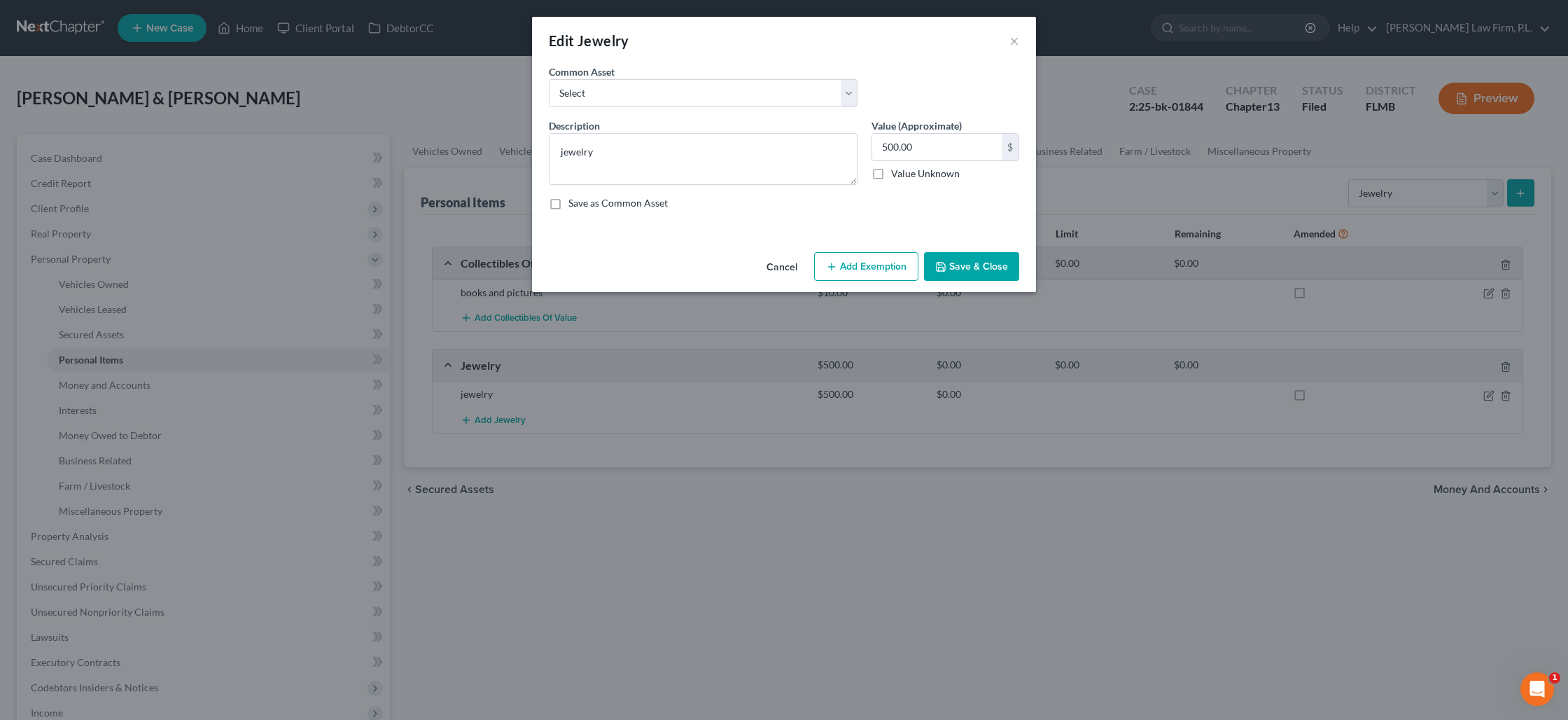
click at [855, 269] on button "Add Exemption" at bounding box center [867, 267] width 104 height 30
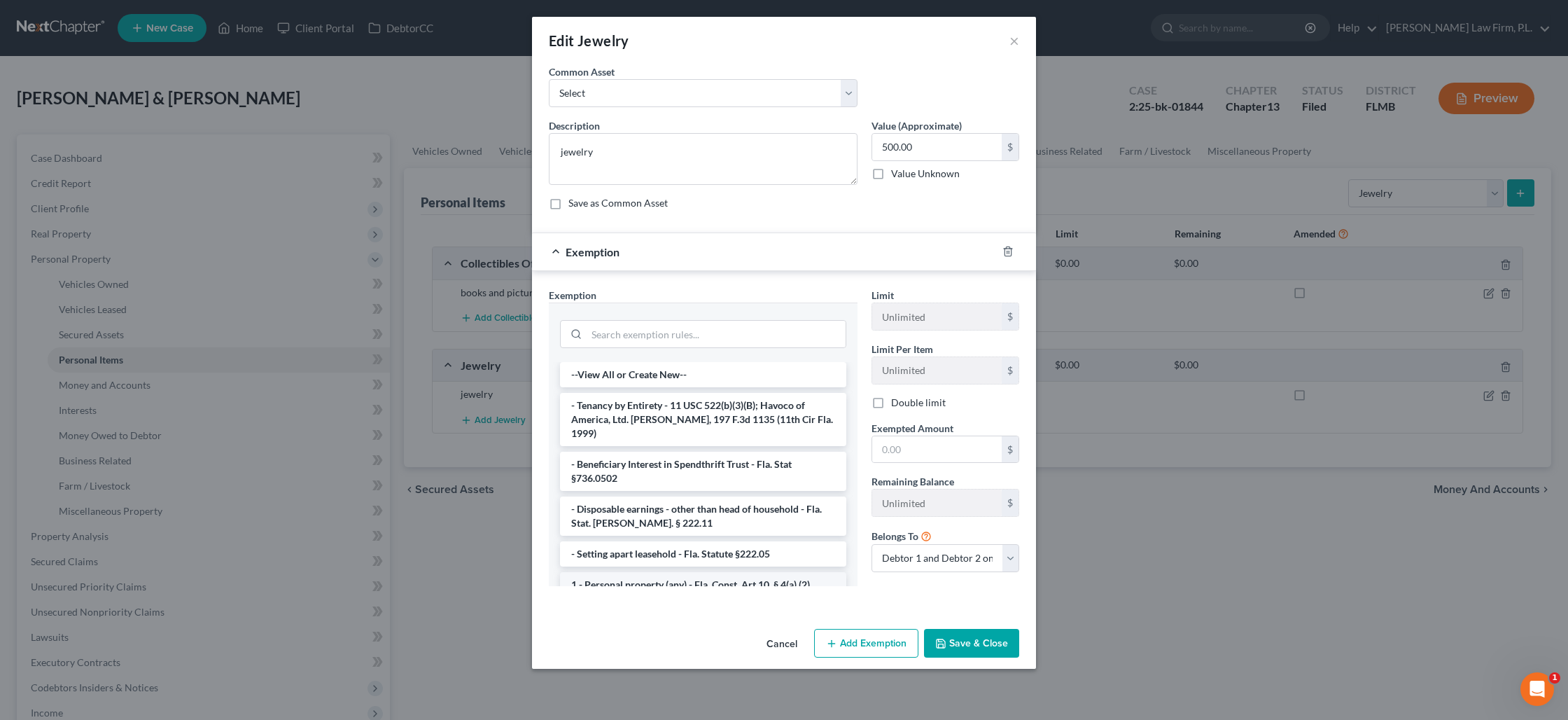
click at [705, 572] on li "1 - Personal property (any) - Fla. Const. Art.10, § 4(a) (2)" at bounding box center [703, 584] width 287 height 25
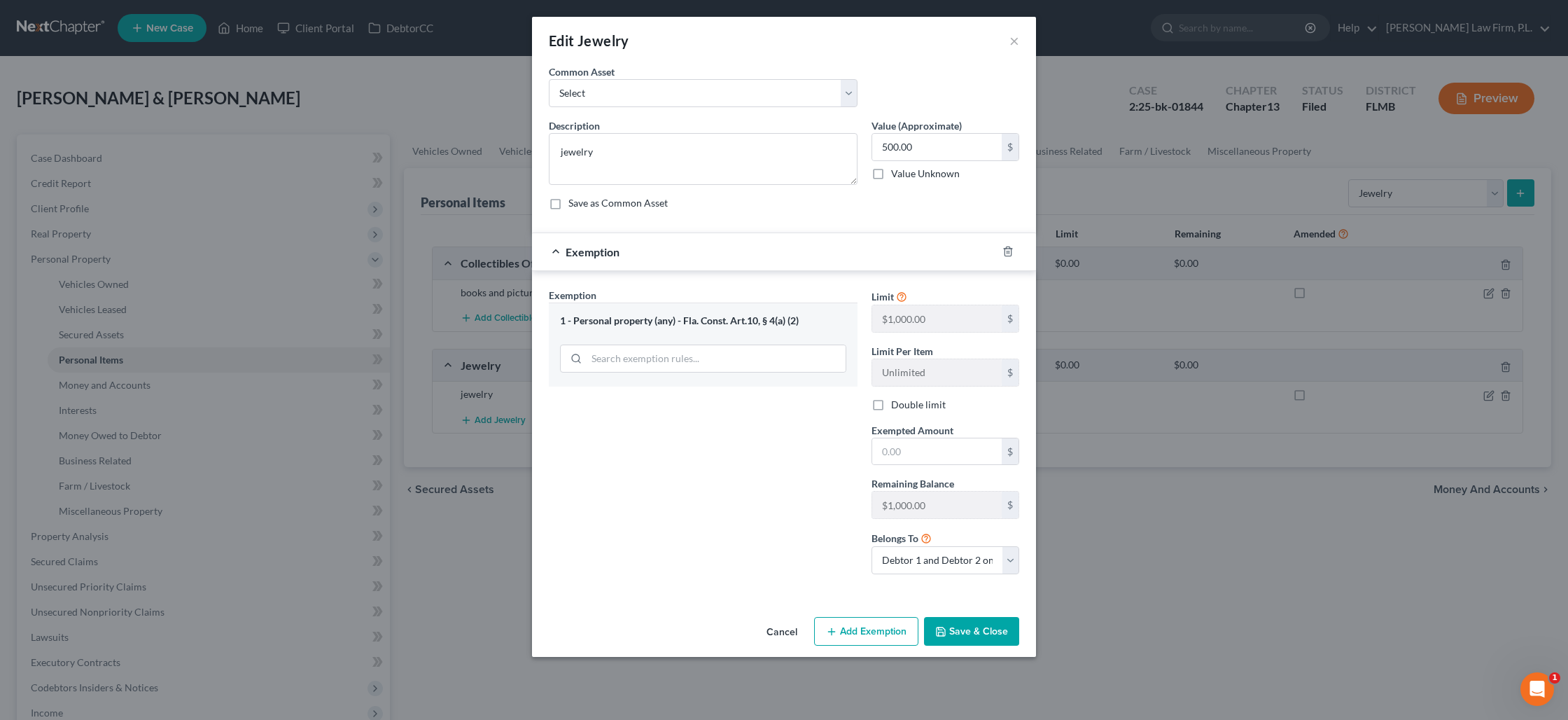
click at [892, 405] on label "Double limit" at bounding box center [919, 405] width 55 height 14
click at [897, 405] on input "Double limit" at bounding box center [902, 403] width 9 height 9
click at [892, 447] on input "text" at bounding box center [937, 451] width 130 height 27
click at [942, 628] on icon "button" at bounding box center [941, 632] width 11 height 11
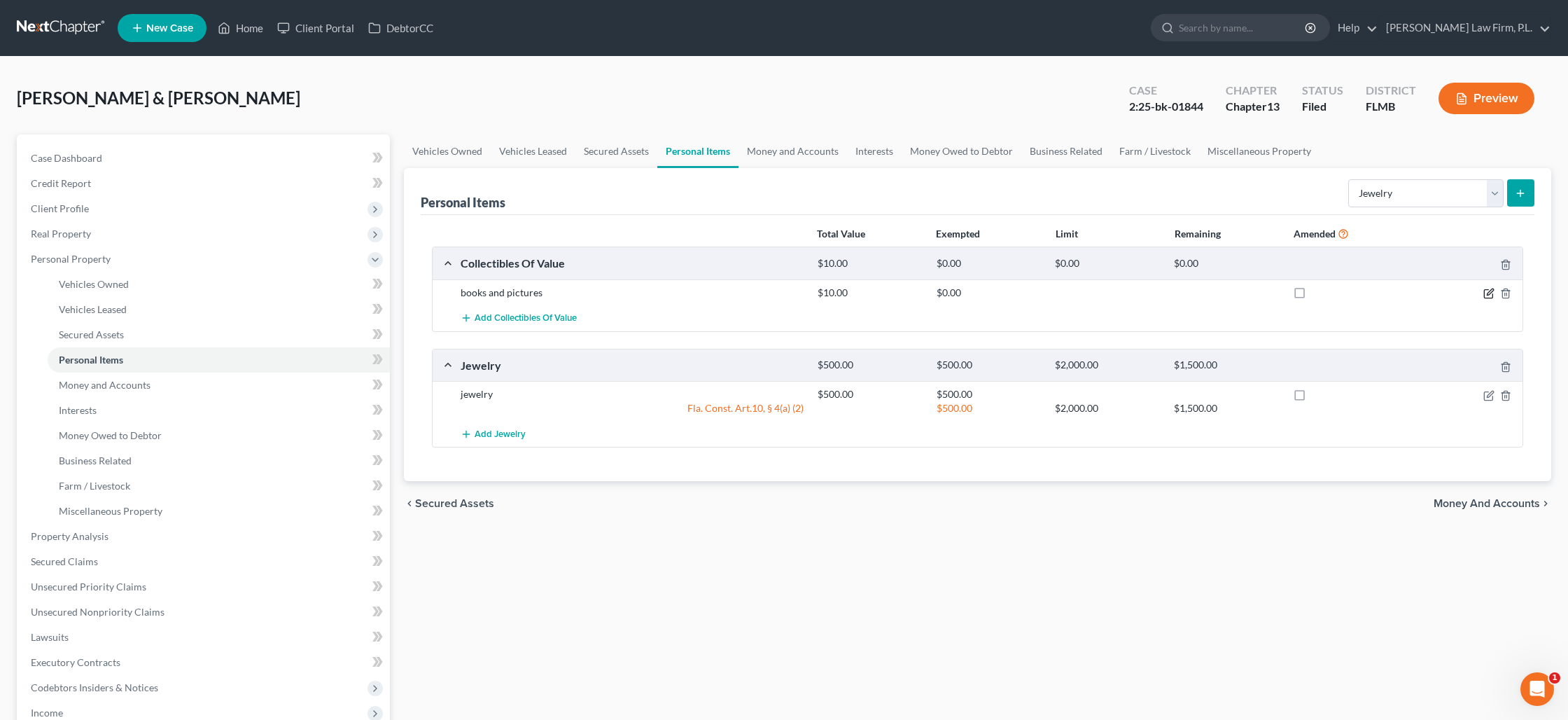
click at [1486, 299] on div "books and pictures $10.00 $0.00" at bounding box center [977, 292] width 1090 height 26
click at [1488, 295] on icon "button" at bounding box center [1489, 293] width 11 height 11
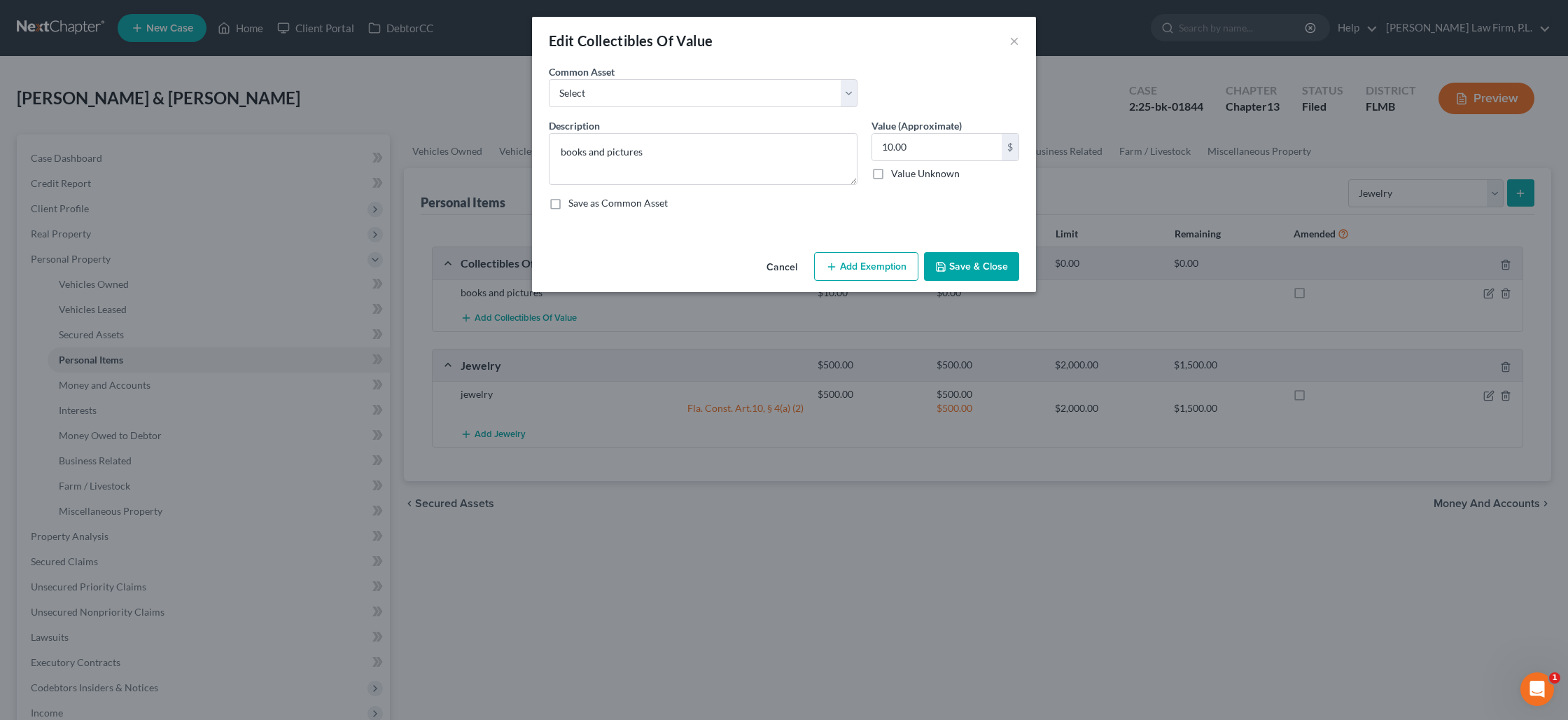
click at [881, 261] on button "Add Exemption" at bounding box center [867, 267] width 104 height 30
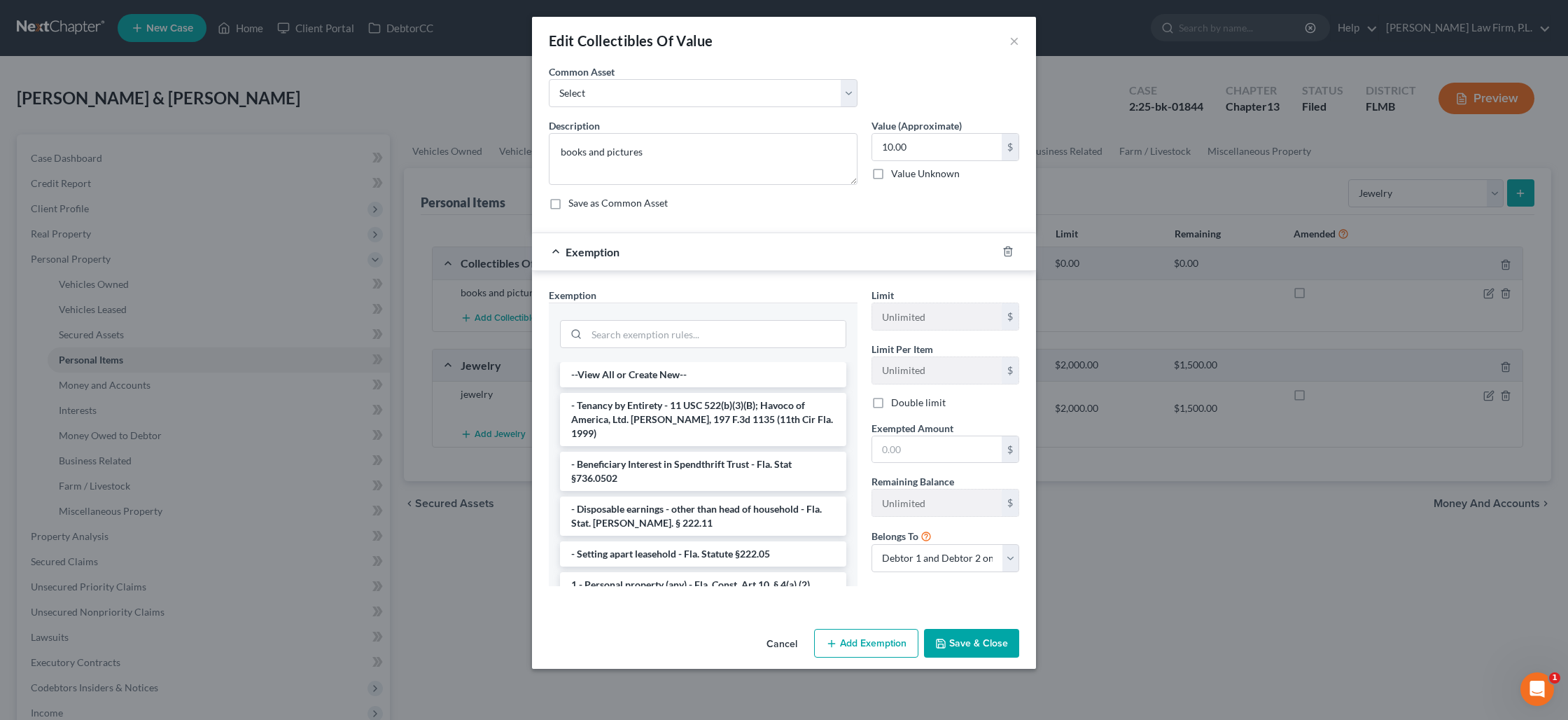
click at [690, 572] on li "1 - Personal property (any) - Fla. Const. Art.10, § 4(a) (2)" at bounding box center [703, 584] width 287 height 25
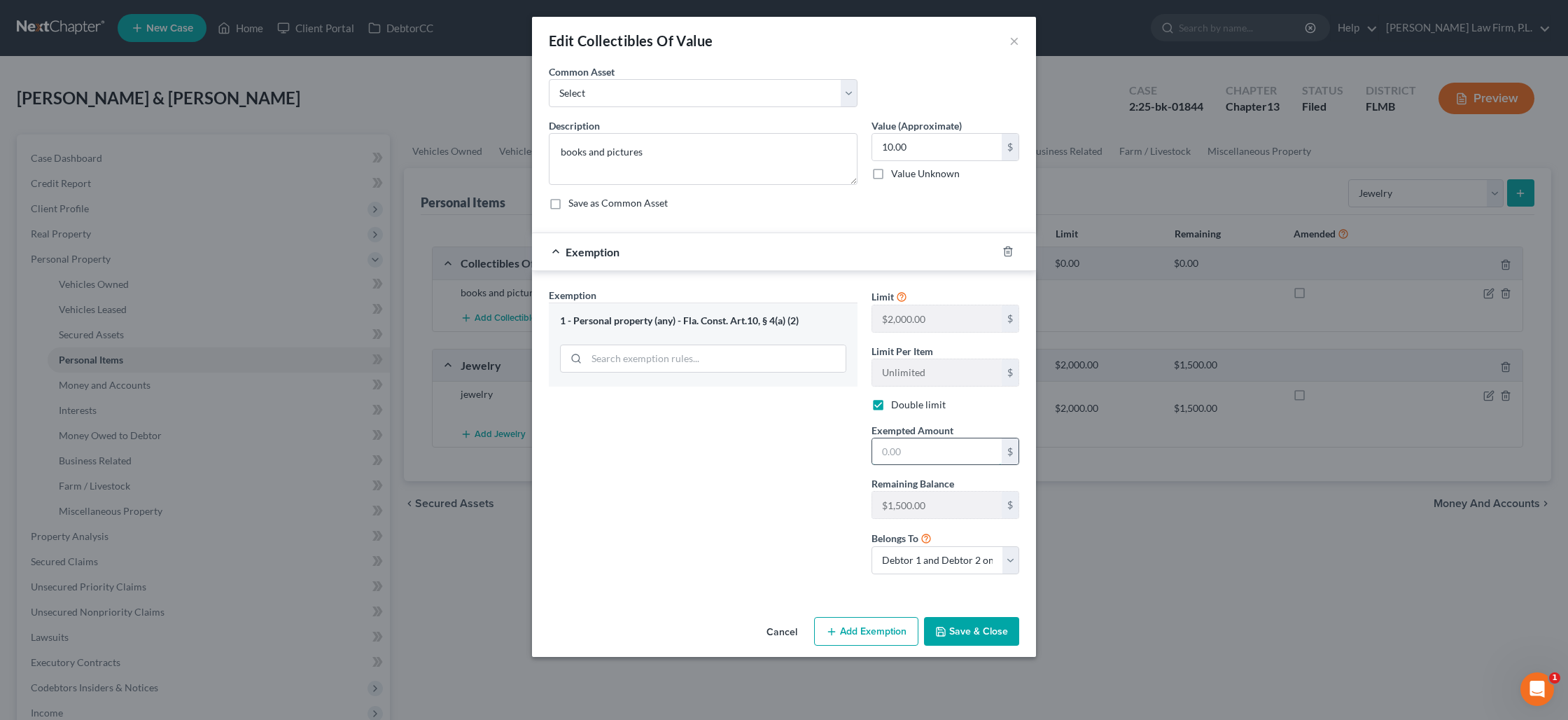
click at [898, 448] on input "text" at bounding box center [937, 451] width 130 height 27
click at [949, 621] on button "Save & Close" at bounding box center [971, 632] width 96 height 30
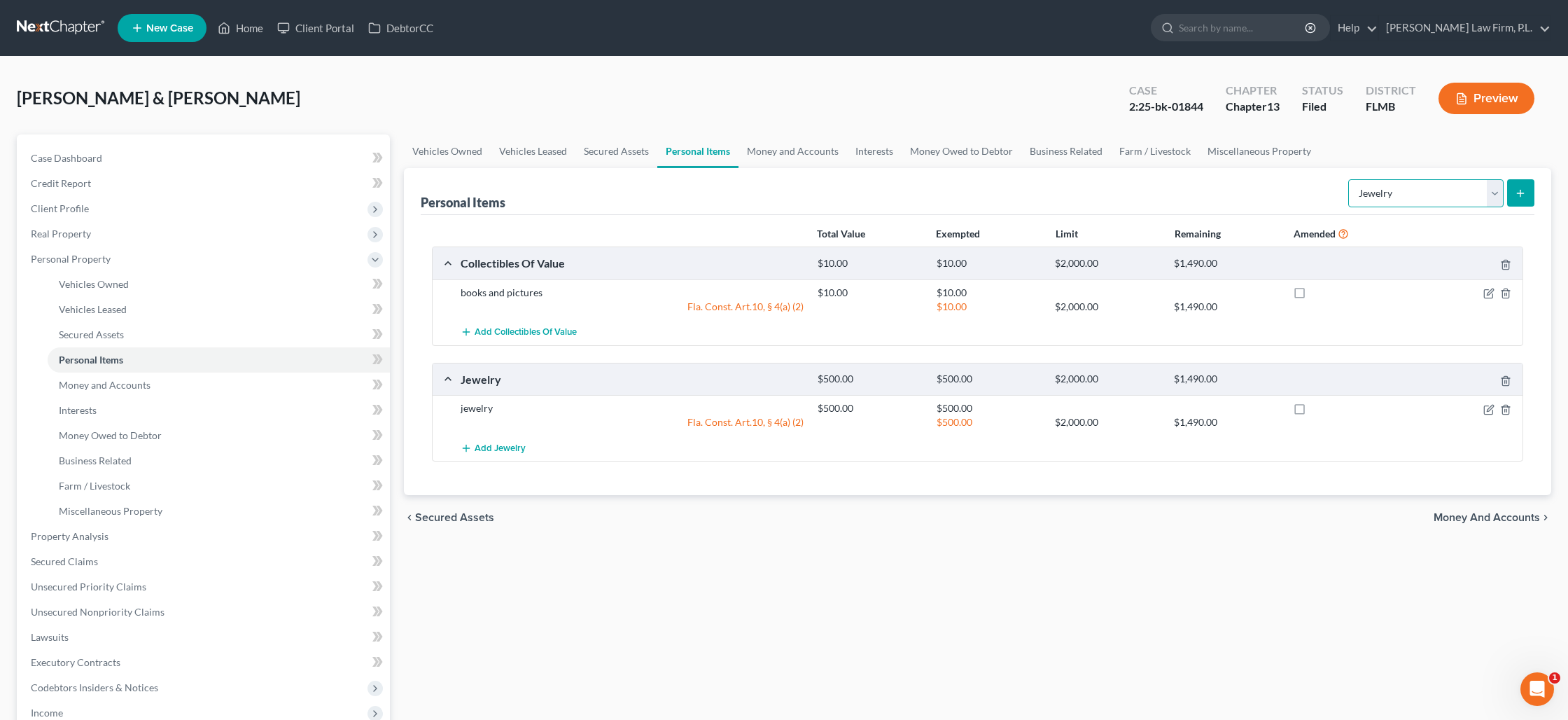
click at [1473, 192] on select "Select Item Type Clothing Collectibles Of Value Electronics Firearms Household …" at bounding box center [1426, 193] width 156 height 28
click at [1350, 179] on select "Select Item Type Clothing Collectibles Of Value Electronics Firearms Household …" at bounding box center [1426, 193] width 156 height 28
click at [1410, 199] on select "Select Item Type Clothing Collectibles Of Value Electronics Firearms Household …" at bounding box center [1426, 193] width 156 height 28
click at [1350, 179] on select "Select Item Type Clothing Collectibles Of Value Electronics Firearms Household …" at bounding box center [1426, 193] width 156 height 28
click at [1520, 200] on button "submit" at bounding box center [1520, 192] width 27 height 27
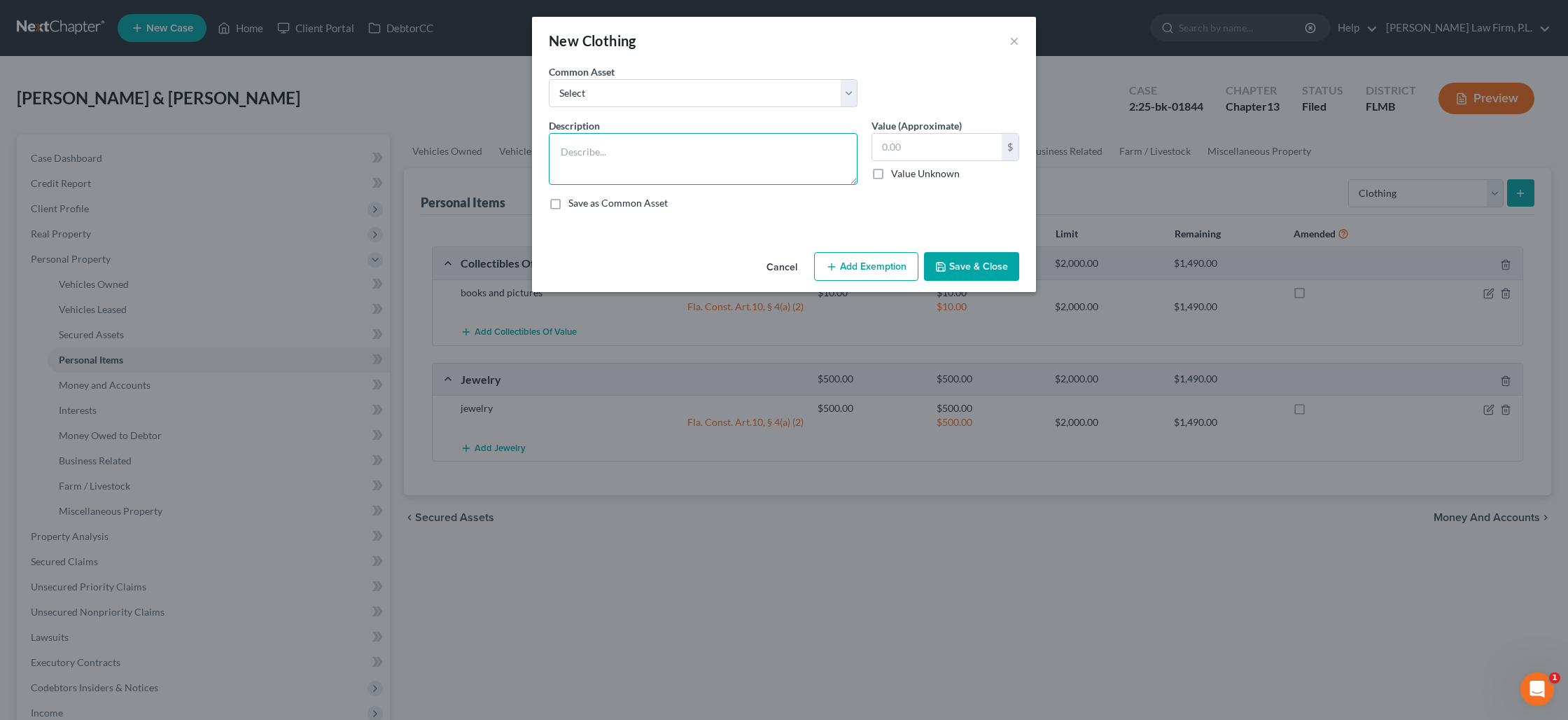
click at [672, 145] on textarea at bounding box center [703, 159] width 309 height 52
click at [880, 153] on input "text" at bounding box center [937, 147] width 130 height 27
click at [983, 258] on button "Save & Close" at bounding box center [971, 267] width 96 height 30
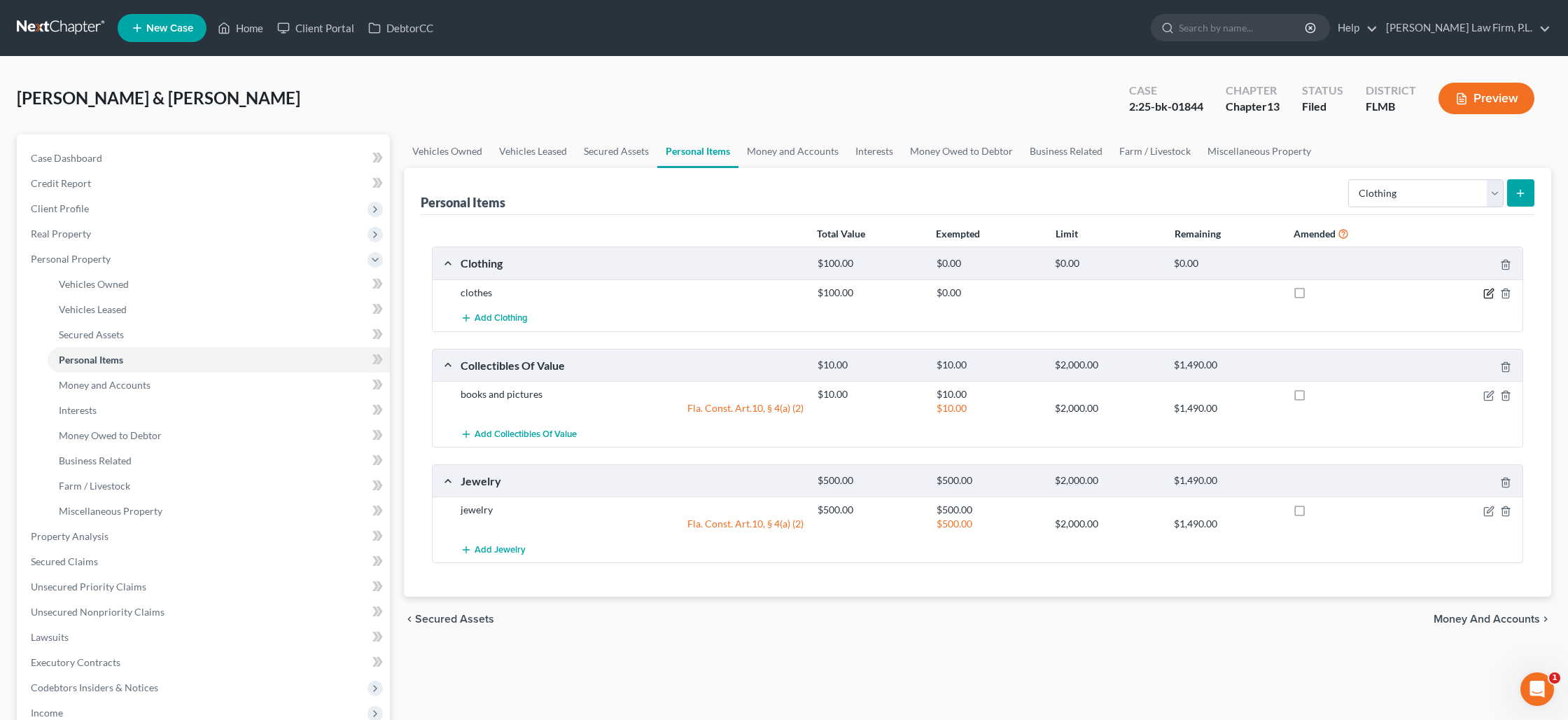
click at [1484, 292] on icon "button" at bounding box center [1489, 293] width 11 height 11
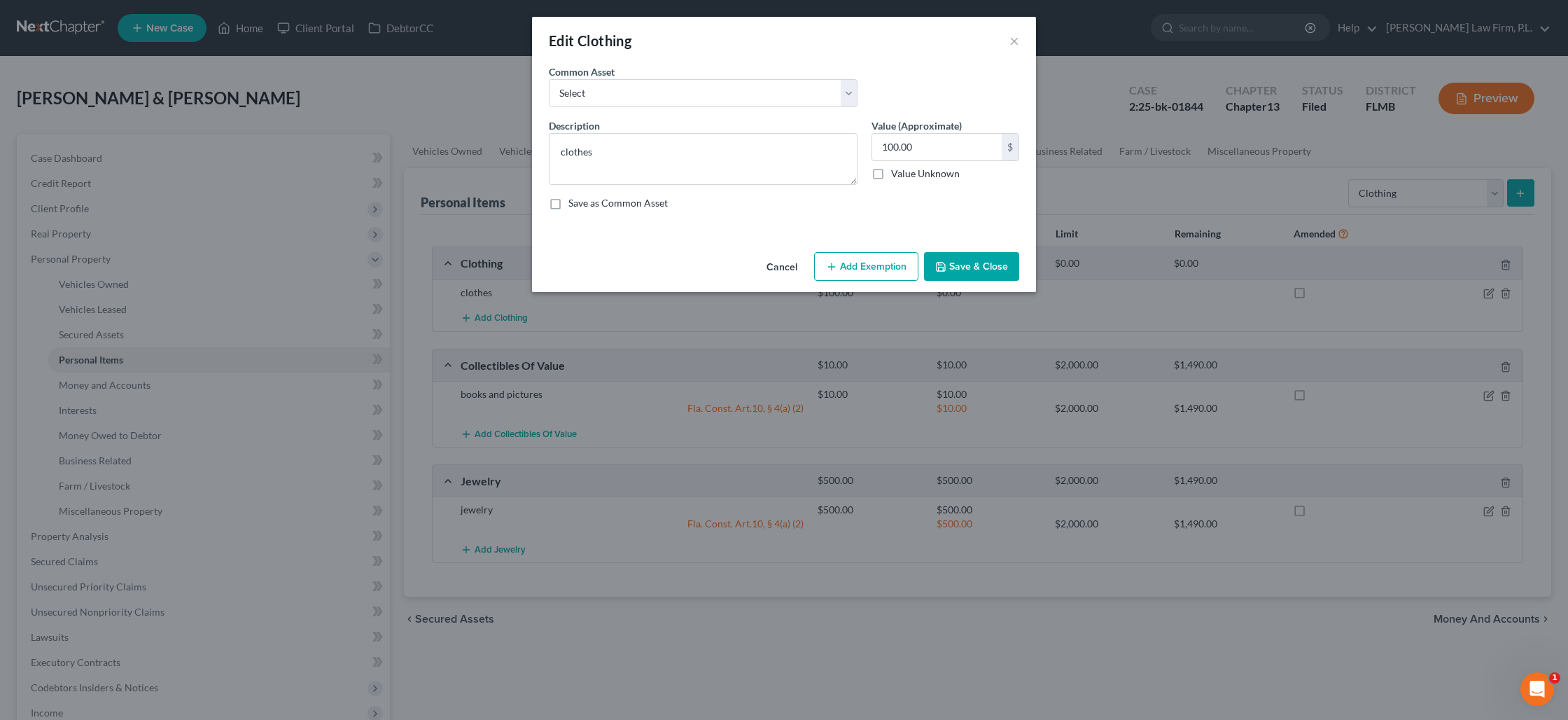
click at [880, 268] on button "Add Exemption" at bounding box center [867, 267] width 104 height 30
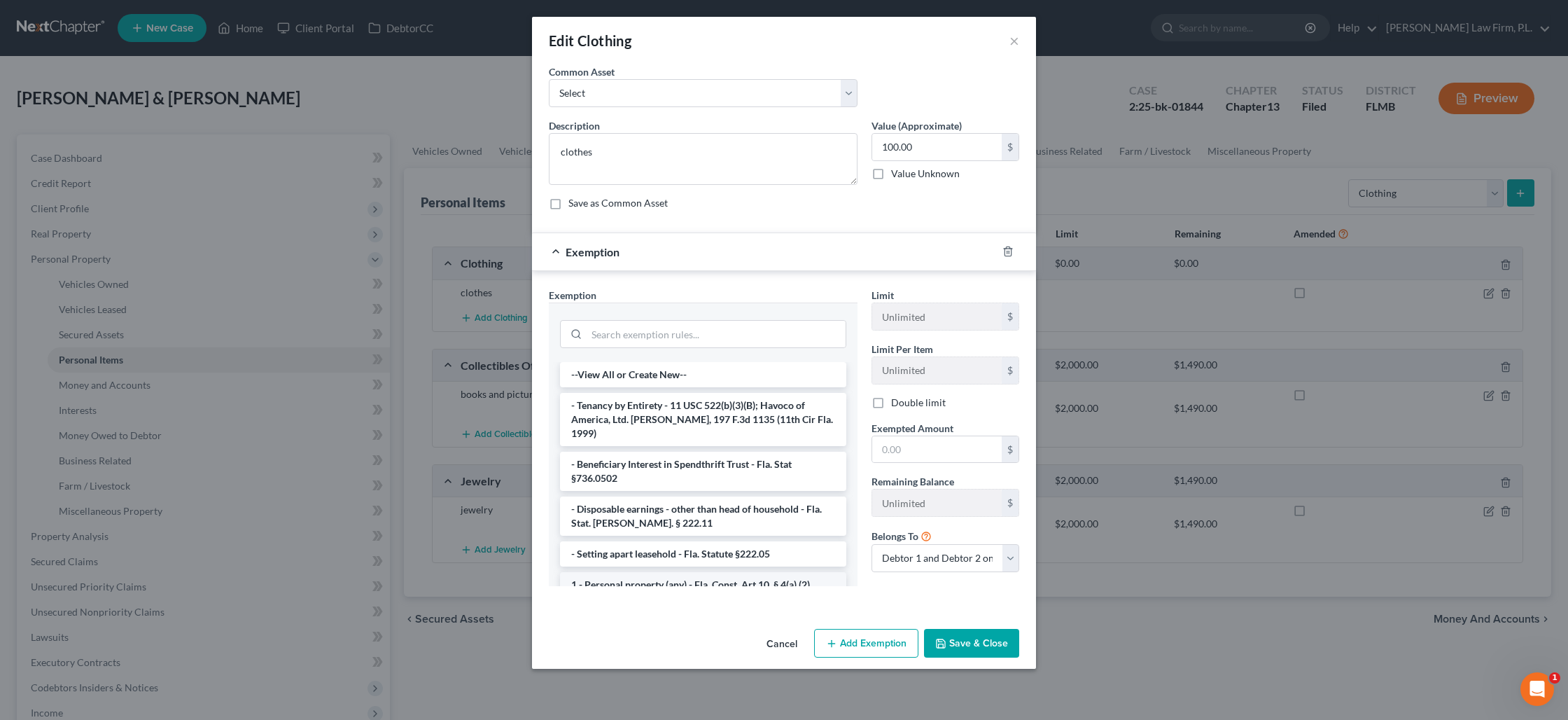
click at [703, 572] on li "1 - Personal property (any) - Fla. Const. Art.10, § 4(a) (2)" at bounding box center [703, 584] width 287 height 25
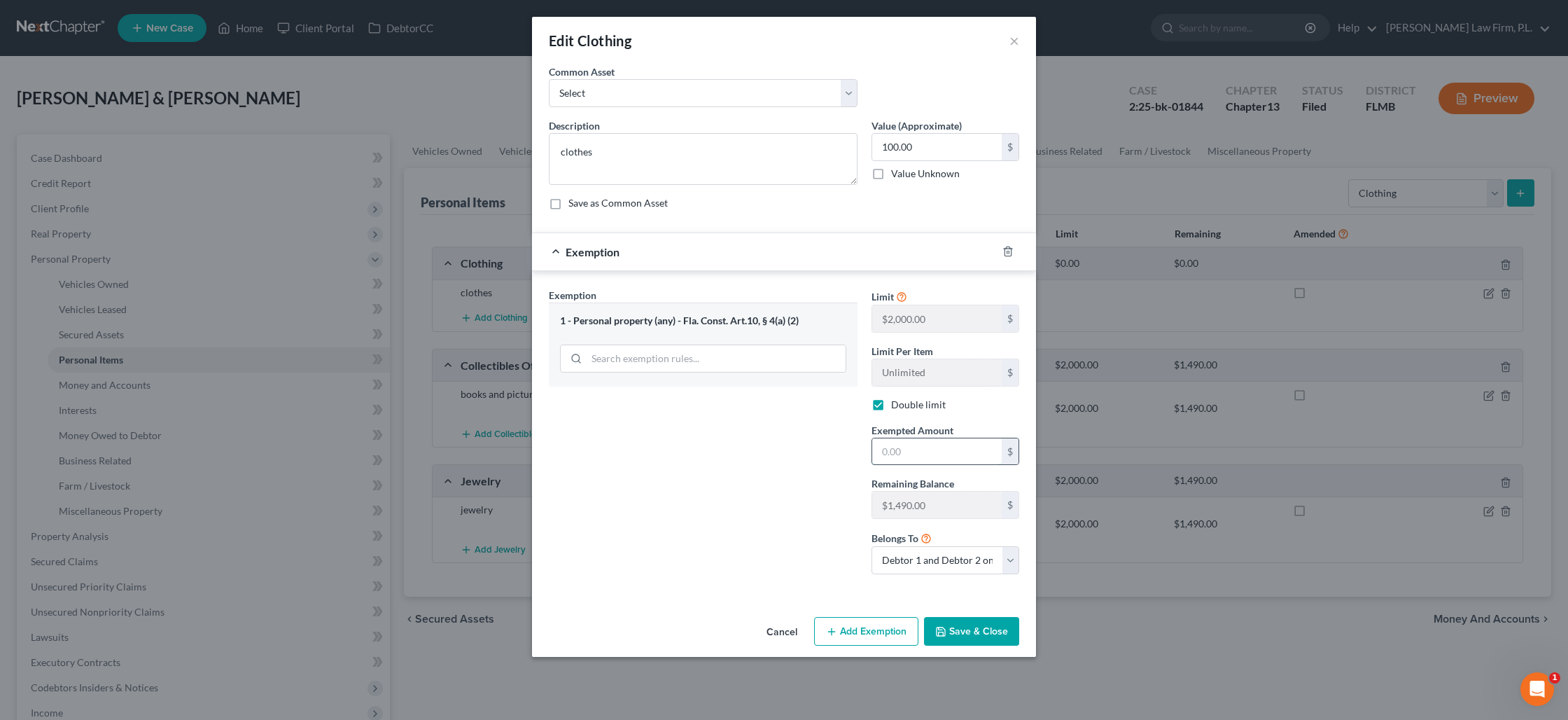
click at [922, 453] on input "text" at bounding box center [937, 451] width 130 height 27
click at [976, 631] on button "Save & Close" at bounding box center [971, 632] width 96 height 30
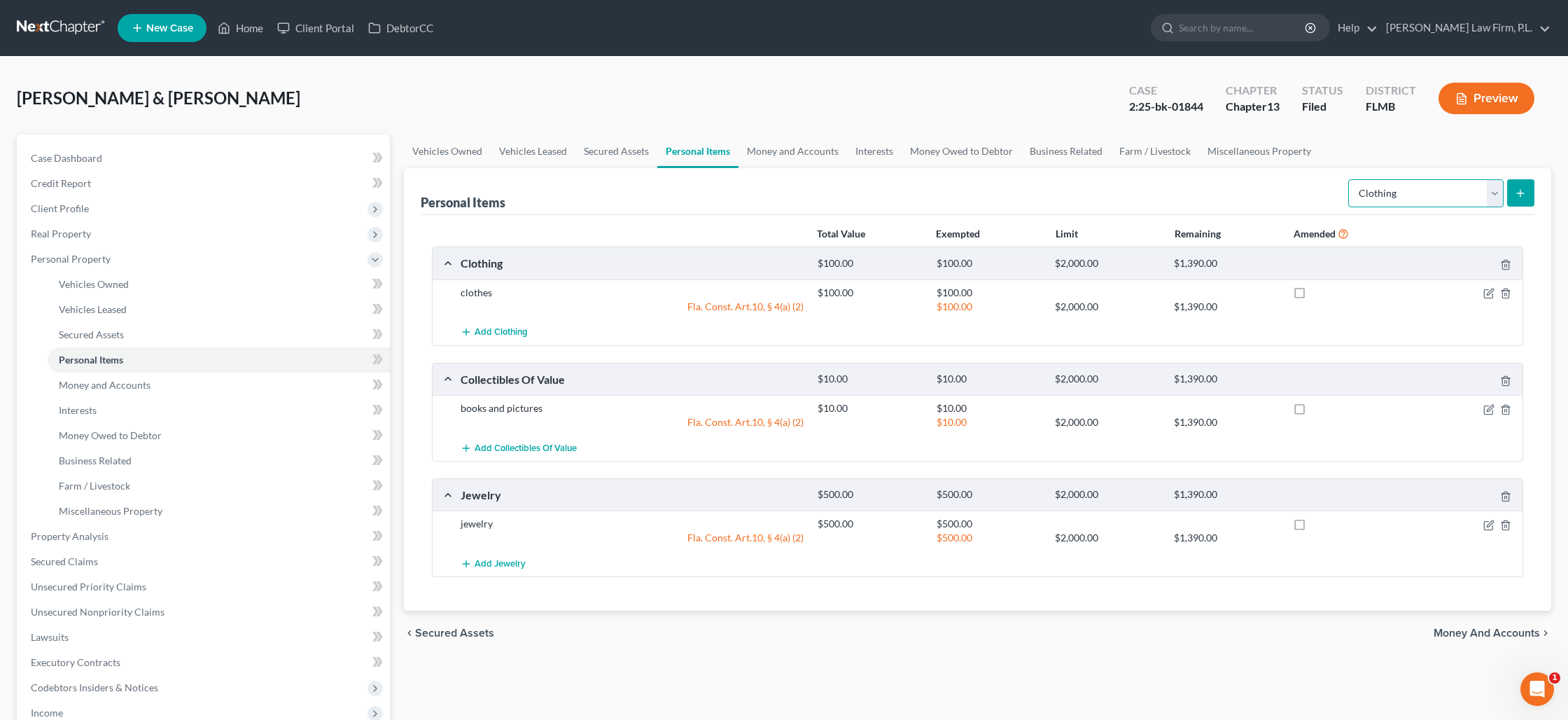
click at [1425, 198] on select "Select Item Type Clothing Collectibles Of Value Electronics Firearms Household …" at bounding box center [1426, 193] width 156 height 28
click at [1350, 179] on select "Select Item Type Clothing Collectibles Of Value Electronics Firearms Household …" at bounding box center [1426, 193] width 156 height 28
click at [1523, 190] on icon "submit" at bounding box center [1521, 193] width 11 height 11
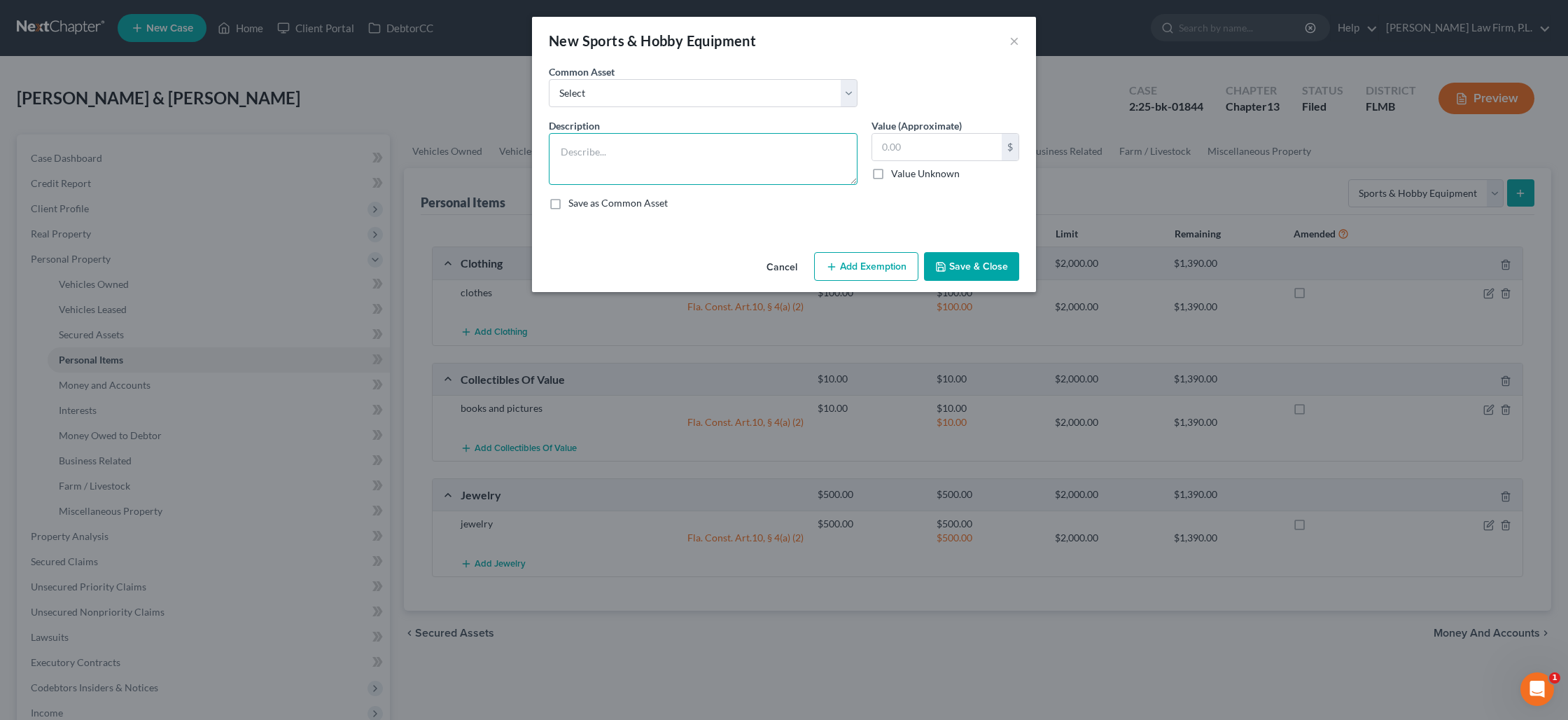
click at [687, 156] on textarea at bounding box center [703, 159] width 309 height 52
click at [965, 265] on button "Save & Close" at bounding box center [971, 267] width 96 height 30
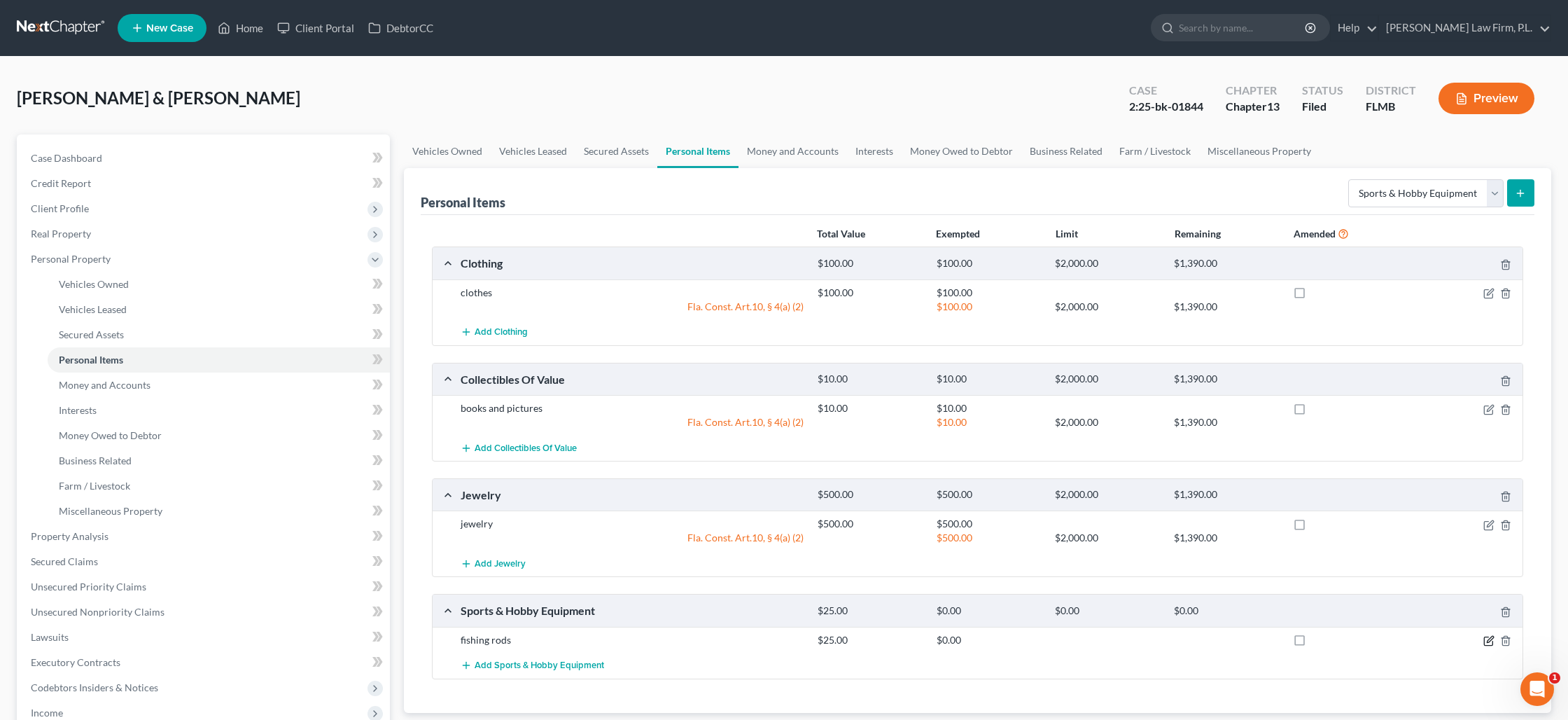
click at [1490, 640] on icon "button" at bounding box center [1489, 640] width 11 height 11
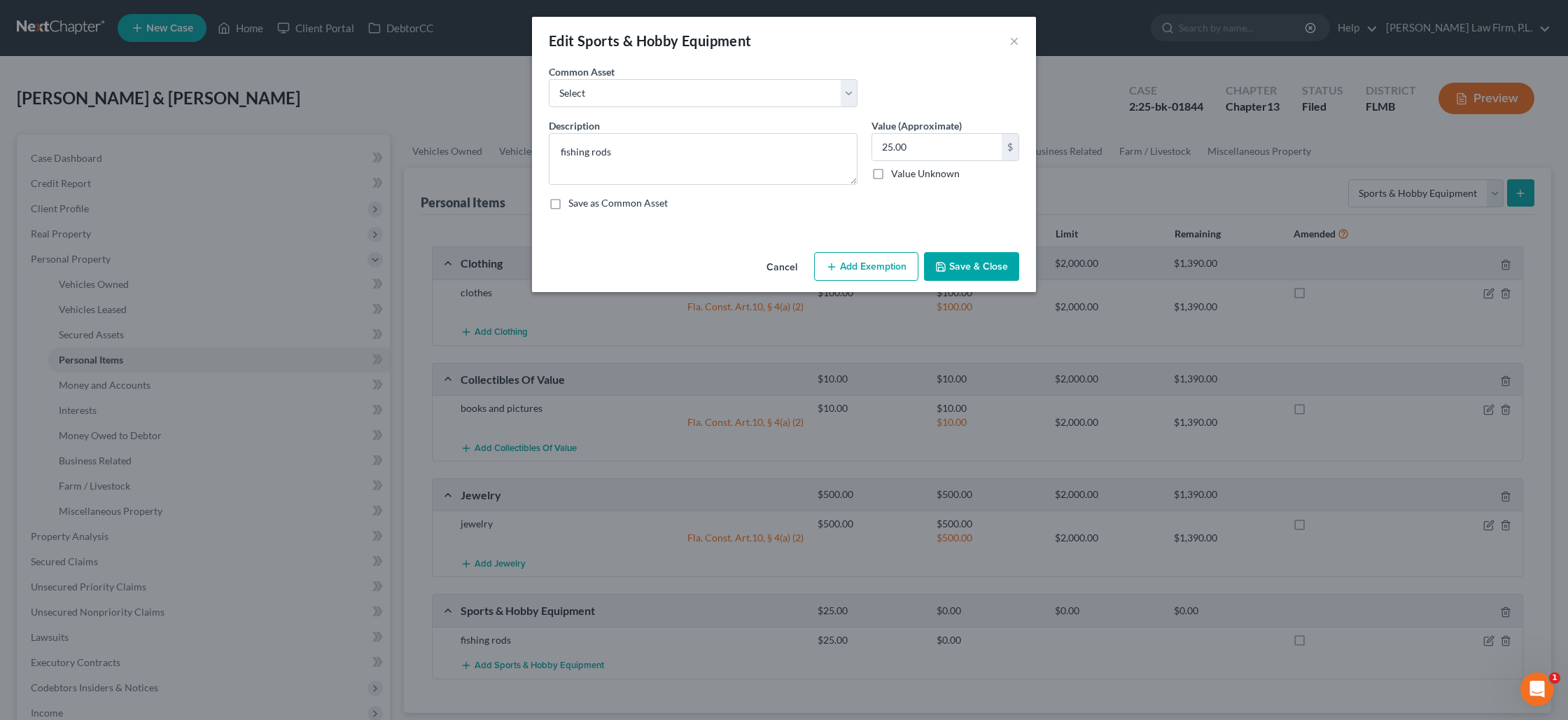
click at [837, 267] on icon "button" at bounding box center [831, 266] width 11 height 11
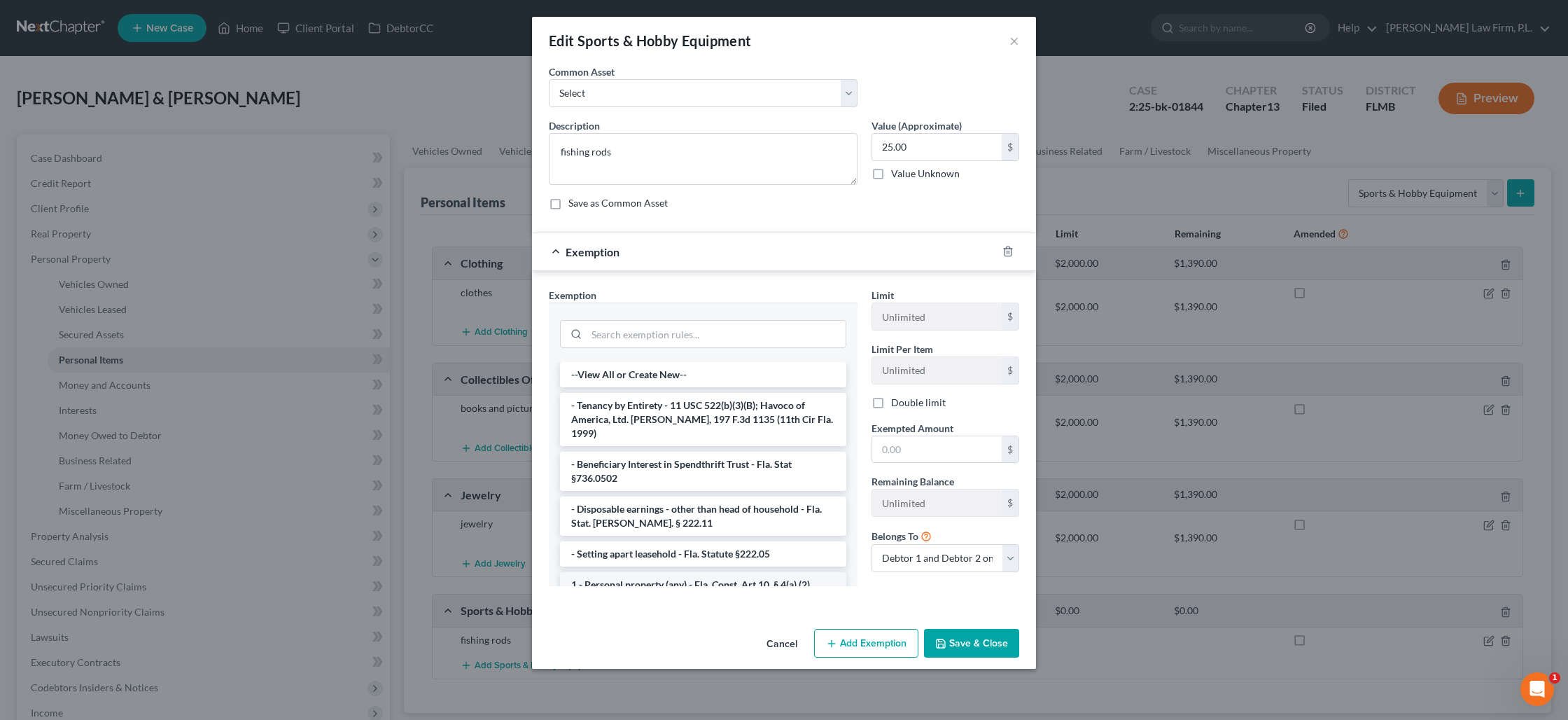
click at [694, 572] on li "1 - Personal property (any) - Fla. Const. Art.10, § 4(a) (2)" at bounding box center [703, 584] width 287 height 25
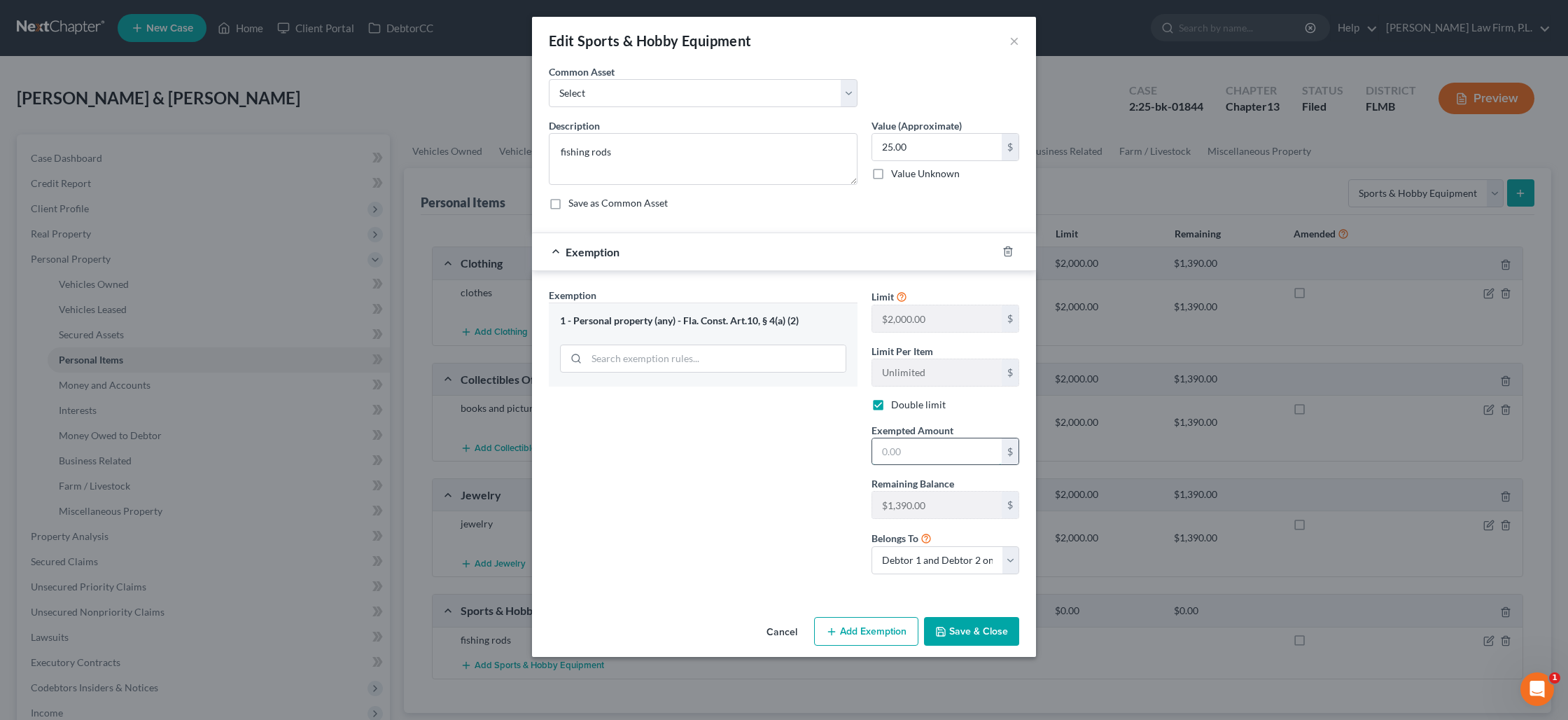
click at [908, 457] on input "text" at bounding box center [937, 451] width 130 height 27
click at [959, 626] on button "Save & Close" at bounding box center [971, 632] width 96 height 30
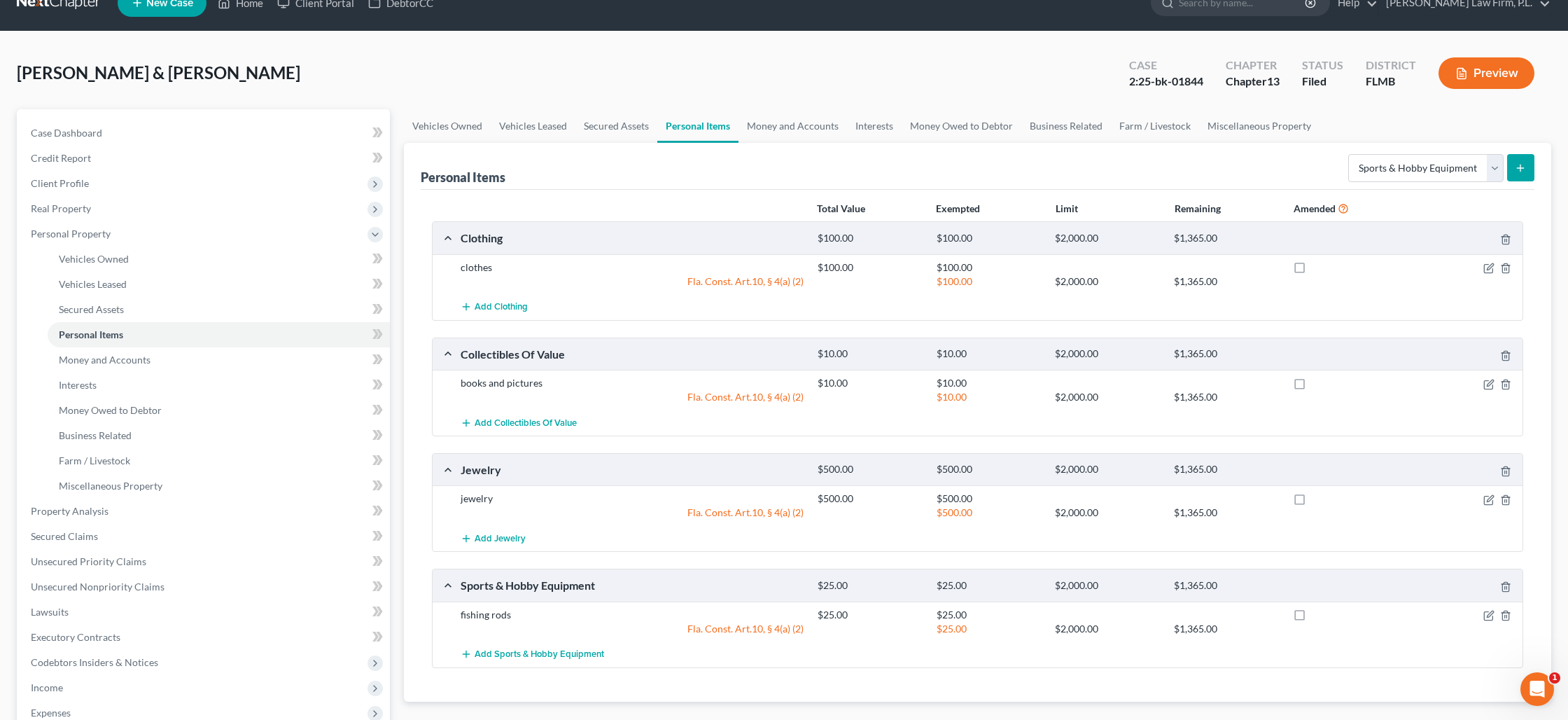
scroll to position [27, 0]
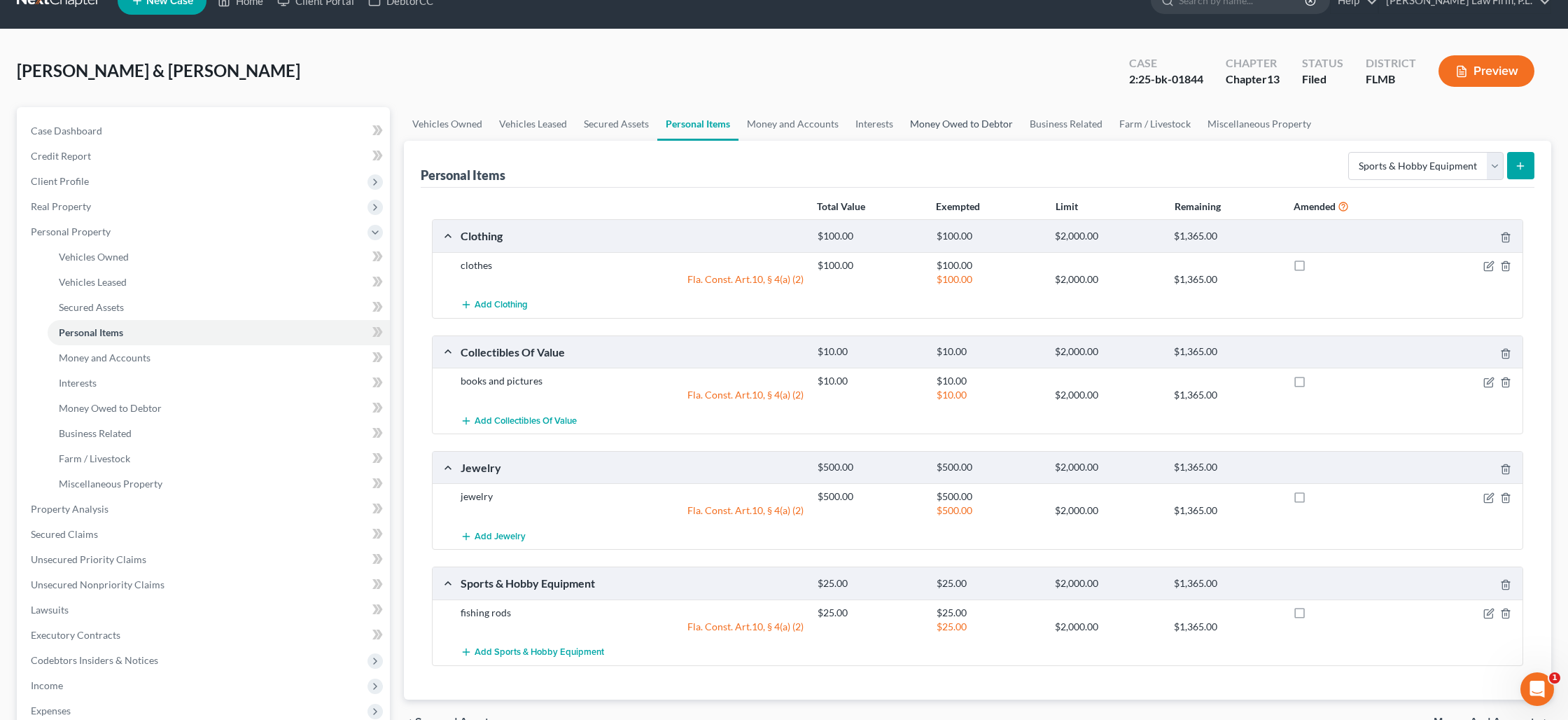
click at [944, 125] on link "Money Owed to Debtor" at bounding box center [961, 123] width 120 height 33
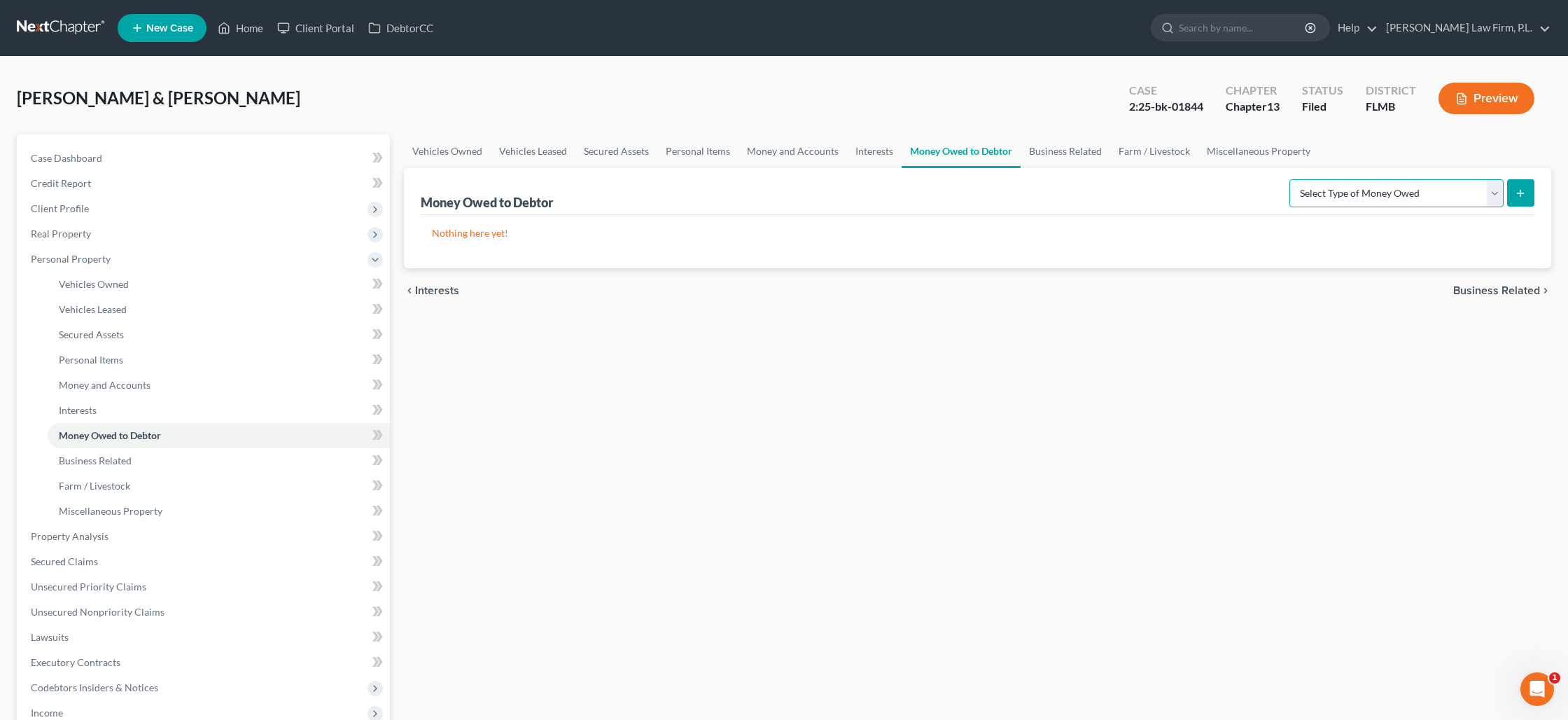
click at [1371, 195] on select "Select Type of Money Owed Accounts Receivable Alimony Child Support Claims Agai…" at bounding box center [1396, 193] width 214 height 28
click at [1292, 179] on select "Select Type of Money Owed Accounts Receivable Alimony Child Support Claims Agai…" at bounding box center [1396, 193] width 214 height 28
click at [1522, 193] on icon "submit" at bounding box center [1521, 193] width 11 height 11
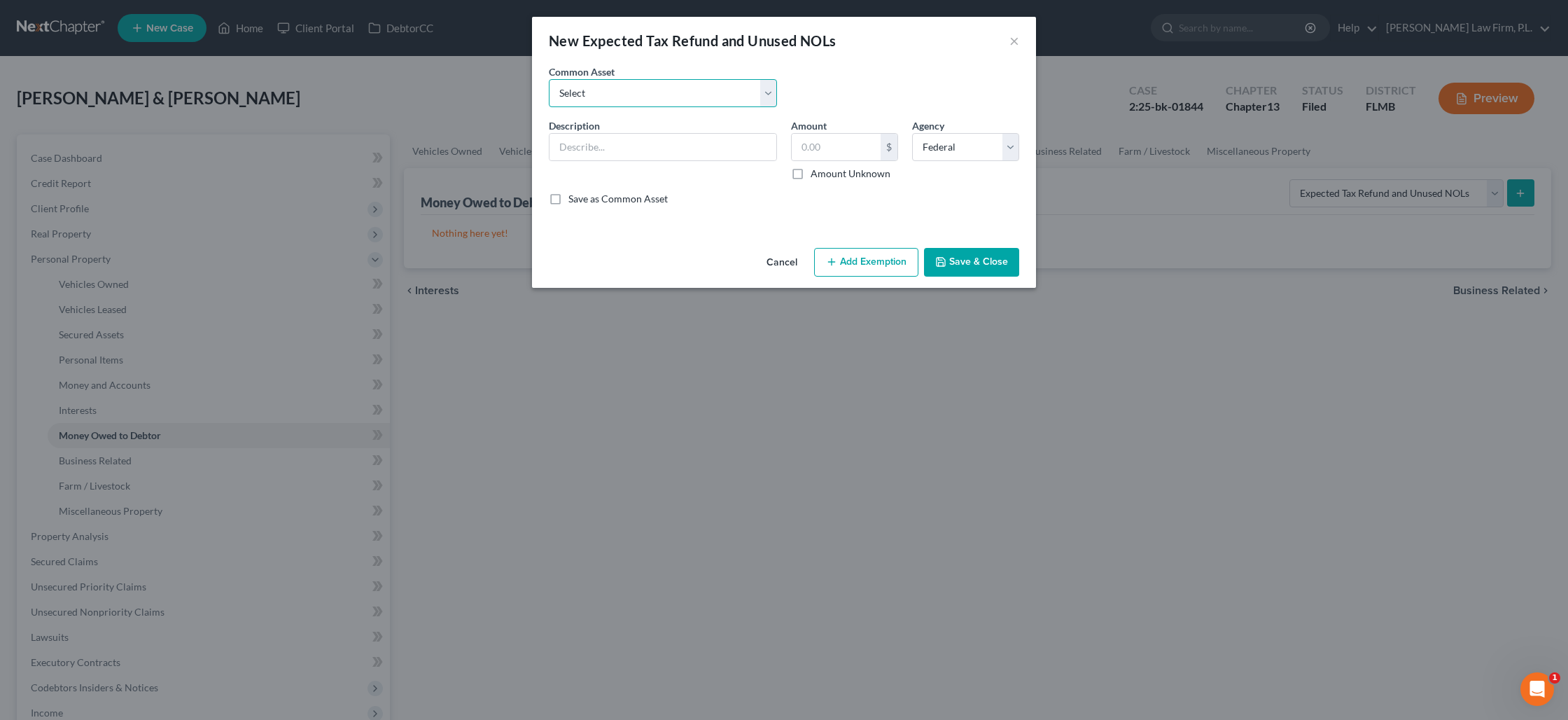
click at [660, 98] on select "Select 8/12ths of 2025 tax refund minus Earned Income Credit" at bounding box center [663, 93] width 228 height 28
click at [649, 147] on input "text" at bounding box center [662, 147] width 226 height 27
click at [811, 176] on label "Amount Unknown" at bounding box center [851, 174] width 80 height 14
click at [816, 175] on input "Amount Unknown" at bounding box center [821, 172] width 9 height 9
click at [974, 258] on button "Save & Close" at bounding box center [971, 263] width 96 height 30
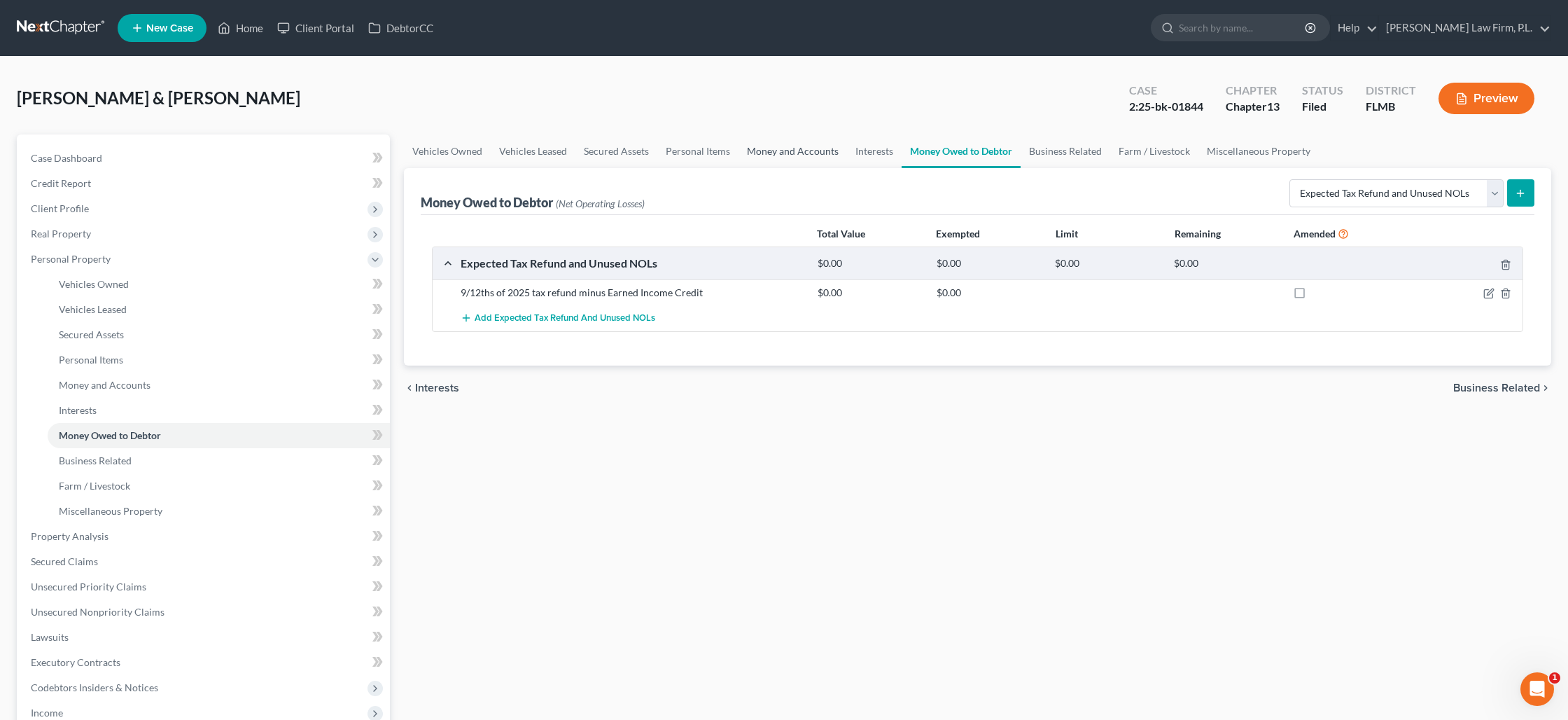
click at [806, 151] on link "Money and Accounts" at bounding box center [792, 151] width 109 height 33
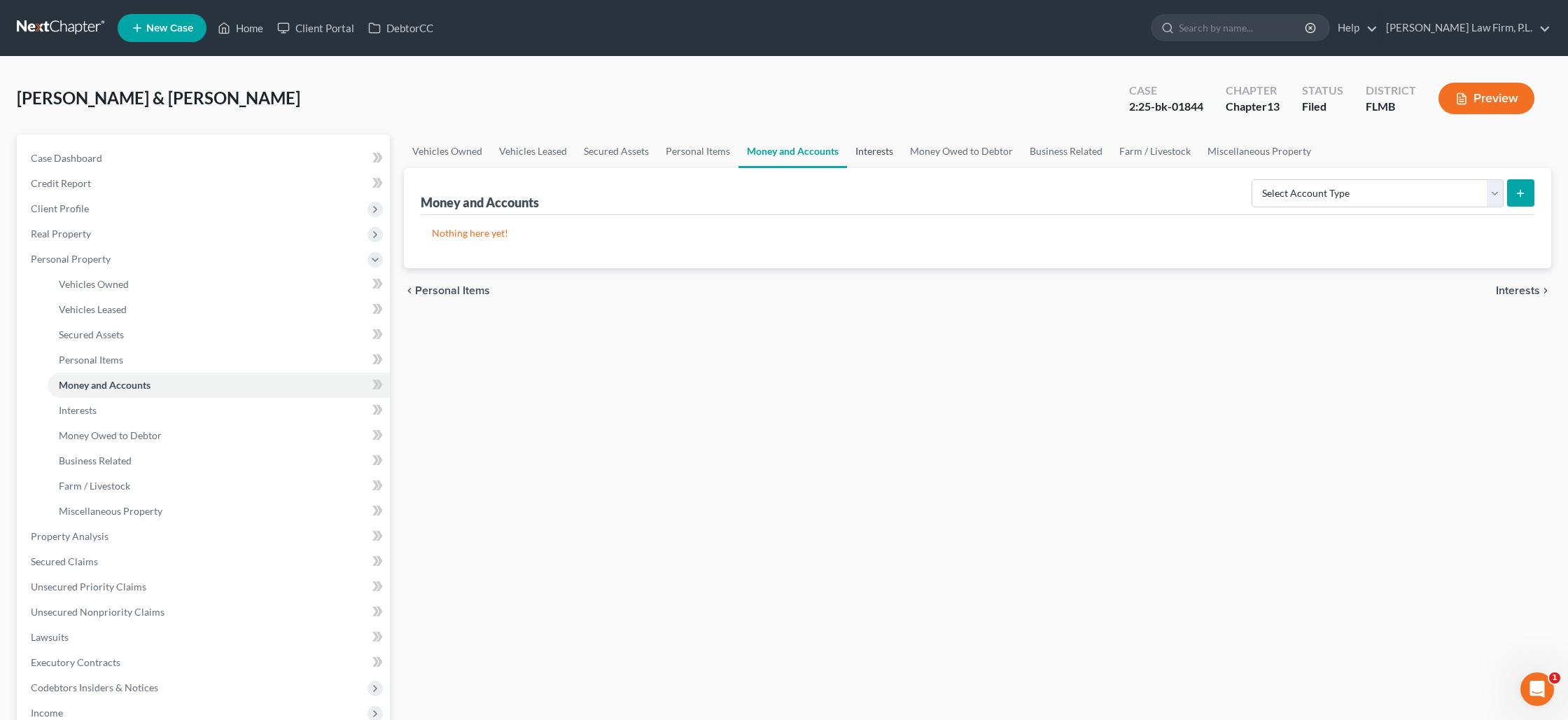
click at [860, 152] on link "Interests" at bounding box center [874, 151] width 55 height 33
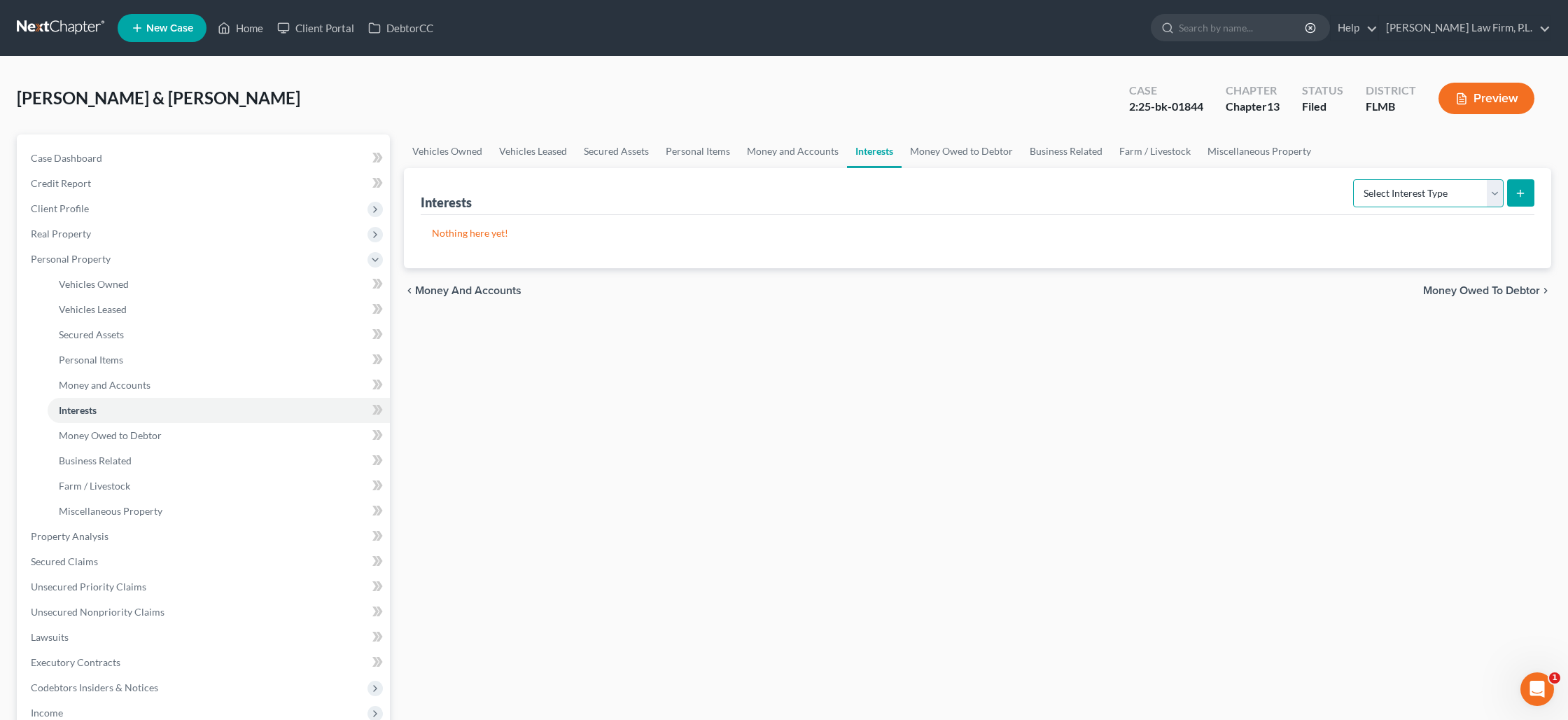
click at [1380, 193] on select "Select Interest Type 401K Annuity Bond Education IRA Government Bond Government…" at bounding box center [1428, 193] width 150 height 28
click at [1355, 179] on select "Select Interest Type 401K Annuity Bond Education IRA Government Bond Government…" at bounding box center [1428, 193] width 150 height 28
click at [1523, 199] on button "submit" at bounding box center [1520, 192] width 27 height 27
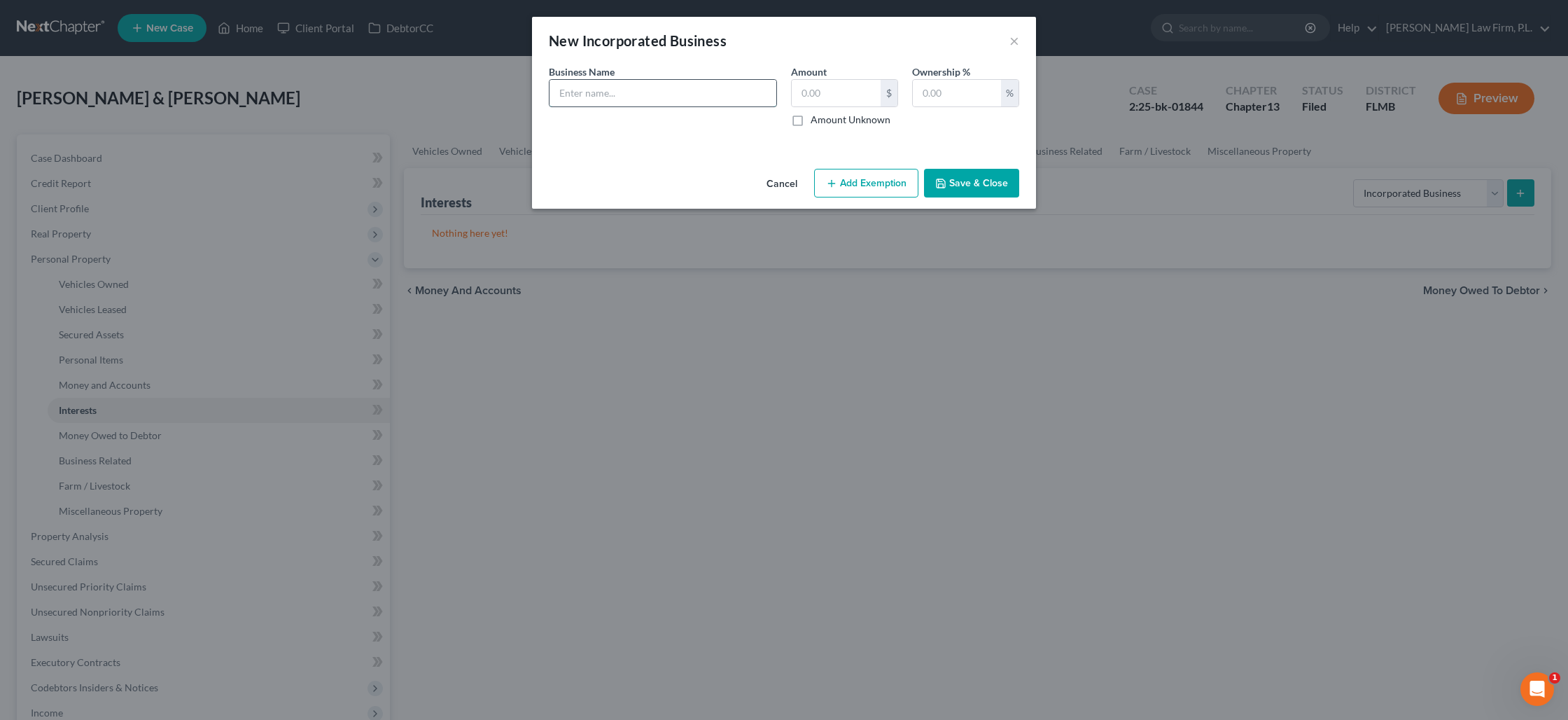
click at [680, 99] on input "text" at bounding box center [662, 93] width 226 height 27
click at [811, 122] on label "Amount Unknown" at bounding box center [851, 119] width 80 height 14
click at [816, 122] on input "Amount Unknown" at bounding box center [821, 117] width 9 height 9
click at [938, 189] on button "Save & Close" at bounding box center [971, 184] width 96 height 30
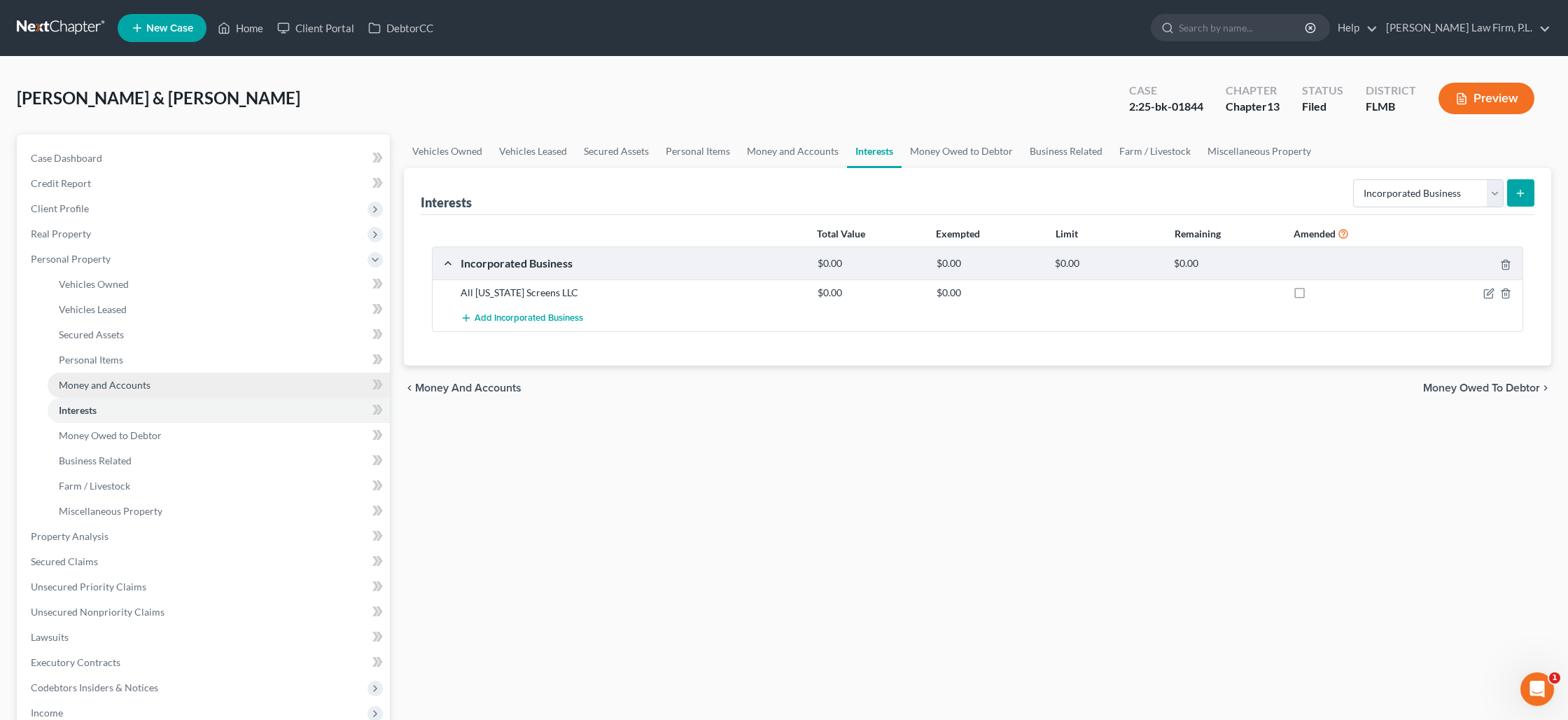
click at [168, 380] on link "Money and Accounts" at bounding box center [218, 384] width 342 height 25
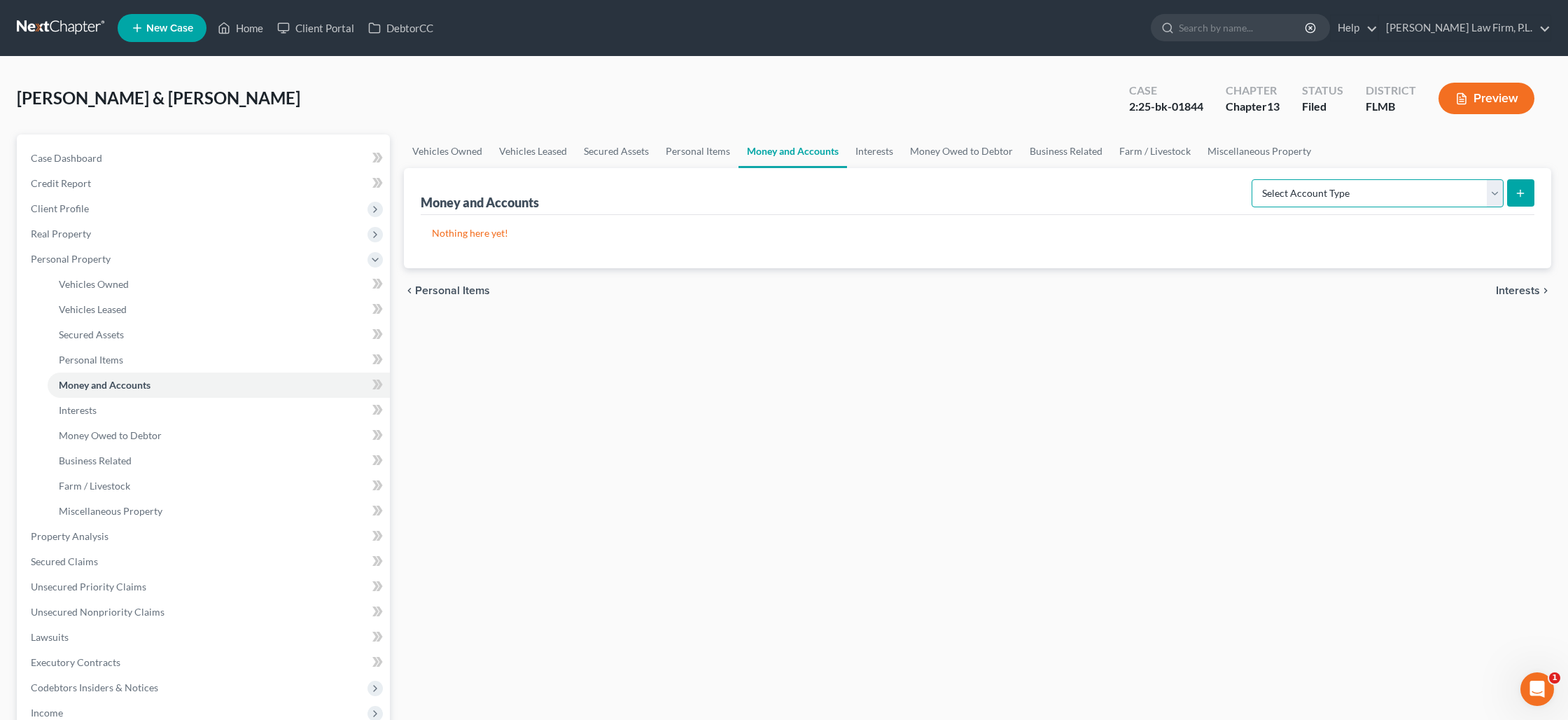
click at [1482, 201] on select "Select Account Type Brokerage Cash on Hand Certificates of Deposit Checking Acc…" at bounding box center [1378, 193] width 252 height 28
click at [1254, 179] on select "Select Account Type Brokerage Cash on Hand Certificates of Deposit Checking Acc…" at bounding box center [1378, 193] width 252 height 28
click at [1528, 199] on button "submit" at bounding box center [1520, 192] width 27 height 27
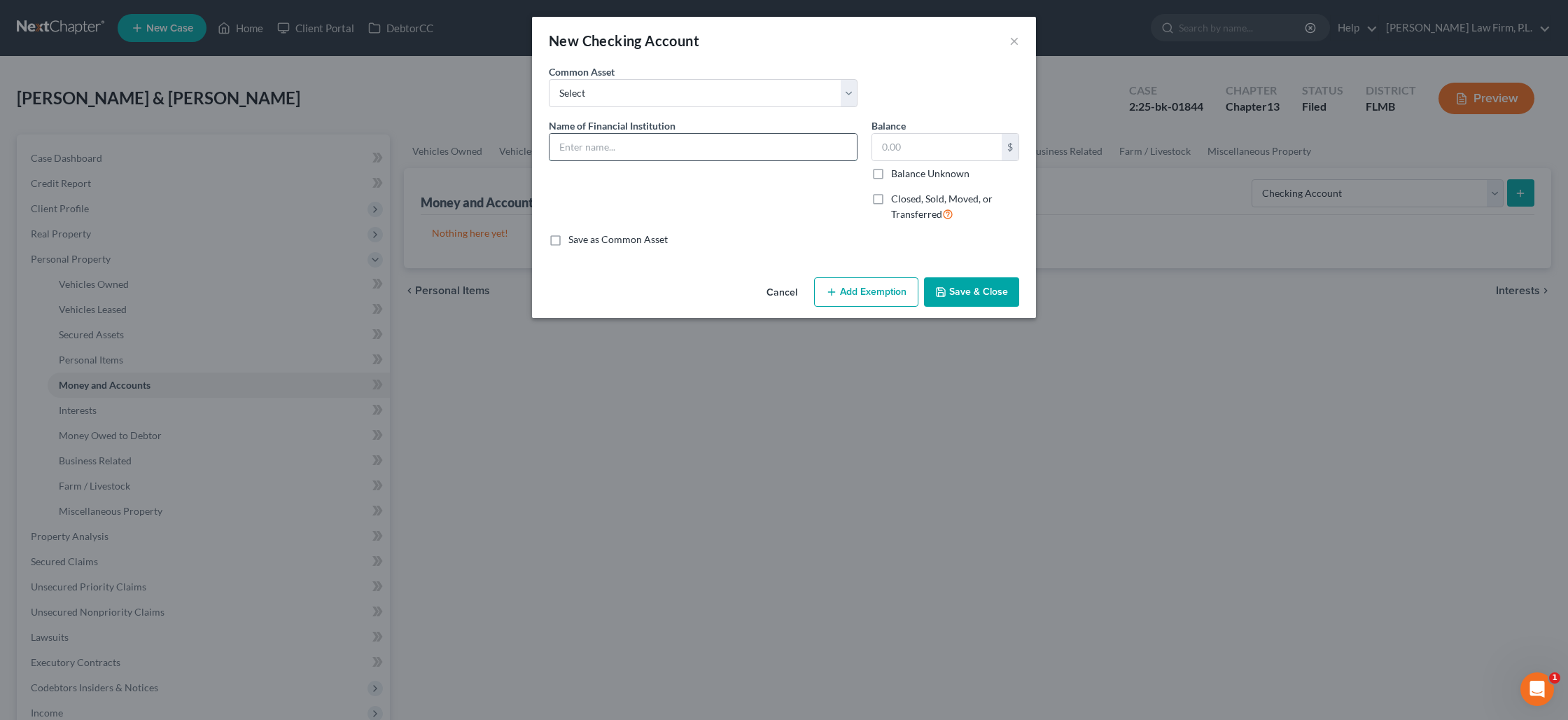
click at [694, 149] on input "text" at bounding box center [702, 147] width 307 height 27
click at [892, 175] on label "Balance Unknown" at bounding box center [931, 174] width 79 height 14
click at [897, 175] on input "Balance Unknown" at bounding box center [902, 172] width 9 height 9
click at [971, 289] on button "Save & Close" at bounding box center [971, 292] width 96 height 30
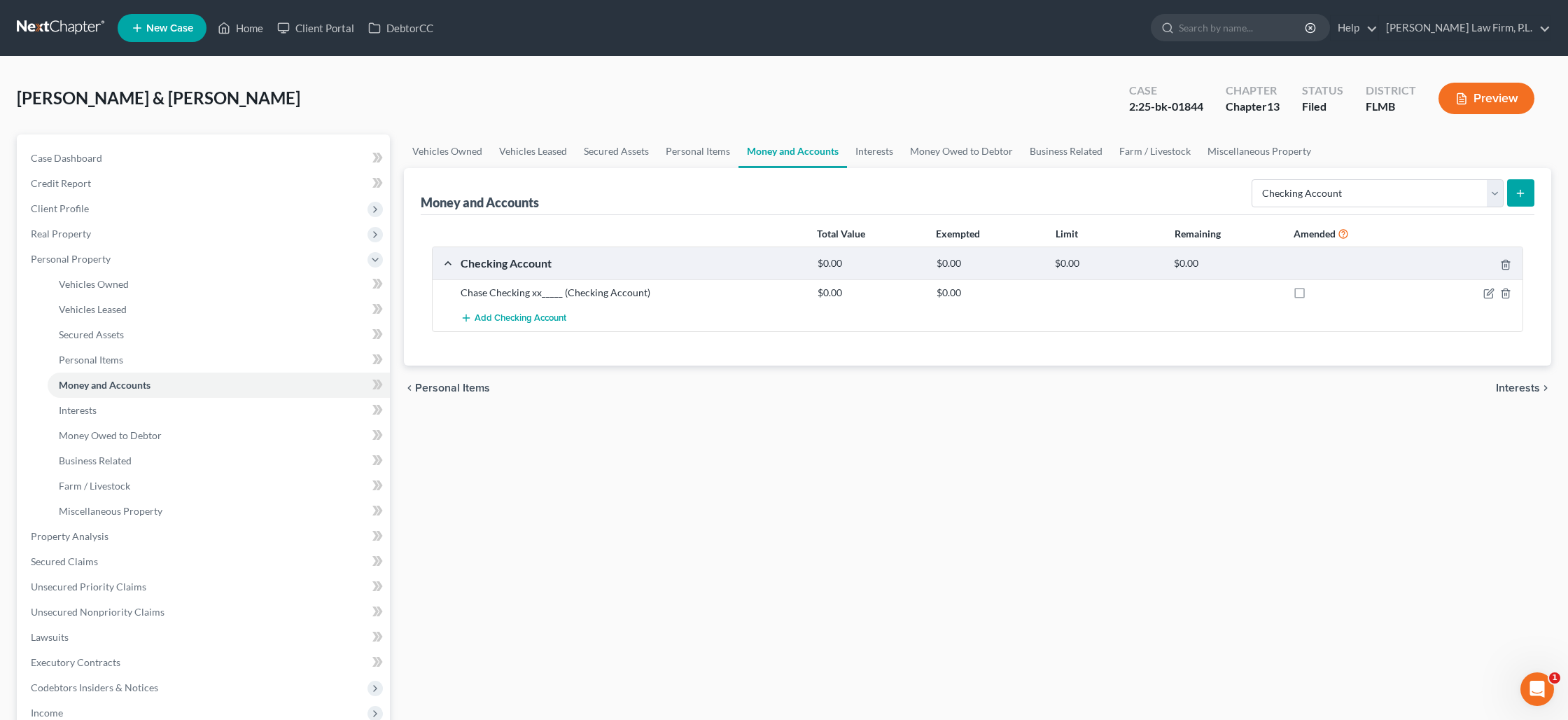
click at [1524, 189] on icon "submit" at bounding box center [1521, 193] width 11 height 11
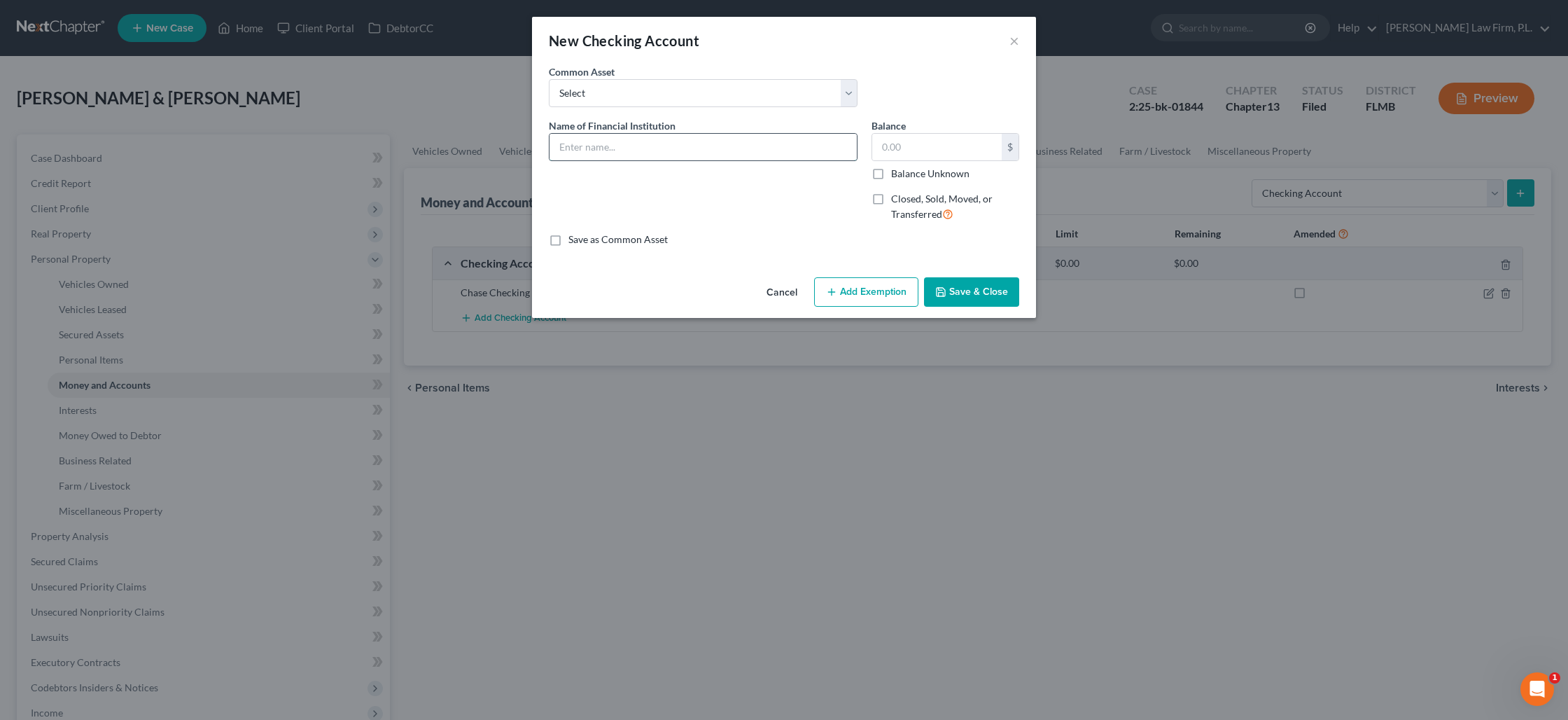
click at [611, 154] on input "text" at bounding box center [702, 147] width 307 height 27
click at [892, 174] on label "Balance Unknown" at bounding box center [931, 174] width 79 height 14
click at [897, 174] on input "Balance Unknown" at bounding box center [902, 172] width 9 height 9
click at [980, 294] on button "Save & Close" at bounding box center [971, 292] width 96 height 30
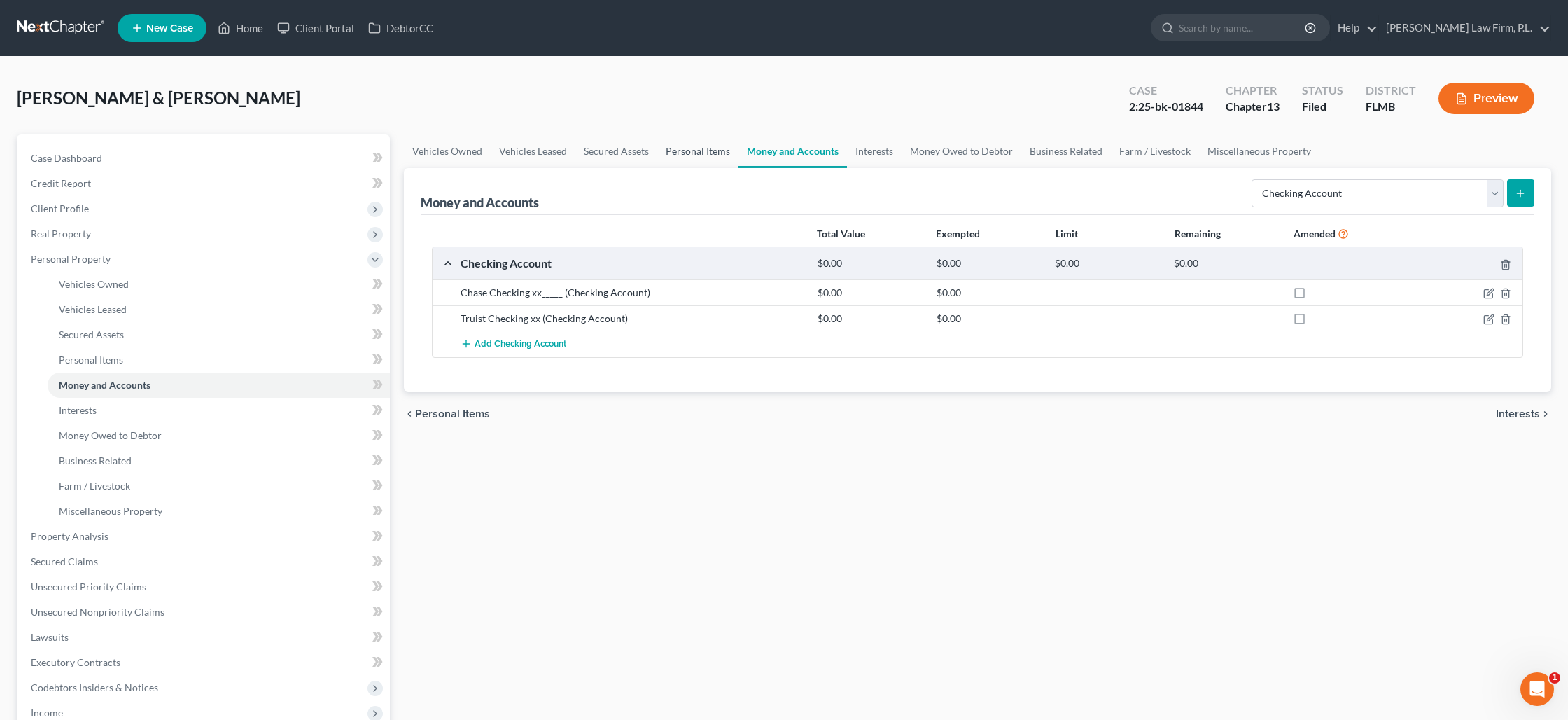
click at [677, 149] on link "Personal Items" at bounding box center [698, 151] width 82 height 33
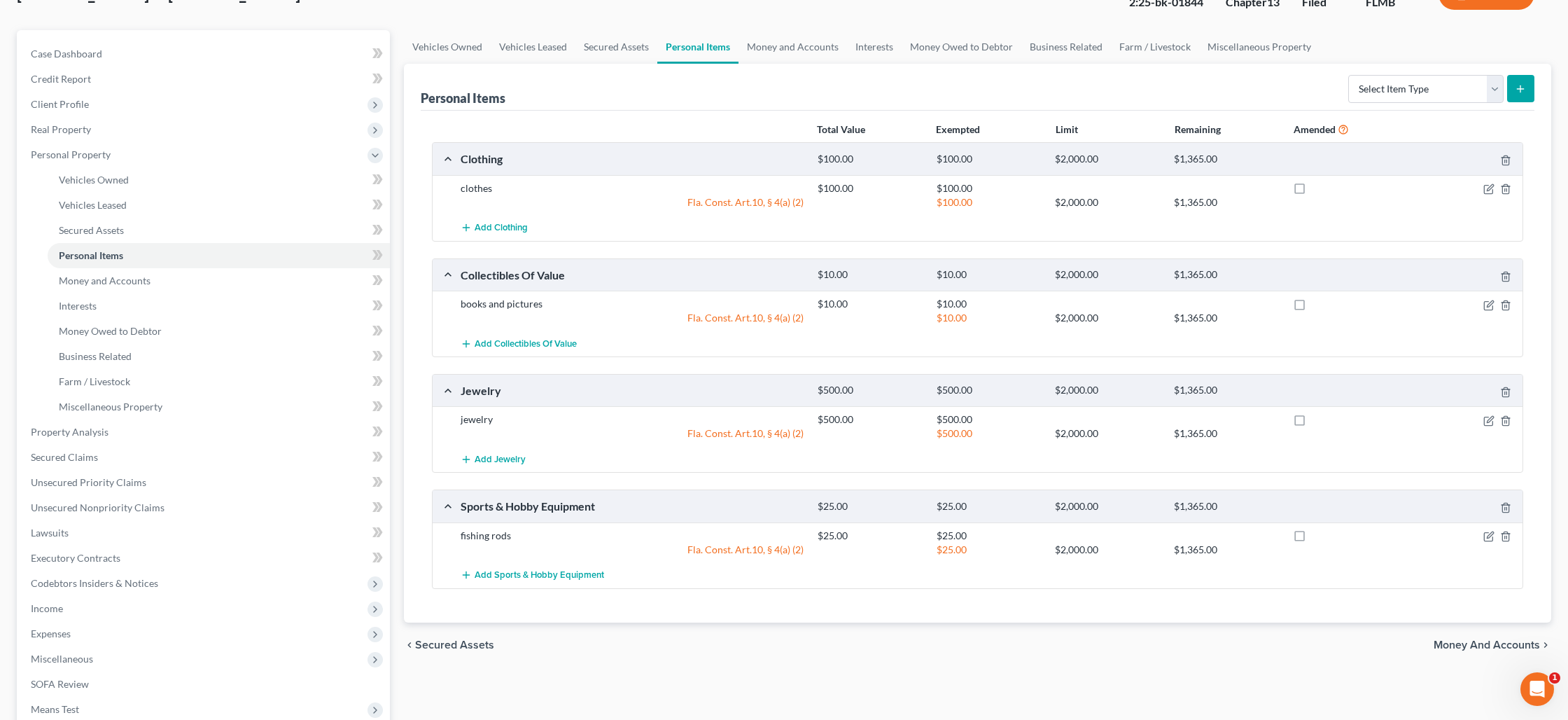
scroll to position [54, 0]
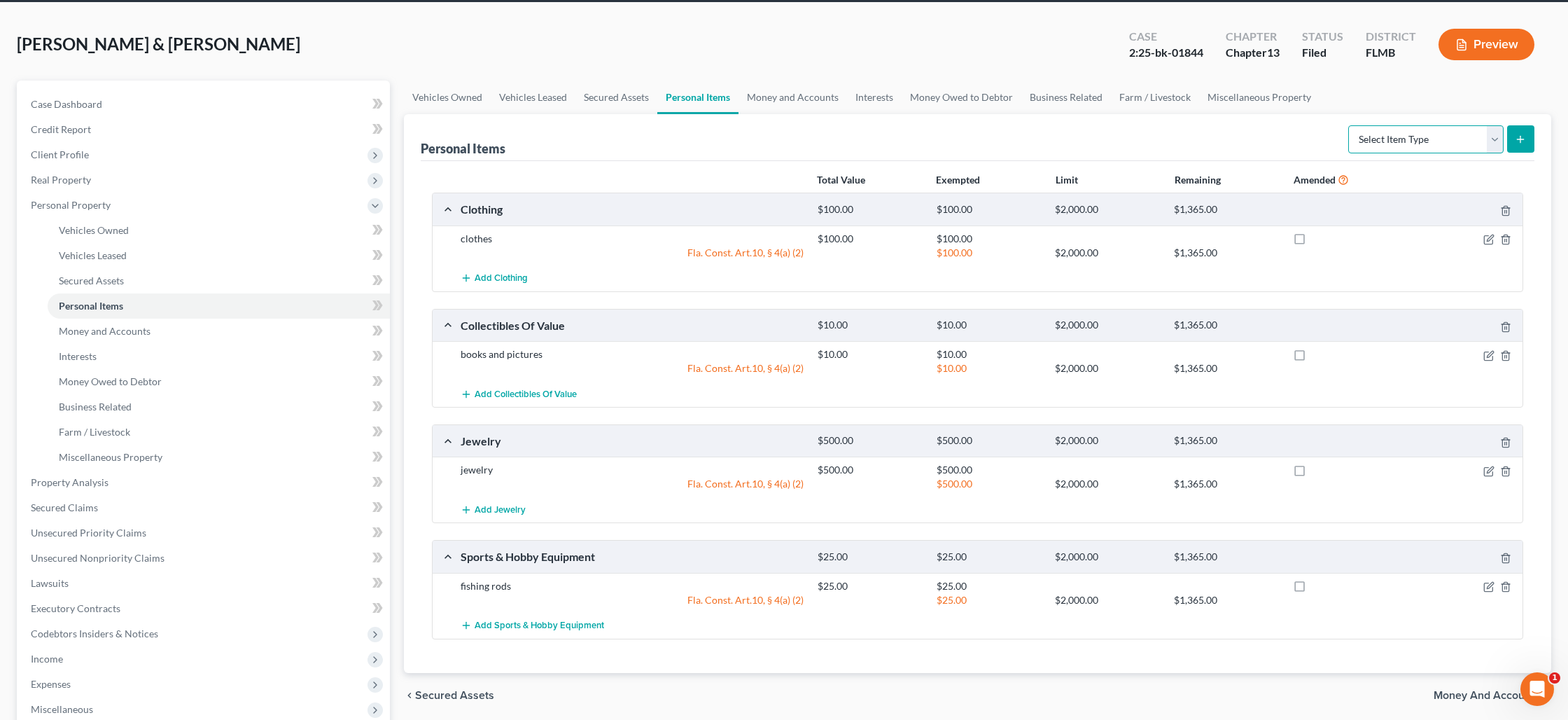
click at [1496, 142] on select "Select Item Type Clothing Collectibles Of Value Electronics Firearms Household …" at bounding box center [1426, 139] width 156 height 28
click at [1350, 125] on select "Select Item Type Clothing Collectibles Of Value Electronics Firearms Household …" at bounding box center [1426, 139] width 156 height 28
click at [1518, 140] on icon "submit" at bounding box center [1521, 139] width 11 height 11
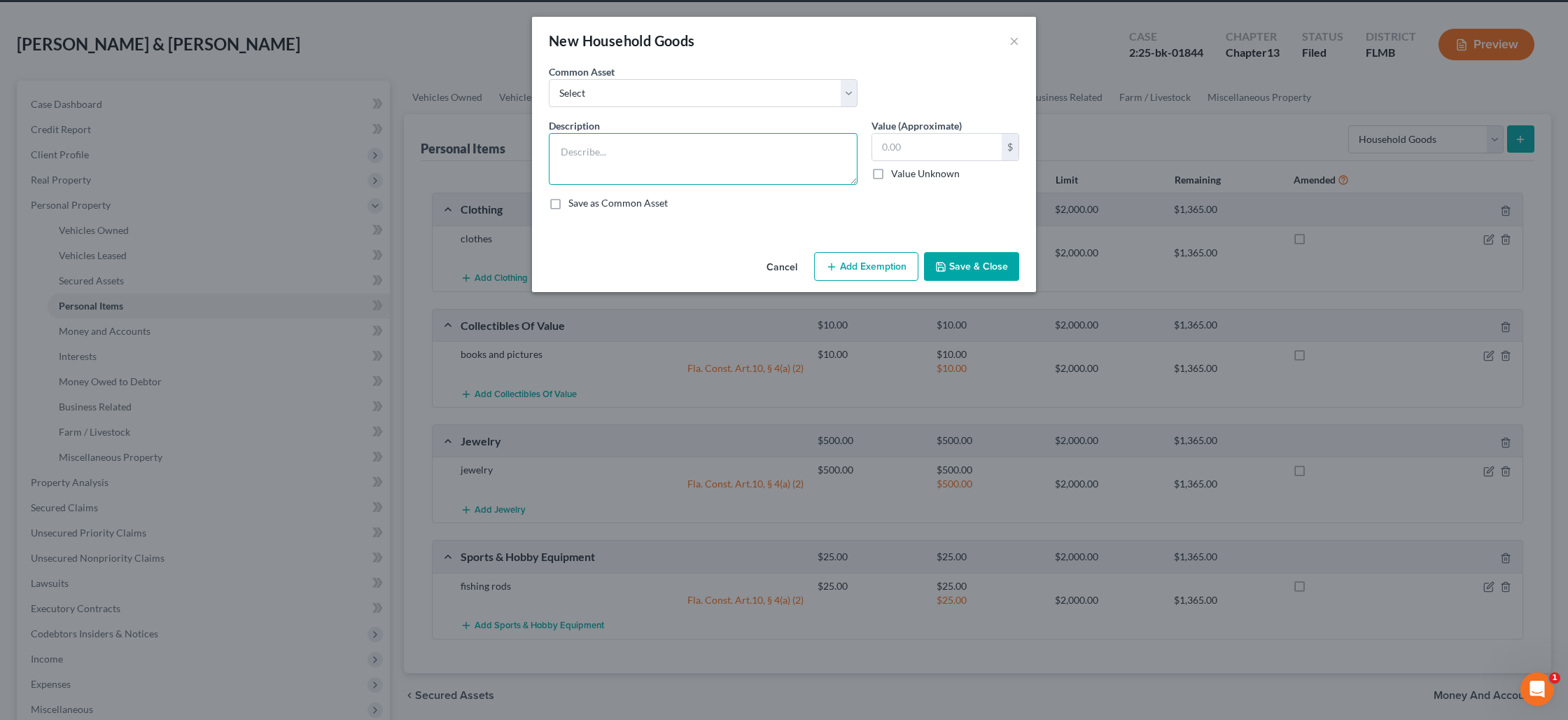
click at [628, 148] on textarea at bounding box center [703, 159] width 309 height 52
click at [922, 140] on input "text" at bounding box center [937, 147] width 130 height 27
click at [877, 272] on button "Add Exemption" at bounding box center [867, 267] width 104 height 30
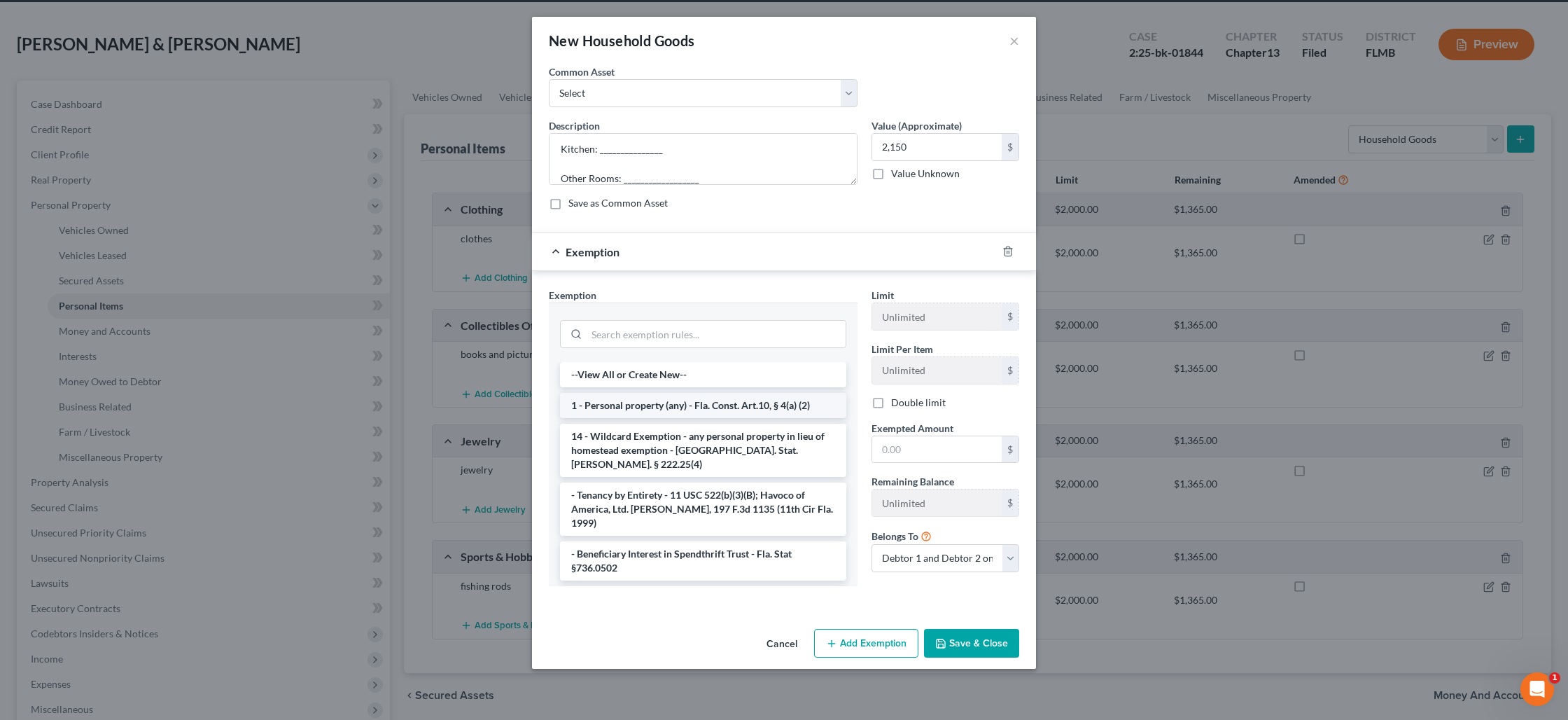
click at [691, 411] on li "1 - Personal property (any) - Fla. Const. Art.10, § 4(a) (2)" at bounding box center [703, 405] width 287 height 25
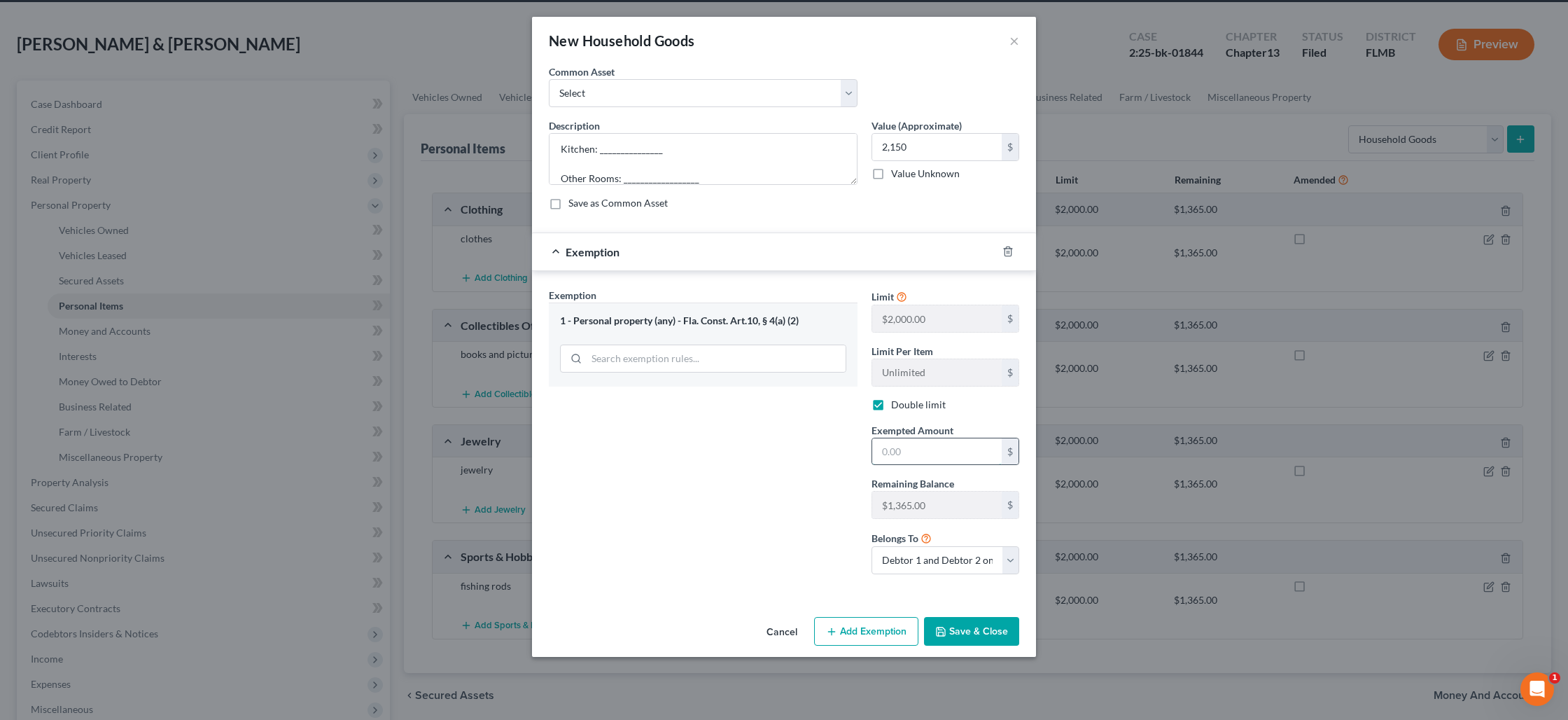
click at [934, 456] on input "text" at bounding box center [937, 451] width 130 height 27
click at [977, 631] on button "Save & Close" at bounding box center [971, 632] width 96 height 30
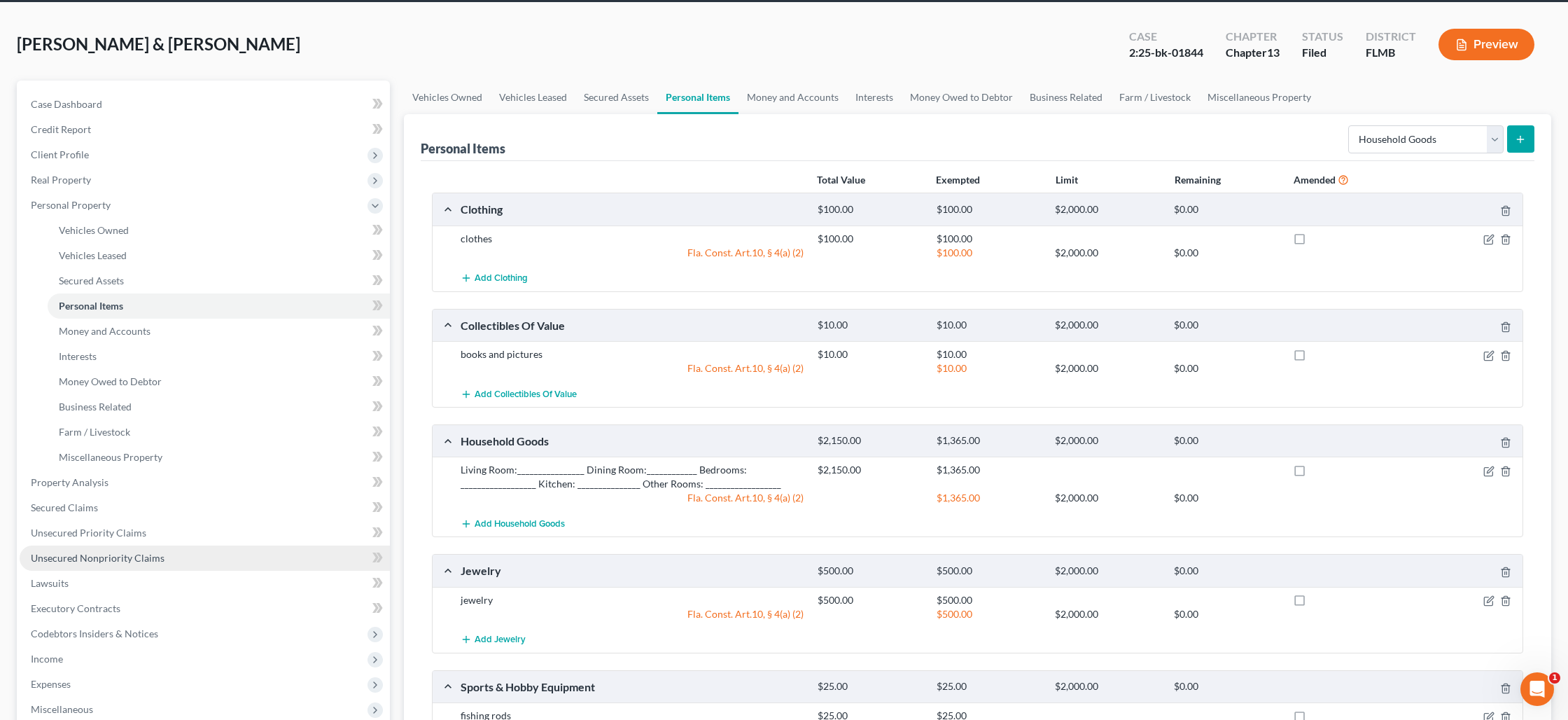
click at [127, 552] on span "Unsecured Nonpriority Claims" at bounding box center [97, 558] width 134 height 12
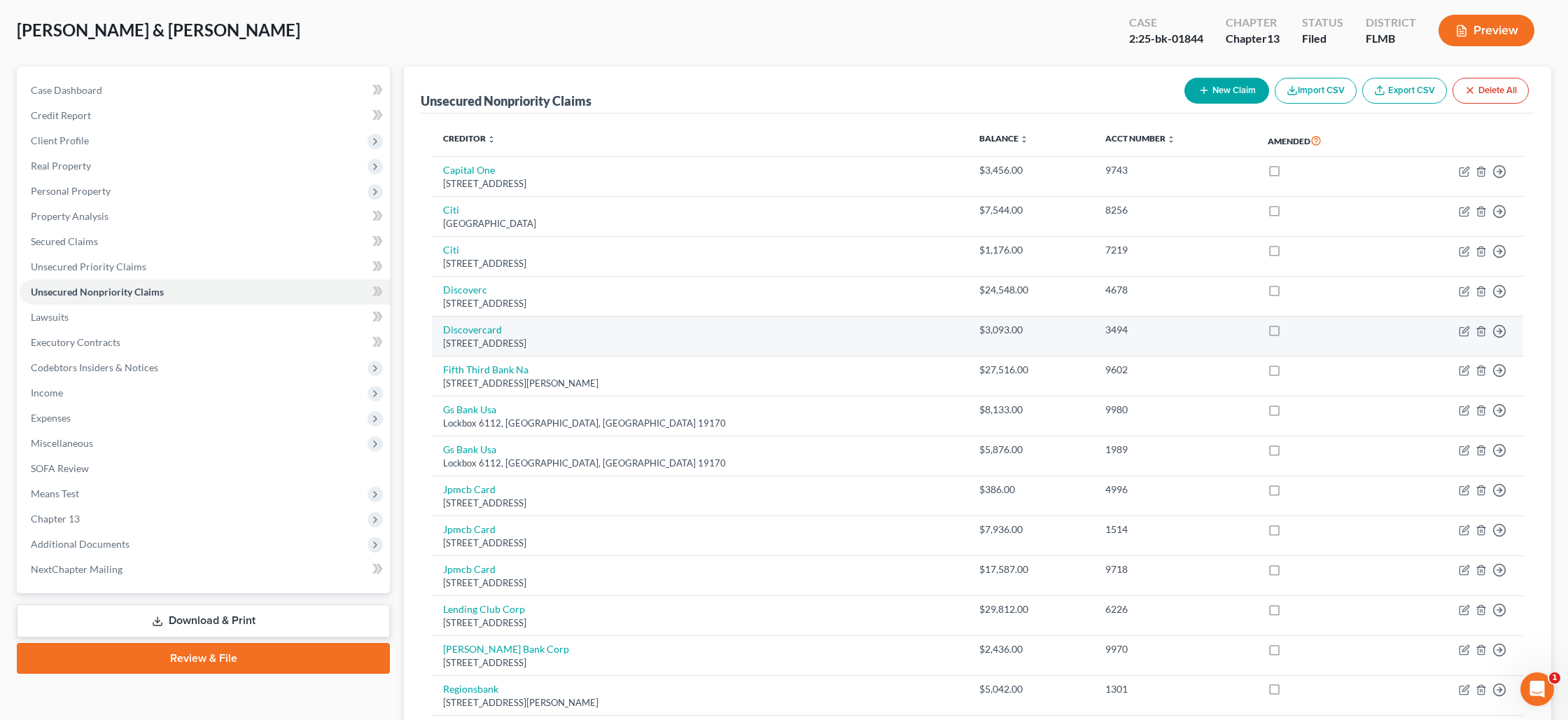
scroll to position [71, 0]
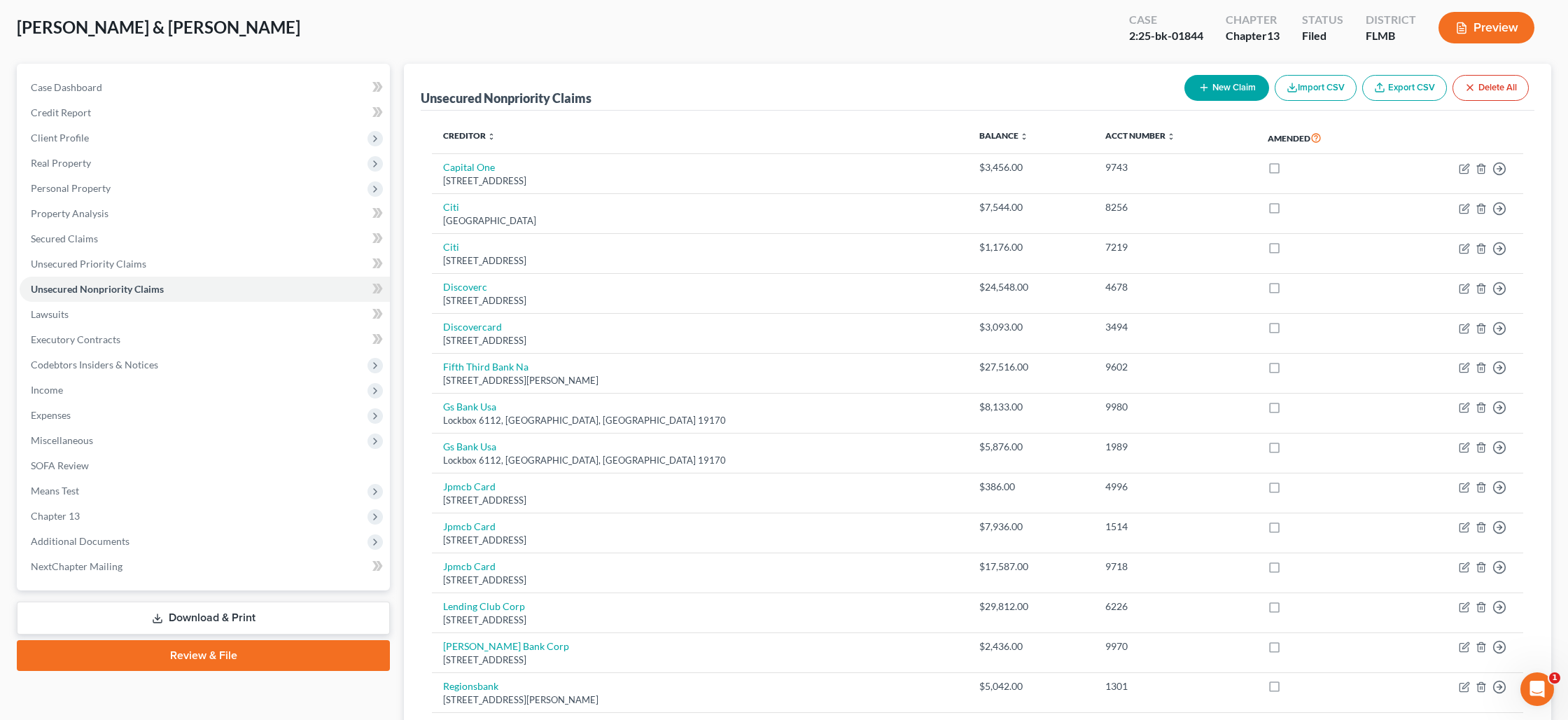
click at [1242, 88] on button "New Claim" at bounding box center [1227, 88] width 84 height 26
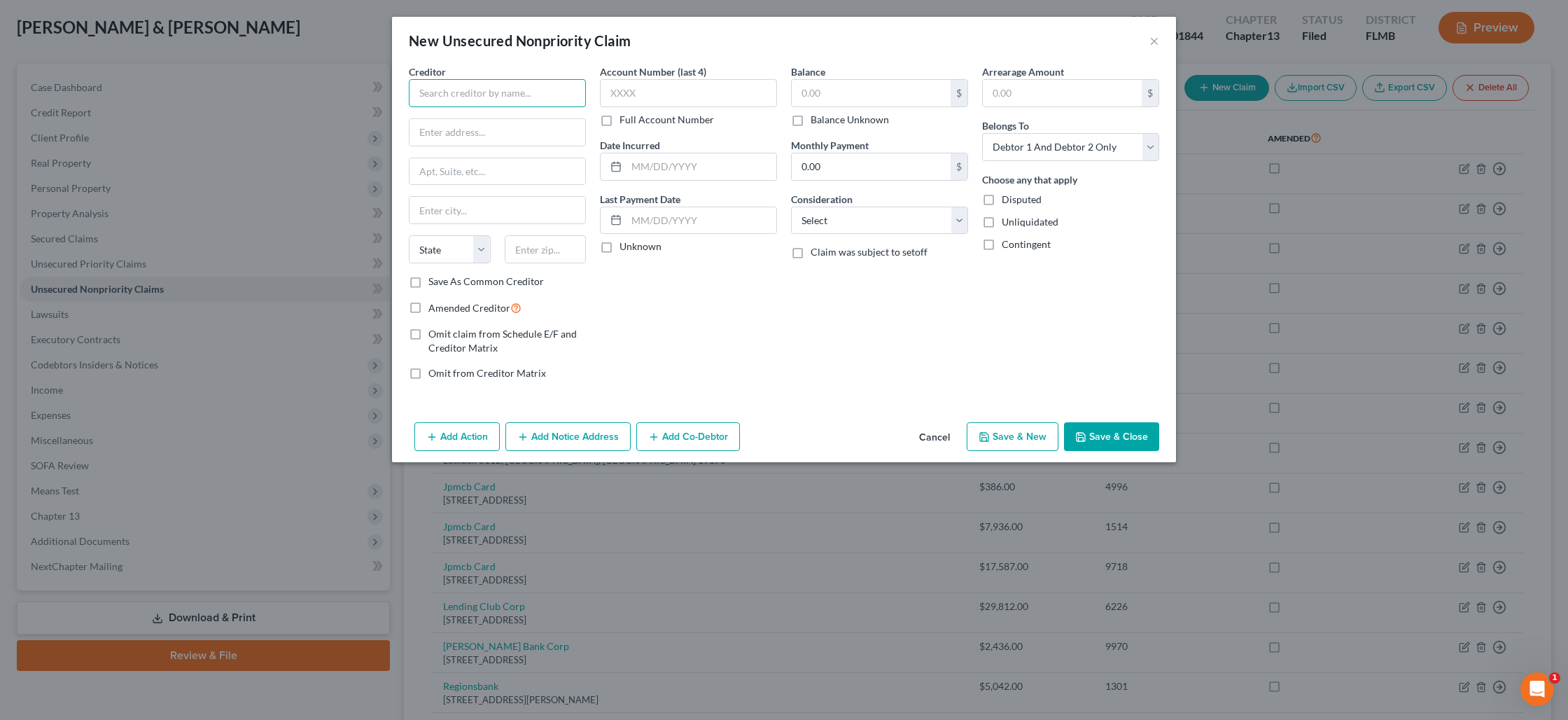
click at [520, 96] on input "text" at bounding box center [497, 93] width 177 height 28
click at [523, 127] on div "P.O. [STREET_ADDRESS]" at bounding box center [493, 130] width 146 height 12
click at [811, 122] on label "Balance Unknown" at bounding box center [850, 119] width 79 height 14
click at [816, 122] on input "Balance Unknown" at bounding box center [821, 117] width 9 height 9
click at [1101, 436] on button "Save & Close" at bounding box center [1112, 437] width 96 height 30
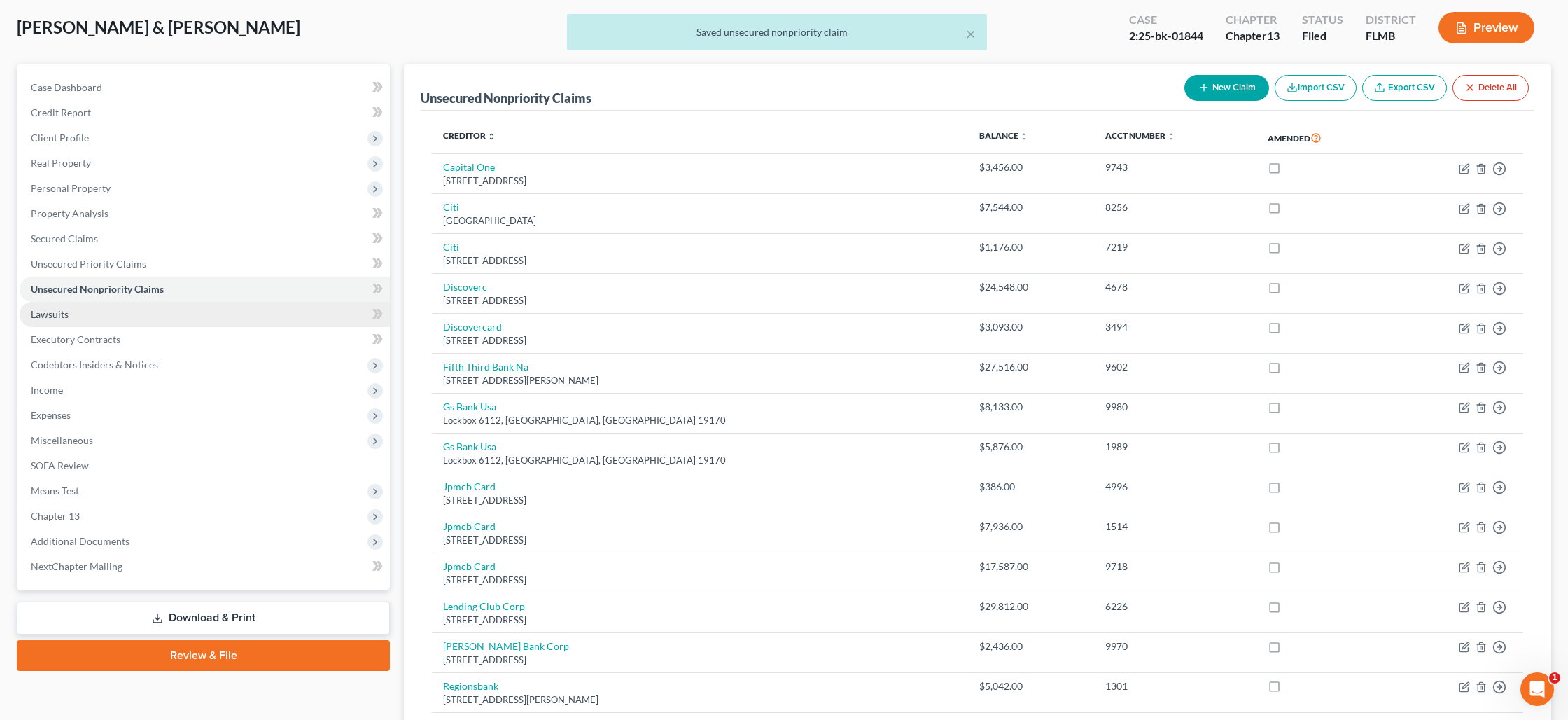
click at [151, 305] on link "Lawsuits" at bounding box center [204, 314] width 370 height 25
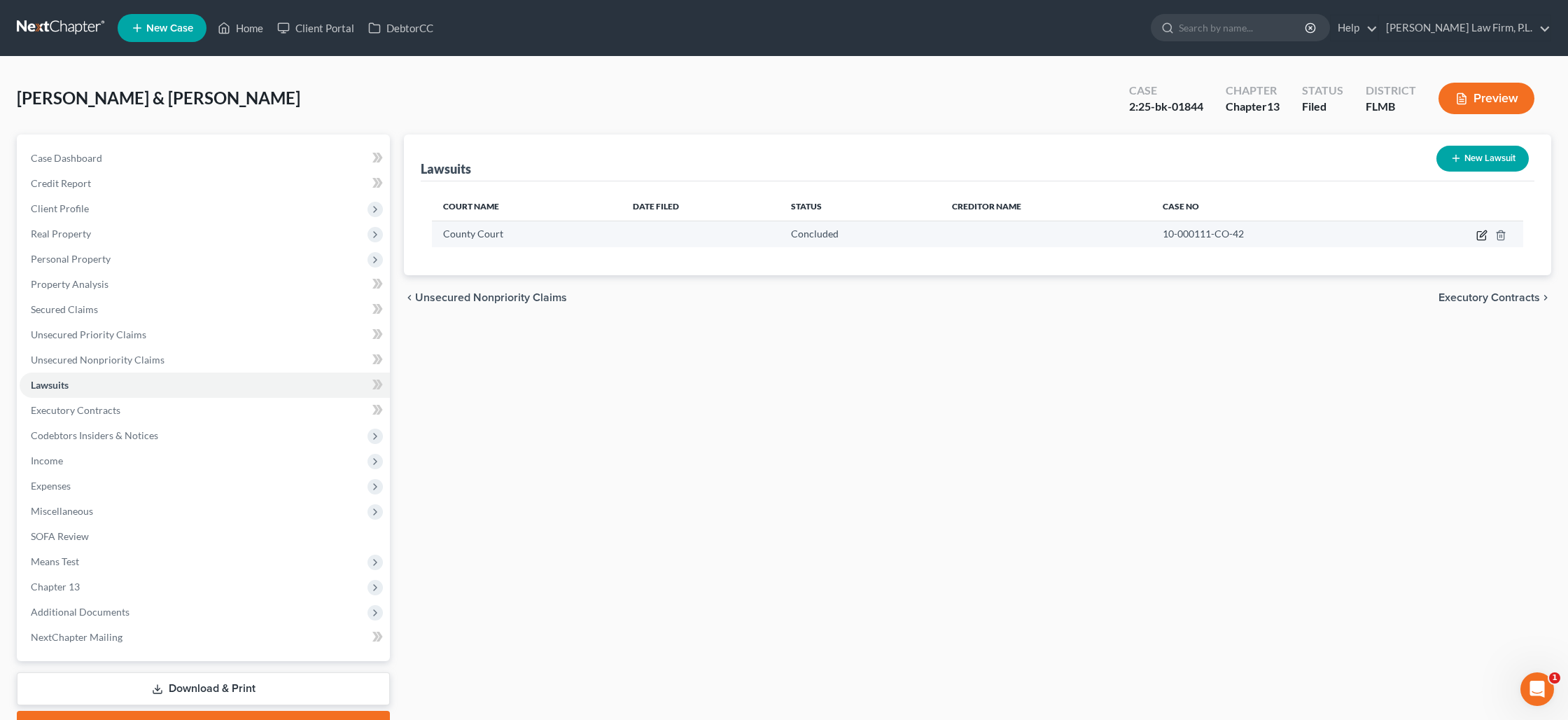
click at [1482, 238] on icon "button" at bounding box center [1482, 235] width 11 height 11
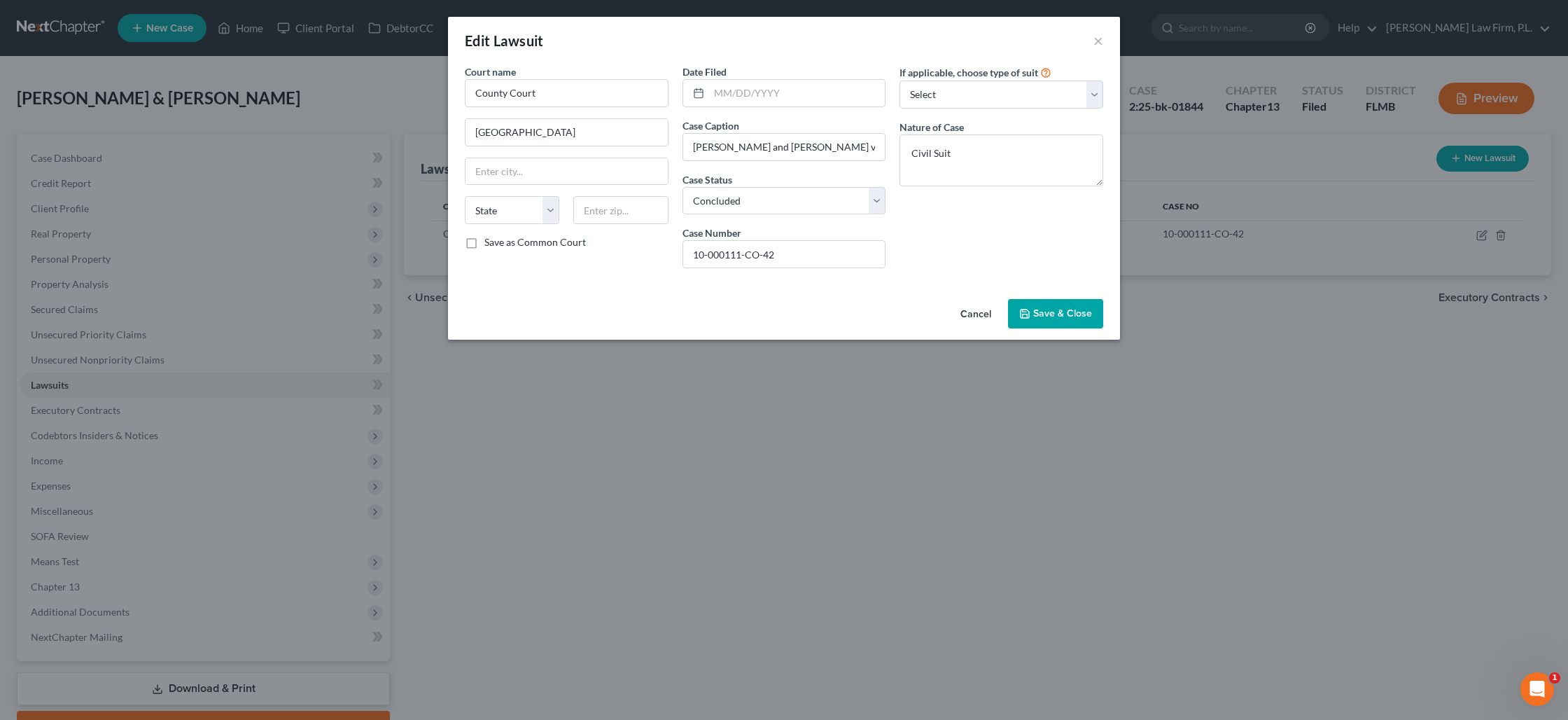
click at [1057, 315] on span "Save & Close" at bounding box center [1062, 313] width 58 height 12
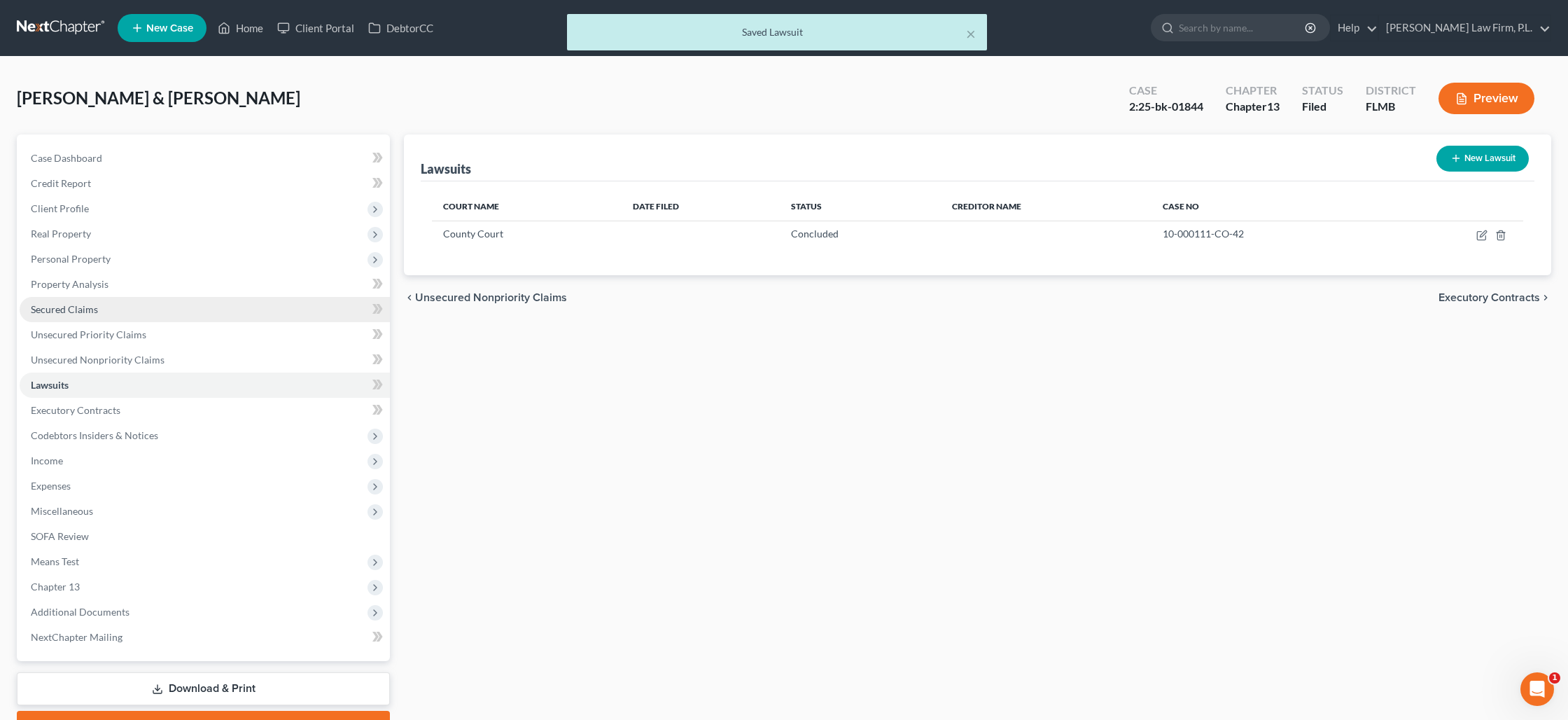
click at [90, 313] on span "Secured Claims" at bounding box center [64, 309] width 67 height 12
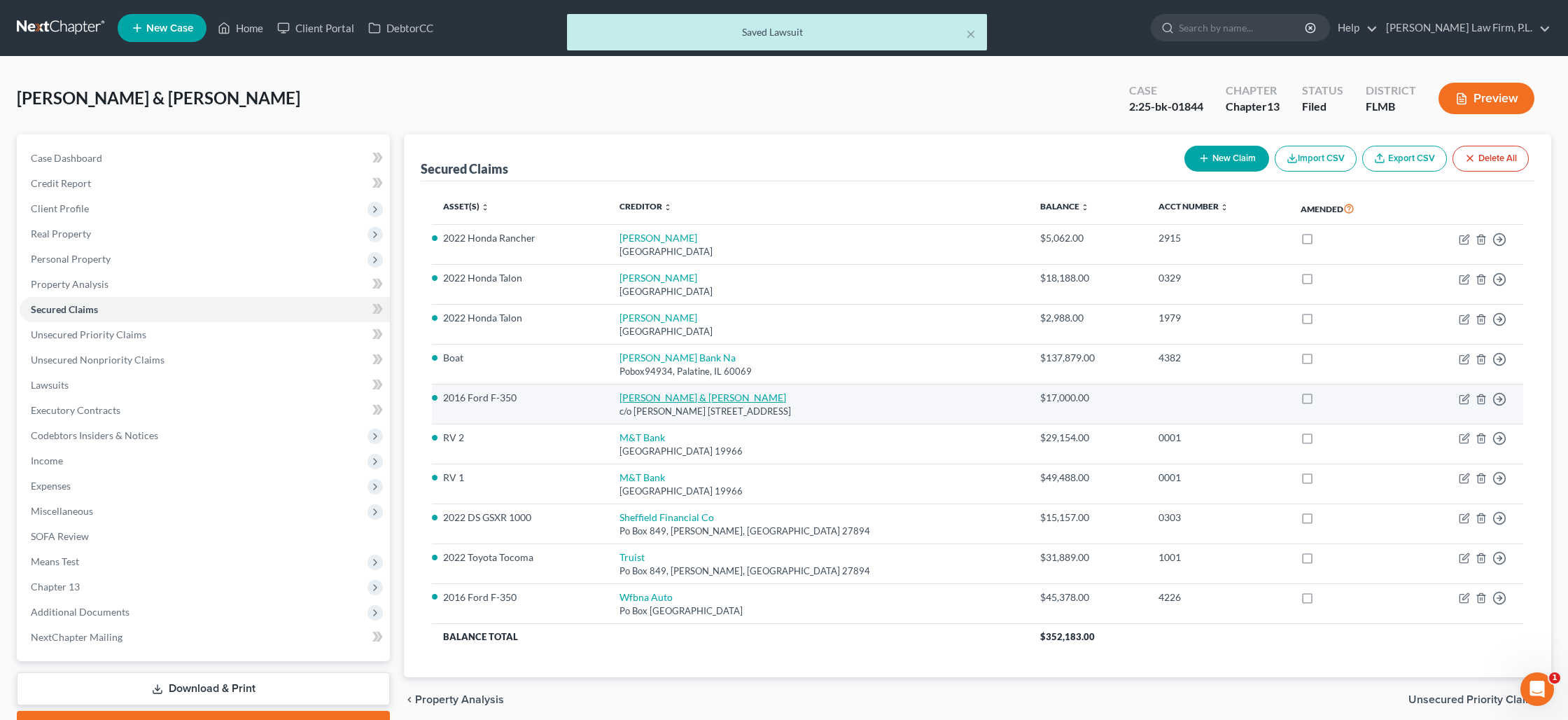
click at [667, 393] on link "[PERSON_NAME] & [PERSON_NAME]" at bounding box center [703, 397] width 167 height 12
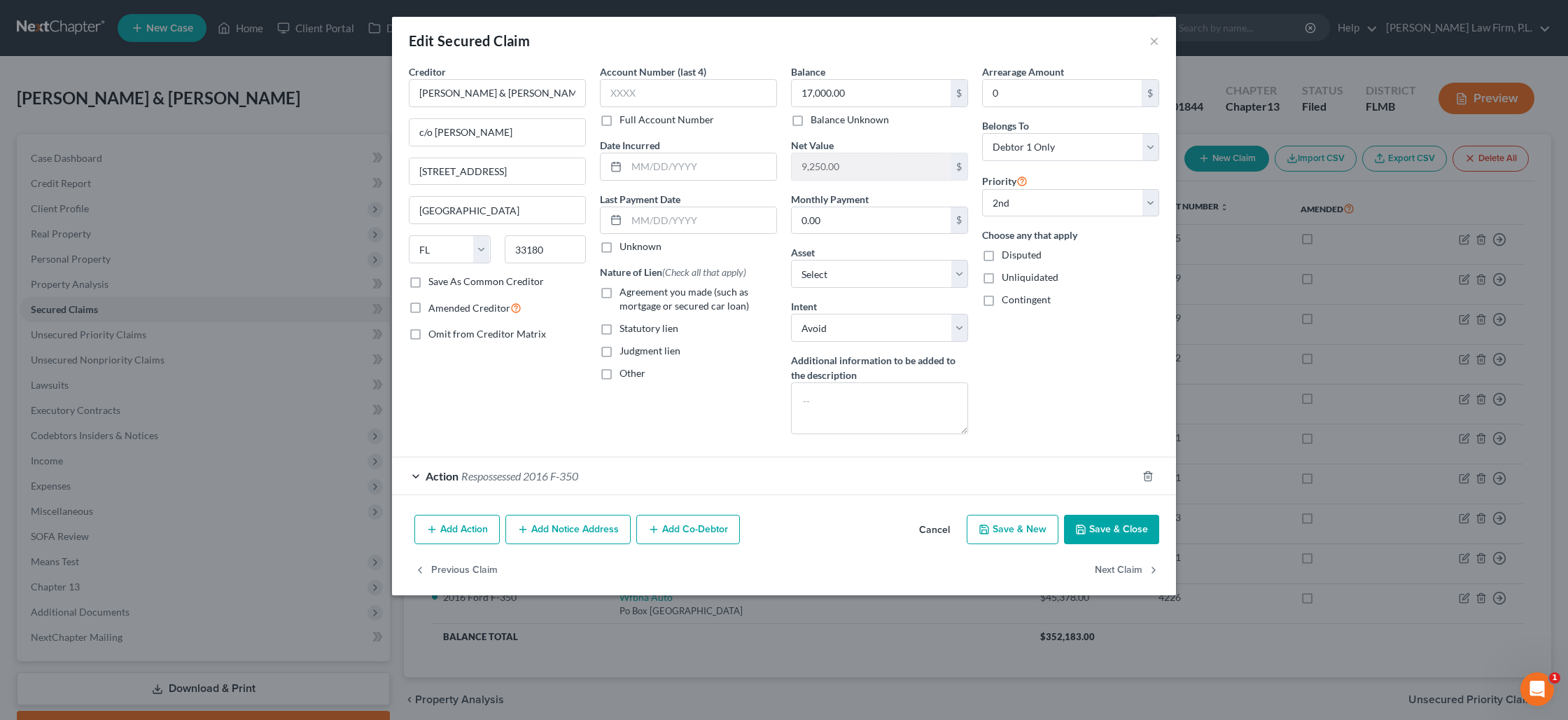
click at [517, 473] on span "Respossessed 2016 F-350" at bounding box center [520, 476] width 117 height 13
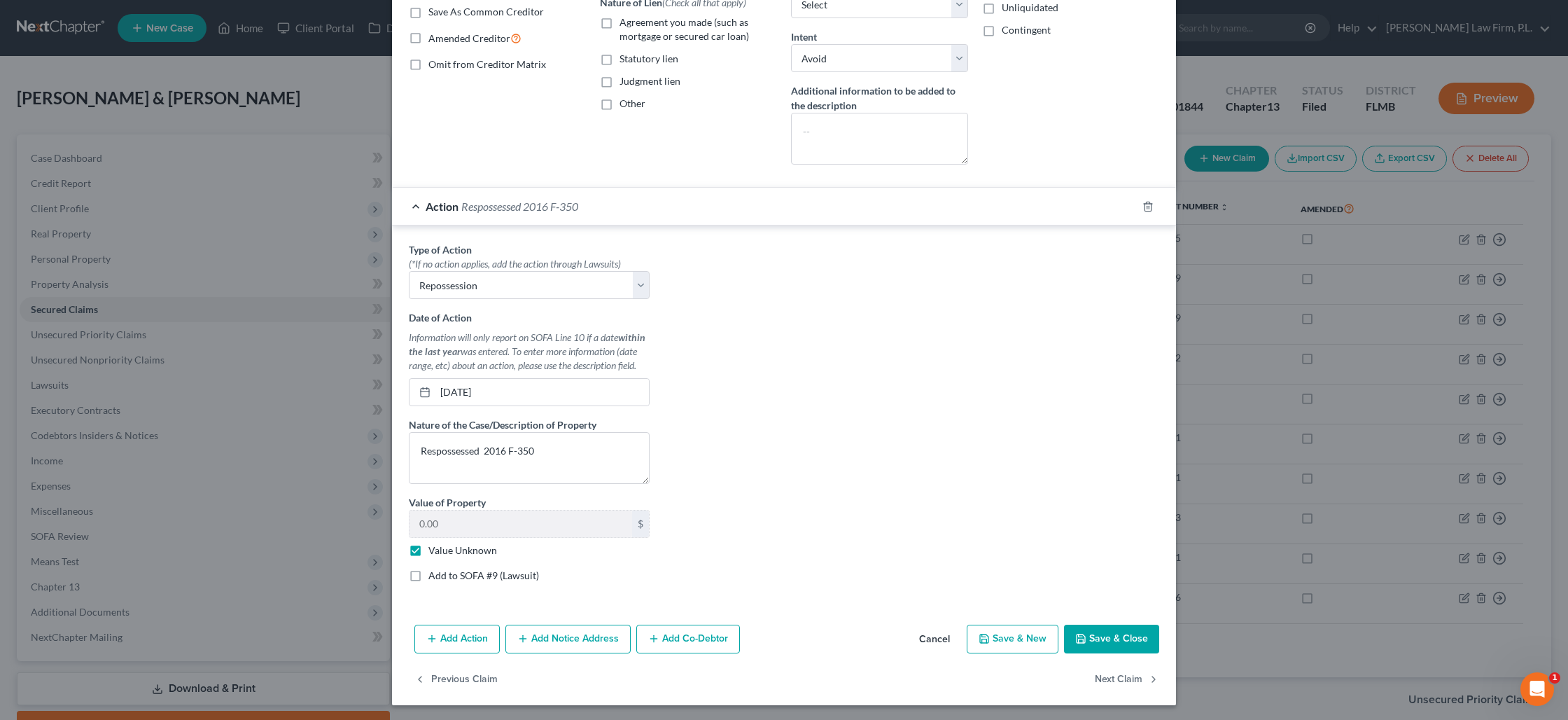
scroll to position [272, 0]
click at [1103, 629] on button "Save & Close" at bounding box center [1112, 637] width 96 height 30
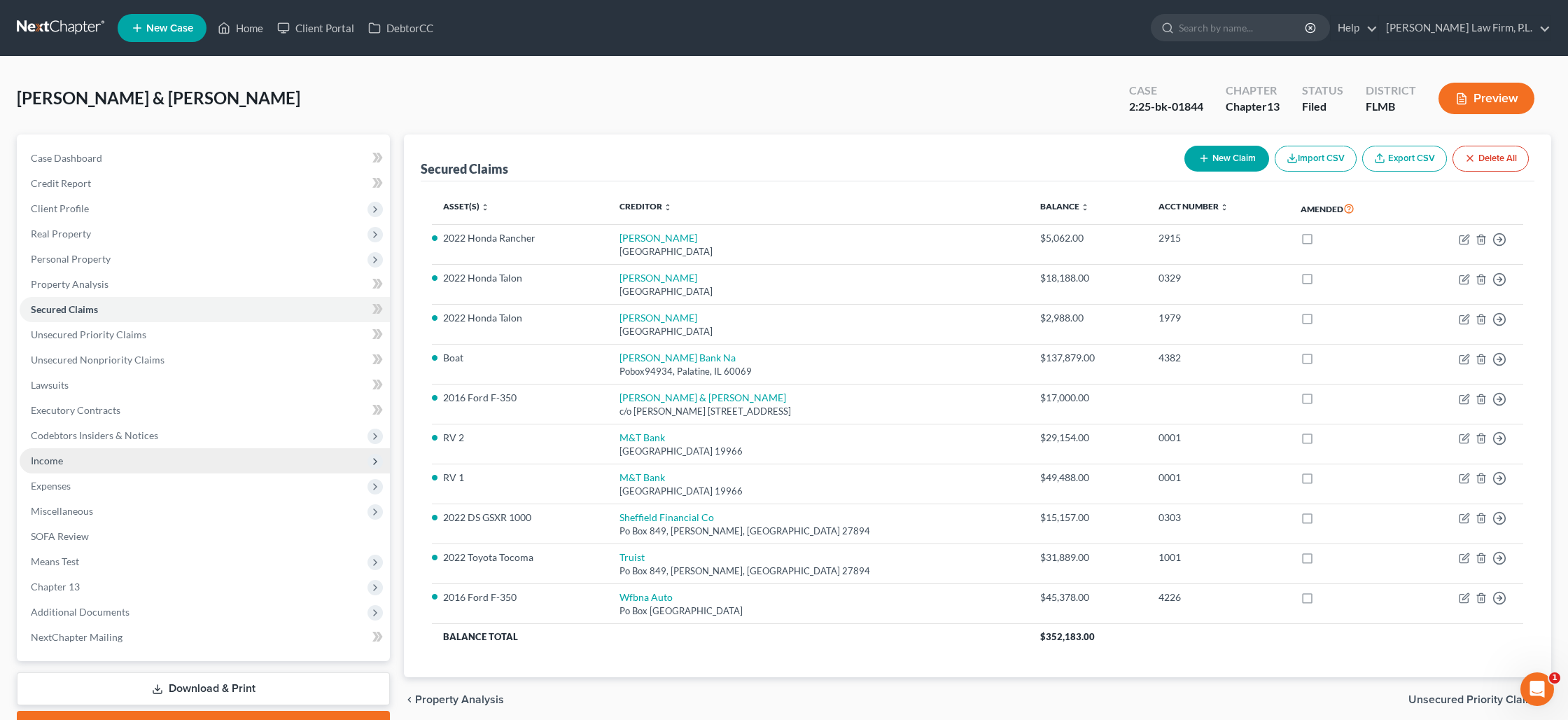
click at [87, 456] on span "Income" at bounding box center [204, 460] width 370 height 25
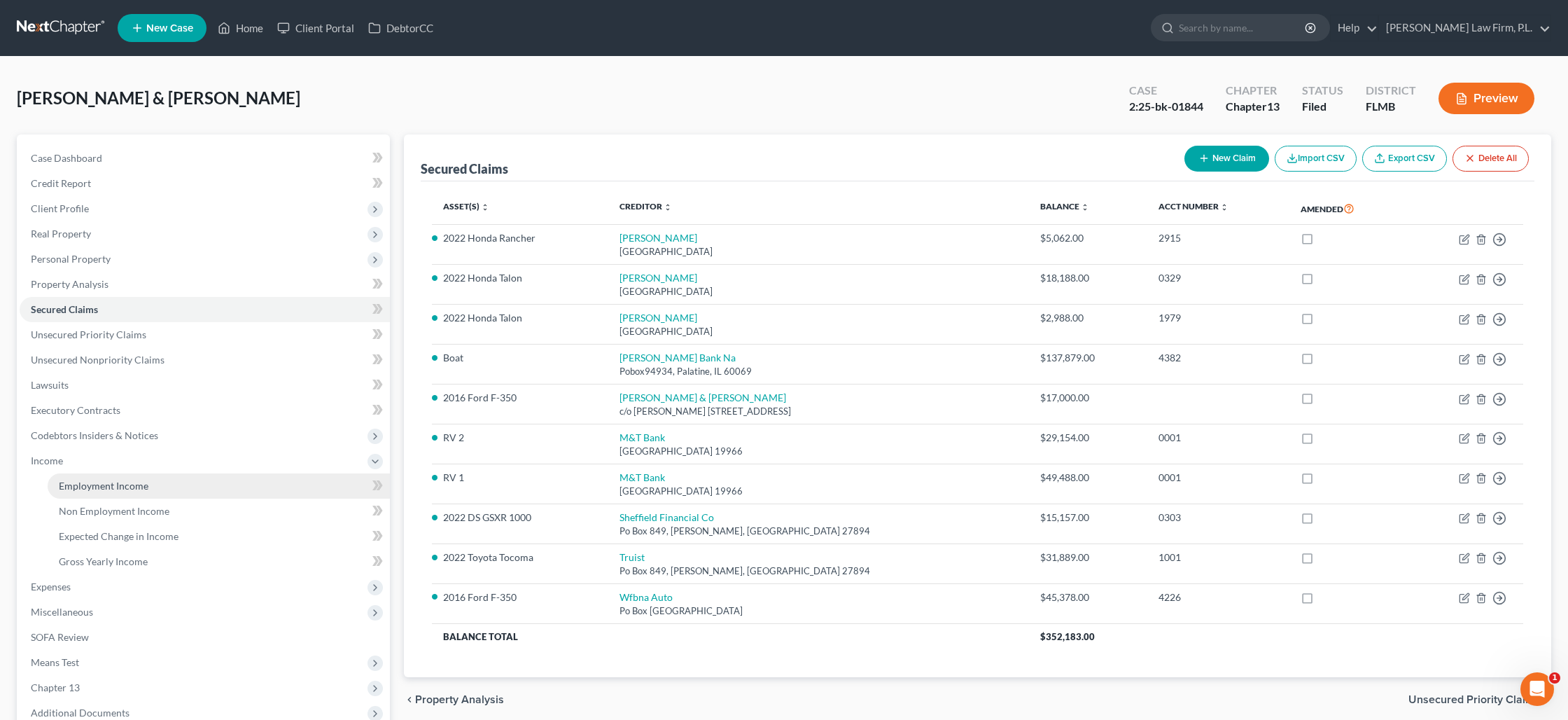
click at [102, 483] on span "Employment Income" at bounding box center [103, 485] width 90 height 12
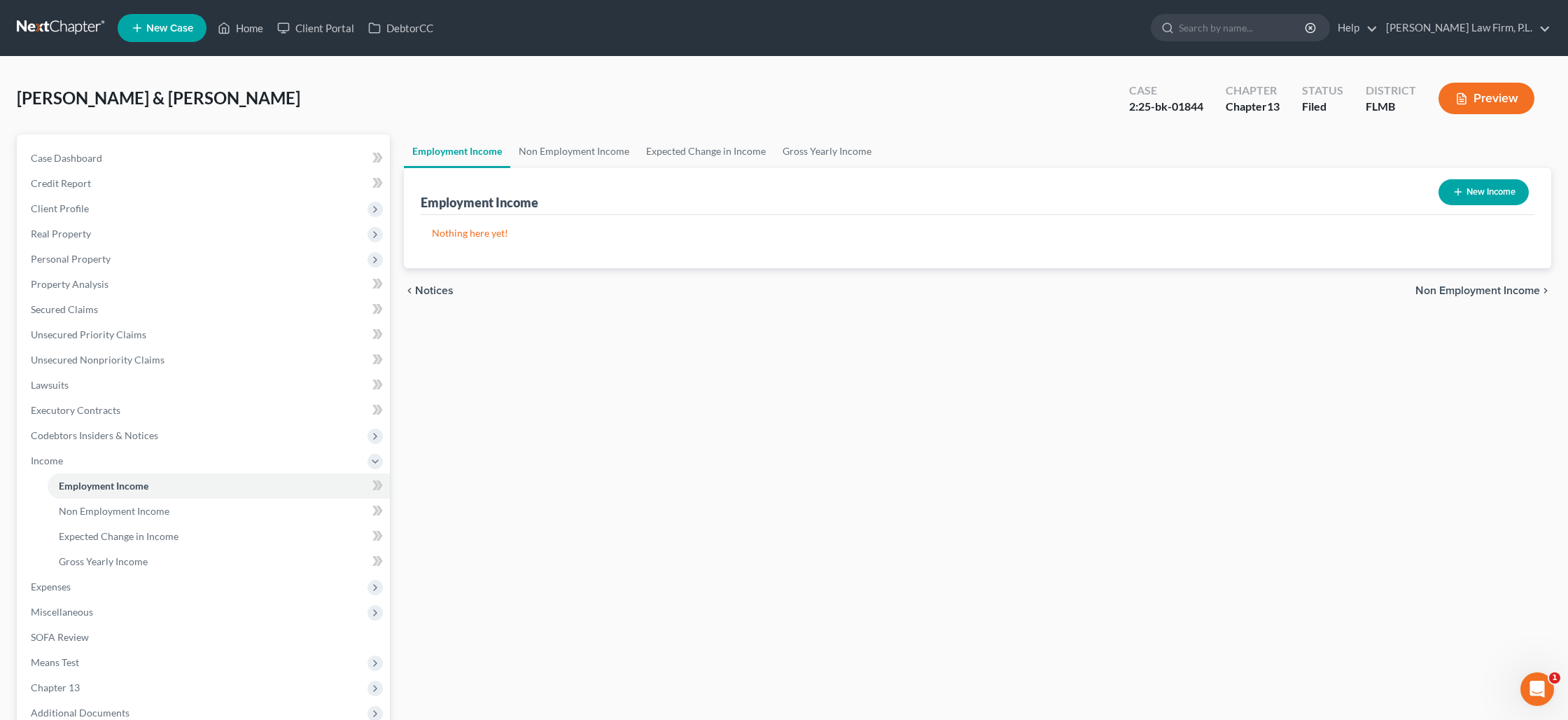
click at [1455, 192] on icon "button" at bounding box center [1459, 192] width 11 height 11
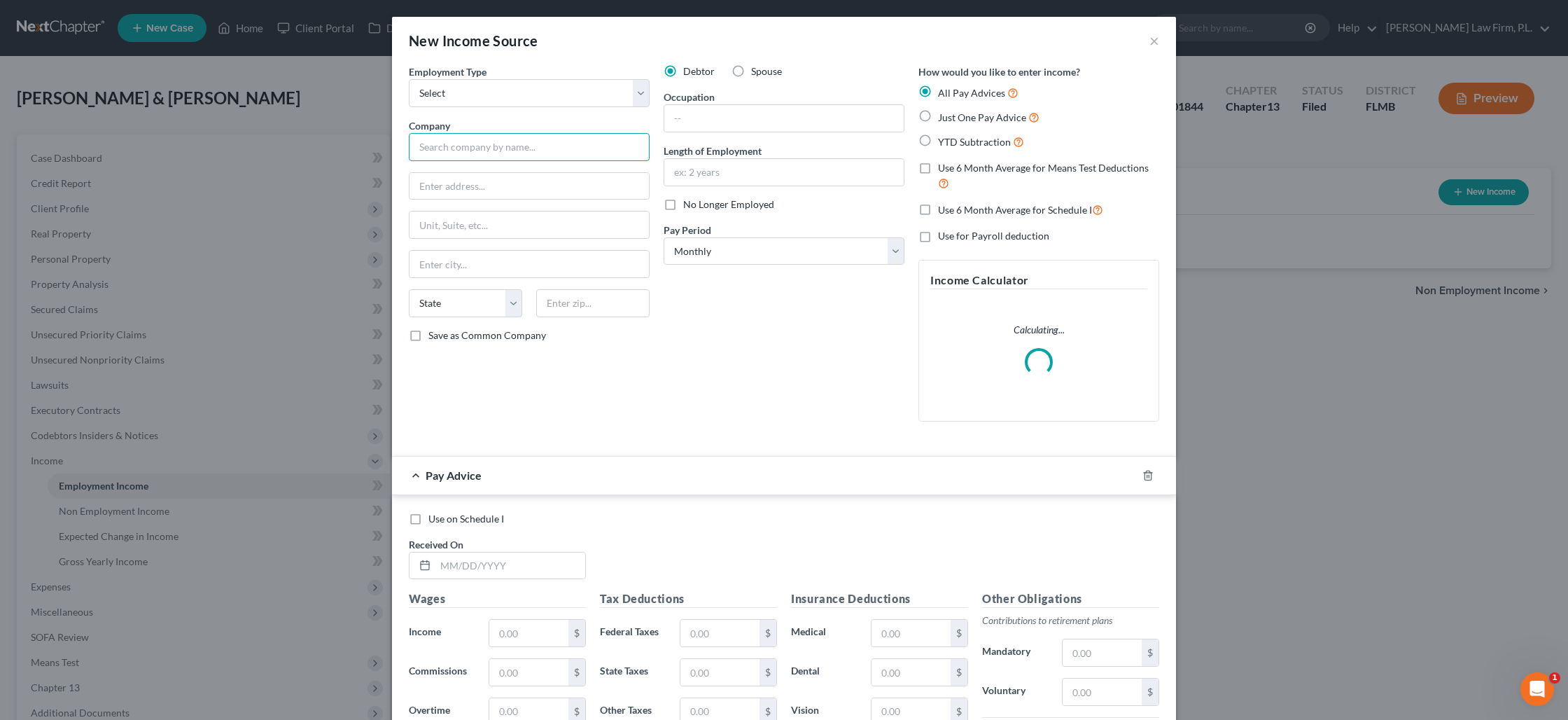
click at [479, 144] on input "text" at bounding box center [530, 147] width 241 height 28
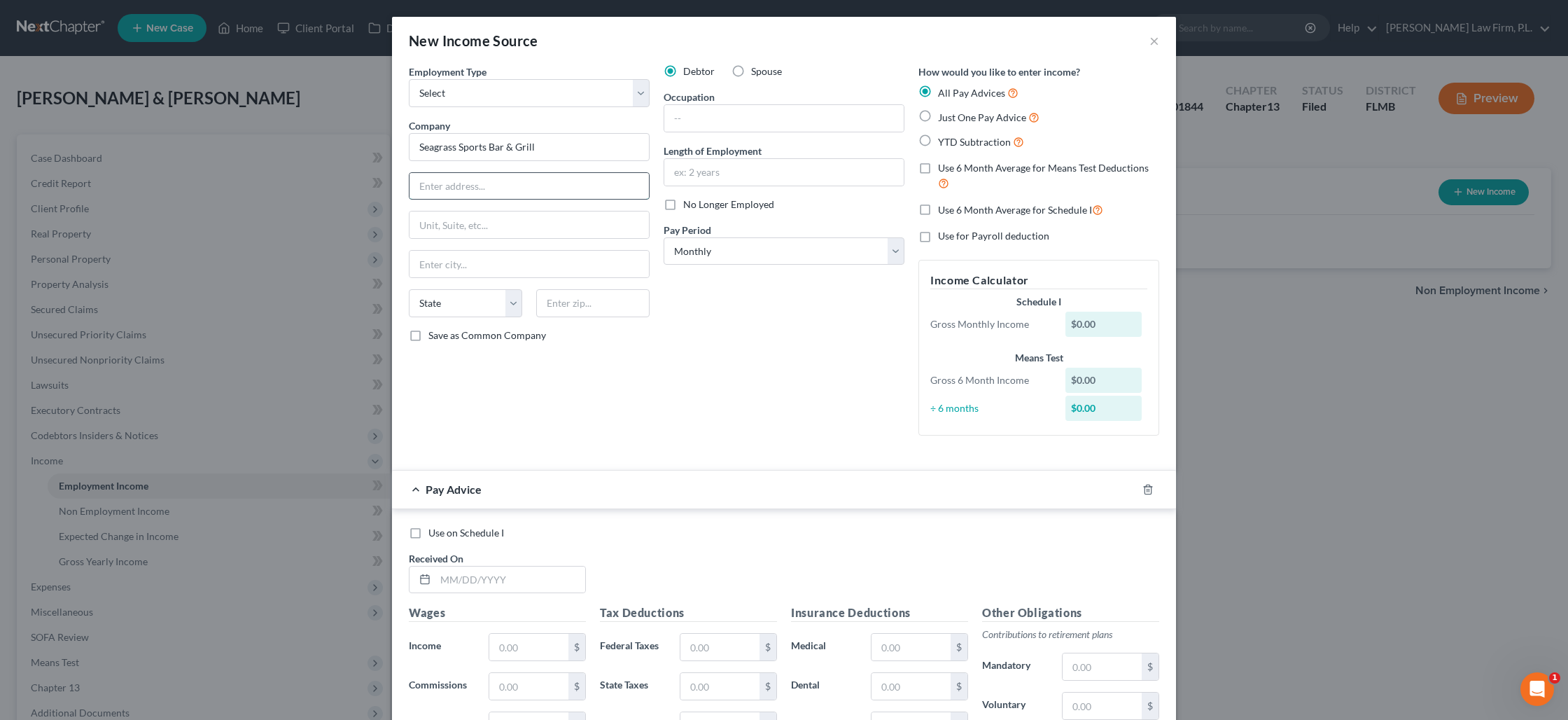
paste input "[STREET_ADDRESS]"
click at [568, 306] on input "text" at bounding box center [593, 303] width 113 height 28
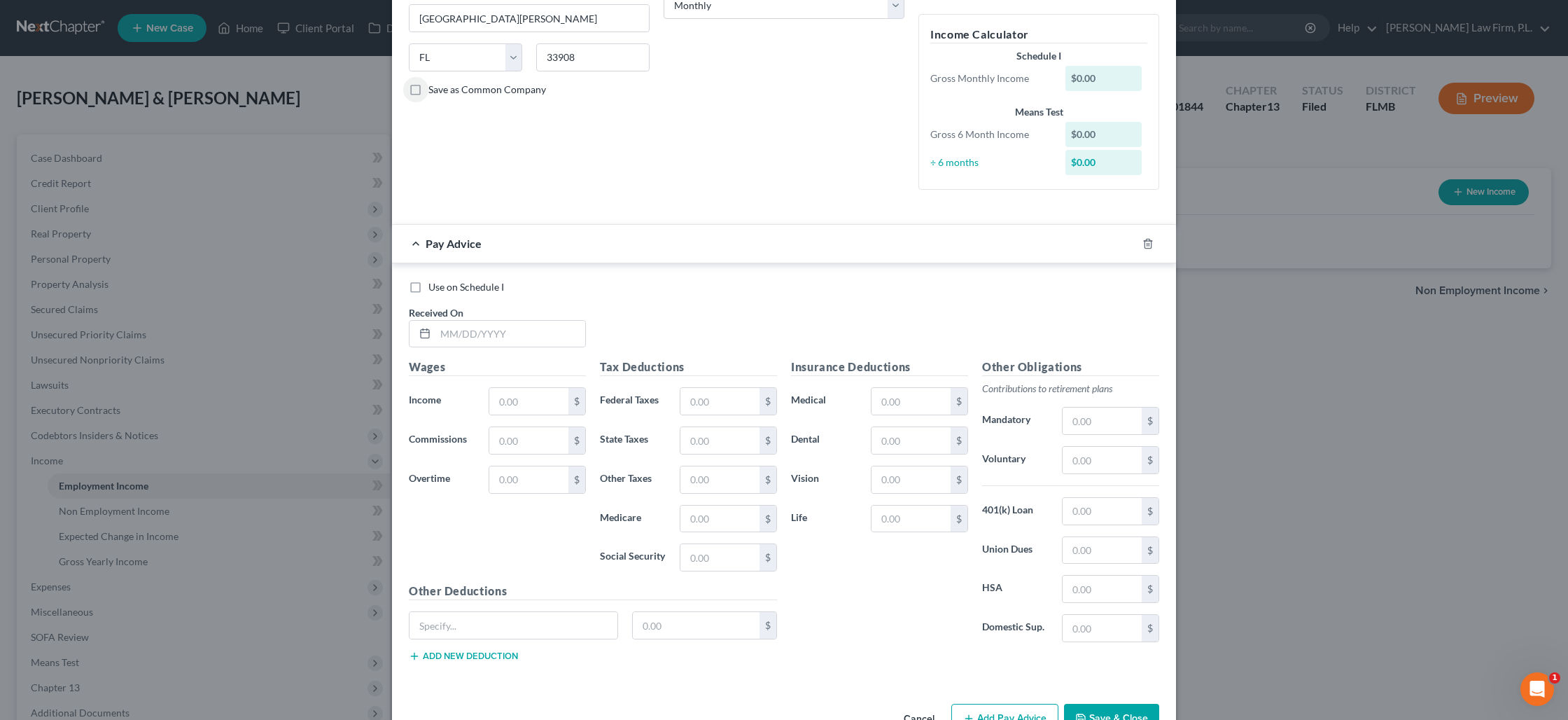
scroll to position [287, 0]
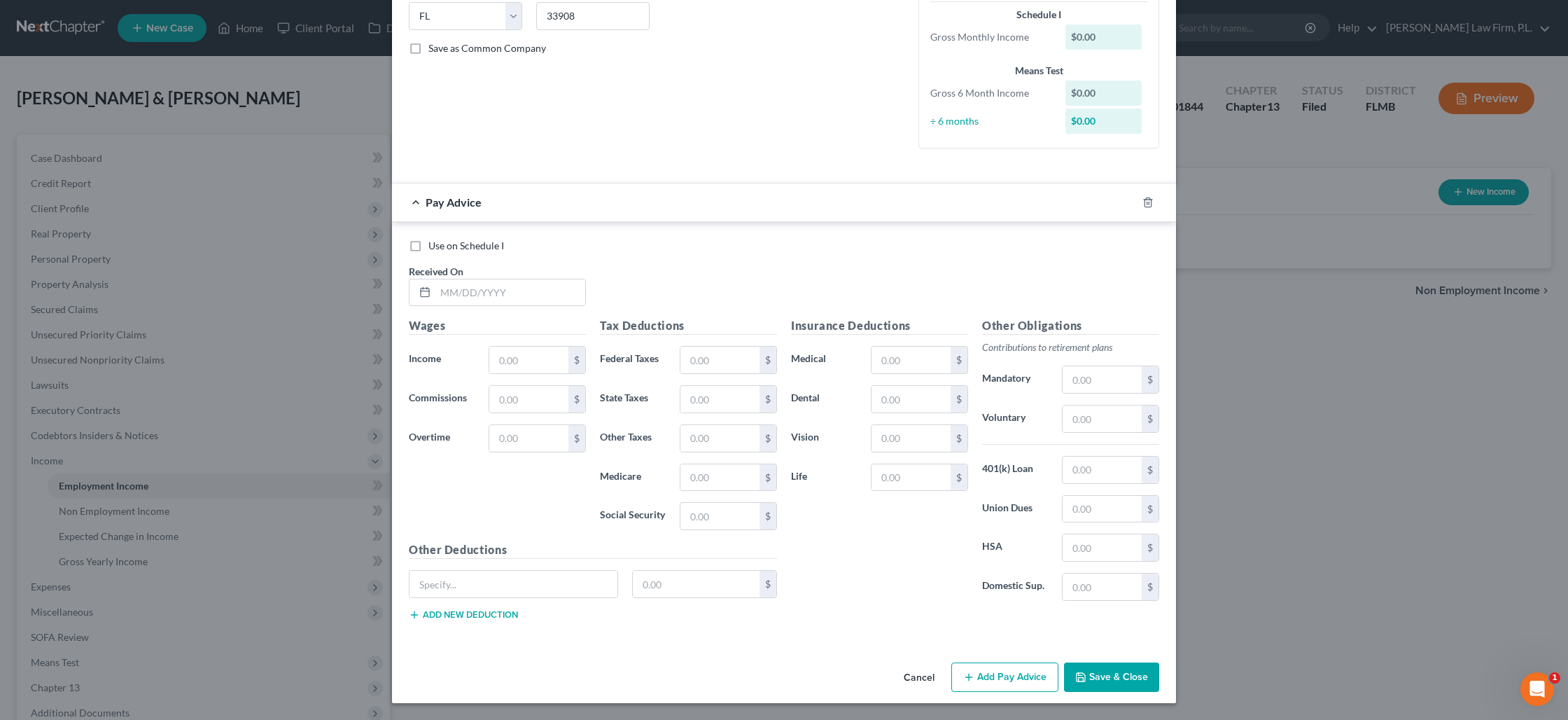
click at [1088, 678] on button "Save & Close" at bounding box center [1112, 677] width 96 height 30
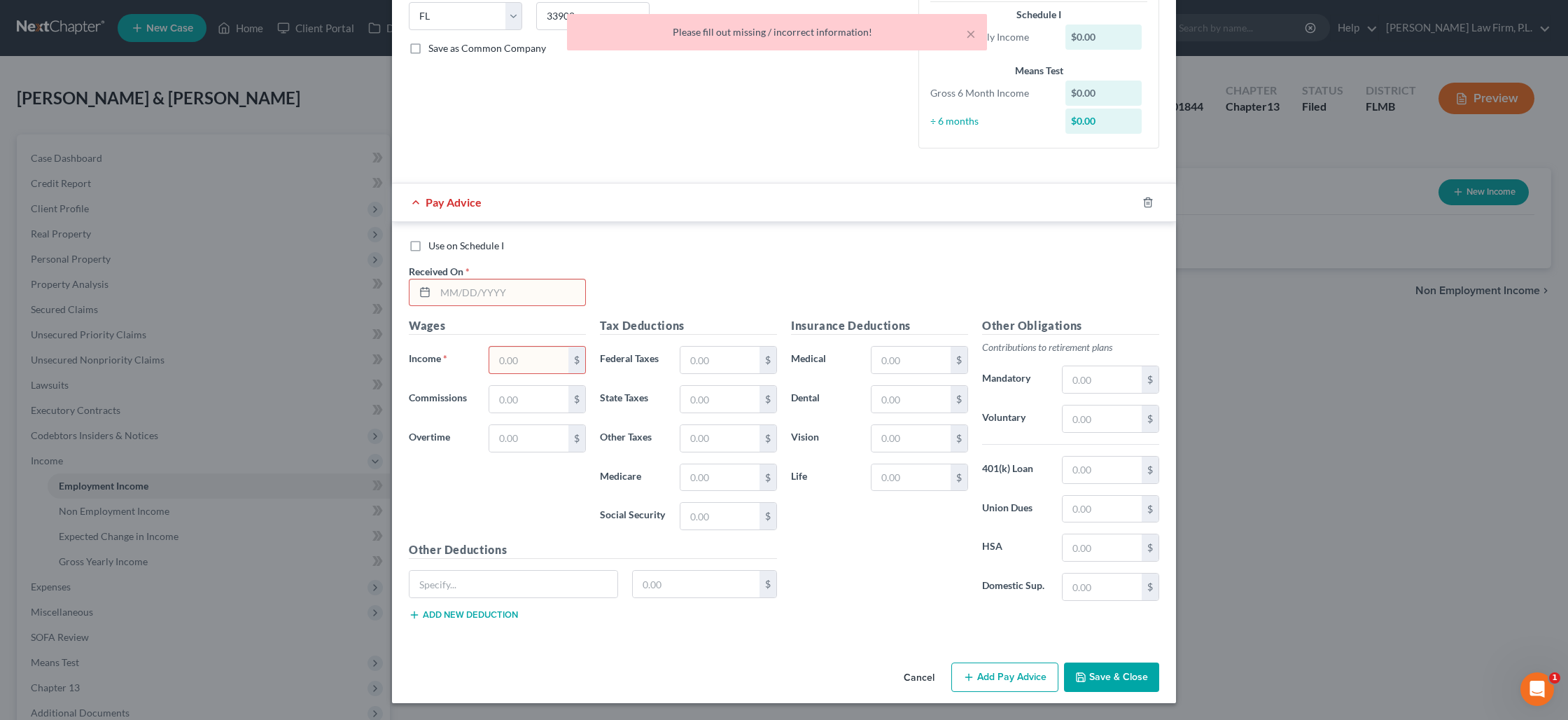
scroll to position [277, 0]
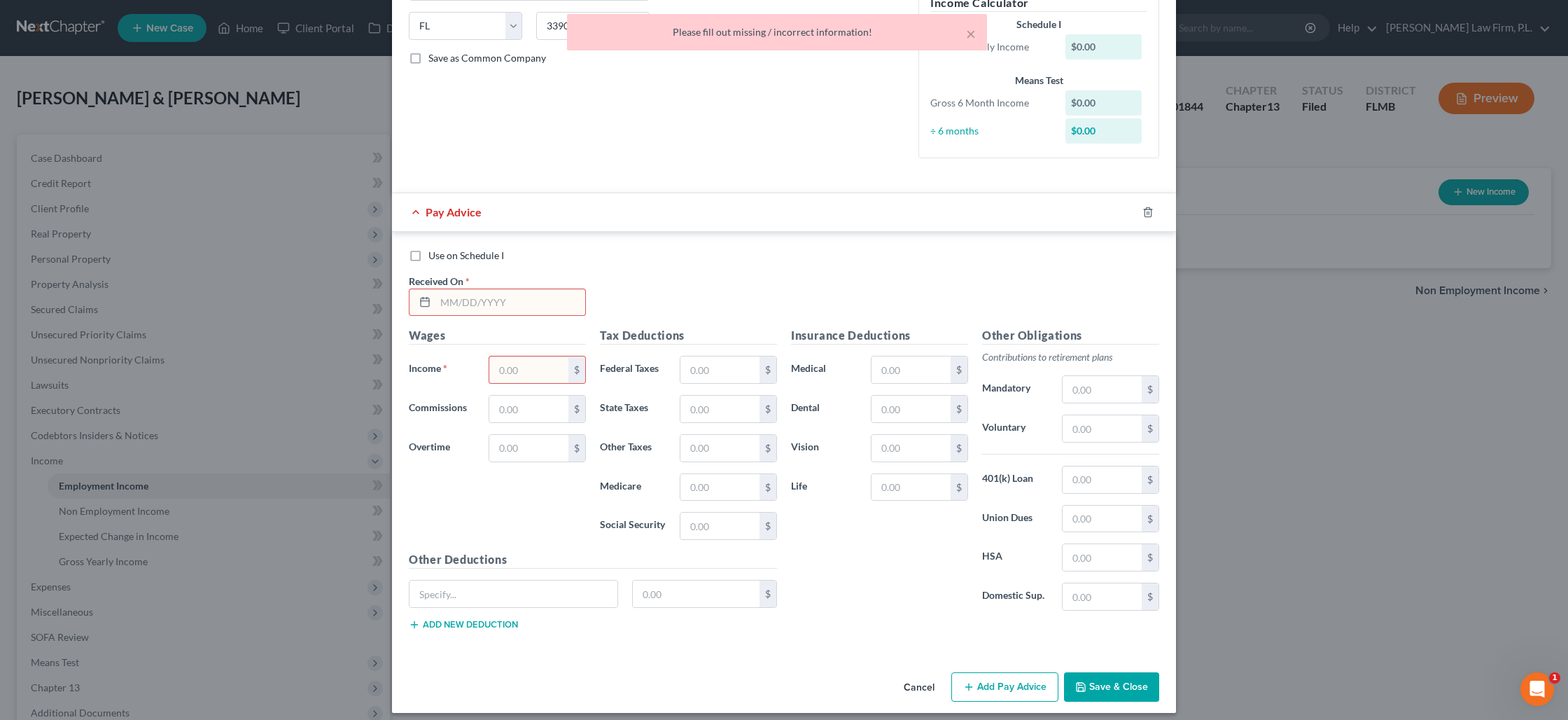
click at [532, 307] on input "text" at bounding box center [509, 302] width 149 height 27
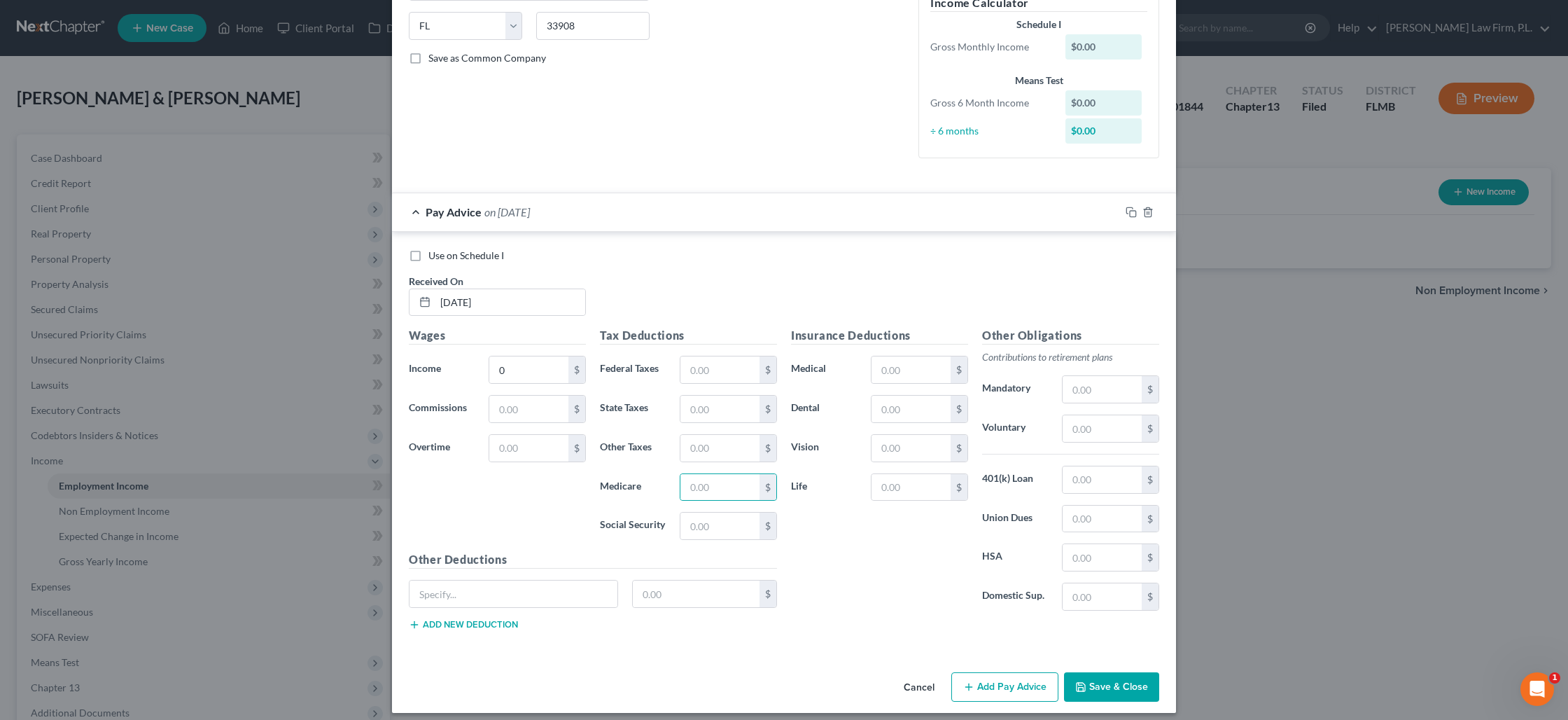
click at [1093, 685] on button "Save & Close" at bounding box center [1112, 687] width 96 height 30
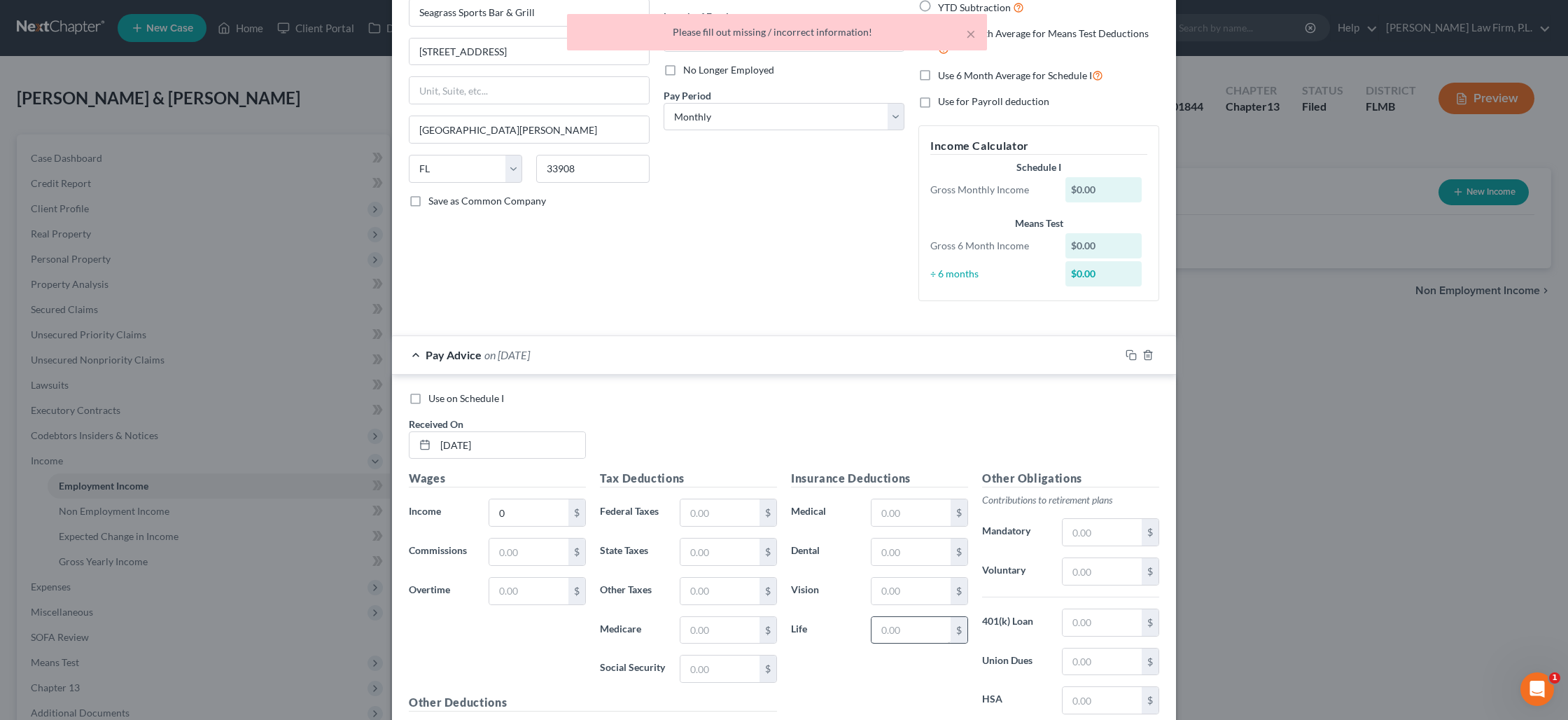
scroll to position [0, 0]
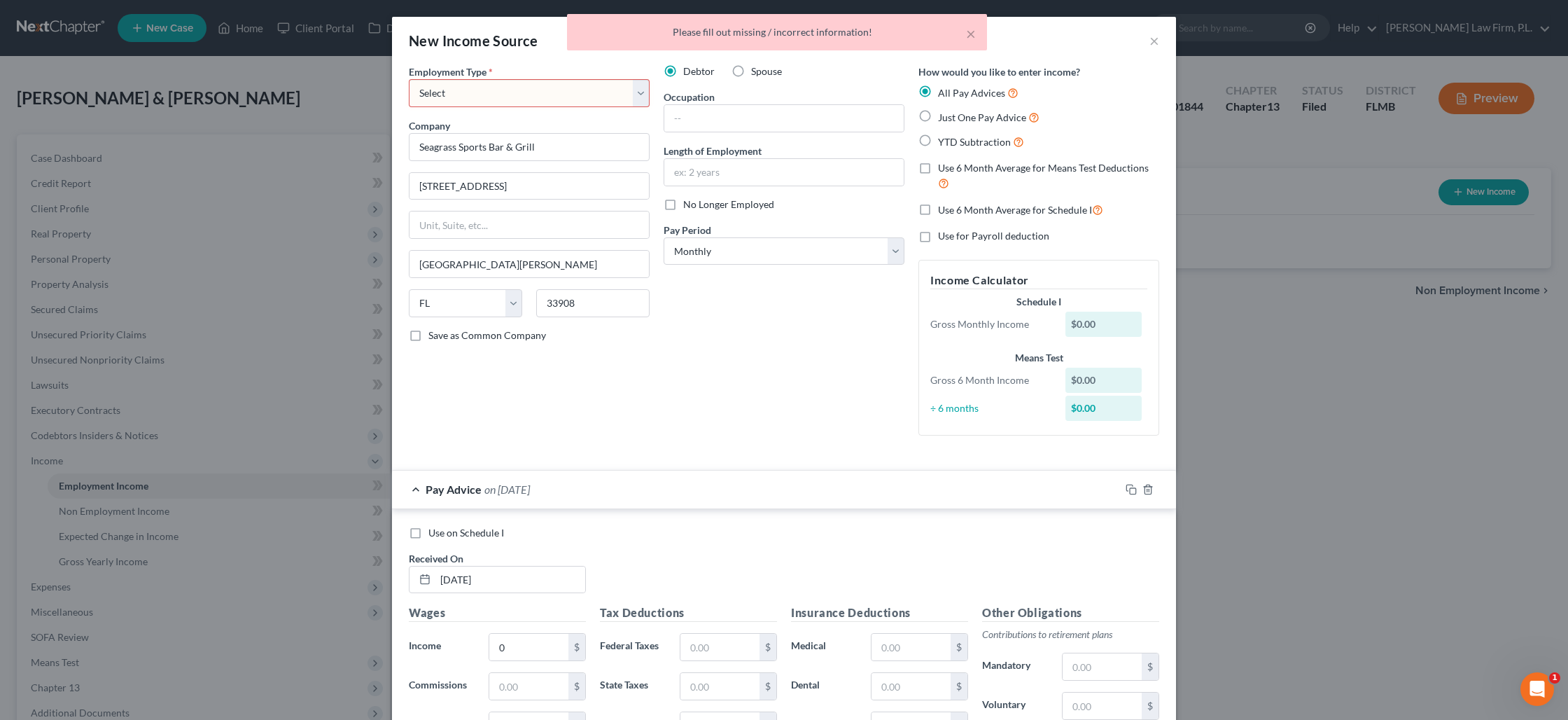
click at [640, 92] on select "Select Full or [DEMOGRAPHIC_DATA] Employment Self Employment" at bounding box center [530, 93] width 241 height 28
click at [409, 79] on select "Select Full or [DEMOGRAPHIC_DATA] Employment Self Employment" at bounding box center [530, 93] width 241 height 28
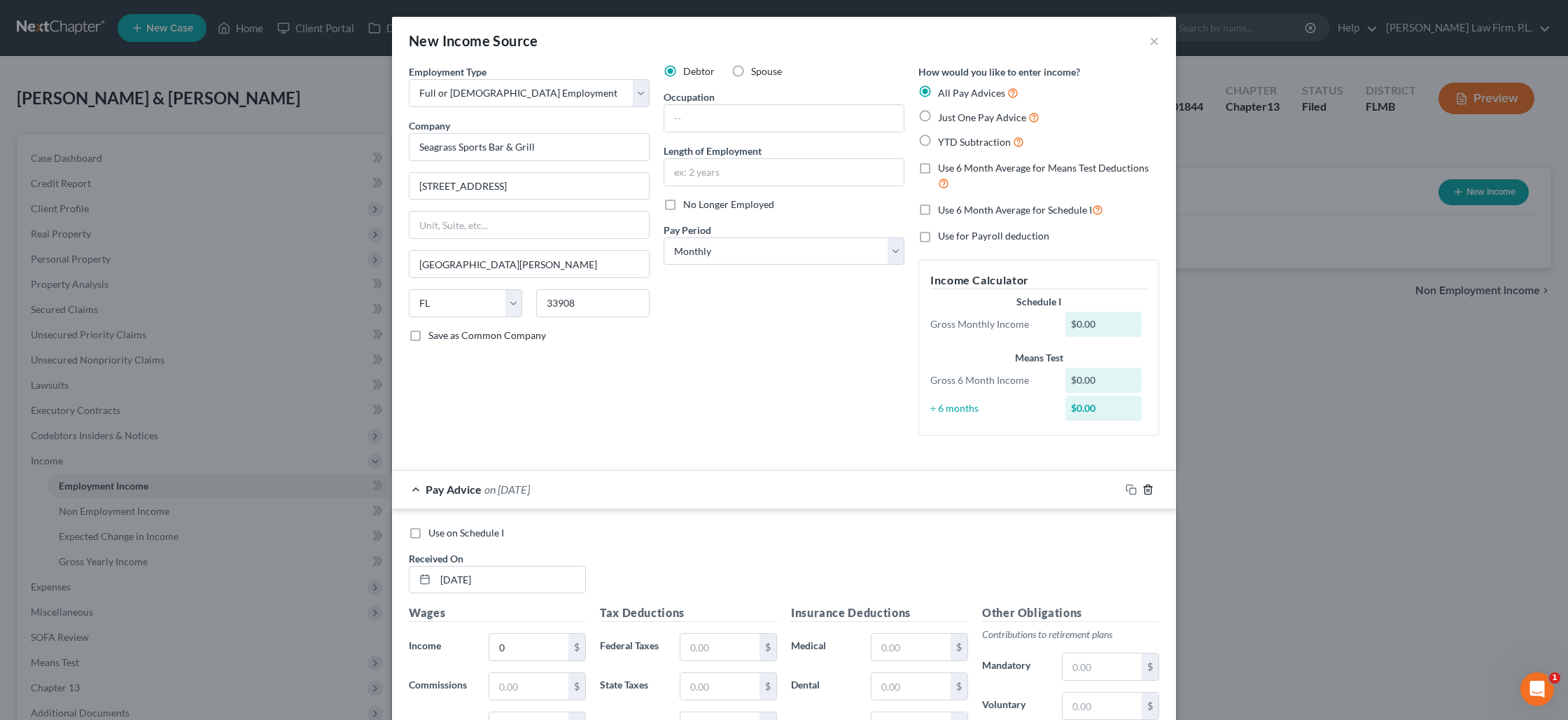
click at [1148, 490] on icon "button" at bounding box center [1148, 489] width 11 height 11
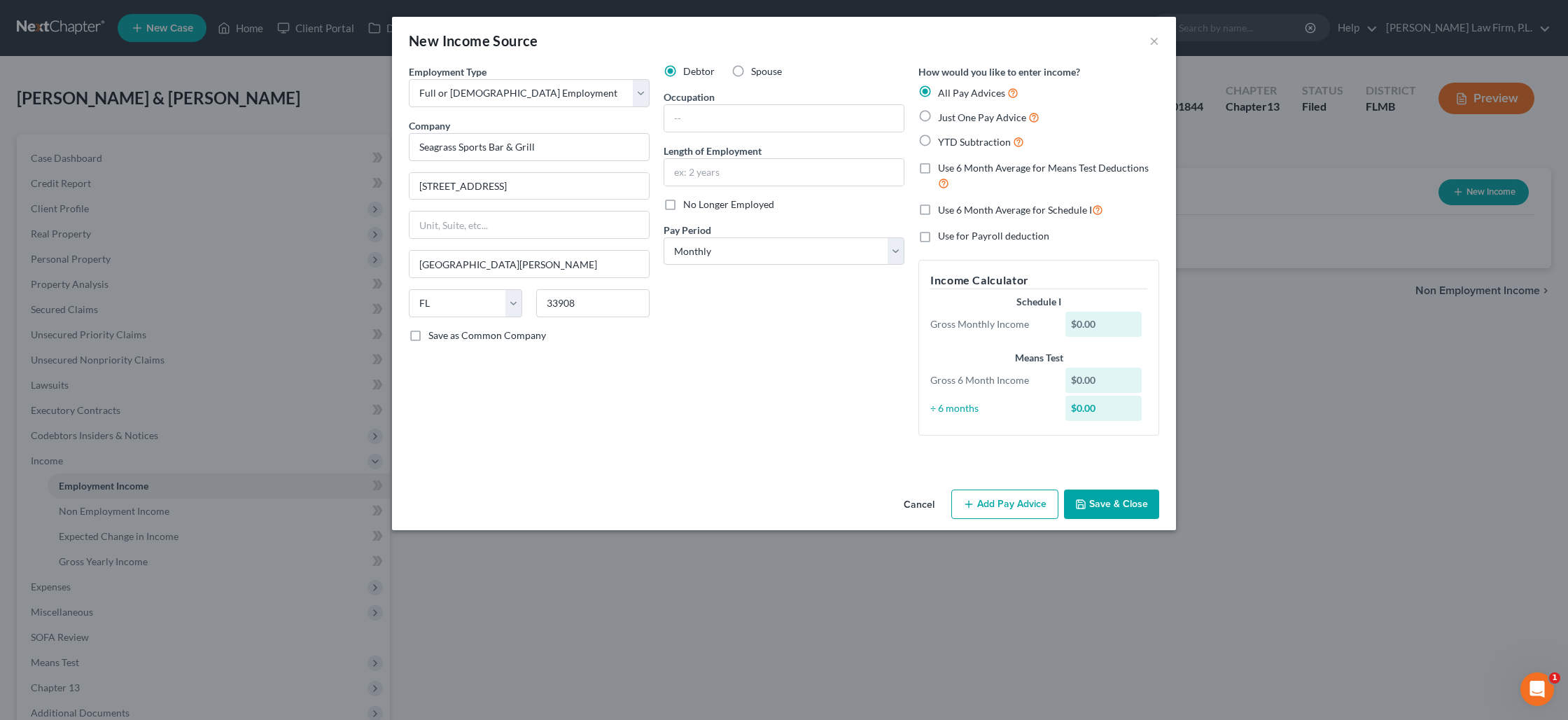
click at [1092, 500] on button "Save & Close" at bounding box center [1112, 504] width 96 height 30
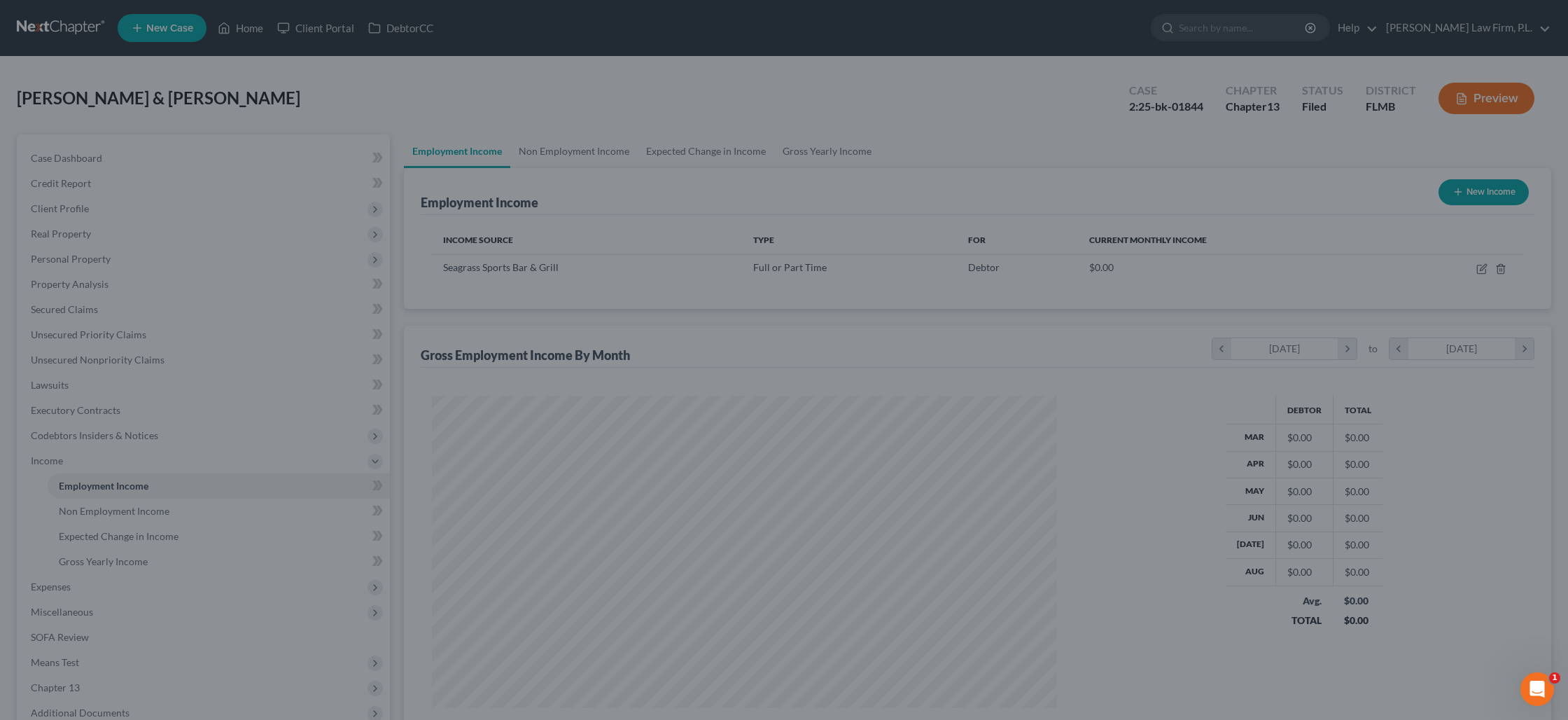
scroll to position [313, 652]
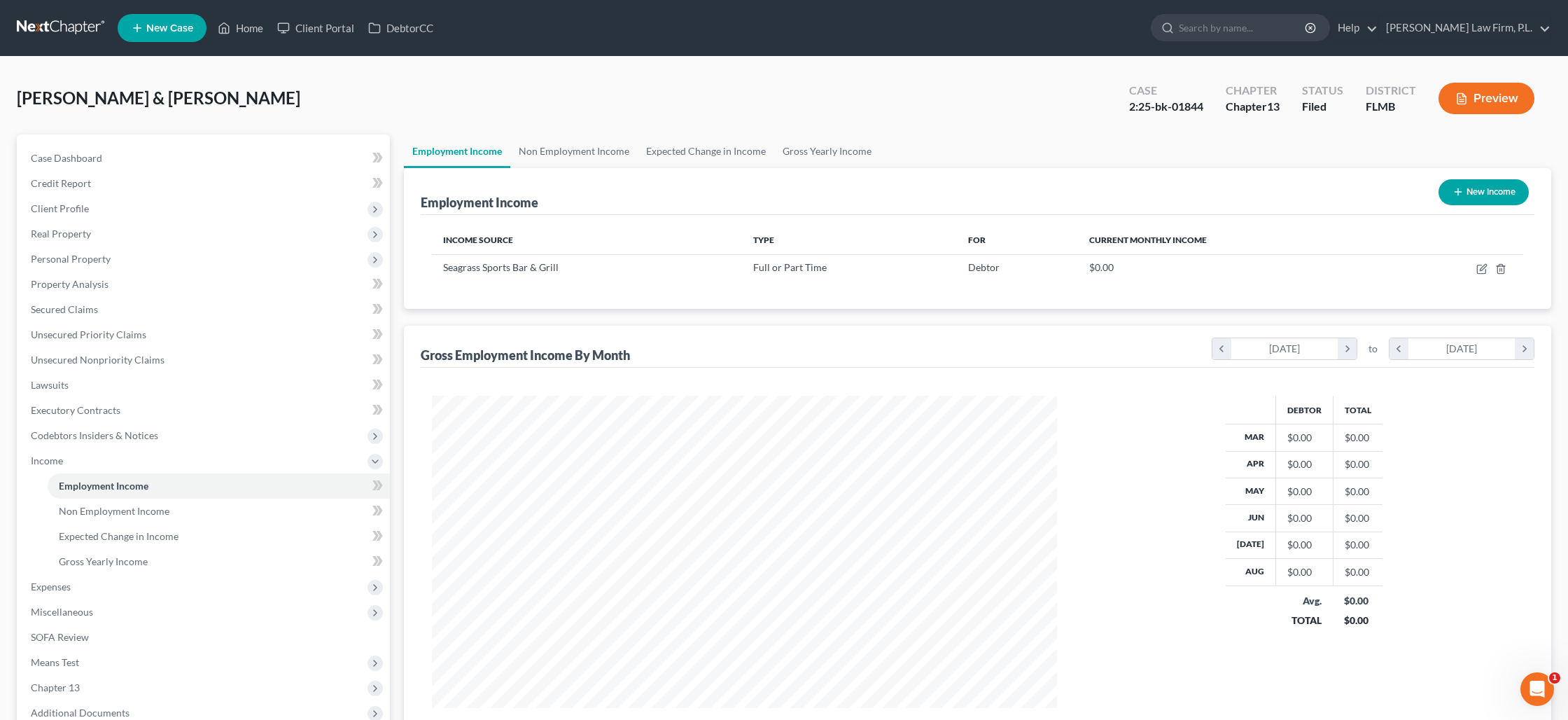
click at [1478, 193] on button "New Income" at bounding box center [1484, 192] width 90 height 26
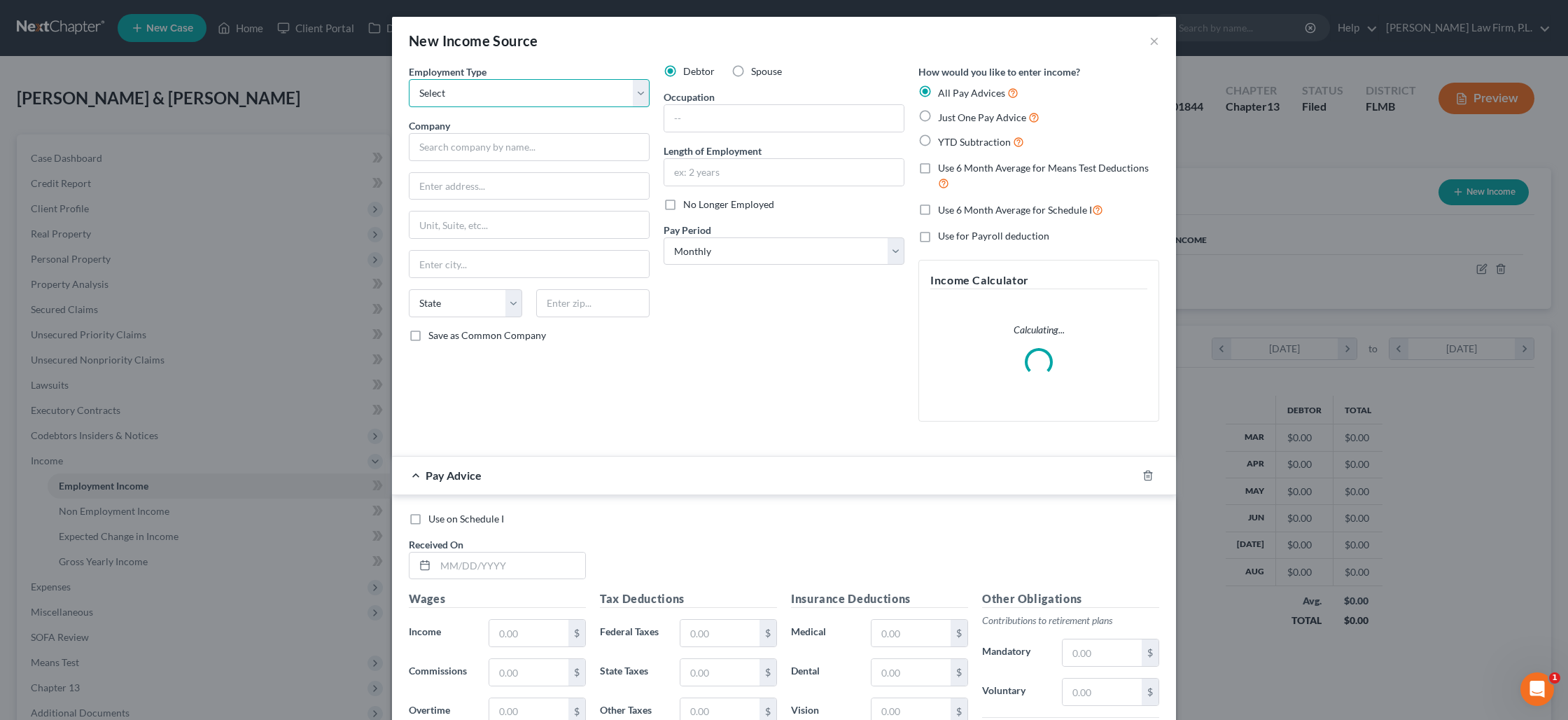
click at [629, 93] on select "Select Full or [DEMOGRAPHIC_DATA] Employment Self Employment" at bounding box center [530, 93] width 241 height 28
click at [409, 79] on select "Select Full or [DEMOGRAPHIC_DATA] Employment Self Employment" at bounding box center [530, 93] width 241 height 28
click at [557, 152] on input "text" at bounding box center [530, 147] width 241 height 28
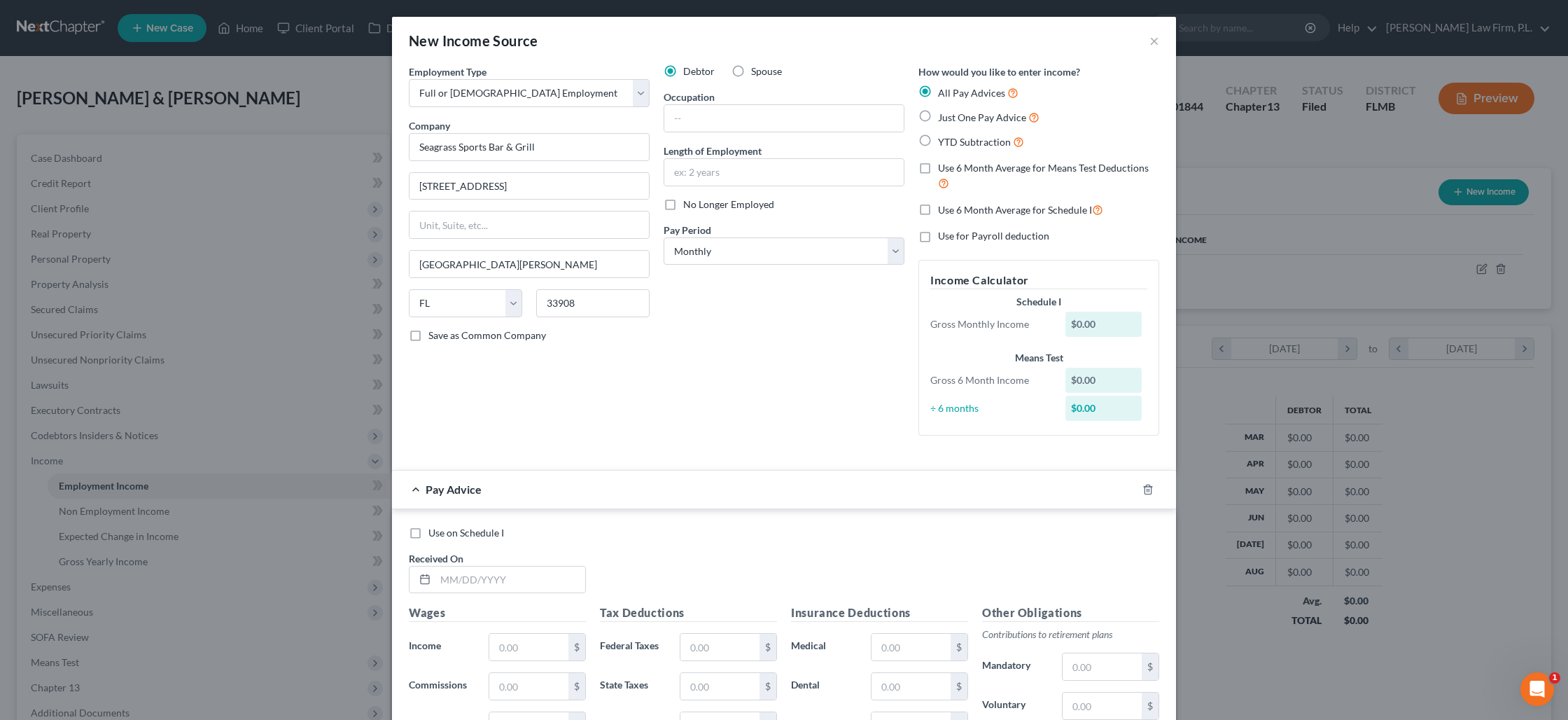
click at [752, 74] on label "Spouse" at bounding box center [766, 71] width 31 height 14
click at [757, 73] on input "Spouse" at bounding box center [762, 69] width 9 height 9
click at [1150, 489] on icon "button" at bounding box center [1148, 489] width 6 height 9
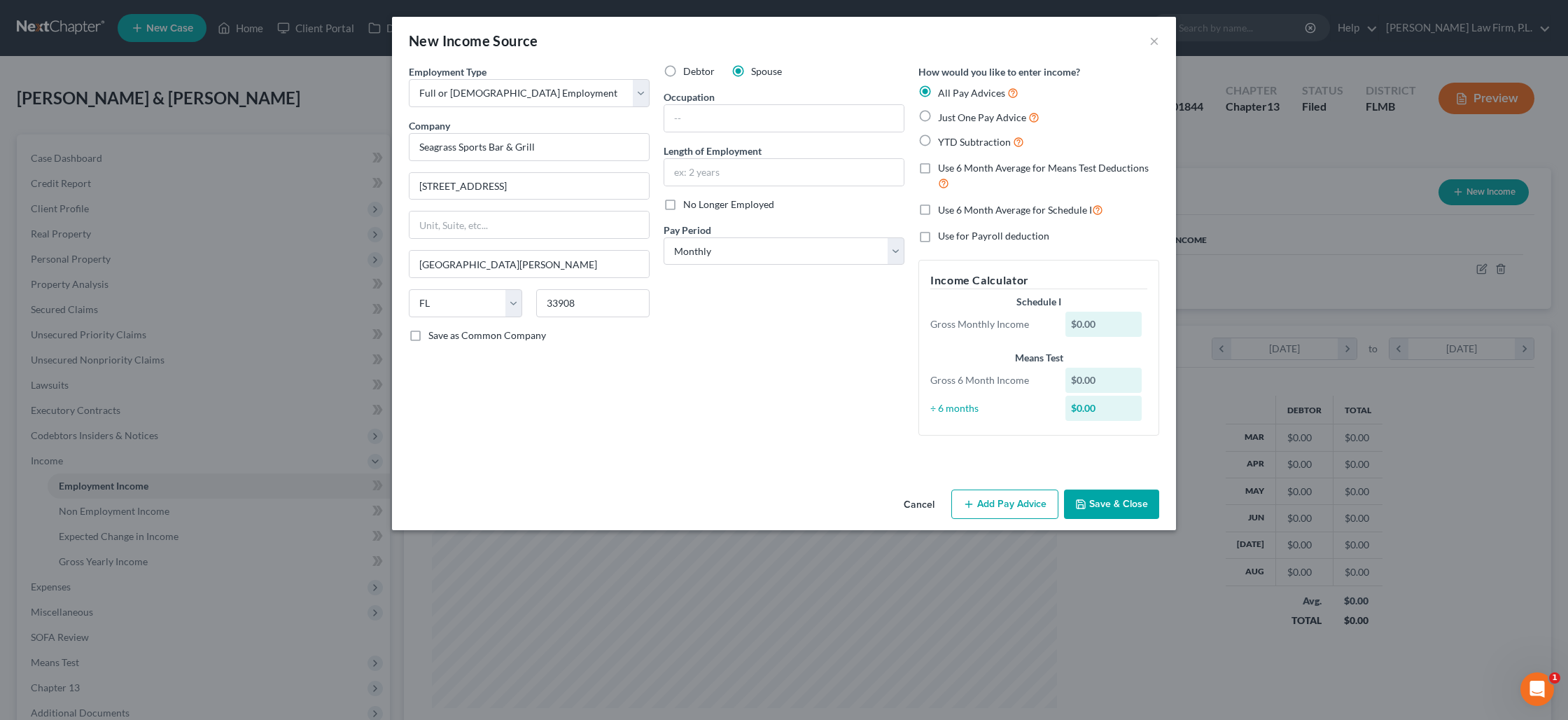
click at [1102, 507] on button "Save & Close" at bounding box center [1112, 504] width 96 height 30
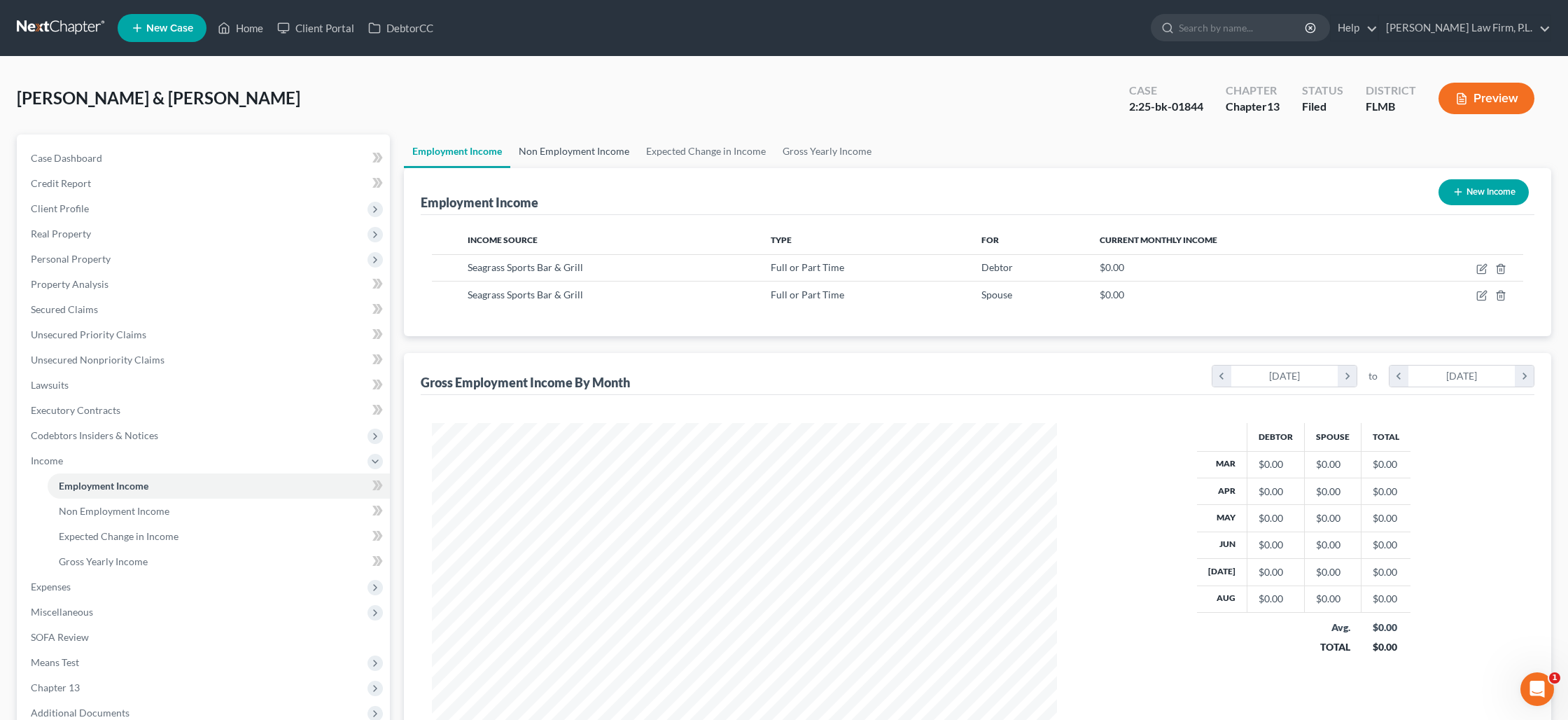
click at [582, 149] on link "Non Employment Income" at bounding box center [573, 151] width 127 height 33
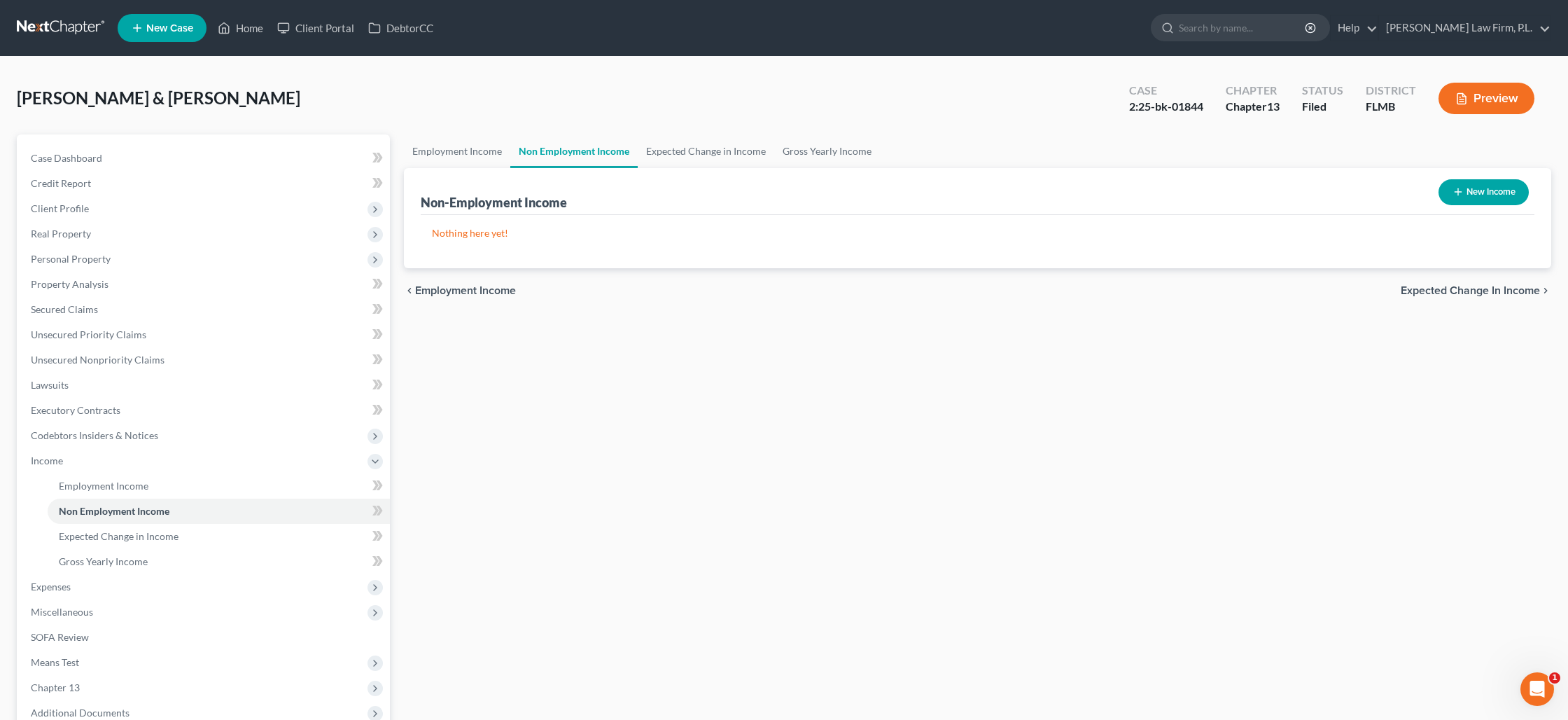
click at [1459, 193] on icon "button" at bounding box center [1459, 192] width 11 height 11
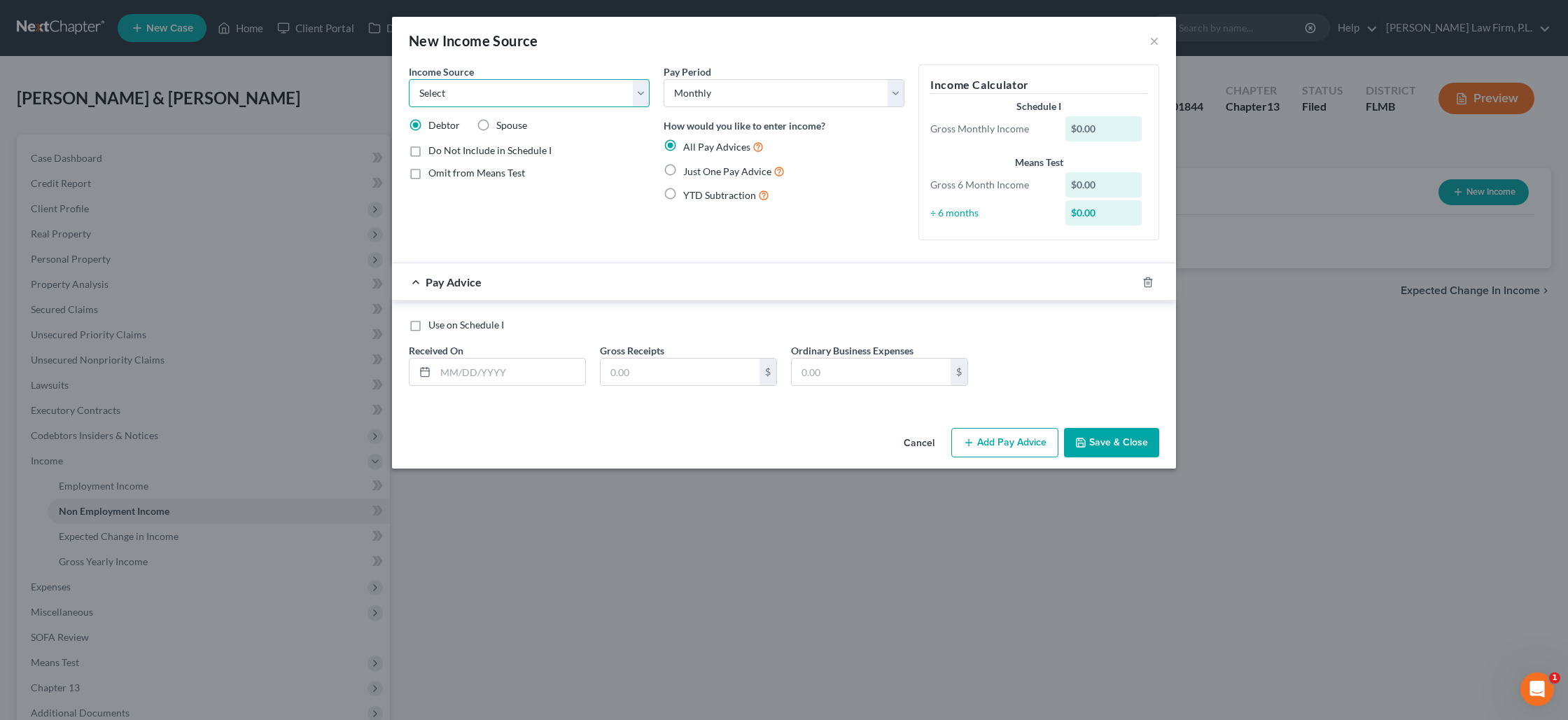
click at [507, 95] on select "Select Unemployment Disability (from employer) Pension Retirement Social Securi…" at bounding box center [530, 93] width 241 height 28
click at [409, 79] on select "Select Unemployment Disability (from employer) Pension Retirement Social Securi…" at bounding box center [530, 93] width 241 height 28
click at [429, 149] on label "Do Not Include in Schedule I" at bounding box center [490, 150] width 123 height 14
click at [434, 149] on input "Do Not Include in Schedule I" at bounding box center [439, 148] width 9 height 9
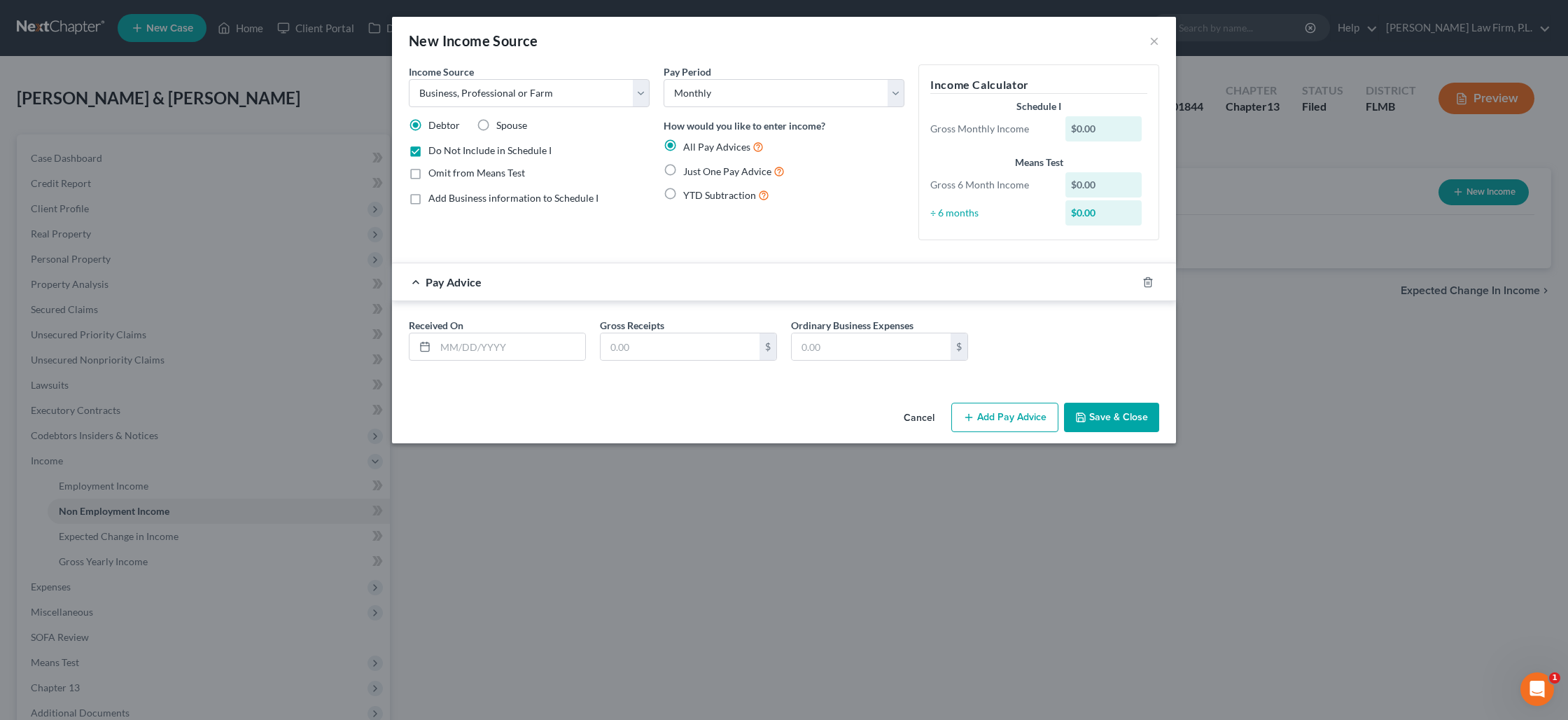
click at [429, 201] on label "Add Business information to Schedule I" at bounding box center [513, 198] width 170 height 14
click at [434, 200] on input "Add Business information to Schedule I" at bounding box center [439, 196] width 9 height 9
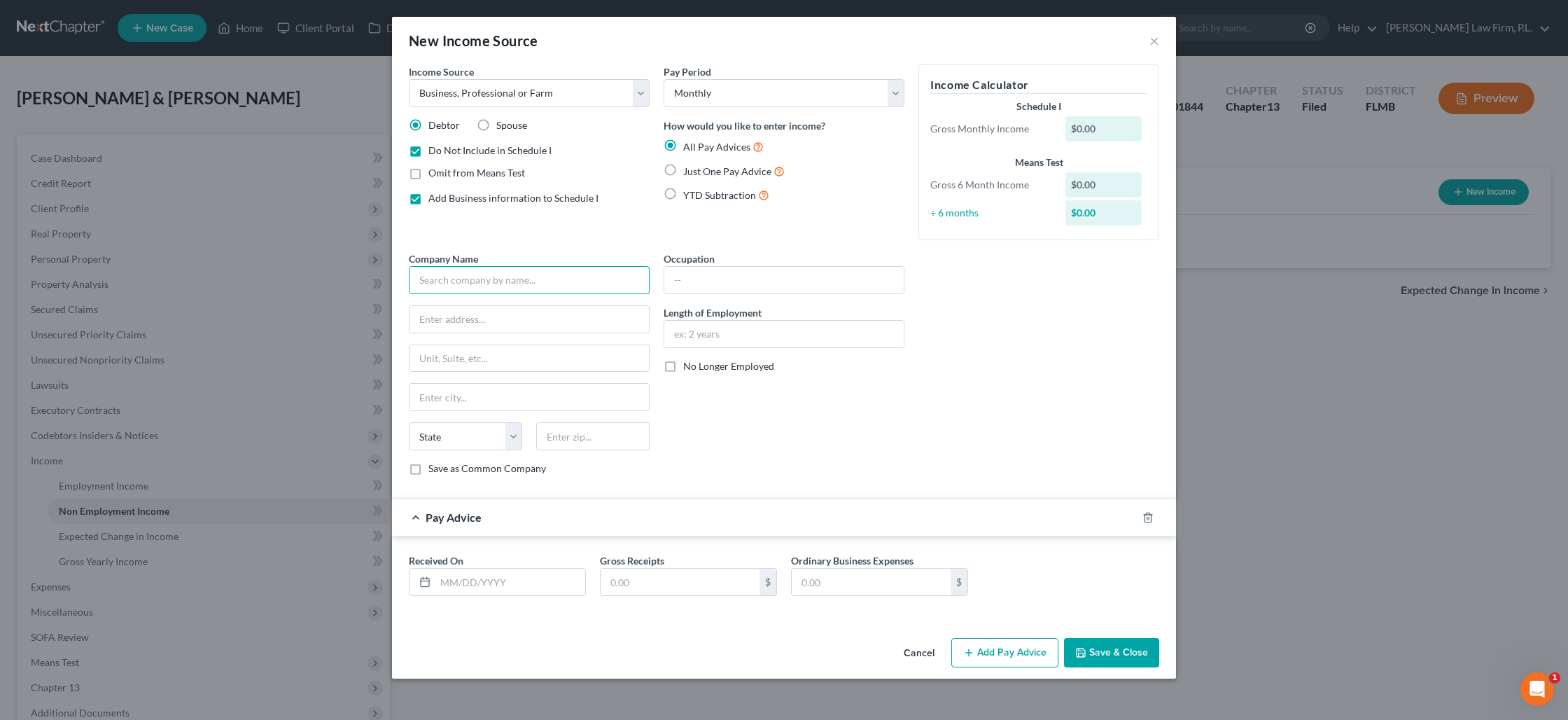
click at [451, 286] on input "text" at bounding box center [530, 280] width 241 height 28
click at [1145, 520] on icon "button" at bounding box center [1148, 517] width 6 height 9
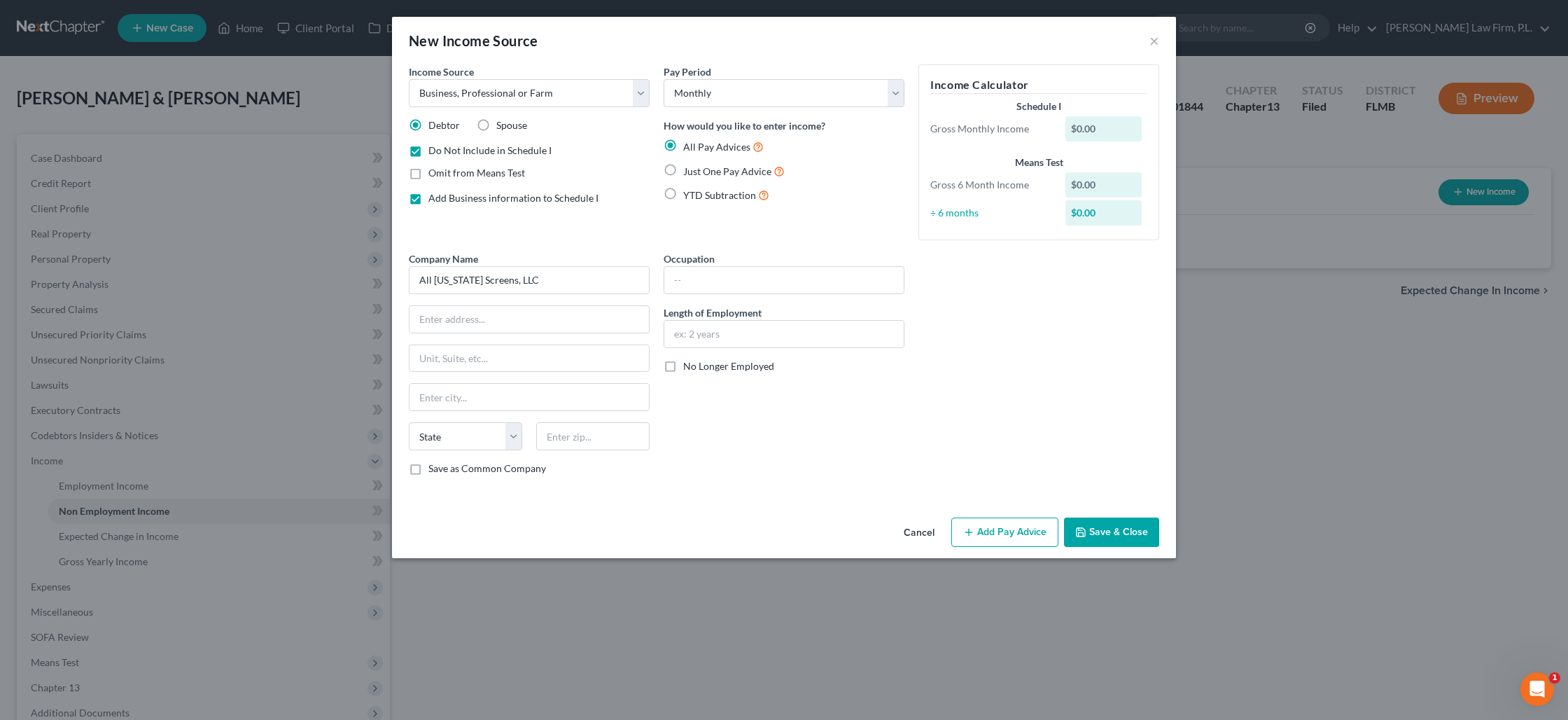
click at [1124, 529] on button "Save & Close" at bounding box center [1112, 533] width 96 height 30
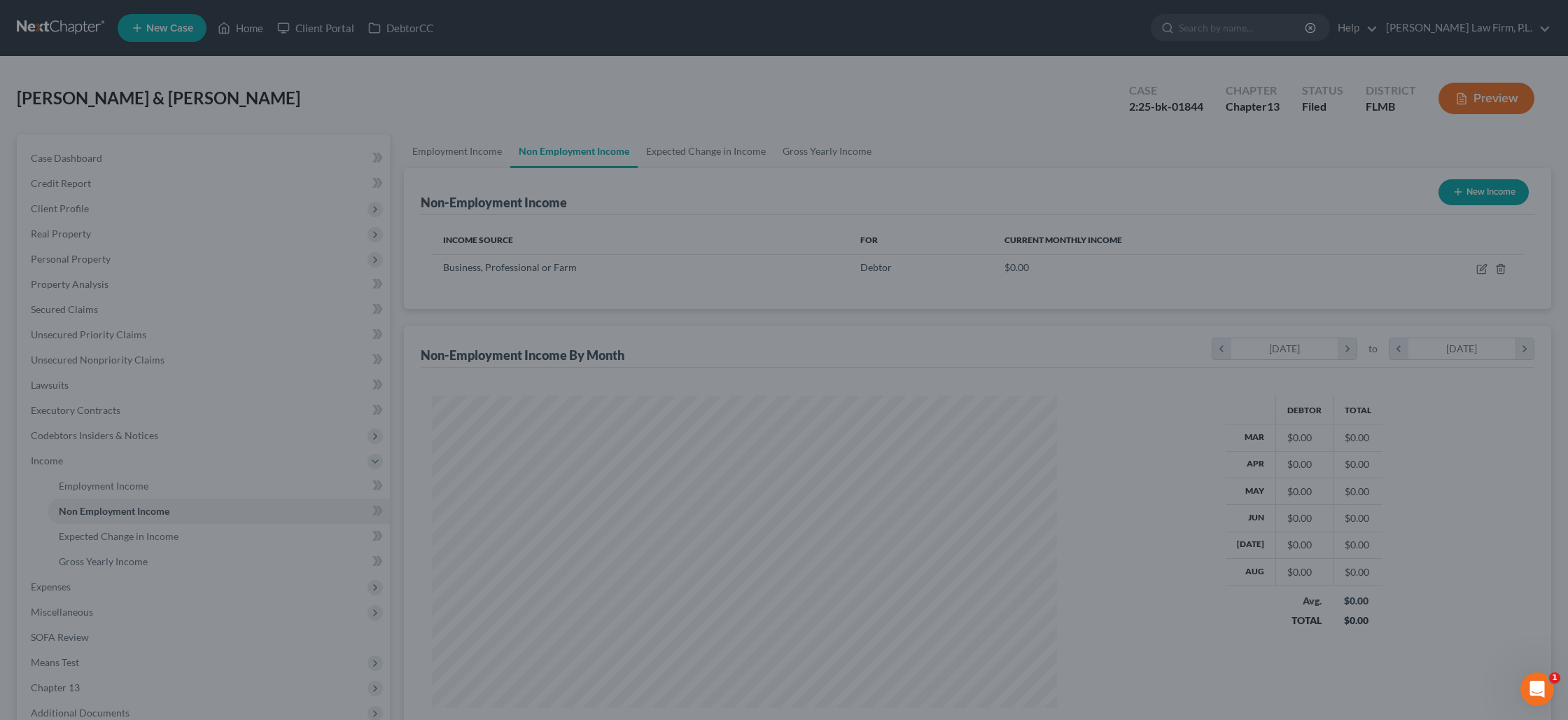
scroll to position [313, 652]
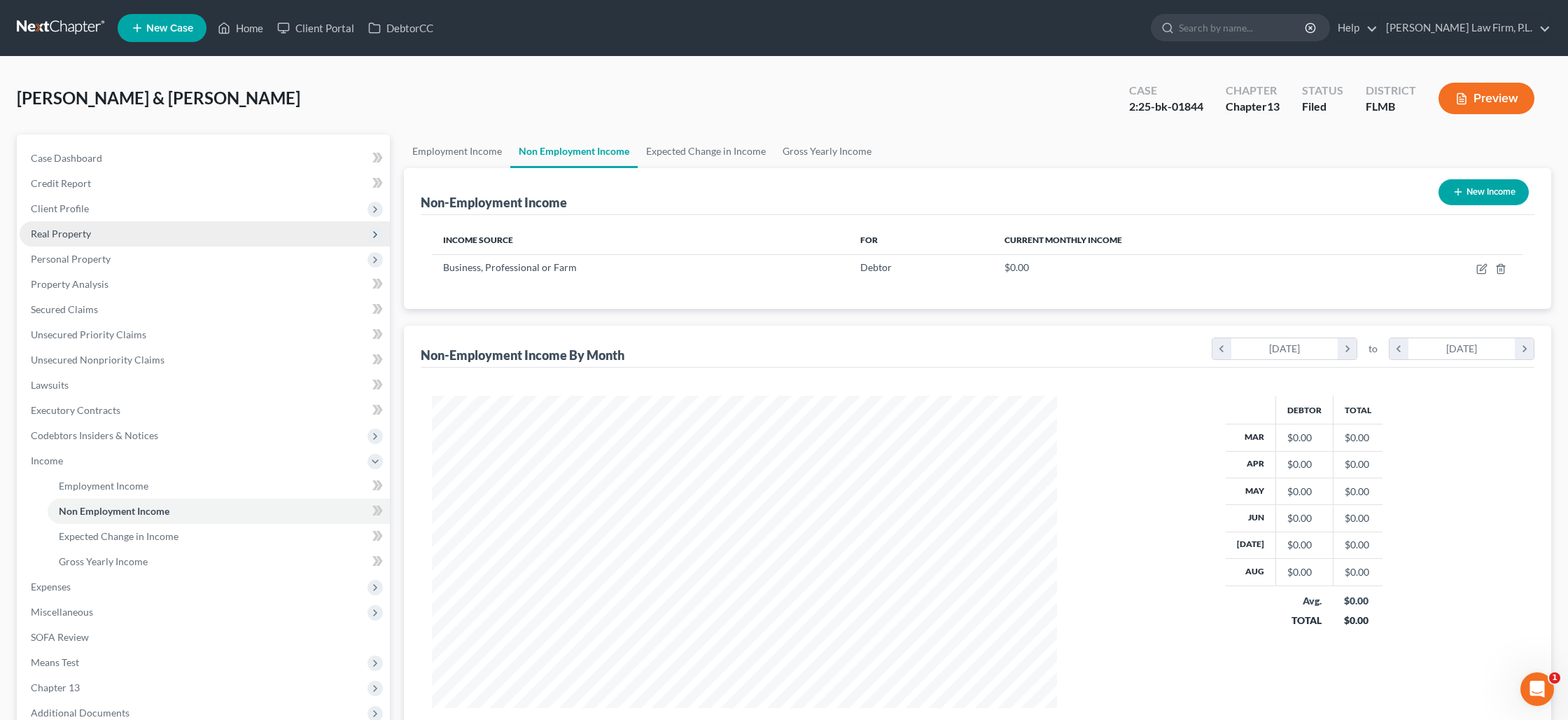
click at [104, 233] on span "Real Property" at bounding box center [204, 233] width 370 height 25
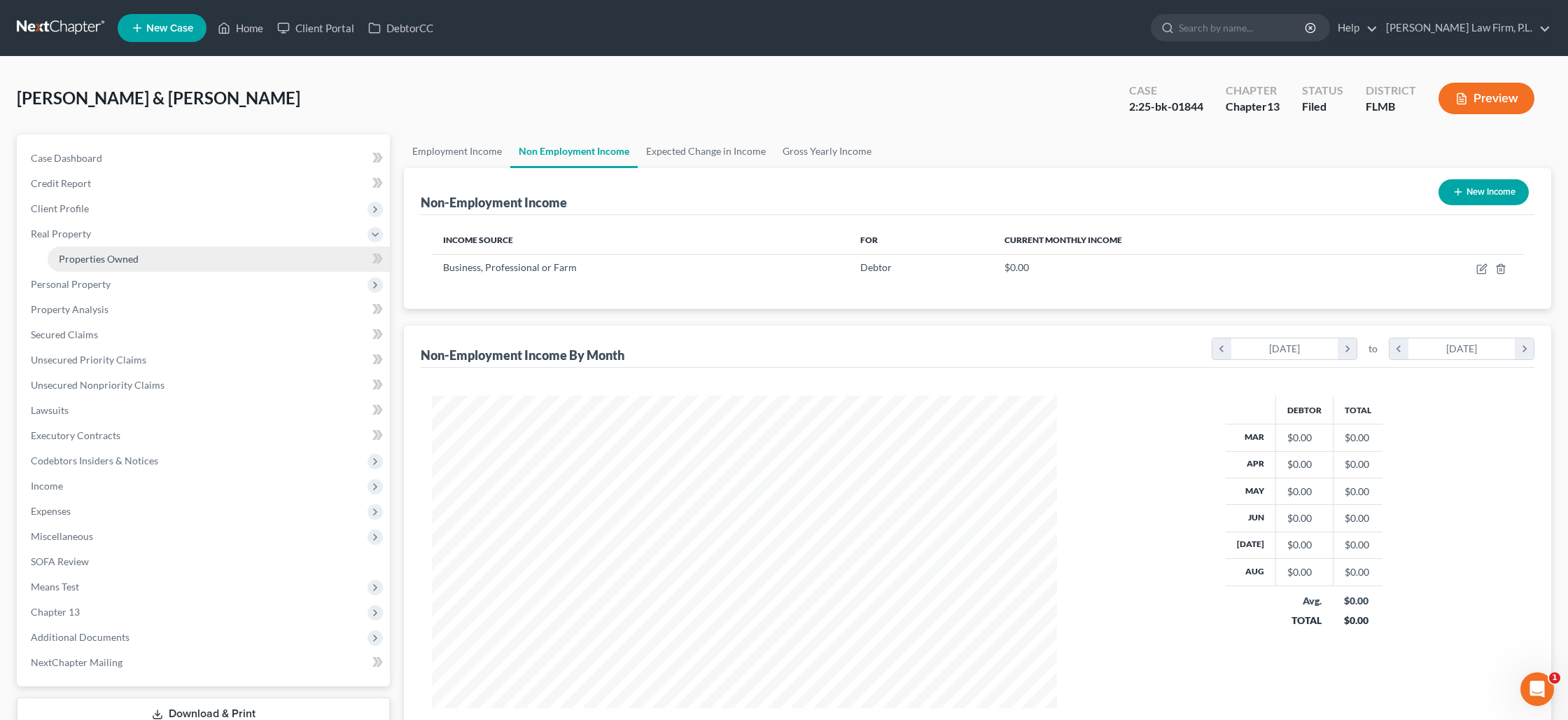
click at [109, 256] on span "Properties Owned" at bounding box center [98, 258] width 80 height 12
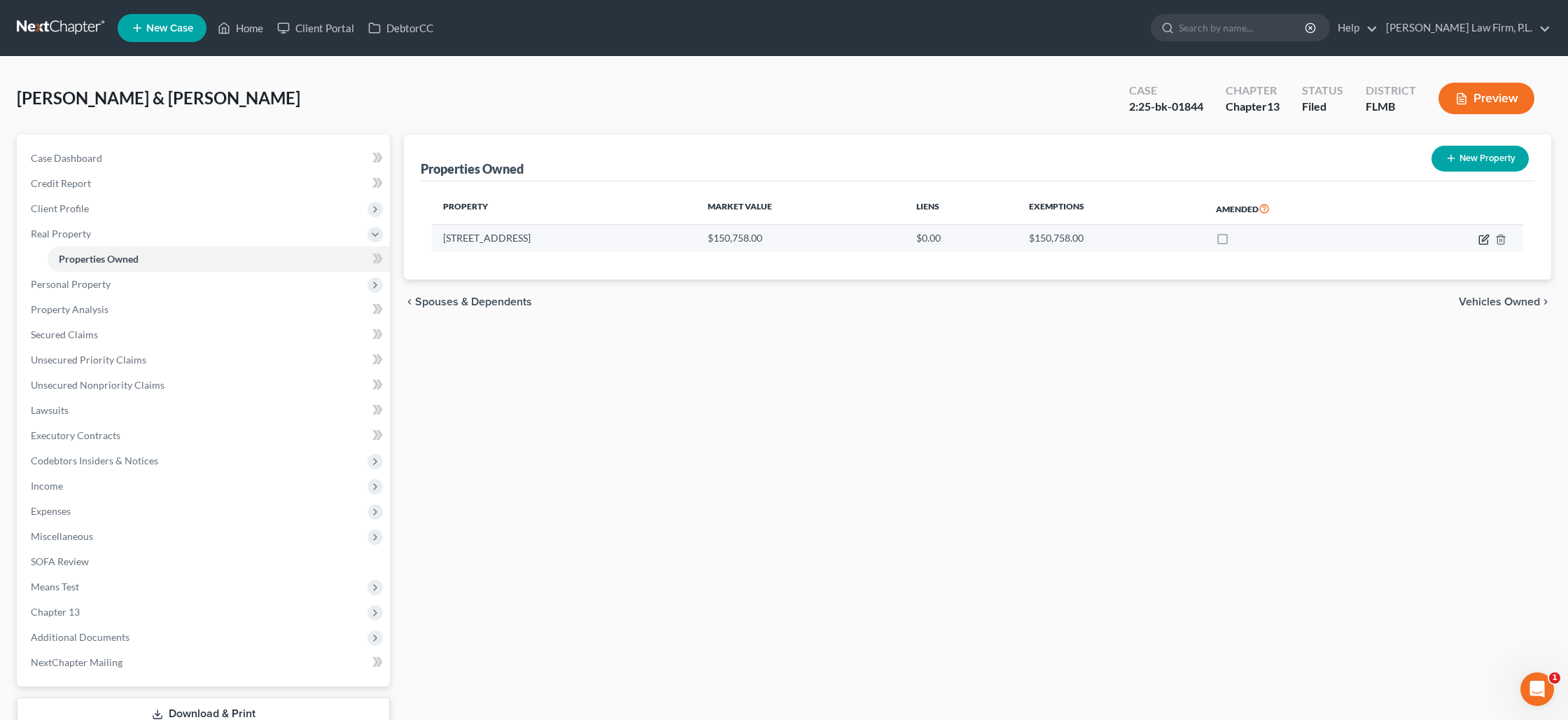
click at [1480, 238] on icon "button" at bounding box center [1484, 239] width 11 height 11
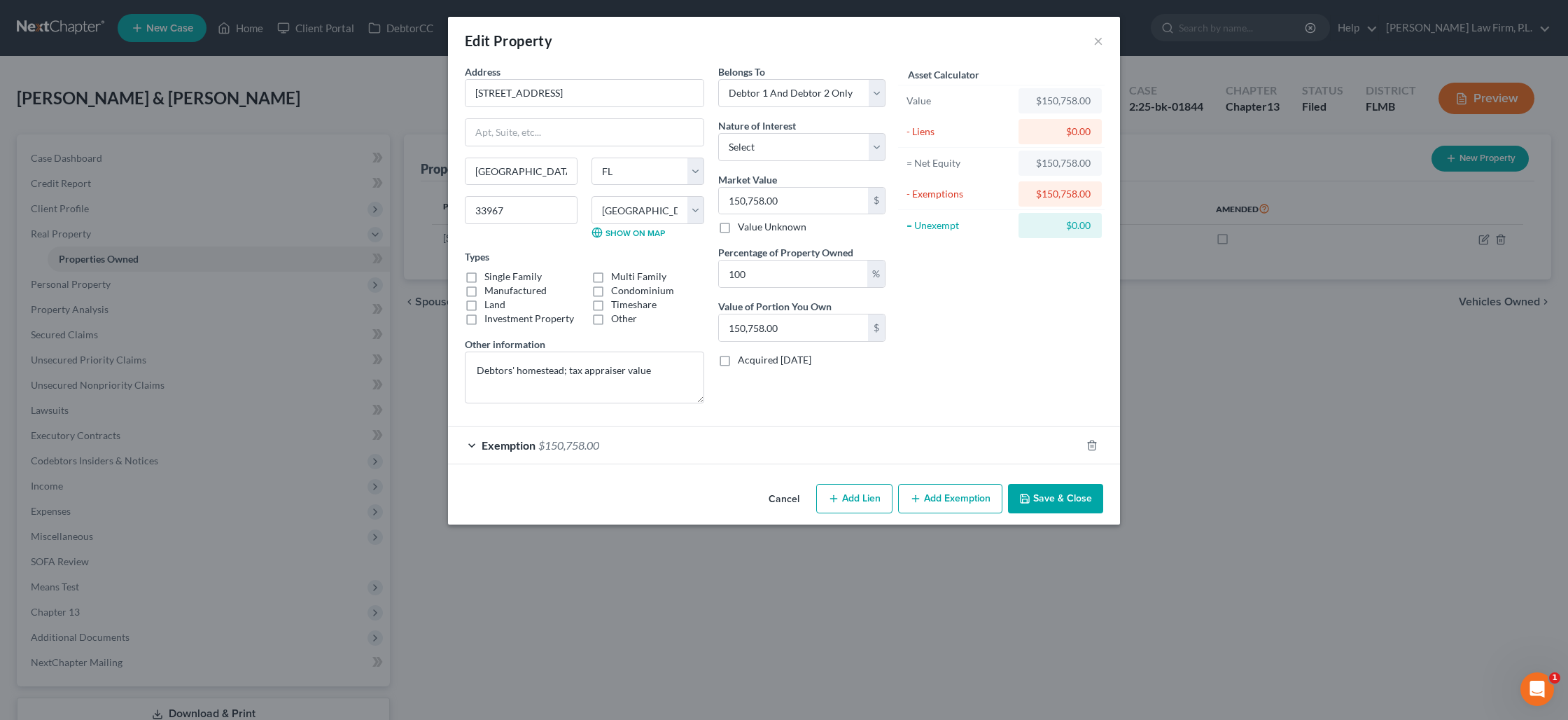
click at [999, 442] on div "Exemption $150,758.00" at bounding box center [765, 445] width 633 height 37
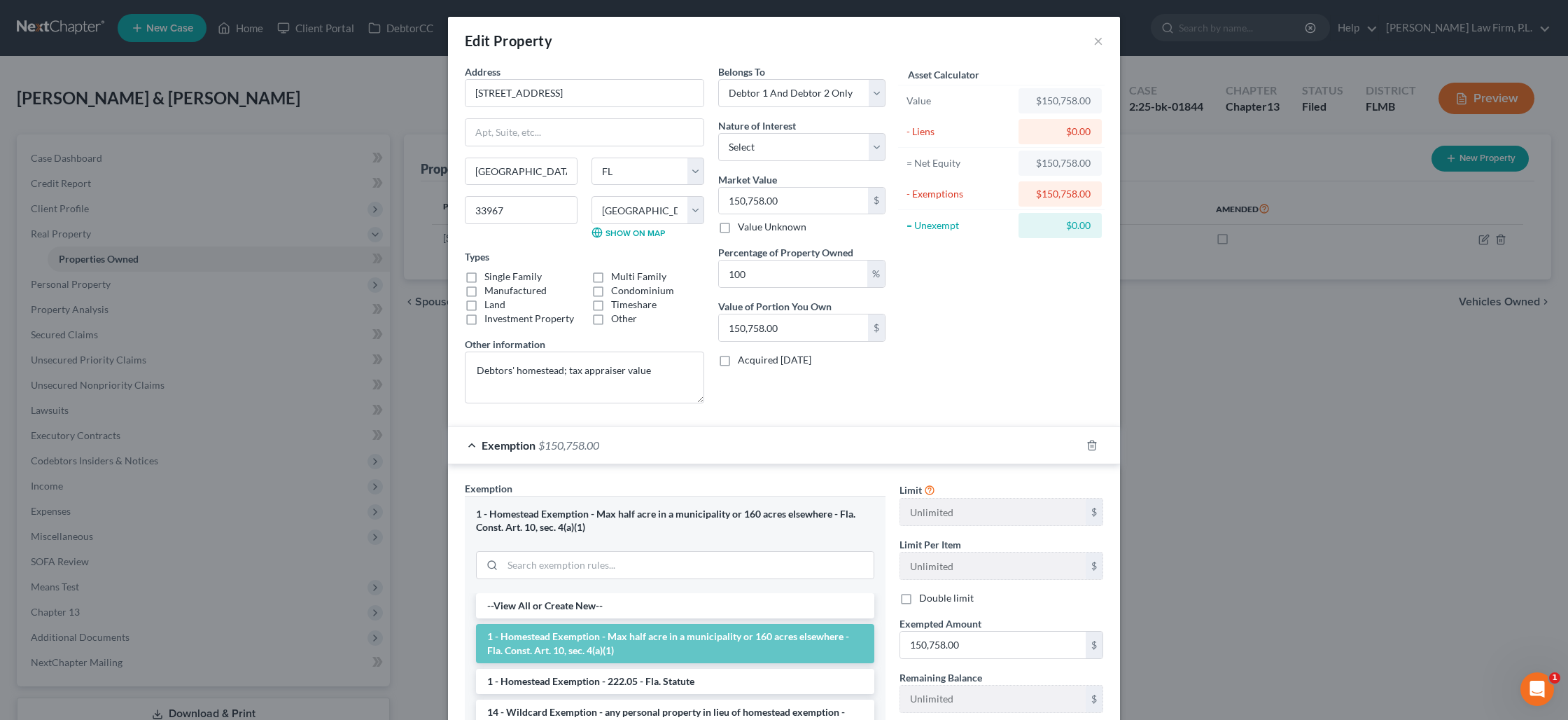
click at [1022, 399] on div "Asset Calculator Value $150,758.00 - Liens $0.00 = Net Equity $150,758.00 - Exe…" at bounding box center [1001, 238] width 218 height 350
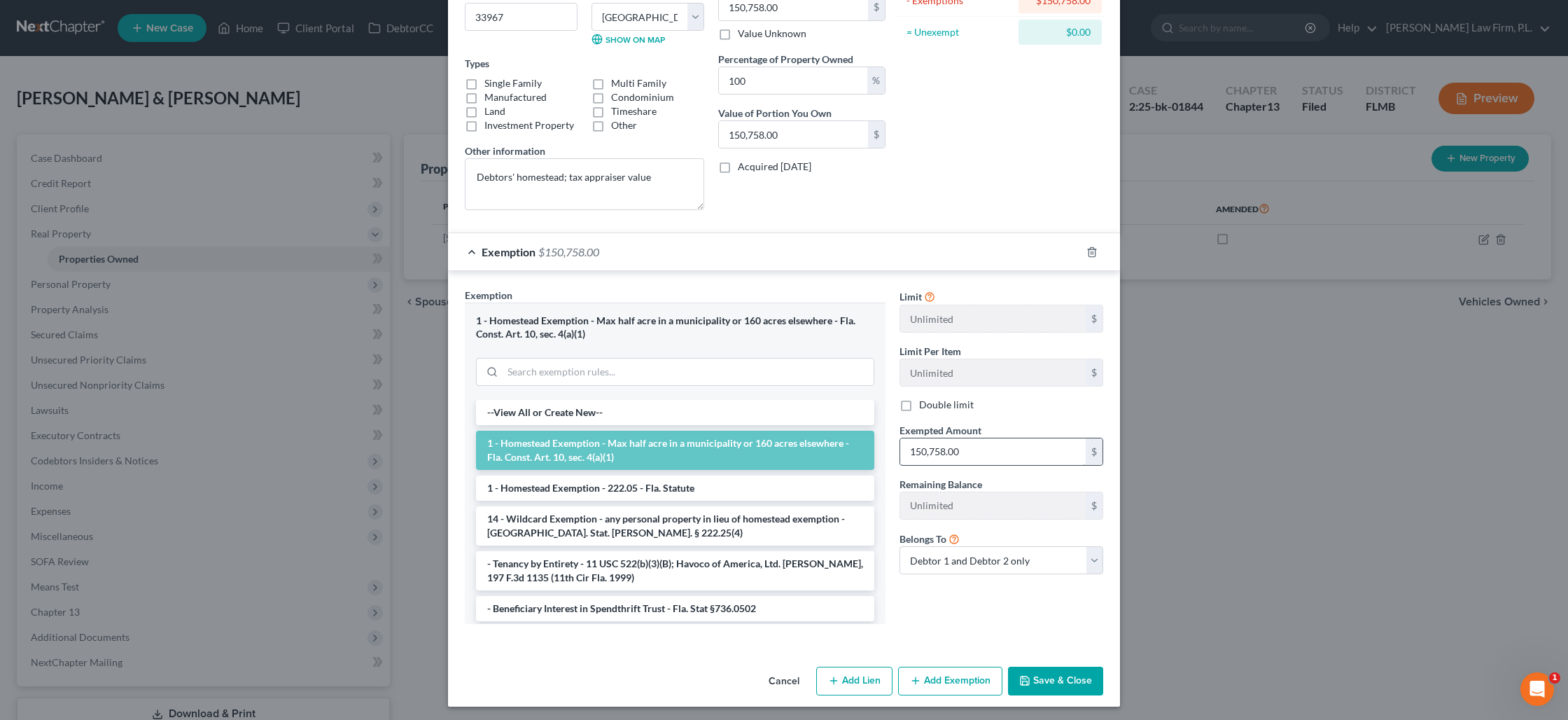
scroll to position [197, 0]
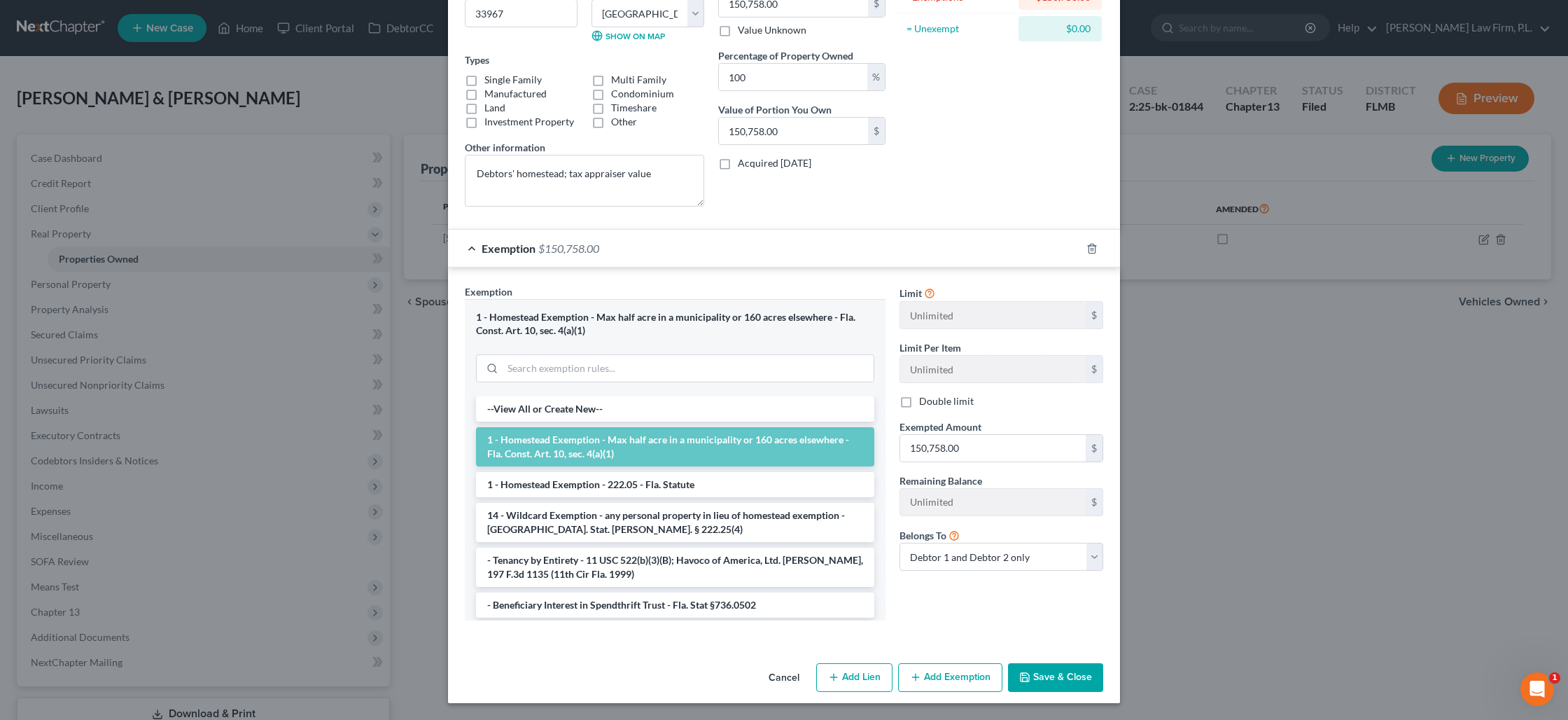
click at [1060, 679] on button "Save & Close" at bounding box center [1056, 678] width 96 height 30
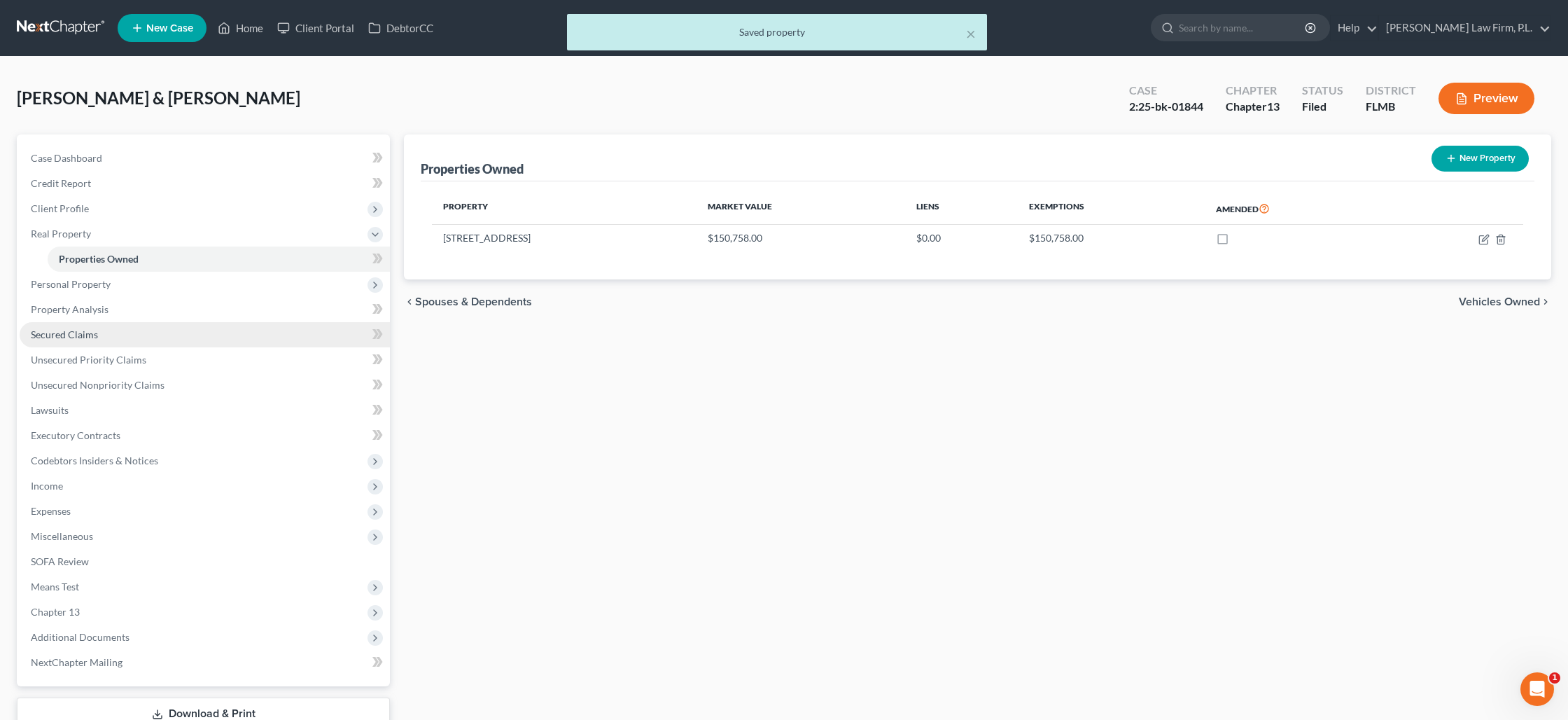
click at [124, 328] on link "Secured Claims" at bounding box center [204, 334] width 370 height 25
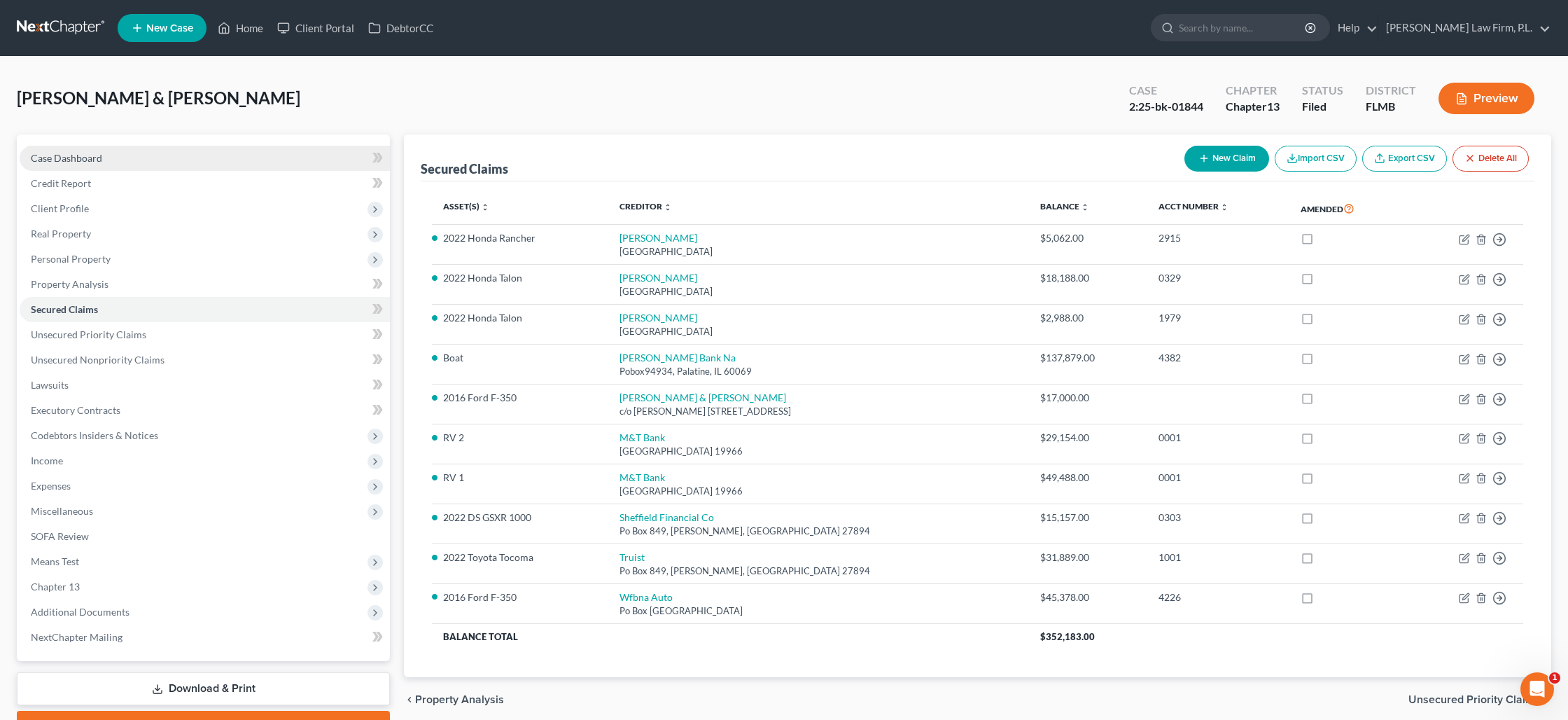
click at [75, 154] on span "Case Dashboard" at bounding box center [66, 158] width 71 height 12
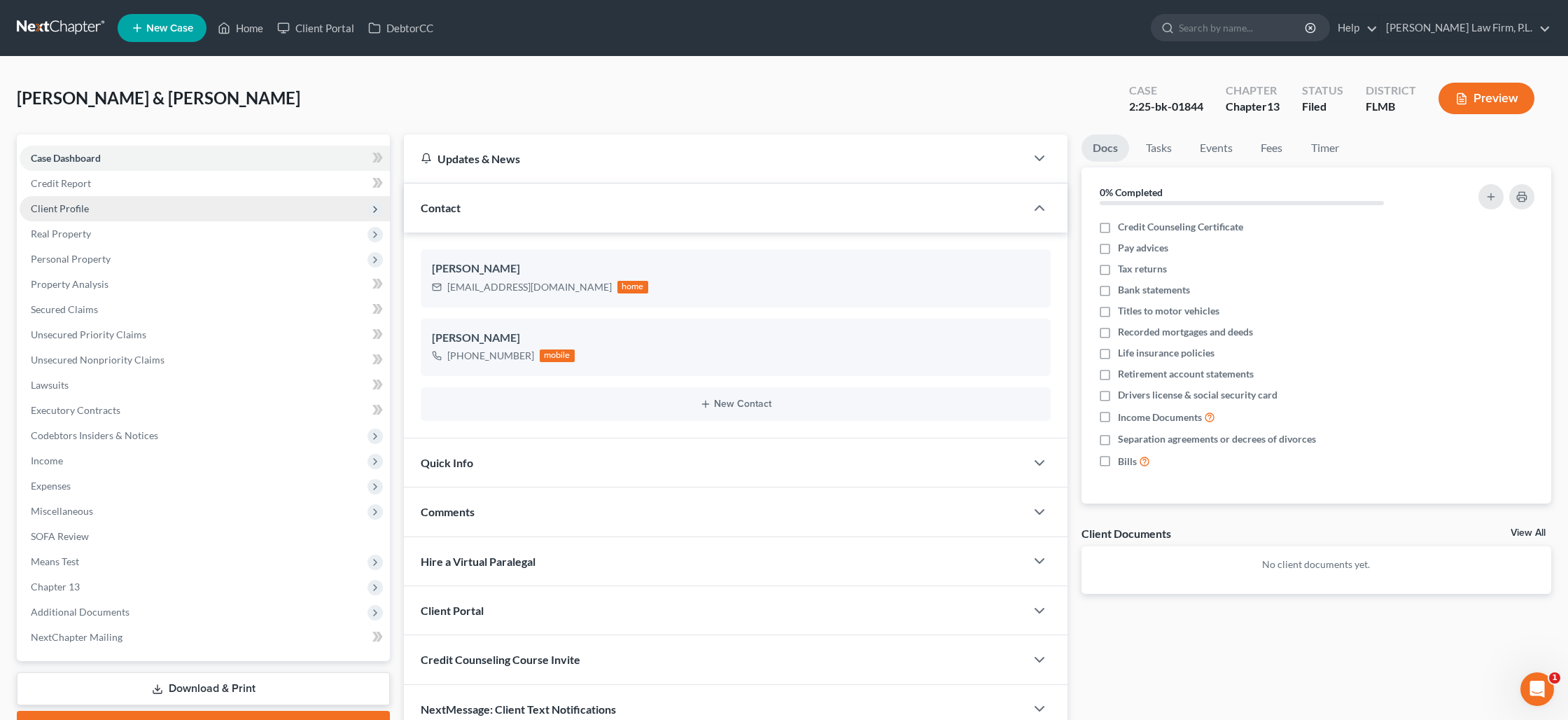
click at [83, 206] on span "Client Profile" at bounding box center [59, 208] width 58 height 12
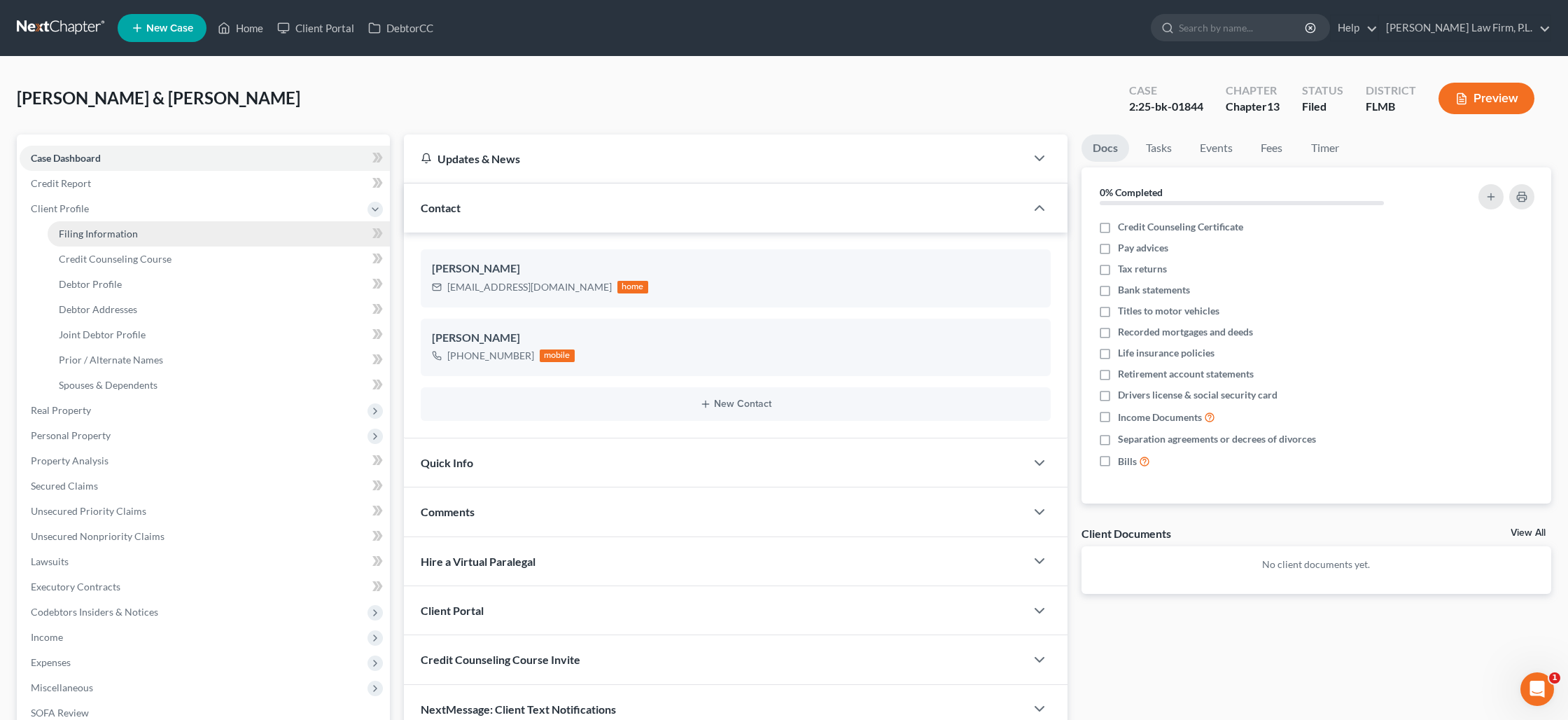
click at [107, 238] on span "Filing Information" at bounding box center [97, 233] width 79 height 12
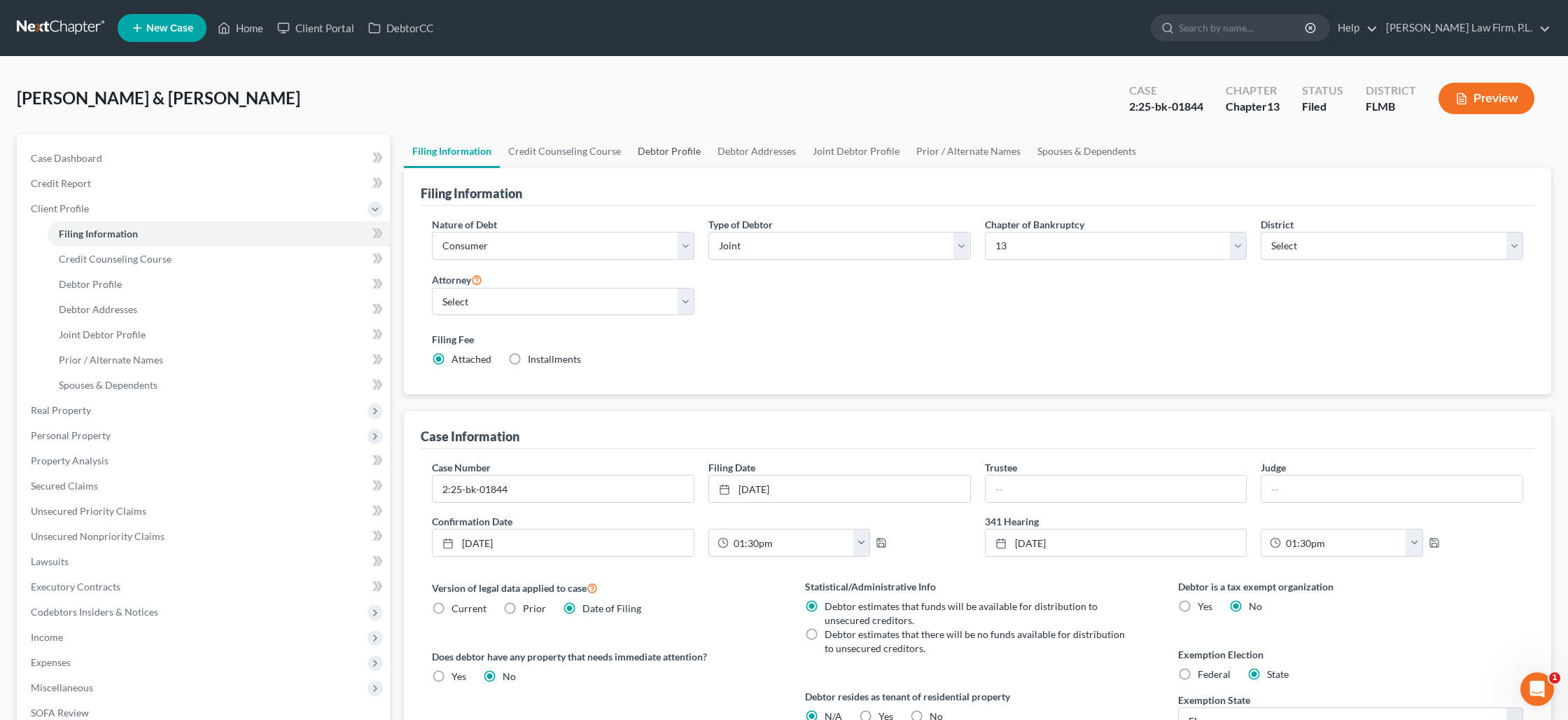
click at [662, 152] on link "Debtor Profile" at bounding box center [669, 151] width 80 height 33
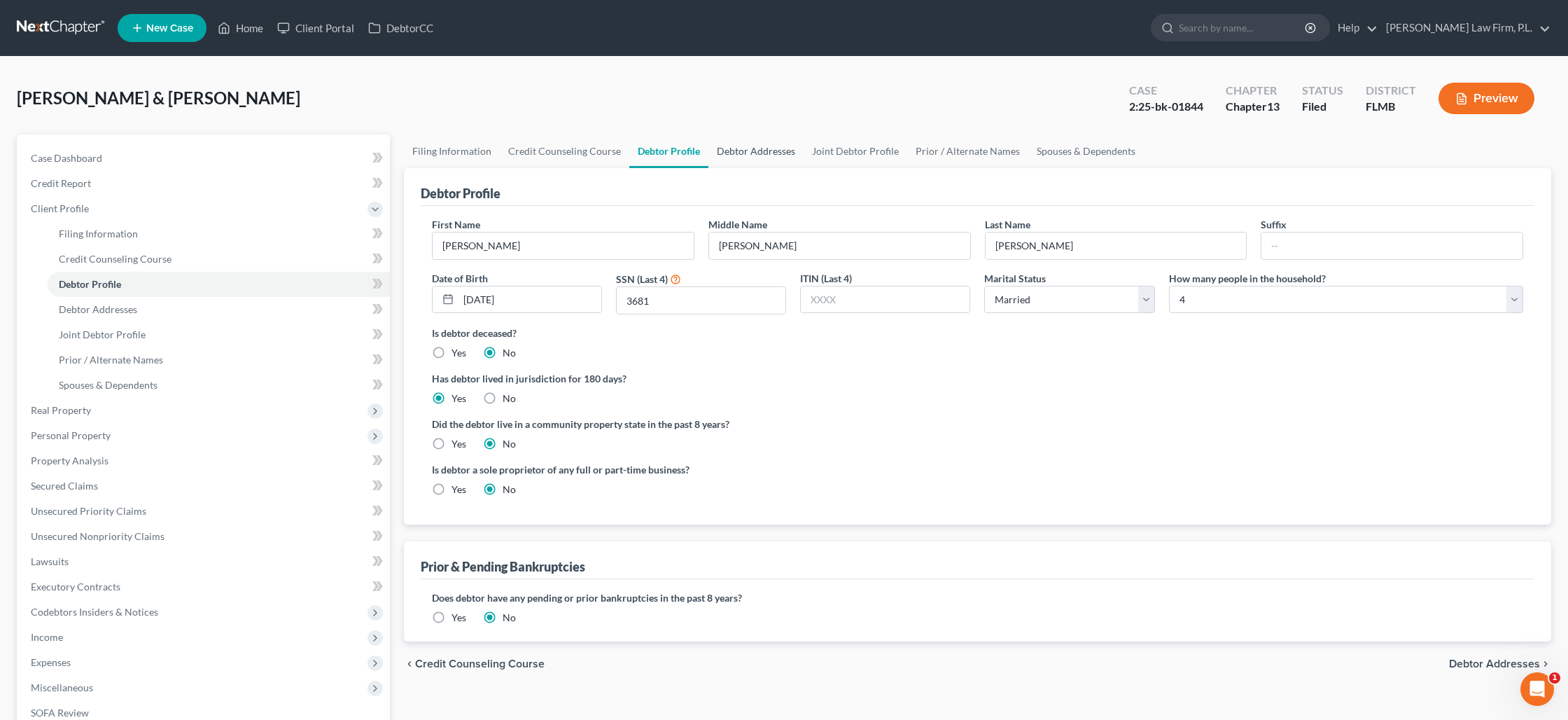
click at [734, 152] on link "Debtor Addresses" at bounding box center [756, 151] width 96 height 33
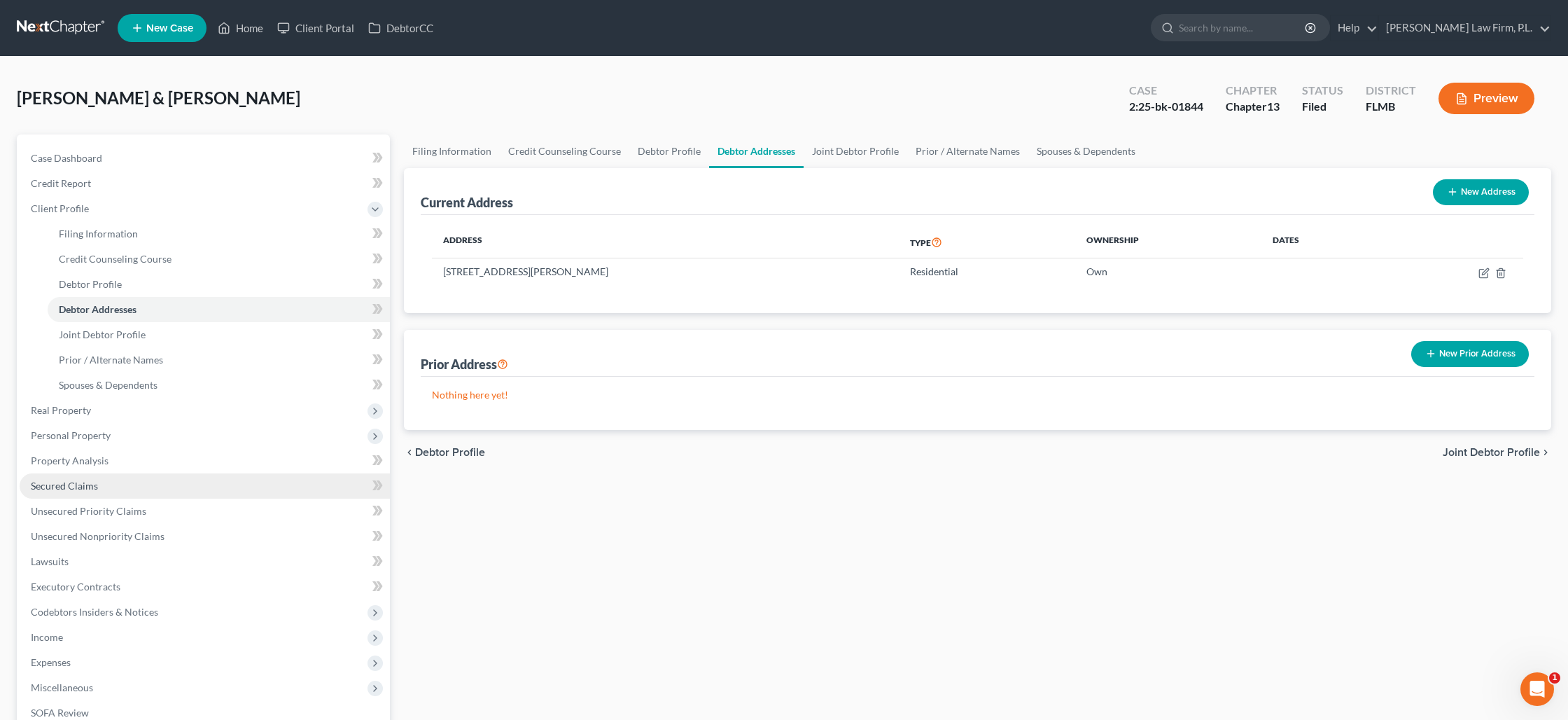
click at [95, 486] on span "Secured Claims" at bounding box center [64, 485] width 67 height 12
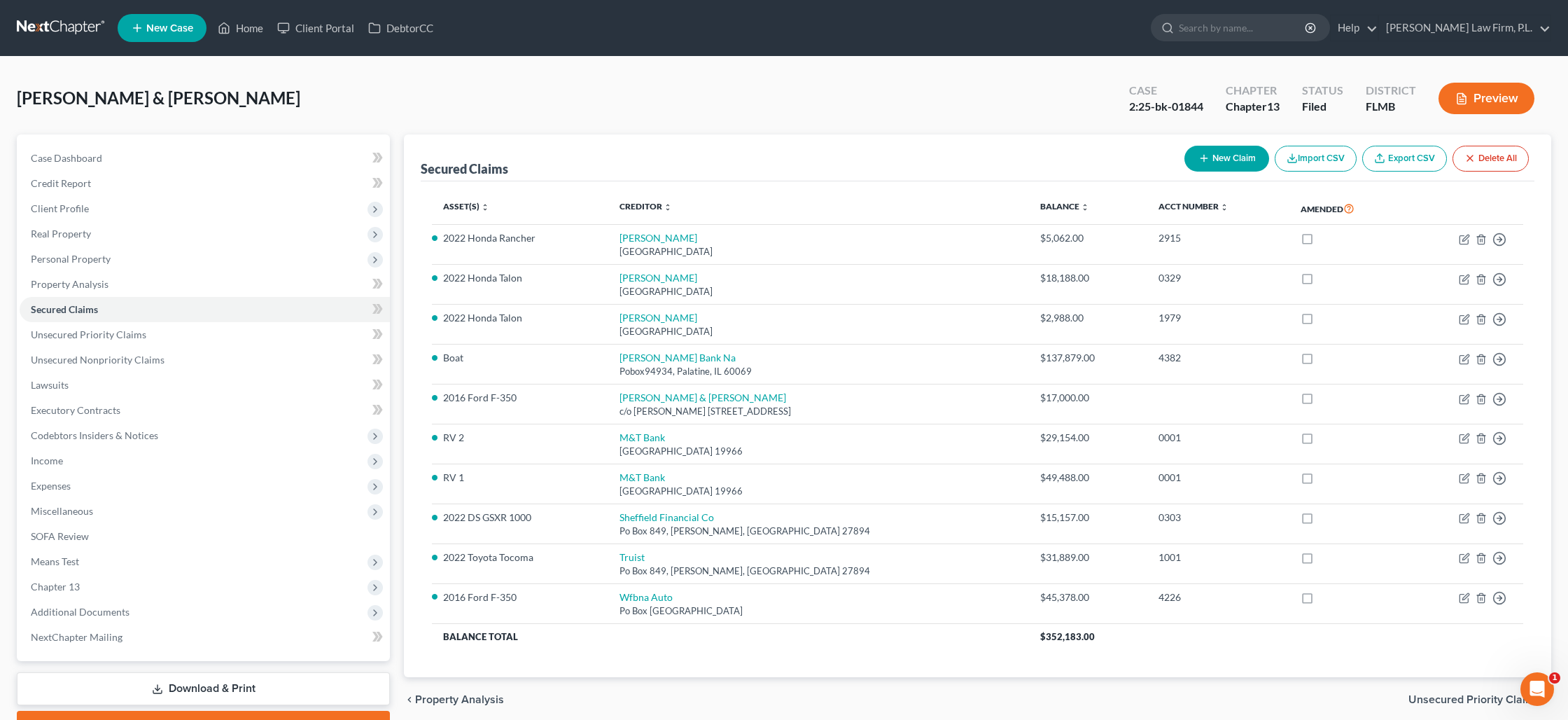
click at [1230, 157] on button "New Claim" at bounding box center [1227, 159] width 84 height 26
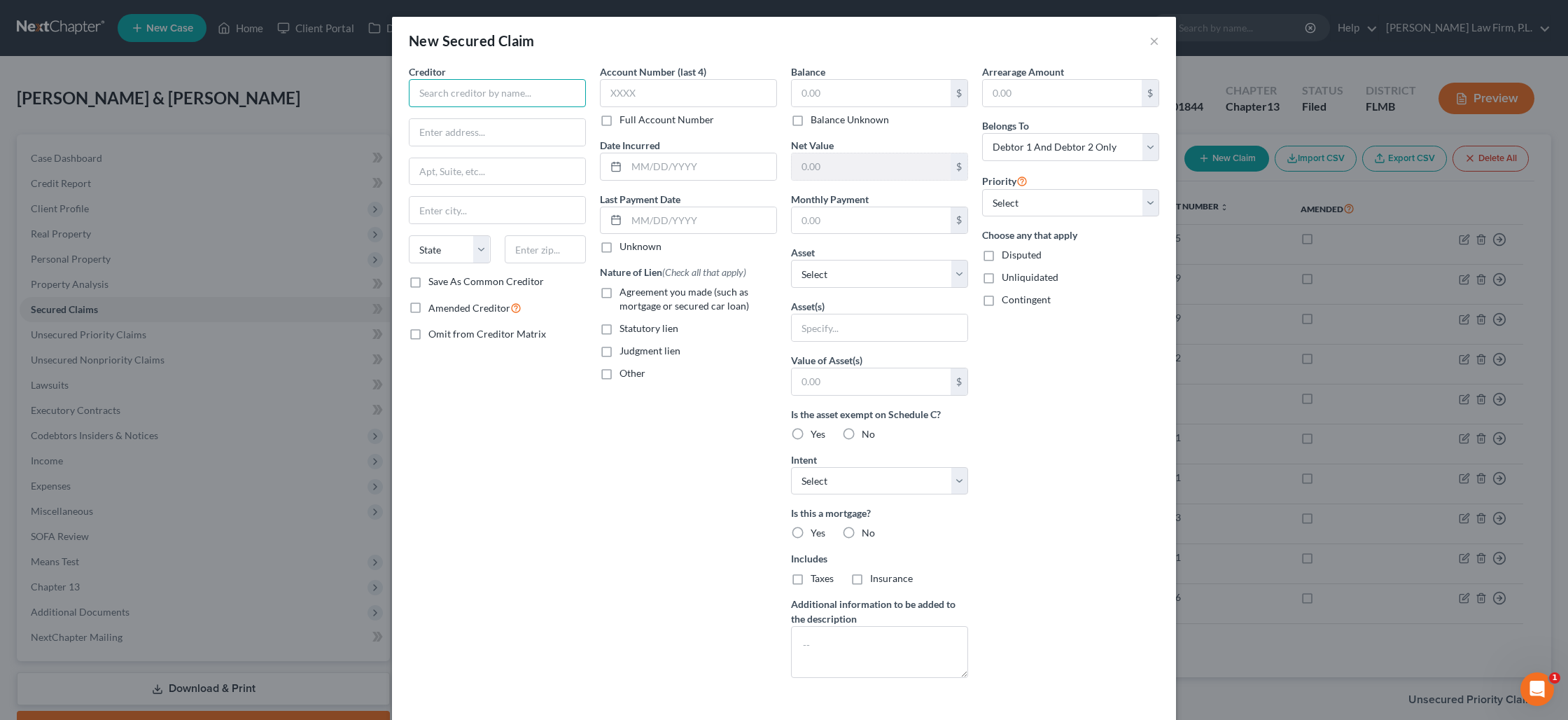
click at [524, 96] on input "text" at bounding box center [497, 93] width 177 height 28
click at [819, 96] on input "text" at bounding box center [870, 93] width 159 height 27
click at [832, 215] on input "text" at bounding box center [870, 220] width 159 height 27
click at [868, 275] on select "Select Other Multiple Assets 2022 DS GSXR 1000 - $15000.0 2007 Ford Mustang - $…" at bounding box center [880, 274] width 177 height 28
click at [791, 260] on select "Select Other Multiple Assets 2022 DS GSXR 1000 - $15000.0 2007 Ford Mustang - $…" at bounding box center [880, 274] width 177 height 28
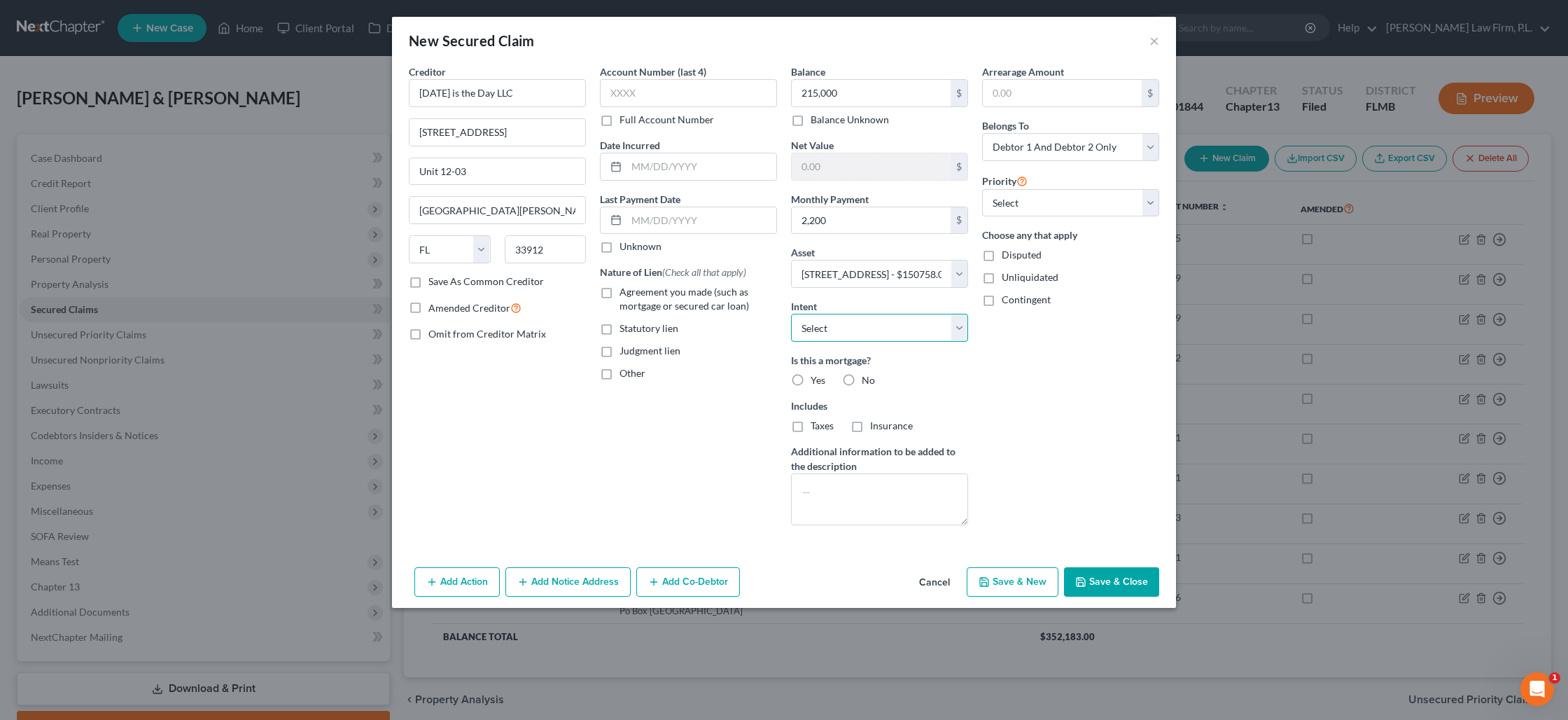
click at [854, 322] on select "Select Surrender Redeem Reaffirm Avoid Other" at bounding box center [880, 328] width 177 height 28
click at [791, 314] on select "Select Surrender Redeem Reaffirm Avoid Other" at bounding box center [880, 328] width 177 height 28
click at [1022, 207] on select "Select 1st 2nd 3rd 4th 5th 6th 7th 8th 9th 10th 11th 12th 13th 14th 15th 16th 1…" at bounding box center [1071, 203] width 177 height 28
click at [983, 189] on select "Select 1st 2nd 3rd 4th 5th 6th 7th 8th 9th 10th 11th 12th 13th 14th 15th 16th 1…" at bounding box center [1071, 203] width 177 height 28
click at [862, 377] on label "No" at bounding box center [868, 379] width 13 height 14
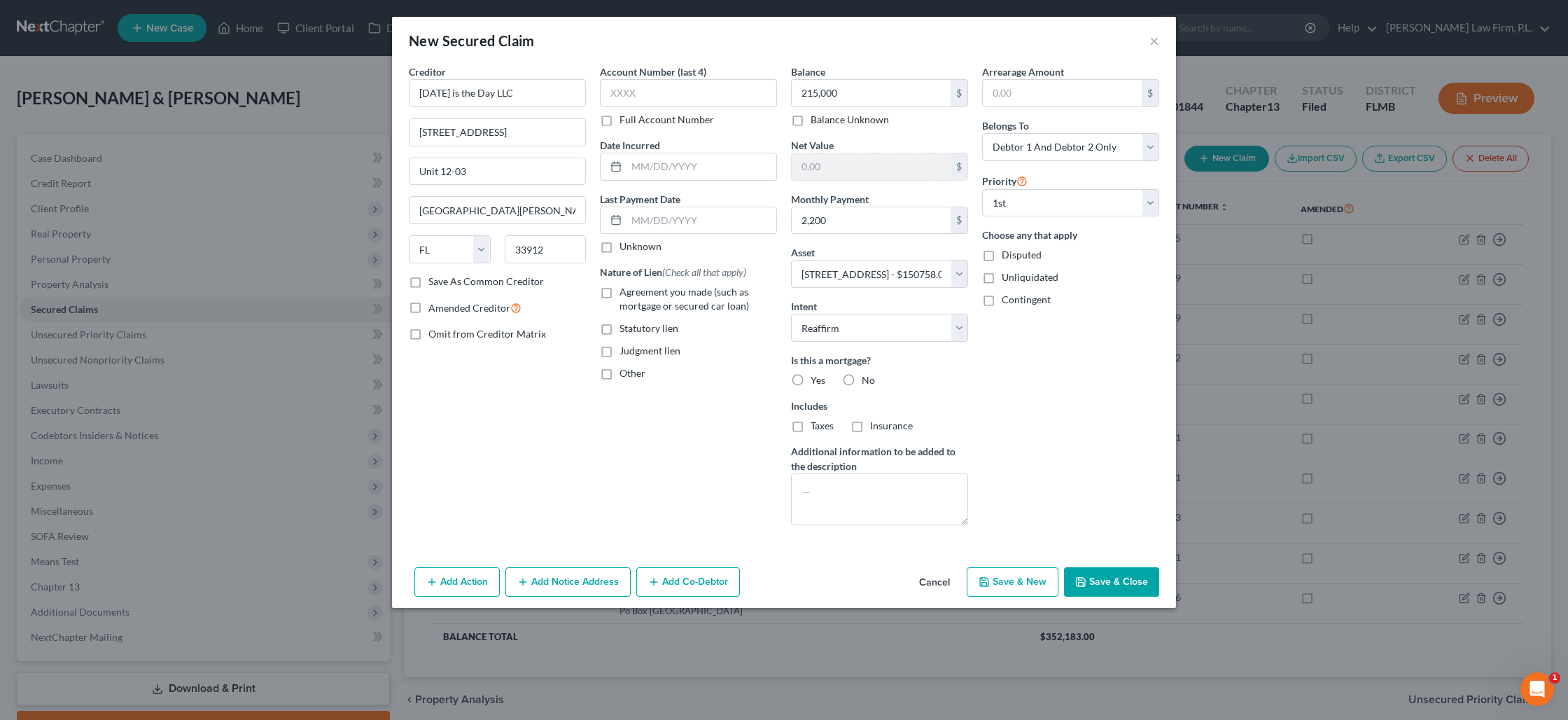
click at [868, 377] on input "No" at bounding box center [872, 378] width 9 height 9
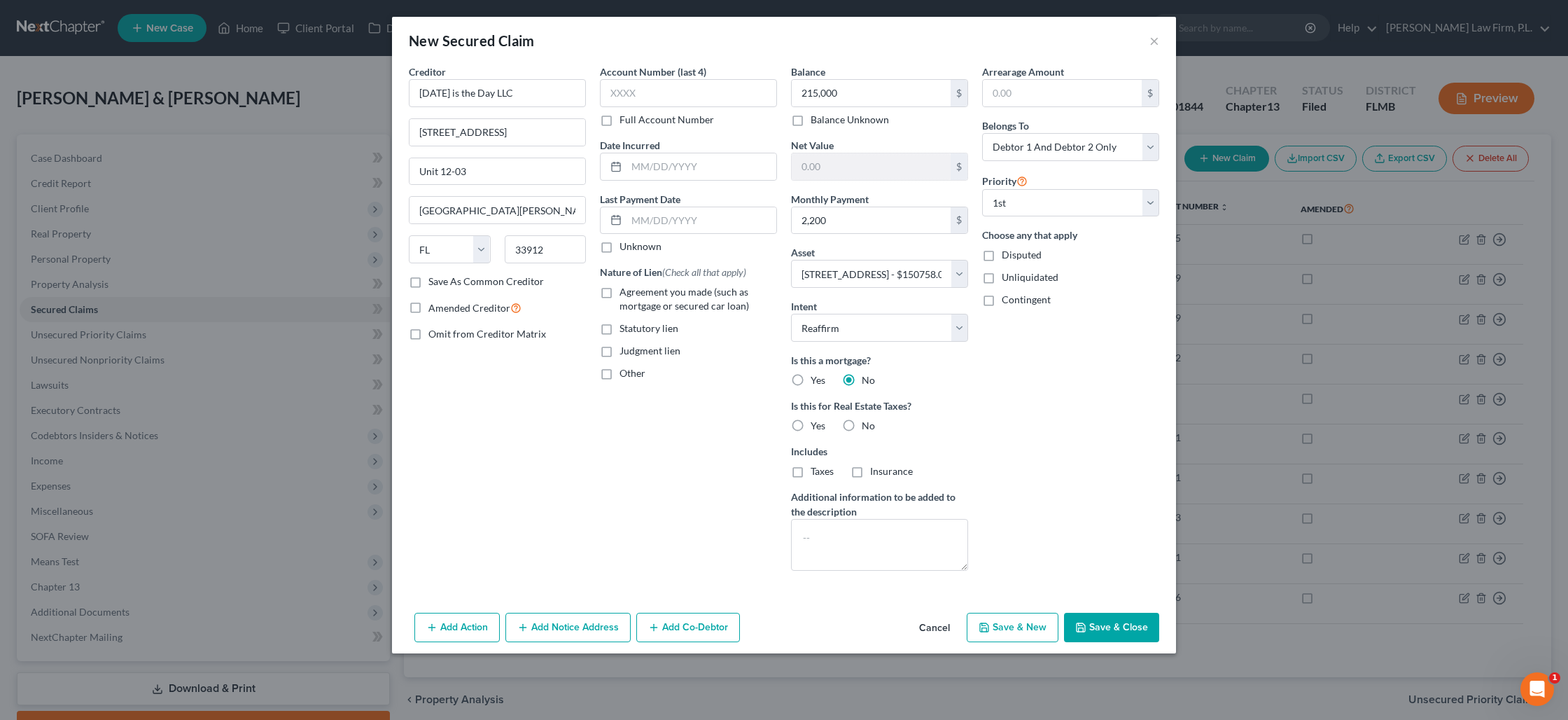
click at [862, 423] on label "No" at bounding box center [868, 425] width 13 height 14
click at [868, 423] on input "No" at bounding box center [872, 423] width 9 height 9
click at [811, 380] on label "Yes" at bounding box center [818, 379] width 15 height 14
click at [816, 380] on input "Yes" at bounding box center [821, 378] width 9 height 9
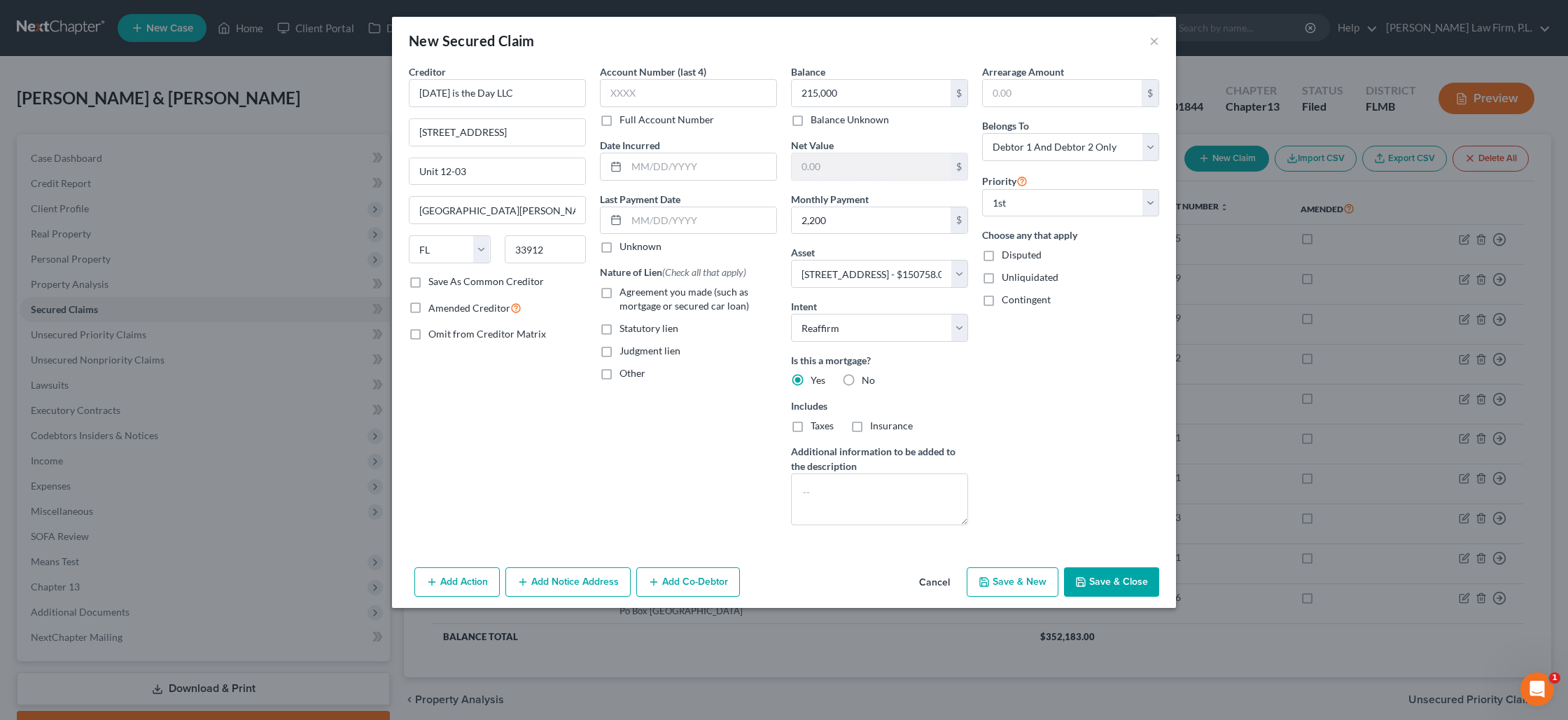
click at [811, 426] on label "Taxes" at bounding box center [822, 425] width 23 height 14
click at [816, 426] on input "Taxes" at bounding box center [821, 423] width 9 height 9
click at [815, 479] on textarea at bounding box center [880, 499] width 177 height 52
click at [661, 221] on input "text" at bounding box center [700, 220] width 149 height 27
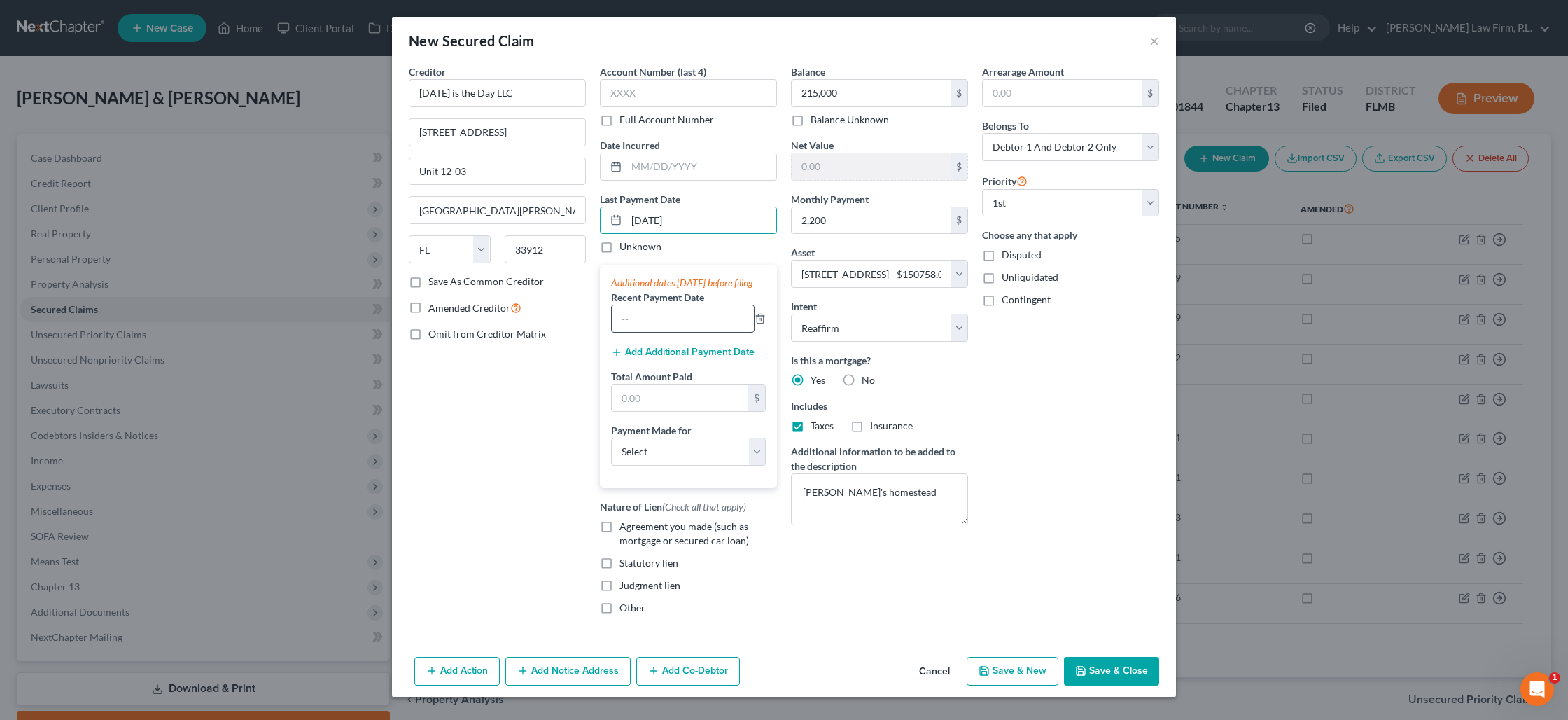
click at [651, 332] on input "text" at bounding box center [682, 318] width 142 height 27
click at [654, 358] on button "Add Additional Payment Date" at bounding box center [683, 352] width 144 height 11
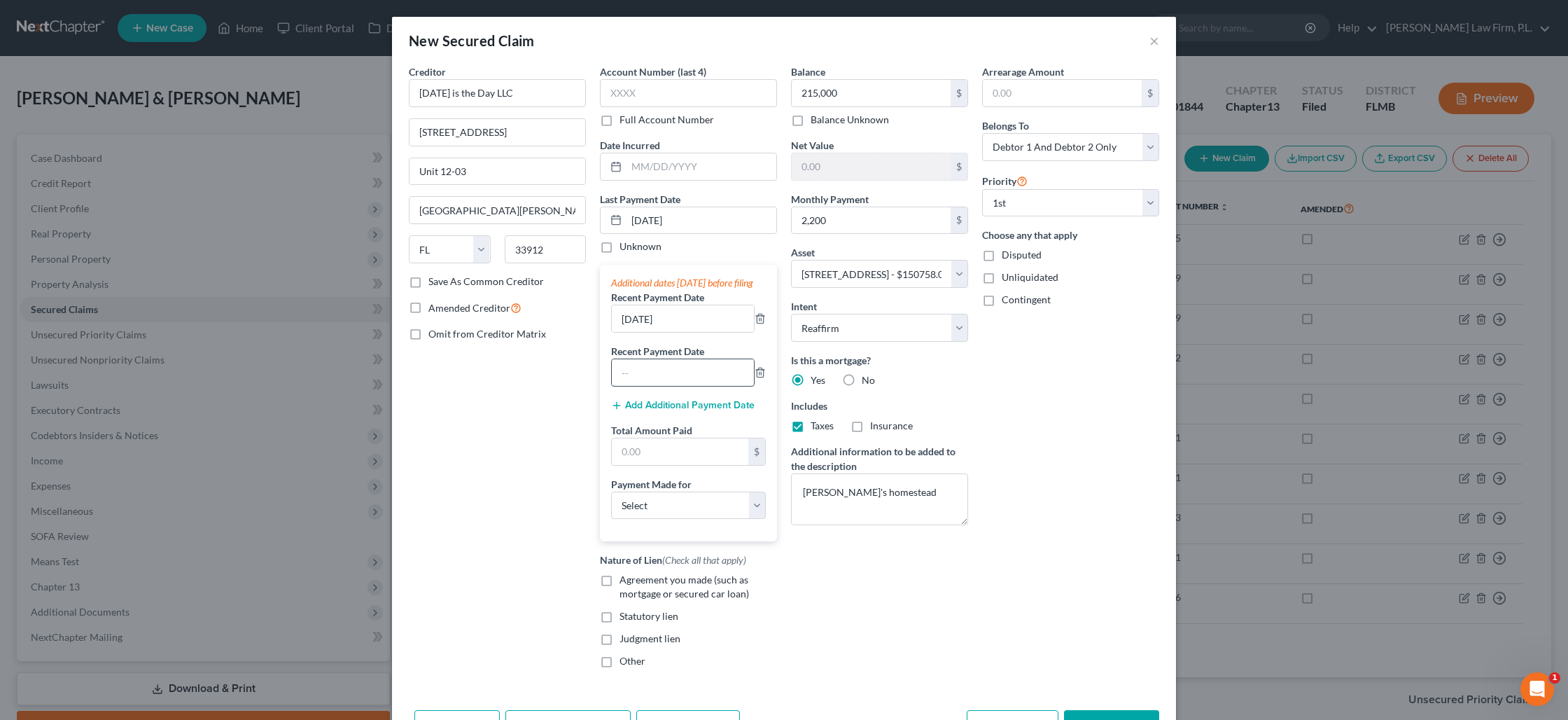
click at [649, 380] on input "text" at bounding box center [682, 372] width 142 height 27
click at [660, 459] on input "text" at bounding box center [679, 451] width 136 height 27
click at [683, 520] on select "Select Car Credit Card Loan Repayment Mortgage Other Suppliers Or Vendors" at bounding box center [688, 506] width 155 height 28
click at [611, 505] on select "Select Car Credit Card Loan Repayment Mortgage Other Suppliers Or Vendors" at bounding box center [688, 506] width 155 height 28
drag, startPoint x: 609, startPoint y: 593, endPoint x: 625, endPoint y: 590, distance: 16.3
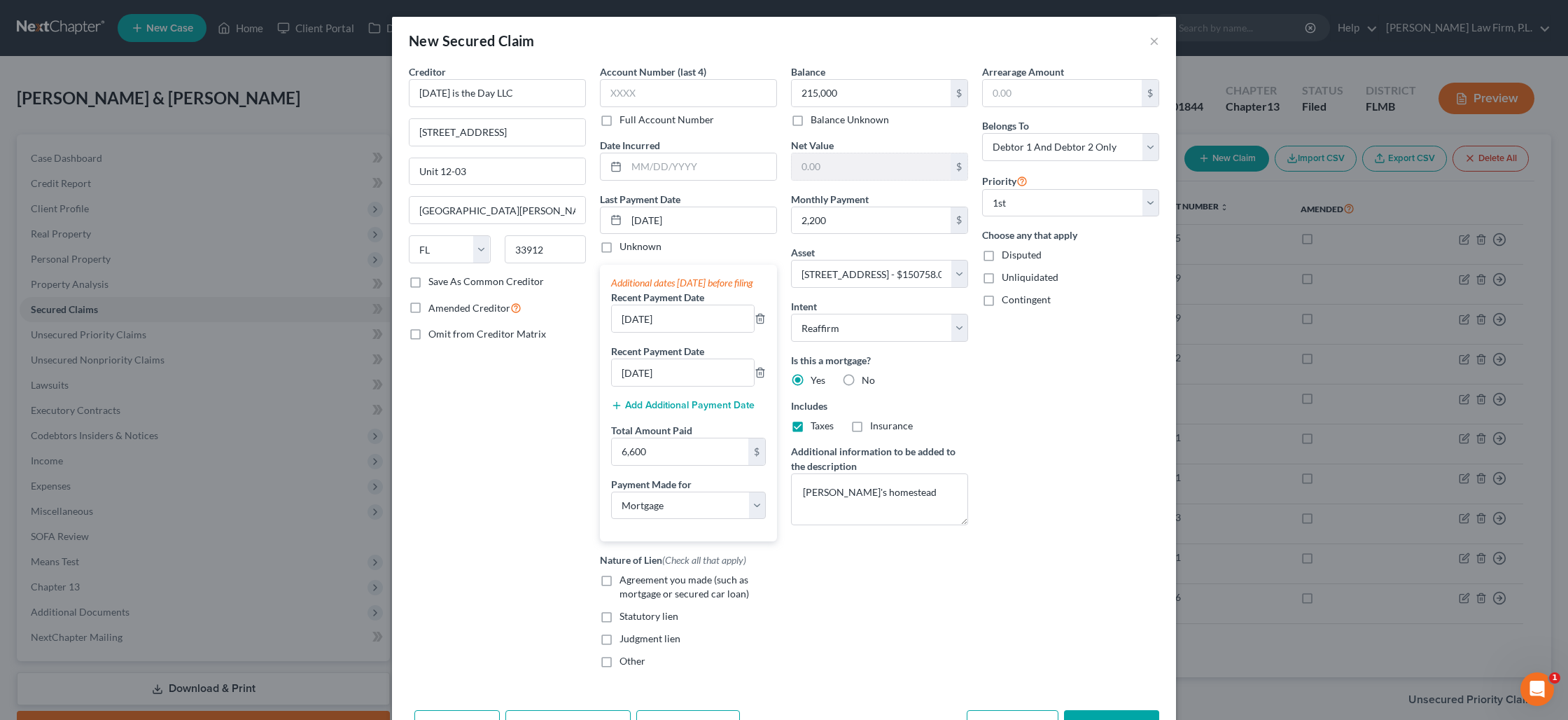
click at [620, 593] on label "Agreement you made (such as mortgage or secured car loan)" at bounding box center [699, 586] width 158 height 28
click at [625, 582] on input "Agreement you made (such as mortgage or secured car loan)" at bounding box center [630, 577] width 9 height 9
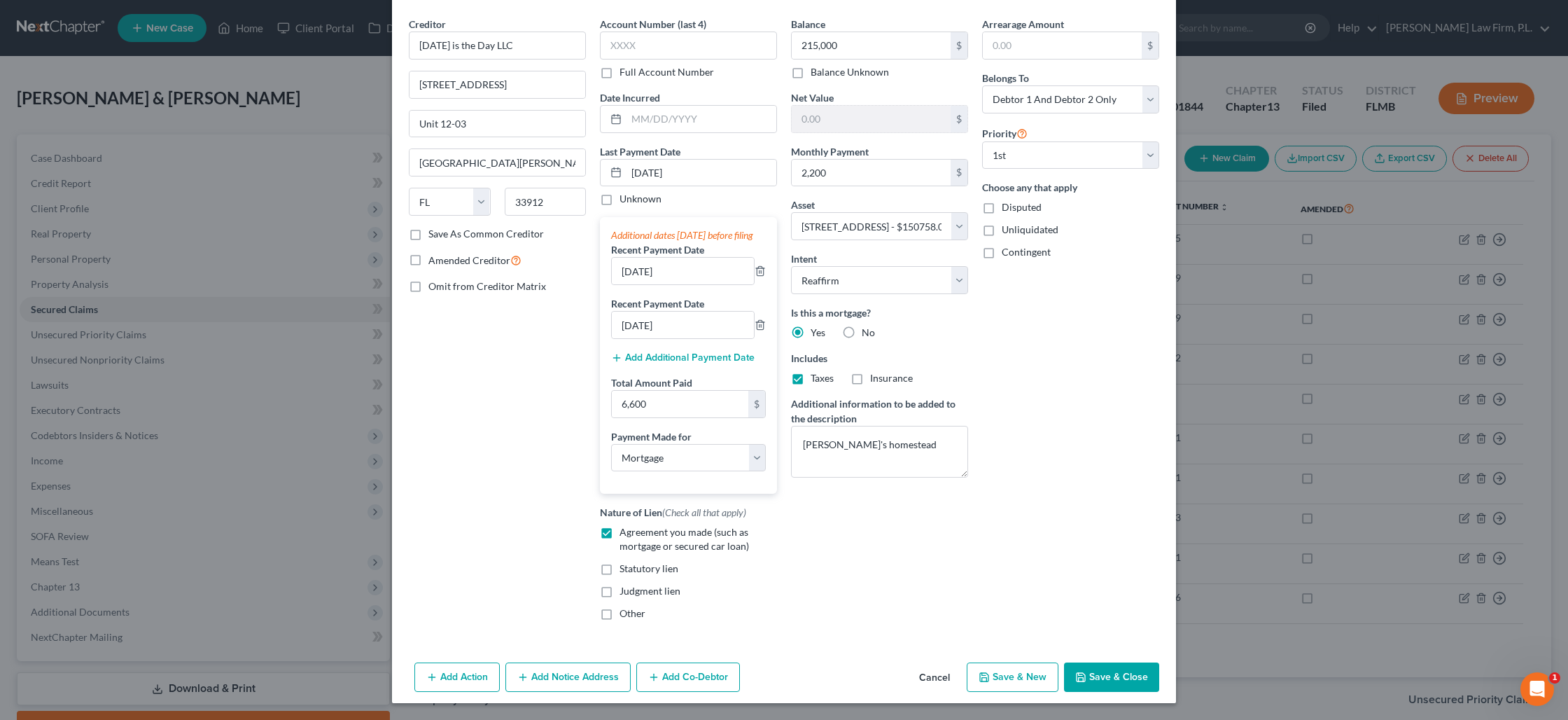
click at [1103, 669] on button "Save & Close" at bounding box center [1112, 677] width 96 height 30
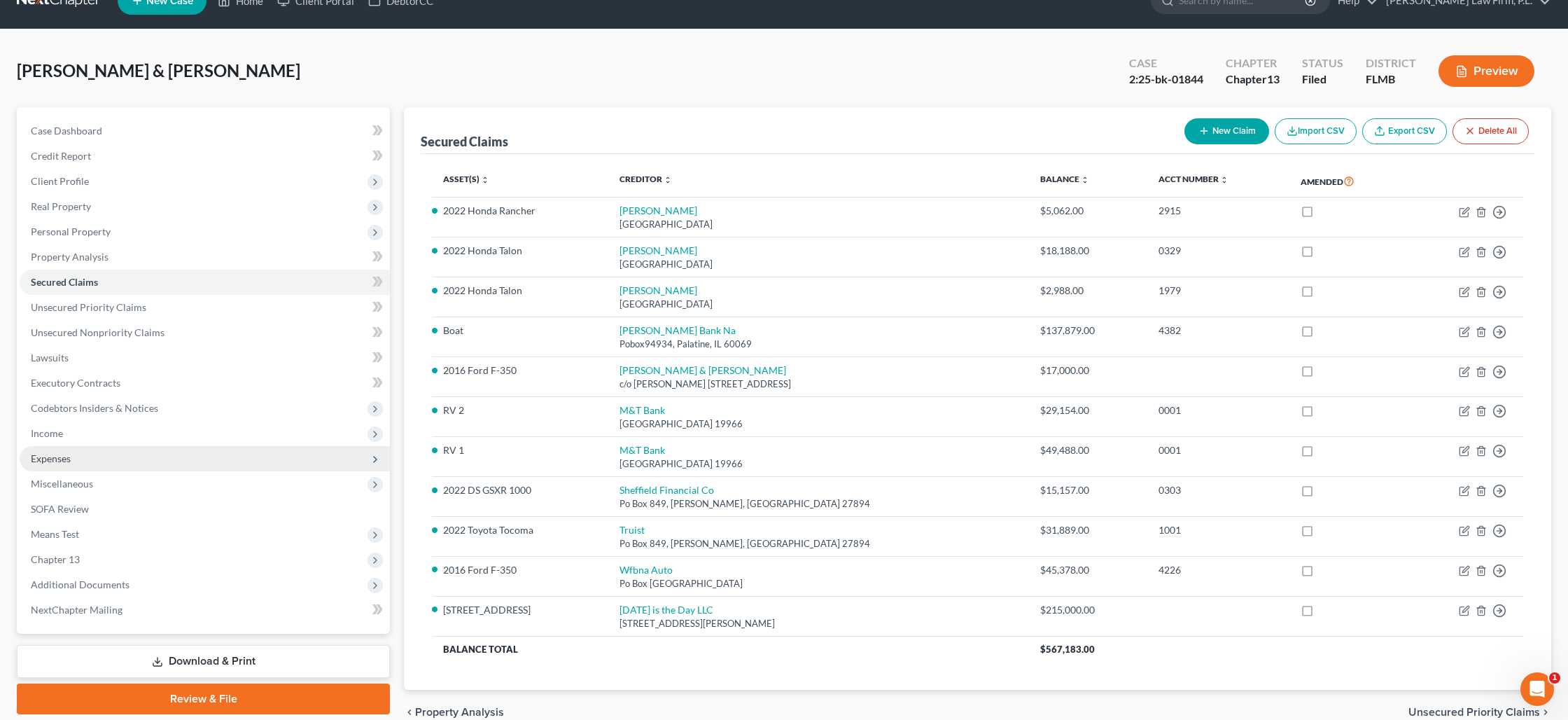
scroll to position [29, 0]
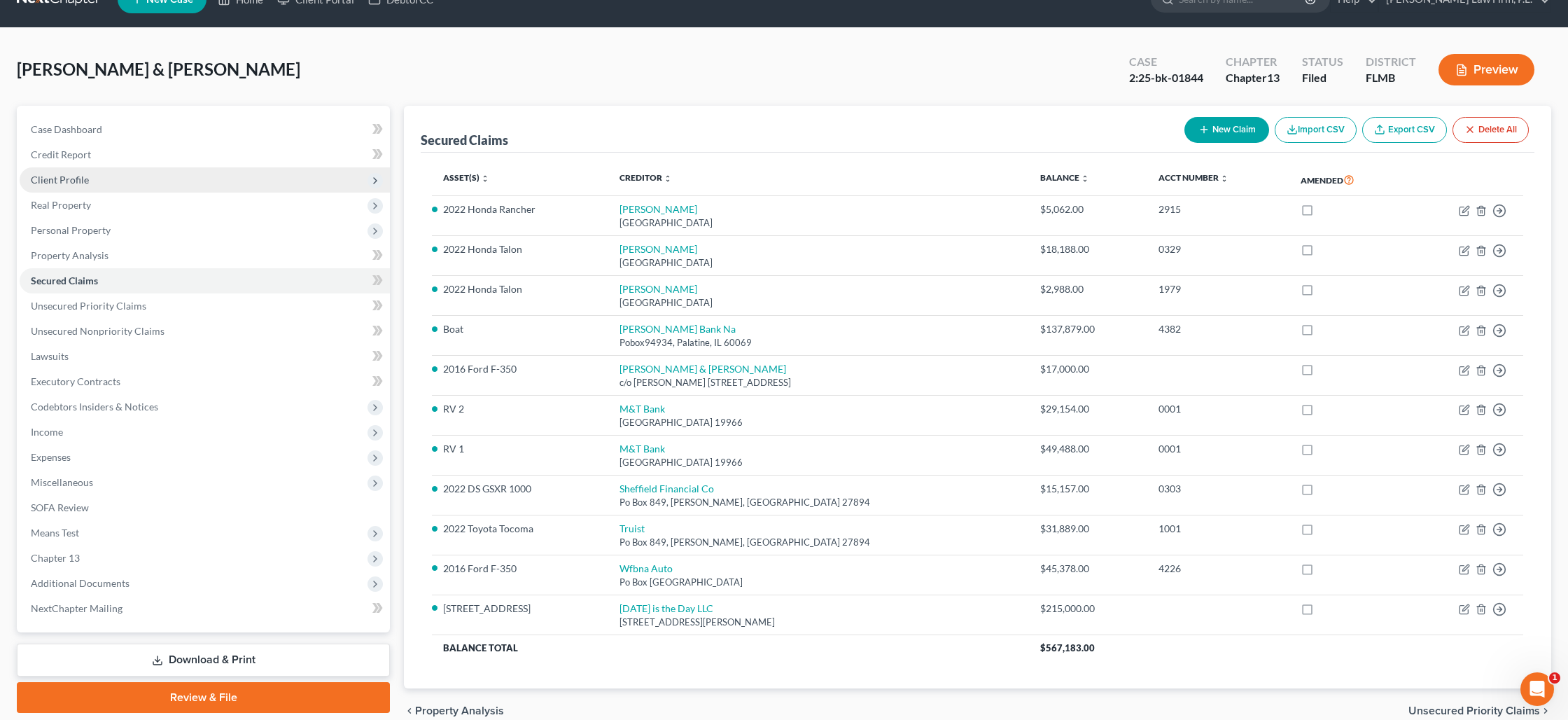
click at [84, 182] on span "Client Profile" at bounding box center [59, 179] width 58 height 12
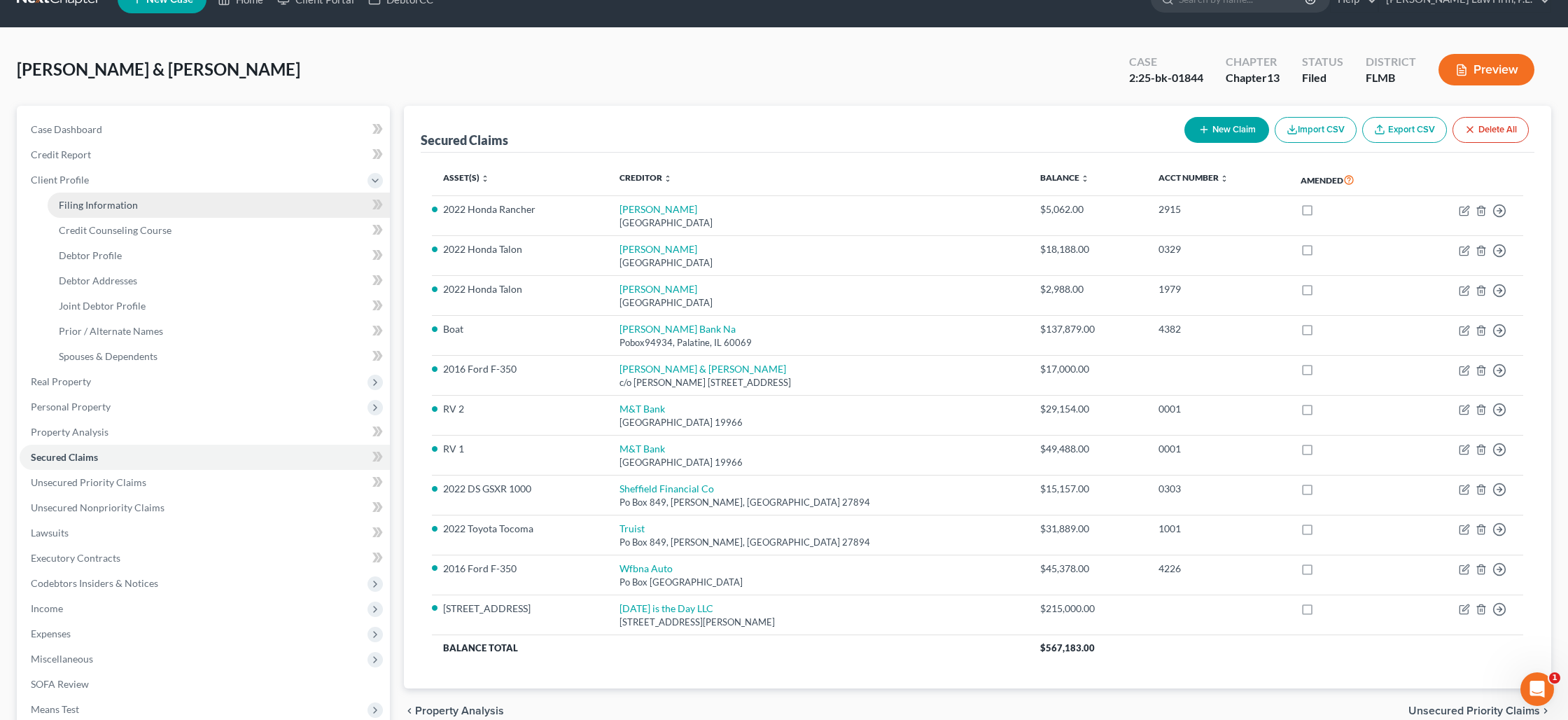
click at [98, 201] on span "Filing Information" at bounding box center [97, 204] width 79 height 12
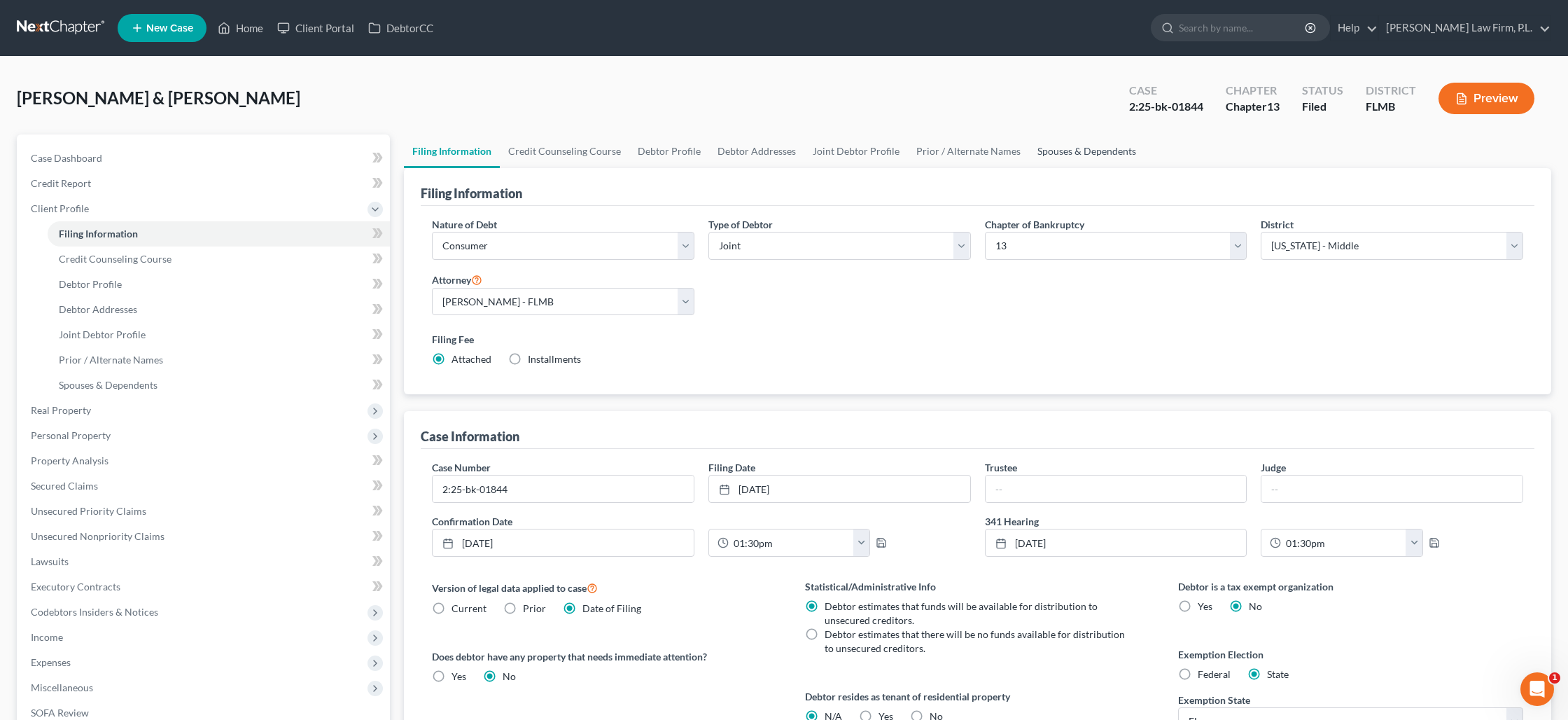
click at [1048, 154] on link "Spouses & Dependents" at bounding box center [1086, 151] width 115 height 33
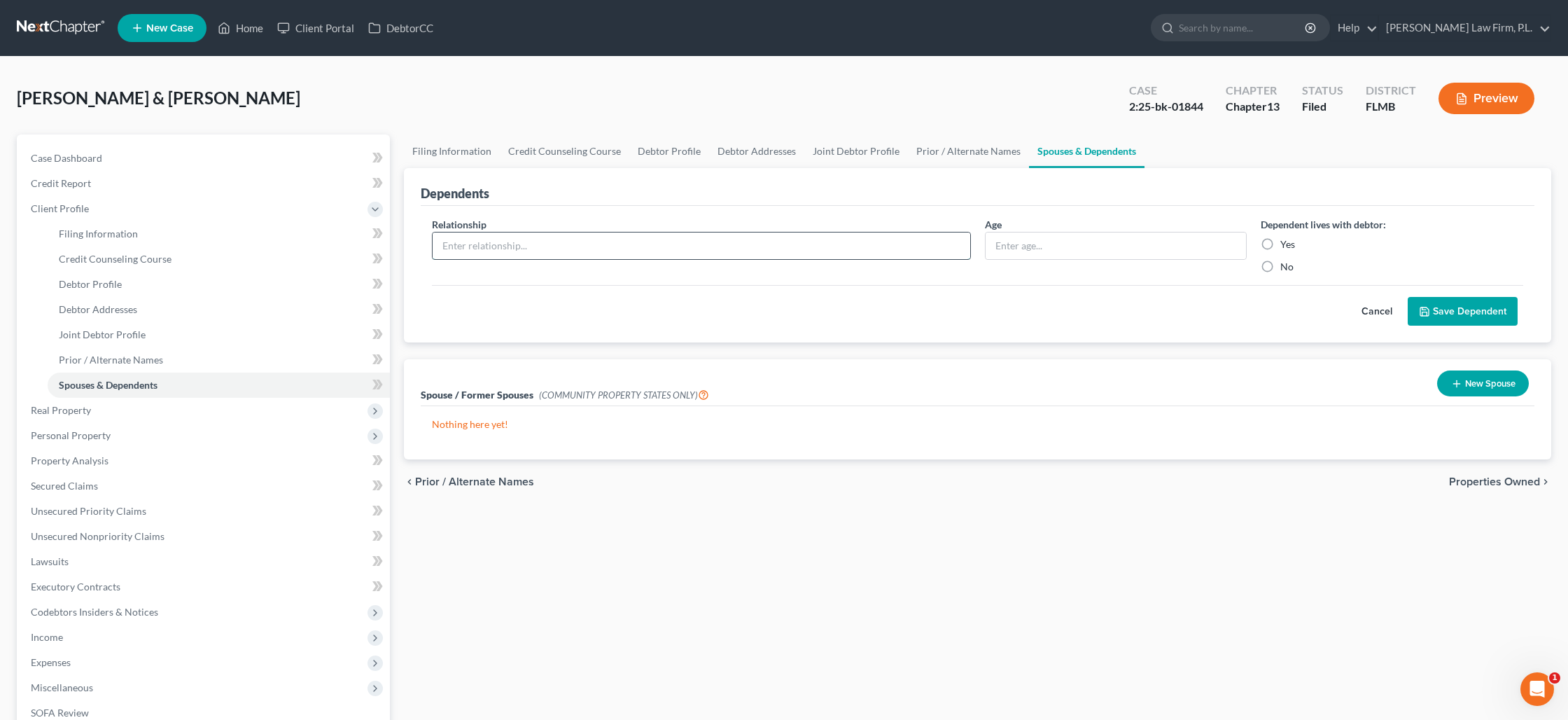
click at [770, 249] on input "text" at bounding box center [700, 245] width 537 height 27
click at [1280, 247] on label "Yes" at bounding box center [1288, 244] width 15 height 14
click at [1286, 247] on input "Yes" at bounding box center [1291, 242] width 9 height 9
click at [1432, 316] on button "Save Dependent" at bounding box center [1462, 312] width 109 height 30
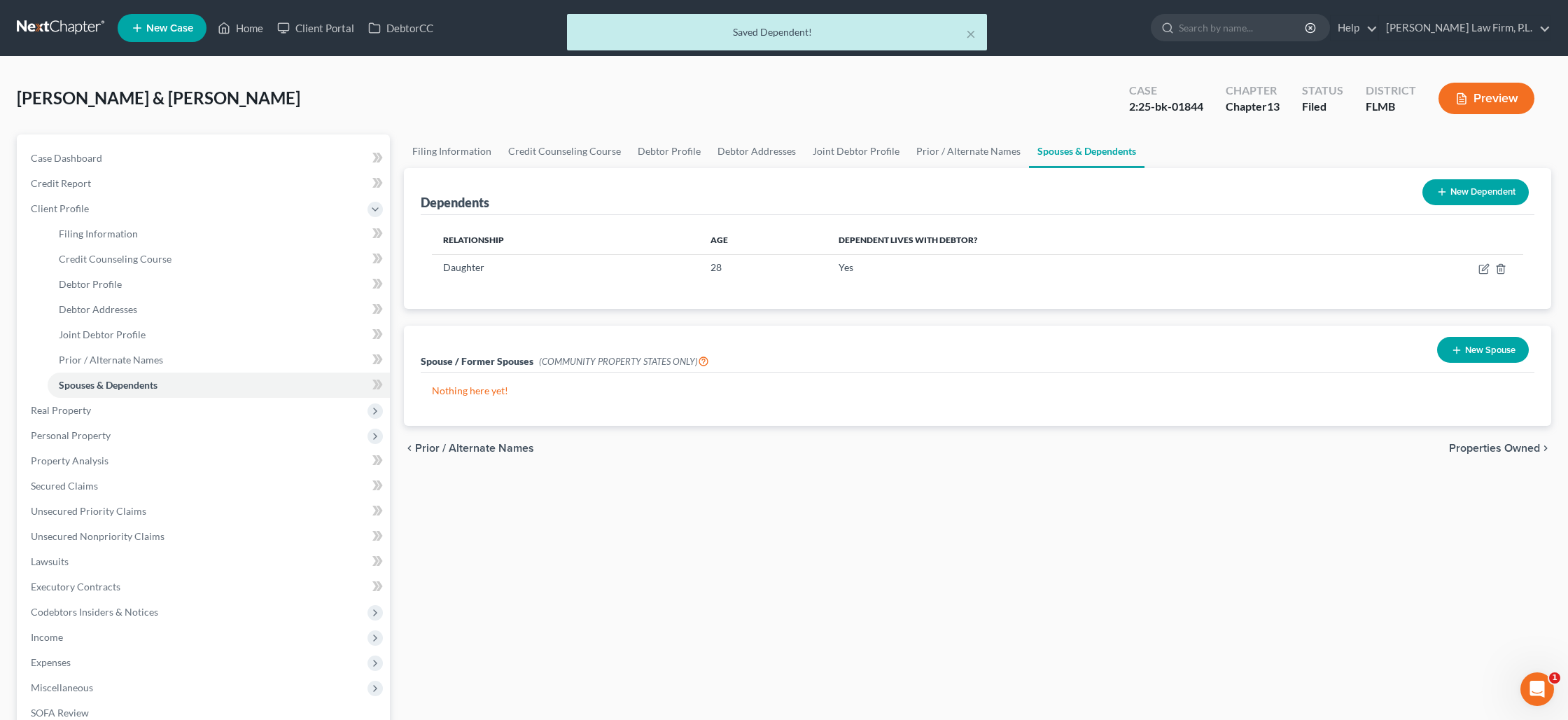
click at [1456, 200] on button "New Dependent" at bounding box center [1475, 192] width 107 height 26
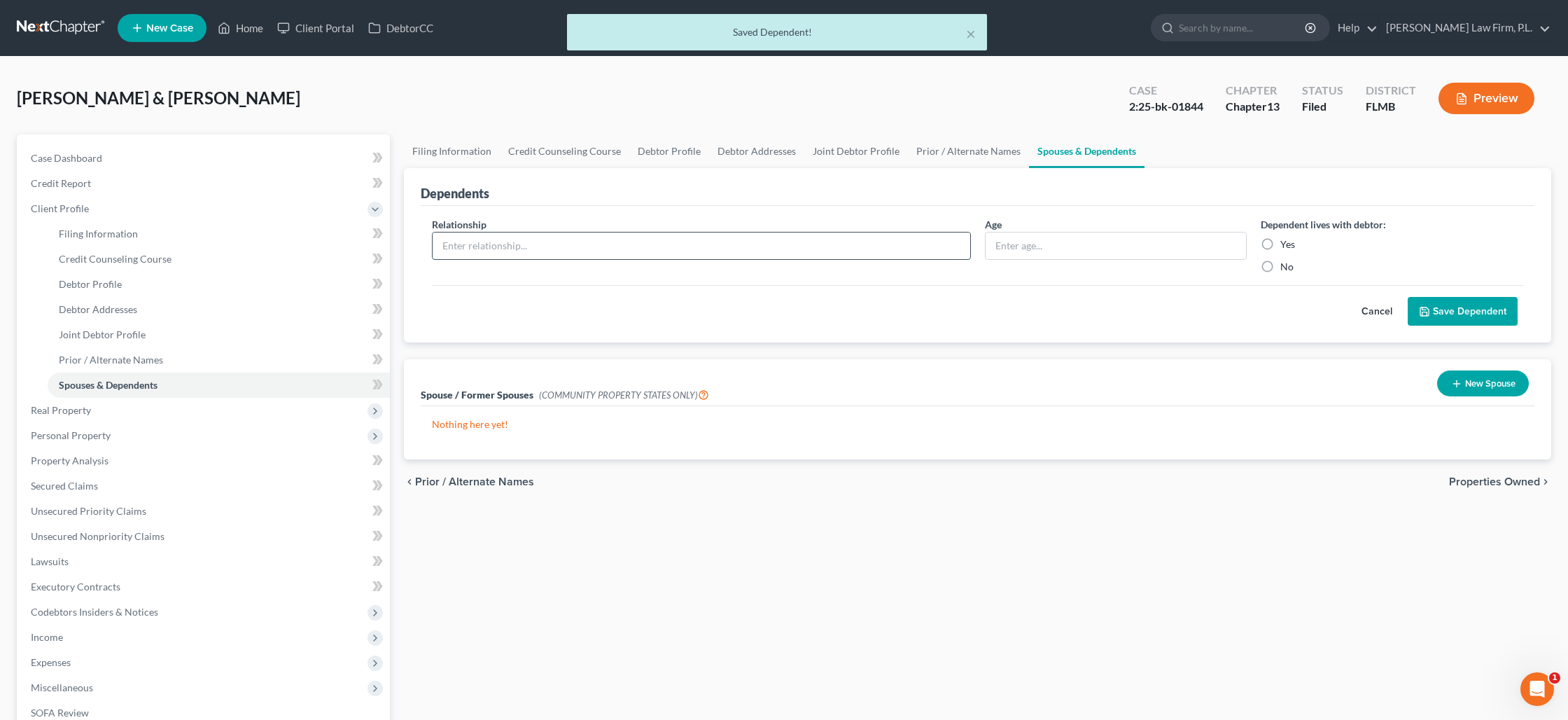
click at [528, 241] on input "text" at bounding box center [700, 245] width 537 height 27
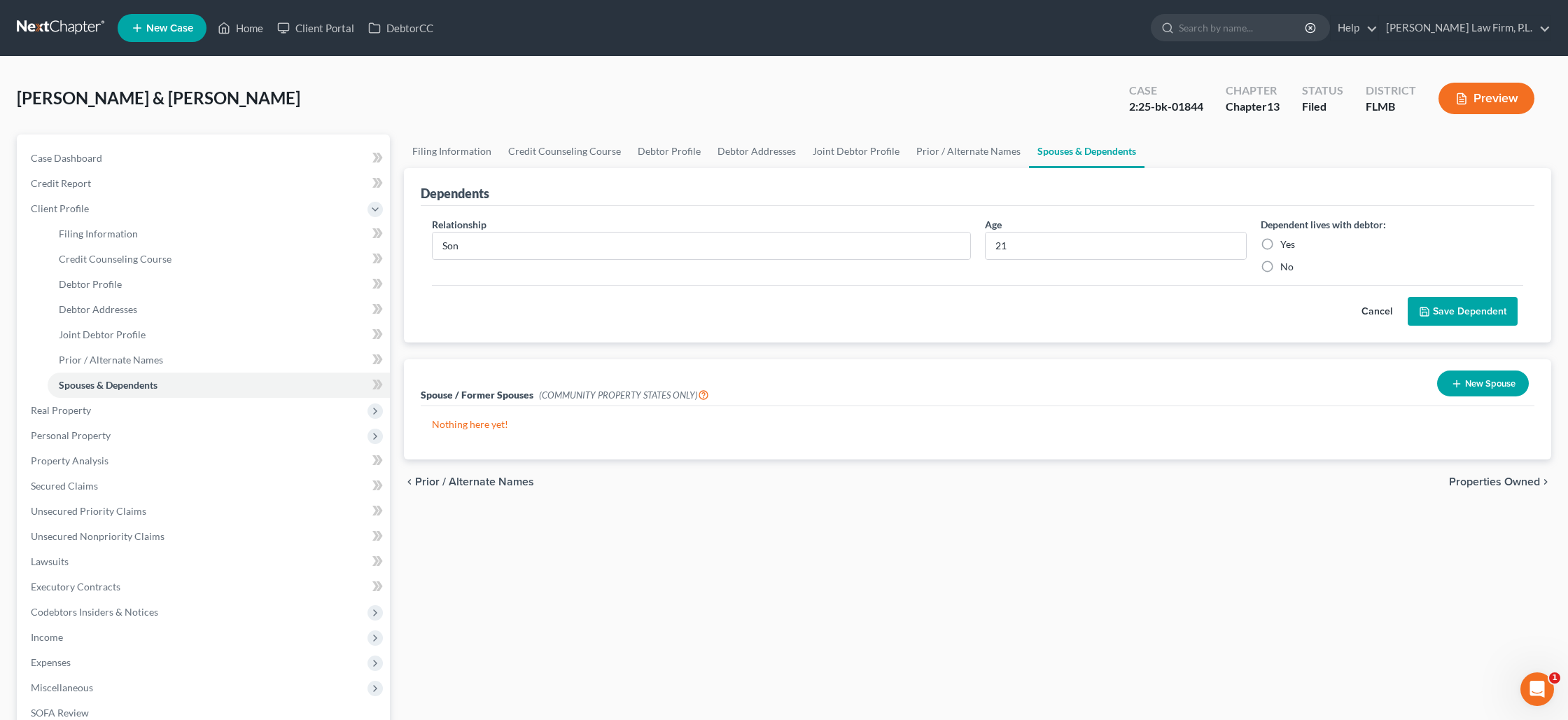
click at [1280, 244] on label "Yes" at bounding box center [1288, 244] width 15 height 14
click at [1286, 244] on input "Yes" at bounding box center [1291, 242] width 9 height 9
click at [1441, 323] on button "Save Dependent" at bounding box center [1462, 312] width 109 height 30
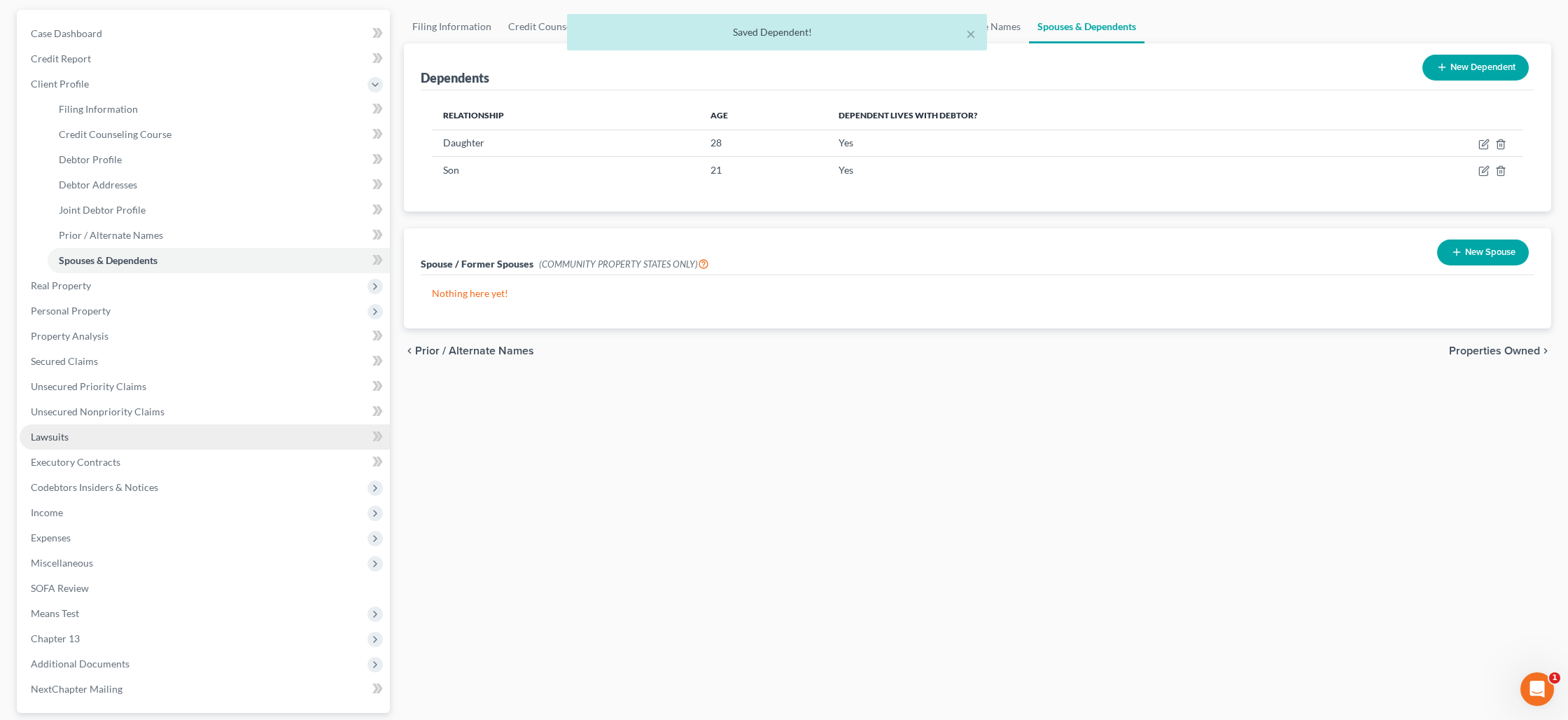
scroll to position [125, 0]
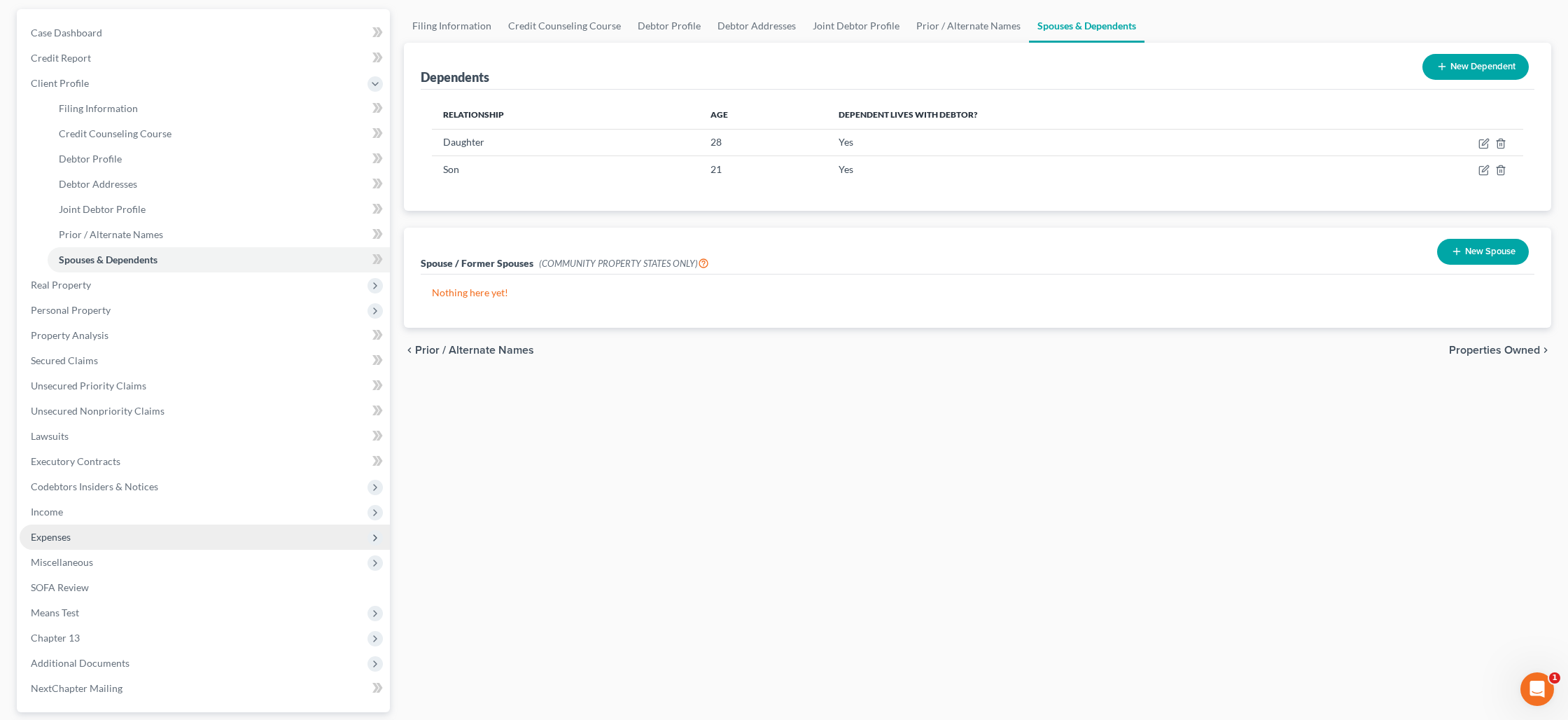
click at [97, 541] on span "Expenses" at bounding box center [204, 536] width 370 height 25
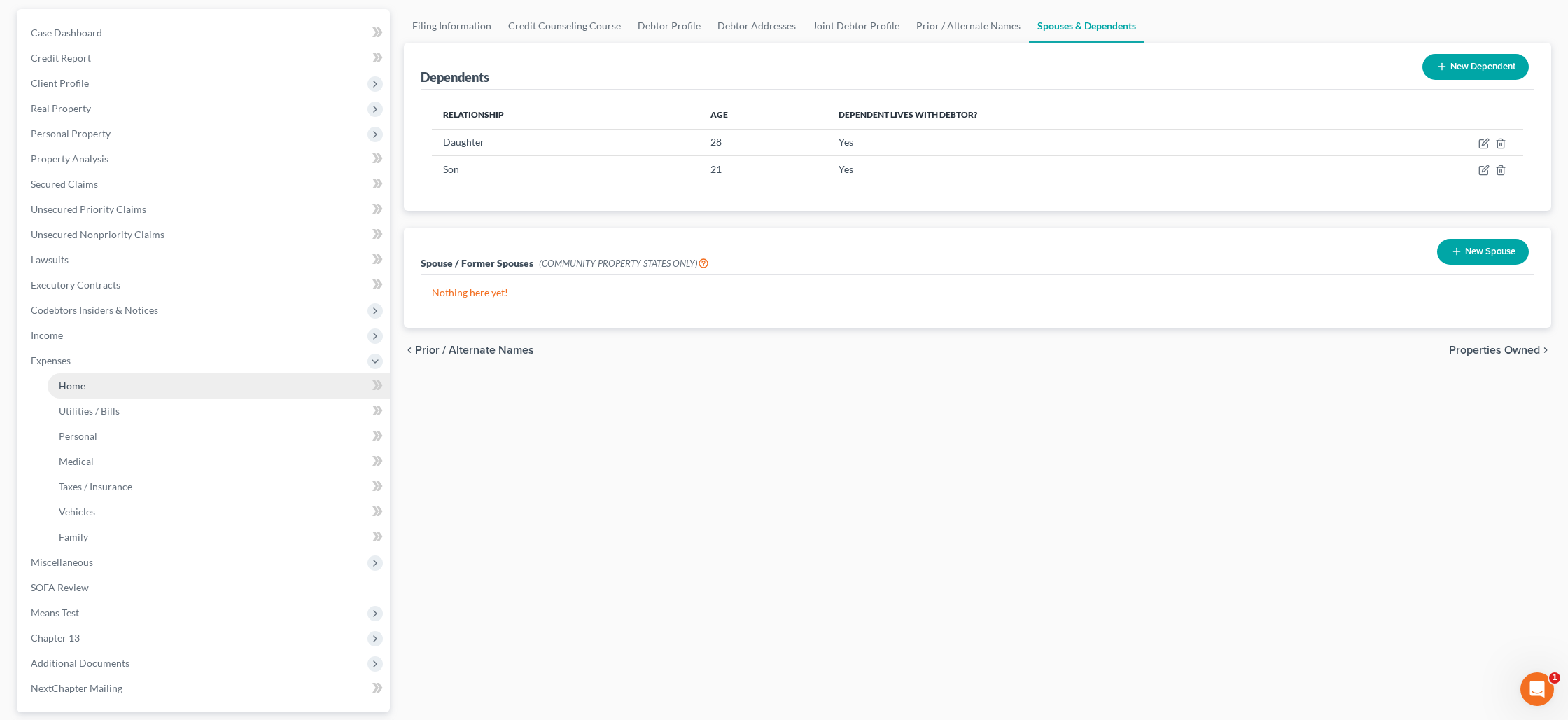
click at [154, 390] on link "Home" at bounding box center [218, 385] width 342 height 25
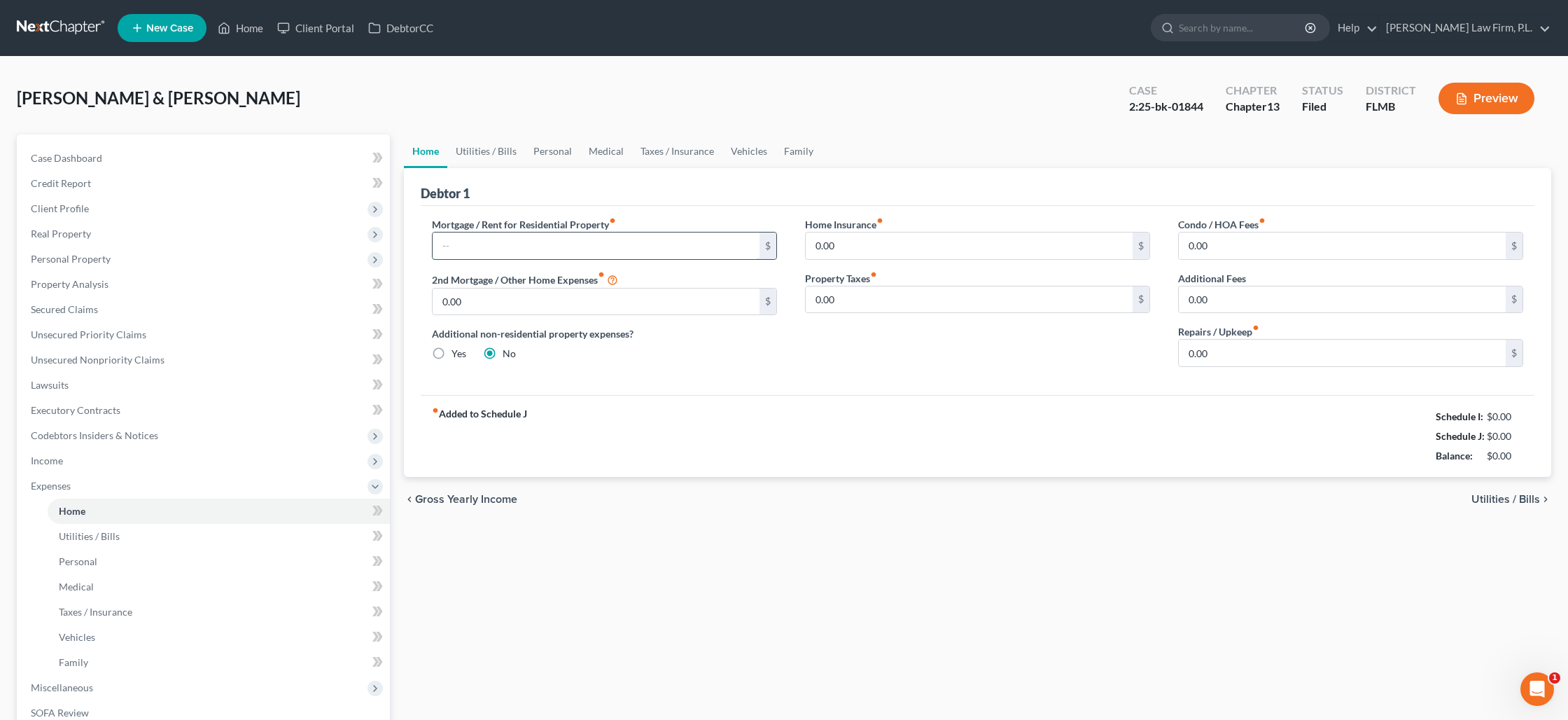
click at [492, 246] on input "text" at bounding box center [596, 245] width 327 height 27
click at [750, 149] on link "Vehicles" at bounding box center [749, 151] width 53 height 33
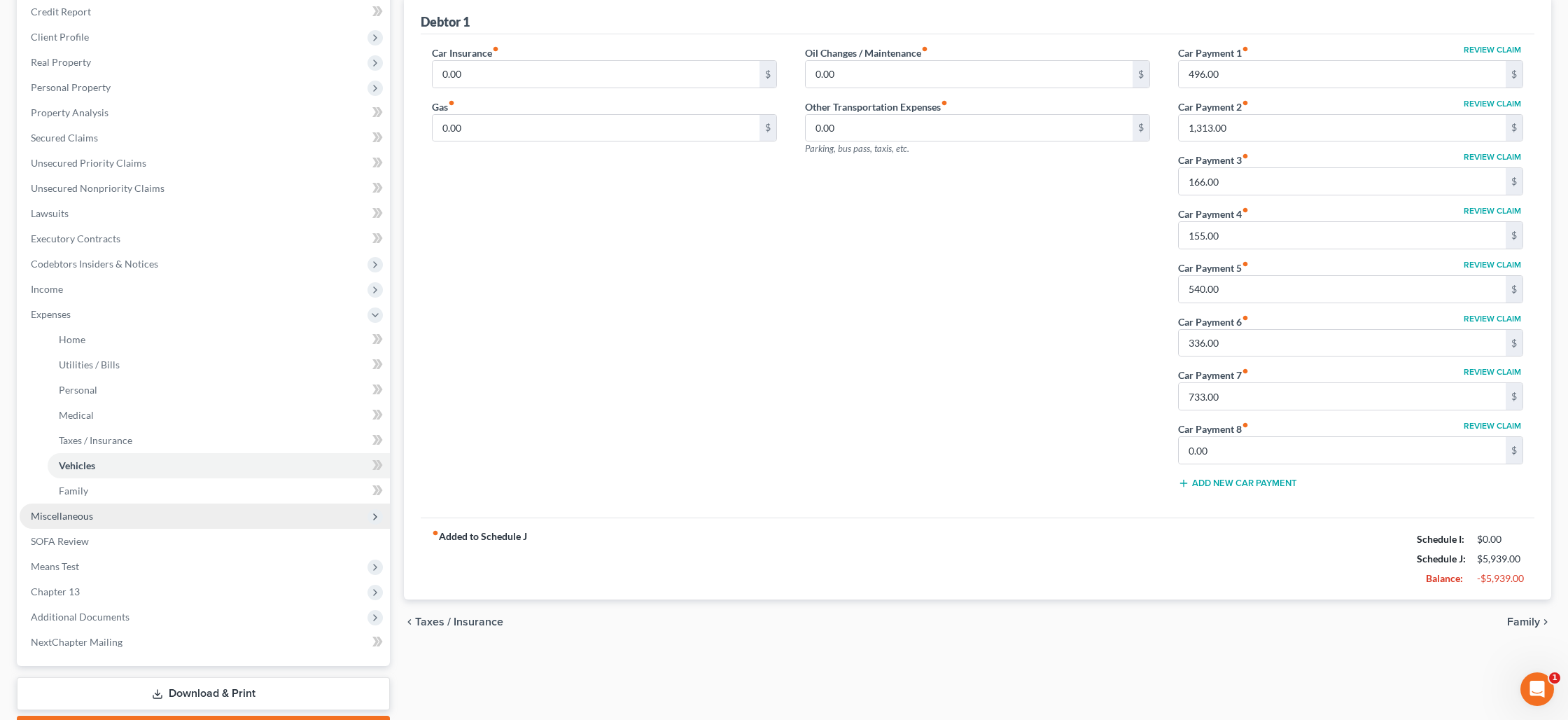
scroll to position [194, 0]
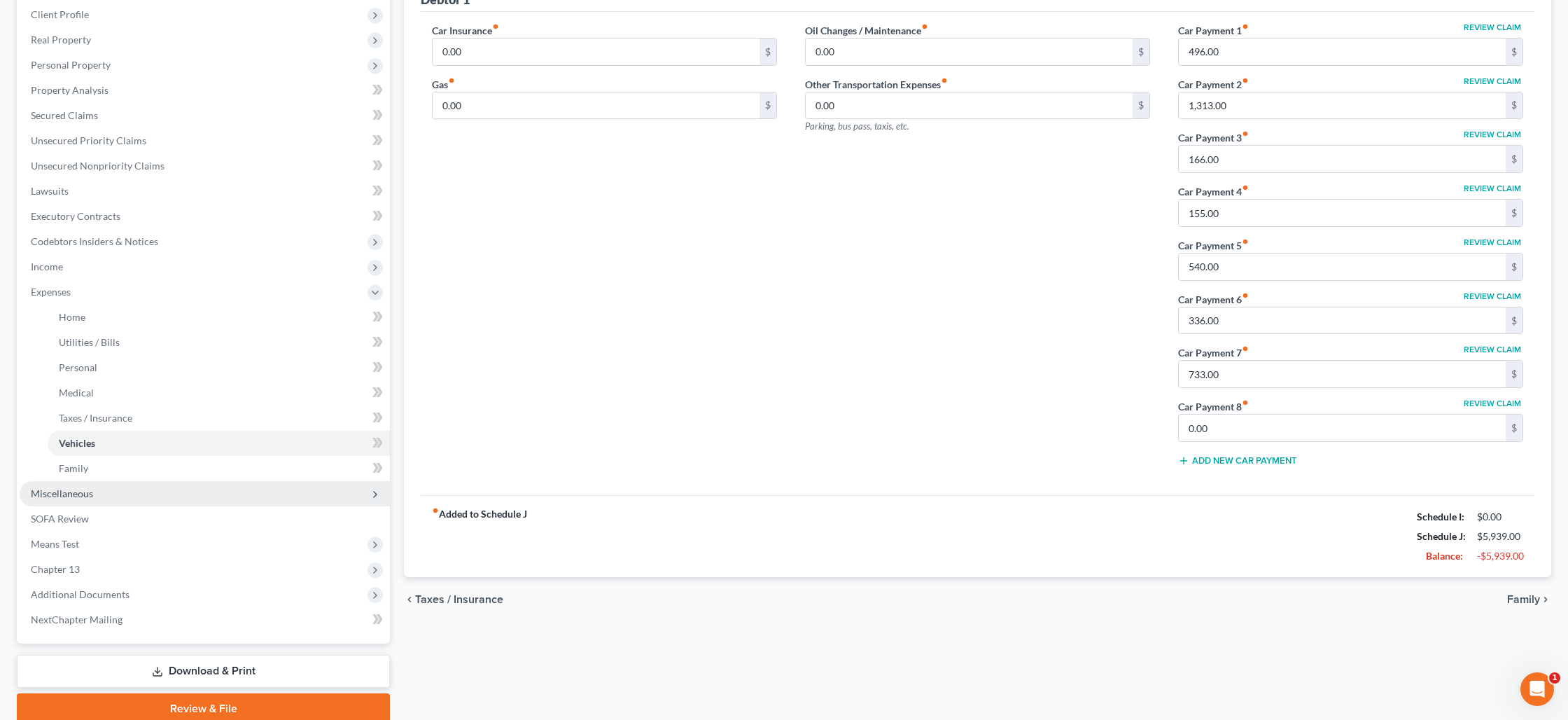
click at [145, 497] on span "Miscellaneous" at bounding box center [204, 493] width 370 height 25
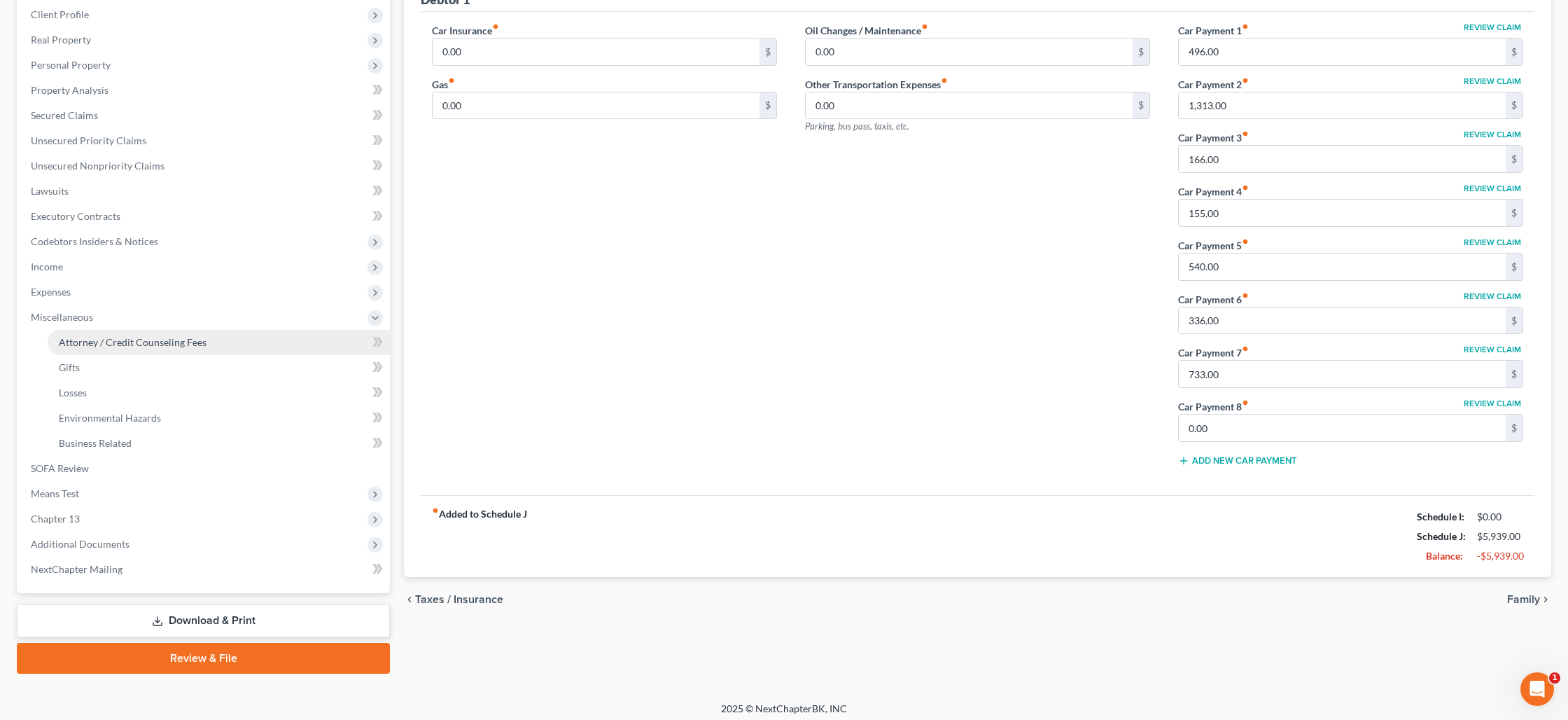
click at [173, 346] on span "Attorney / Credit Counseling Fees" at bounding box center [132, 341] width 148 height 12
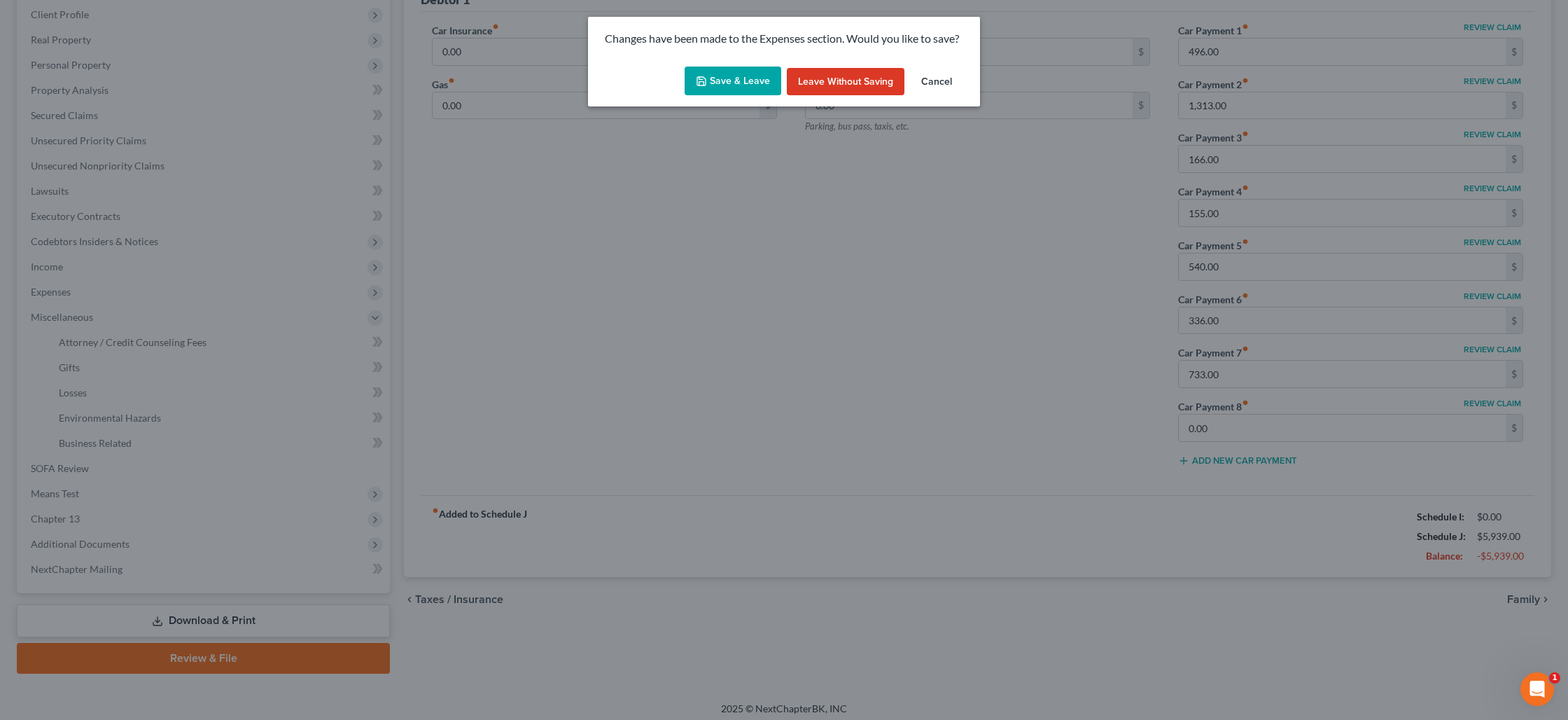
click at [755, 82] on button "Save & Leave" at bounding box center [733, 82] width 96 height 30
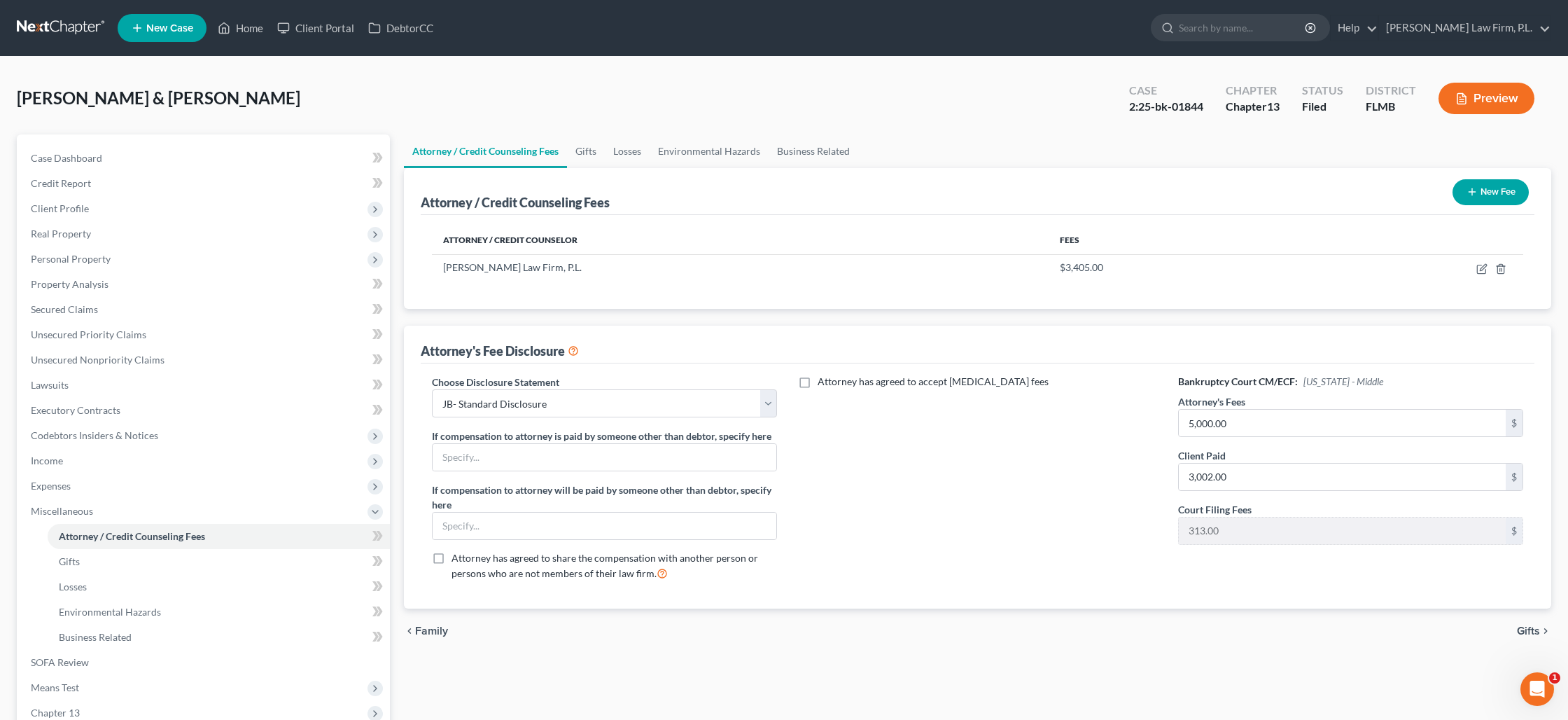
click at [1497, 199] on button "New Fee" at bounding box center [1491, 192] width 76 height 26
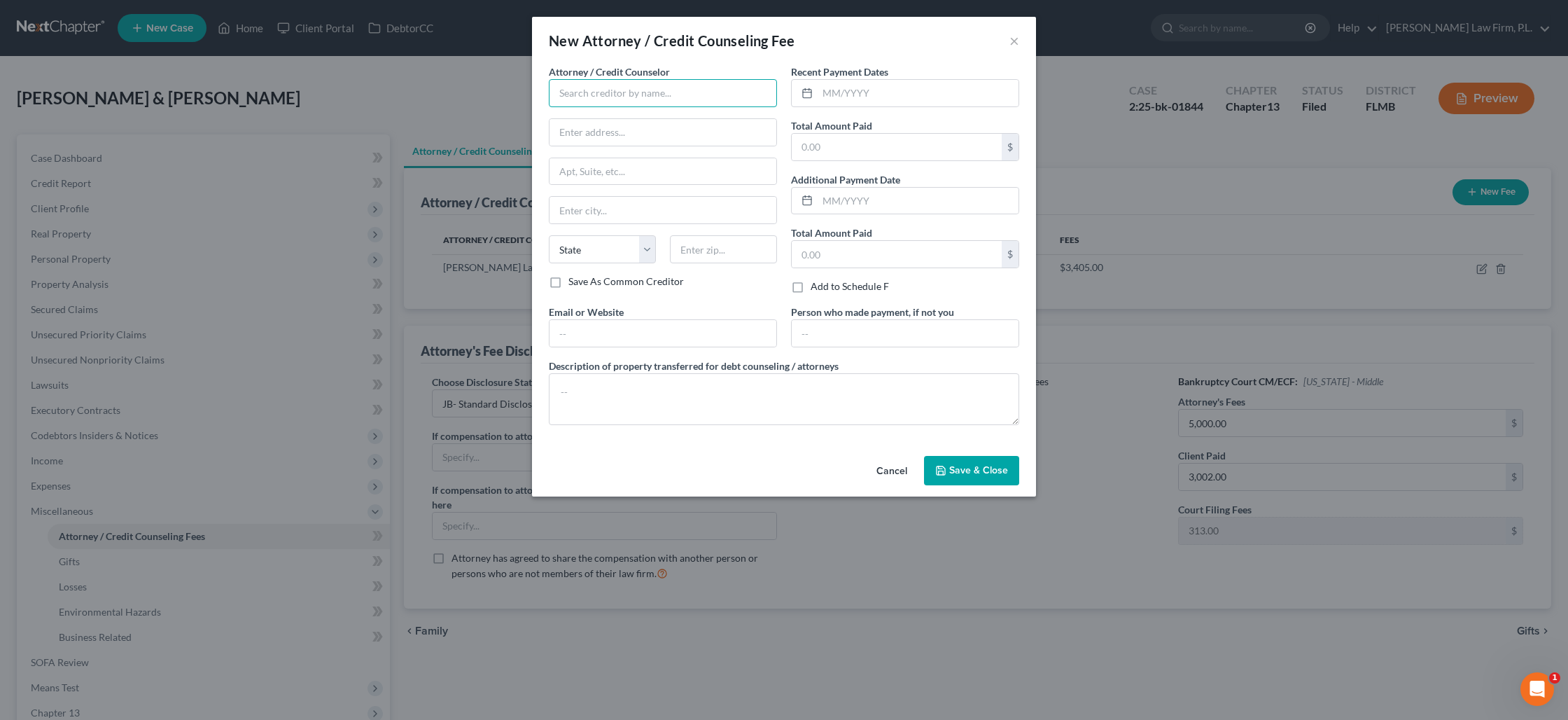
click at [610, 96] on input "text" at bounding box center [663, 93] width 228 height 28
click at [637, 338] on input "text" at bounding box center [662, 333] width 226 height 27
click at [844, 148] on input "text" at bounding box center [896, 147] width 210 height 27
click at [869, 101] on input "text" at bounding box center [918, 93] width 201 height 27
click at [981, 467] on span "Save & Close" at bounding box center [978, 469] width 58 height 12
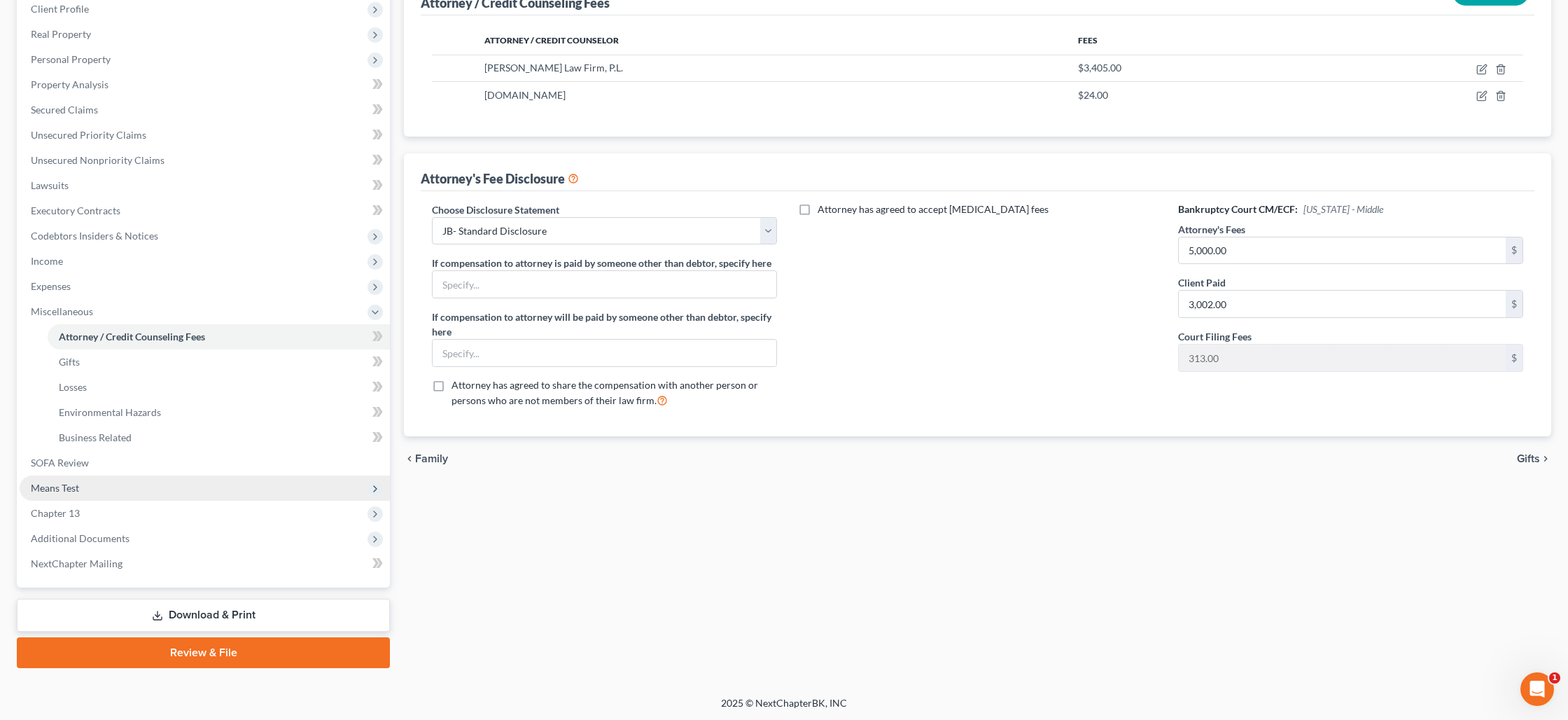
scroll to position [199, 0]
click at [204, 610] on link "Download & Print" at bounding box center [203, 614] width 373 height 32
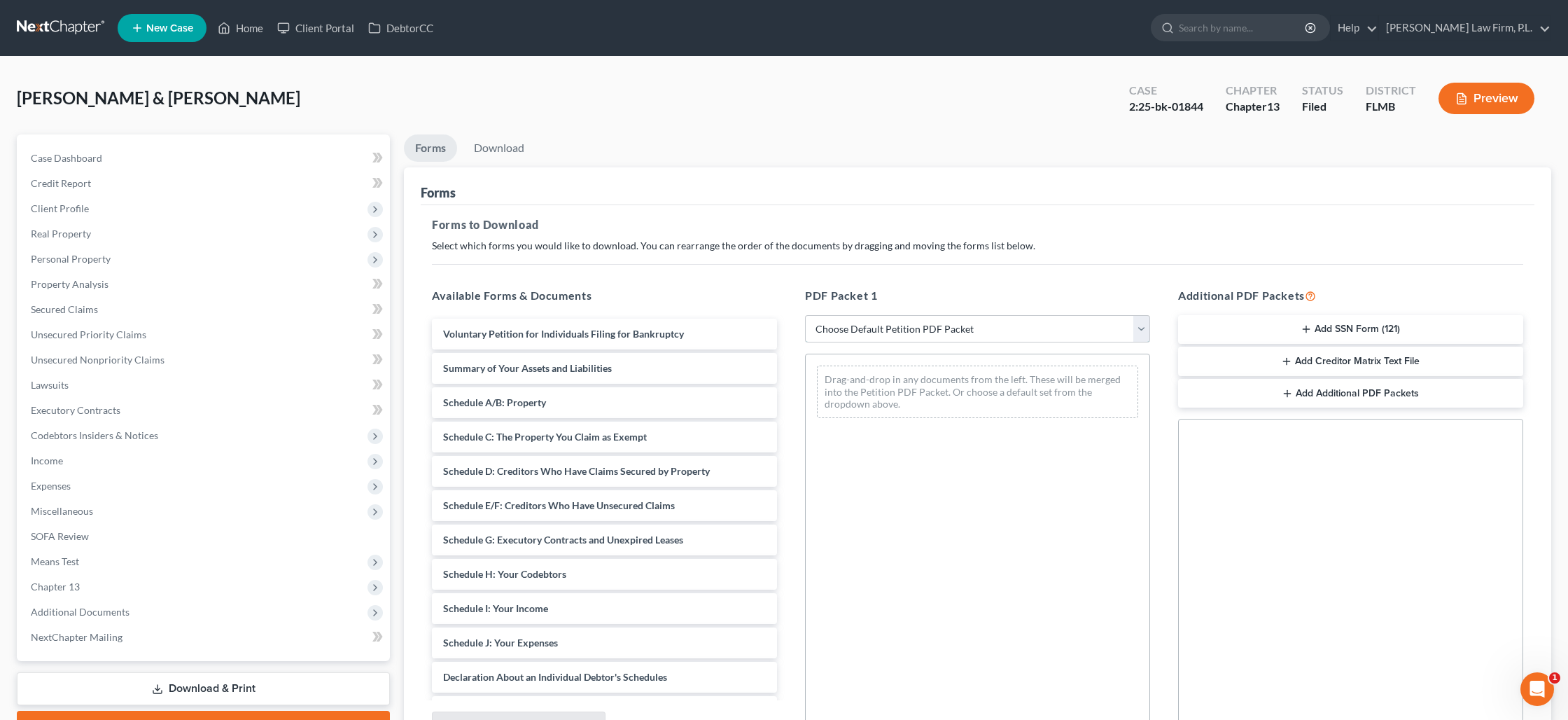
click at [919, 335] on select "Choose Default Petition PDF Packet Complete Bankruptcy Petition (all forms and …" at bounding box center [978, 329] width 345 height 28
click at [805, 315] on select "Choose Default Petition PDF Packet Complete Bankruptcy Petition (all forms and …" at bounding box center [978, 329] width 345 height 28
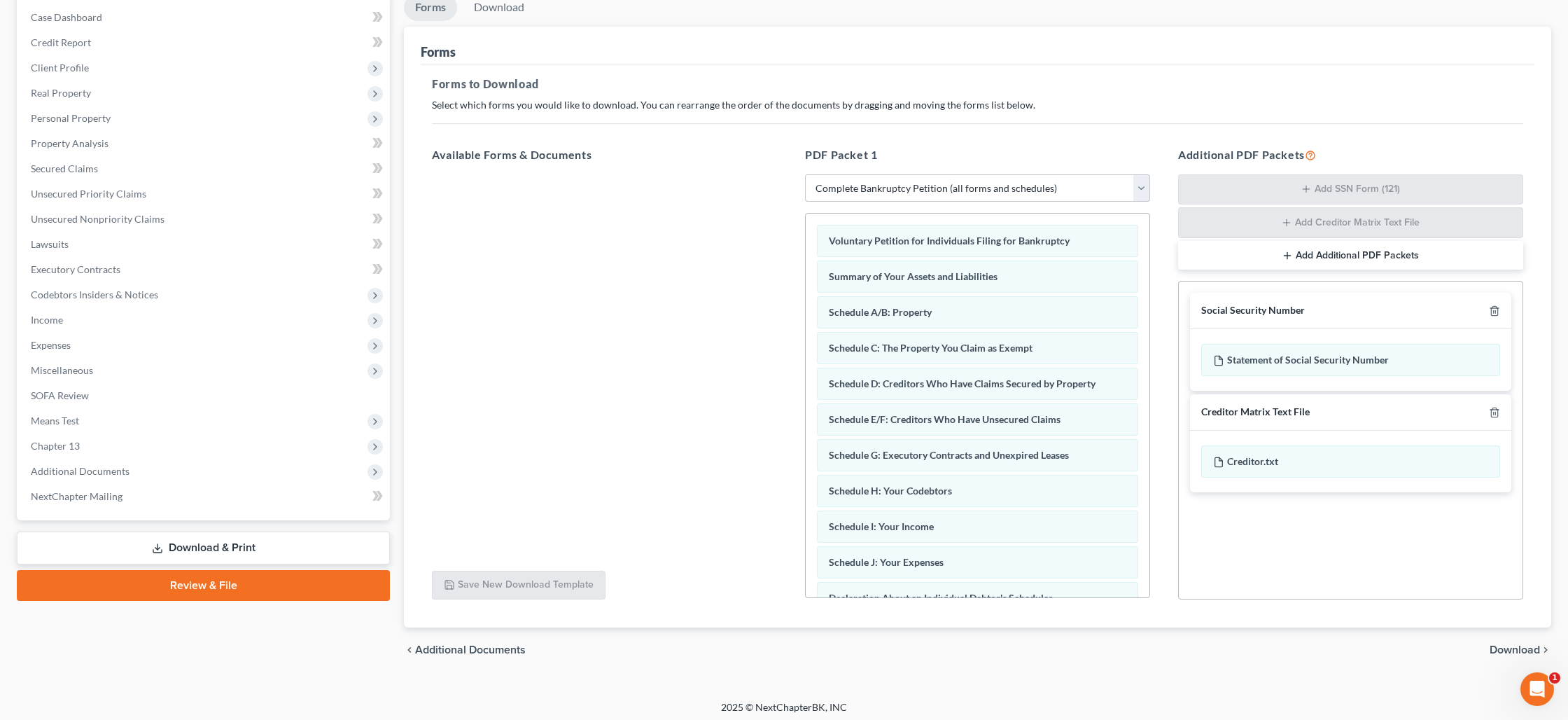
scroll to position [146, 0]
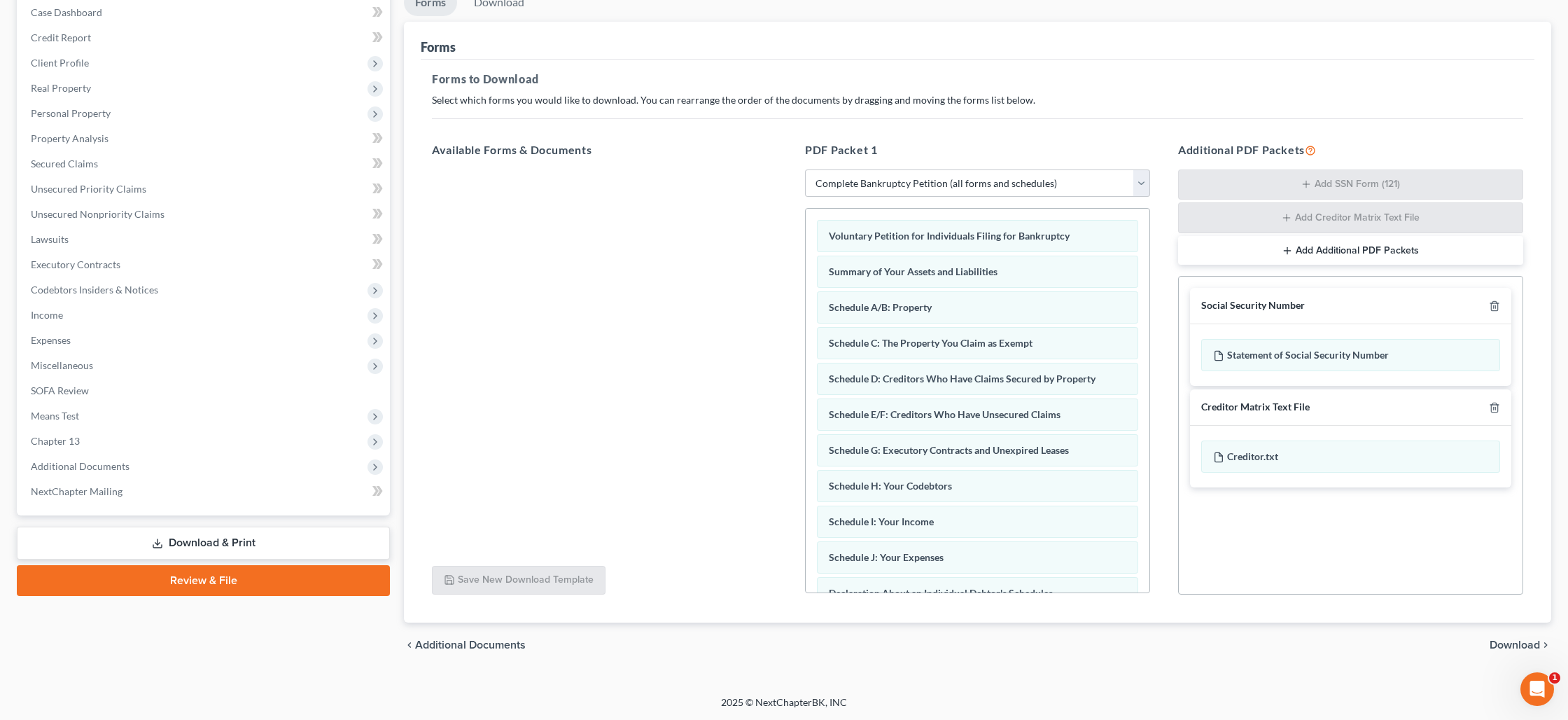
click at [1511, 641] on span "Download" at bounding box center [1515, 645] width 50 height 11
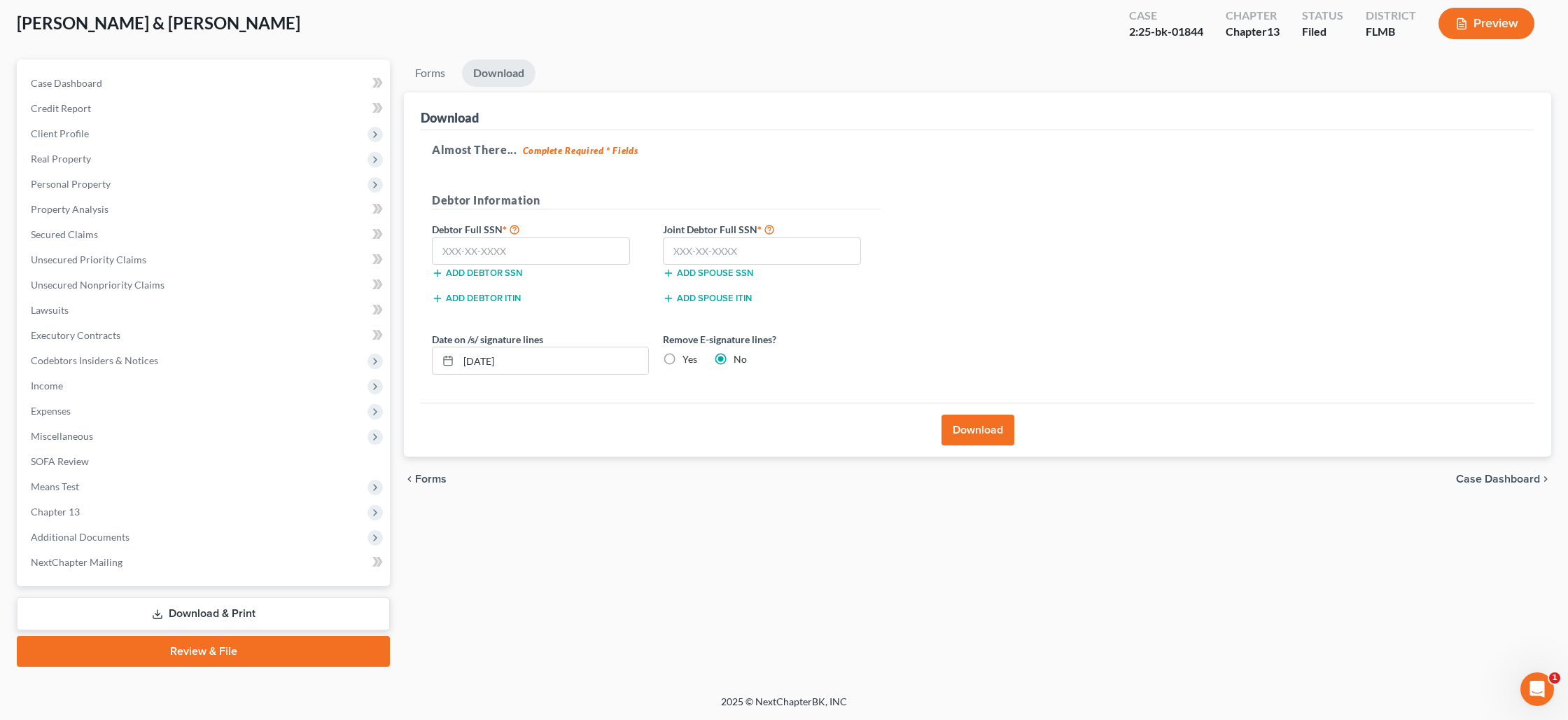
scroll to position [73, 0]
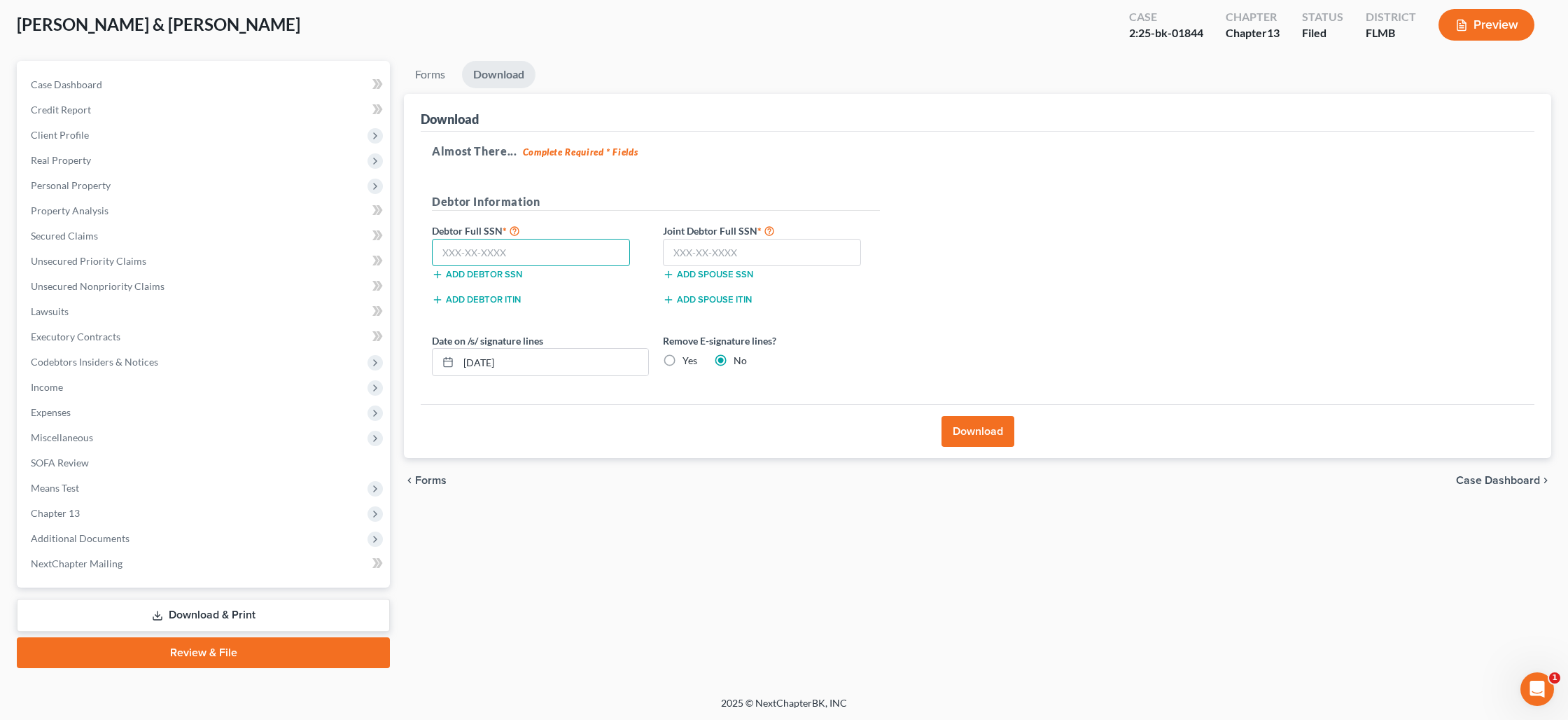
click at [497, 252] on input "text" at bounding box center [532, 252] width 199 height 28
click at [484, 354] on input "[DATE]" at bounding box center [553, 362] width 189 height 27
click at [958, 438] on button "Download" at bounding box center [978, 431] width 72 height 31
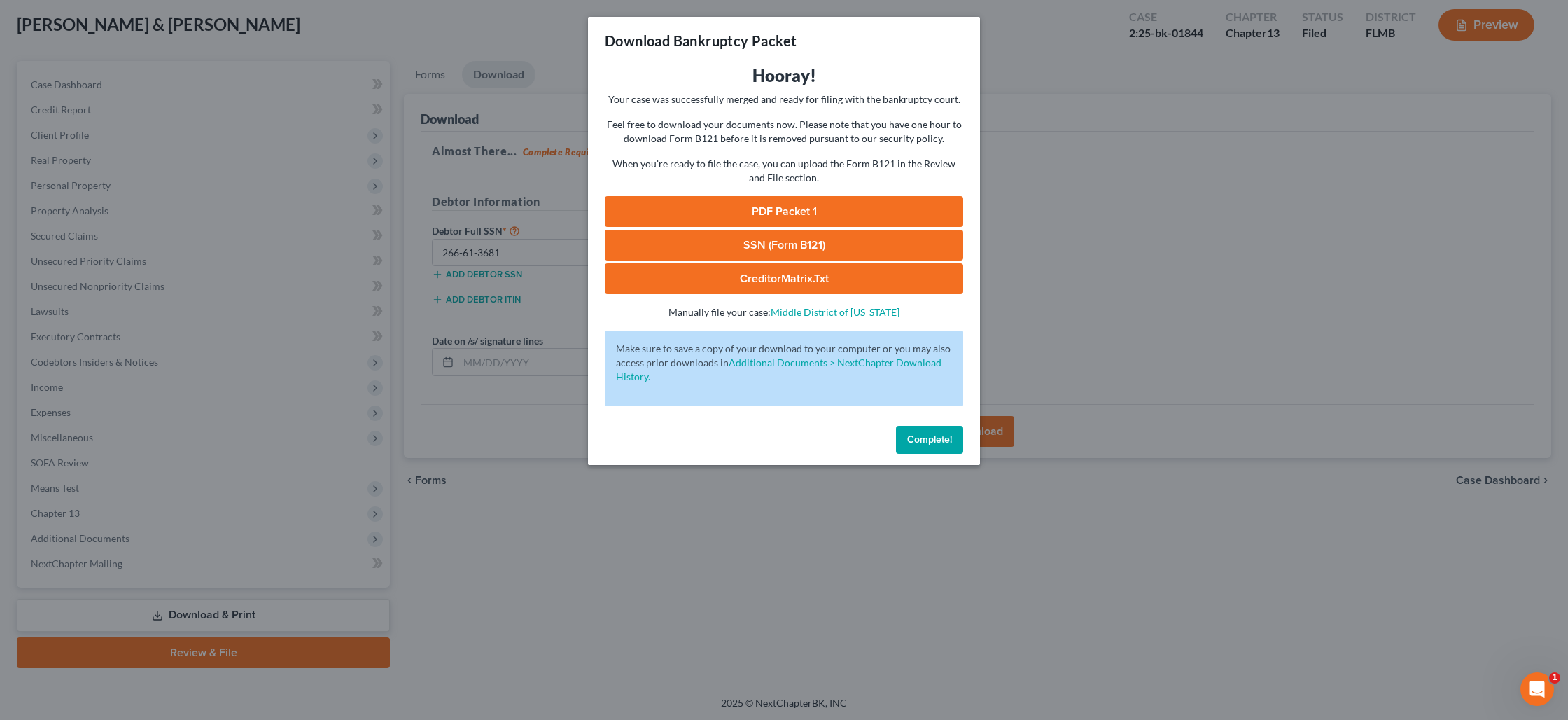
click at [758, 207] on link "PDF Packet 1" at bounding box center [784, 211] width 358 height 31
click at [801, 245] on link "SSN (Form B121)" at bounding box center [784, 244] width 358 height 31
